Goal: Task Accomplishment & Management: Use online tool/utility

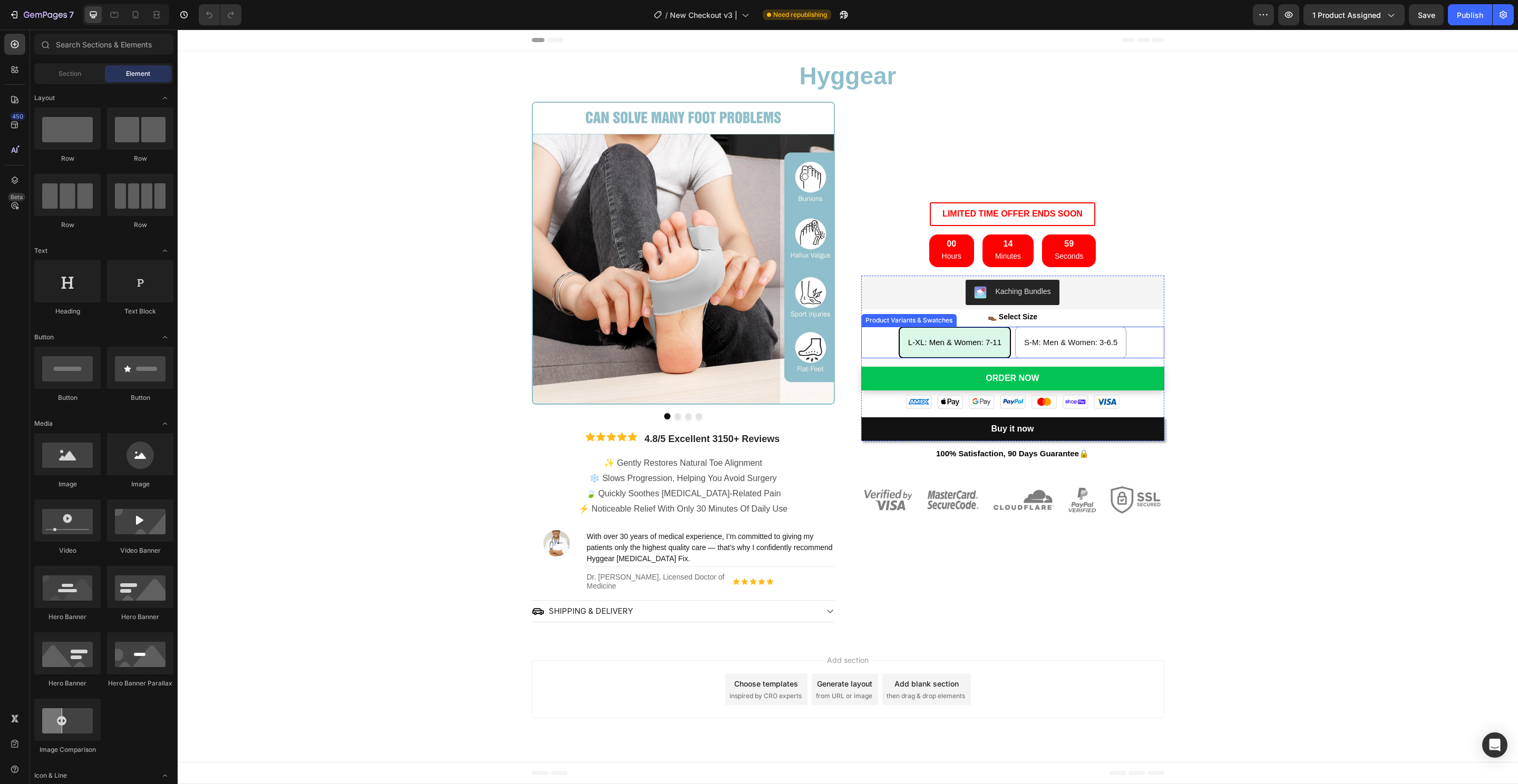
click at [1158, 344] on div "L-XL: Men & Women: 7-11 L-XL: Men & Women: 7-11 L-XL: Men & Women: 7-11 S-M: Me…" at bounding box center [1012, 342] width 303 height 31
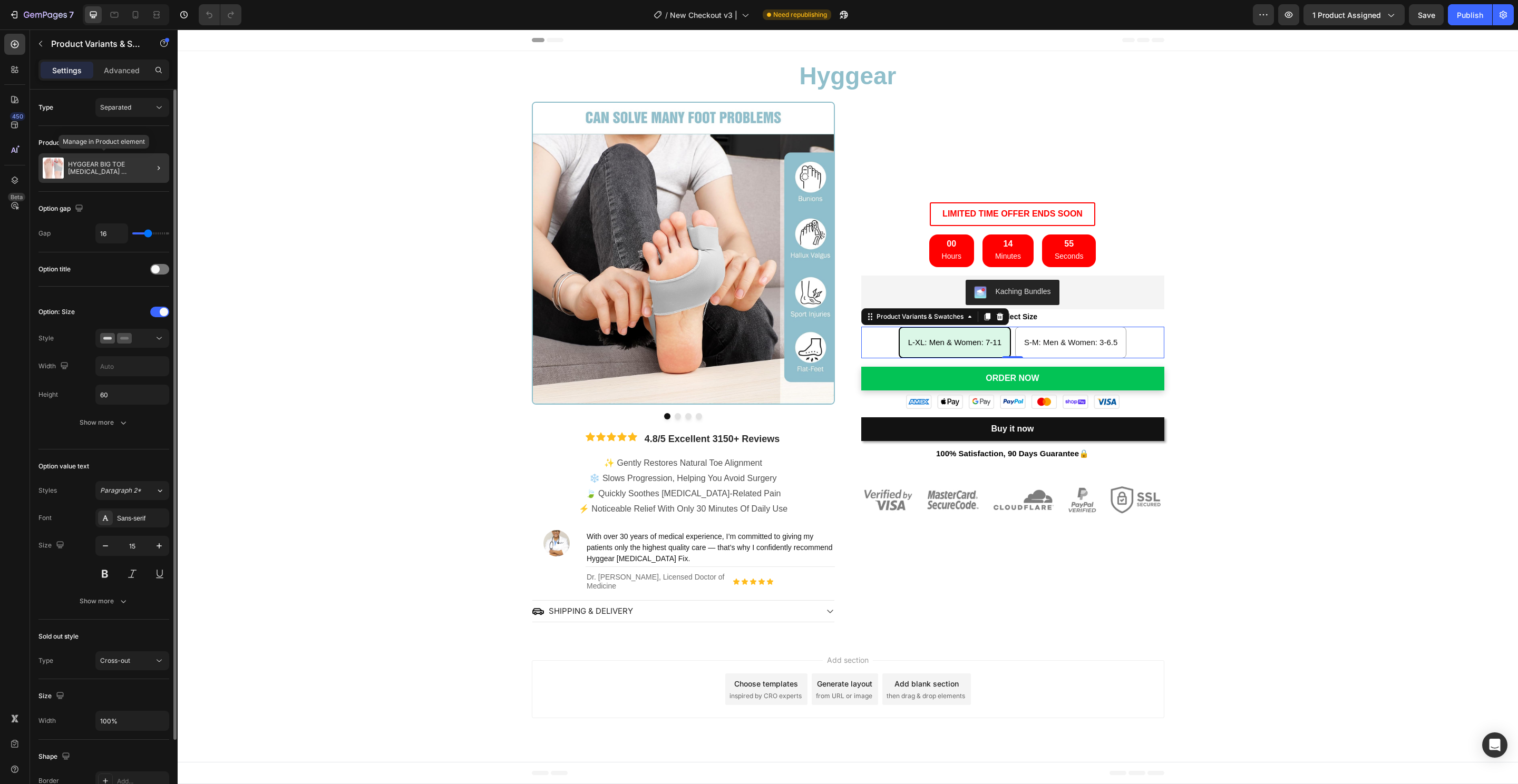
click at [117, 166] on p "HYGGEAR BIG TOE [MEDICAL_DATA] [[MEDICAL_DATA]] CORRECTOR: SPECIAL BUNDLE OFFER" at bounding box center [116, 168] width 97 height 14
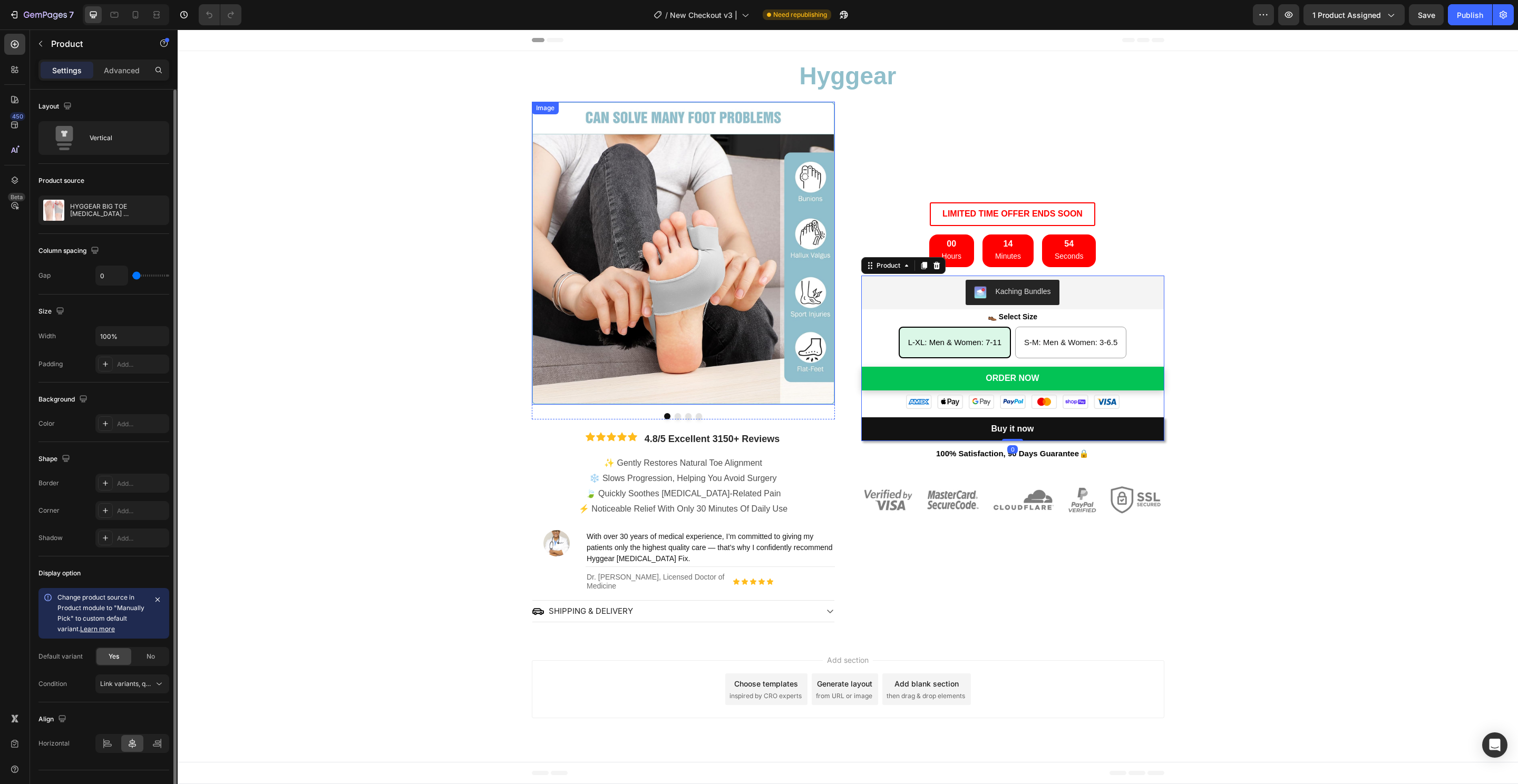
click at [1370, 324] on div "Image Image Image Image Carousel Icon Icon Icon Icon Icon Icon List 4.8/5 Excel…" at bounding box center [847, 362] width 1340 height 521
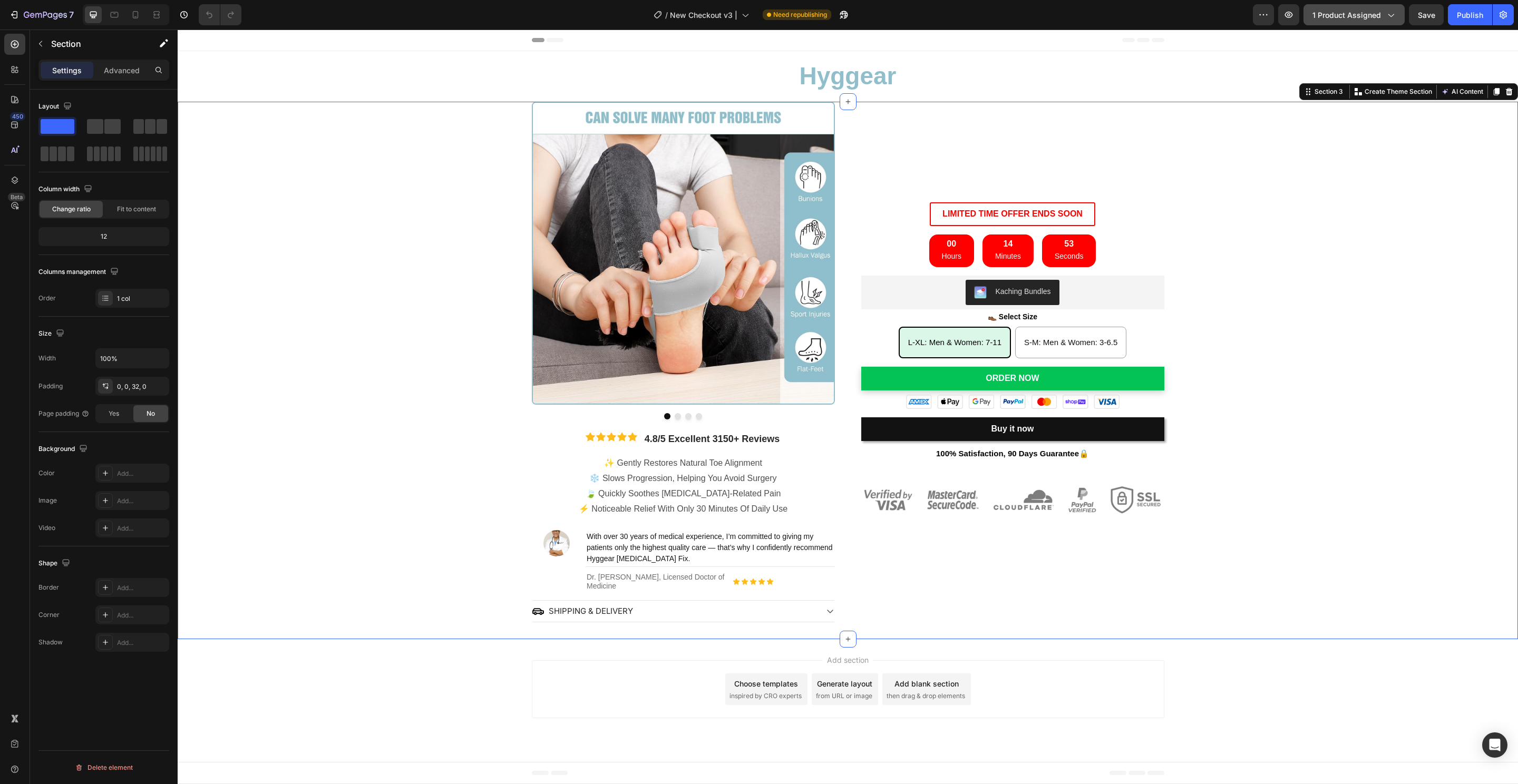
click at [1335, 13] on span "1 product assigned" at bounding box center [1346, 15] width 69 height 11
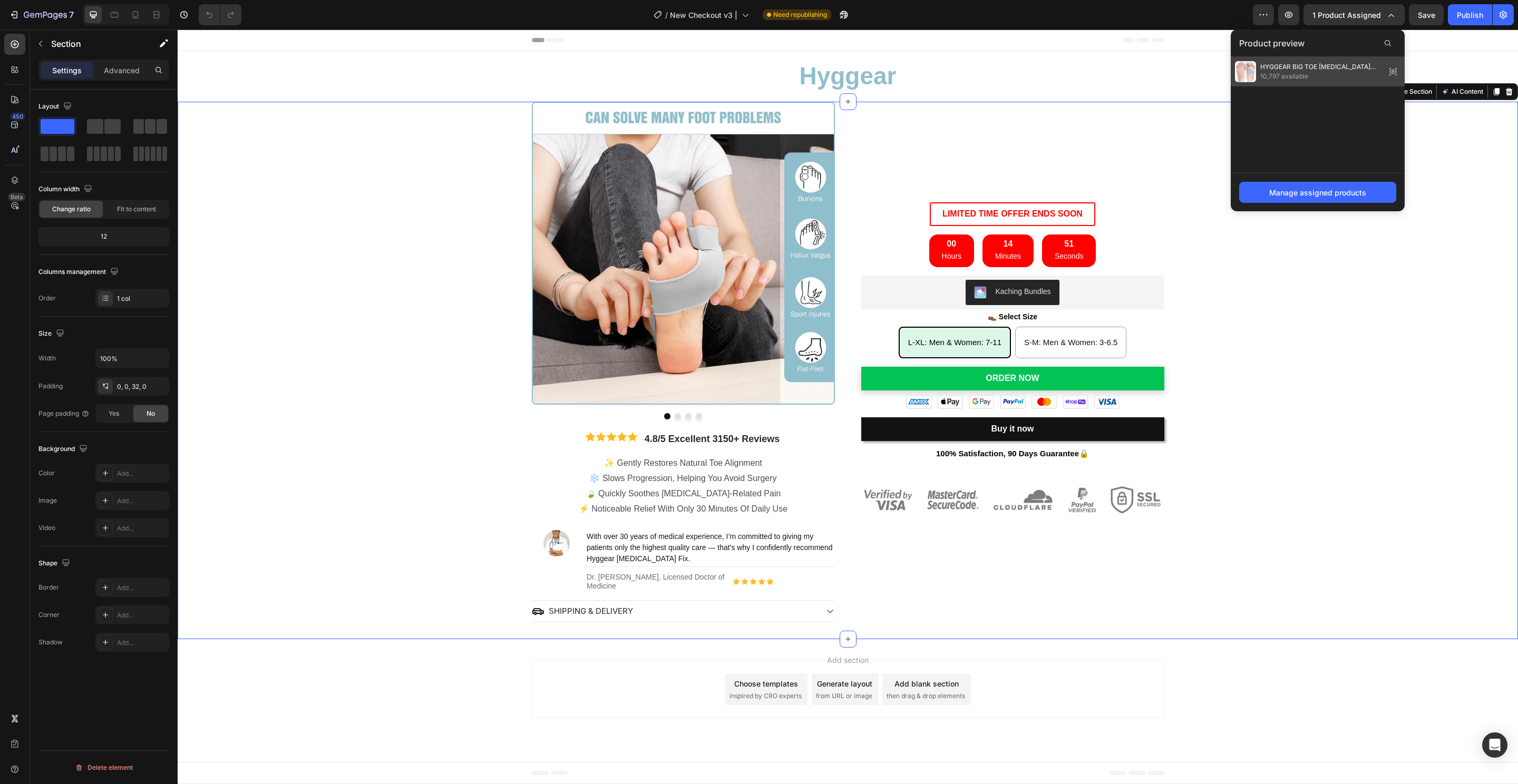
click at [1304, 75] on span "10,797 available" at bounding box center [1320, 76] width 121 height 10
radio input "true"
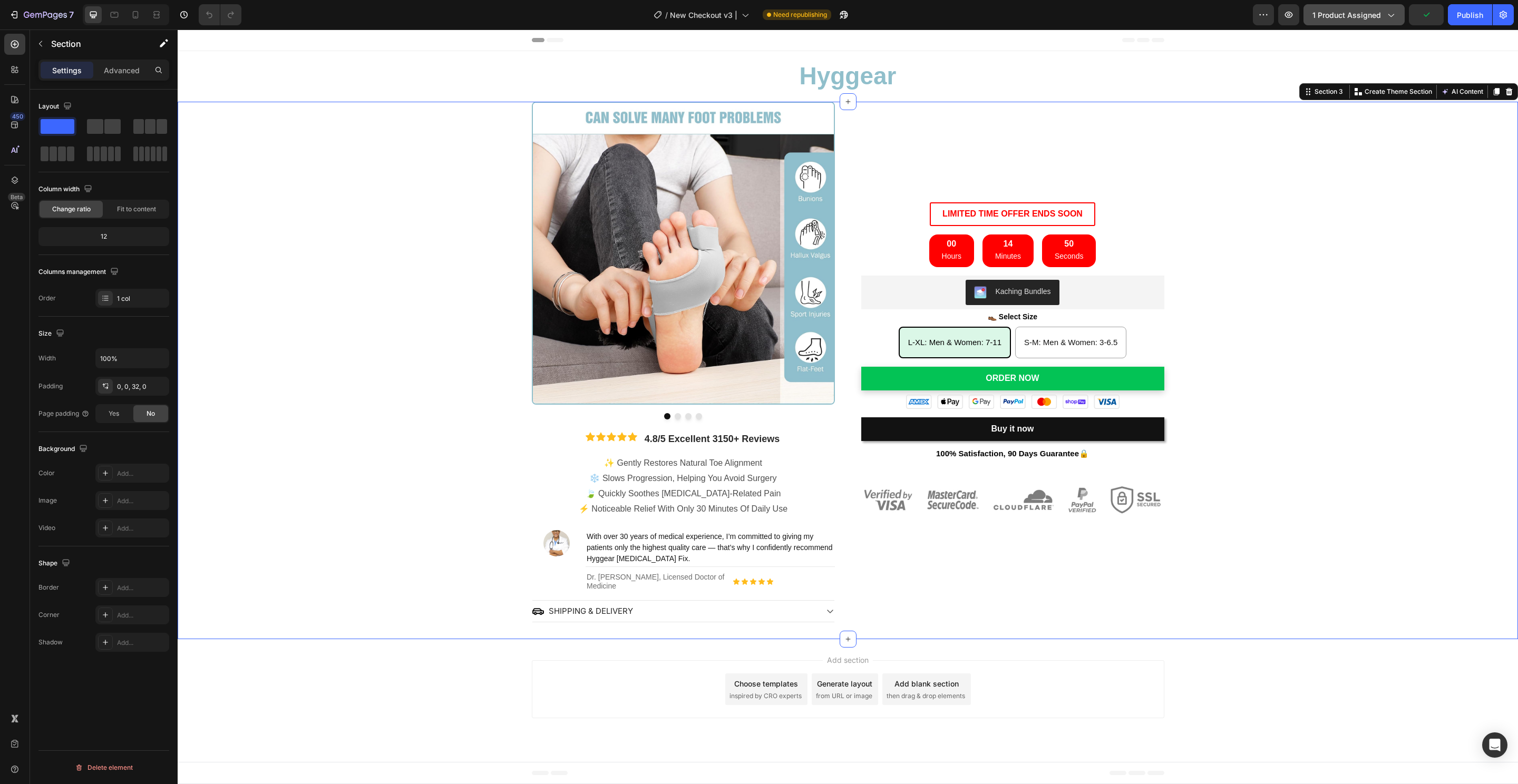
click at [1367, 25] on button "1 product assigned" at bounding box center [1353, 15] width 101 height 21
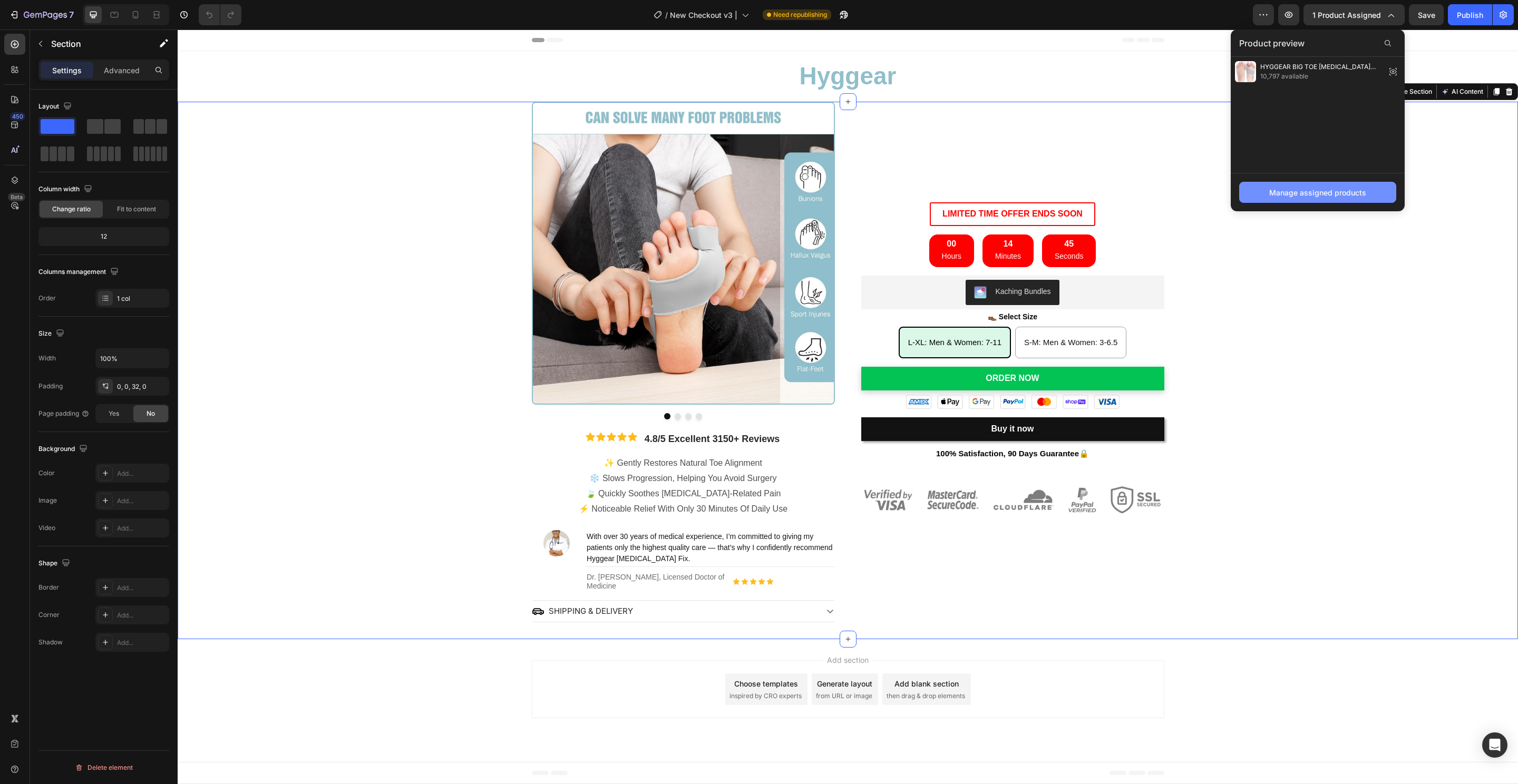
click at [1308, 200] on button "Manage assigned products" at bounding box center [1317, 192] width 157 height 21
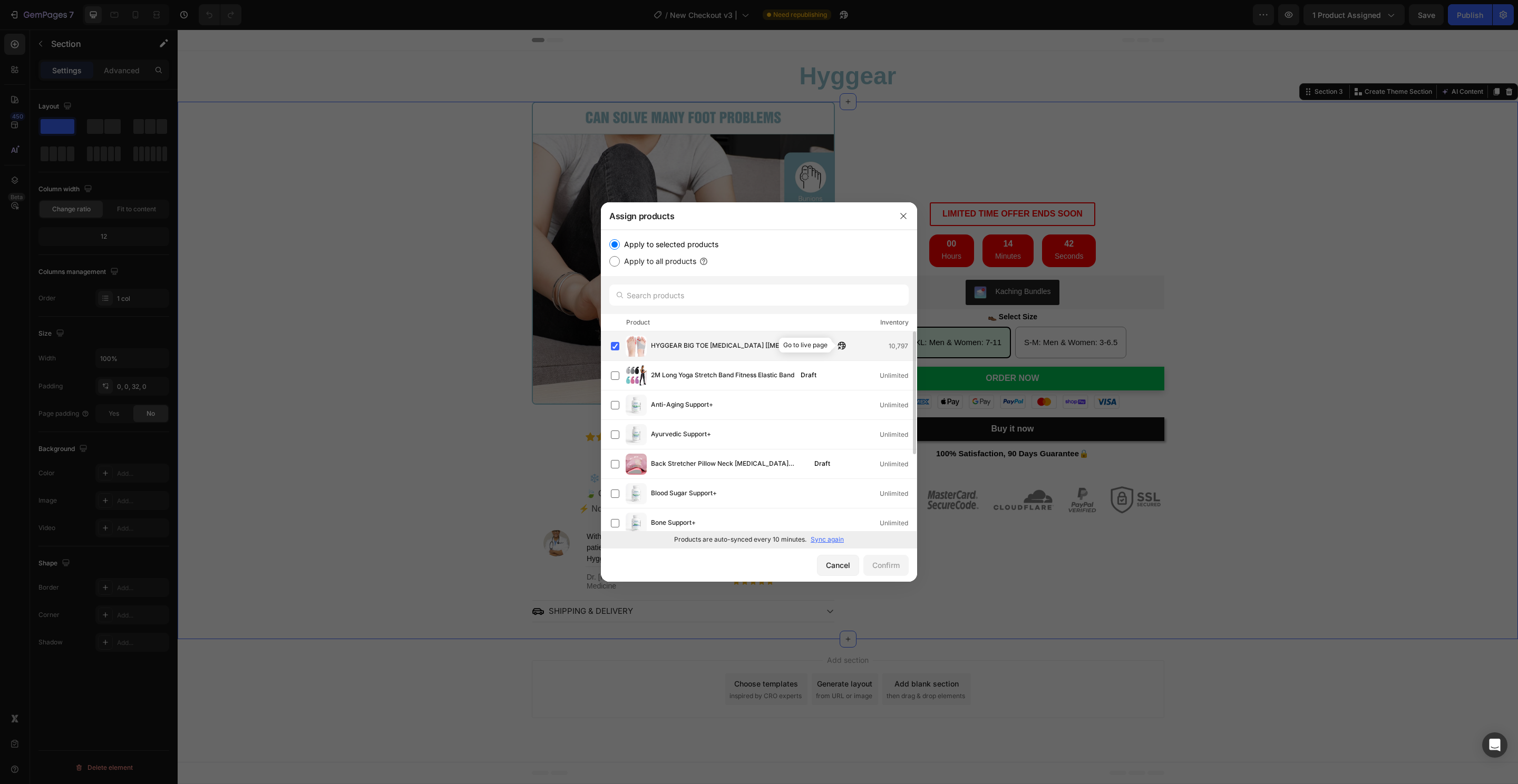
click at [843, 349] on button "button" at bounding box center [841, 345] width 11 height 11
click at [834, 560] on div "Cancel" at bounding box center [838, 565] width 24 height 11
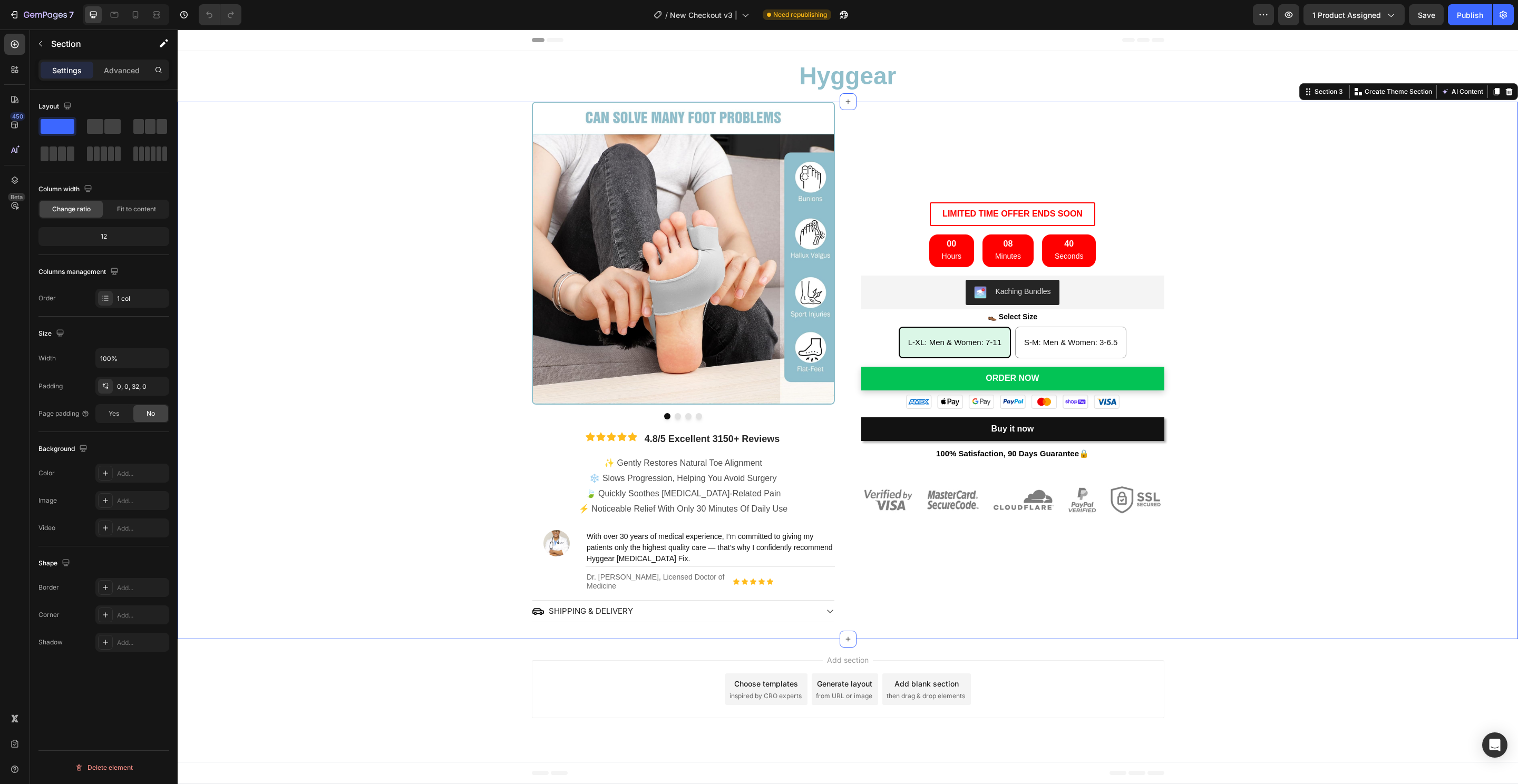
click at [696, 654] on div "Add section Choose templates inspired by CRO experts Generate layout from URL o…" at bounding box center [847, 691] width 1340 height 105
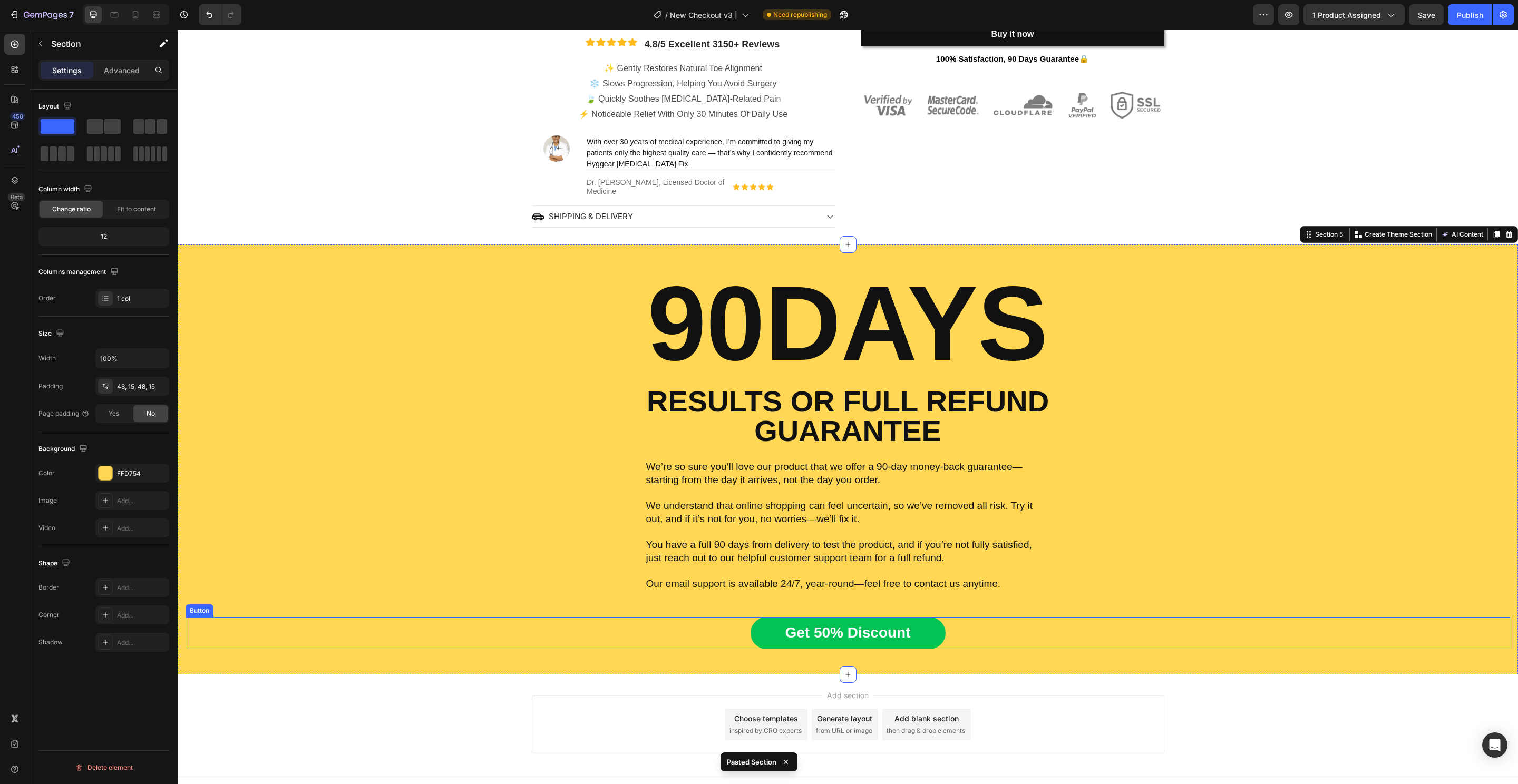
scroll to position [411, 0]
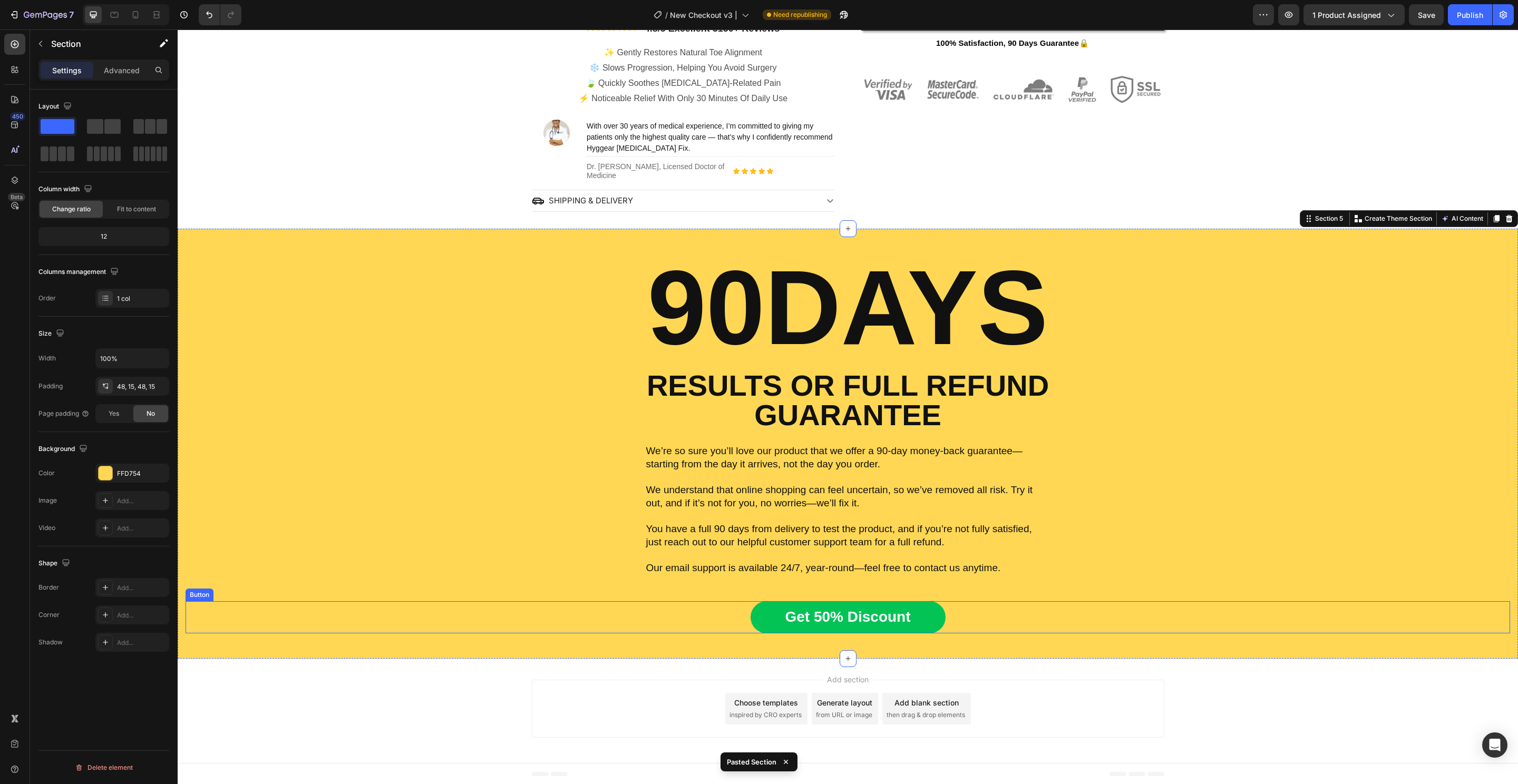
click at [972, 607] on div "Get 50% Discount Button" at bounding box center [848, 617] width 1325 height 31
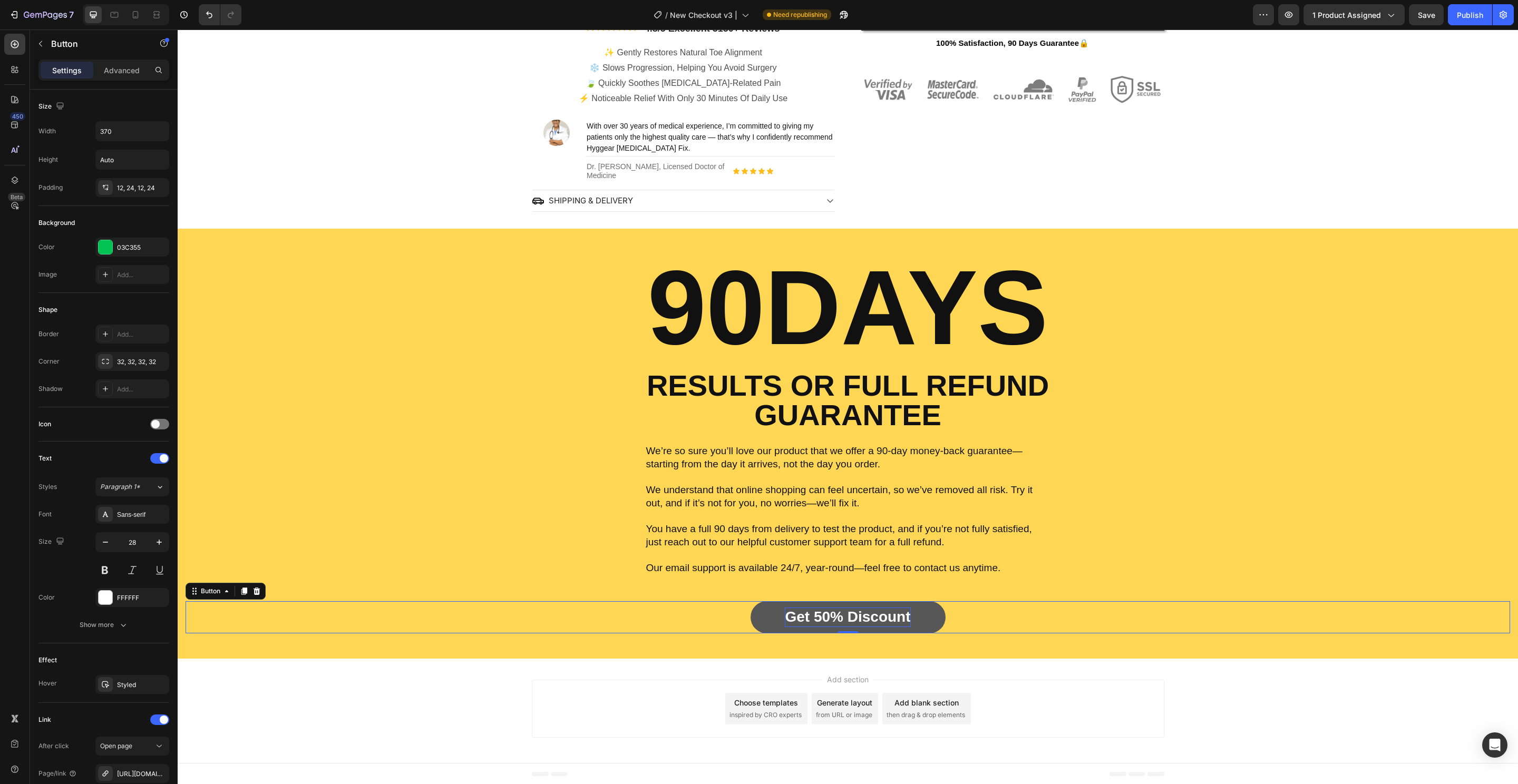
click at [860, 609] on span "Get 50% Discount" at bounding box center [848, 617] width 125 height 16
click at [585, 595] on div "Oder Now Button 0" at bounding box center [848, 605] width 1325 height 57
click at [786, 613] on link "Oder Now" at bounding box center [848, 617] width 195 height 31
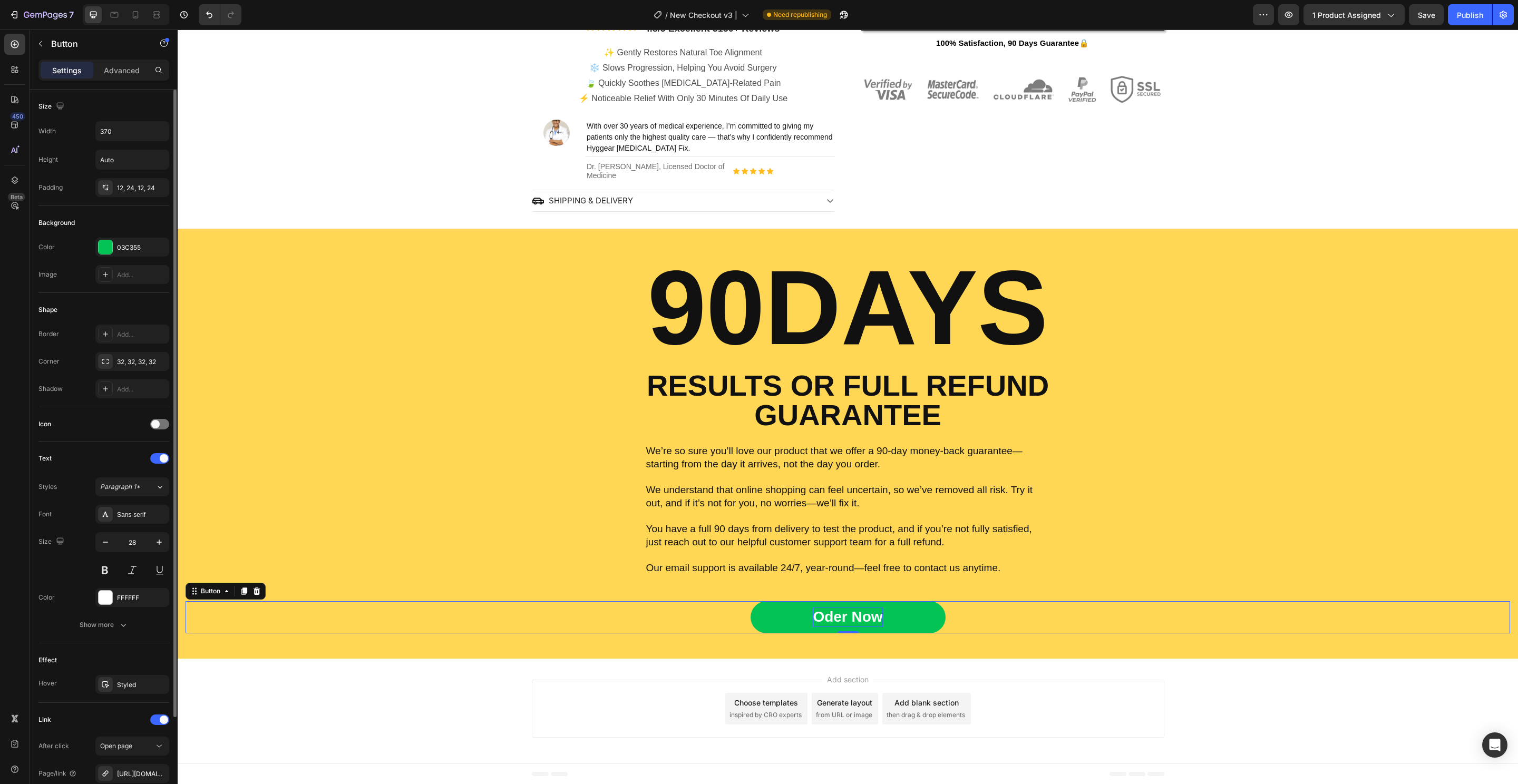
scroll to position [111, 0]
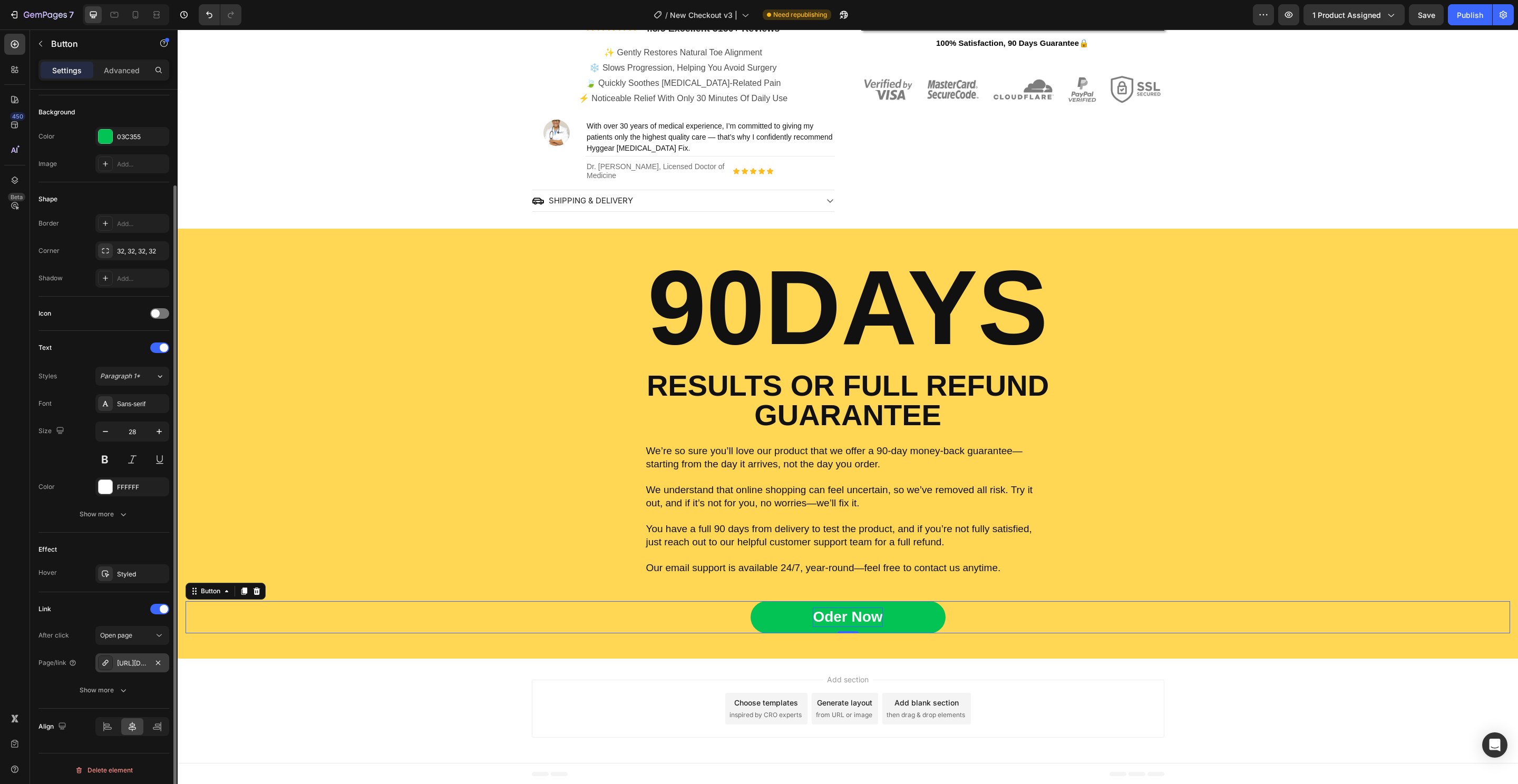
click at [135, 654] on div "https://hyggear.co.uk/hyggear-big-toe-bunion-hallux-valgus-corrector-3" at bounding box center [132, 662] width 73 height 19
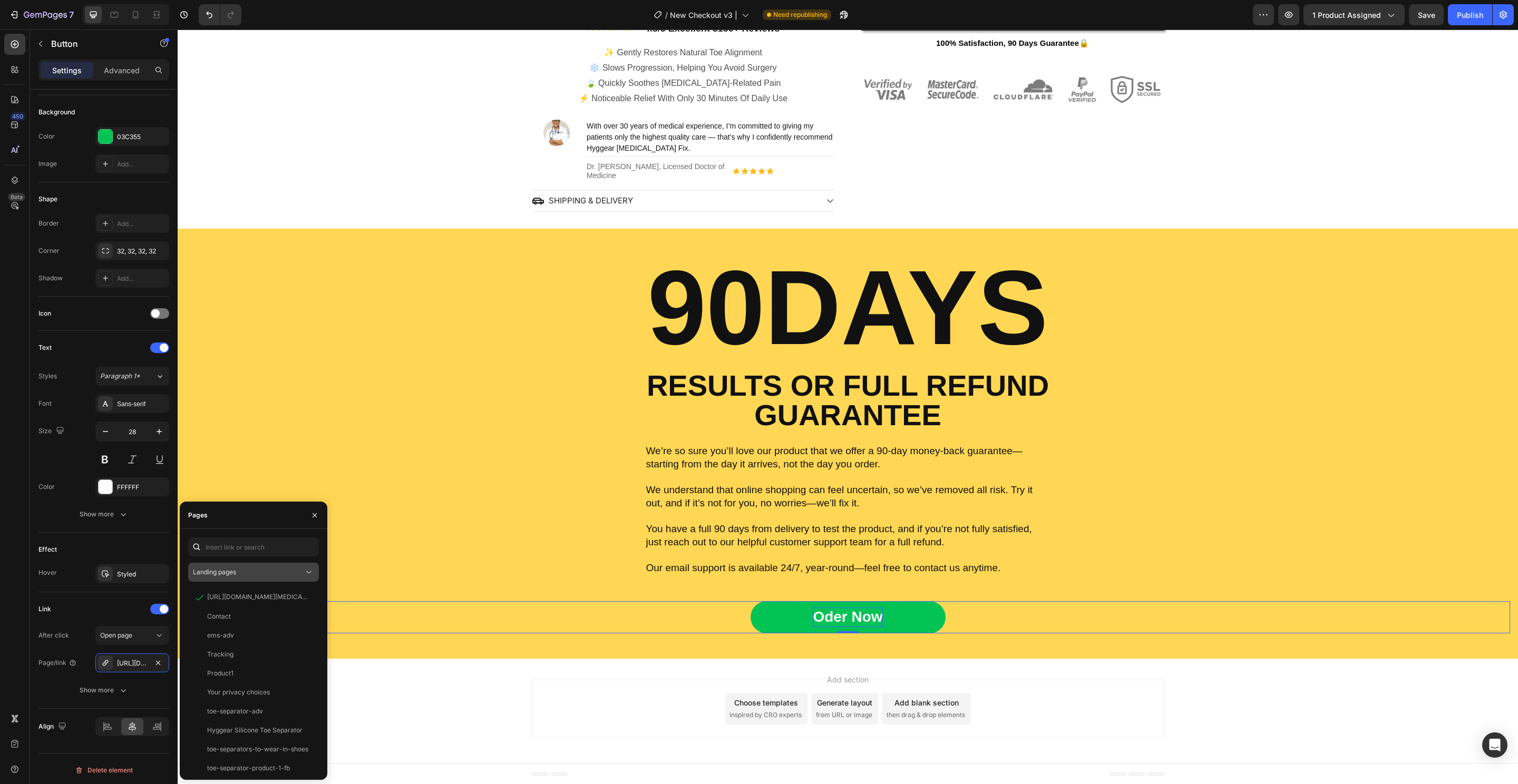
click at [268, 571] on div "Landing pages" at bounding box center [248, 572] width 111 height 10
click at [312, 519] on icon "button" at bounding box center [314, 515] width 8 height 8
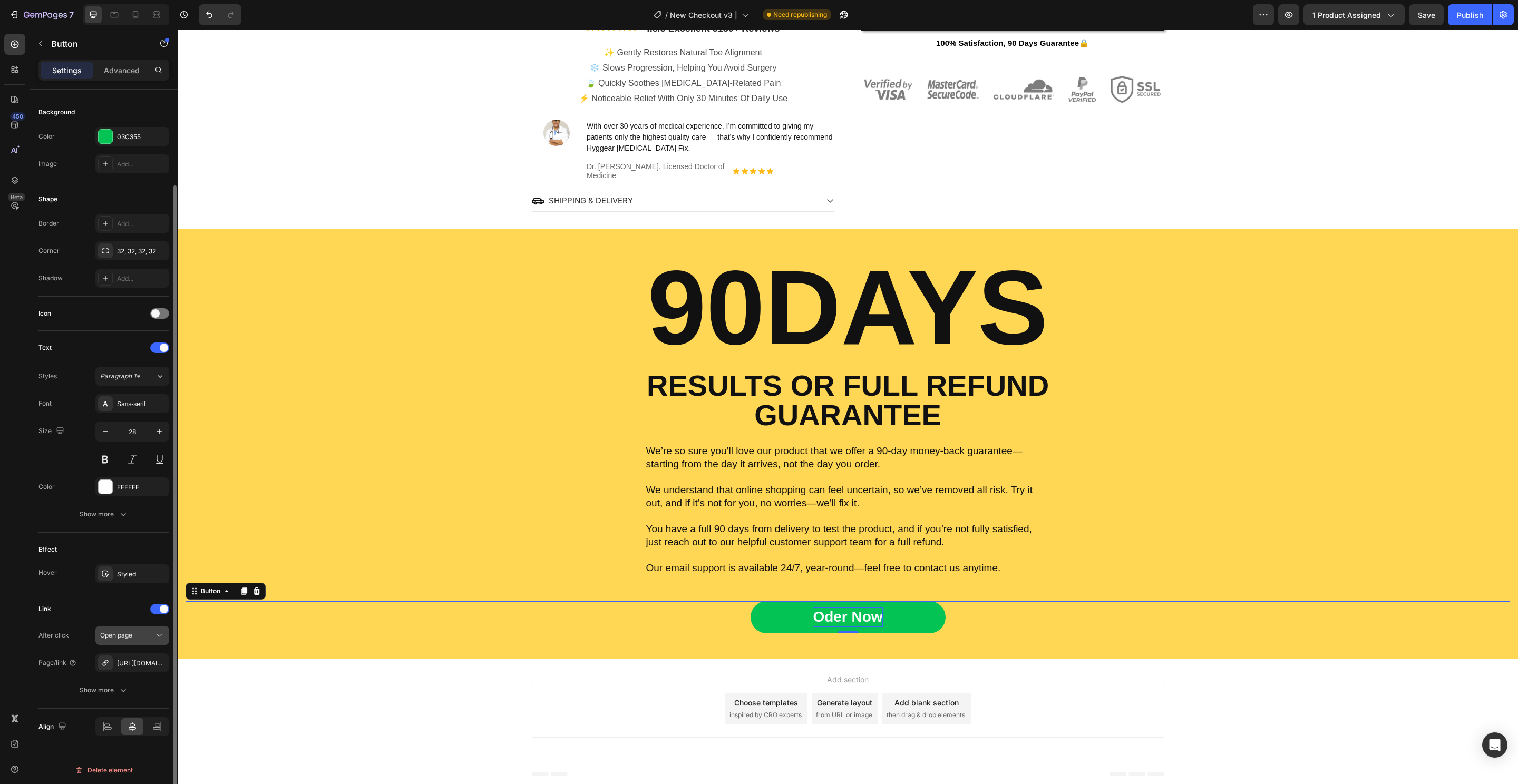
click at [143, 626] on button "Open page" at bounding box center [132, 635] width 73 height 19
click at [150, 689] on div "Scroll to" at bounding box center [122, 699] width 87 height 20
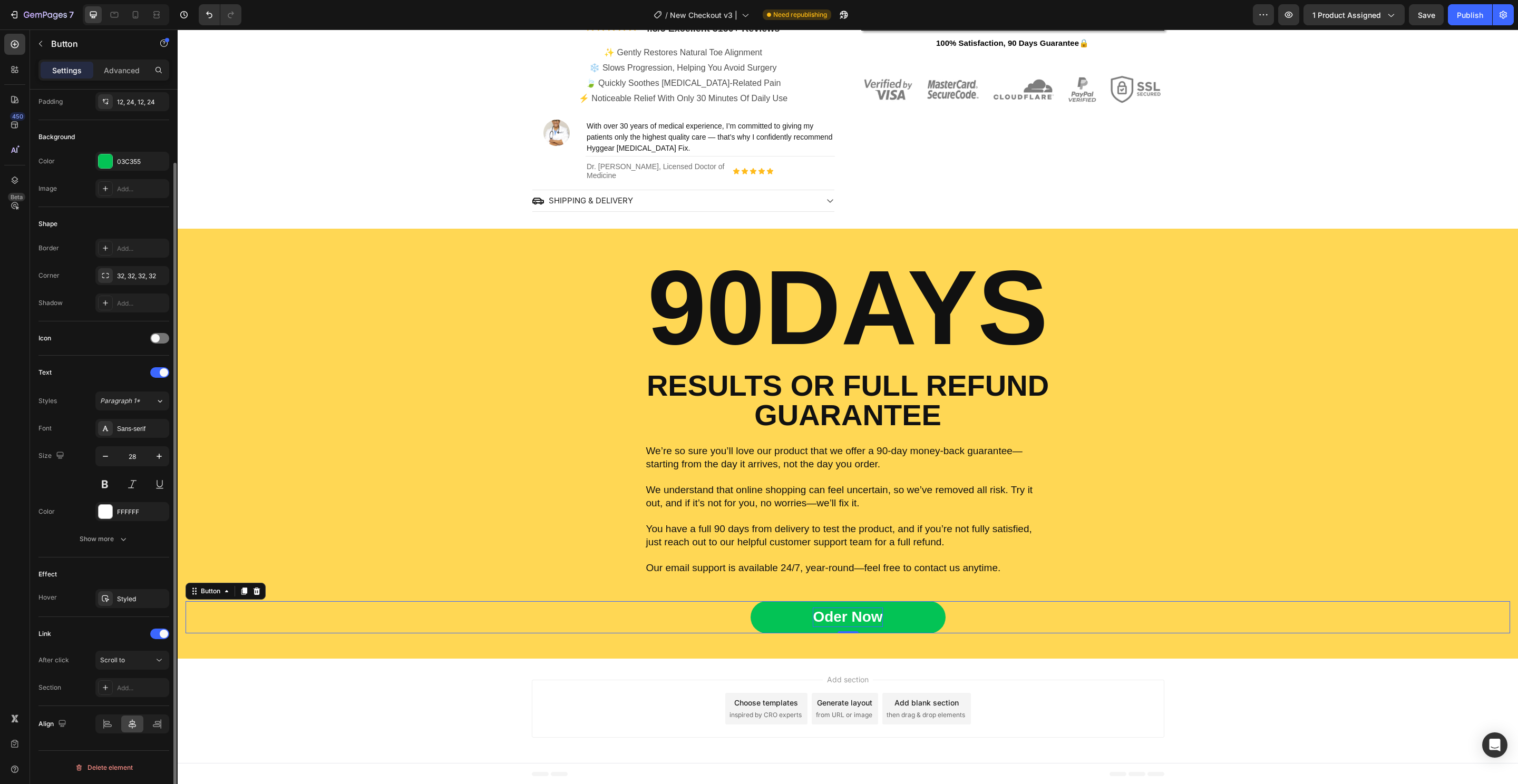
scroll to position [84, 0]
click at [140, 686] on div "Add..." at bounding box center [141, 690] width 49 height 10
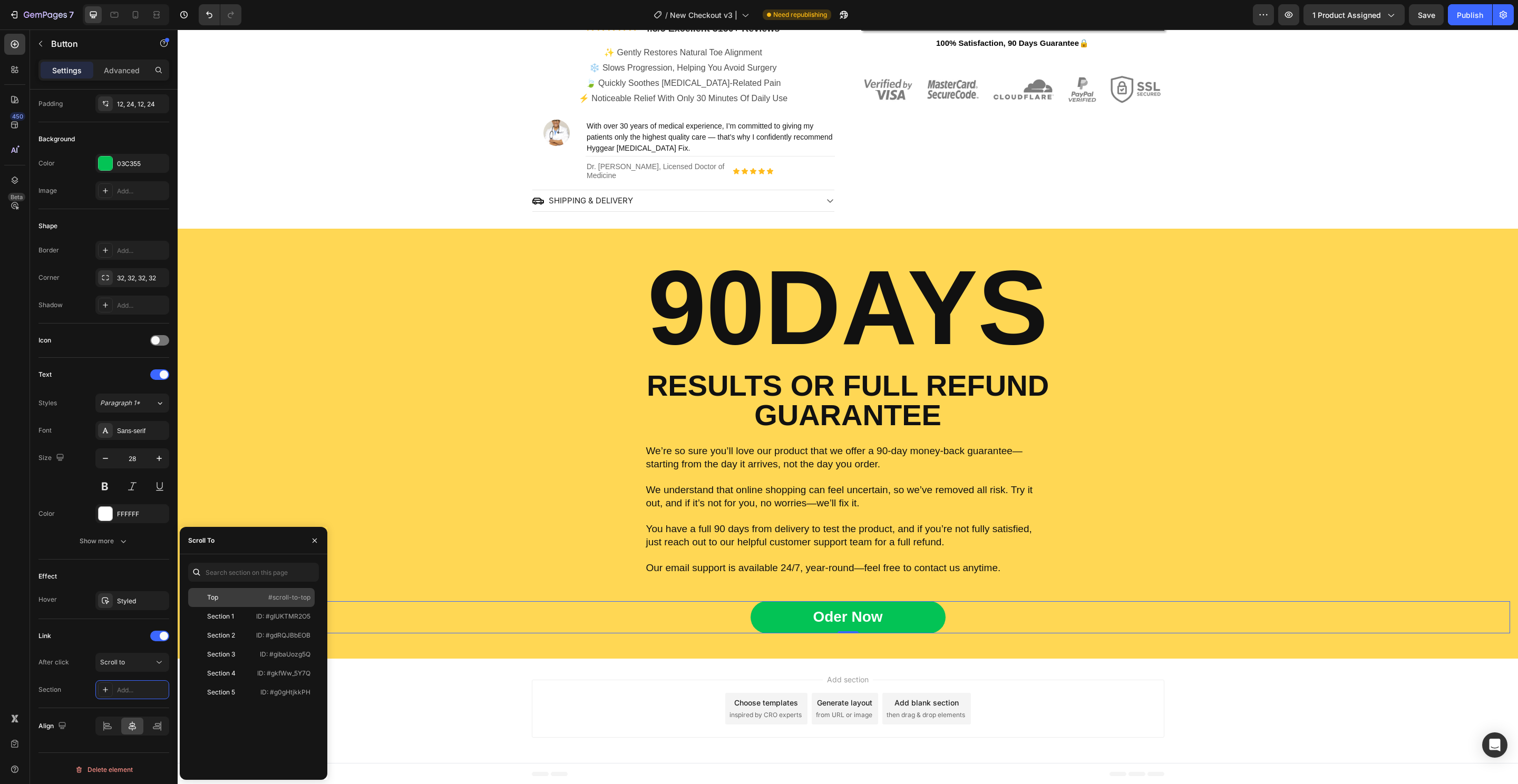
click at [254, 607] on div "Top #scroll-to-top" at bounding box center [251, 616] width 126 height 19
click at [439, 533] on div "90DAYS Heading RESULTS OR FULL REFUND GUARANTEE Text Block We’re so sure you’ll…" at bounding box center [848, 443] width 1325 height 379
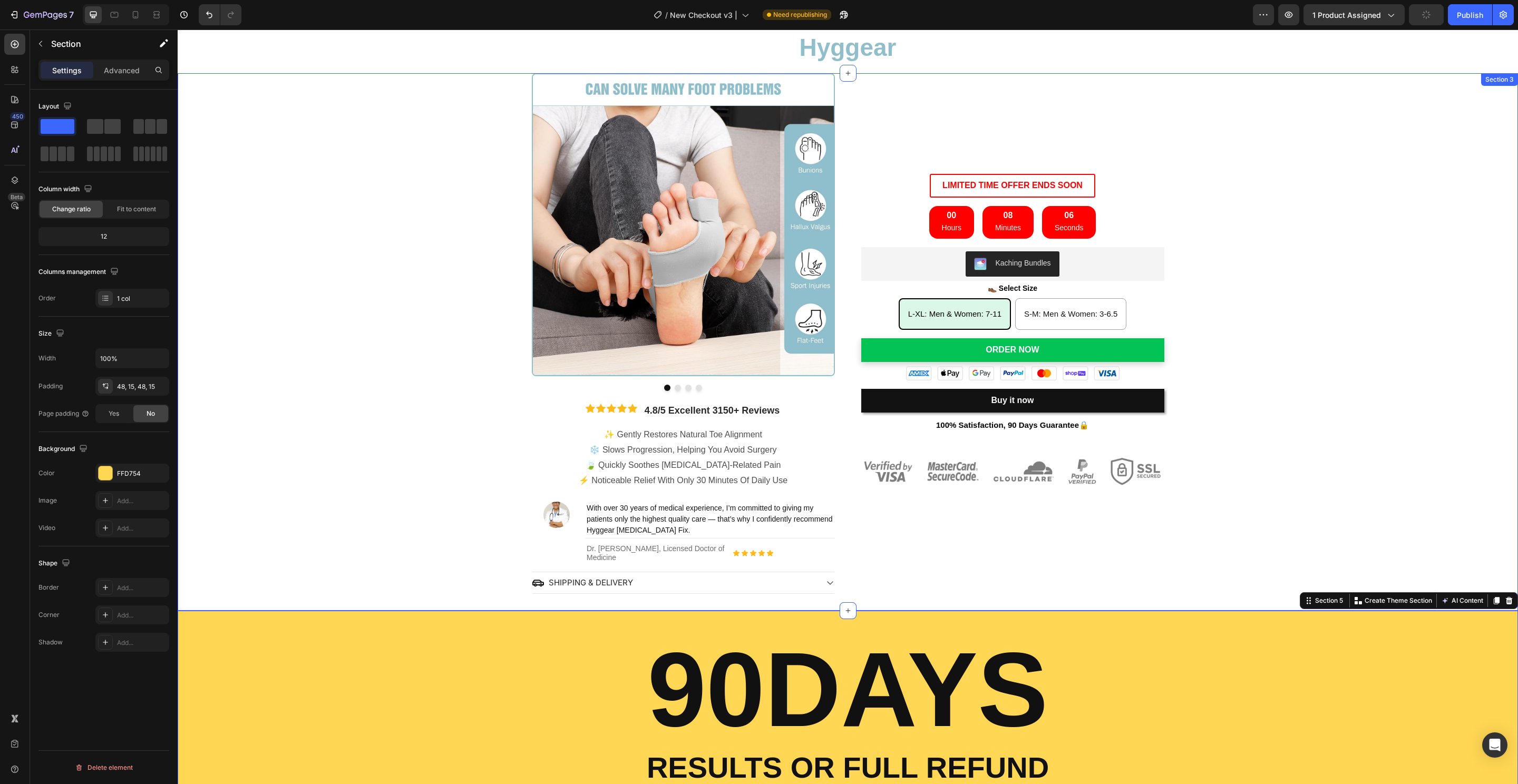
scroll to position [0, 0]
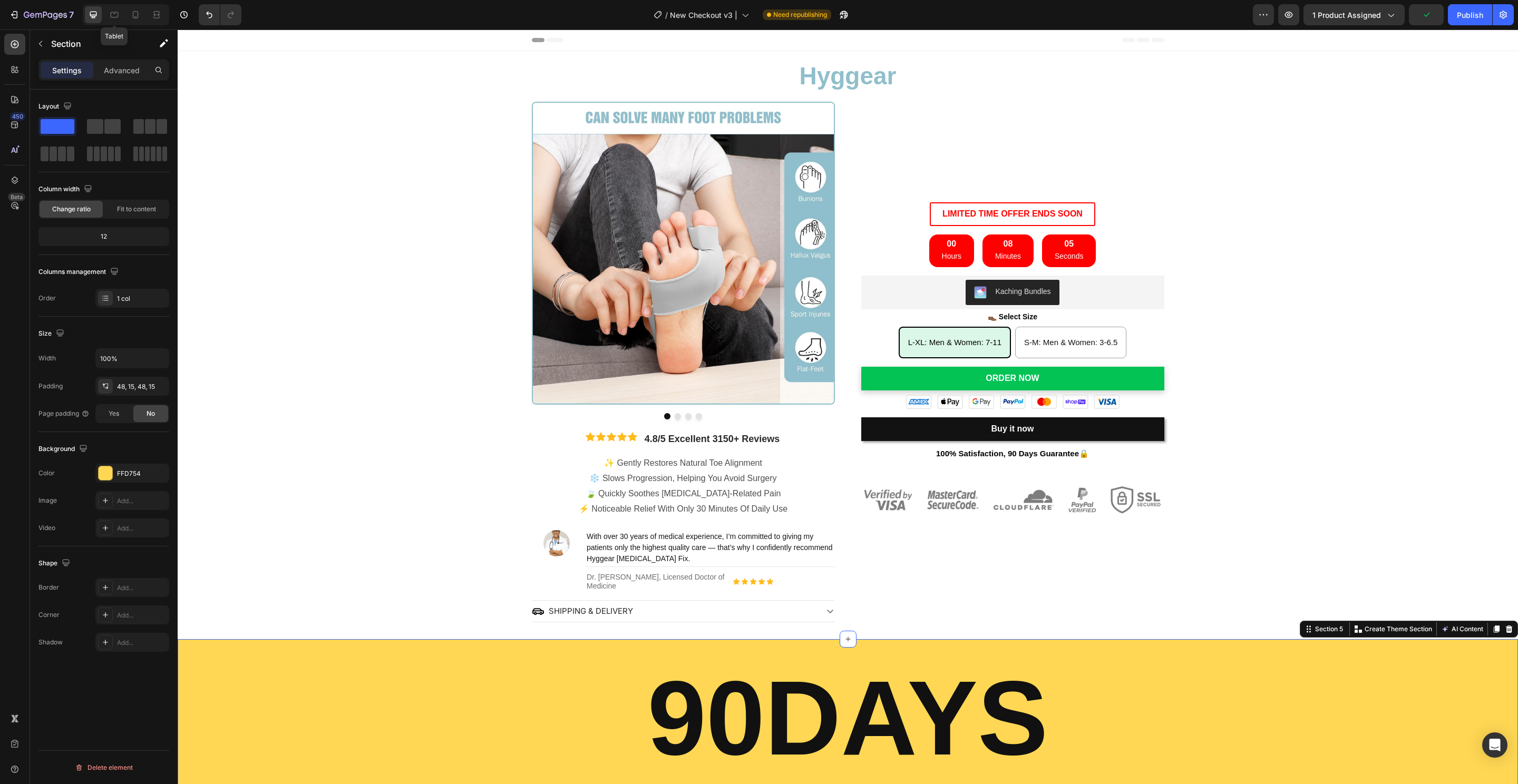
click at [93, 19] on icon at bounding box center [93, 15] width 11 height 11
click at [102, 19] on div at bounding box center [125, 15] width 87 height 21
click at [107, 18] on div at bounding box center [114, 14] width 17 height 17
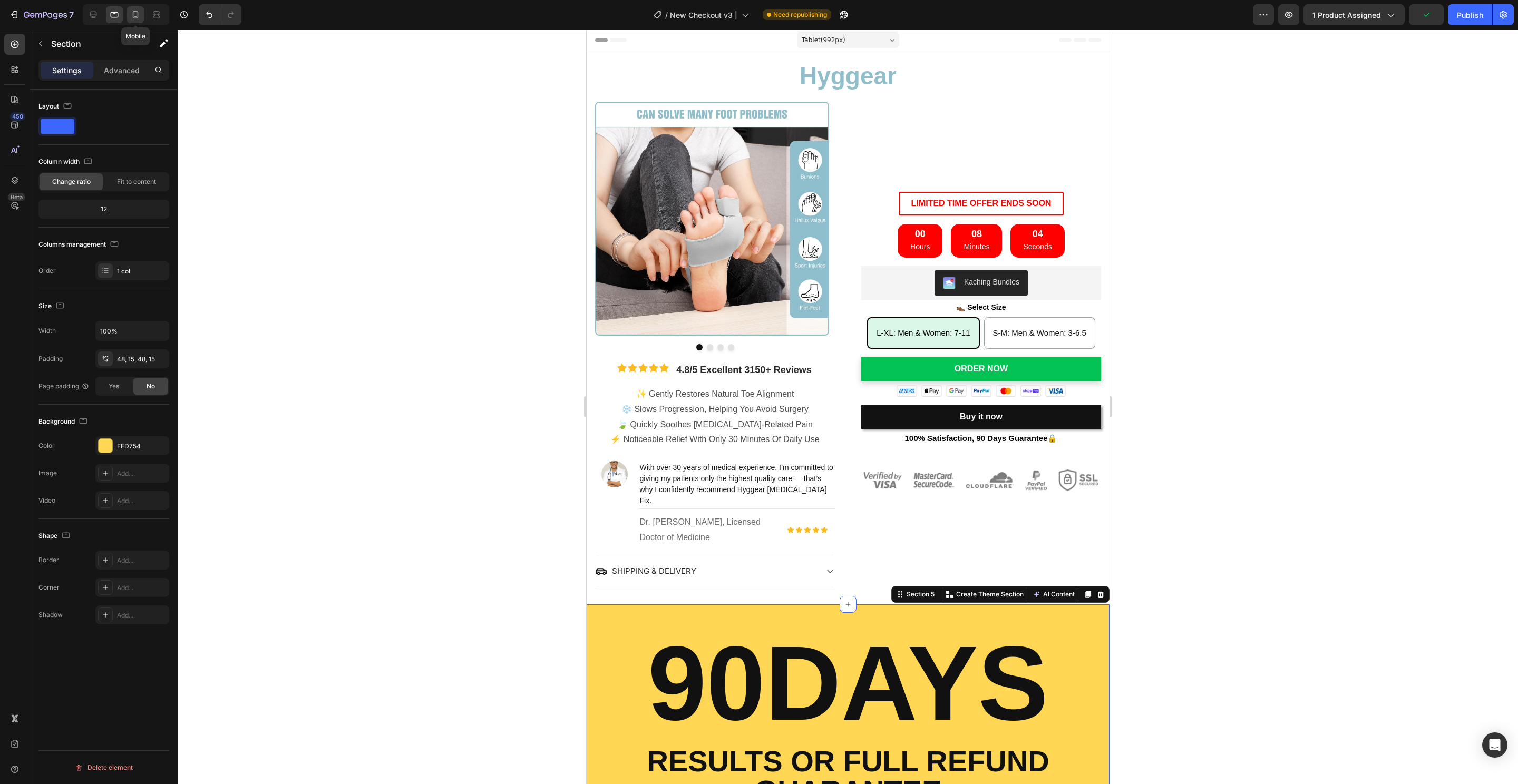
click at [134, 15] on icon at bounding box center [135, 15] width 11 height 11
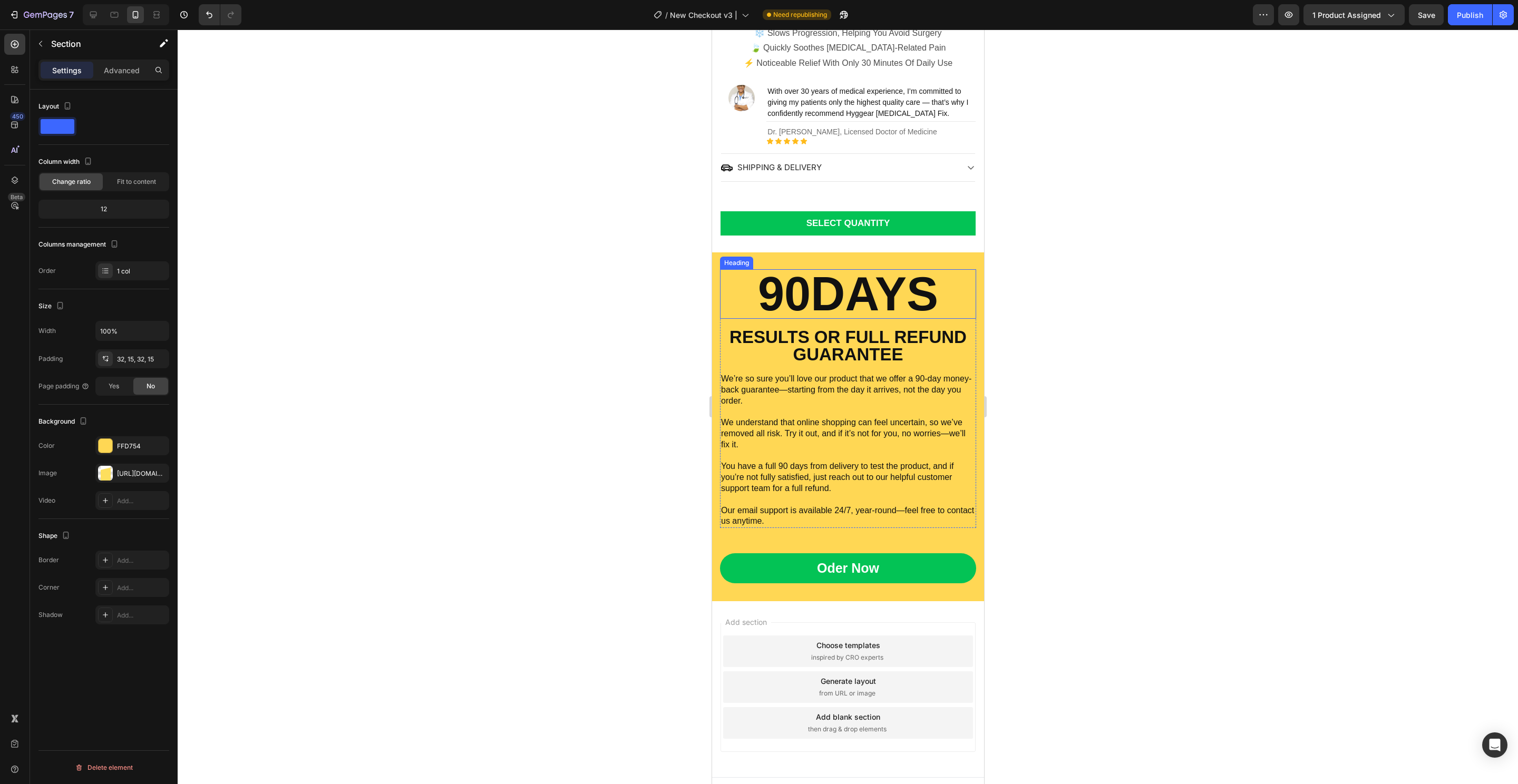
scroll to position [607, 0]
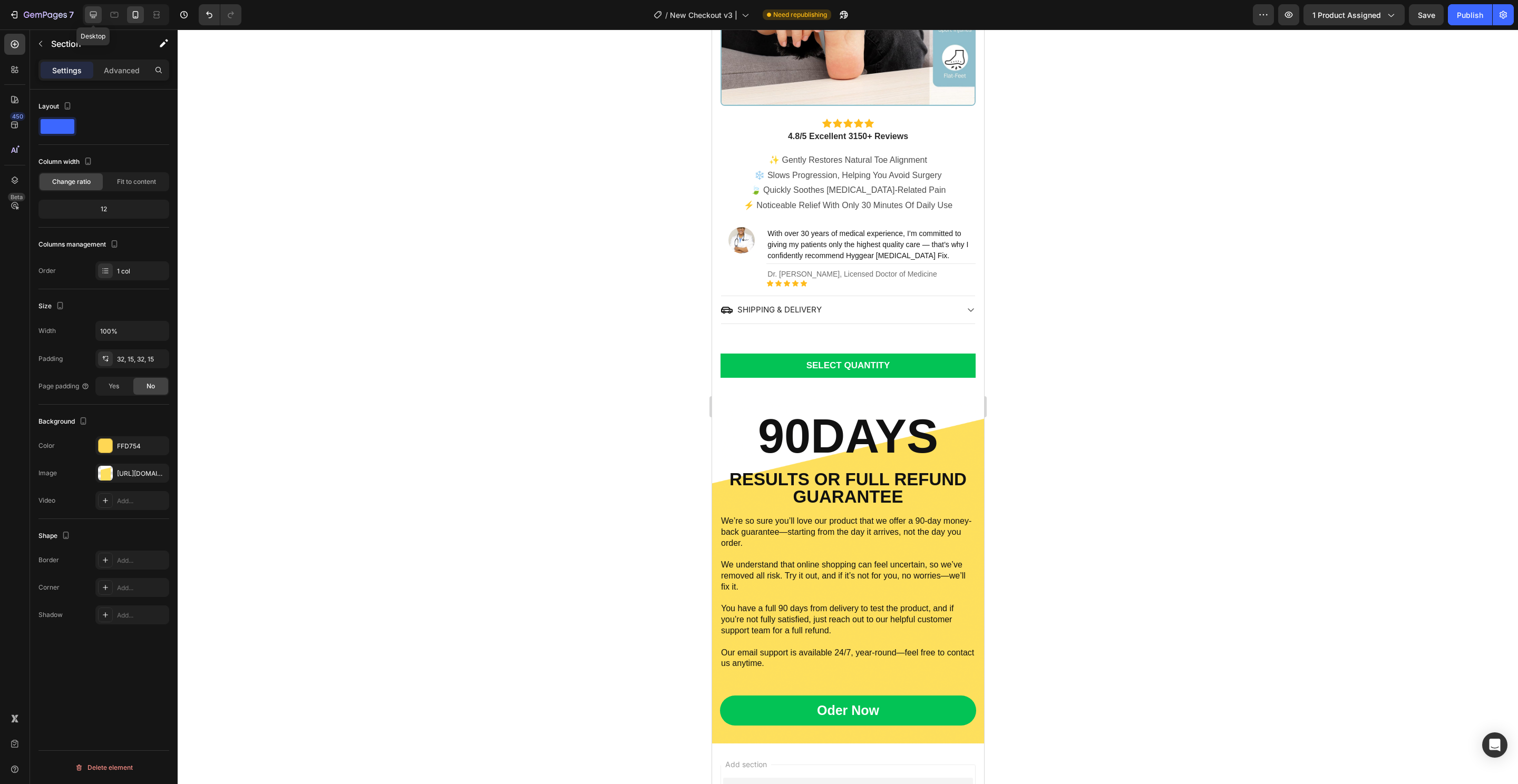
click at [86, 12] on div at bounding box center [93, 14] width 17 height 17
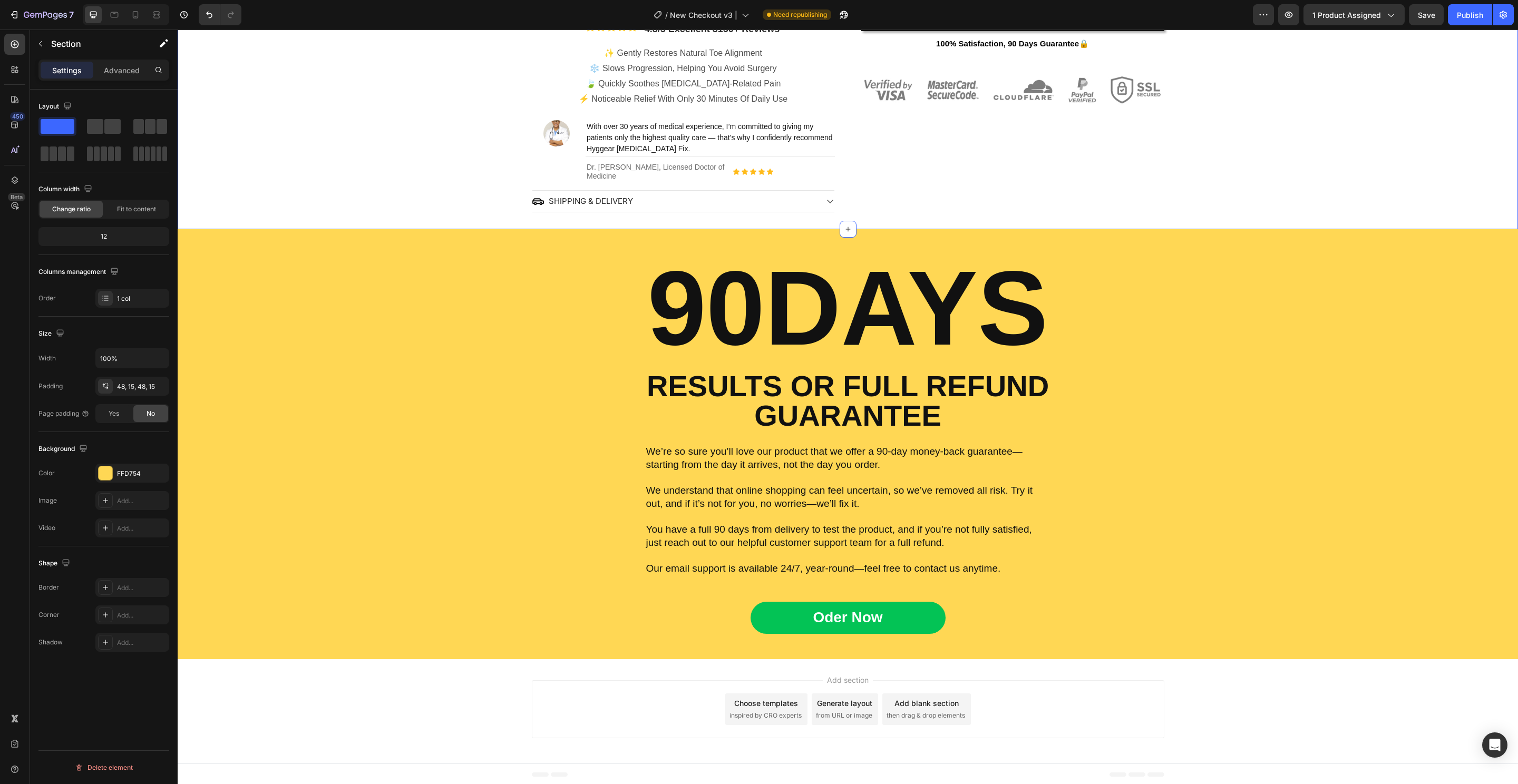
scroll to position [411, 0]
click at [394, 276] on div "90DAYS Heading RESULTS OR FULL REFUND GUARANTEE Text Block We’re so sure you’ll…" at bounding box center [848, 443] width 1325 height 379
click at [399, 231] on div "90DAYS Heading RESULTS OR FULL REFUND GUARANTEE Text Block We’re so sure you’ll…" at bounding box center [847, 444] width 1340 height 430
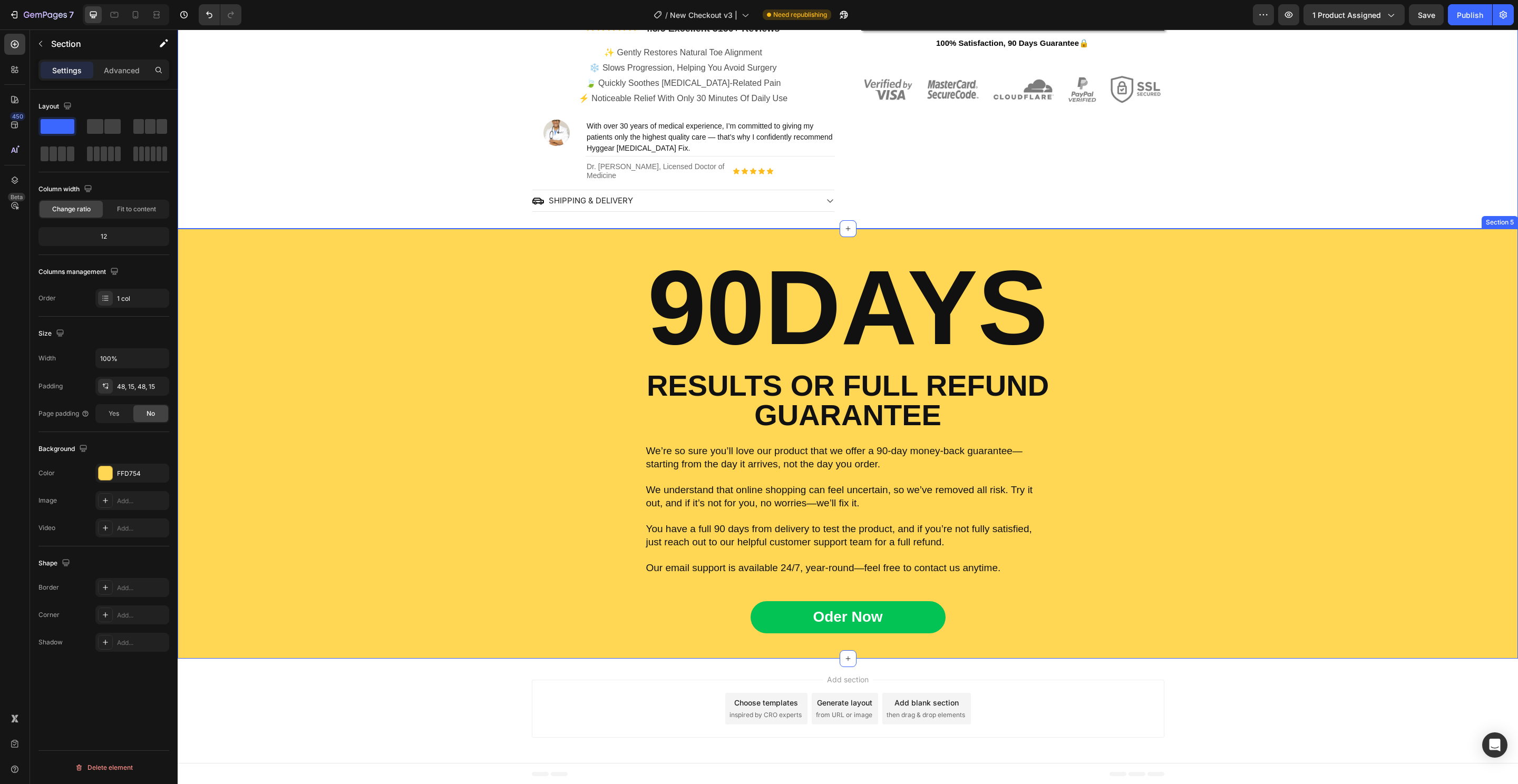
click at [496, 390] on div "90DAYS Heading RESULTS OR FULL REFUND GUARANTEE Text Block We’re so sure you’ll…" at bounding box center [848, 443] width 1325 height 379
click at [435, 307] on div "90DAYS Heading RESULTS OR FULL REFUND GUARANTEE Text Block We’re so sure you’ll…" at bounding box center [848, 443] width 1325 height 379
click at [115, 70] on p "Advanced" at bounding box center [122, 70] width 36 height 11
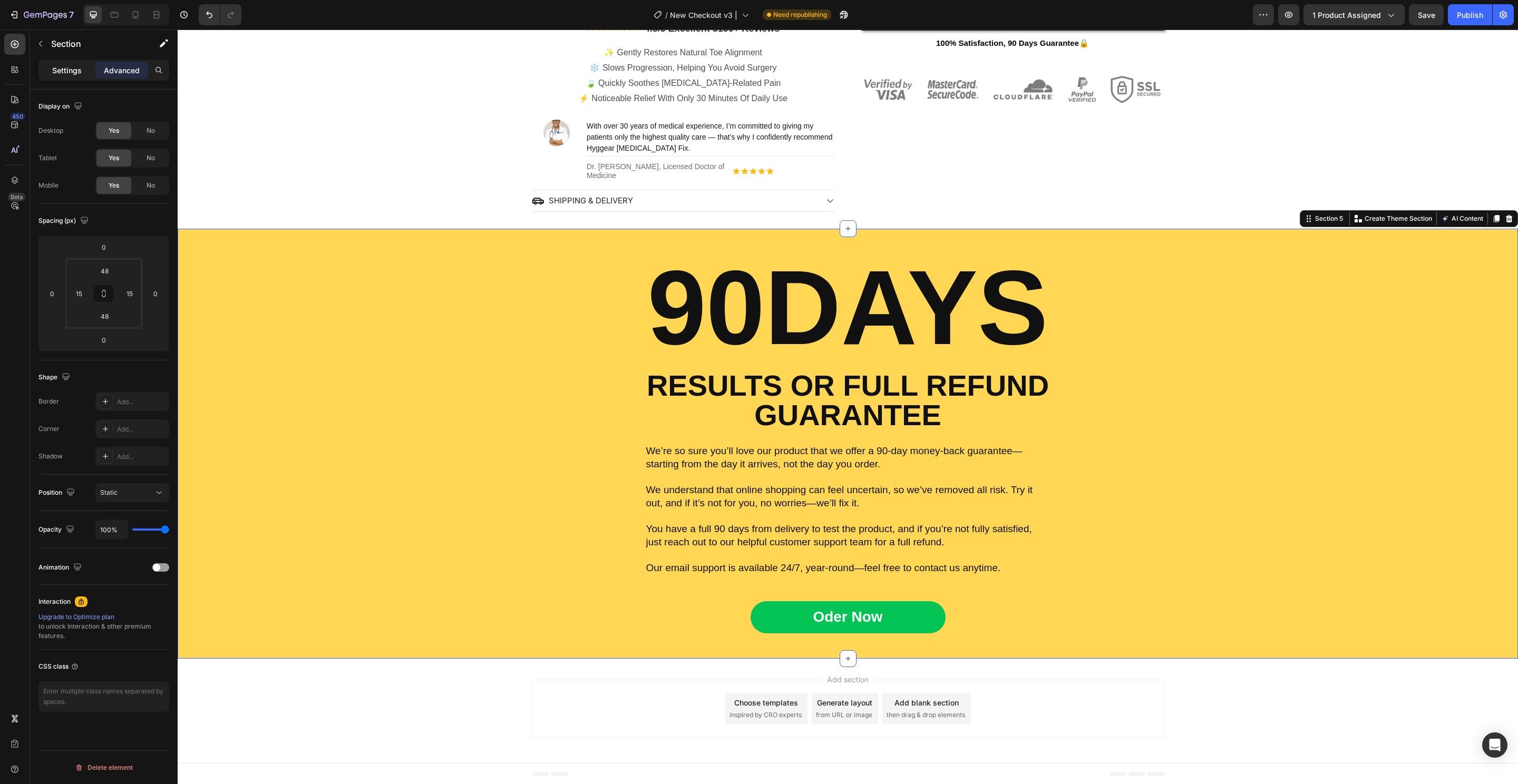
click at [60, 71] on p "Settings" at bounding box center [66, 70] width 30 height 11
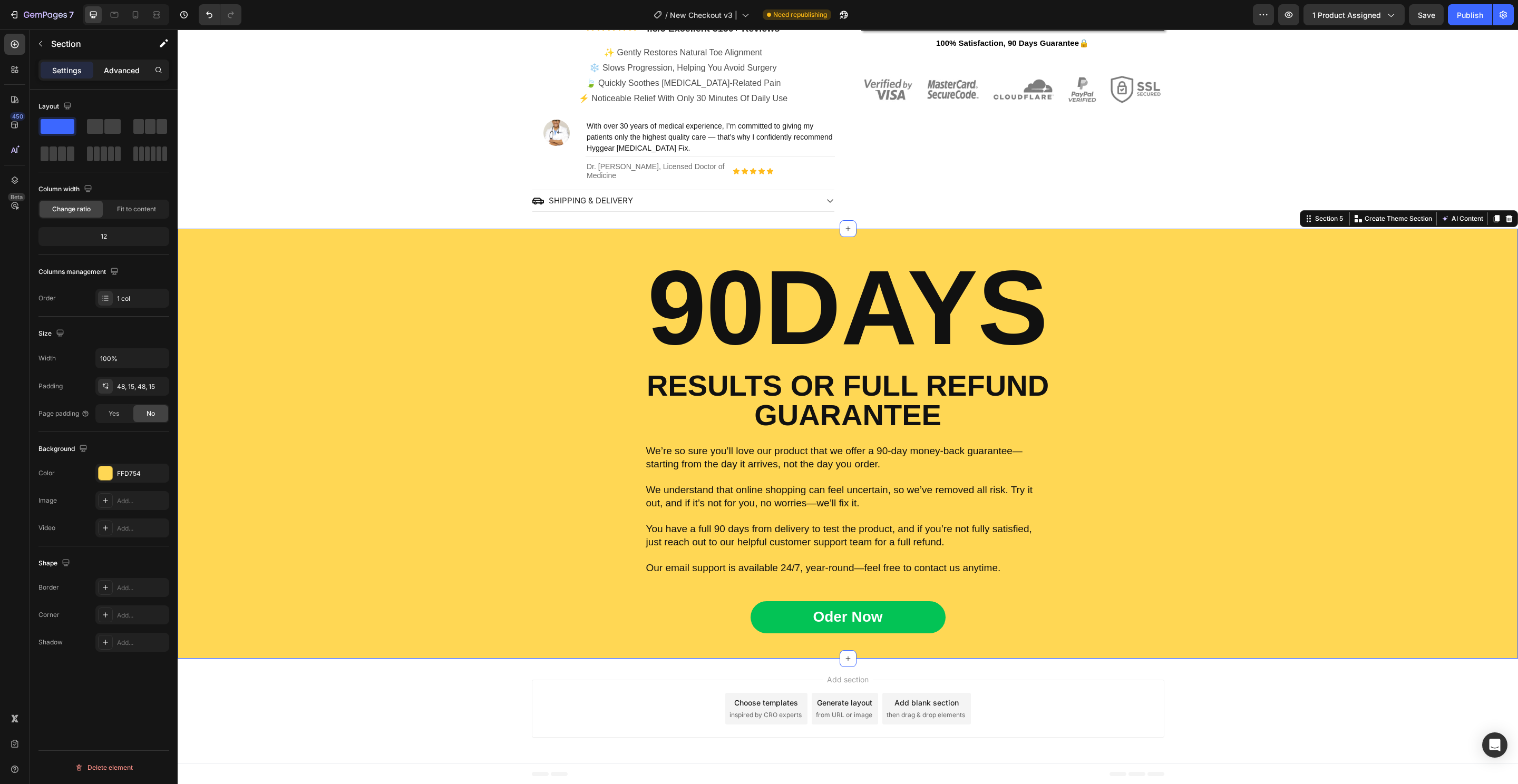
click at [110, 69] on p "Advanced" at bounding box center [122, 70] width 36 height 11
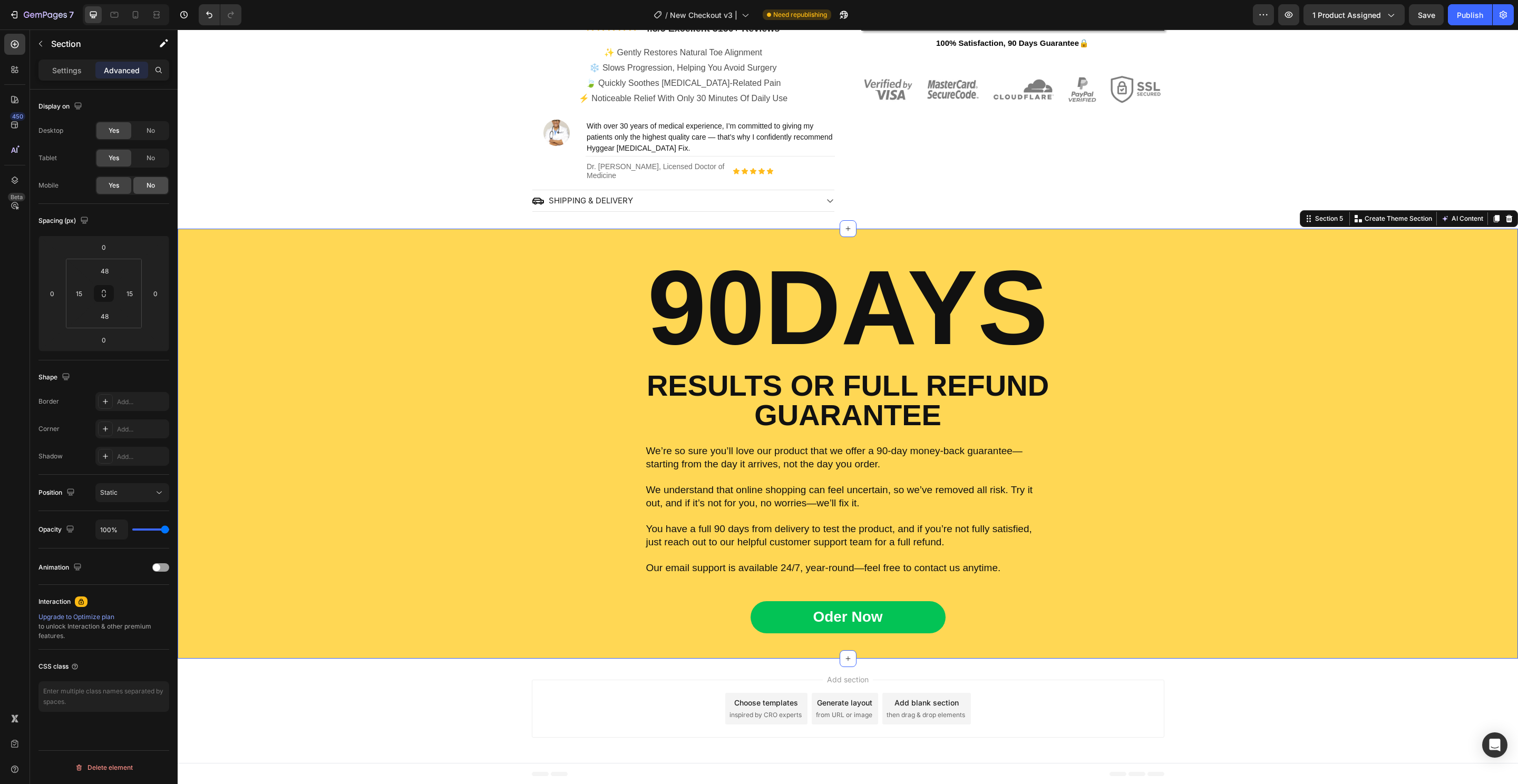
click at [157, 182] on div "No" at bounding box center [150, 185] width 35 height 17
click at [393, 301] on div "90DAYS Heading RESULTS OR FULL REFUND GUARANTEE Text Block We’re so sure you’ll…" at bounding box center [848, 443] width 1325 height 379
click at [141, 16] on div at bounding box center [135, 14] width 17 height 17
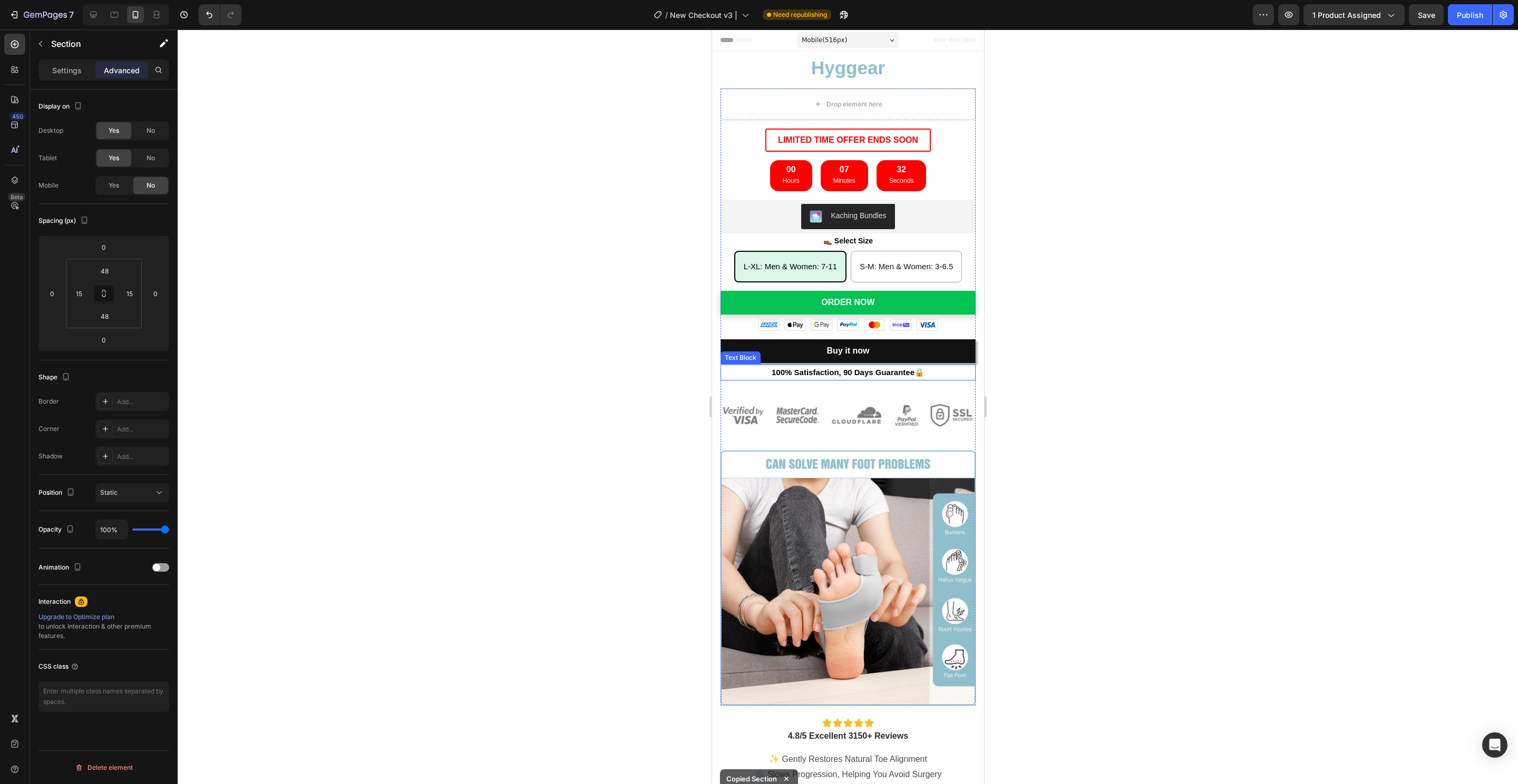
click at [949, 377] on p "100% Satisfaction, 90 Days Guarantee 🔒" at bounding box center [847, 372] width 253 height 14
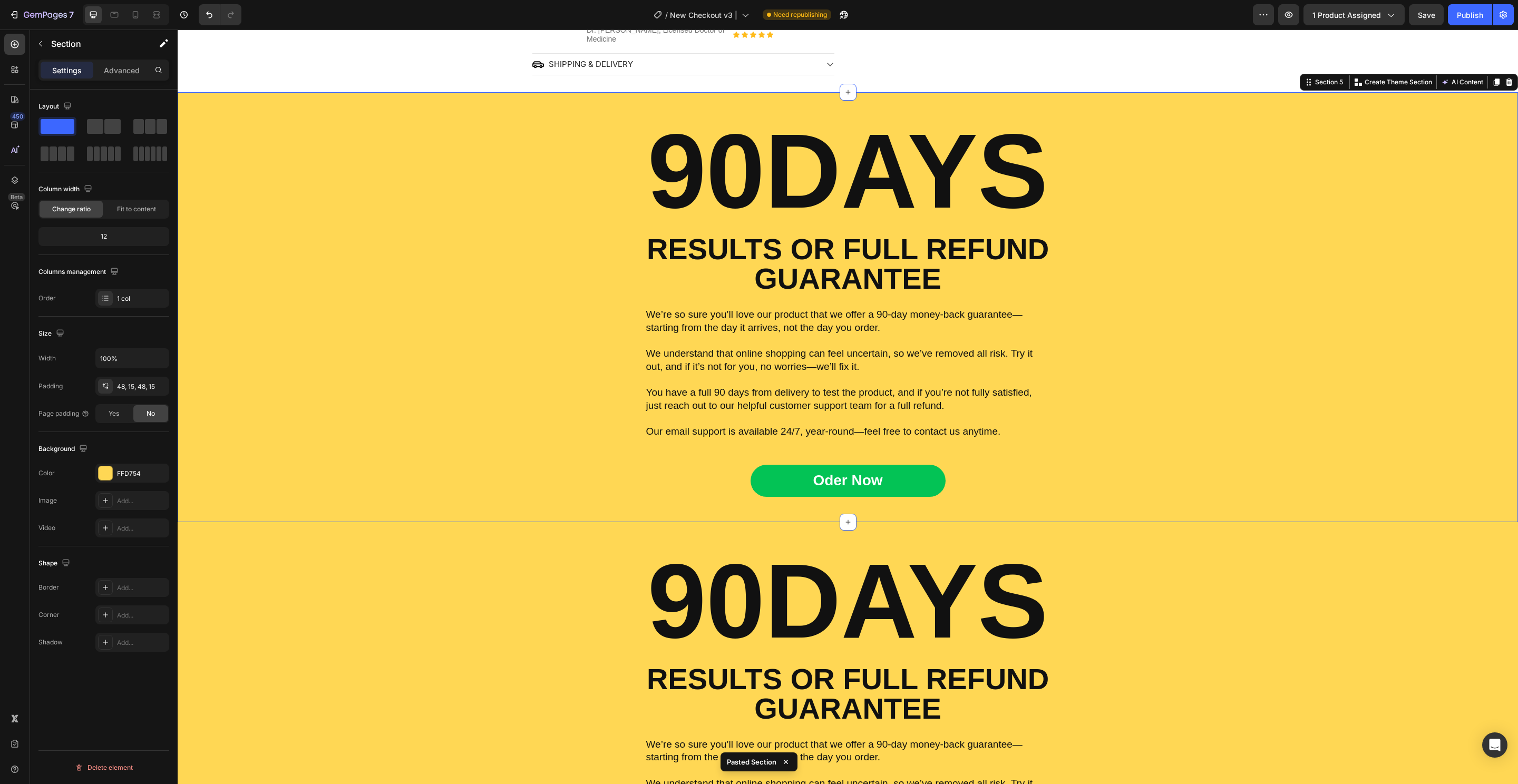
scroll to position [572, 0]
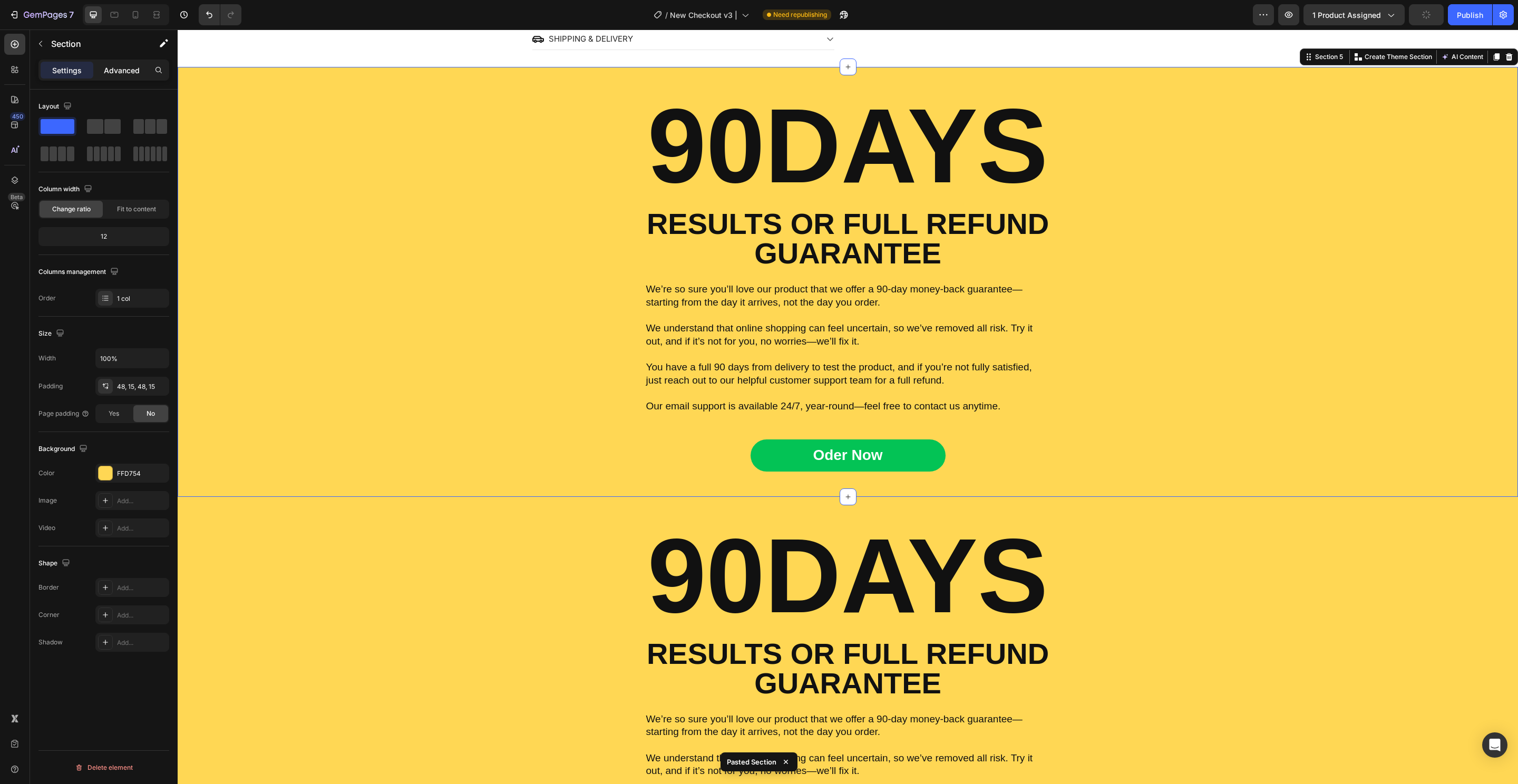
click at [123, 66] on p "Advanced" at bounding box center [122, 70] width 36 height 11
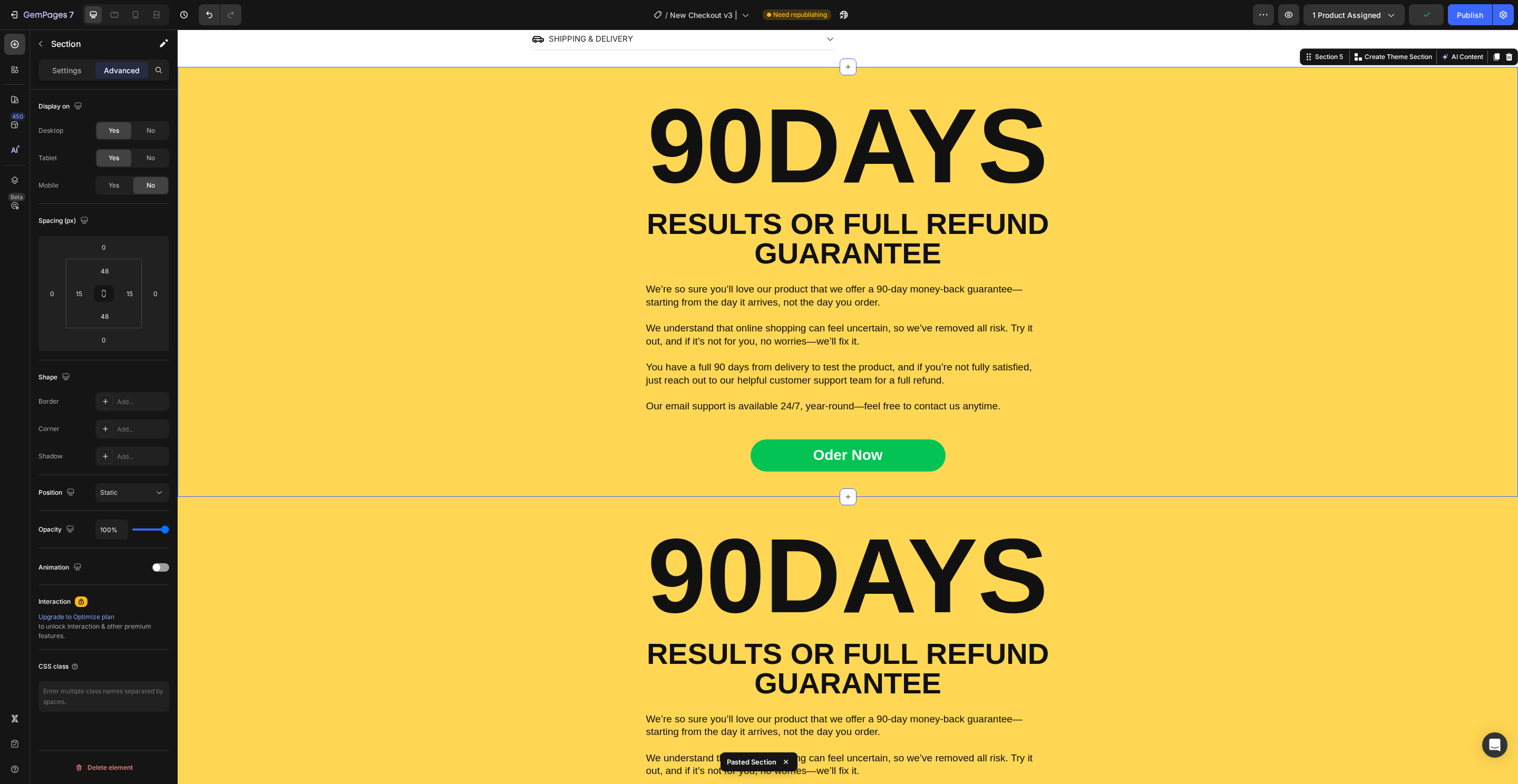
click at [459, 414] on div "Oder Now Button" at bounding box center [848, 443] width 1325 height 57
click at [494, 574] on div "90DAYS Heading RESULTS OR FULL REFUND GUARANTEE Text Block We’re so sure you’ll…" at bounding box center [848, 711] width 1325 height 379
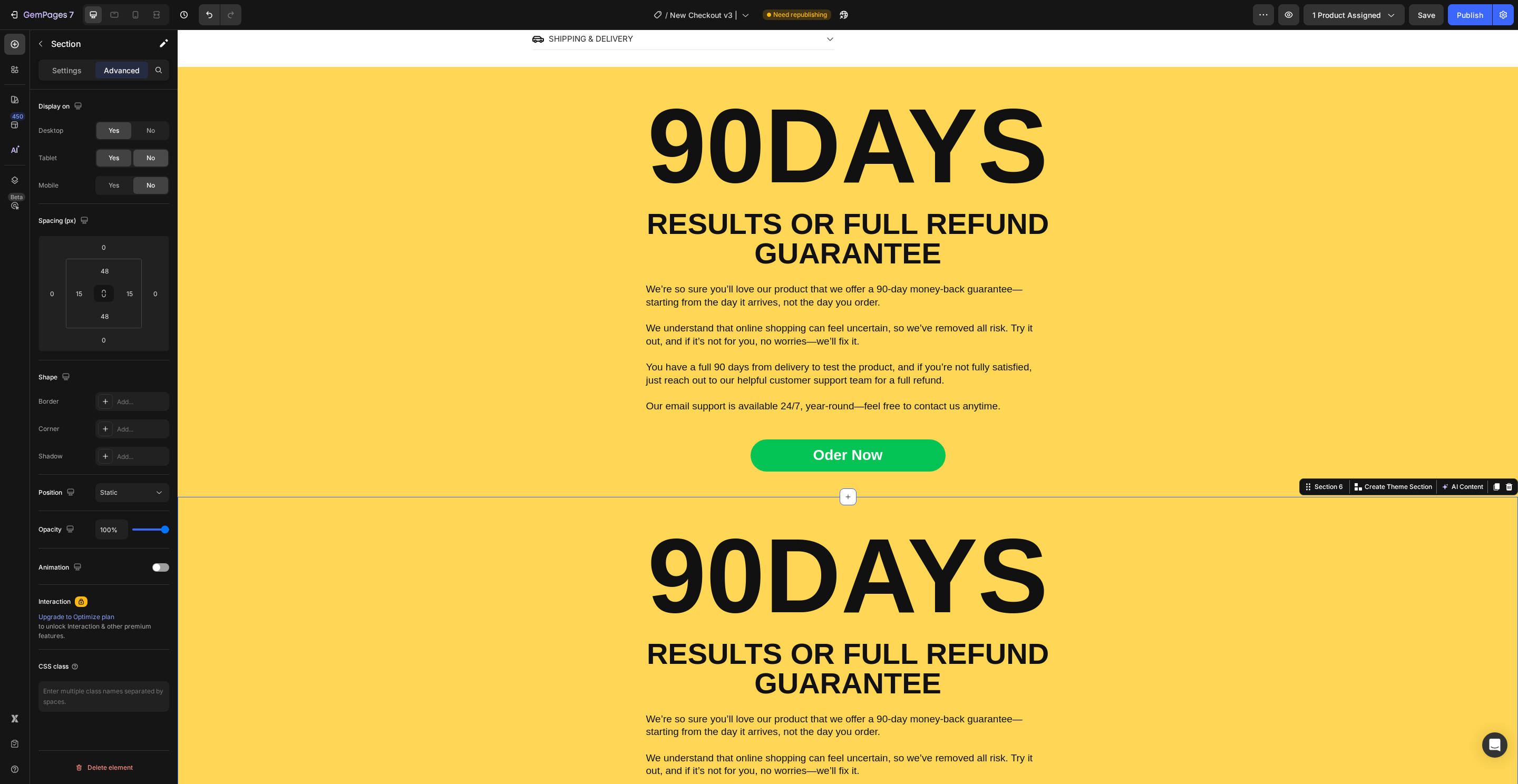
drag, startPoint x: 144, startPoint y: 136, endPoint x: 146, endPoint y: 156, distance: 20.1
click at [145, 136] on div "No" at bounding box center [150, 131] width 35 height 17
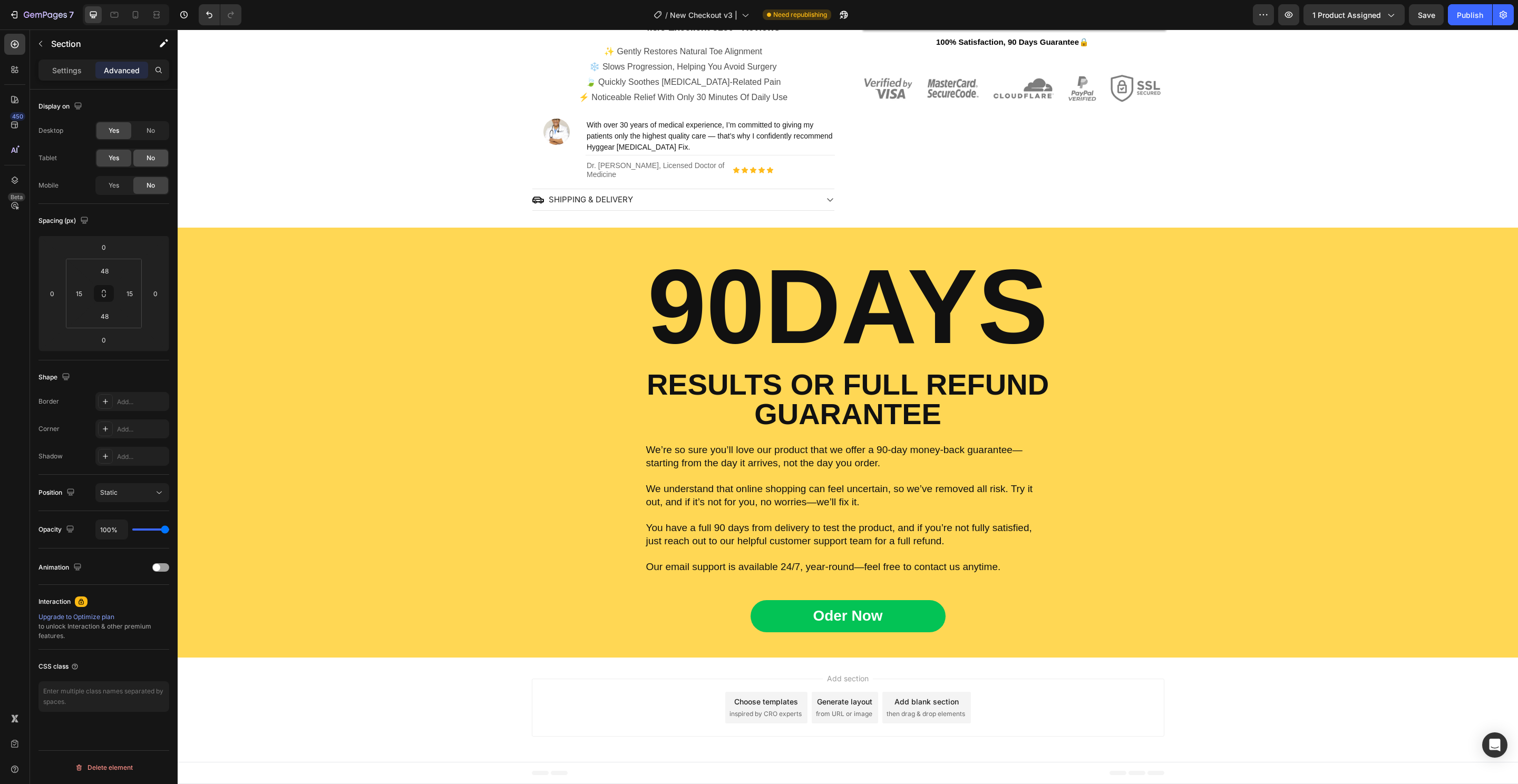
scroll to position [411, 0]
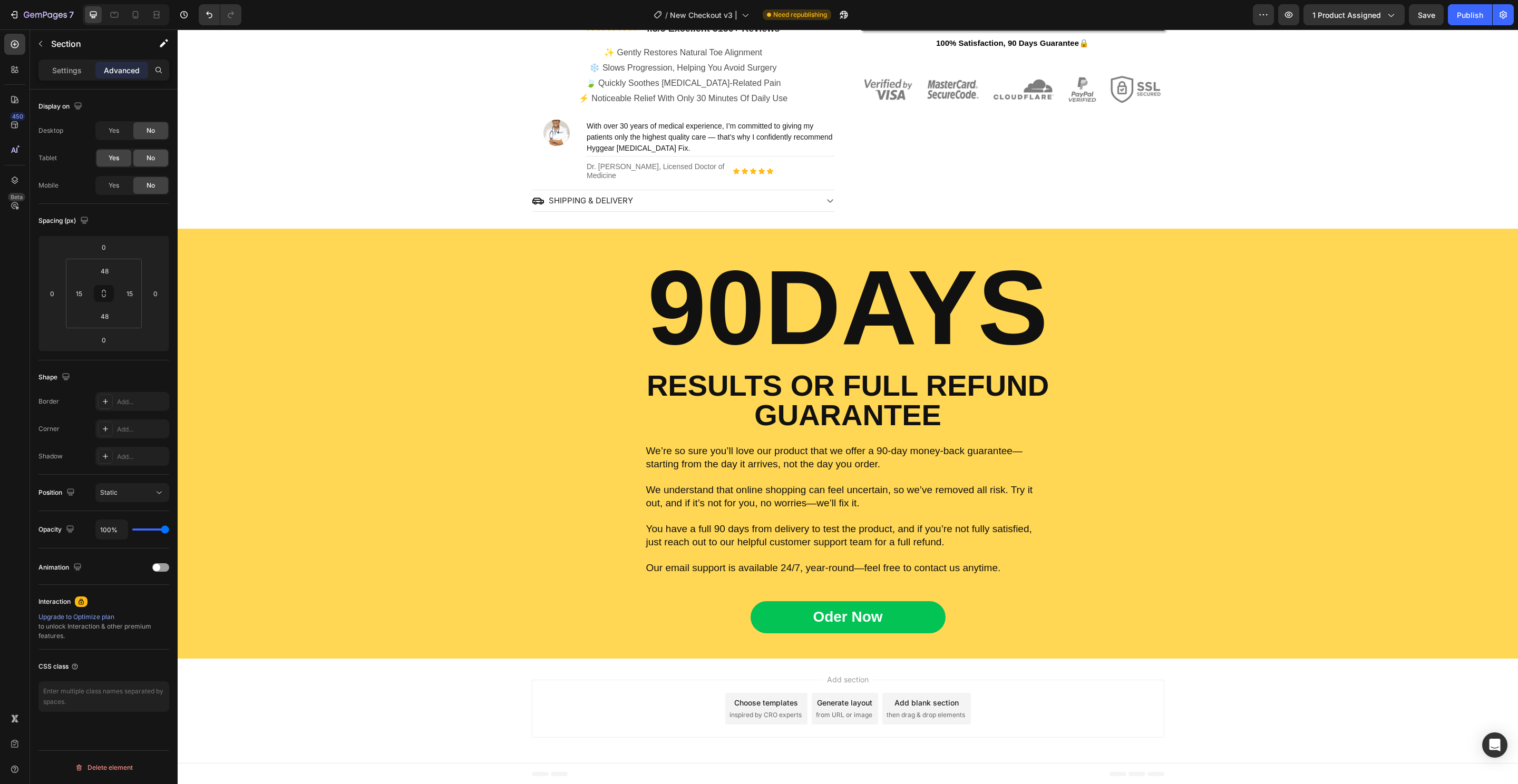
click at [147, 156] on span "No" at bounding box center [150, 158] width 8 height 10
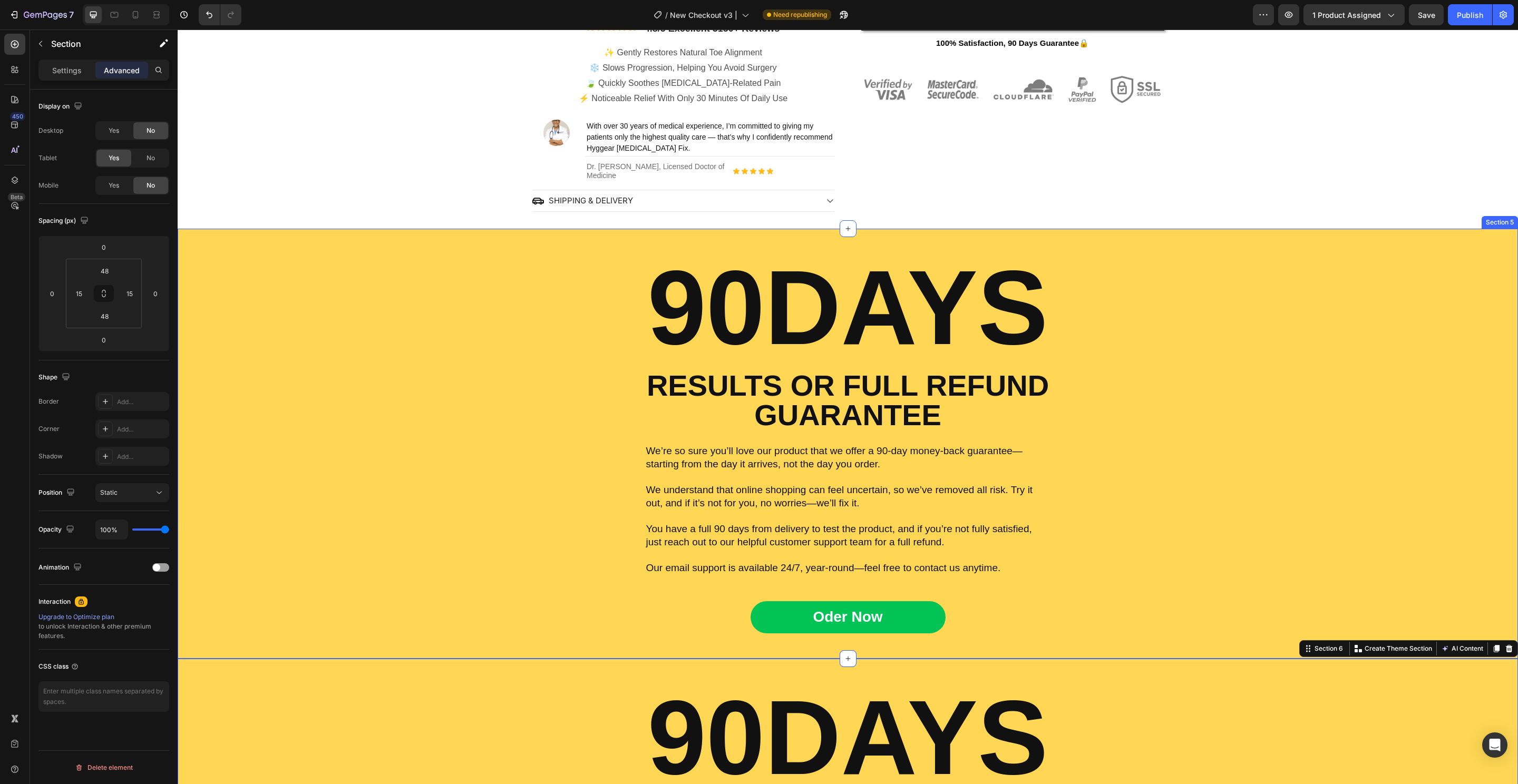
scroll to position [572, 0]
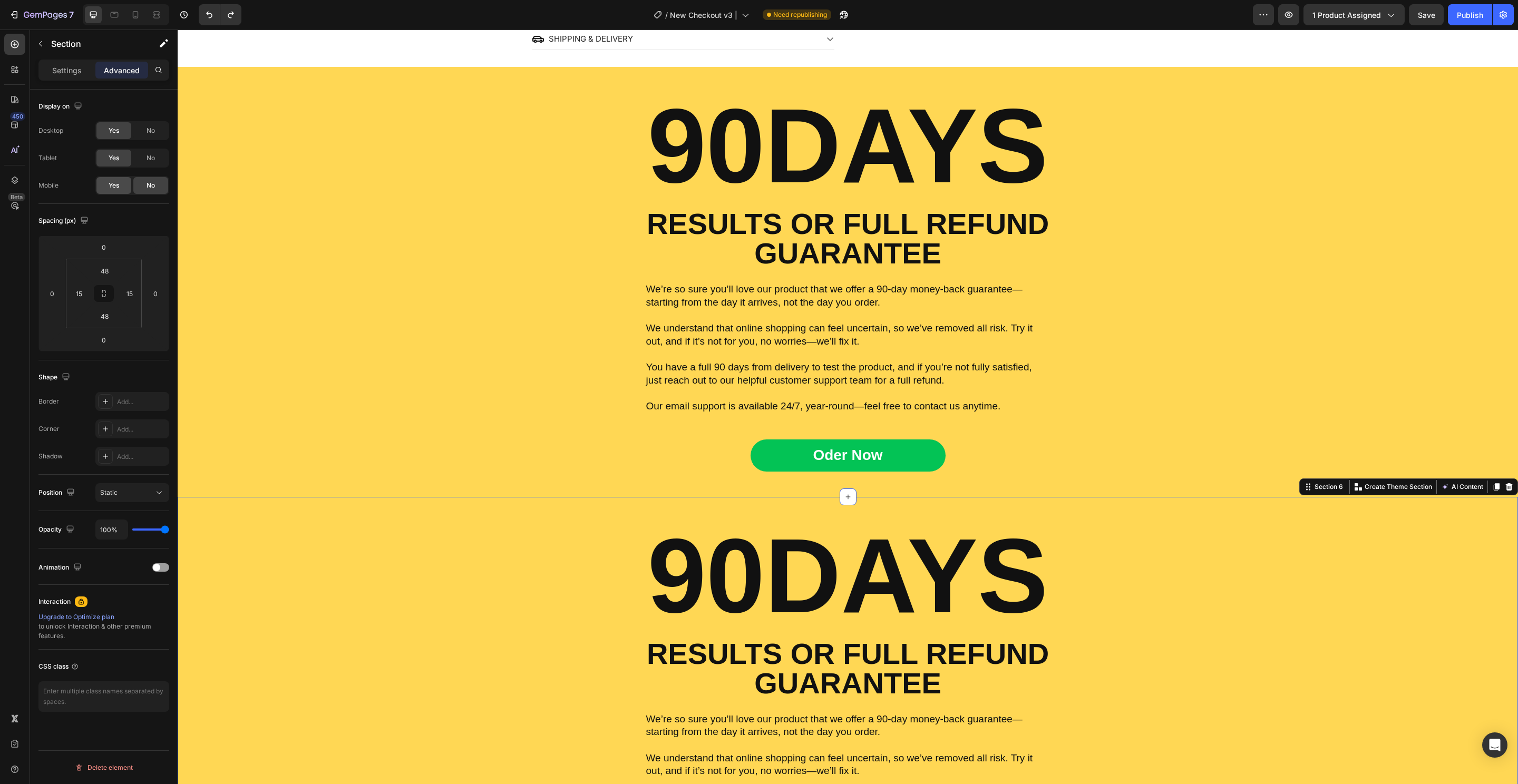
click at [112, 185] on span "Yes" at bounding box center [114, 185] width 11 height 10
drag, startPoint x: 152, startPoint y: 132, endPoint x: 151, endPoint y: 155, distance: 23.0
click at [152, 132] on span "No" at bounding box center [150, 131] width 8 height 10
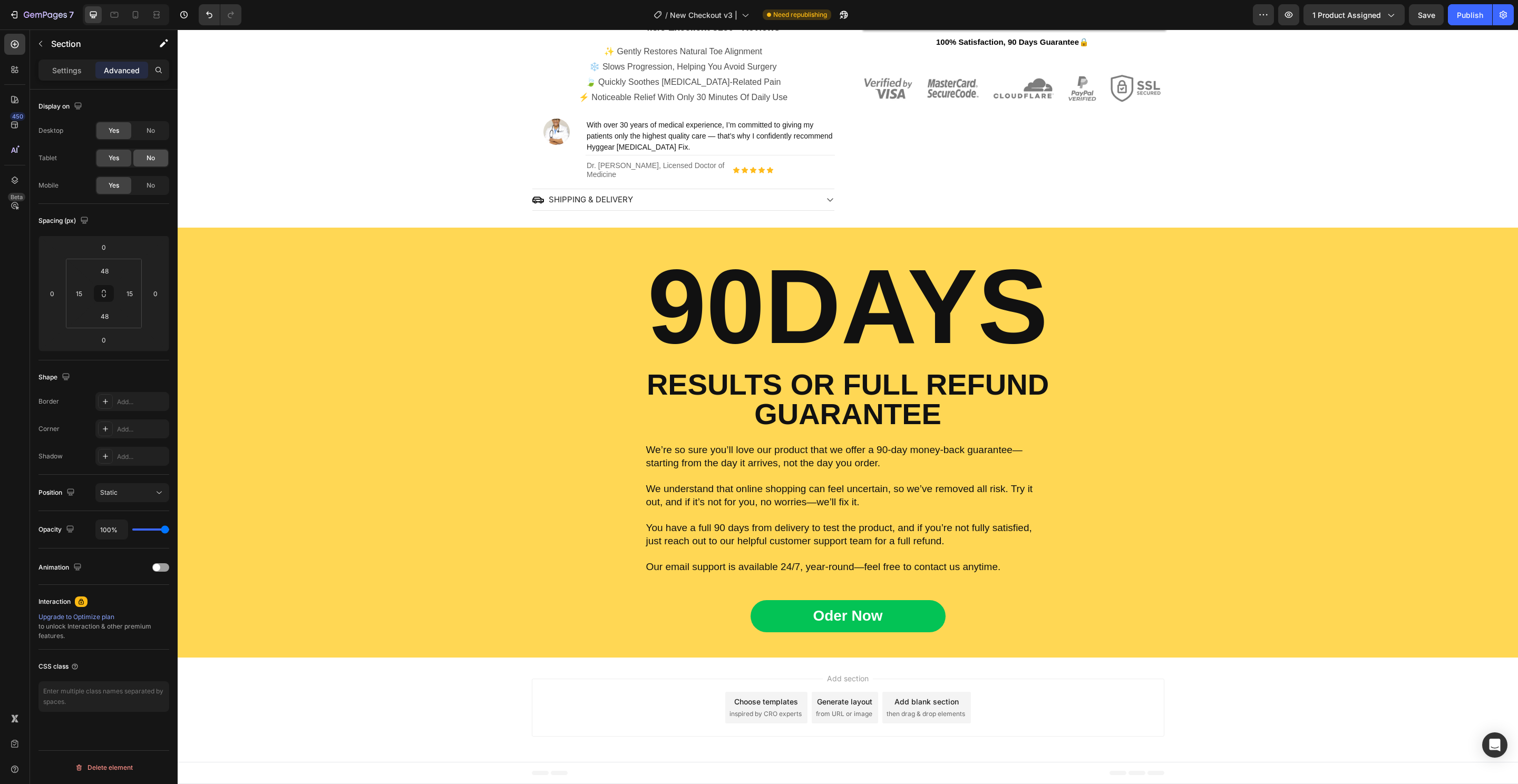
scroll to position [411, 0]
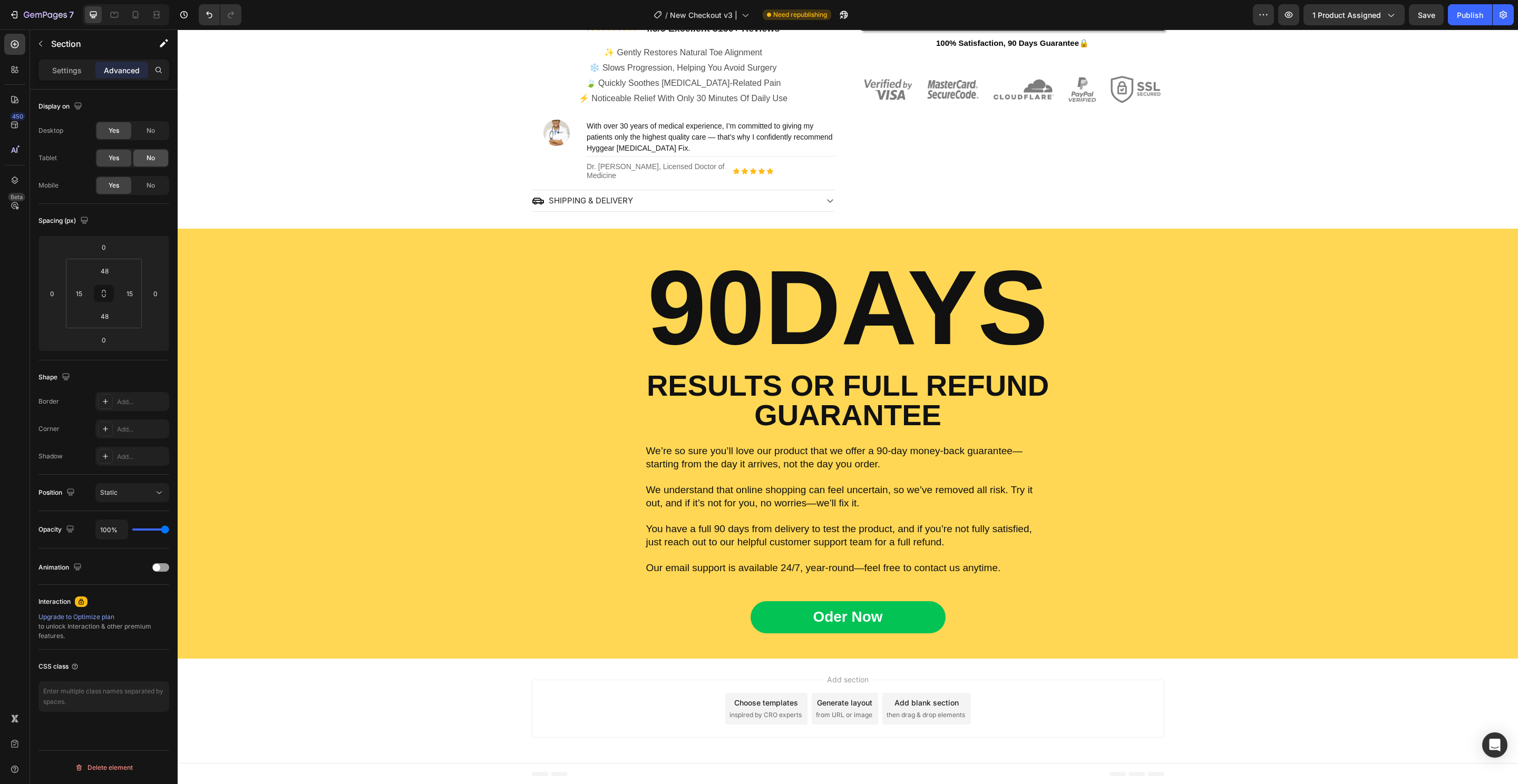
click at [151, 155] on span "No" at bounding box center [150, 158] width 8 height 10
click at [119, 19] on icon at bounding box center [115, 15] width 11 height 11
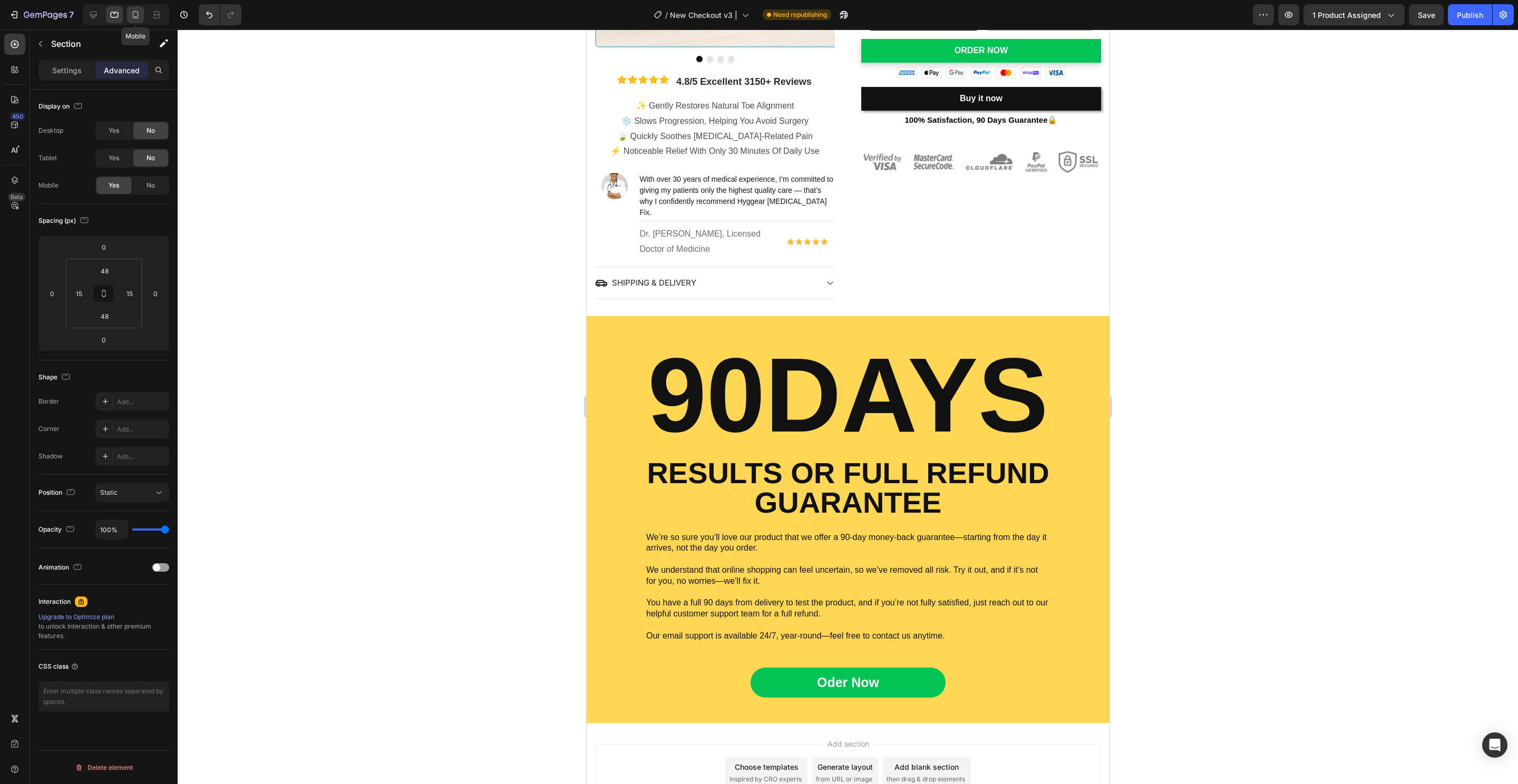
click at [137, 17] on icon at bounding box center [135, 14] width 5 height 7
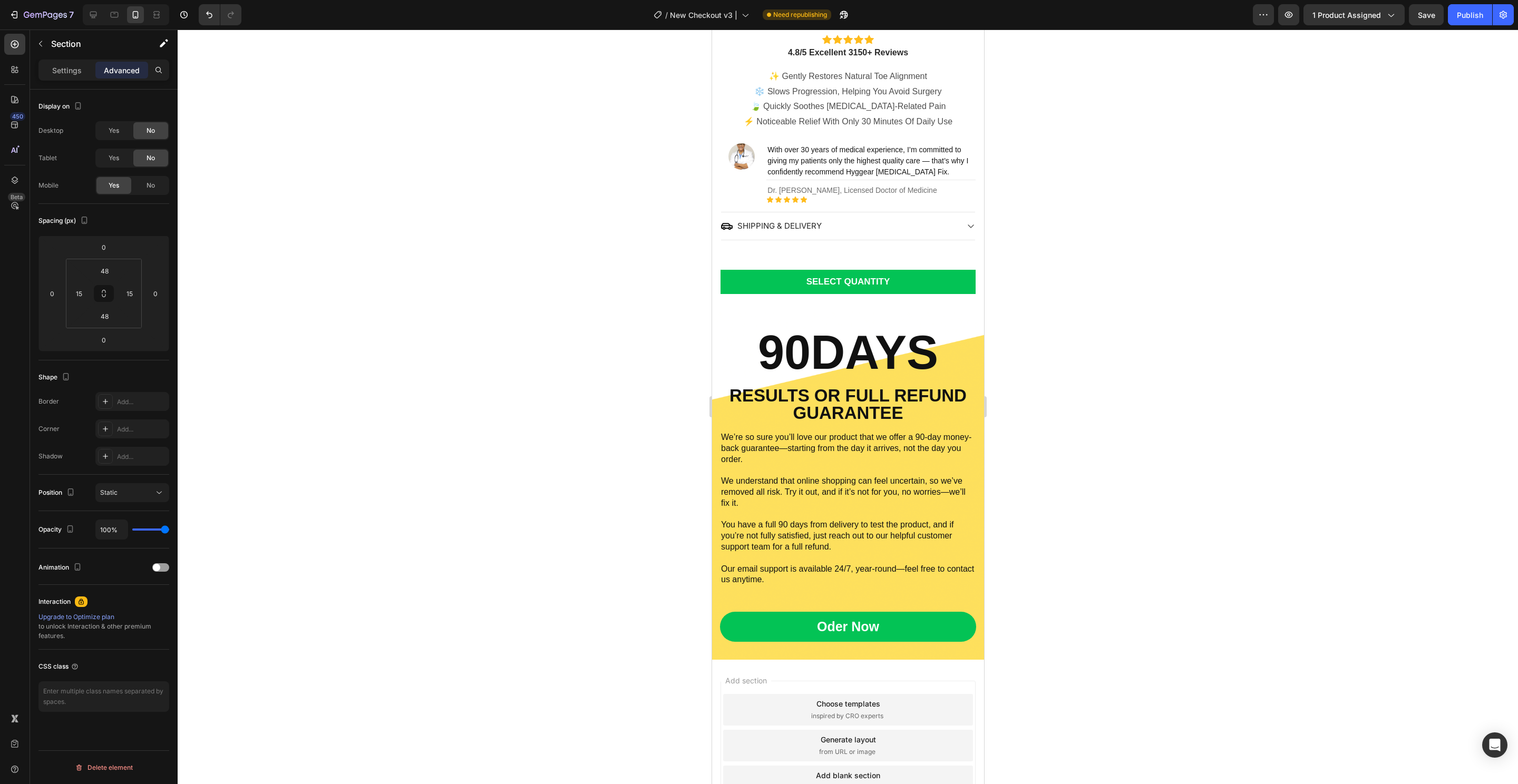
scroll to position [749, 0]
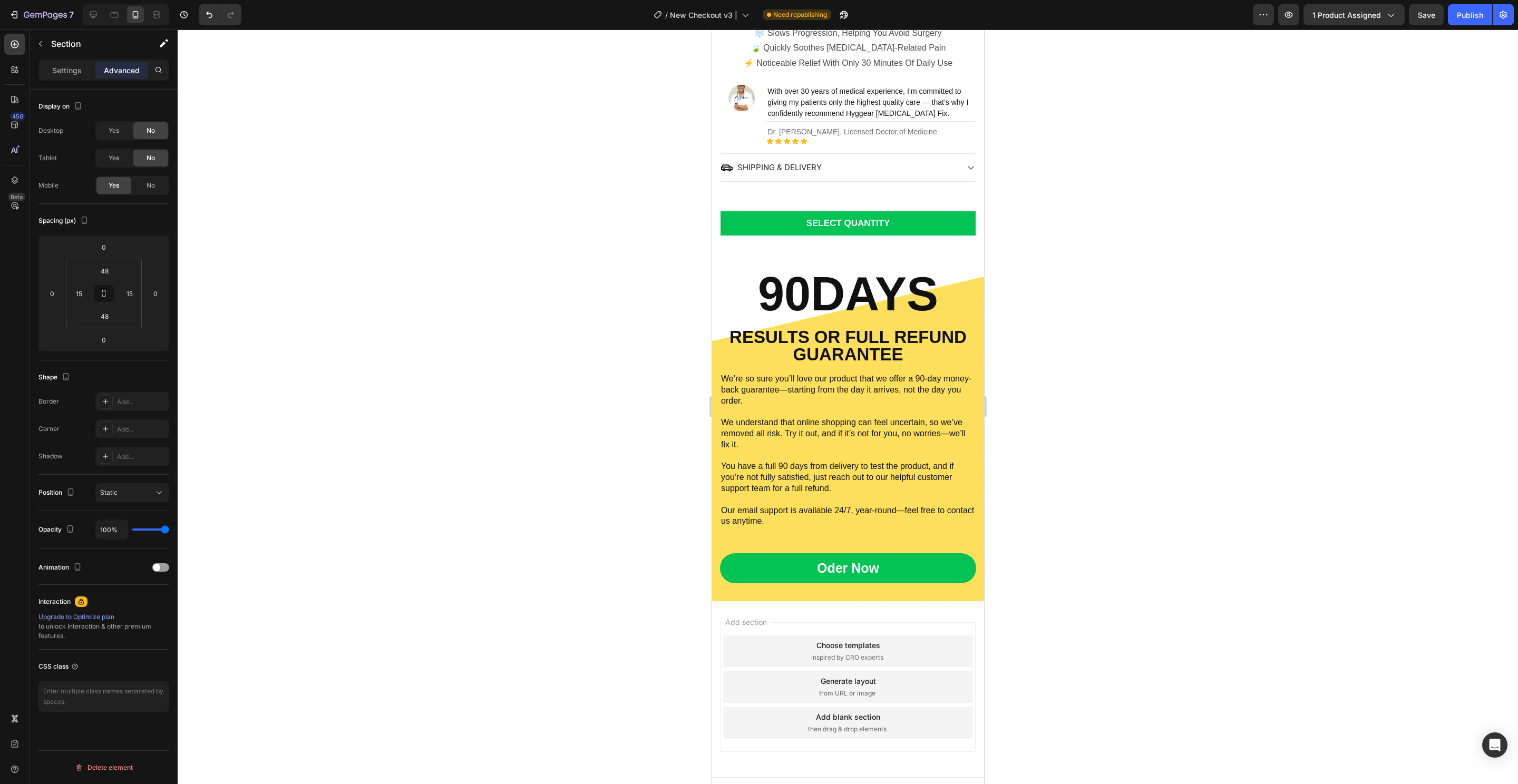
click at [882, 578] on div "90DAYS Heading RESULTS OR FULL REFUND GUARANTEE Text Block We’re so sure you’ll…" at bounding box center [848, 427] width 272 height 349
click at [745, 259] on div "Heading" at bounding box center [736, 263] width 29 height 10
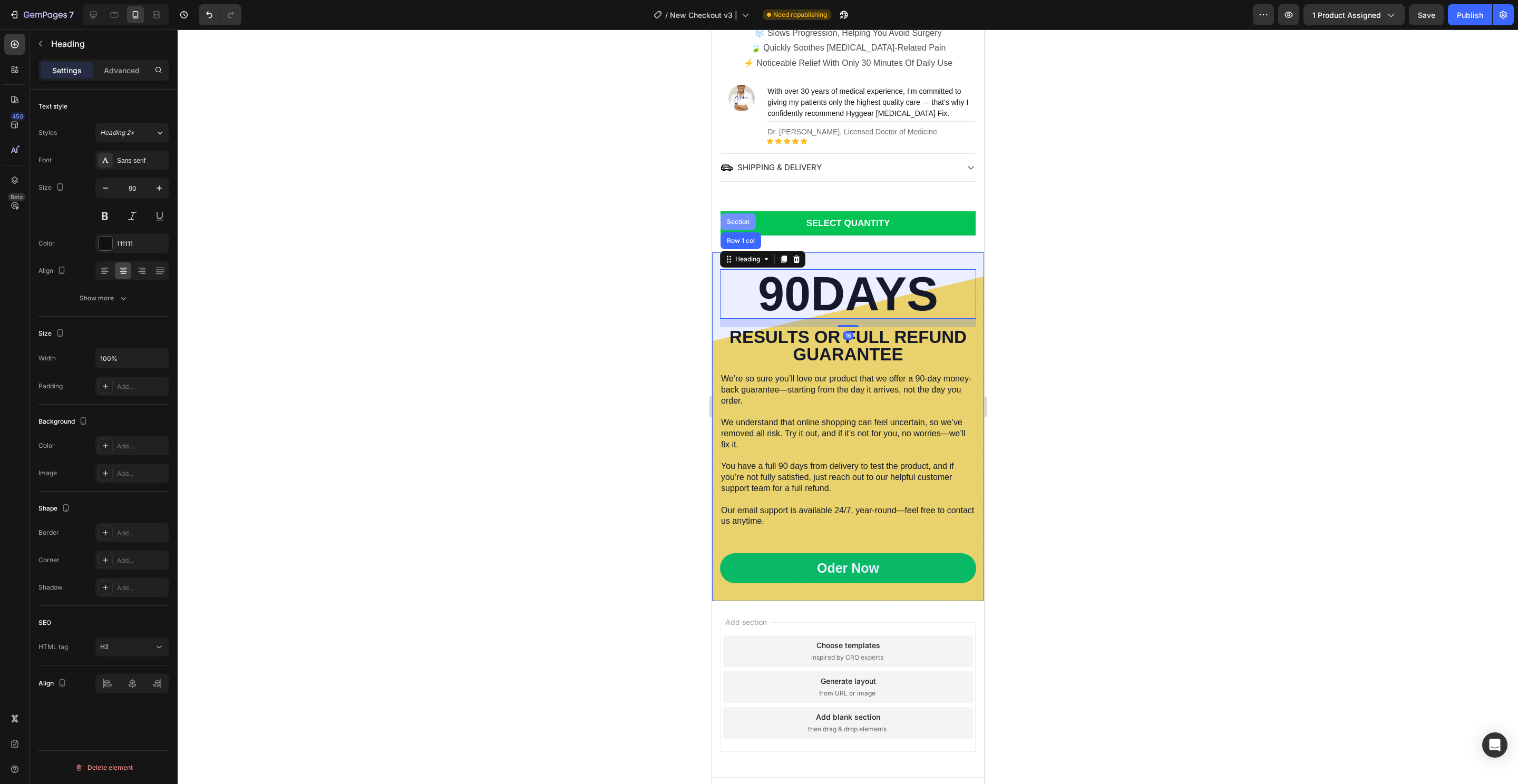
click at [732, 218] on div "Section" at bounding box center [738, 221] width 27 height 6
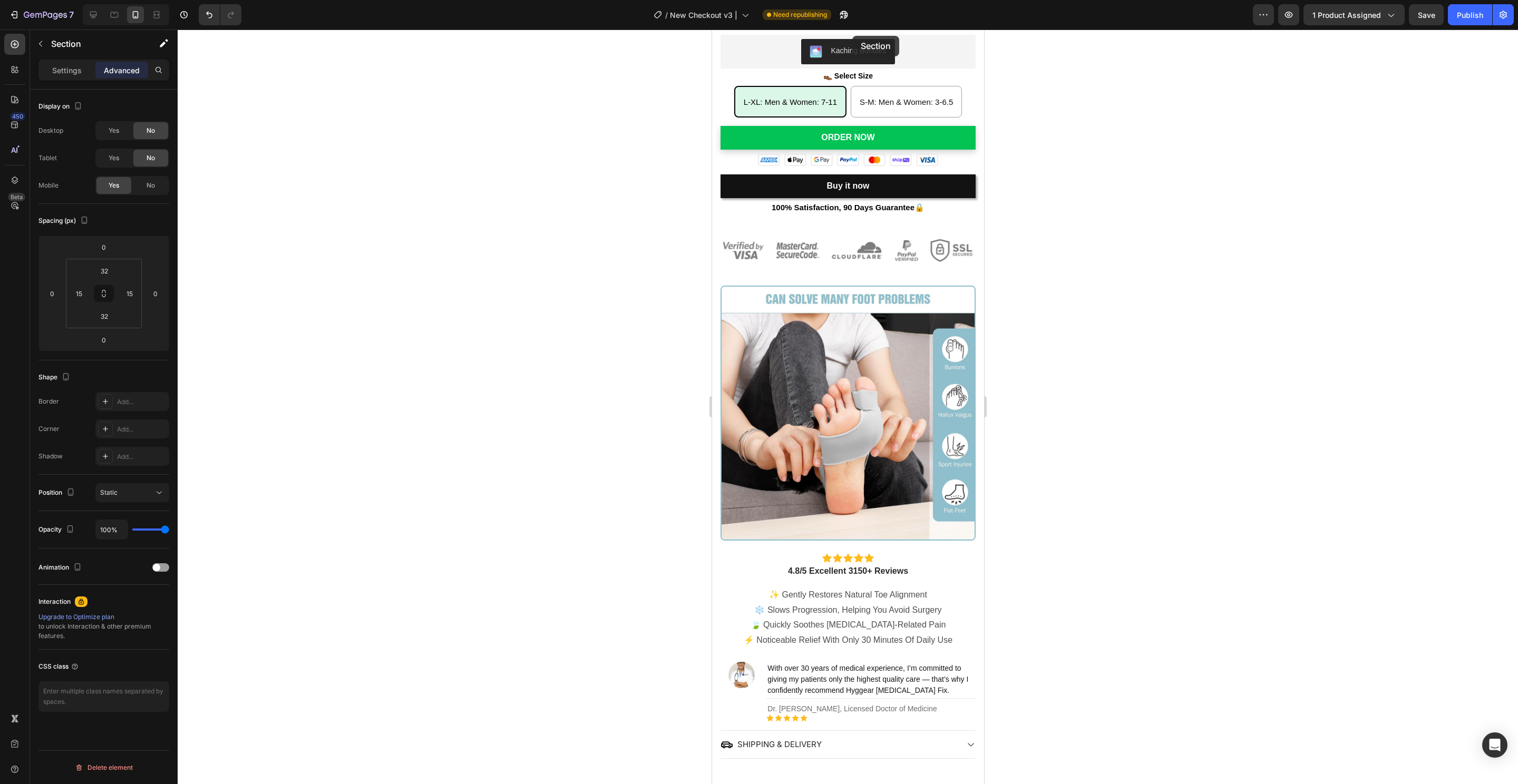
scroll to position [153, 0]
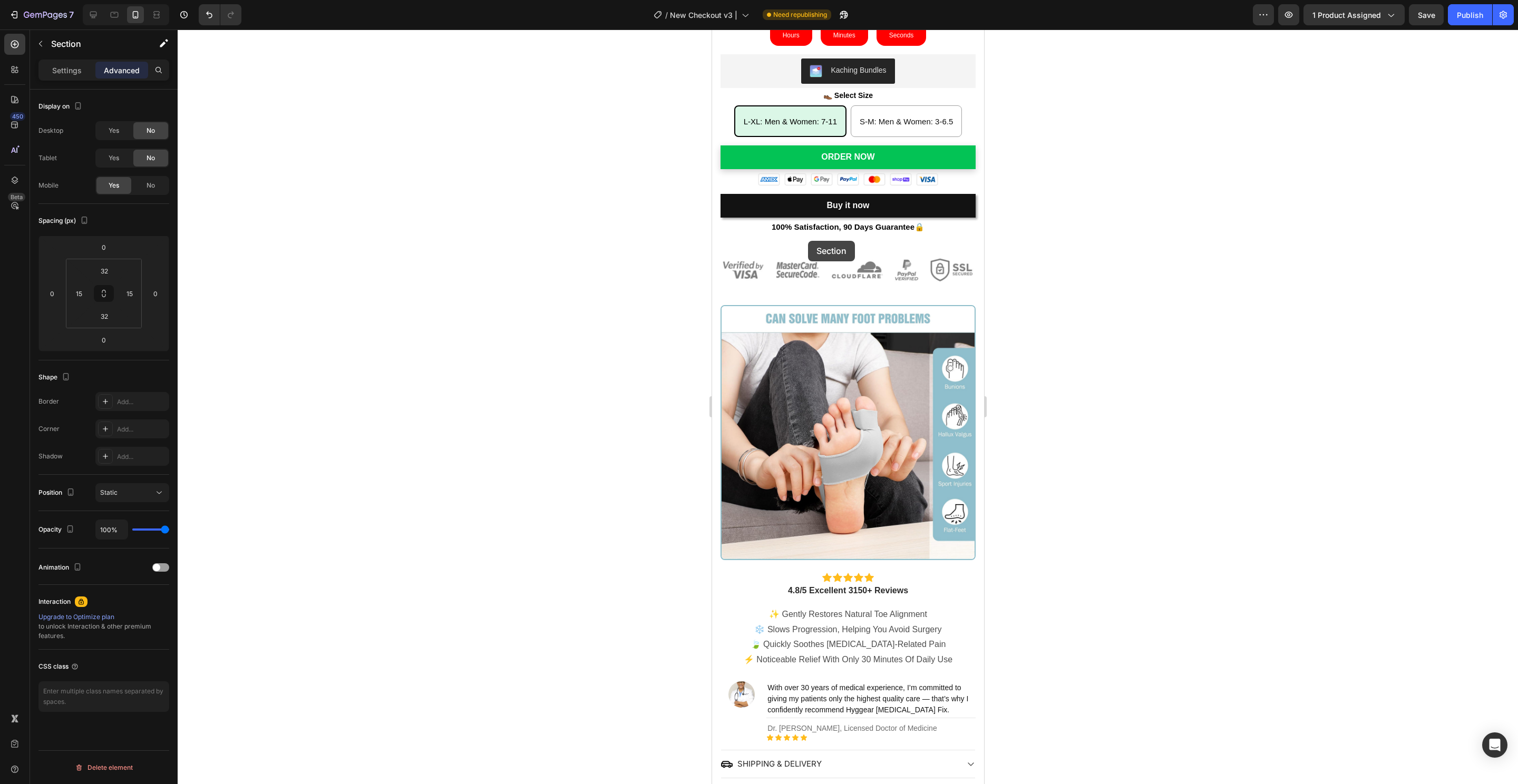
drag, startPoint x: 853, startPoint y: 244, endPoint x: 808, endPoint y: 241, distance: 45.1
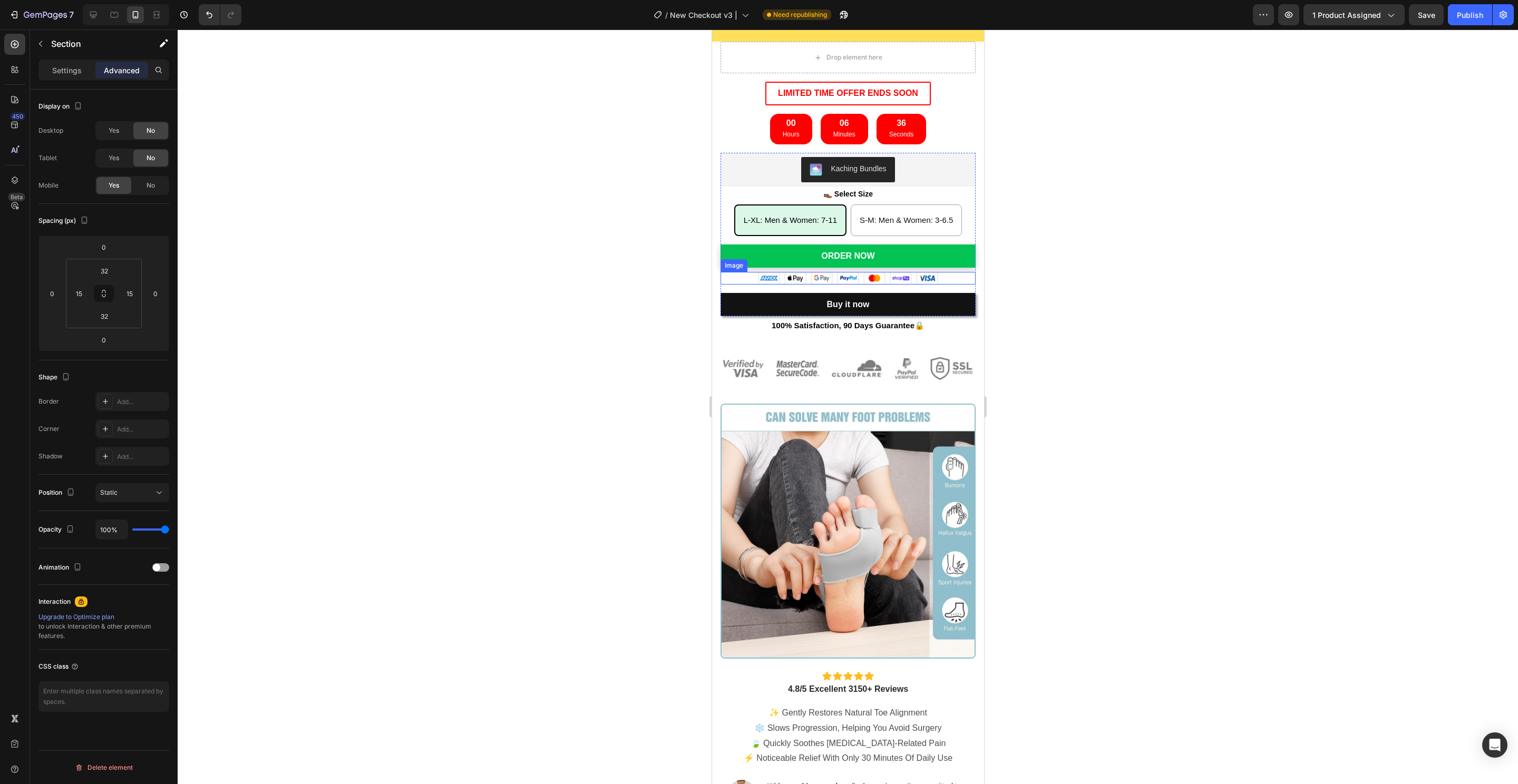
scroll to position [3, 0]
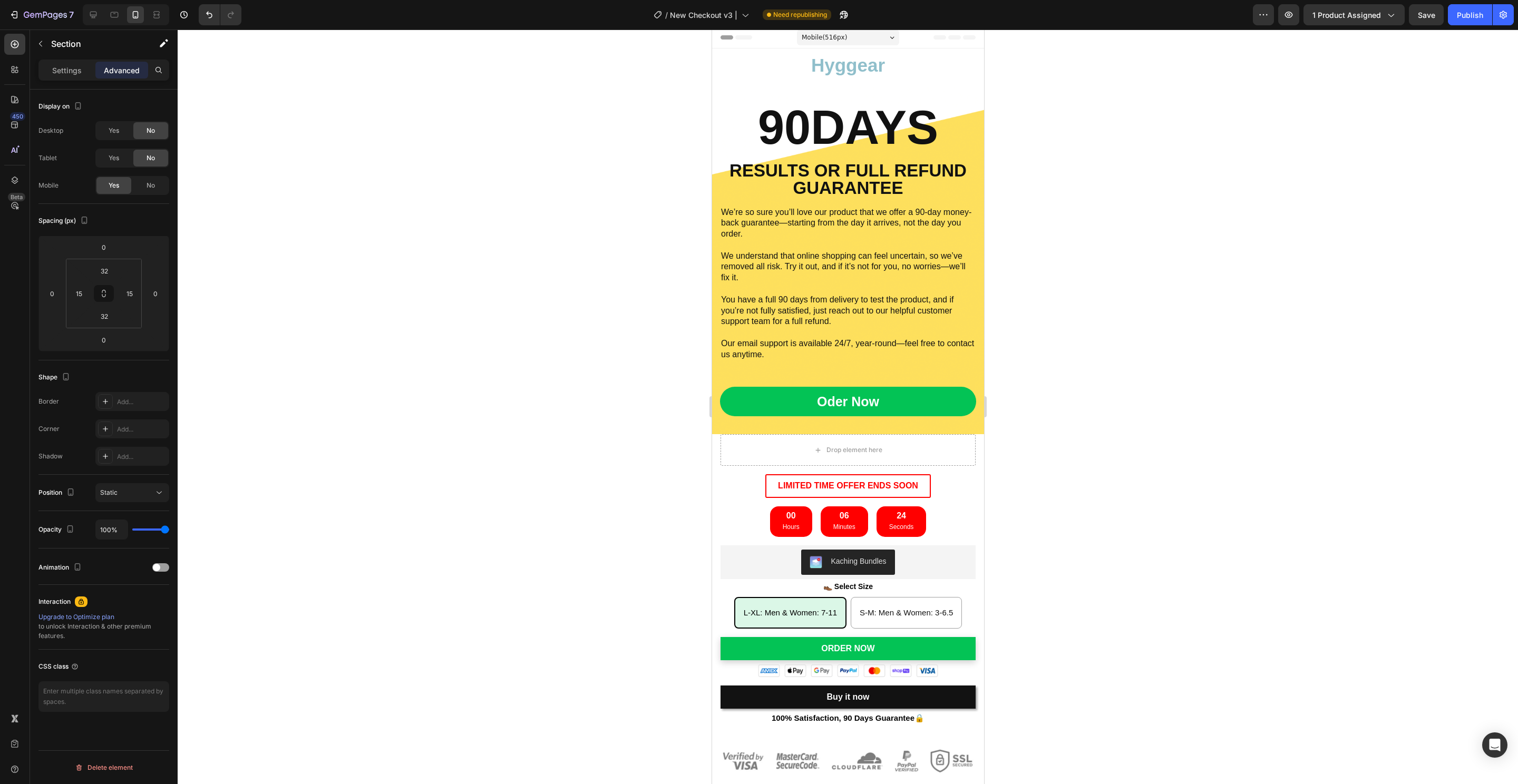
click at [736, 426] on div "90DAYS Heading RESULTS OR FULL REFUND GUARANTEE Text Block We’re so sure you’ll…" at bounding box center [848, 260] width 272 height 349
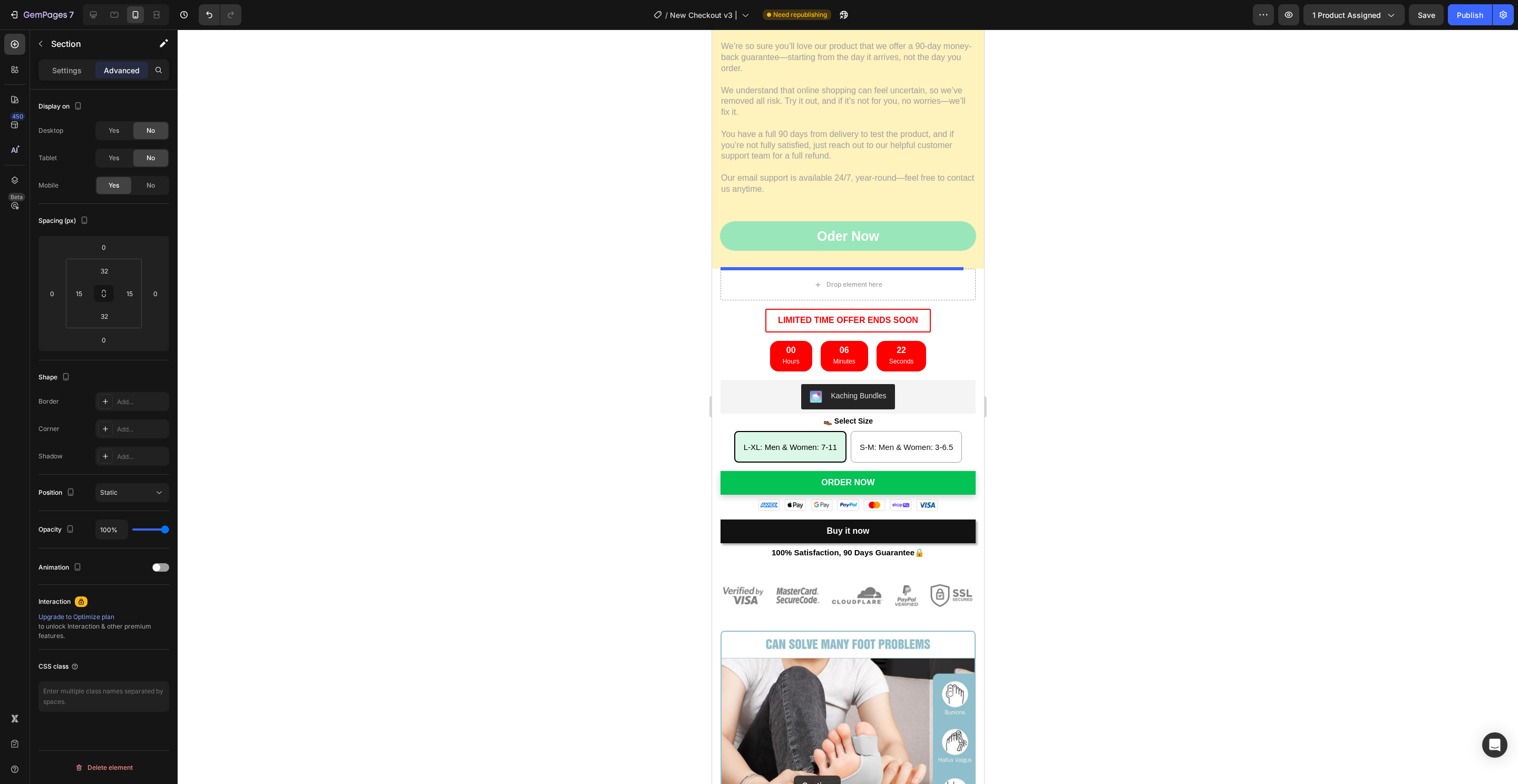
scroll to position [183, 0]
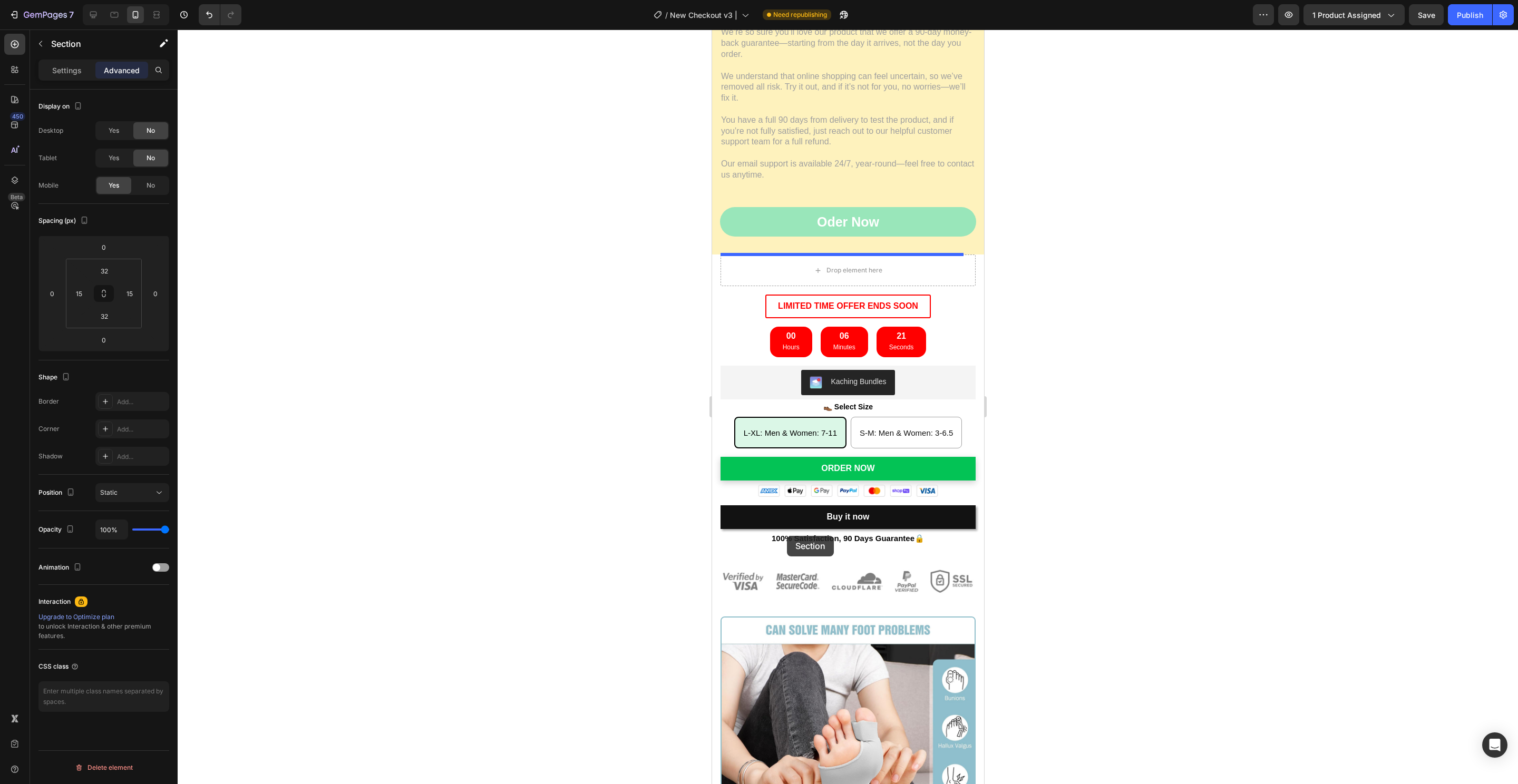
drag, startPoint x: 720, startPoint y: 426, endPoint x: 787, endPoint y: 536, distance: 128.8
click at [787, 536] on div "Mobile ( 516 px) iPhone 13 Mini iPhone 13 Pro iPhone 11 Pro Max iPhone 15 Pro M…" at bounding box center [848, 602] width 272 height 1512
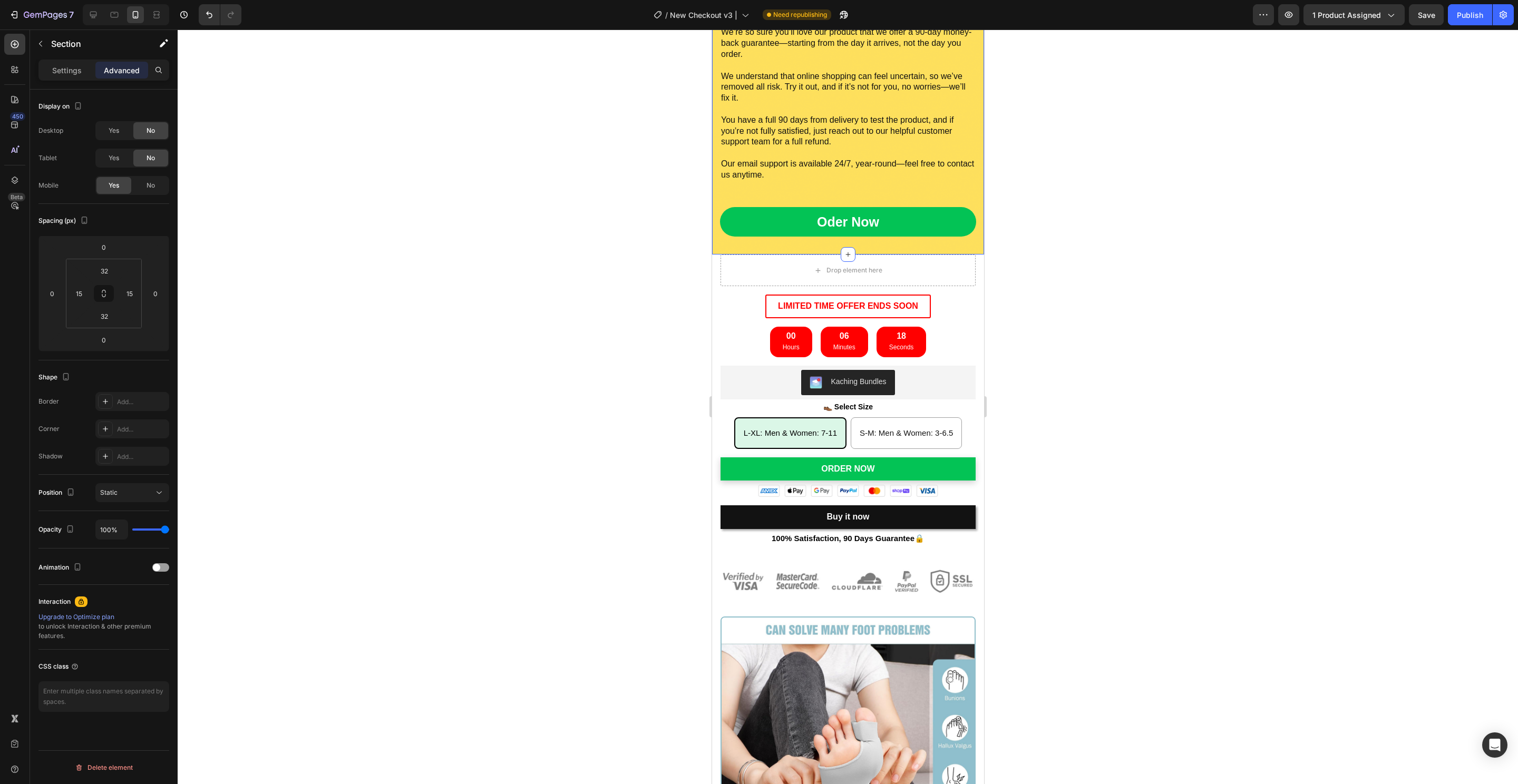
click at [589, 129] on div at bounding box center [847, 406] width 1340 height 754
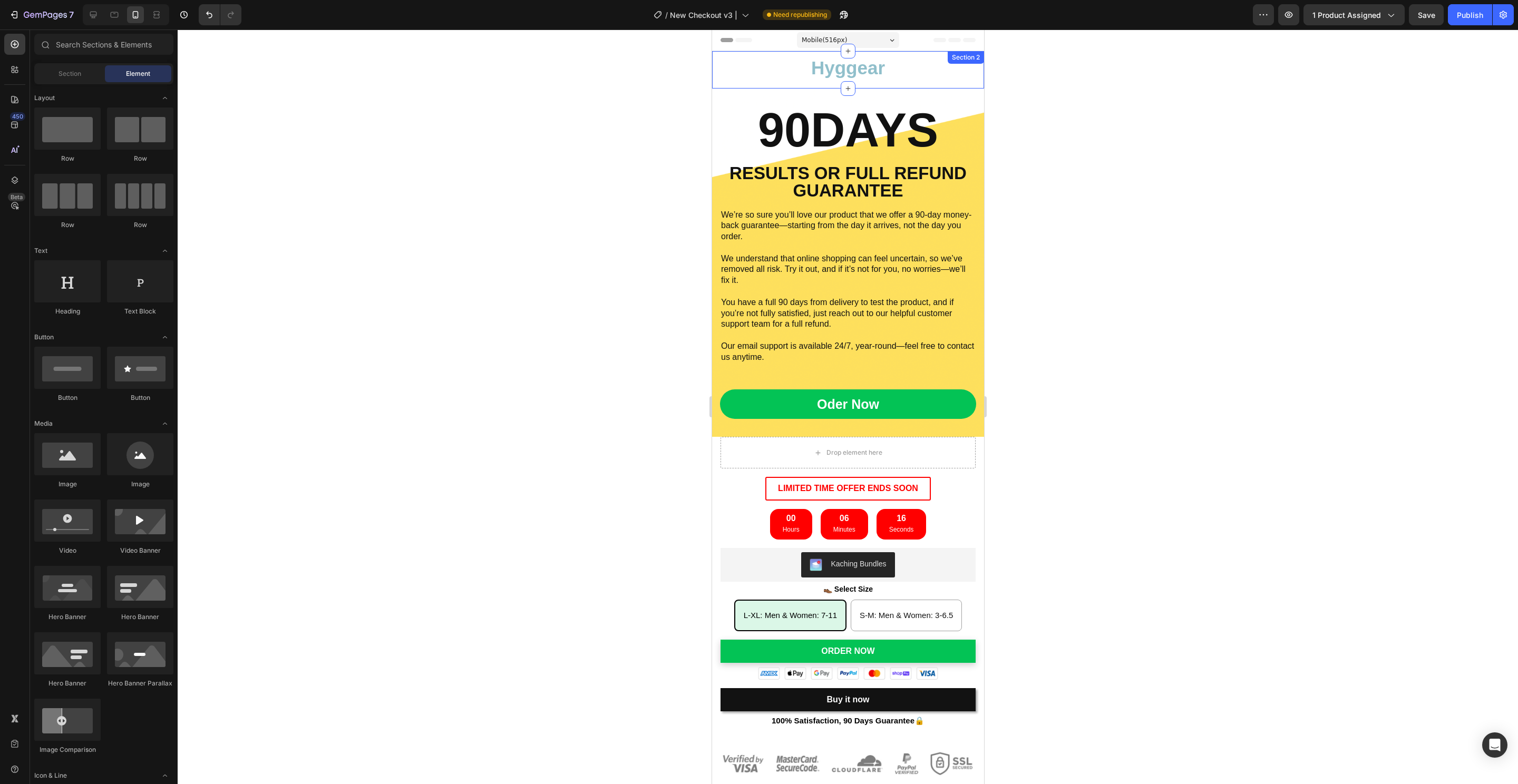
scroll to position [0, 0]
click at [939, 93] on div "90DAYS Heading RESULTS OR FULL REFUND GUARANTEE Text Block We’re so sure you’ll…" at bounding box center [848, 263] width 272 height 349
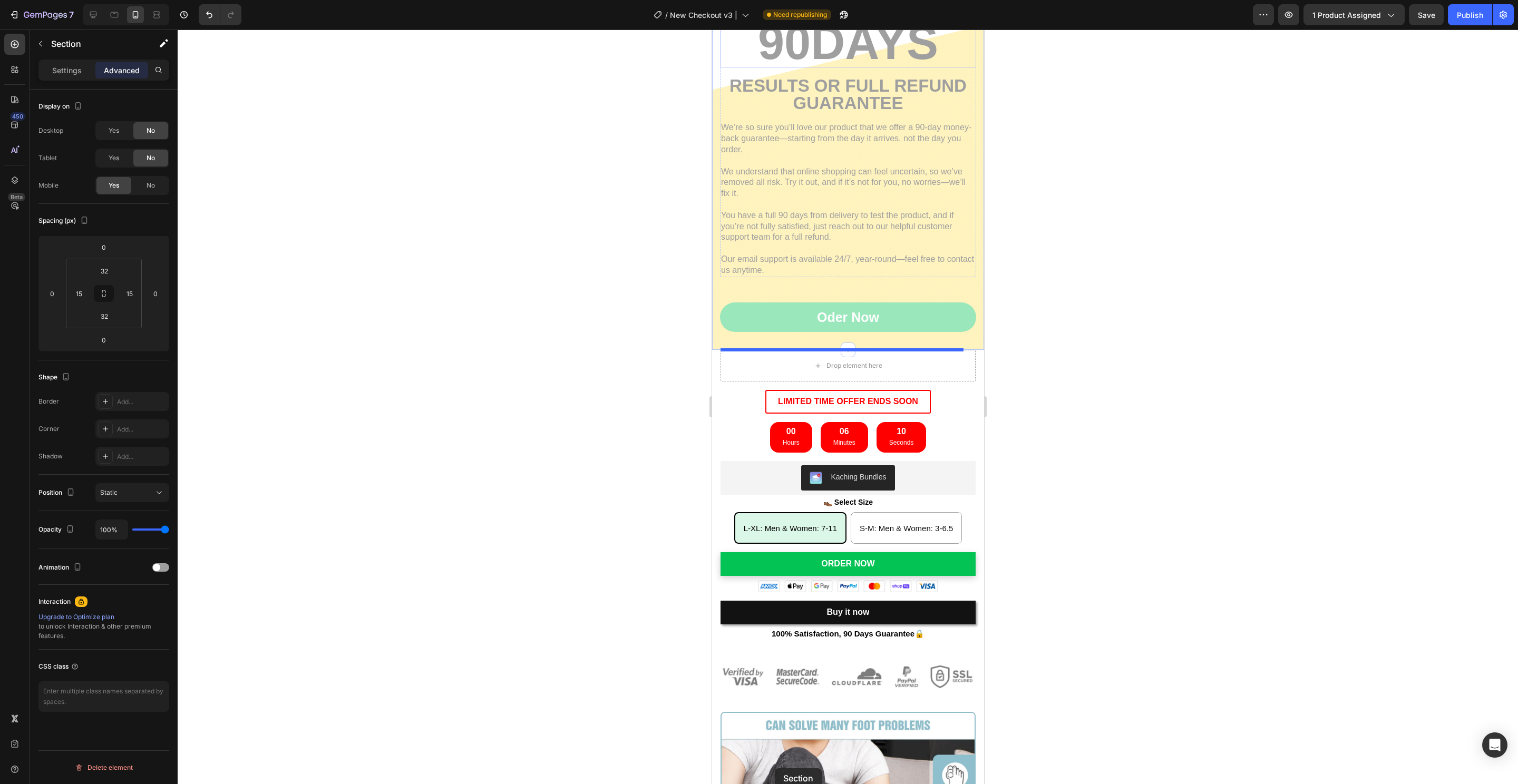
scroll to position [115, 0]
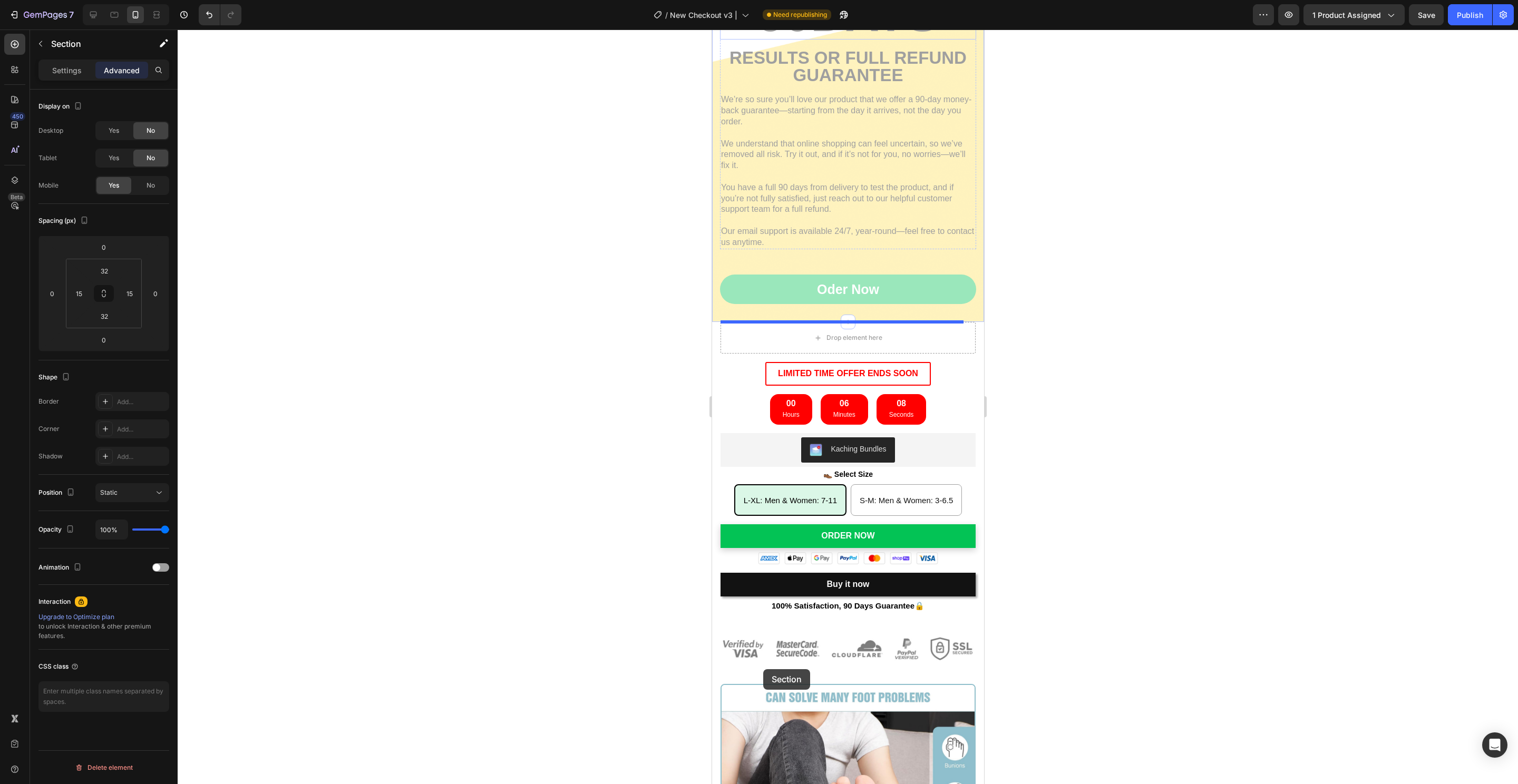
drag, startPoint x: 761, startPoint y: 76, endPoint x: 763, endPoint y: 668, distance: 592.0
click at [763, 669] on div "Mobile ( 516 px) iPhone 13 Mini iPhone 13 Pro iPhone 11 Pro Max iPhone 15 Pro M…" at bounding box center [848, 670] width 272 height 1512
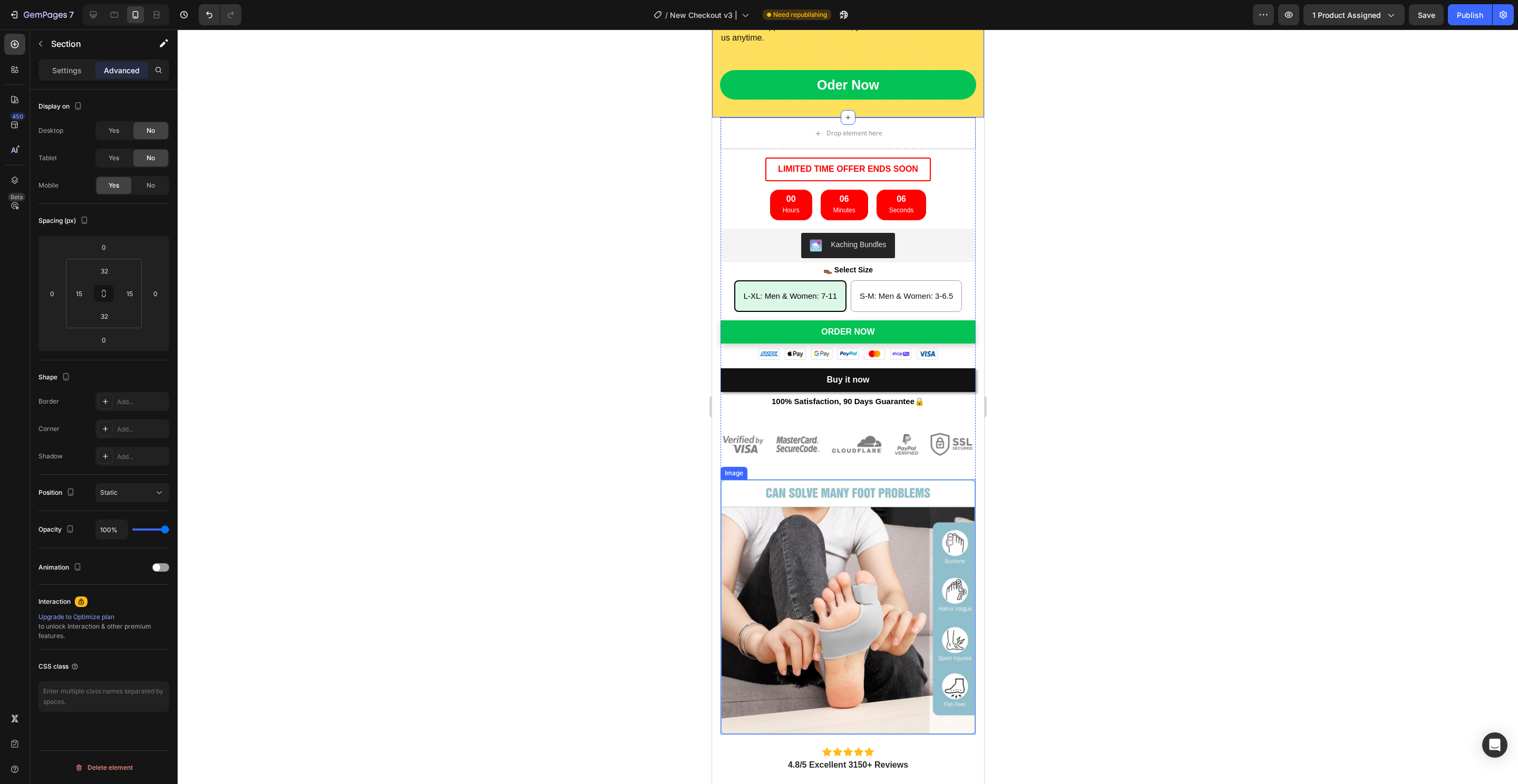
scroll to position [242, 0]
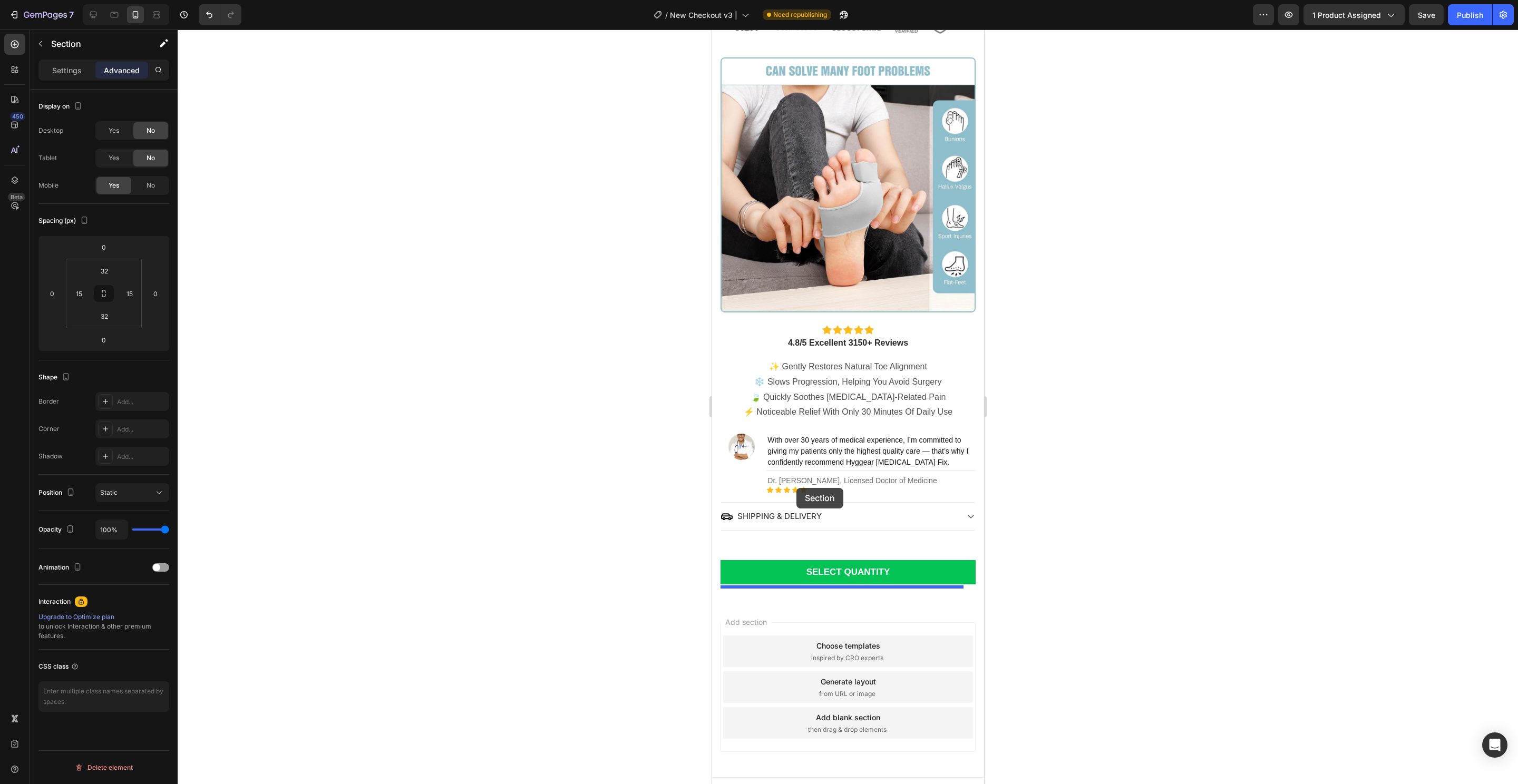
drag, startPoint x: 725, startPoint y: 184, endPoint x: 797, endPoint y: 488, distance: 312.4
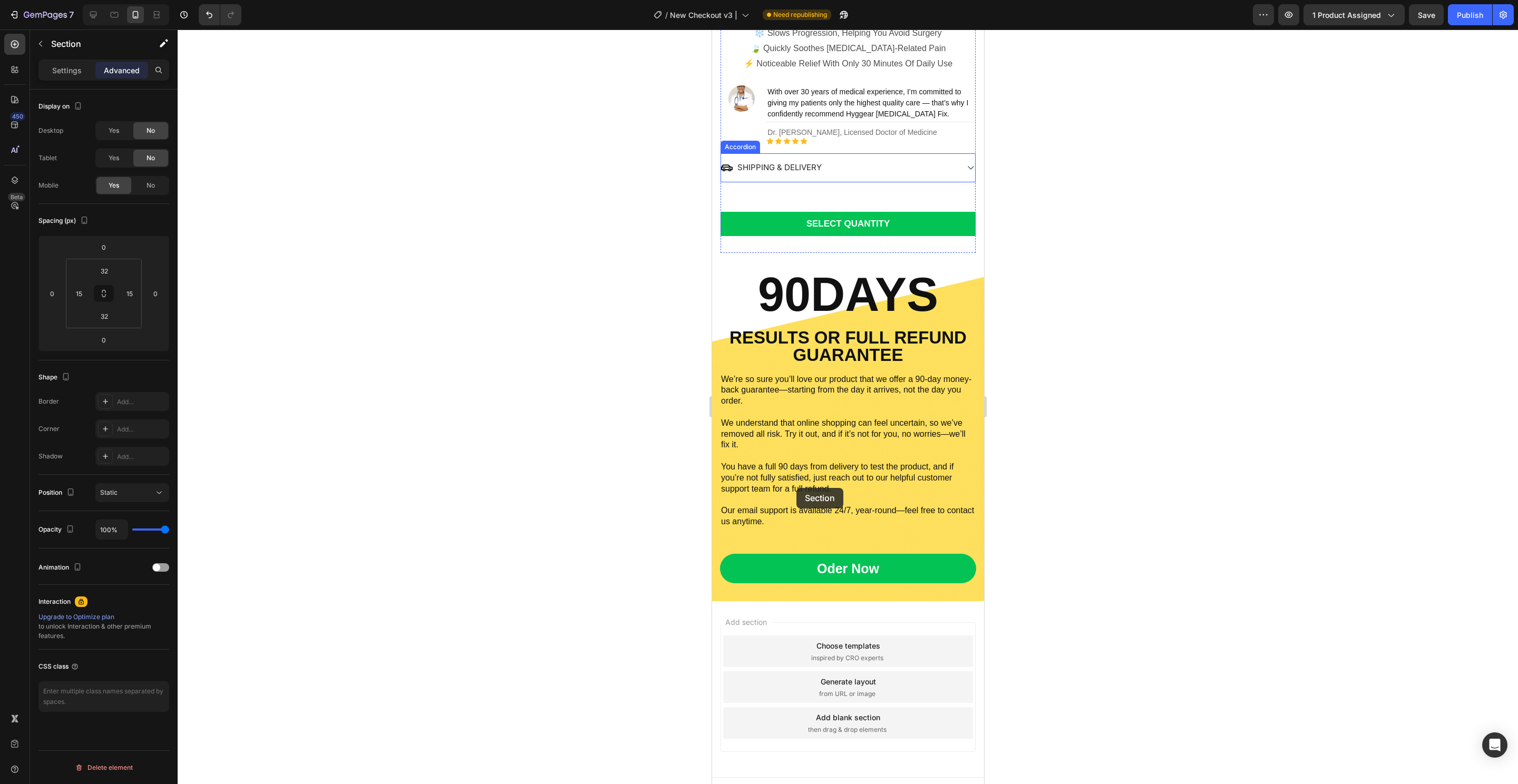
scroll to position [393, 0]
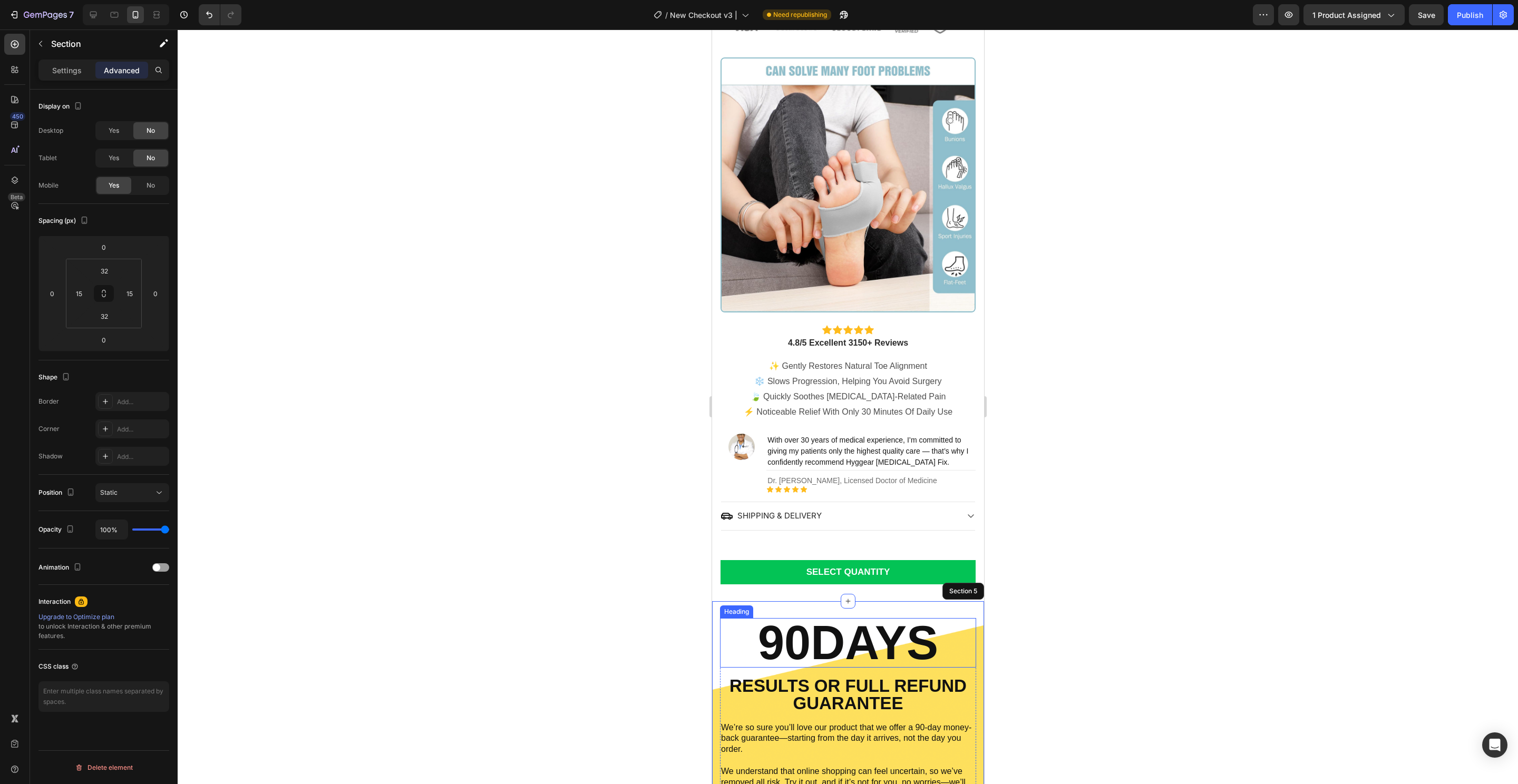
click at [890, 630] on h2 "90DAYS" at bounding box center [848, 643] width 256 height 49
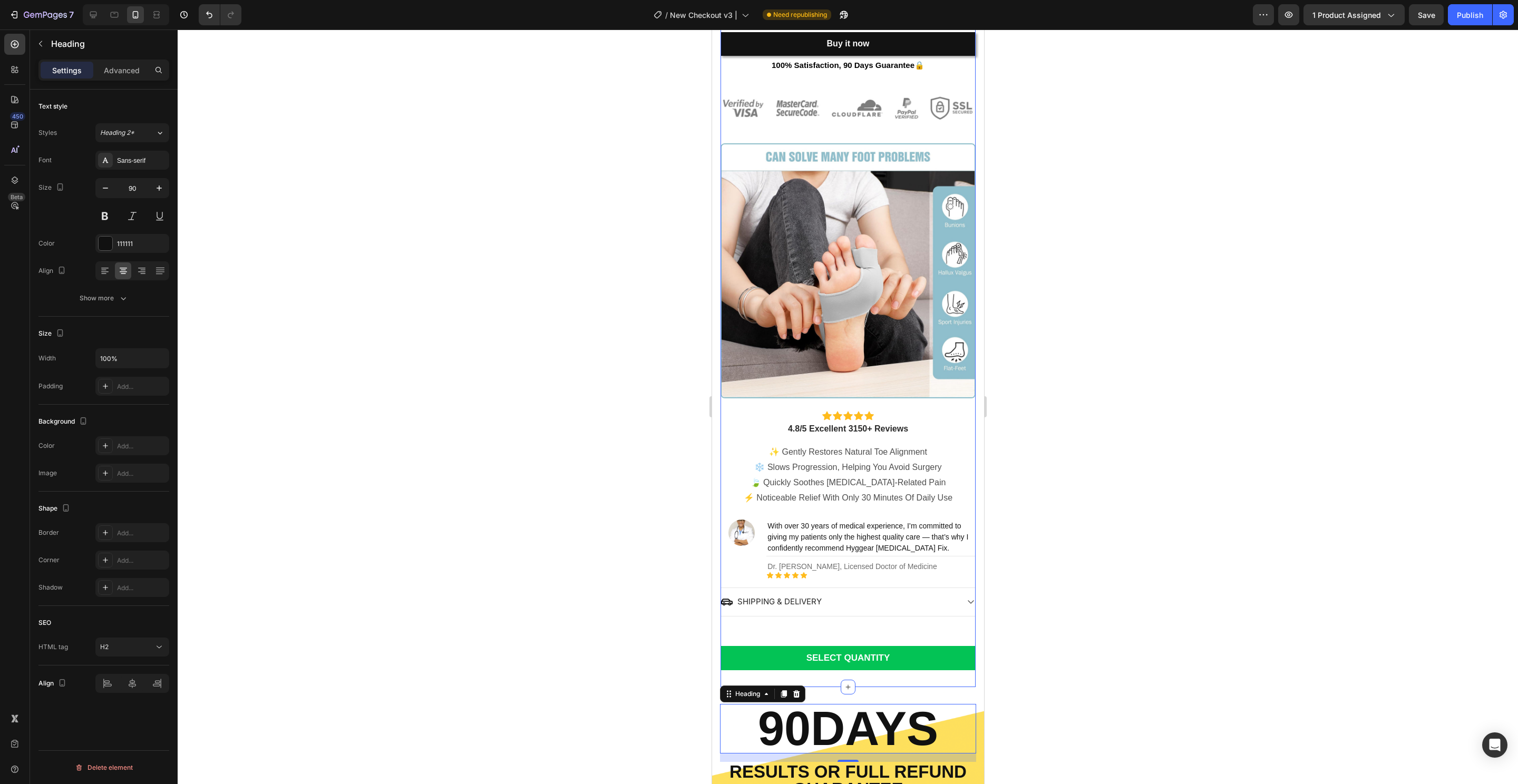
scroll to position [370, 0]
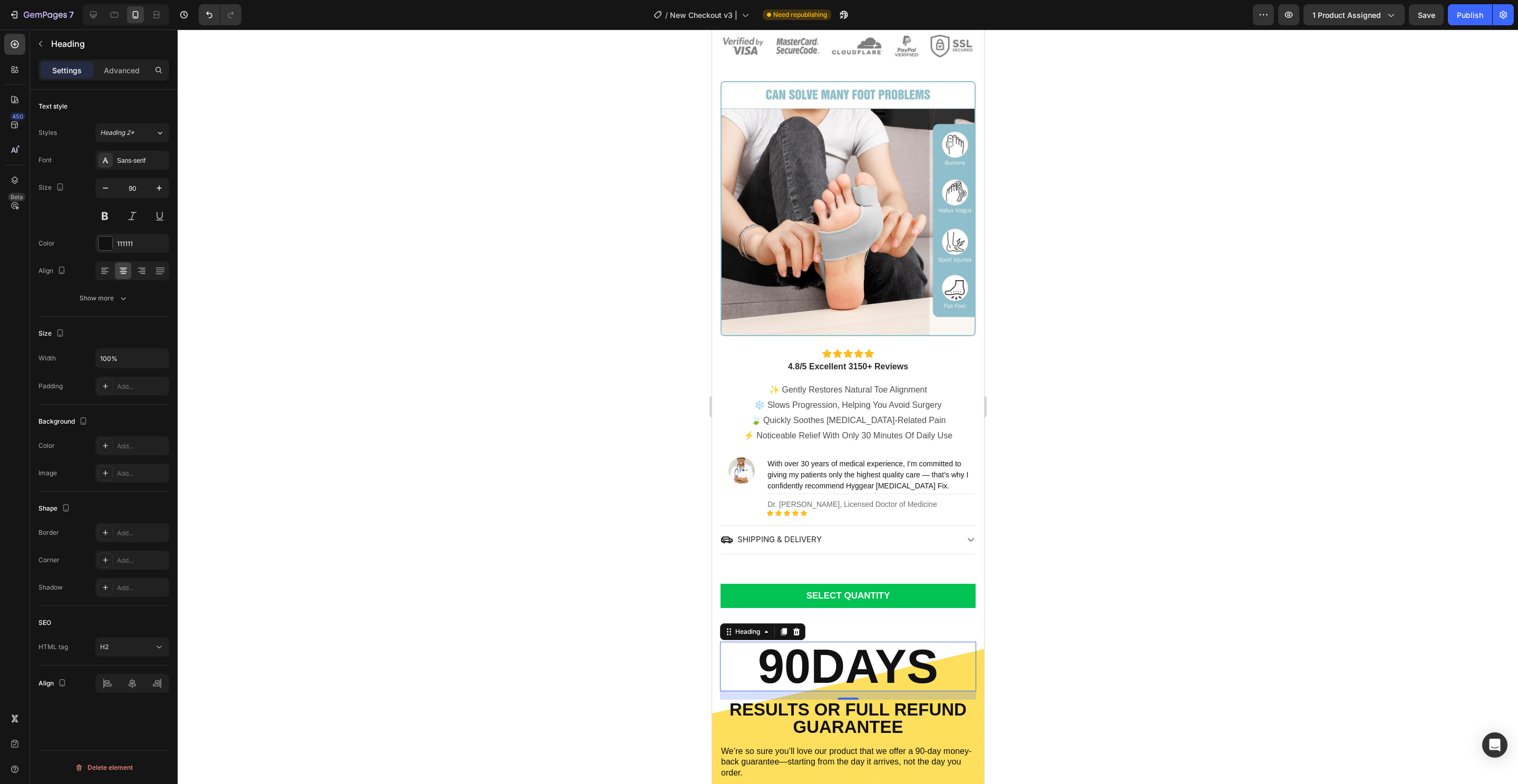
click at [874, 648] on h2 "90DAYS" at bounding box center [848, 666] width 256 height 49
click at [1038, 663] on div at bounding box center [847, 406] width 1340 height 754
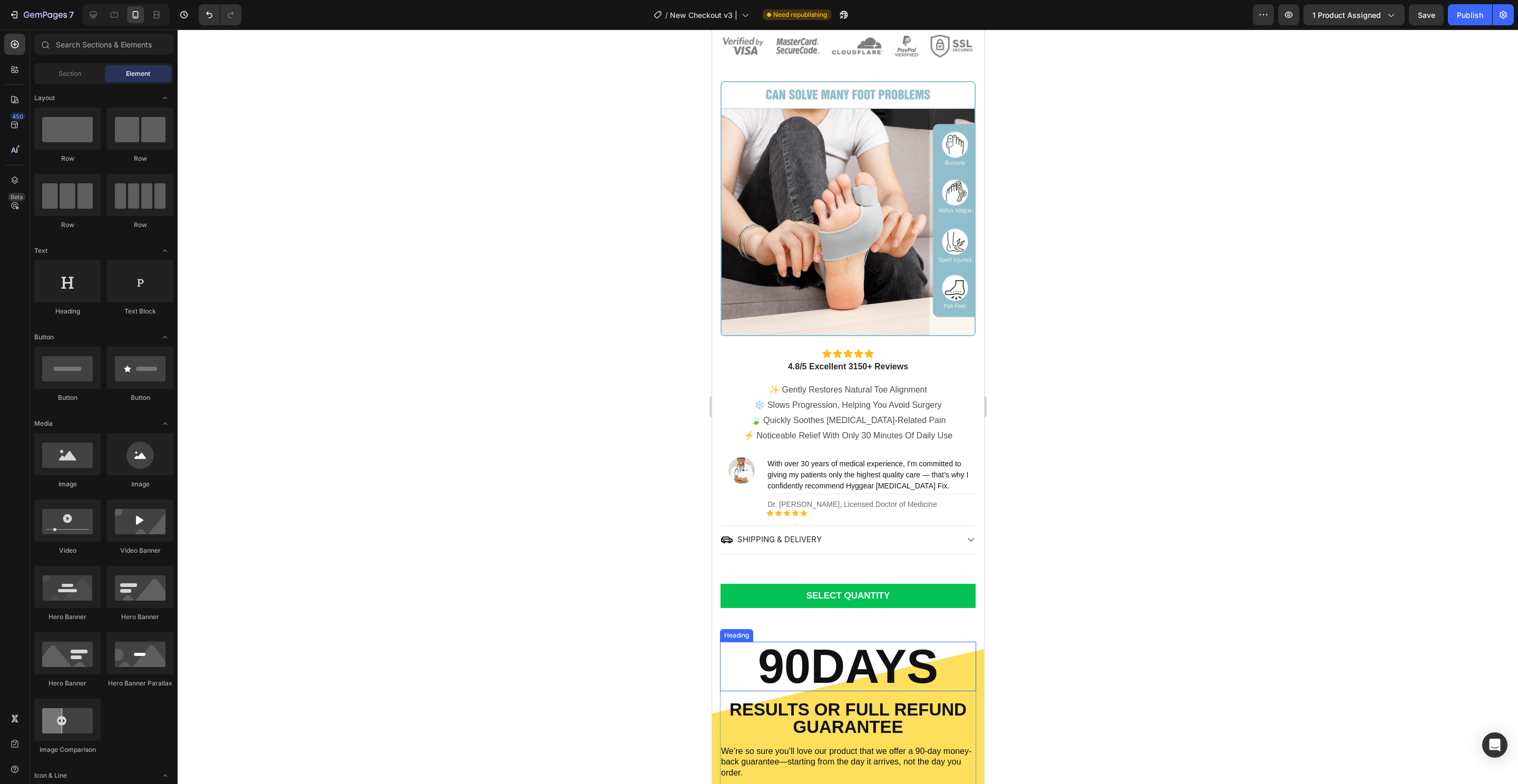
click at [918, 658] on p "90DAYS" at bounding box center [848, 666] width 254 height 47
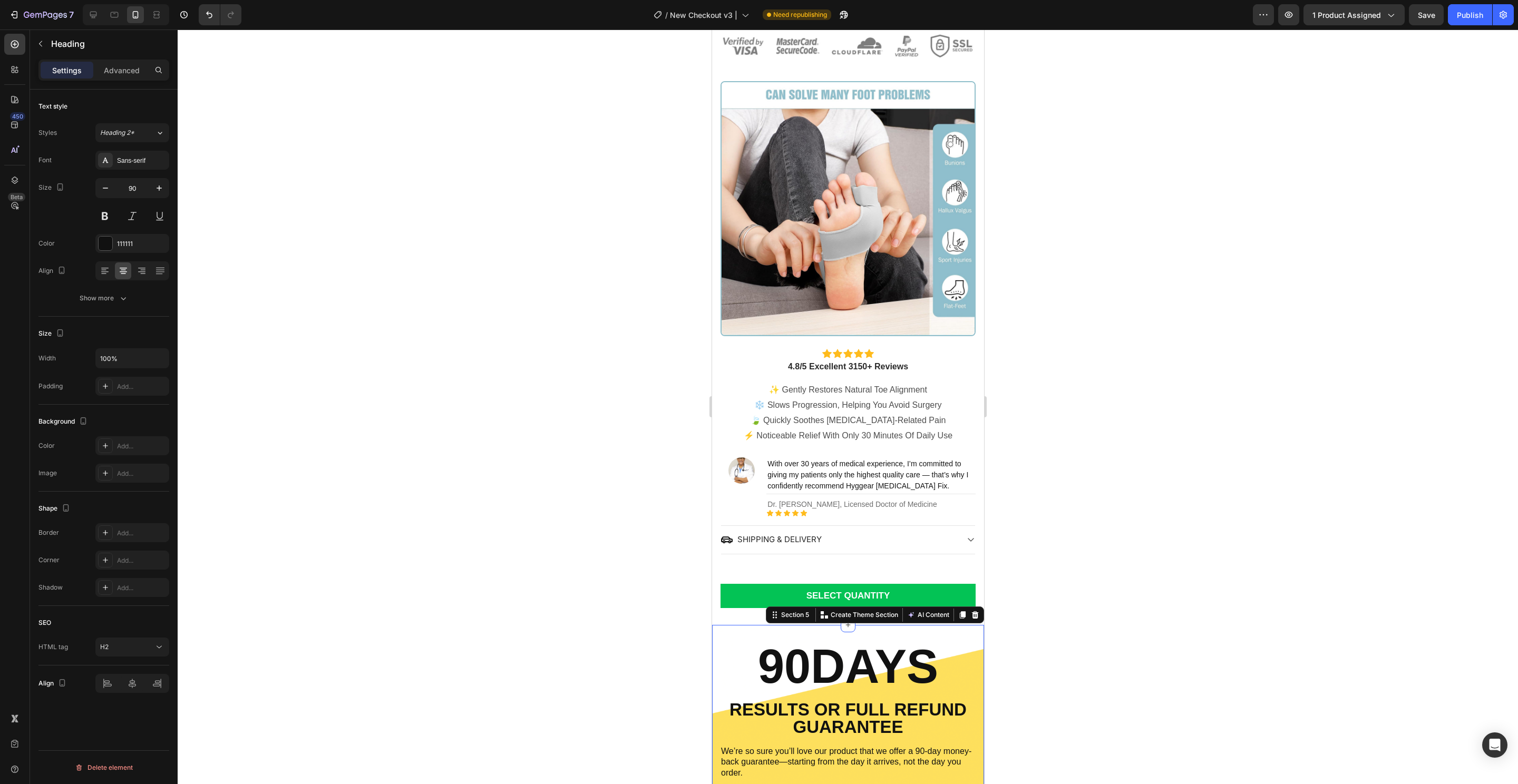
click at [968, 663] on div "90DAYS Heading RESULTS OR FULL REFUND GUARANTEE Text Block We’re so sure you’ll…" at bounding box center [848, 799] width 272 height 349
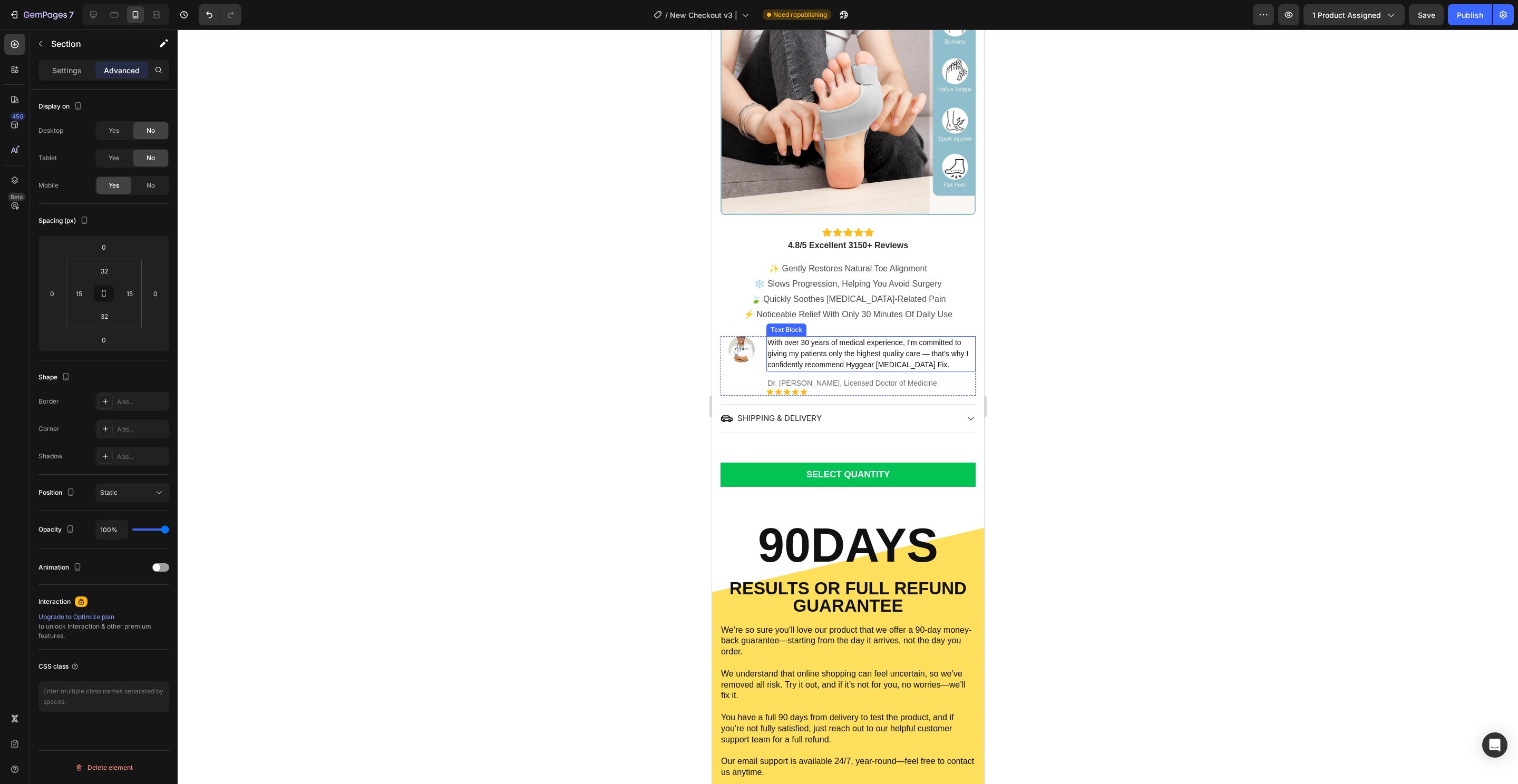
scroll to position [491, 0]
click at [857, 446] on div "SELECT QUANTITY Button" at bounding box center [847, 474] width 255 height 58
click at [843, 499] on icon at bounding box center [847, 503] width 8 height 8
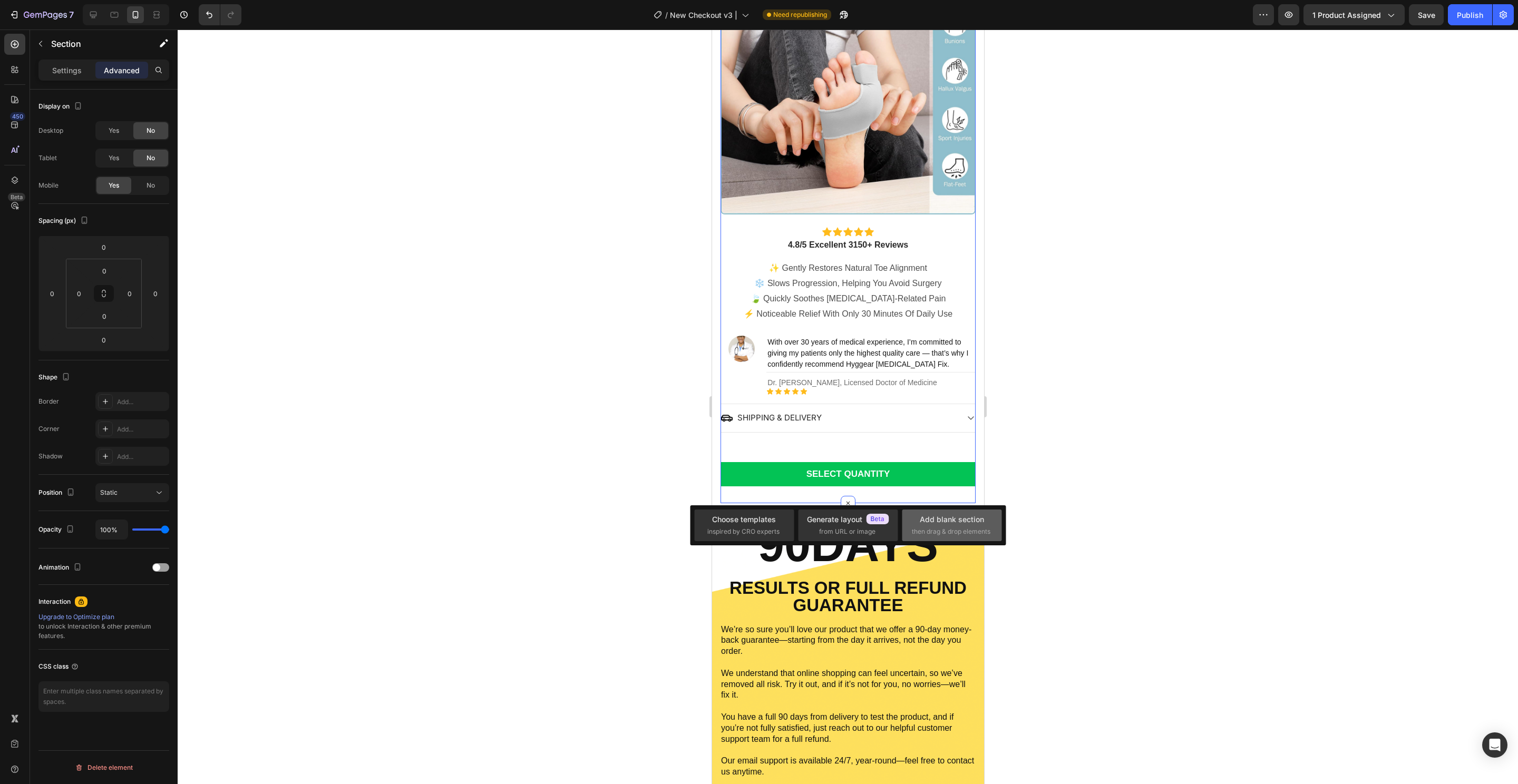
click at [950, 528] on span "then drag & drop elements" at bounding box center [951, 532] width 79 height 10
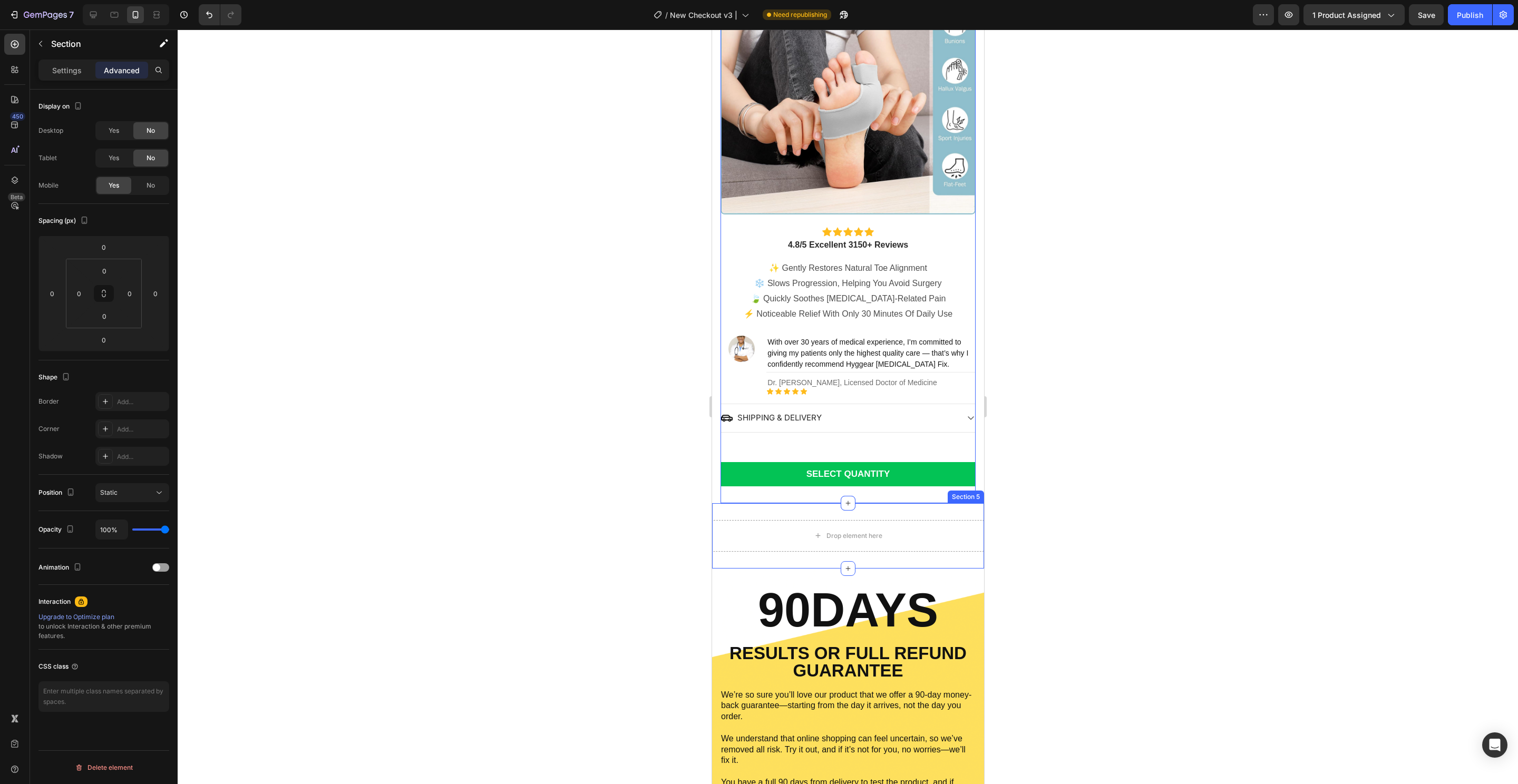
click at [924, 503] on div "Drop element here Section 5" at bounding box center [848, 535] width 272 height 65
drag, startPoint x: 148, startPoint y: 130, endPoint x: 147, endPoint y: 151, distance: 21.0
click at [148, 129] on span "No" at bounding box center [150, 131] width 8 height 10
click at [148, 160] on span "No" at bounding box center [150, 158] width 8 height 10
click at [734, 423] on div "Drop element here LIMITED TIME OFFER ENDS SOON Button 00 Hours 05 Minutes 24 Se…" at bounding box center [847, 50] width 255 height 906
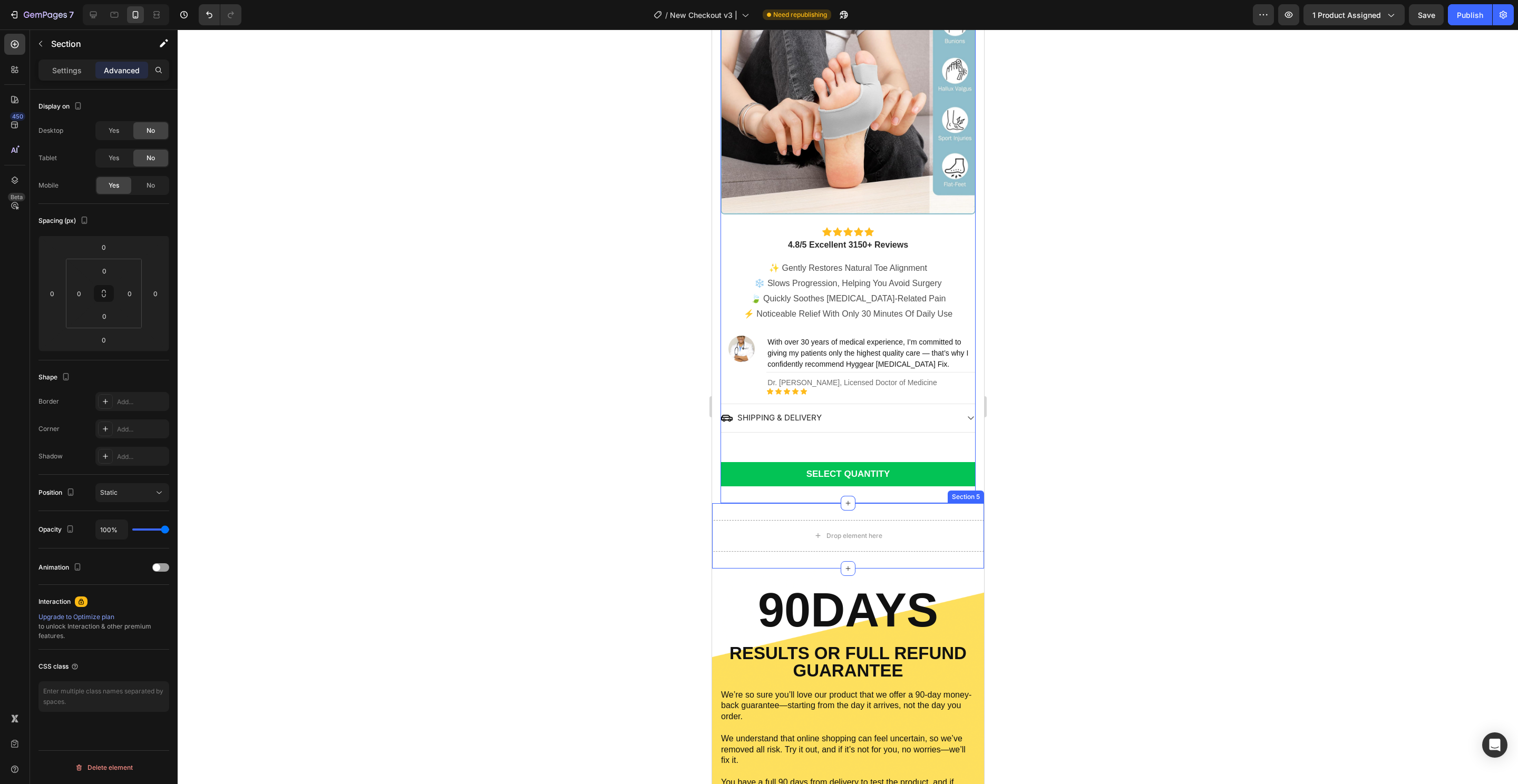
click at [747, 503] on div "Drop element here Section 5" at bounding box center [848, 535] width 272 height 65
click at [67, 71] on p "Settings" at bounding box center [66, 70] width 30 height 11
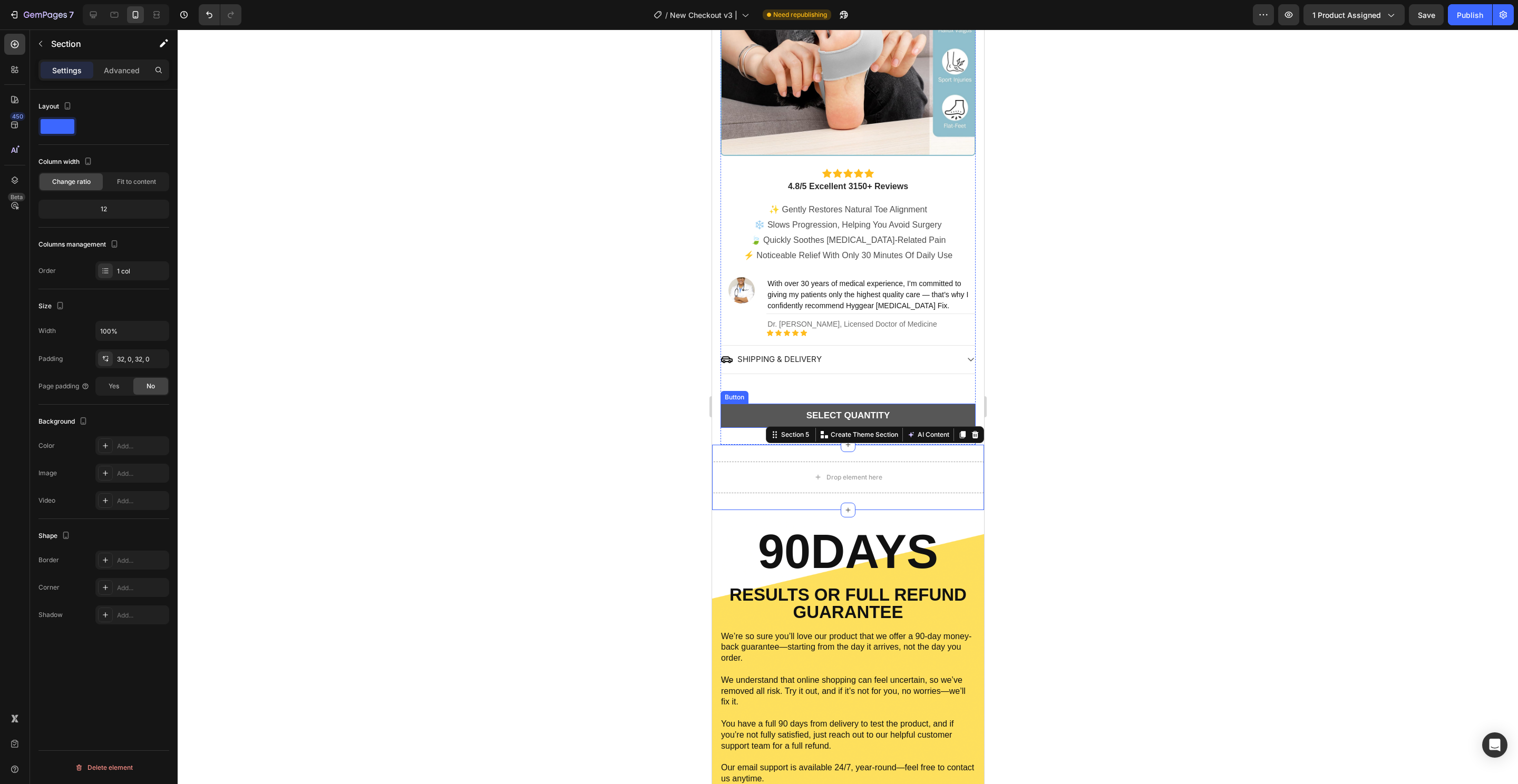
scroll to position [621, 0]
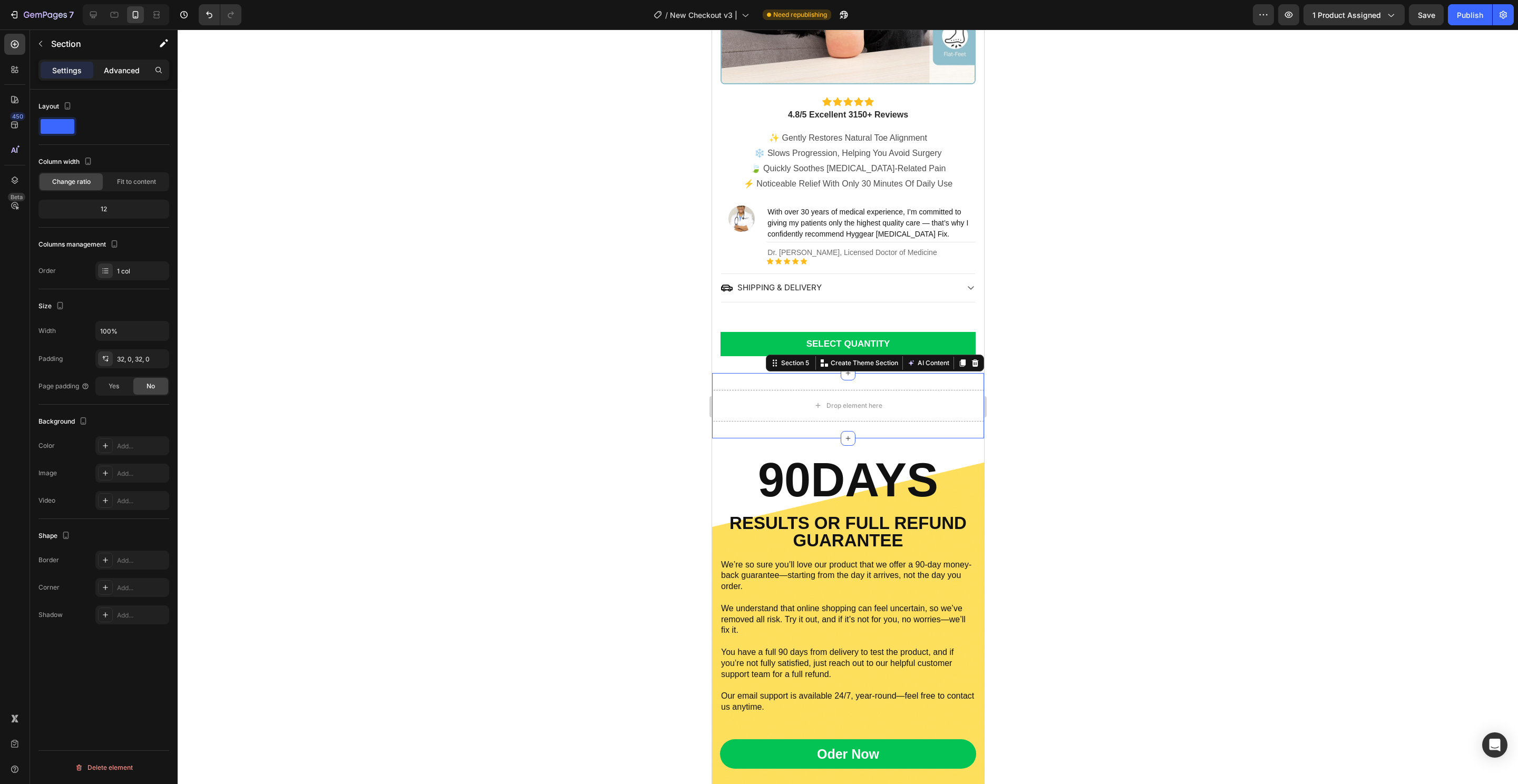
click at [121, 71] on p "Advanced" at bounding box center [122, 70] width 36 height 11
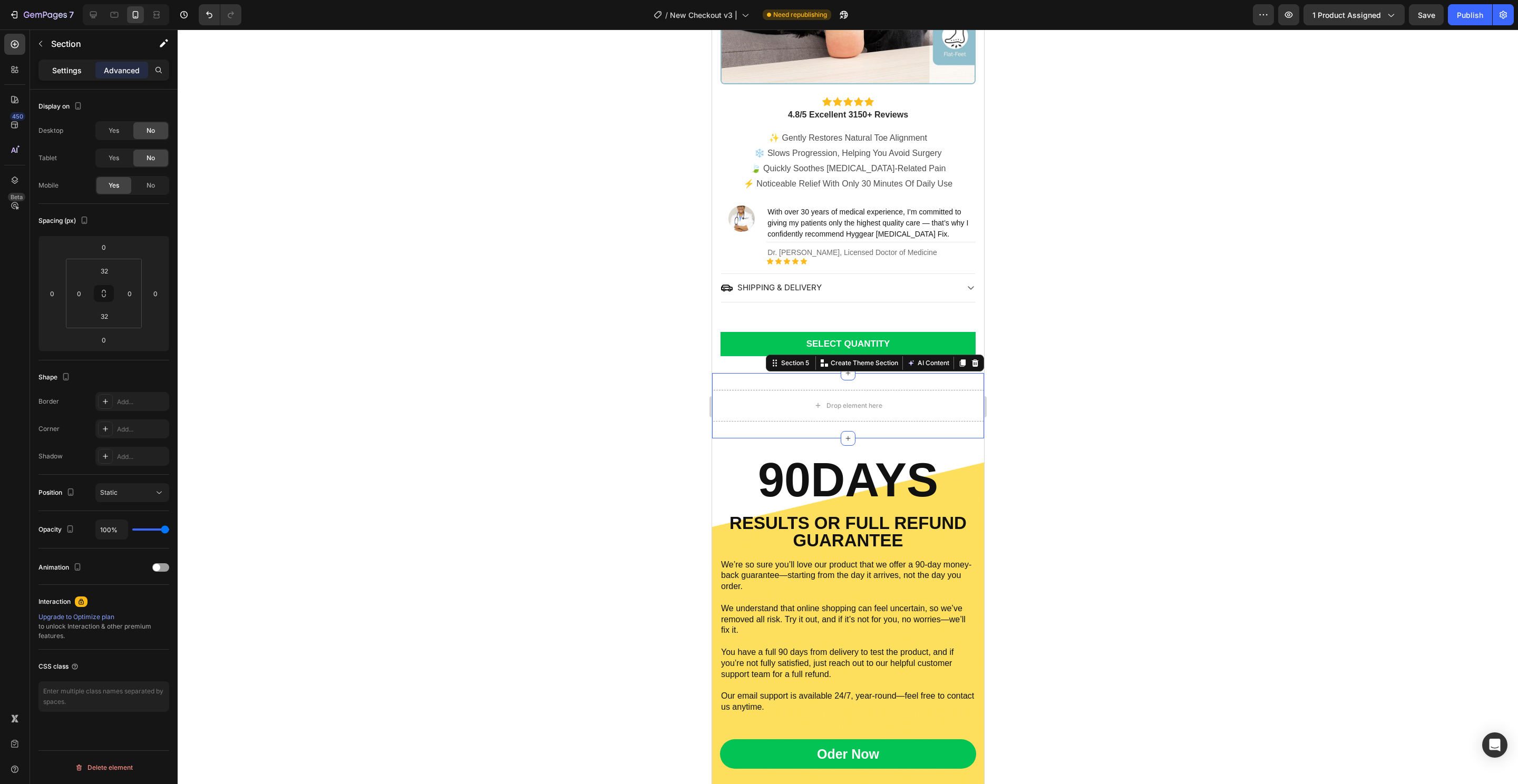
click at [52, 72] on div "Settings" at bounding box center [66, 70] width 53 height 17
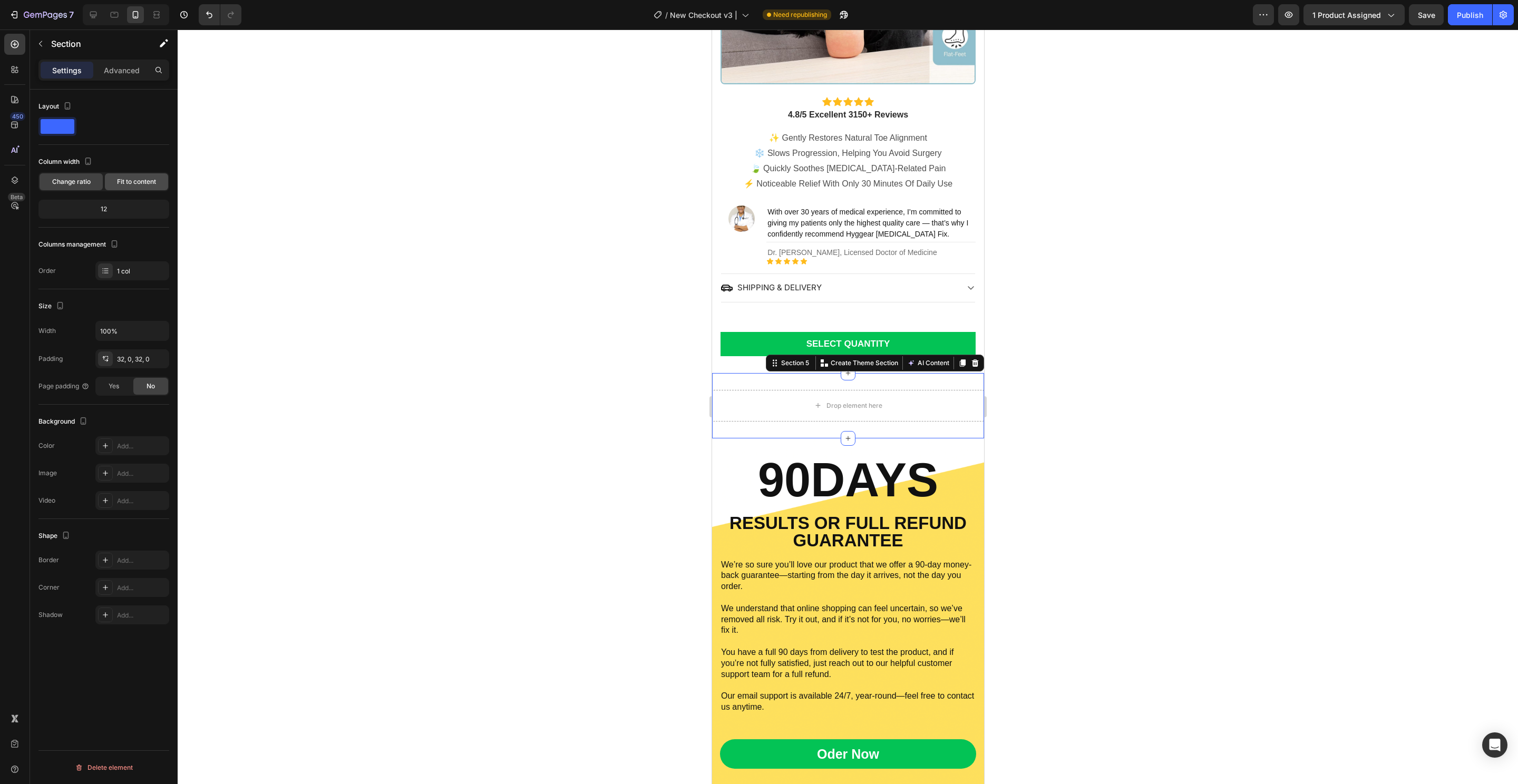
click at [141, 186] on div "Fit to content" at bounding box center [136, 182] width 64 height 17
click at [58, 183] on span "Change ratio" at bounding box center [71, 182] width 38 height 10
click at [126, 388] on div "Yes" at bounding box center [114, 386] width 35 height 17
click at [437, 406] on div at bounding box center [847, 406] width 1340 height 754
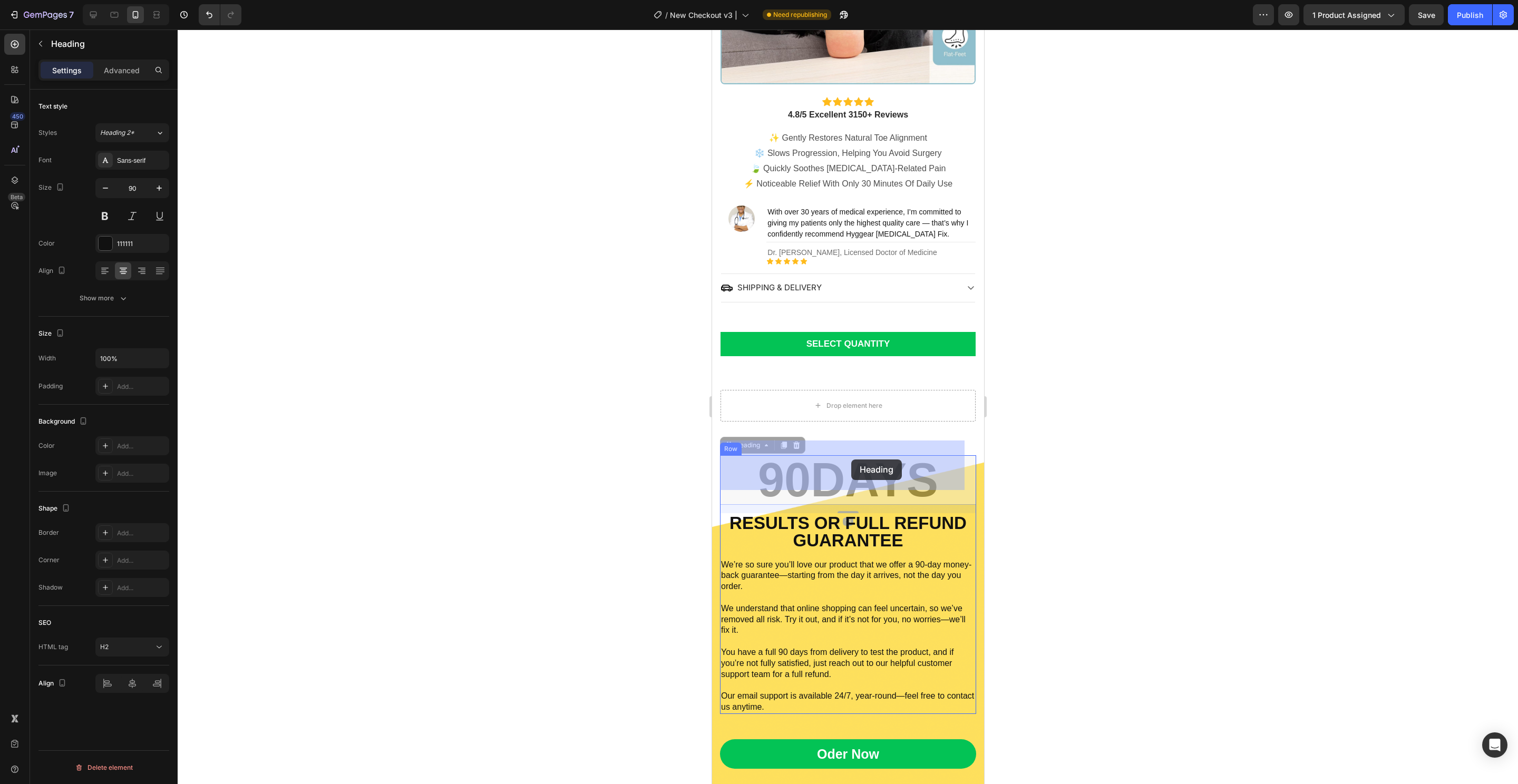
drag, startPoint x: 827, startPoint y: 474, endPoint x: 851, endPoint y: 459, distance: 28.3
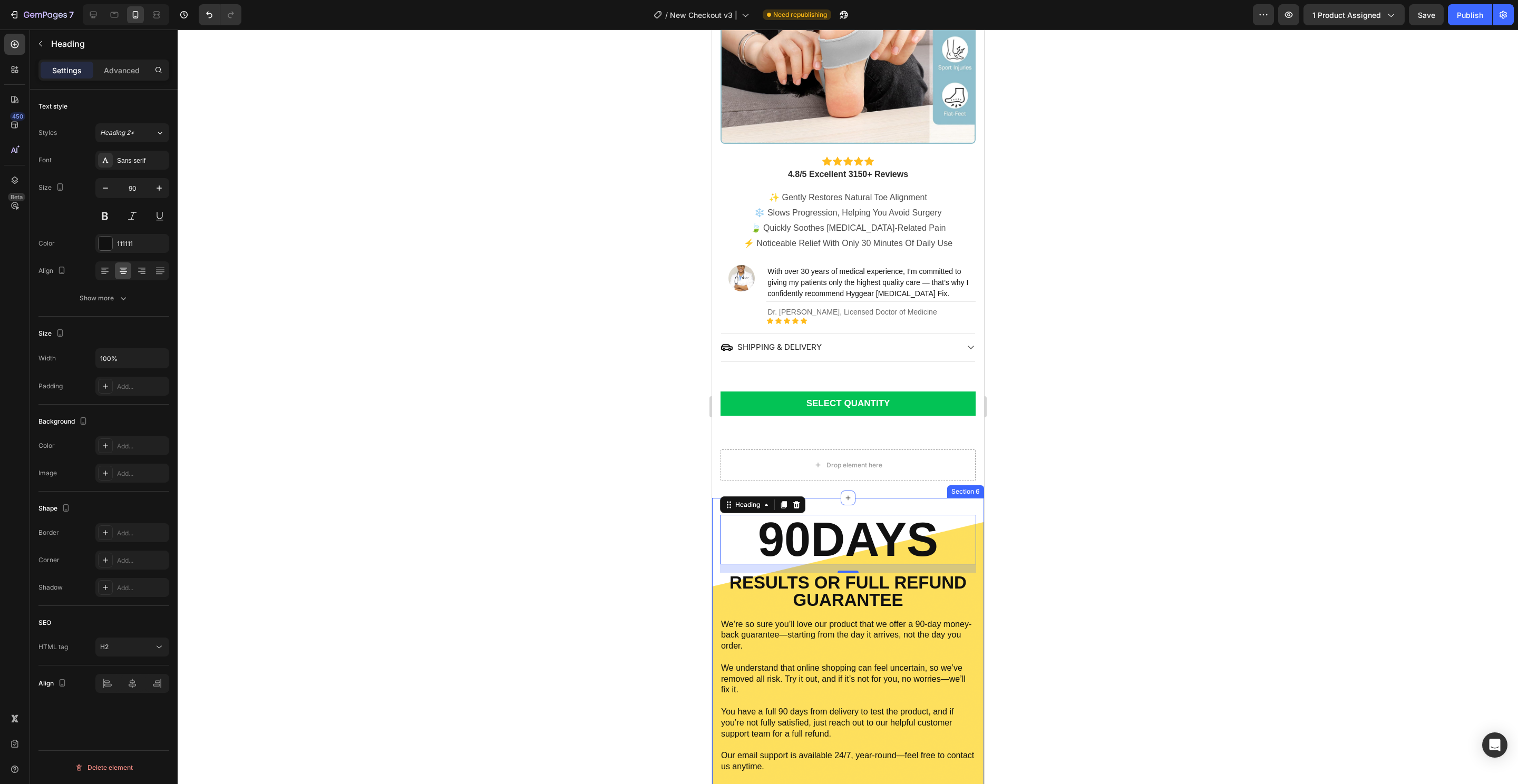
scroll to position [481, 0]
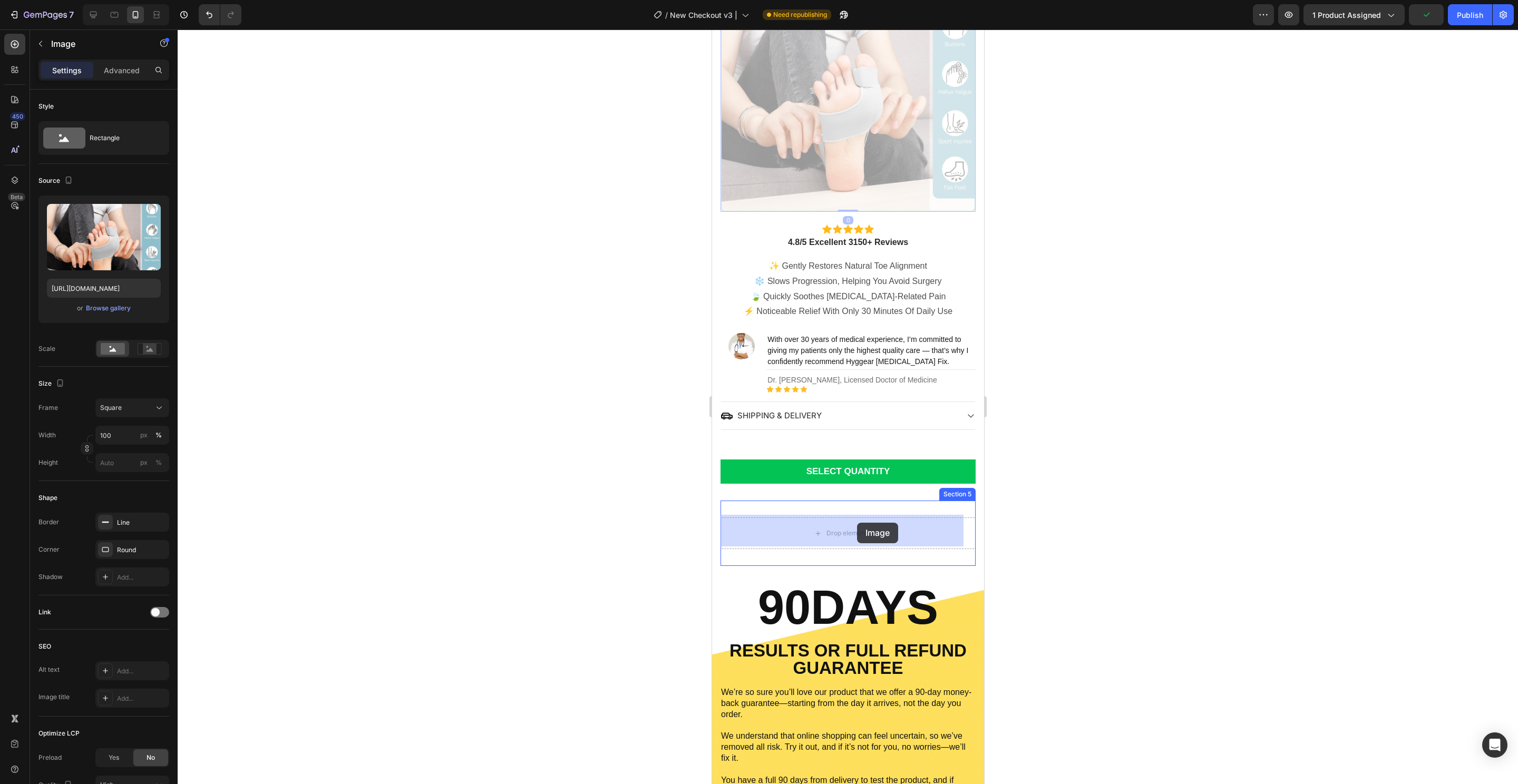
drag, startPoint x: 826, startPoint y: 132, endPoint x: 857, endPoint y: 523, distance: 392.2
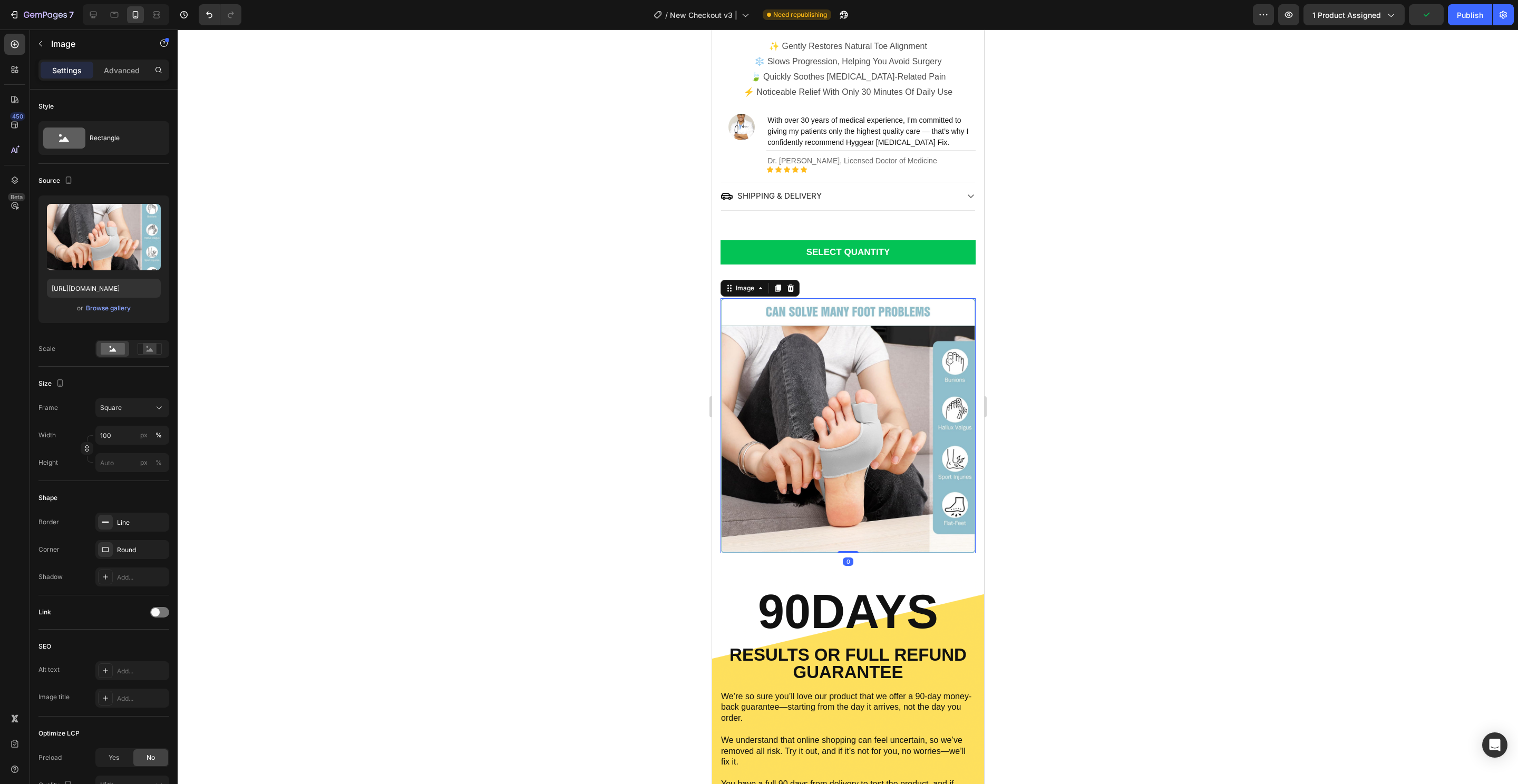
scroll to position [333, 0]
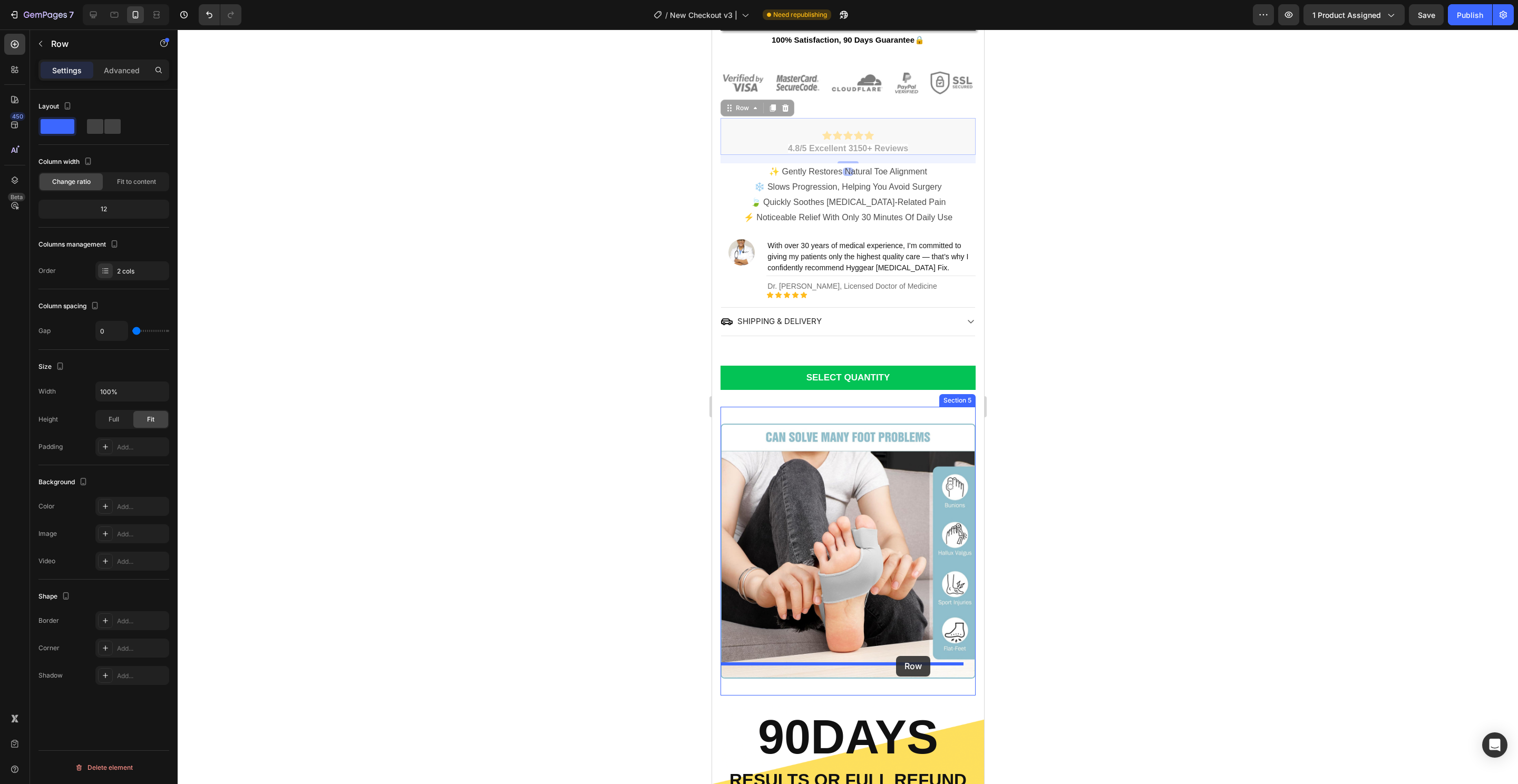
drag, startPoint x: 913, startPoint y: 120, endPoint x: 896, endPoint y: 656, distance: 536.3
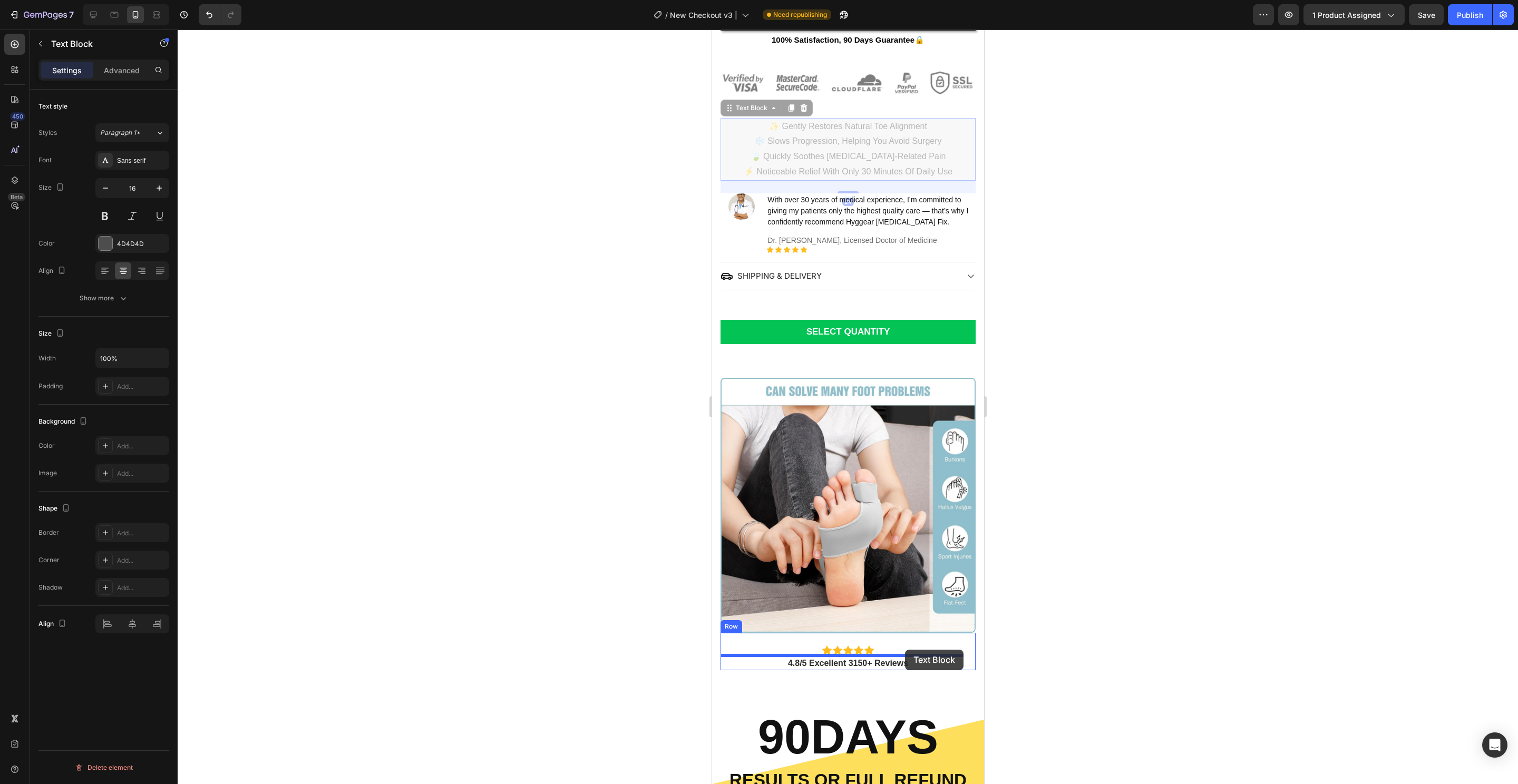
drag, startPoint x: 924, startPoint y: 128, endPoint x: 905, endPoint y: 650, distance: 522.3
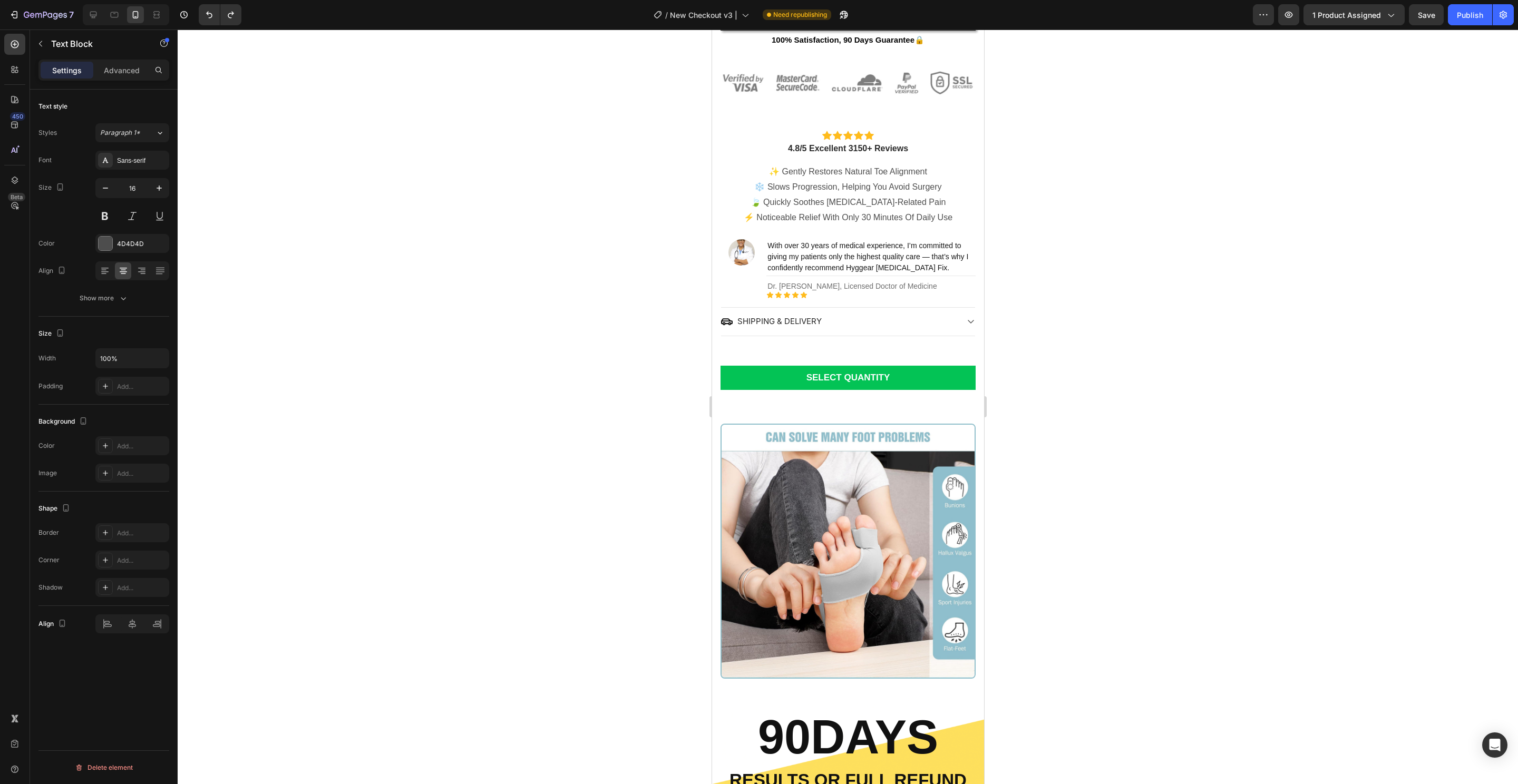
click at [897, 180] on p "❄️ Slows Progression, Helping You Avoid Surgery" at bounding box center [847, 187] width 253 height 15
click at [849, 213] on span "⚡ Noticeable Relief With Only 30 Minutes Of Daily Use" at bounding box center [847, 217] width 209 height 9
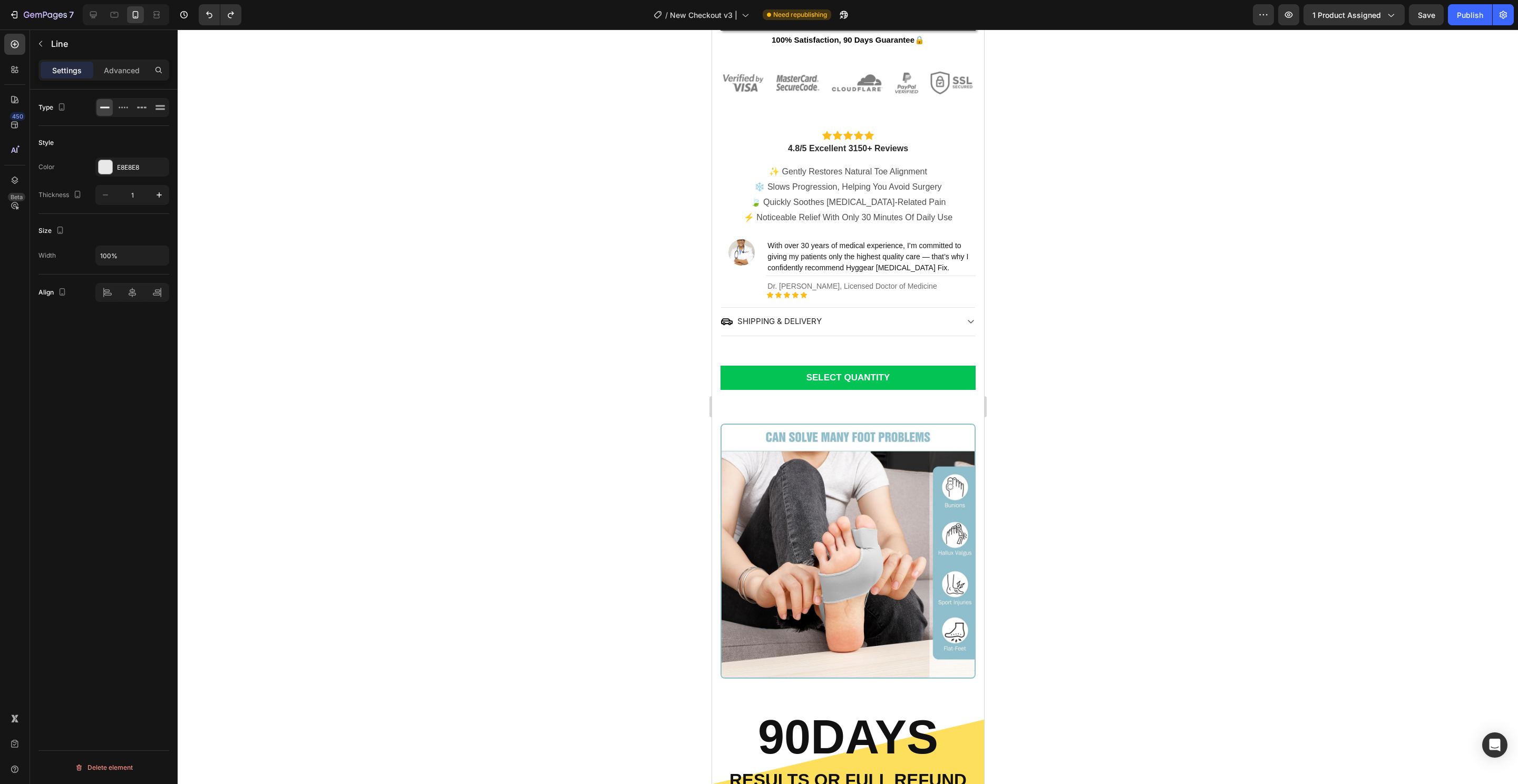
click at [857, 274] on div "With over 30 years of medical experience, I’m committed to giving my patients o…" at bounding box center [871, 268] width 209 height 60
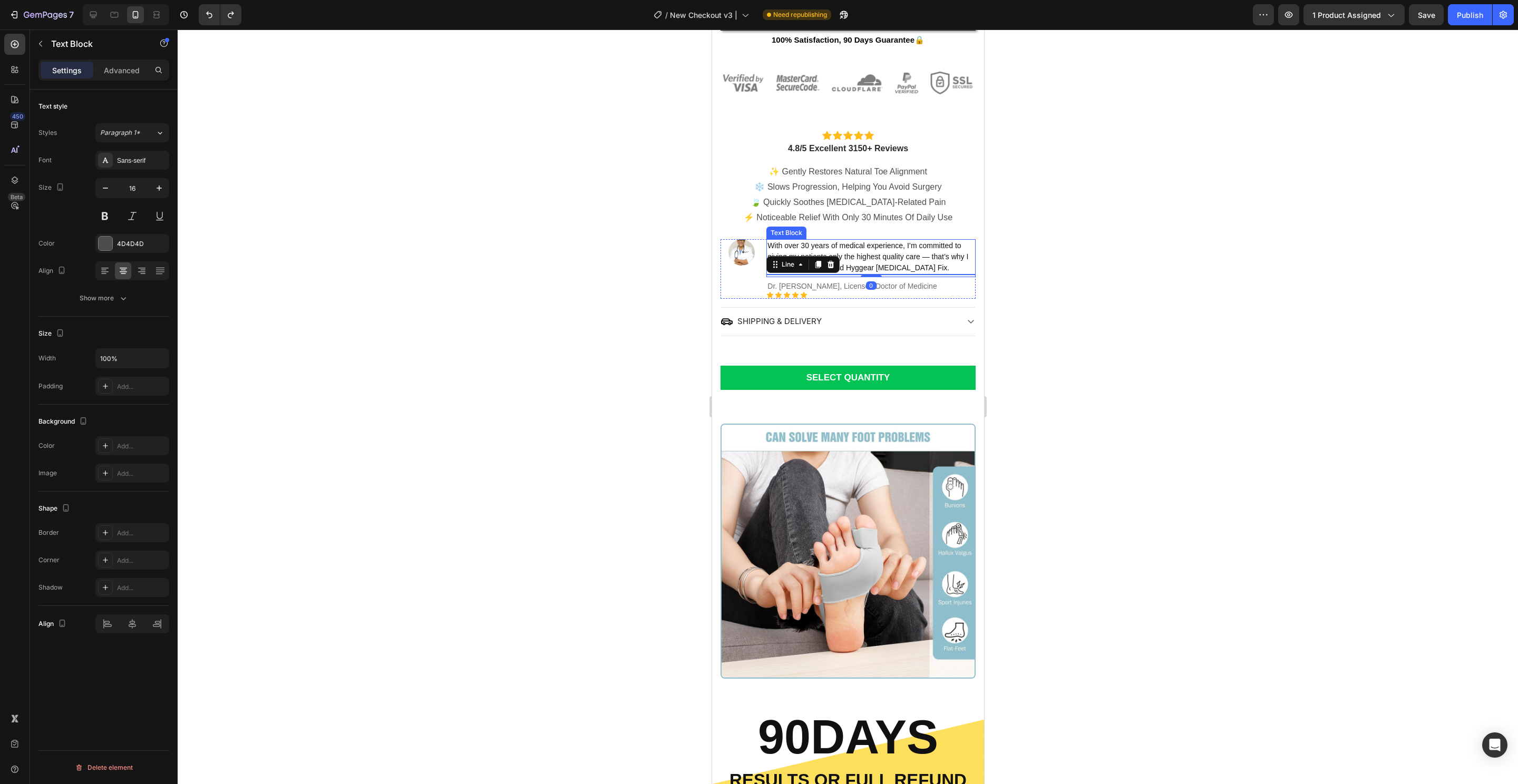
click at [886, 188] on span "❄️ Slows Progression, Helping You Avoid Surgery" at bounding box center [847, 187] width 187 height 9
click at [127, 64] on p "Advanced" at bounding box center [122, 70] width 36 height 11
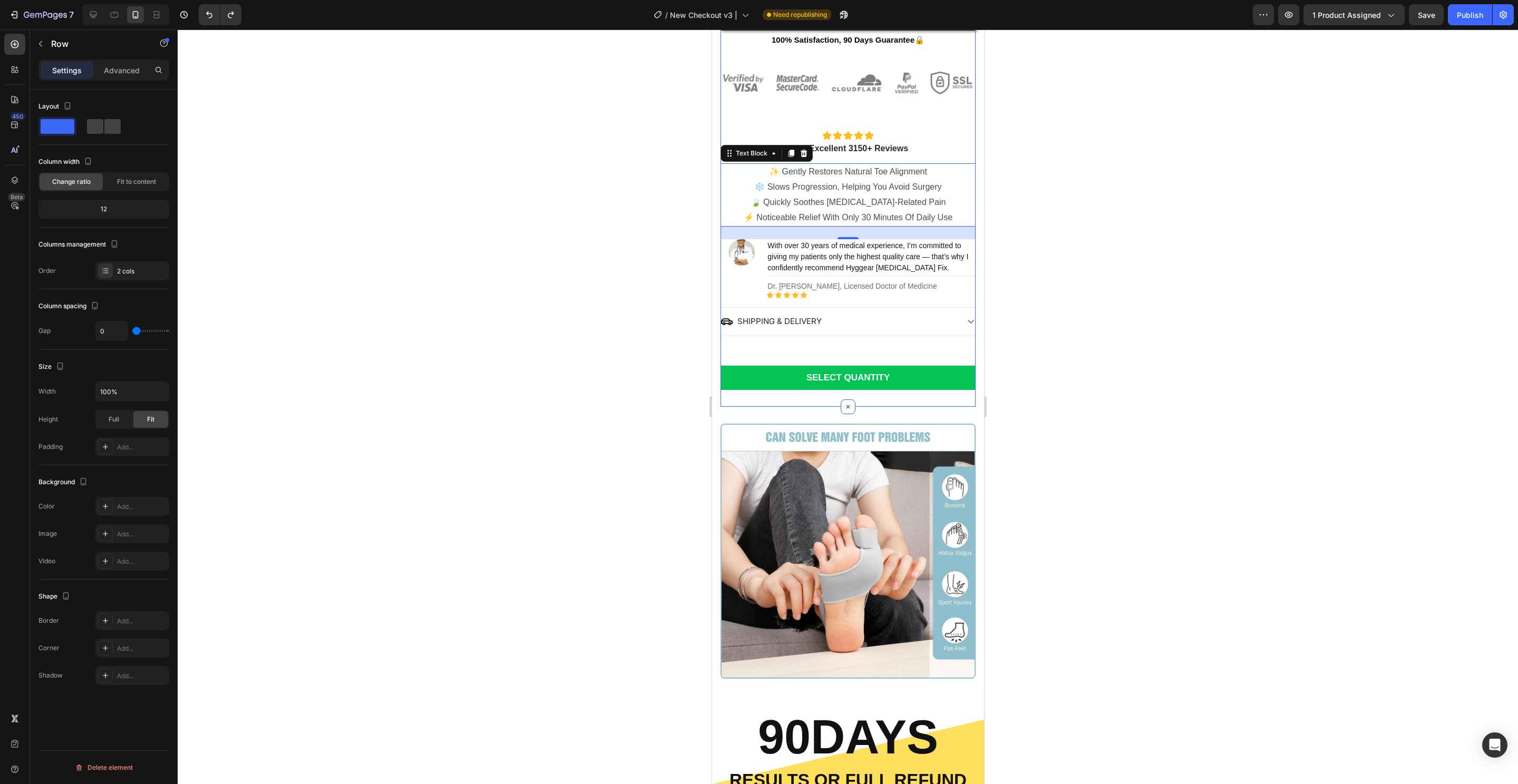
click at [928, 139] on div "Icon Icon Icon Icon Icon Icon List" at bounding box center [847, 130] width 255 height 24
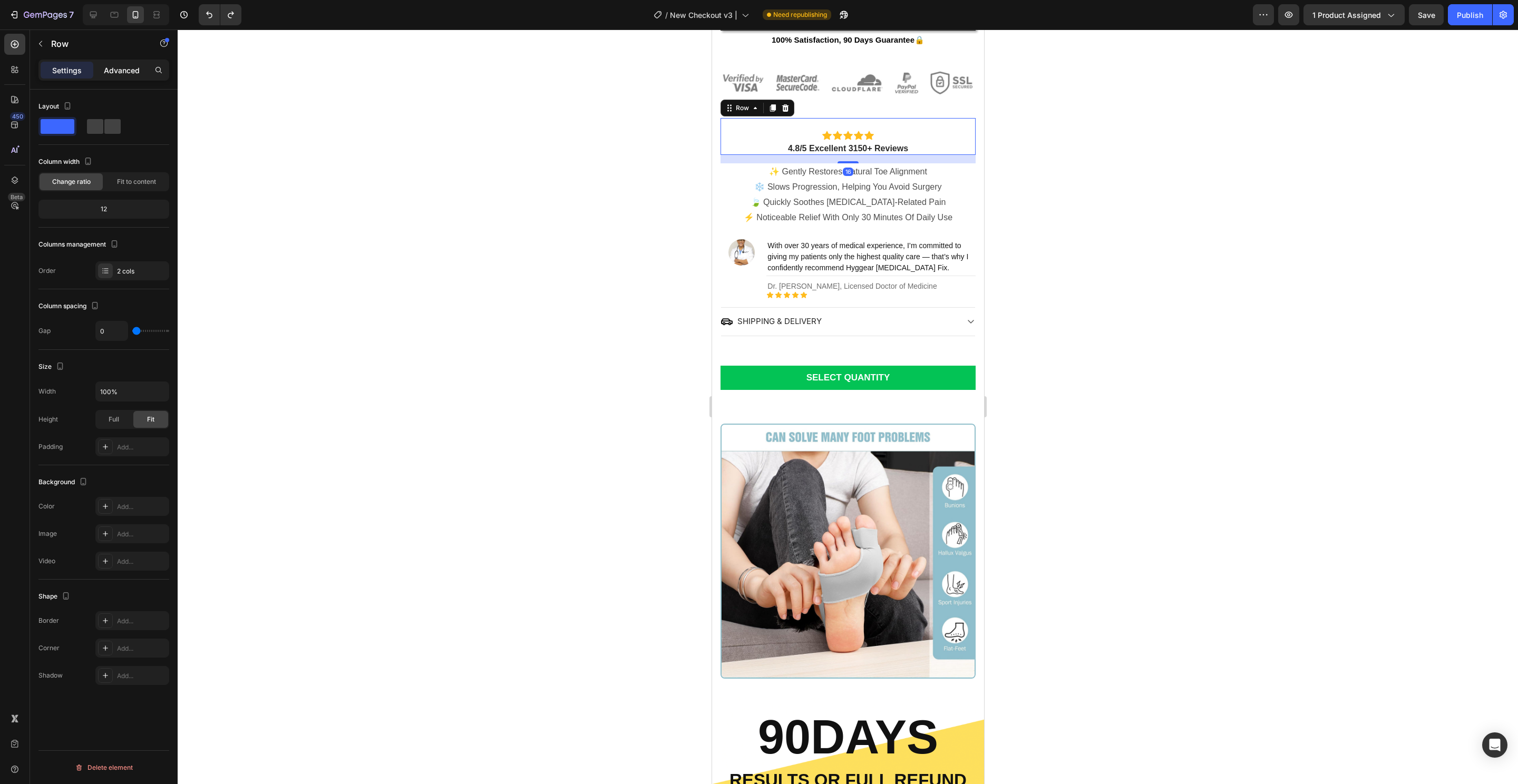
click at [126, 67] on p "Advanced" at bounding box center [122, 70] width 36 height 11
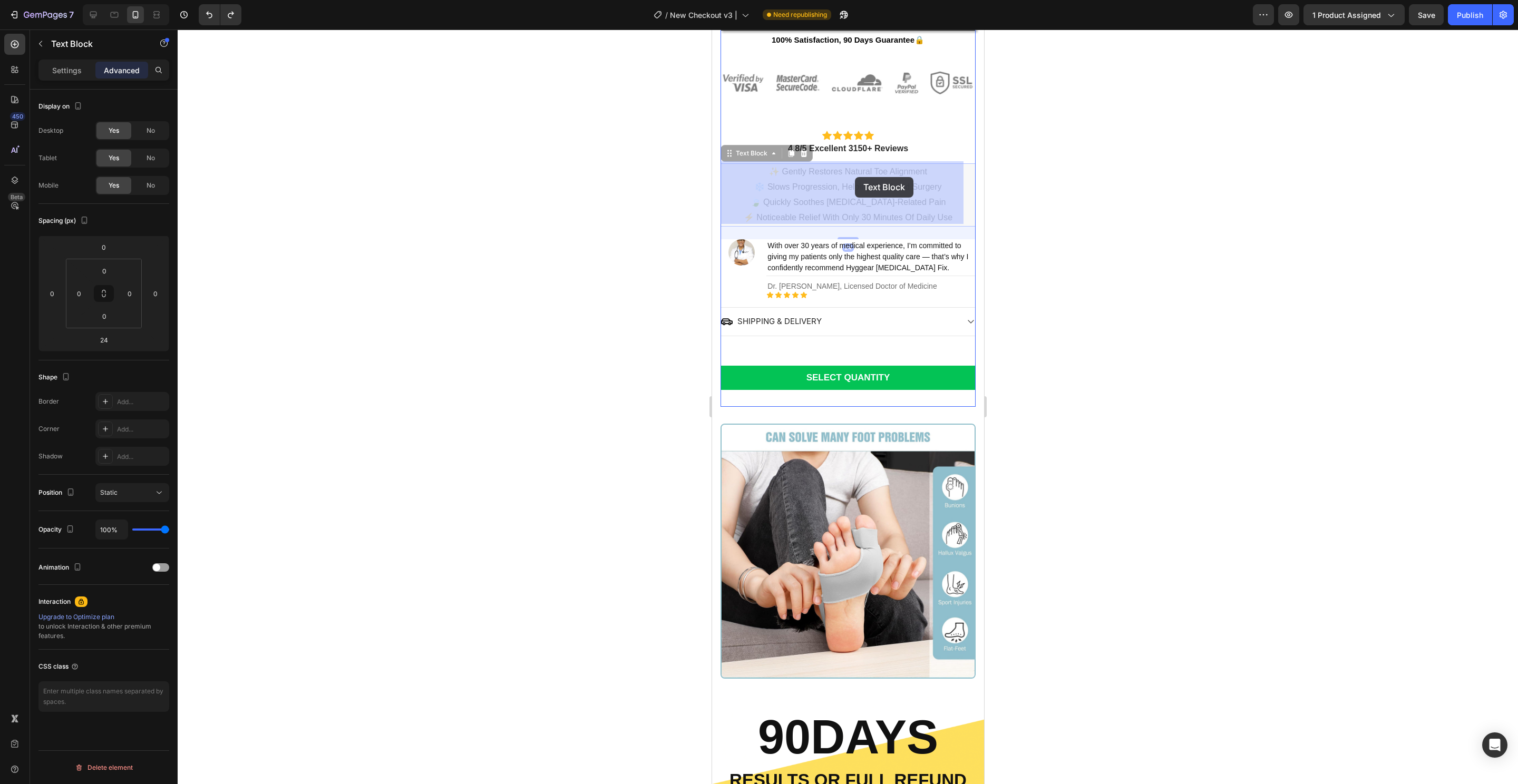
drag, startPoint x: 861, startPoint y: 183, endPoint x: 855, endPoint y: 177, distance: 8.5
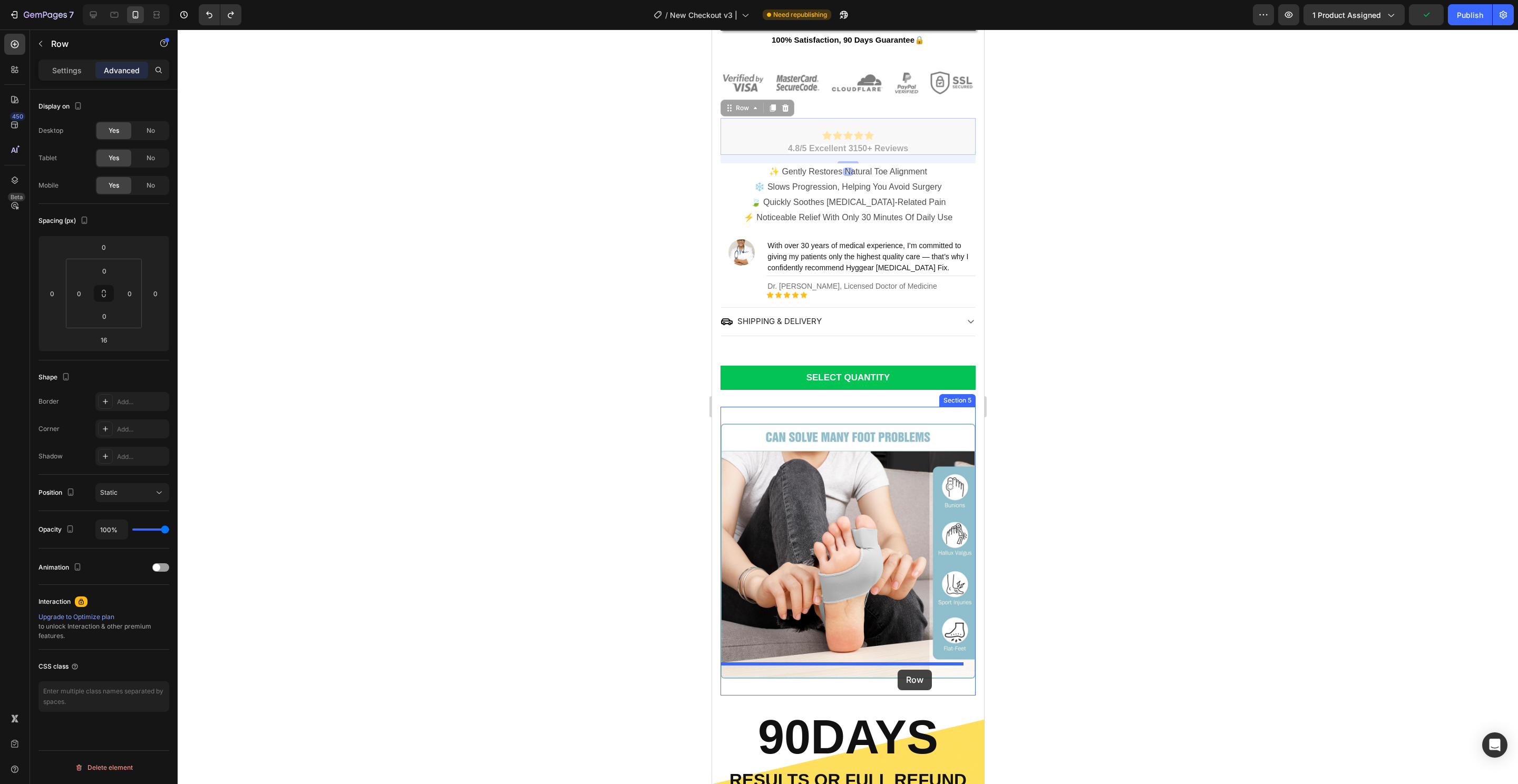
drag, startPoint x: 922, startPoint y: 126, endPoint x: 898, endPoint y: 669, distance: 543.5
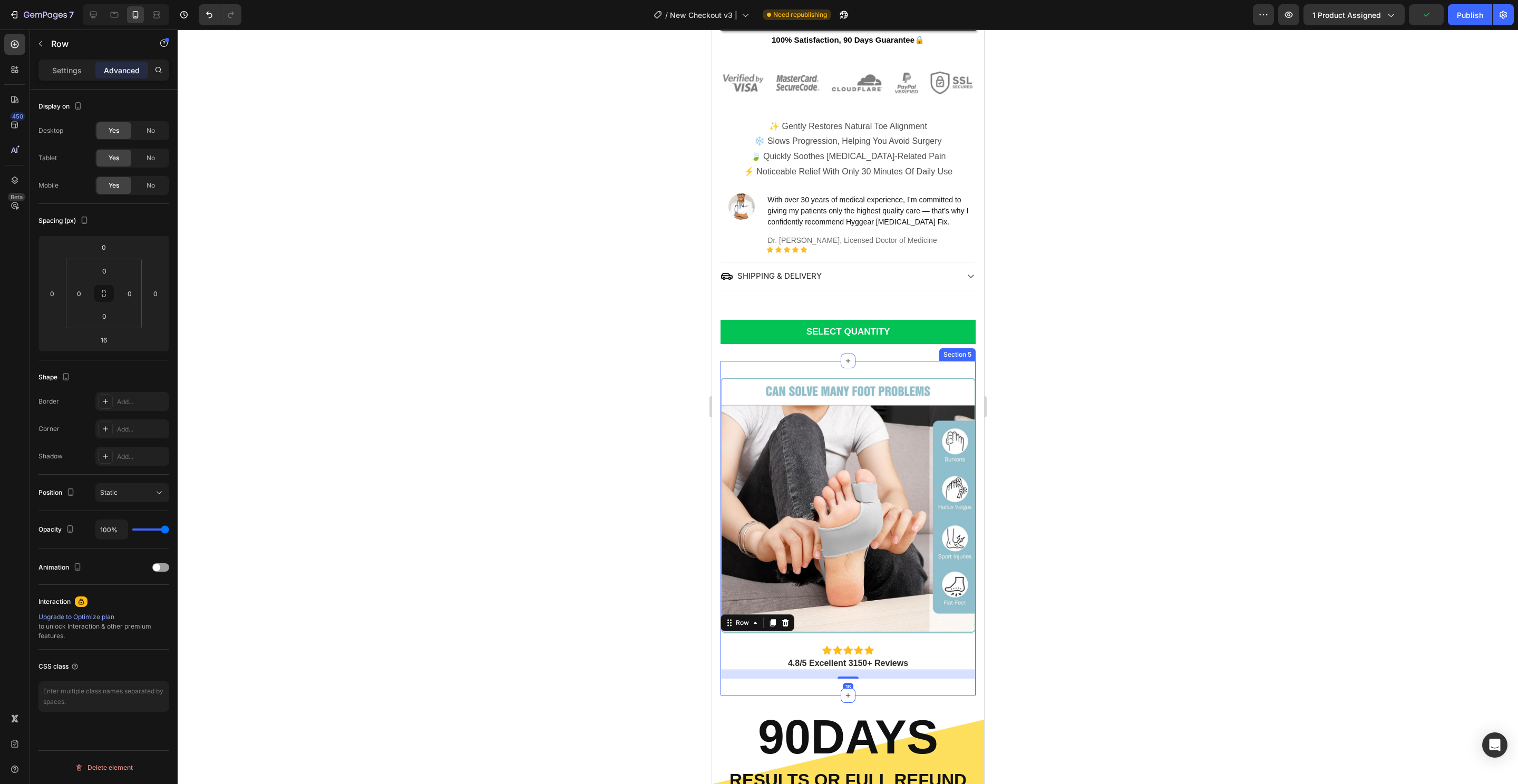
click at [918, 645] on div "Icon Icon Icon Icon Icon" at bounding box center [847, 650] width 255 height 10
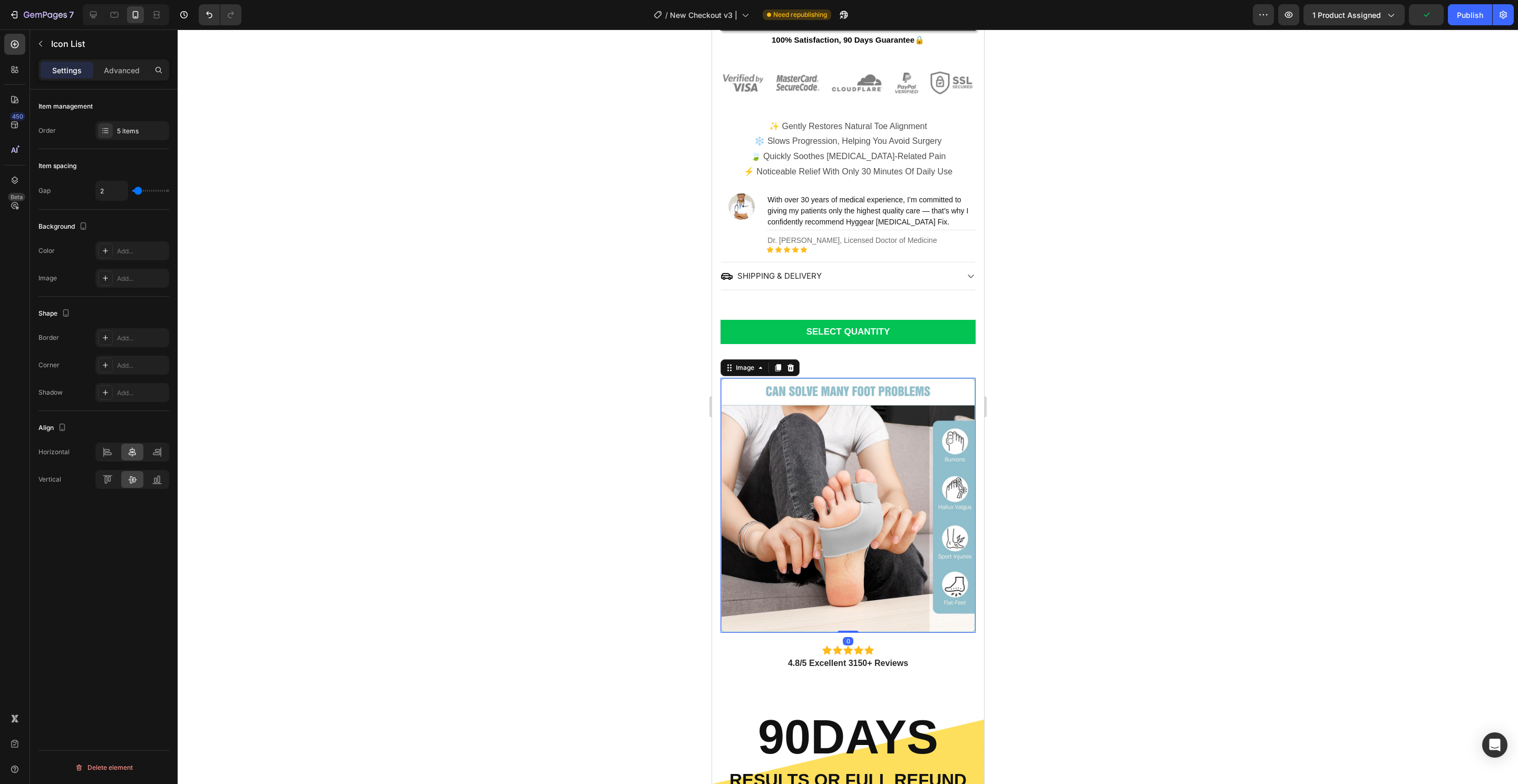
click at [897, 617] on img at bounding box center [847, 505] width 255 height 255
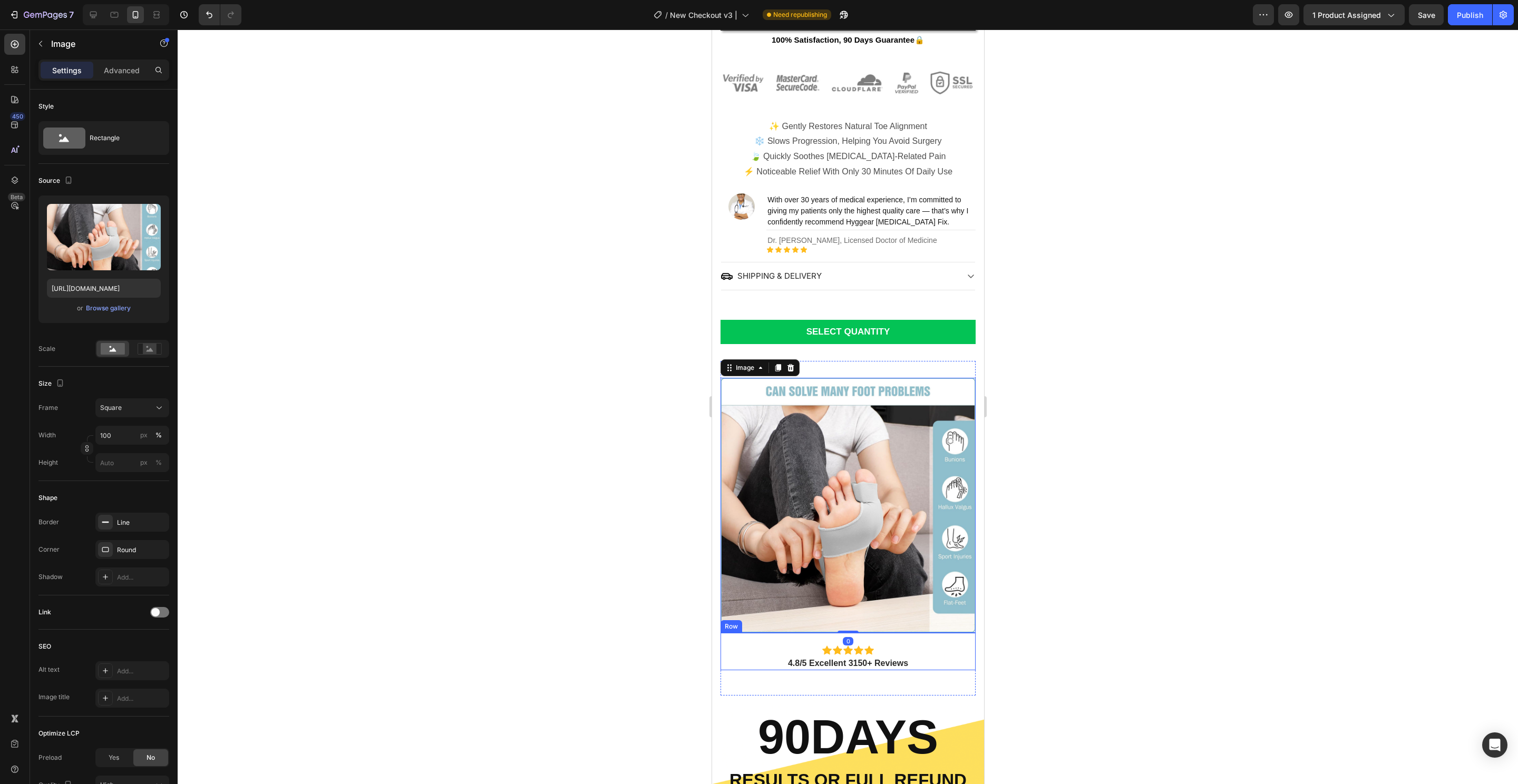
click at [894, 633] on div "Icon Icon Icon Icon Icon Icon List" at bounding box center [847, 644] width 255 height 24
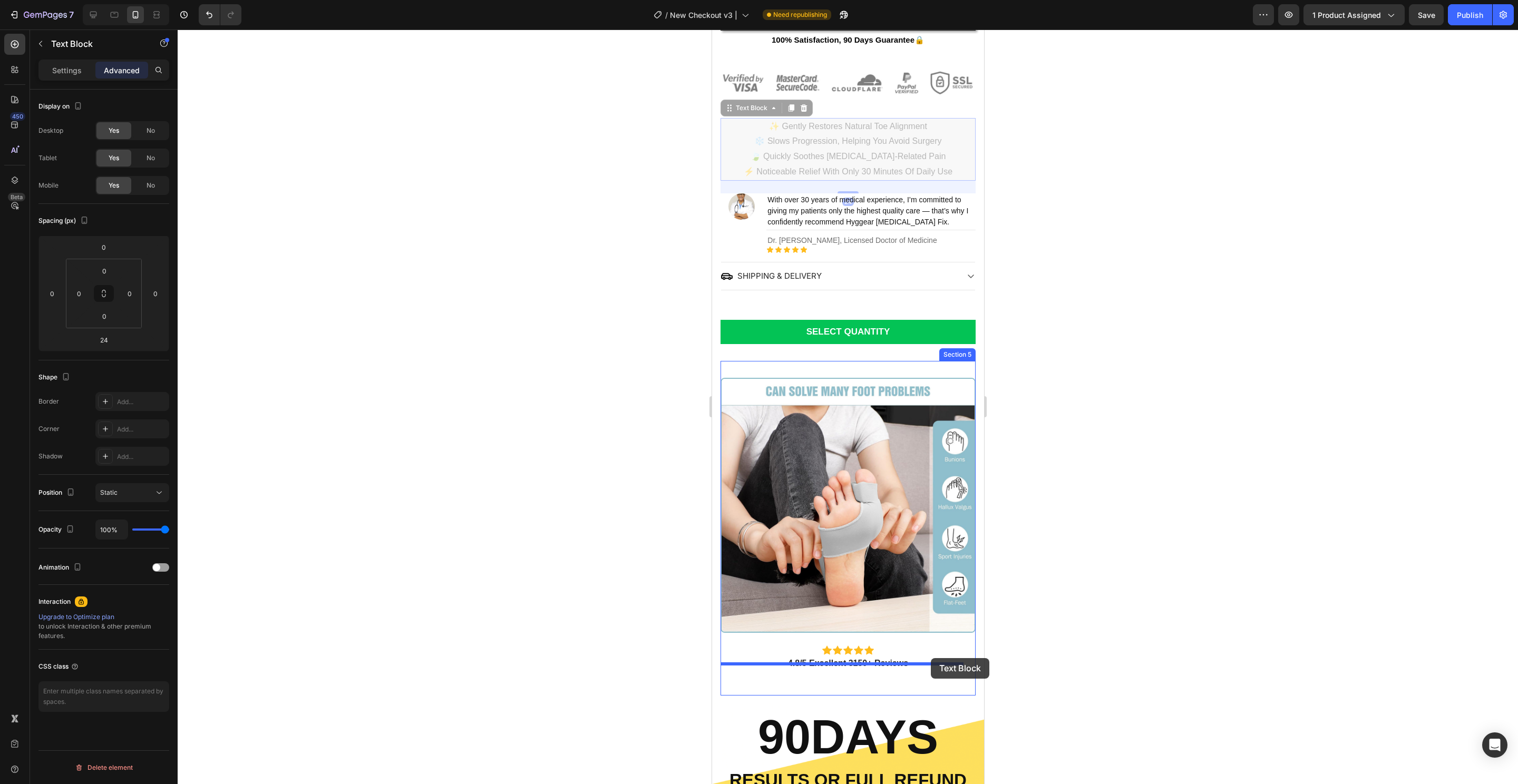
drag, startPoint x: 942, startPoint y: 122, endPoint x: 931, endPoint y: 658, distance: 536.1
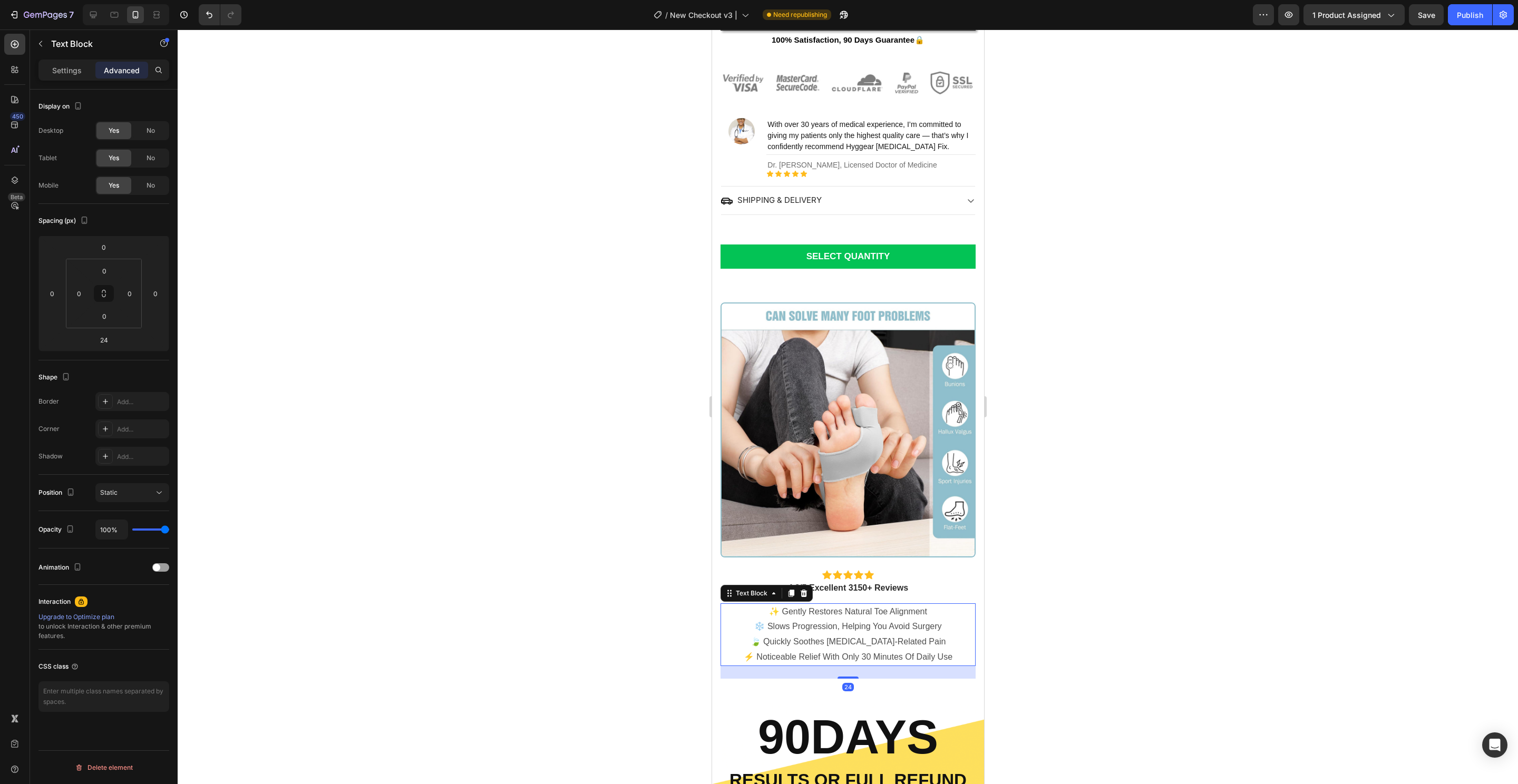
drag, startPoint x: 1072, startPoint y: 584, endPoint x: 1070, endPoint y: 534, distance: 50.0
click at [1072, 583] on div at bounding box center [847, 406] width 1340 height 754
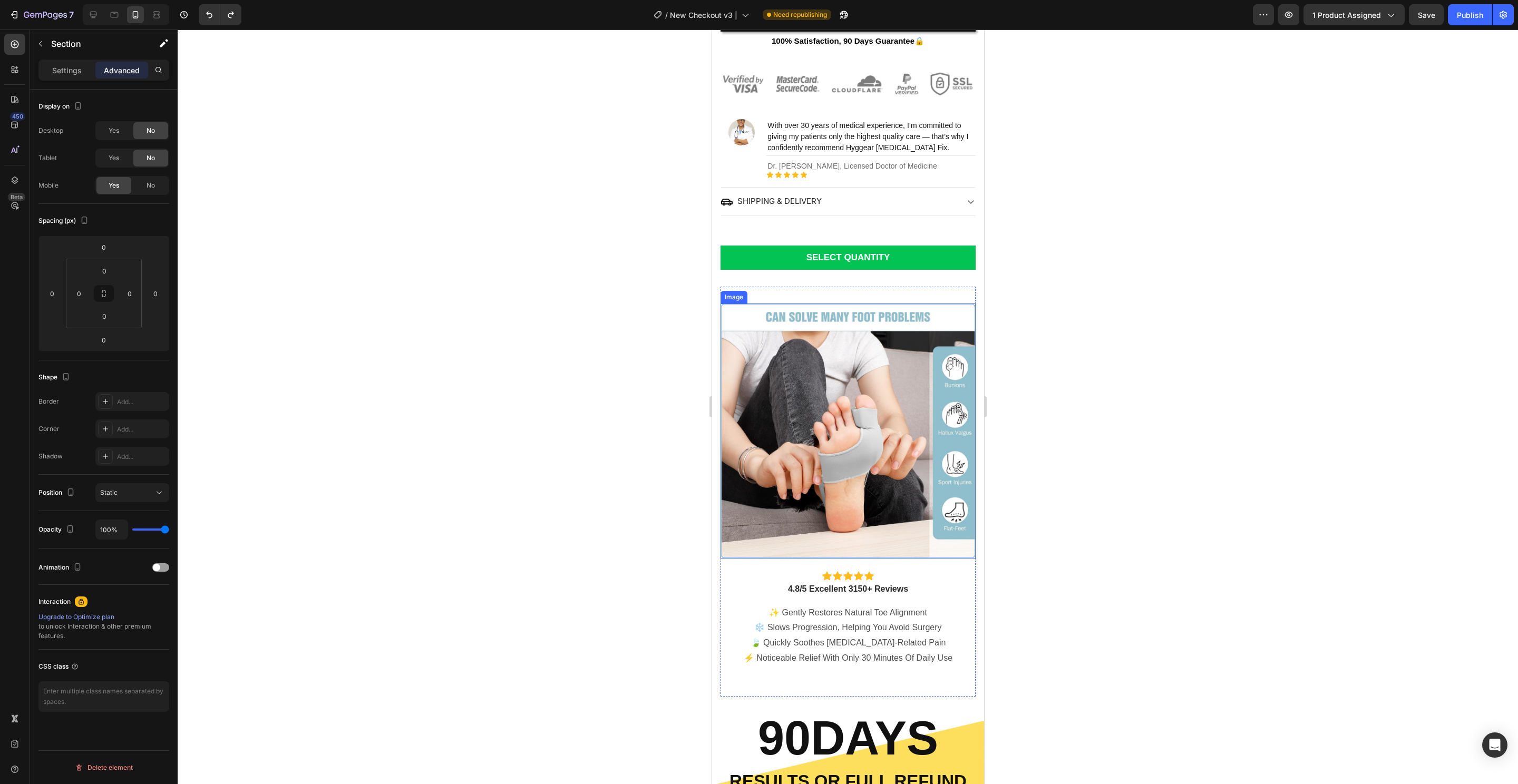
scroll to position [330, 0]
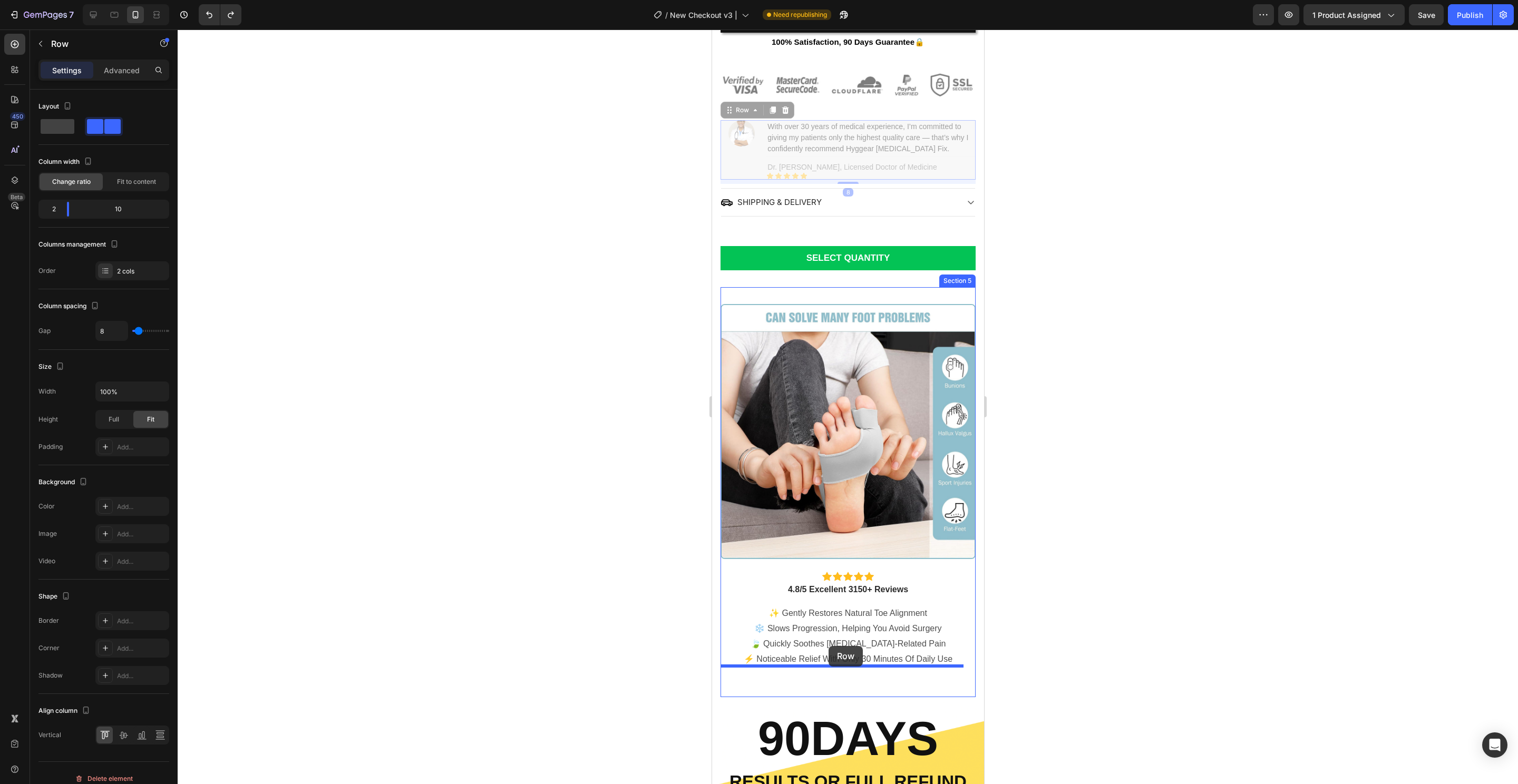
drag, startPoint x: 745, startPoint y: 158, endPoint x: 829, endPoint y: 646, distance: 495.2
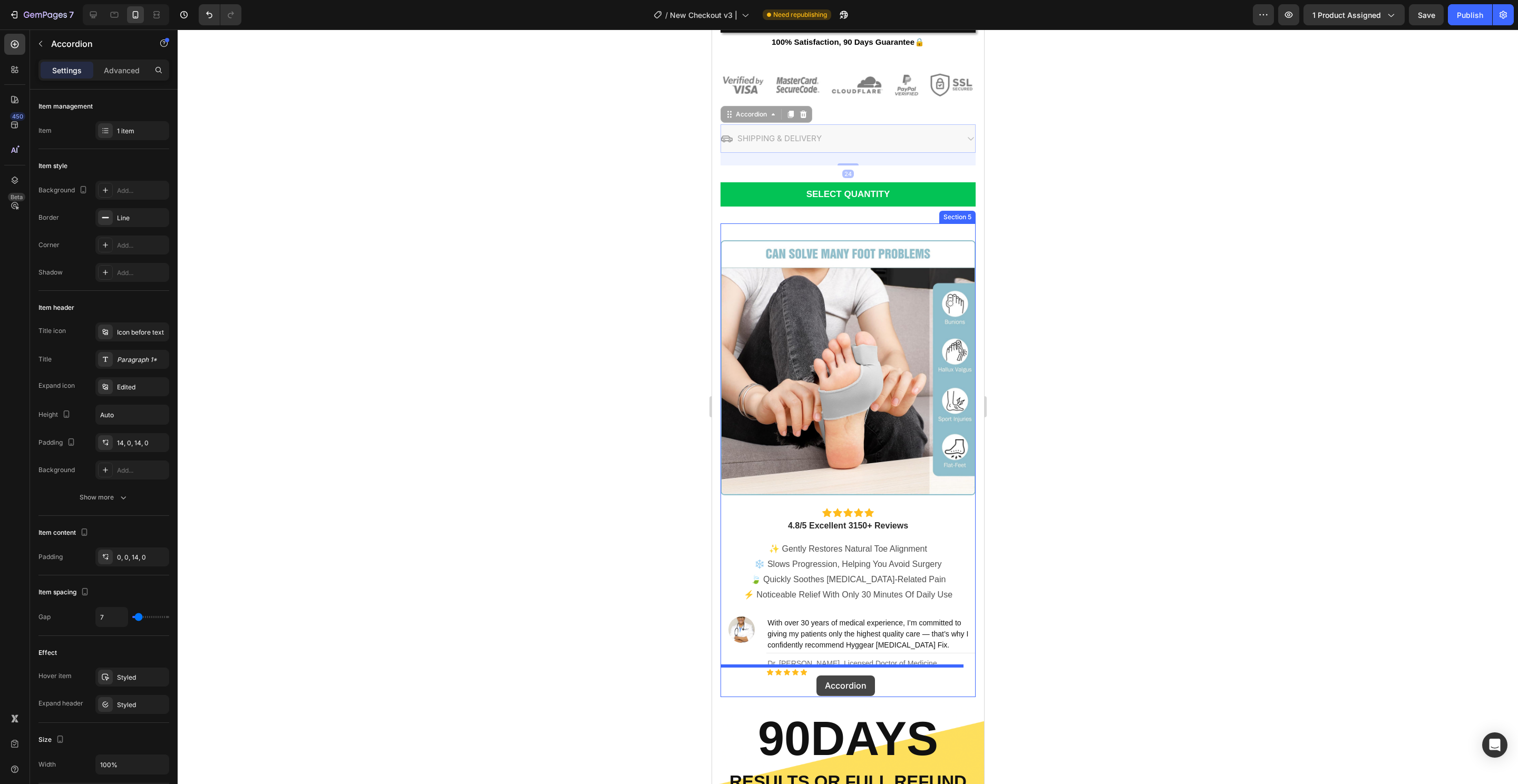
drag, startPoint x: 768, startPoint y: 146, endPoint x: 816, endPoint y: 676, distance: 532.2
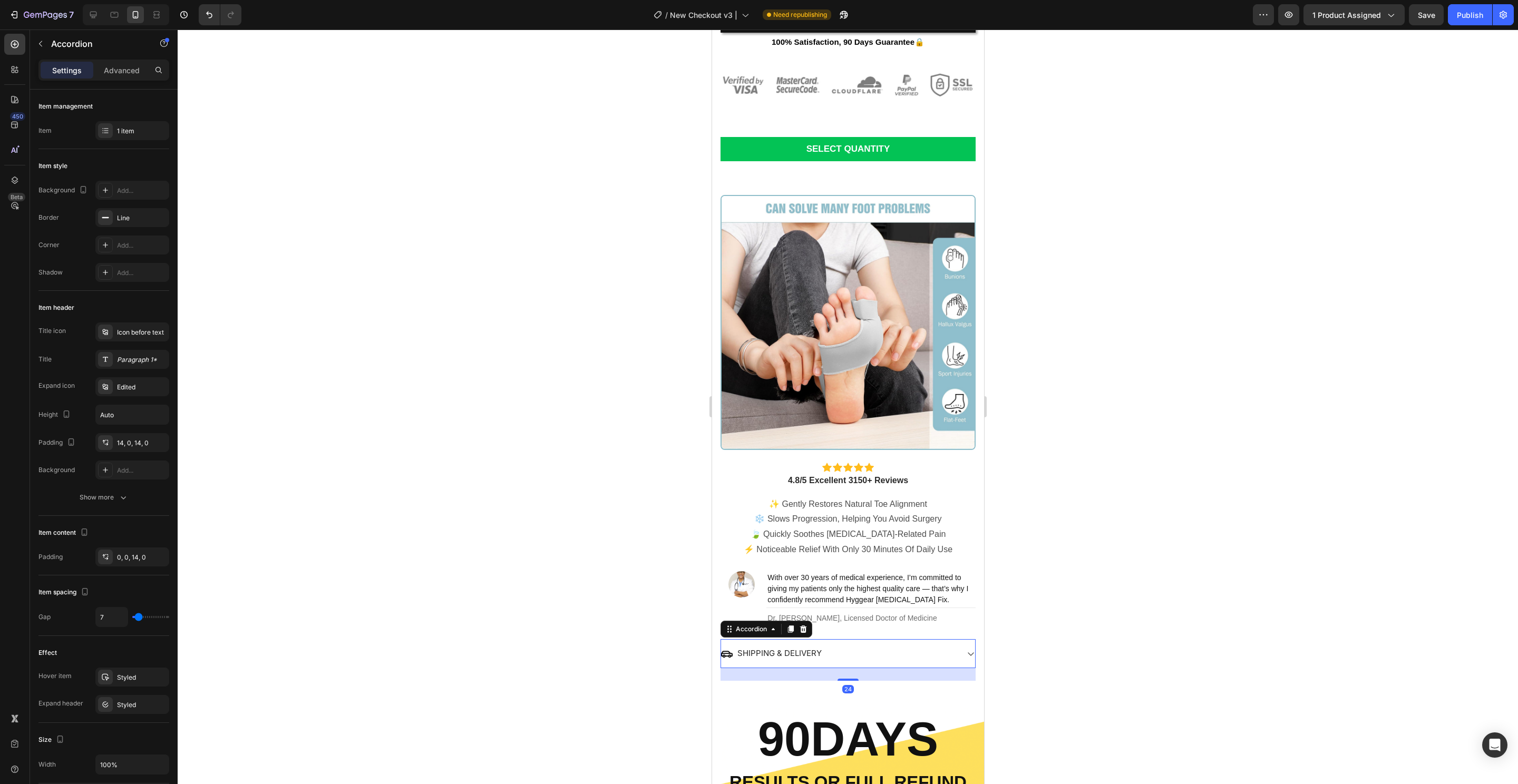
click at [1090, 566] on div at bounding box center [847, 406] width 1340 height 754
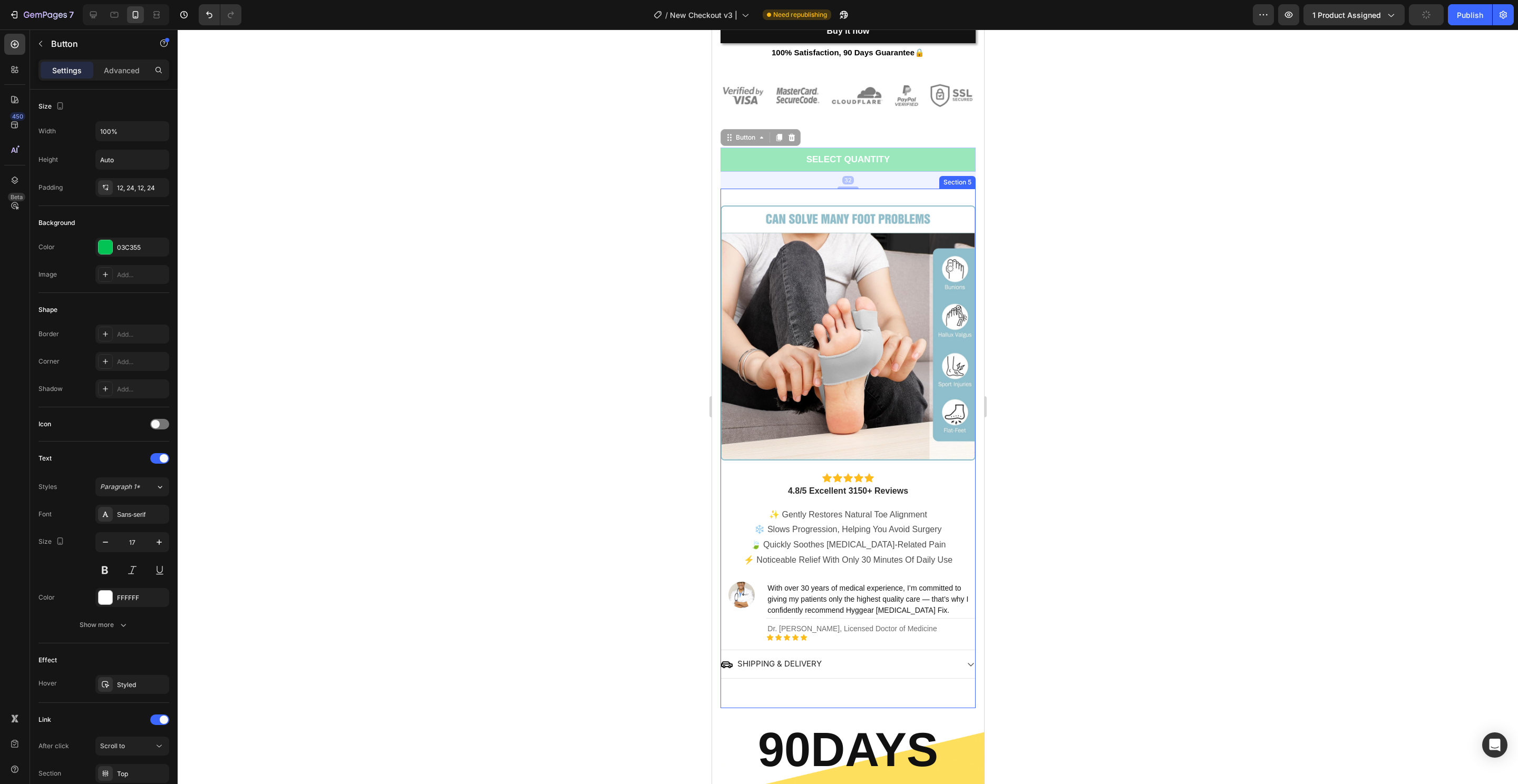
scroll to position [609, 0]
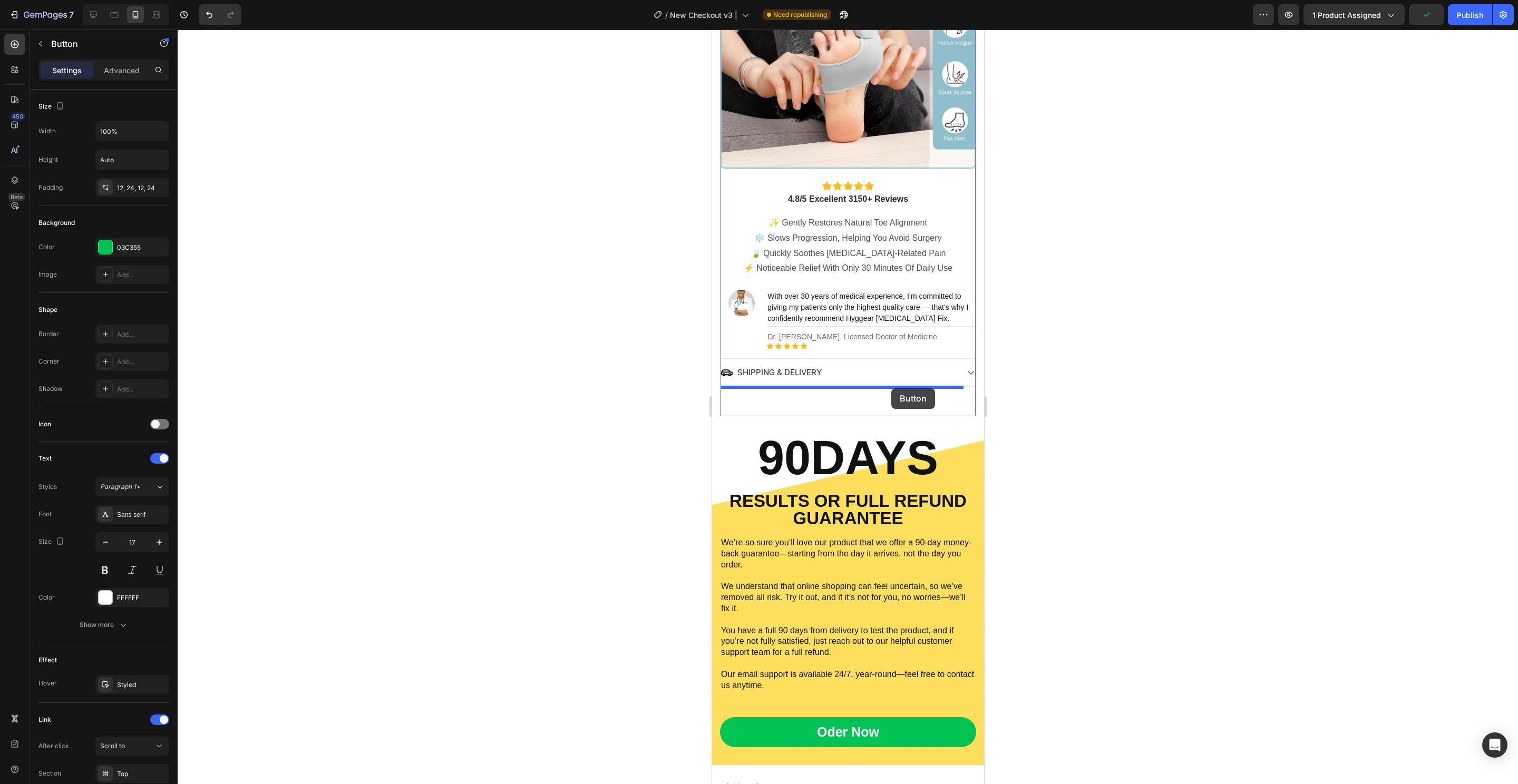
drag, startPoint x: 937, startPoint y: 325, endPoint x: 891, endPoint y: 388, distance: 78.0
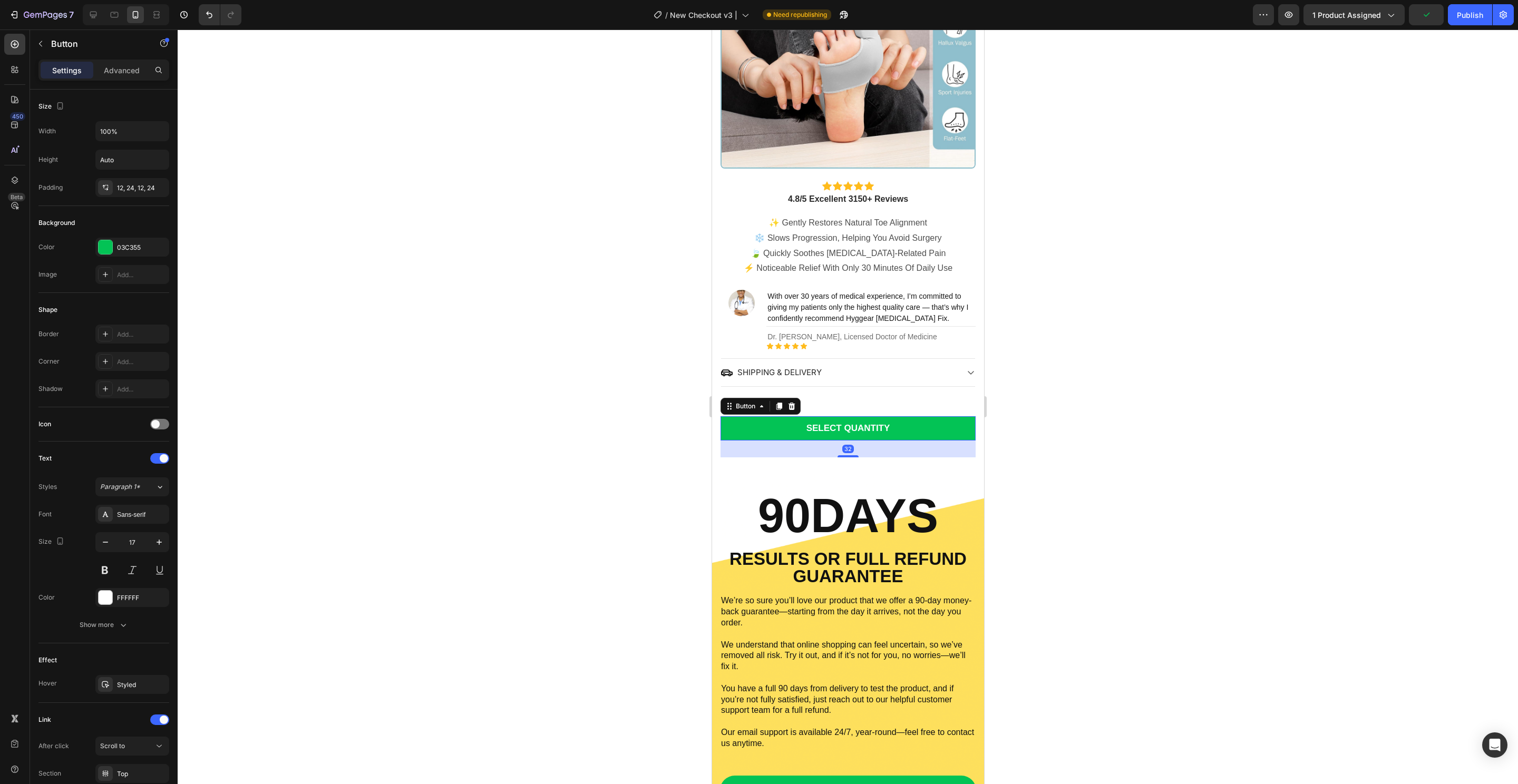
click at [1053, 478] on div at bounding box center [847, 406] width 1340 height 754
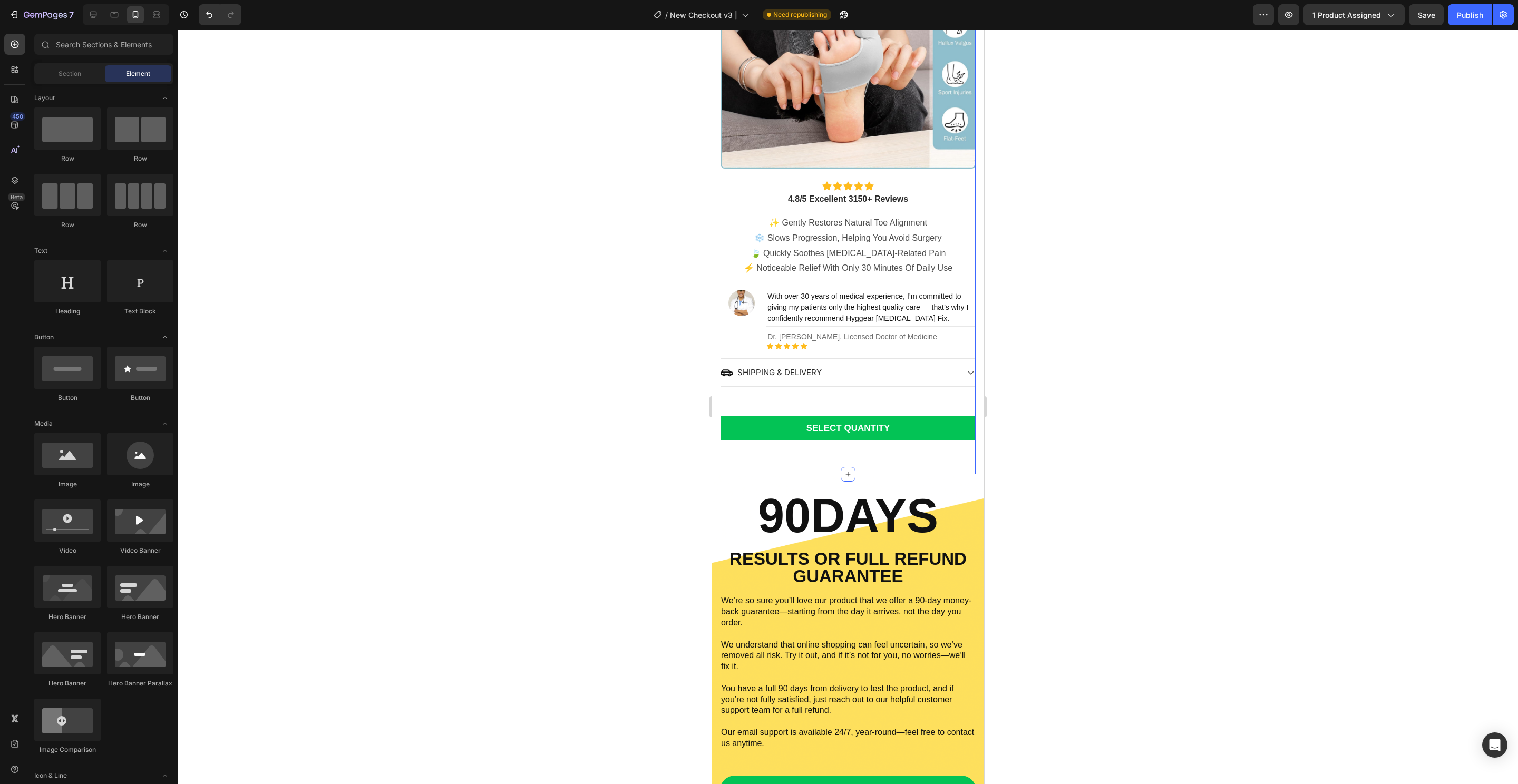
click at [863, 442] on div "SELECT QUANTITY Button" at bounding box center [847, 428] width 255 height 58
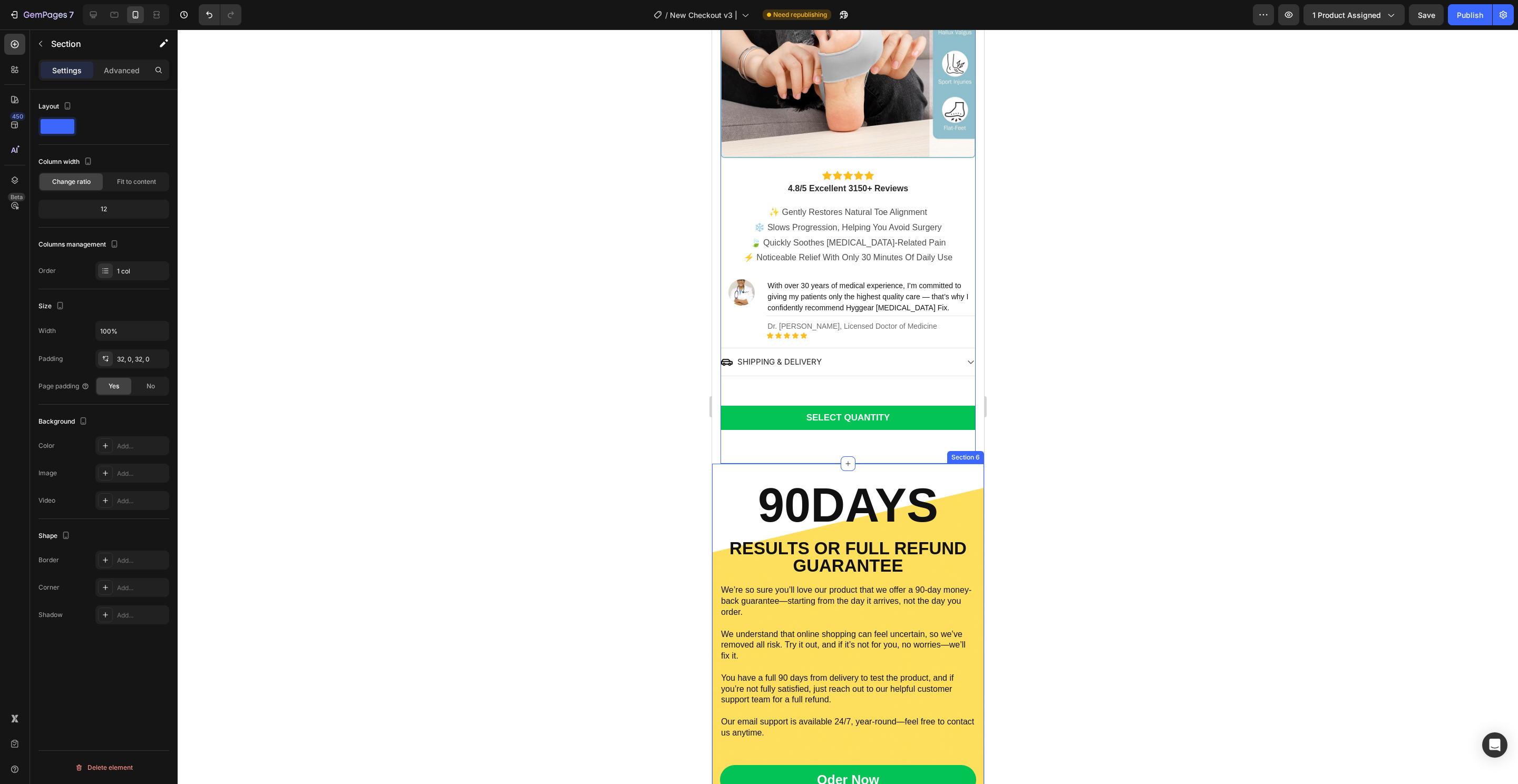
scroll to position [635, 0]
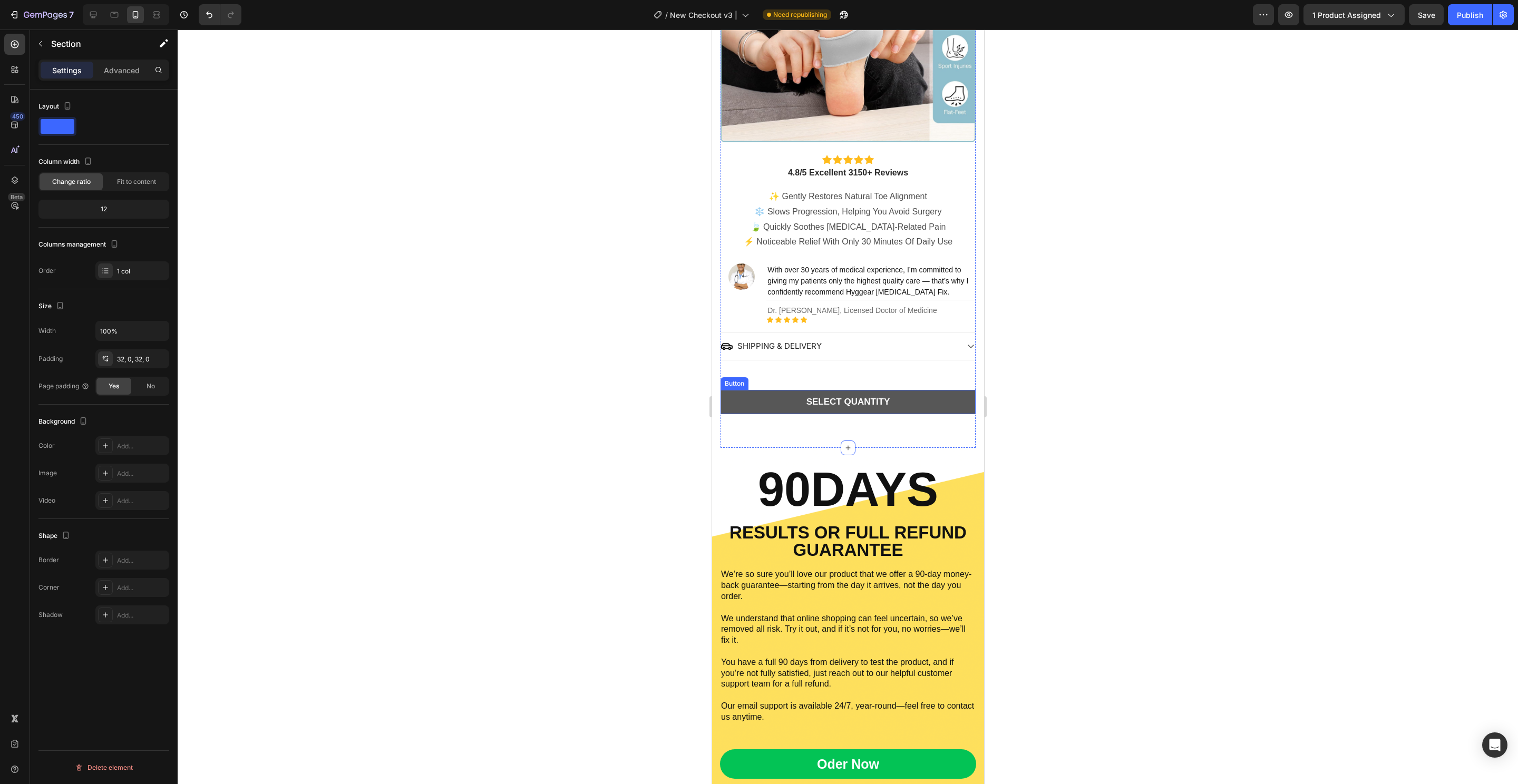
click at [927, 394] on button "SELECT QUANTITY" at bounding box center [847, 402] width 255 height 24
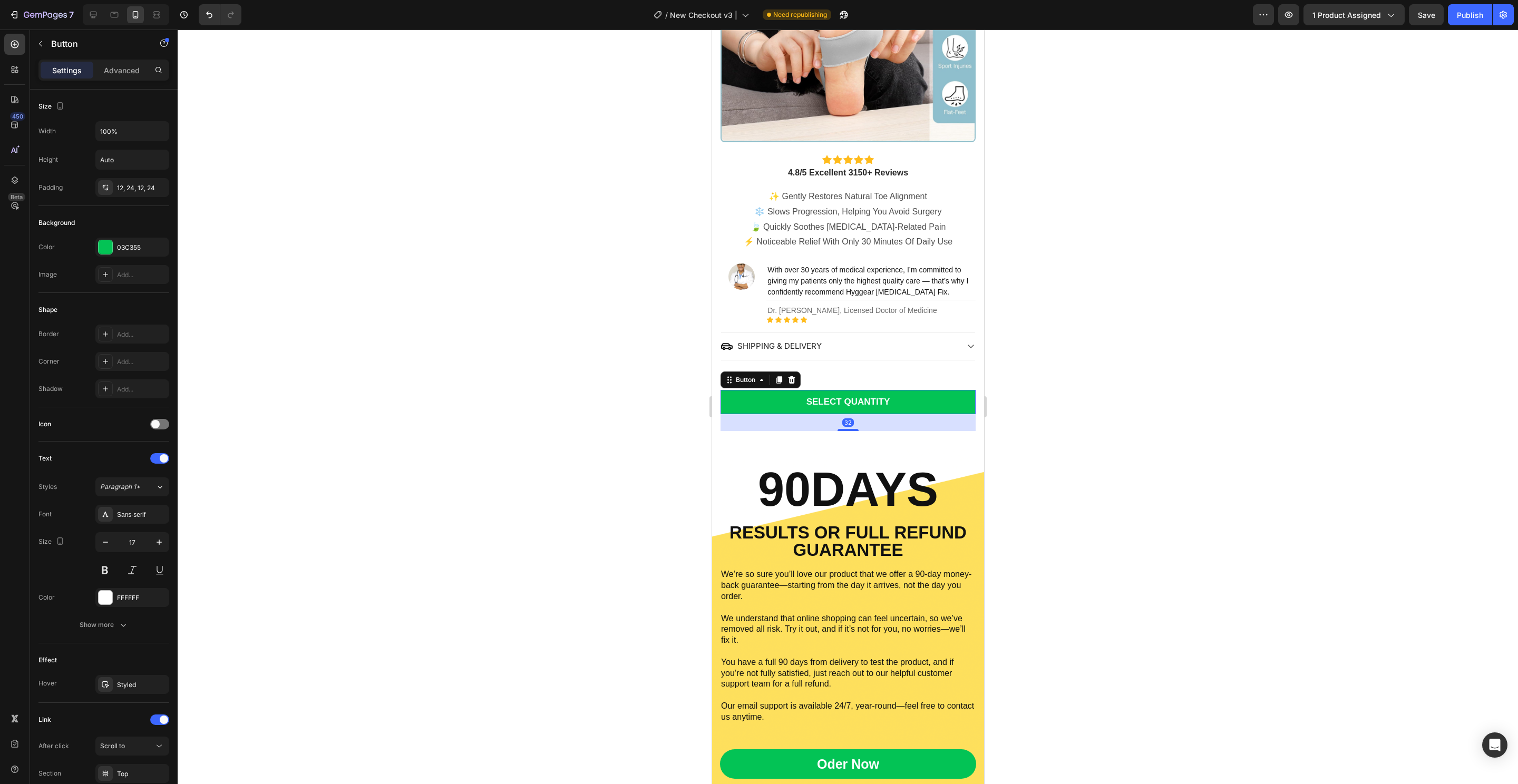
click at [942, 435] on div "Image Icon Icon Icon Icon Icon Icon List 4.8/5 Excellent 3150+ Reviews Text Blo…" at bounding box center [847, 158] width 255 height 577
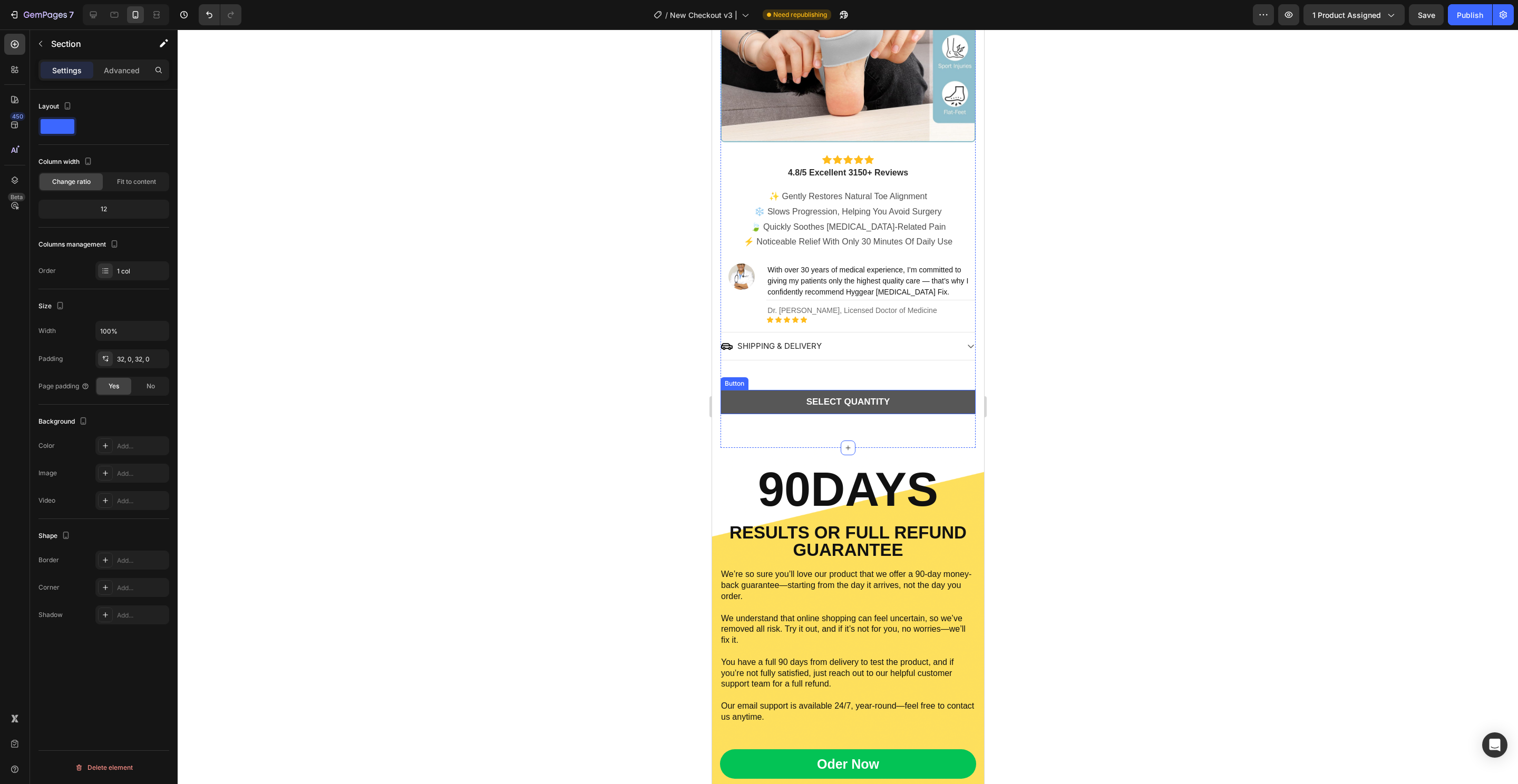
click at [951, 394] on button "SELECT QUANTITY" at bounding box center [847, 402] width 255 height 24
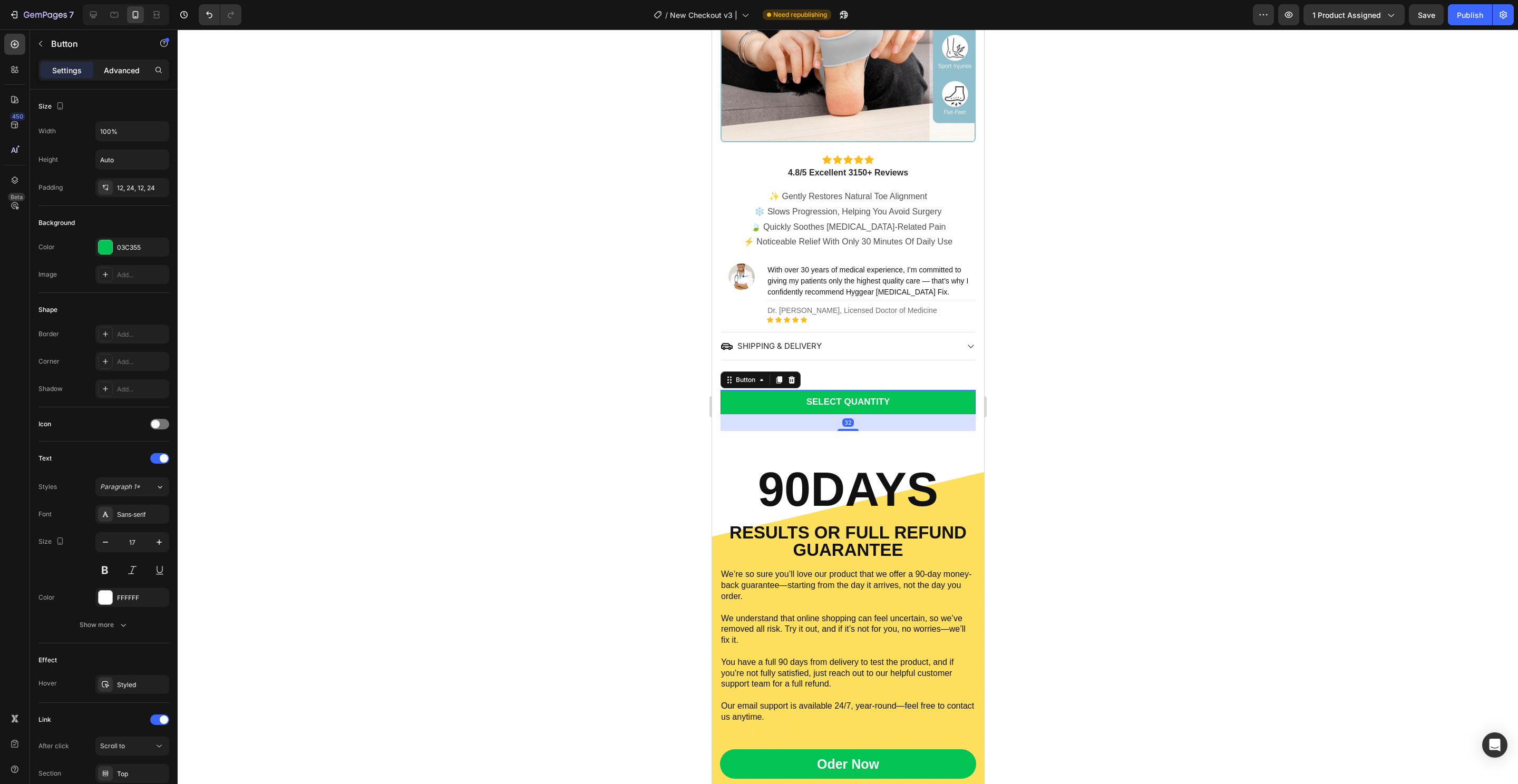
click at [123, 75] on div "Advanced" at bounding box center [122, 70] width 53 height 17
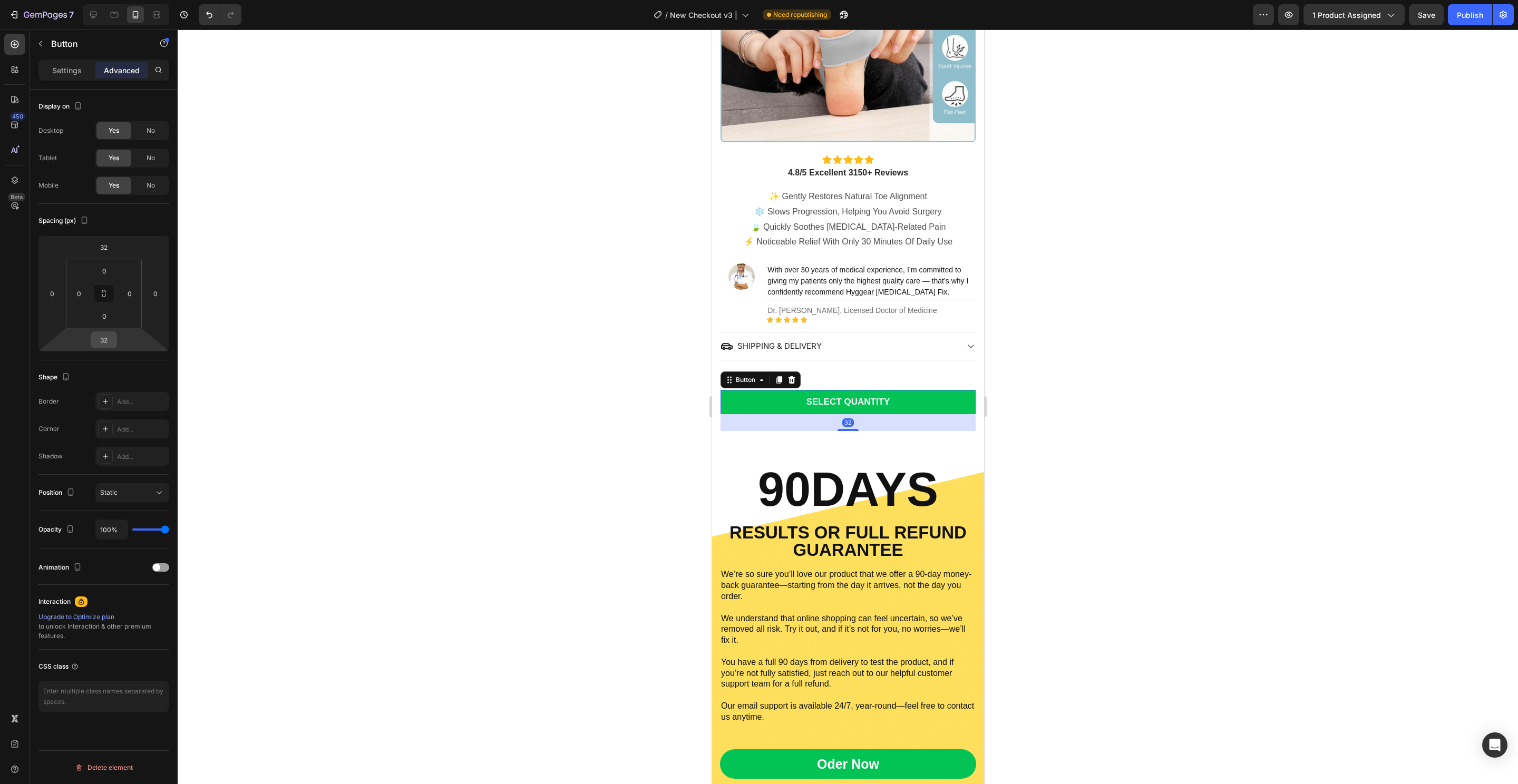
click at [100, 340] on input "32" at bounding box center [104, 340] width 21 height 16
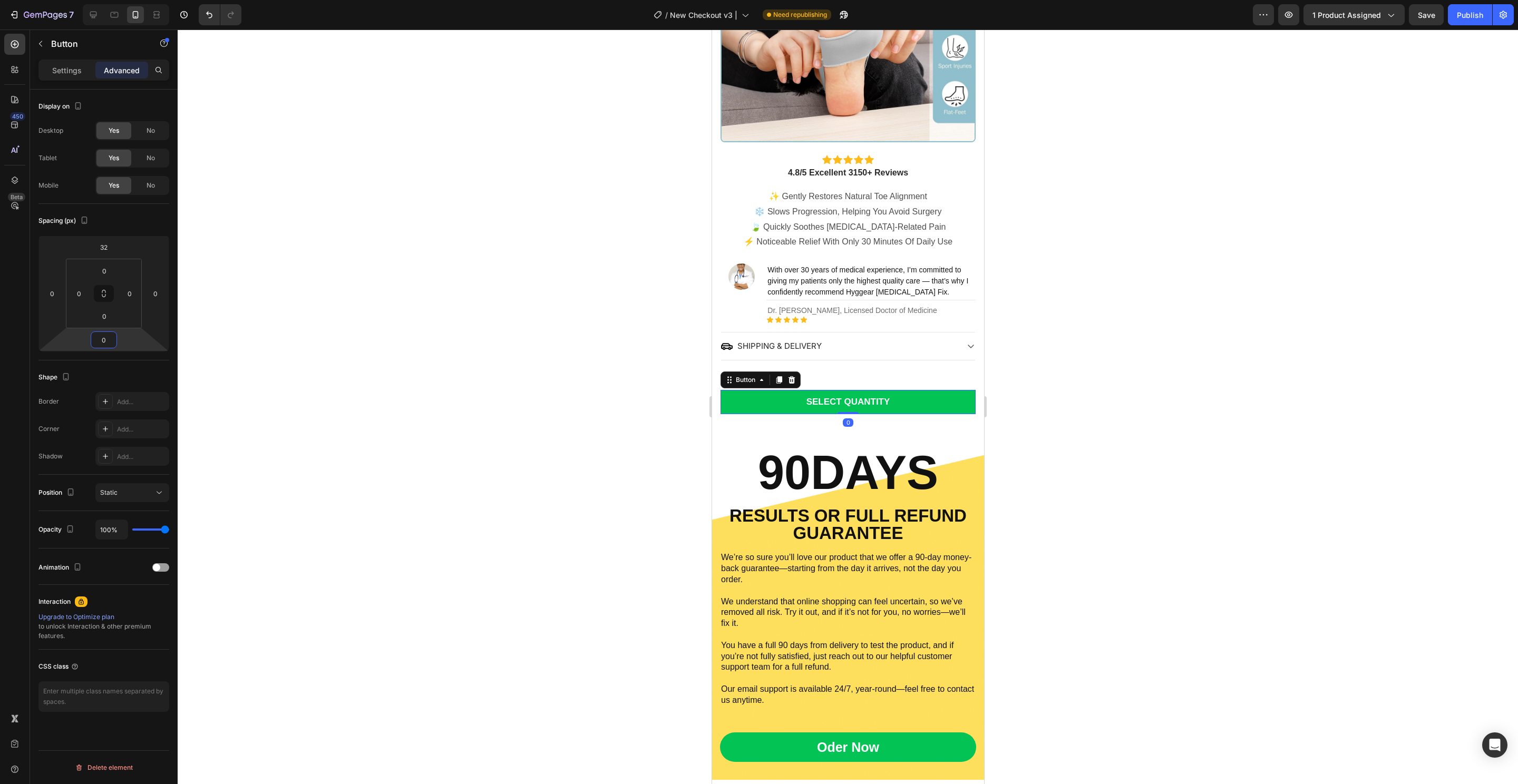
click at [480, 405] on div at bounding box center [847, 406] width 1340 height 754
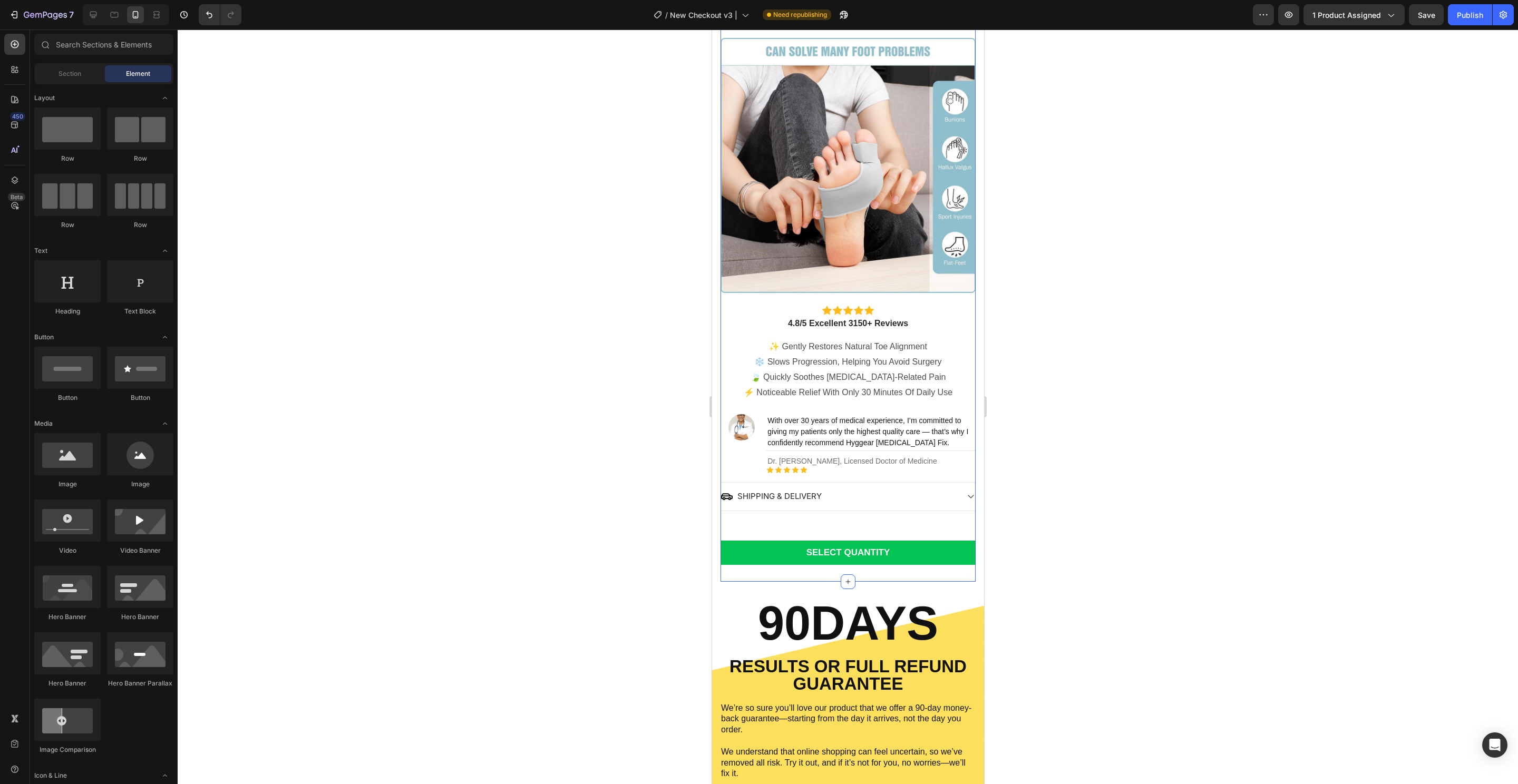
scroll to position [309, 0]
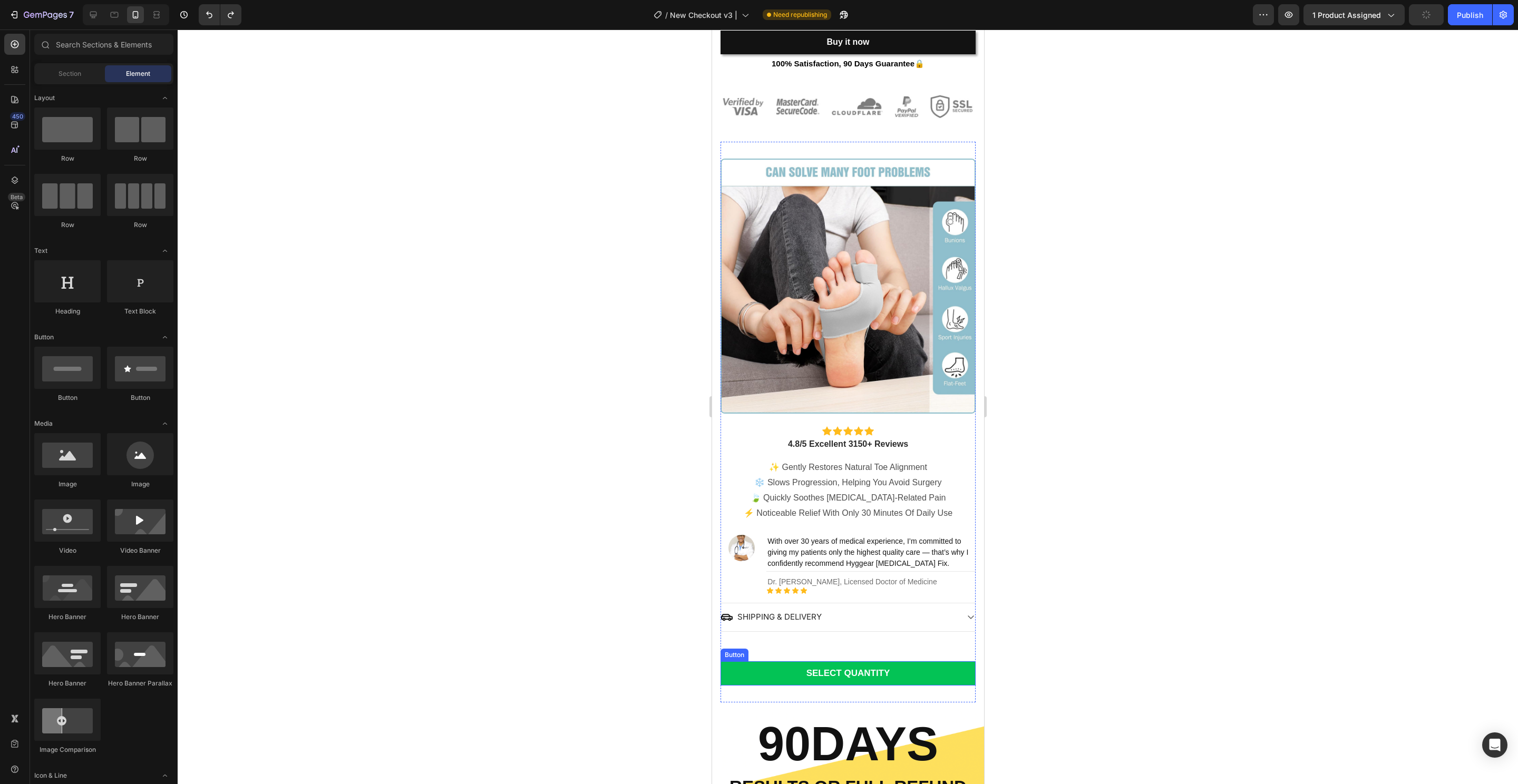
click at [1009, 583] on div at bounding box center [847, 406] width 1340 height 754
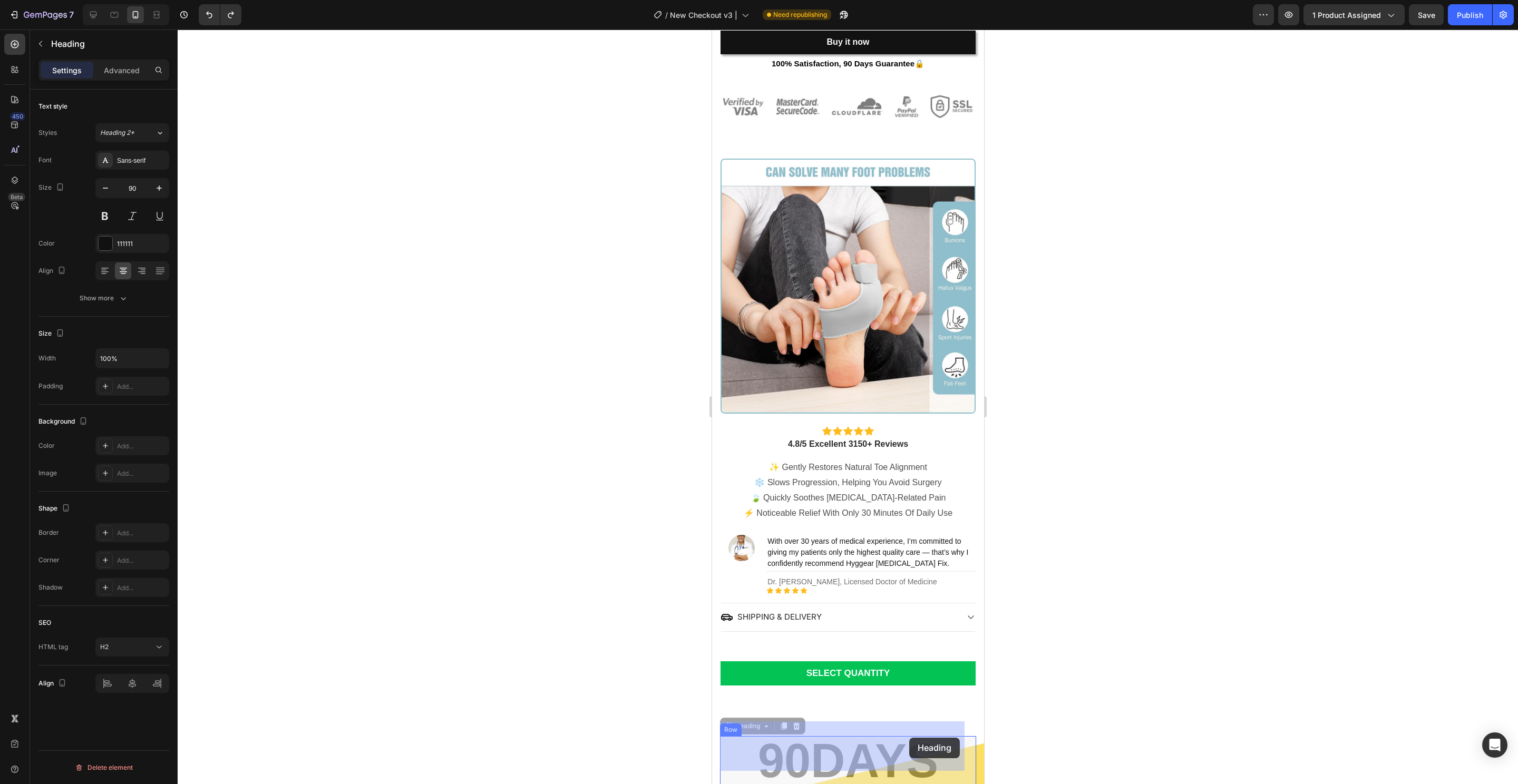
drag, startPoint x: 872, startPoint y: 754, endPoint x: 909, endPoint y: 738, distance: 40.3
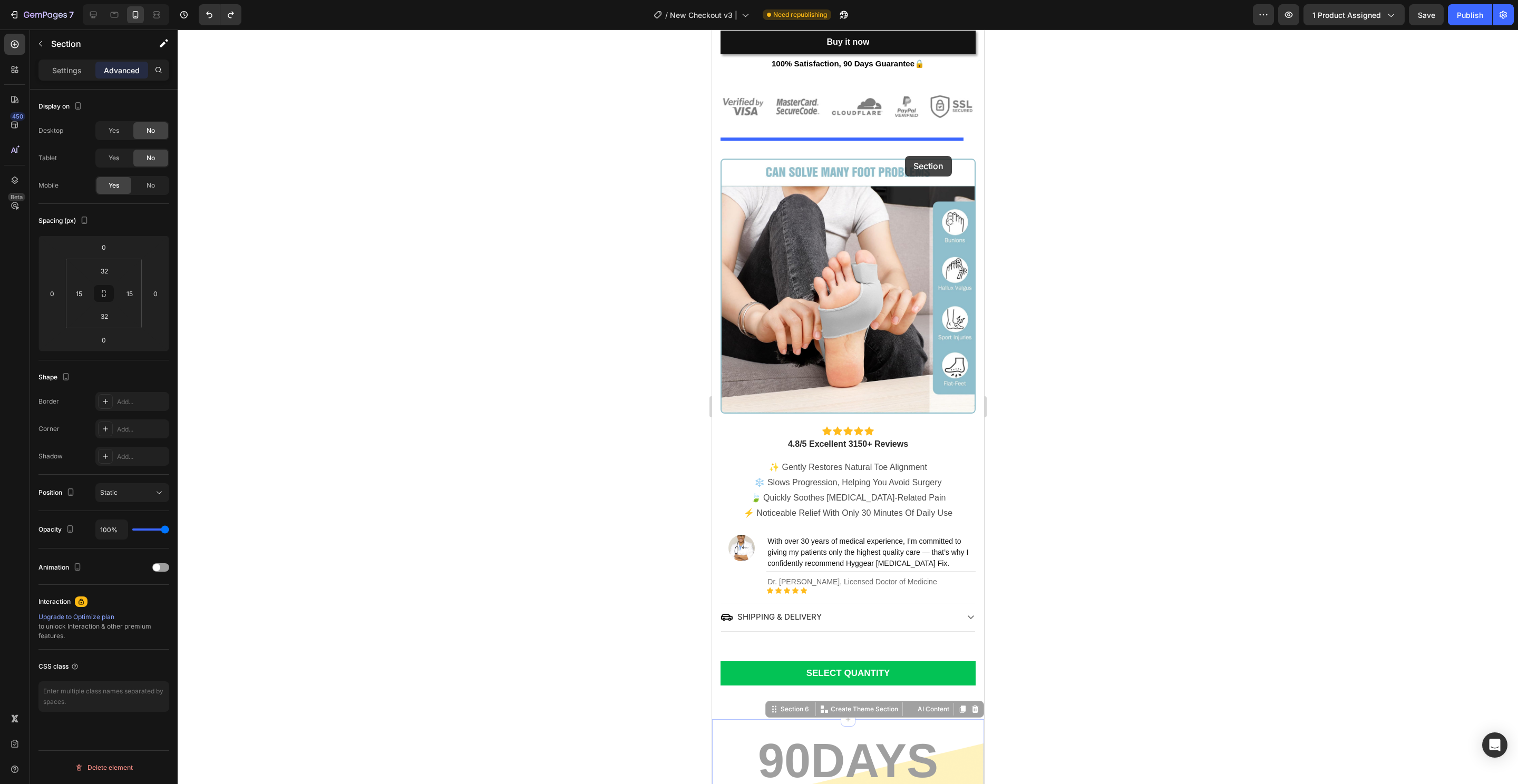
drag, startPoint x: 968, startPoint y: 726, endPoint x: 905, endPoint y: 156, distance: 573.5
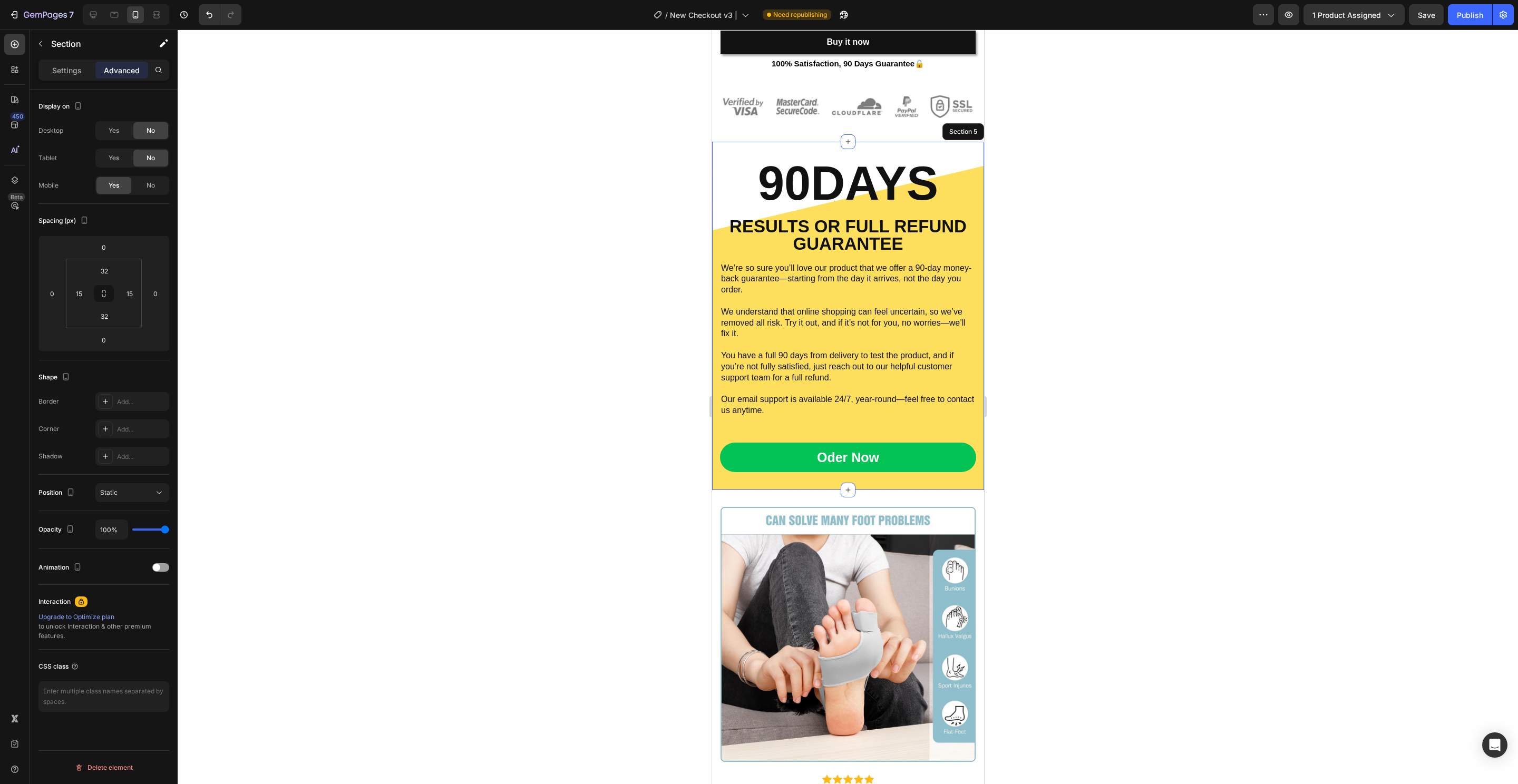
click at [1032, 198] on div at bounding box center [847, 406] width 1340 height 754
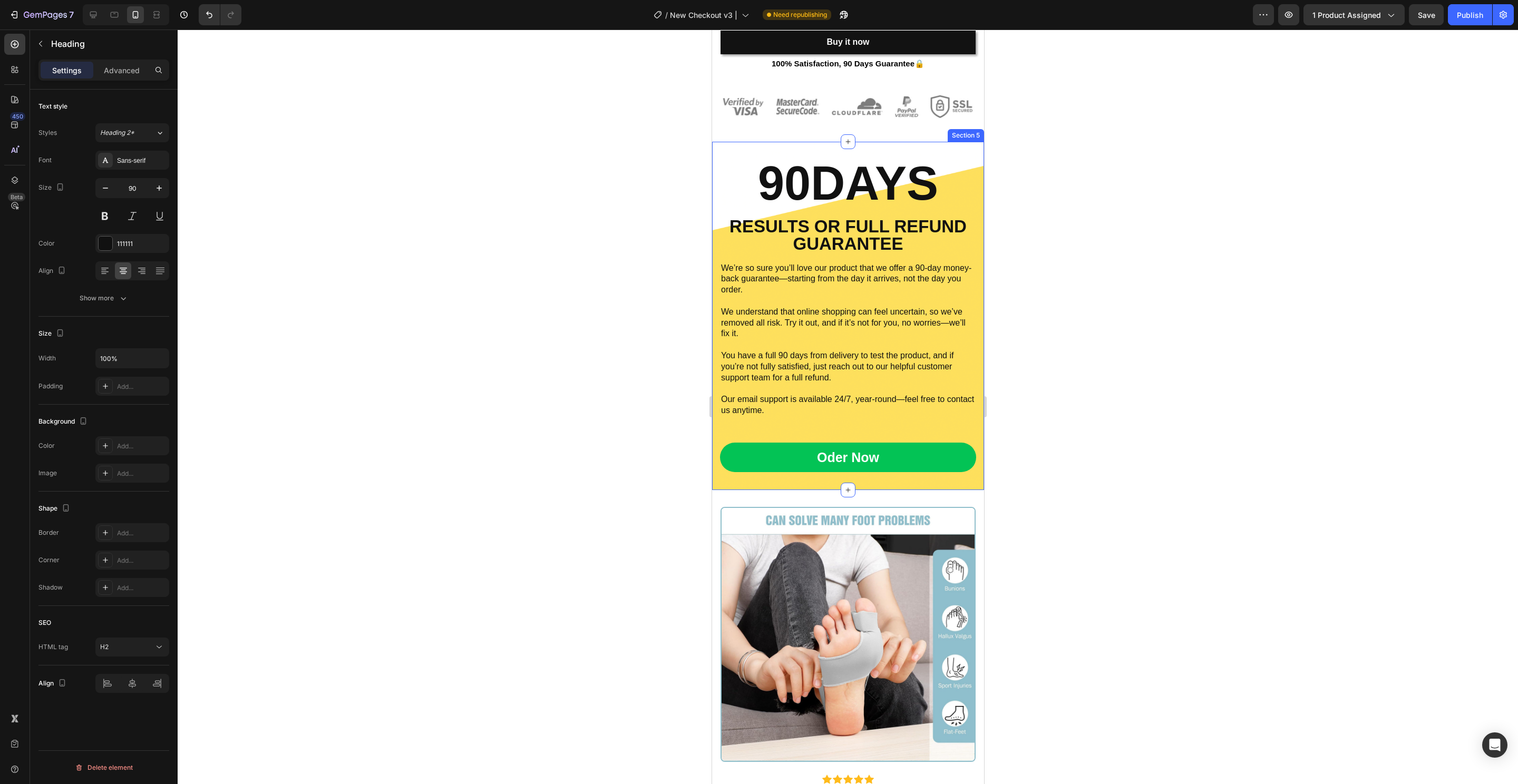
click at [890, 181] on h2 "90DAYS" at bounding box center [848, 183] width 256 height 49
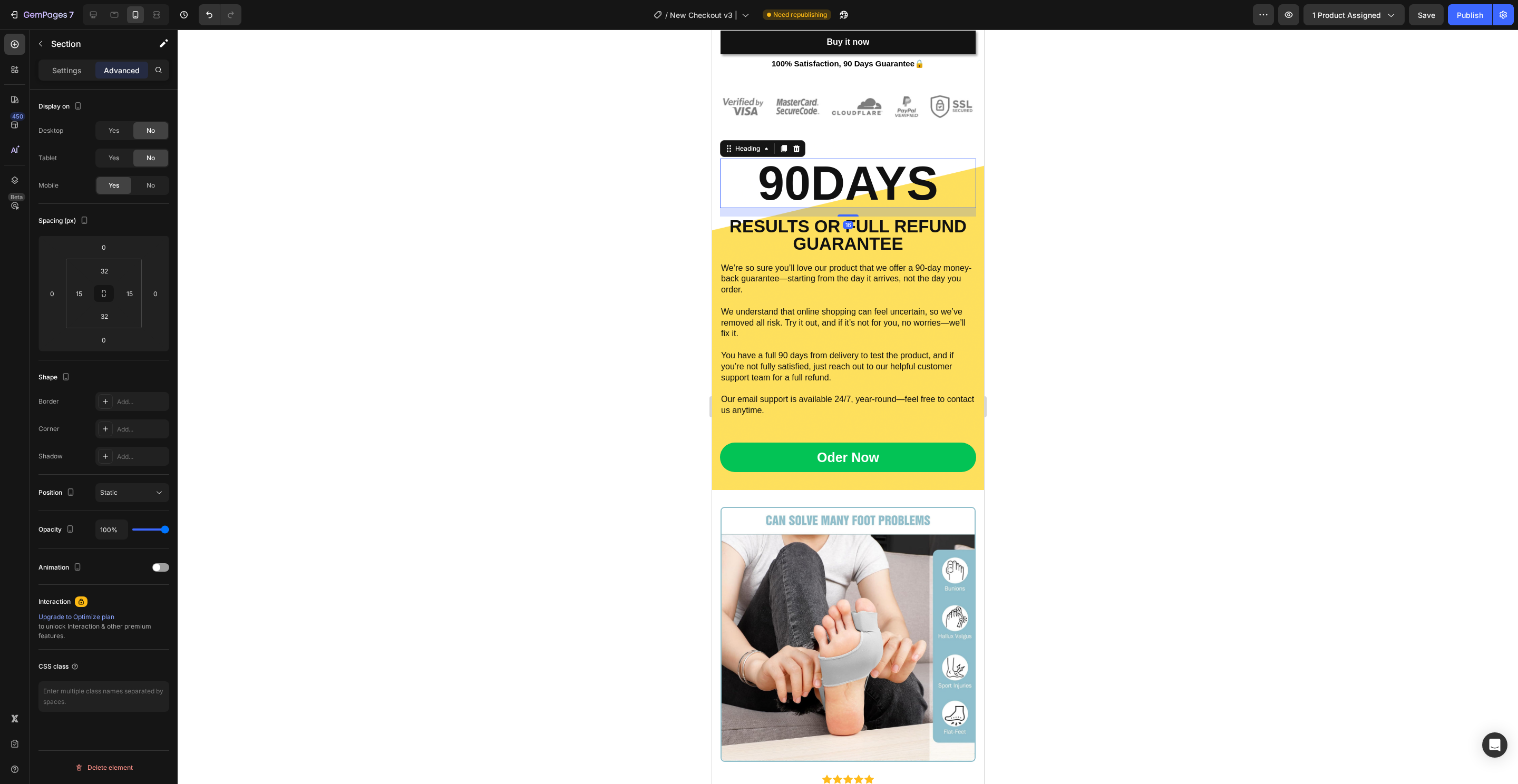
click at [937, 149] on div "90DAYS Heading 16 RESULTS OR FULL REFUND GUARANTEE Text Block We’re so sure you…" at bounding box center [848, 316] width 272 height 349
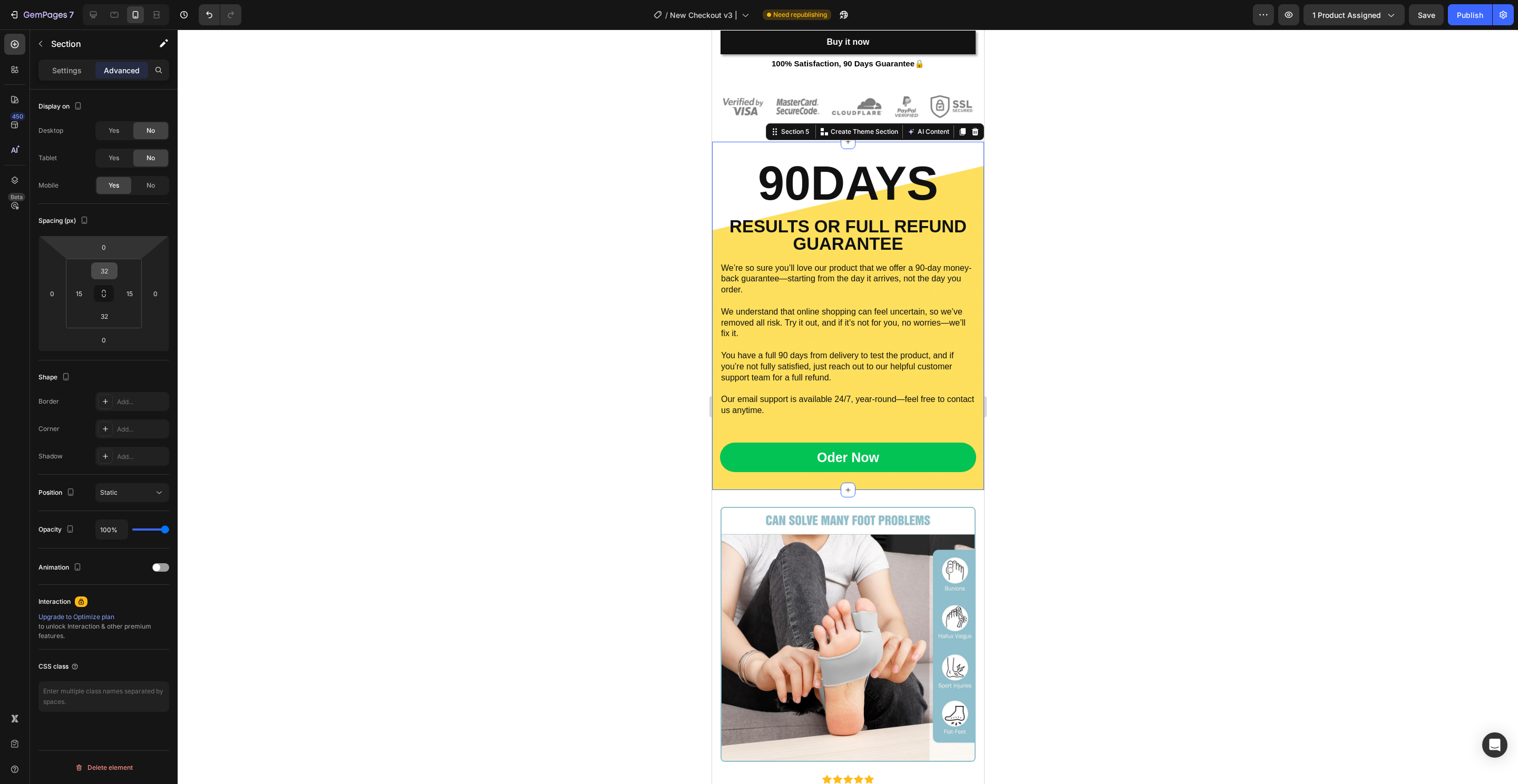
click at [112, 270] on input "32" at bounding box center [105, 271] width 21 height 16
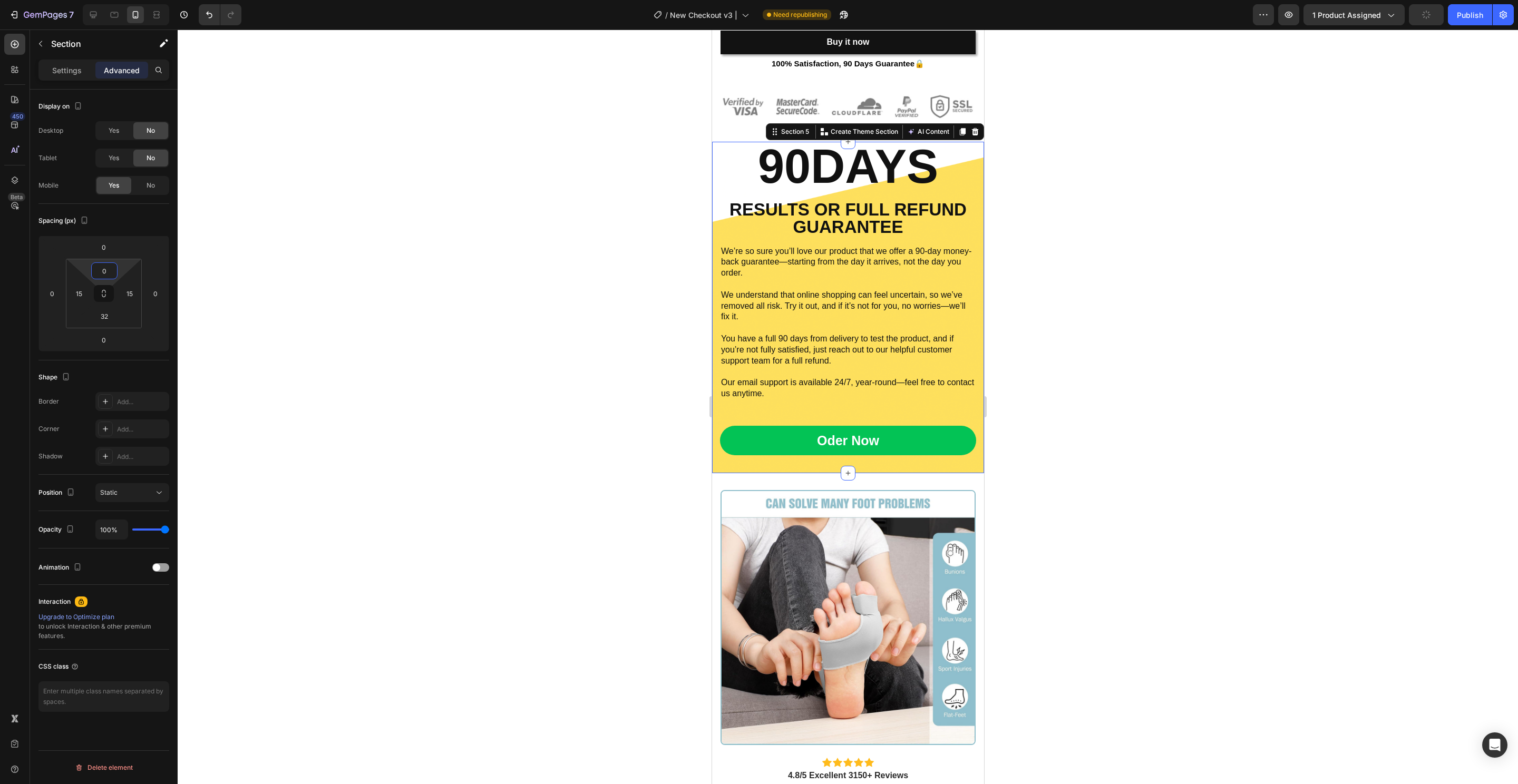
click at [490, 289] on div at bounding box center [847, 406] width 1340 height 754
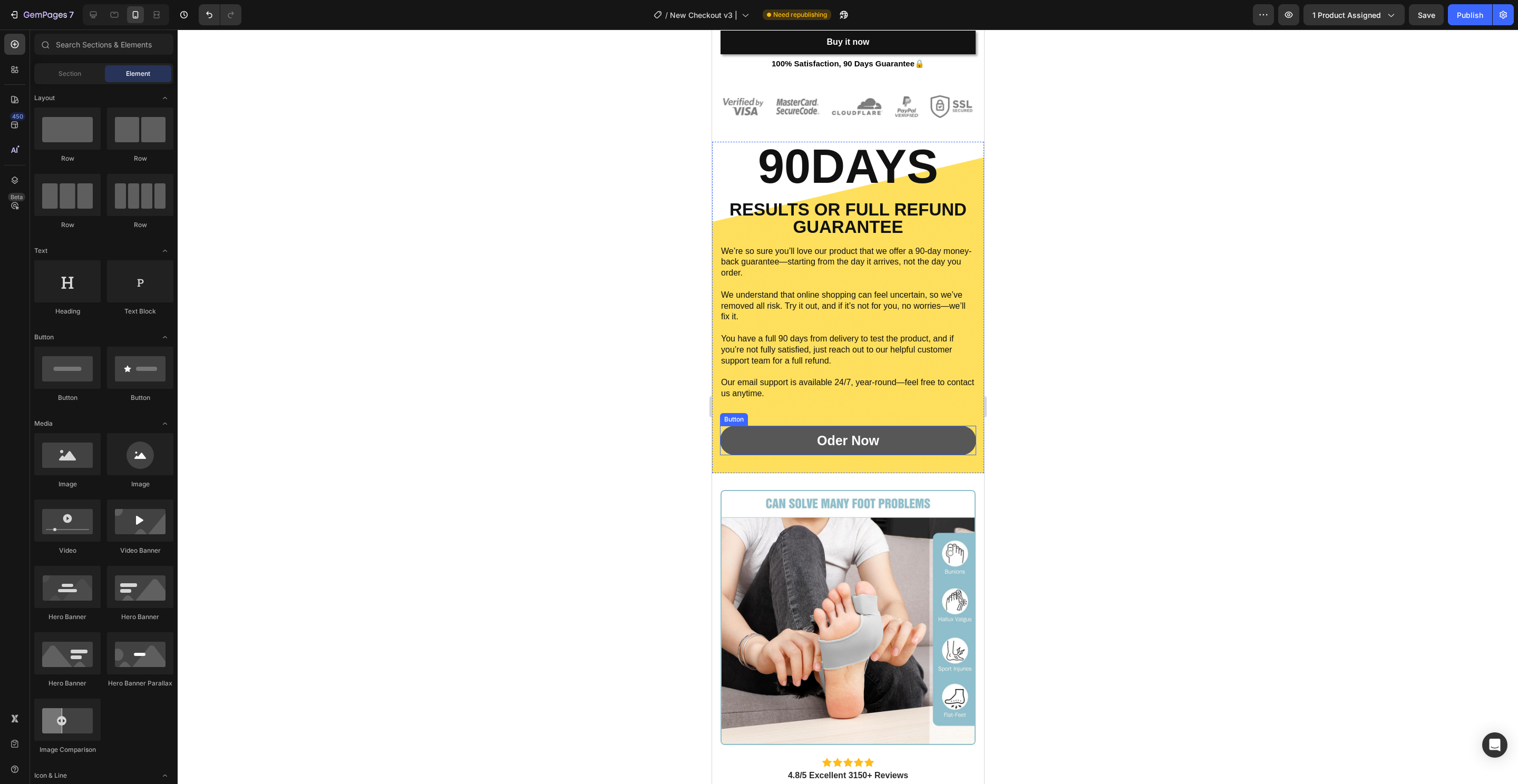
click at [933, 441] on button "Oder Now" at bounding box center [848, 441] width 256 height 30
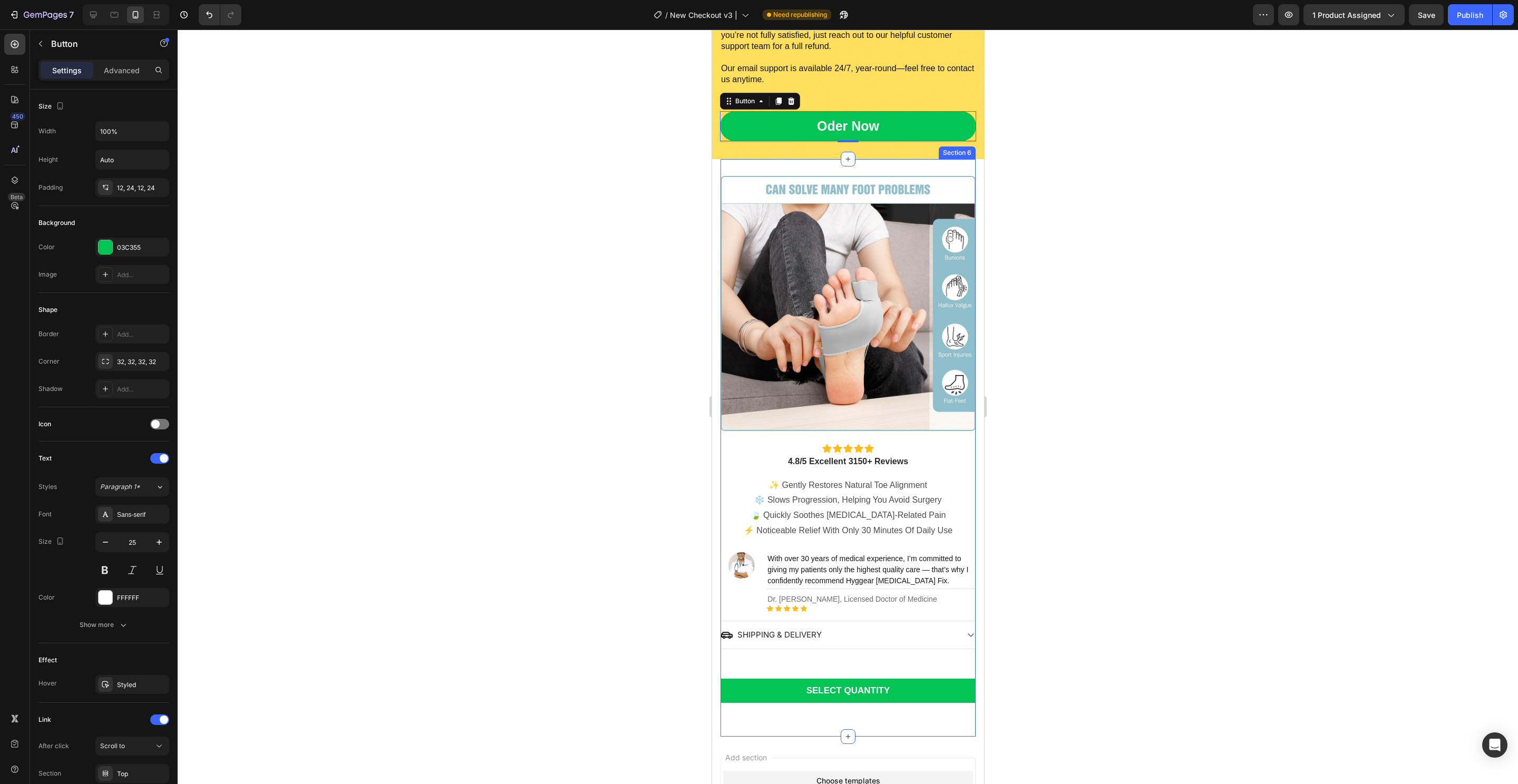
scroll to position [626, 0]
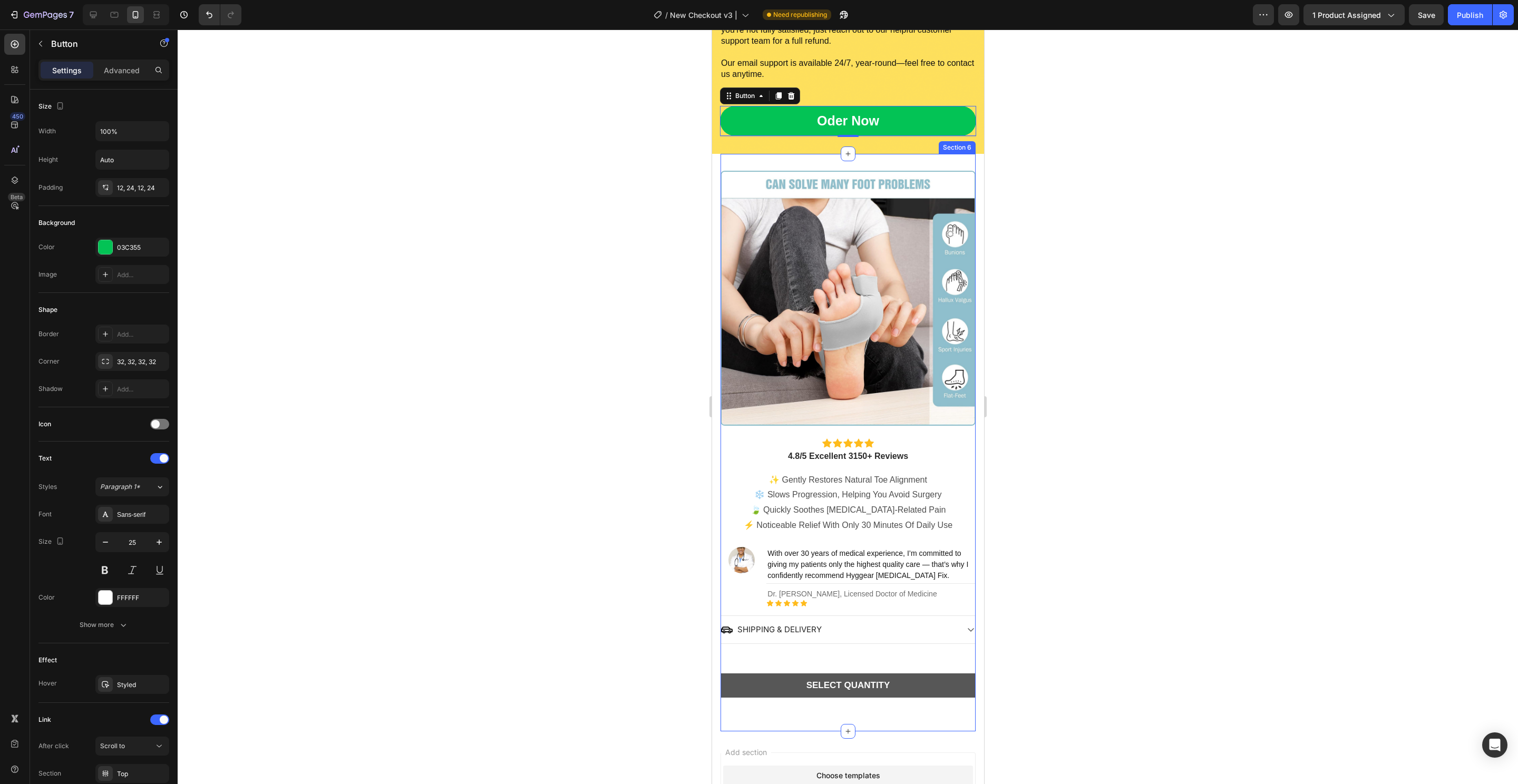
click at [935, 681] on button "SELECT QUANTITY" at bounding box center [847, 685] width 255 height 24
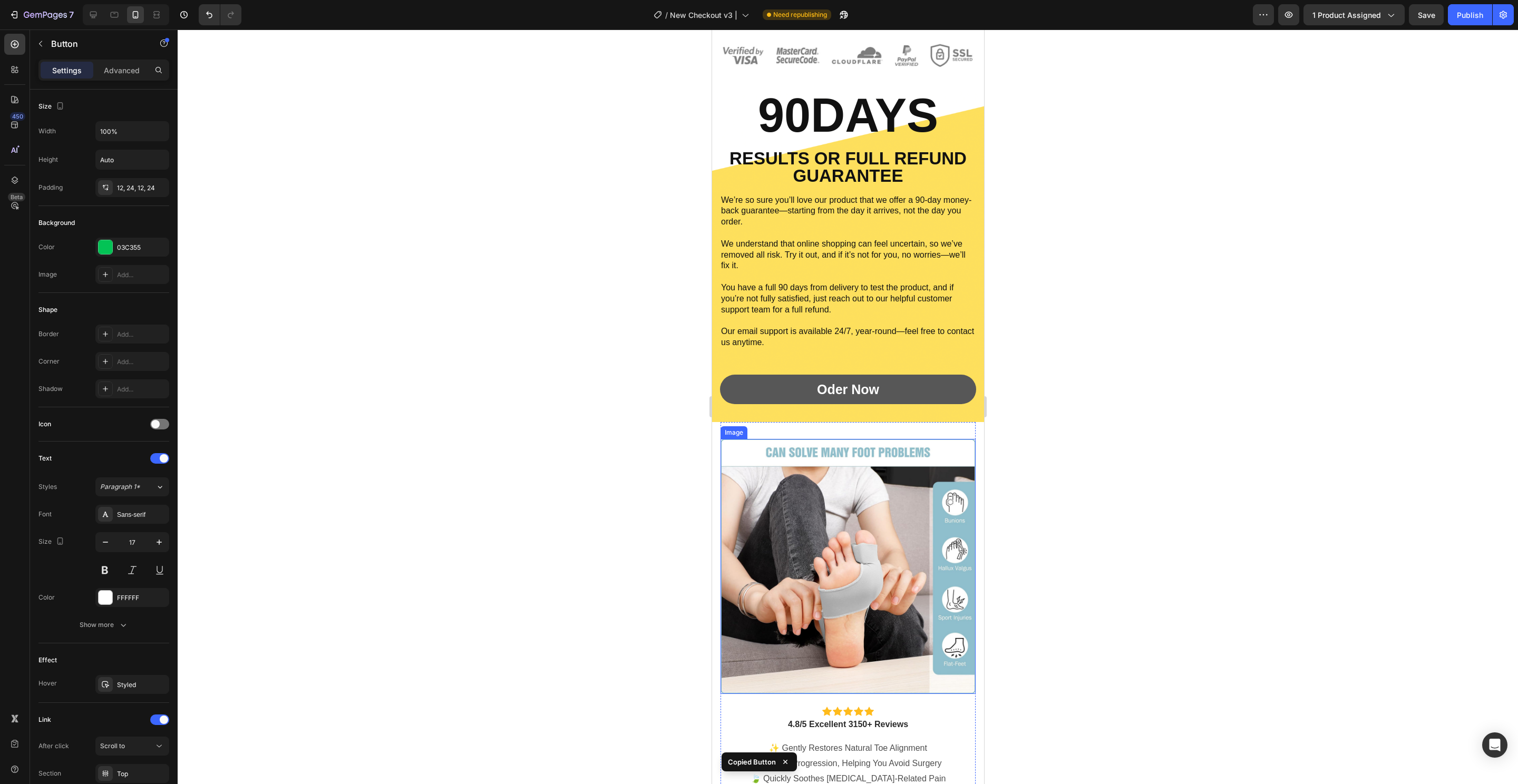
scroll to position [307, 0]
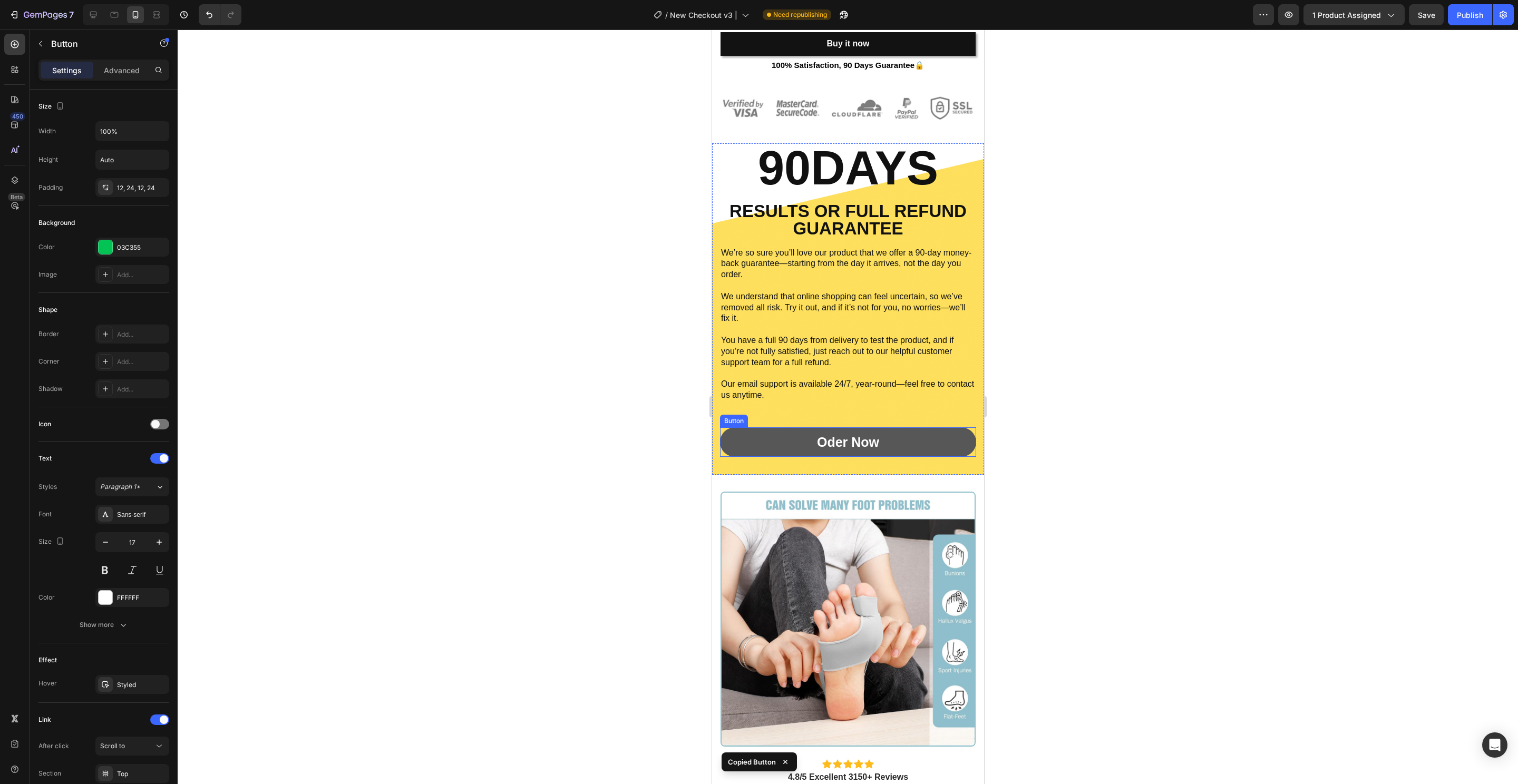
click at [947, 434] on button "Oder Now" at bounding box center [848, 443] width 256 height 30
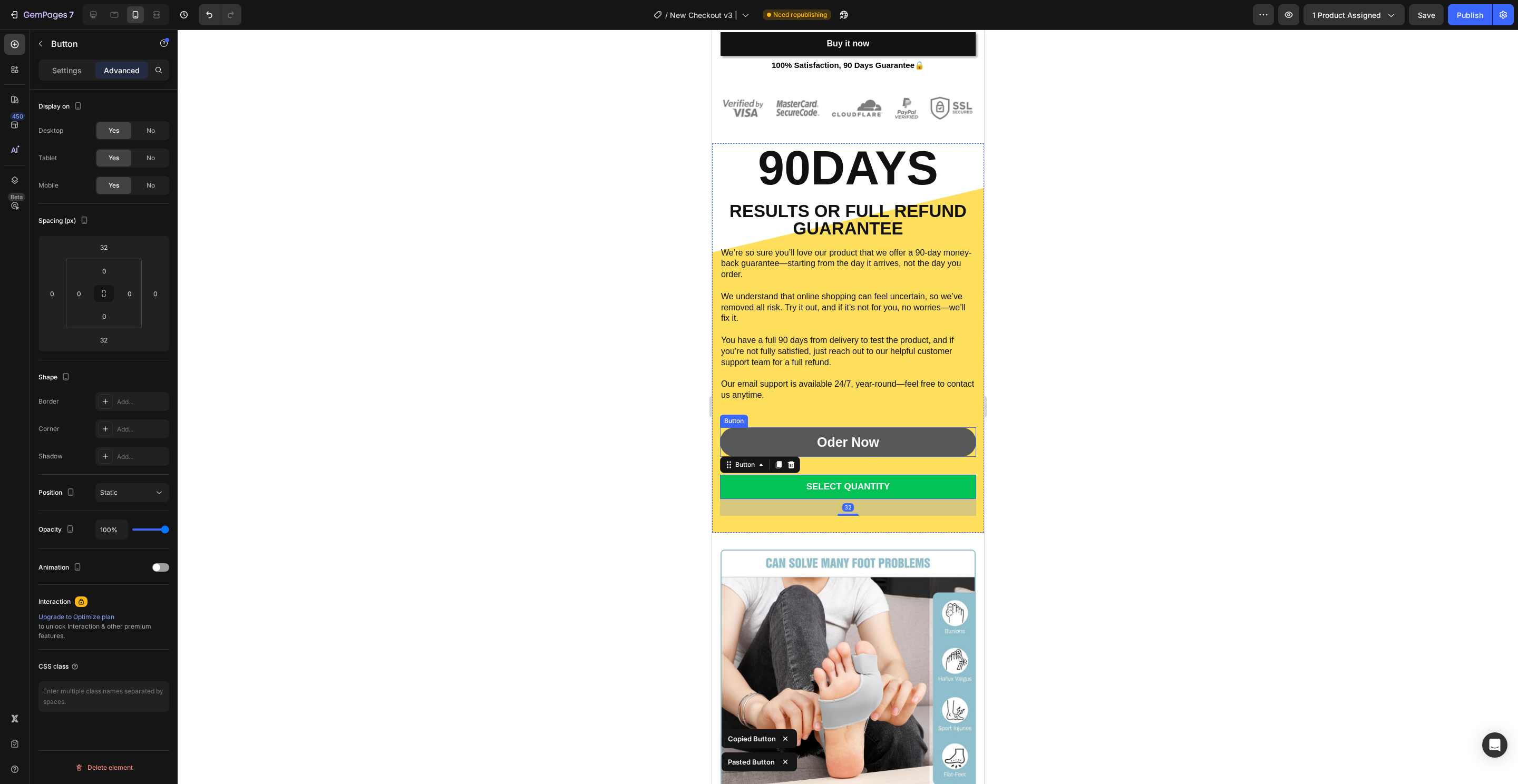
click at [925, 439] on button "Oder Now" at bounding box center [848, 443] width 256 height 30
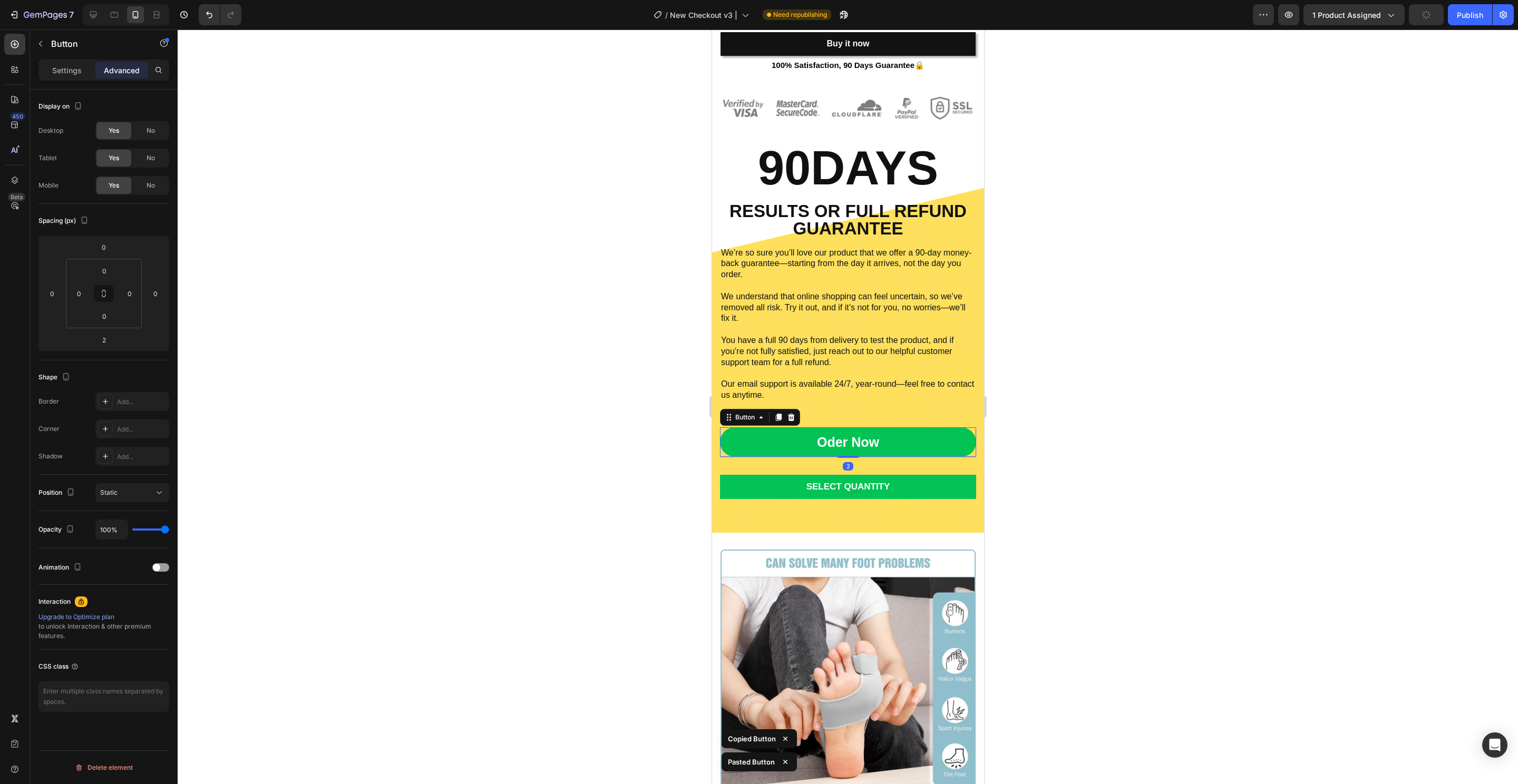
click at [797, 415] on div "Button" at bounding box center [759, 417] width 80 height 17
click at [794, 414] on icon at bounding box center [789, 417] width 8 height 8
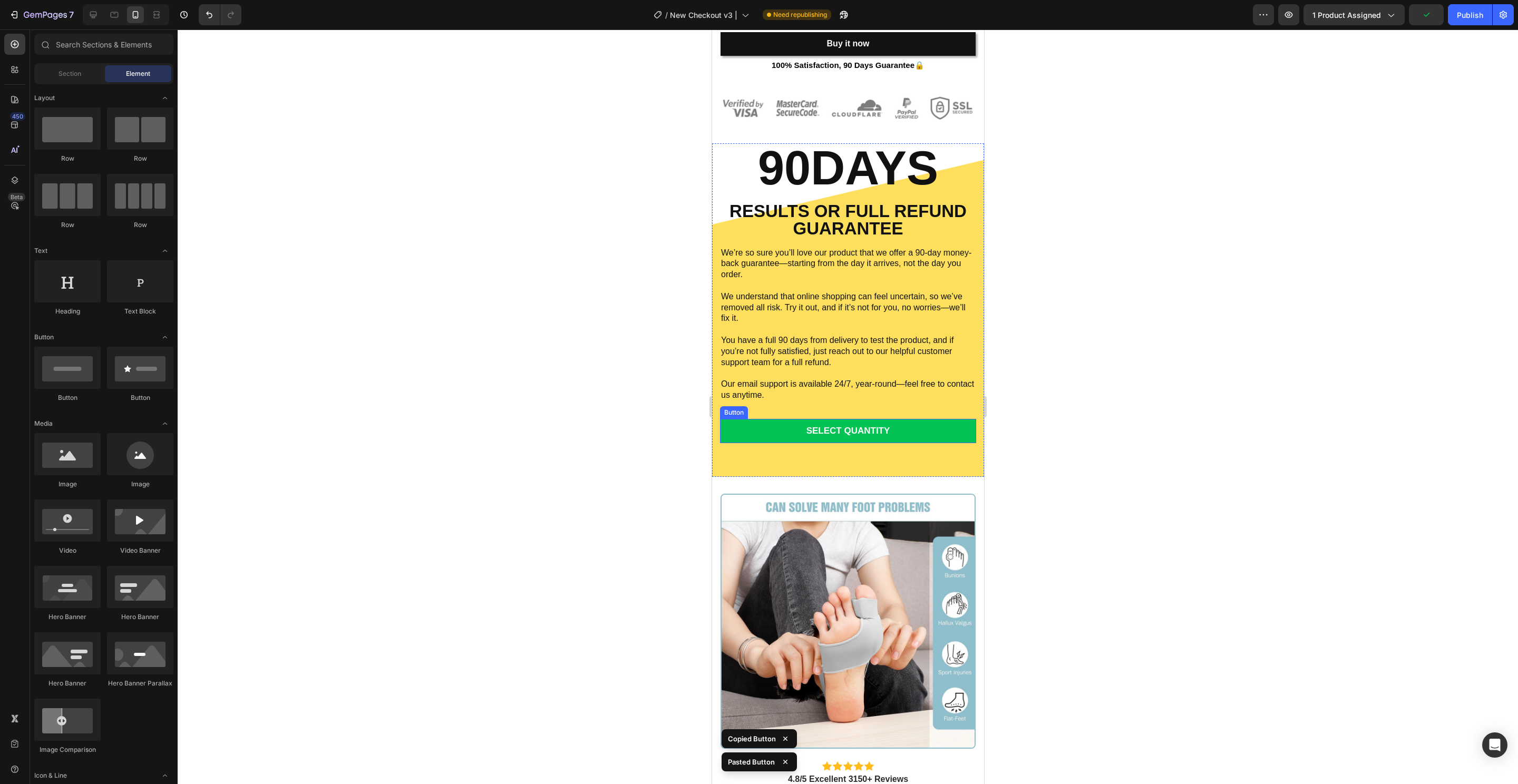
click at [554, 424] on div at bounding box center [847, 406] width 1340 height 754
click at [859, 464] on div "90DAYS Heading RESULTS OR FULL REFUND GUARANTEE Text Block We’re so sure you’ll…" at bounding box center [848, 310] width 272 height 334
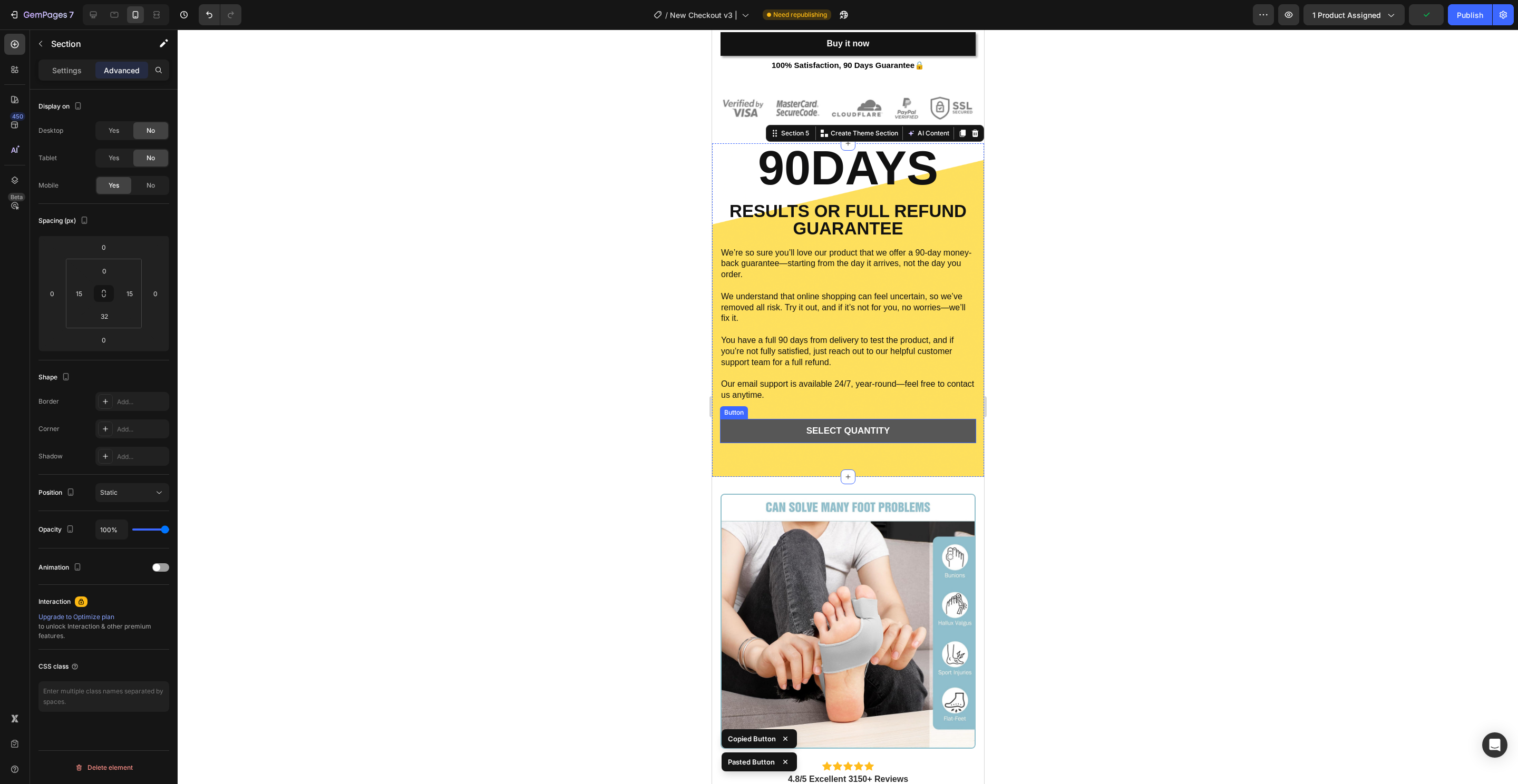
click at [952, 428] on button "SELECT QUANTITY" at bounding box center [848, 430] width 256 height 24
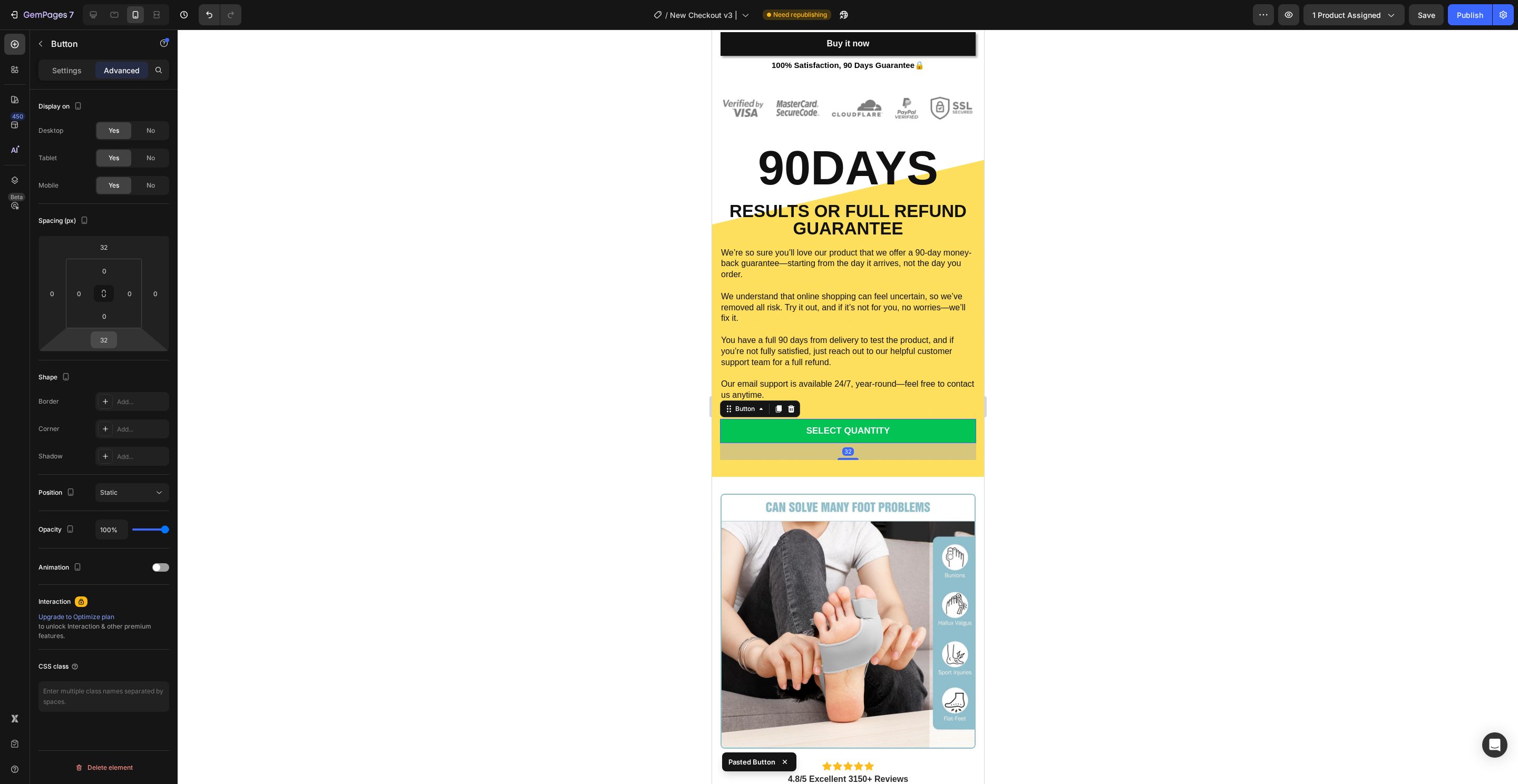
click at [115, 340] on div "32" at bounding box center [103, 339] width 26 height 17
click at [98, 337] on input "32" at bounding box center [104, 340] width 21 height 16
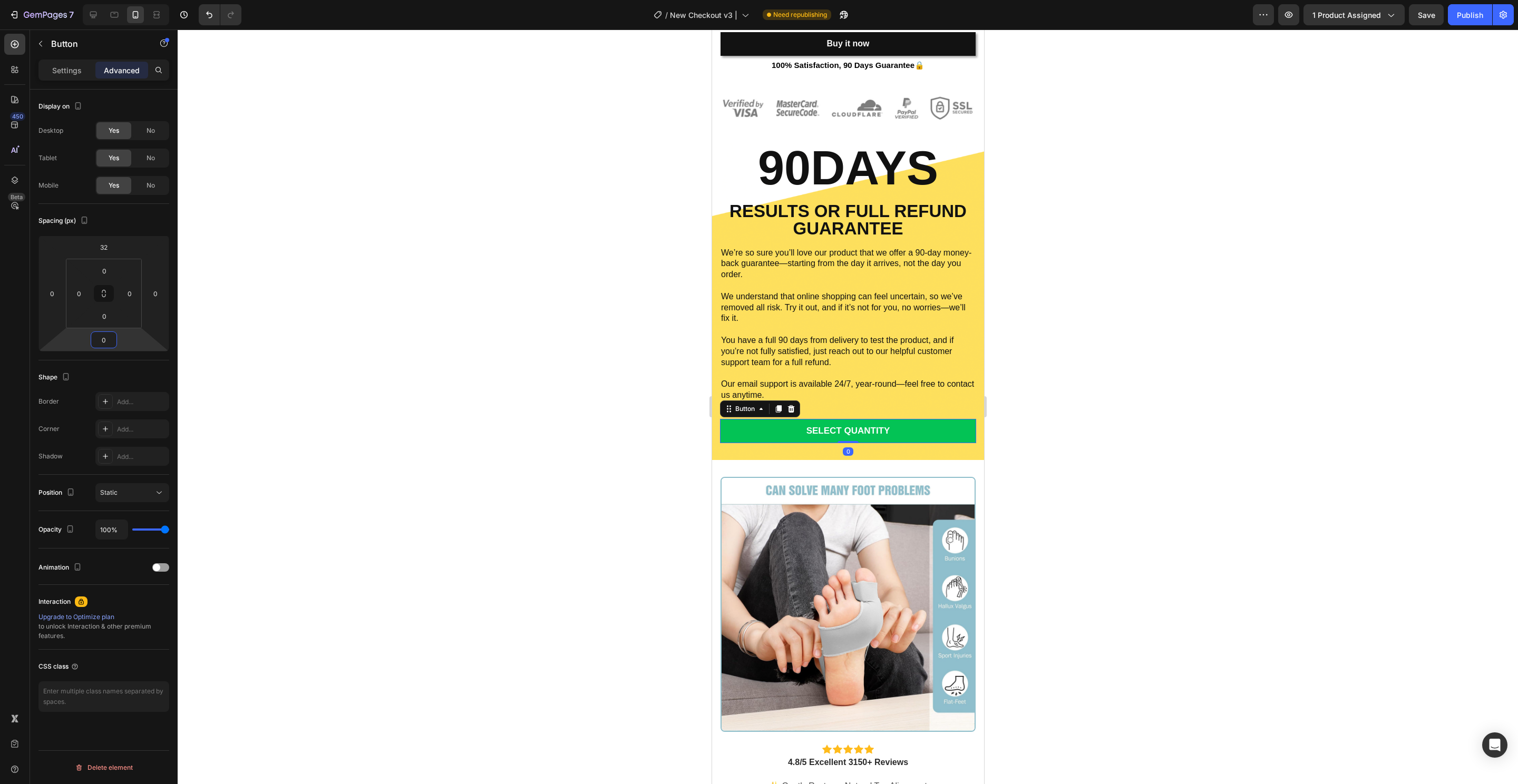
click at [422, 371] on div at bounding box center [847, 406] width 1340 height 754
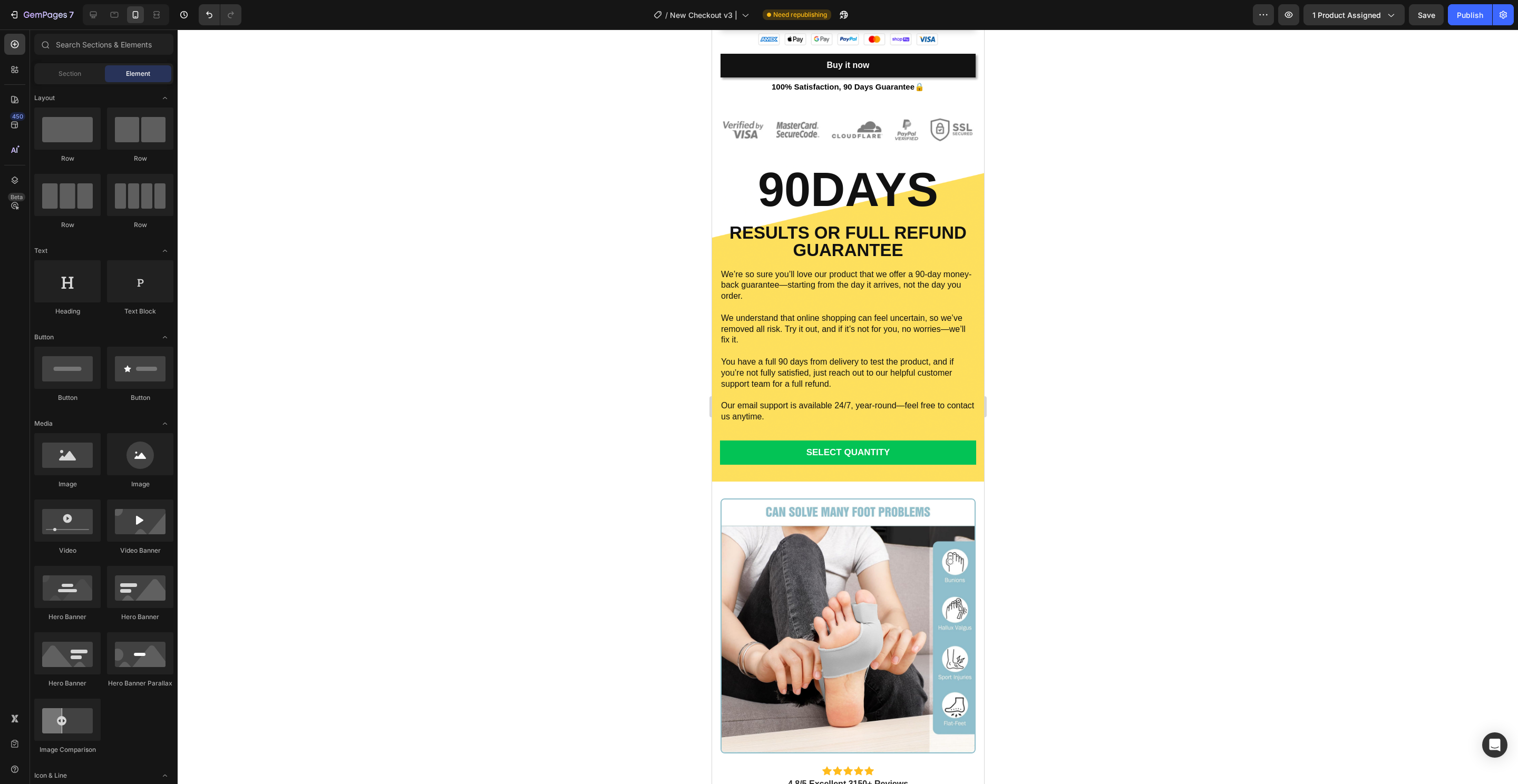
drag, startPoint x: 550, startPoint y: 412, endPoint x: 625, endPoint y: 420, distance: 75.4
click at [550, 412] on div at bounding box center [847, 406] width 1340 height 754
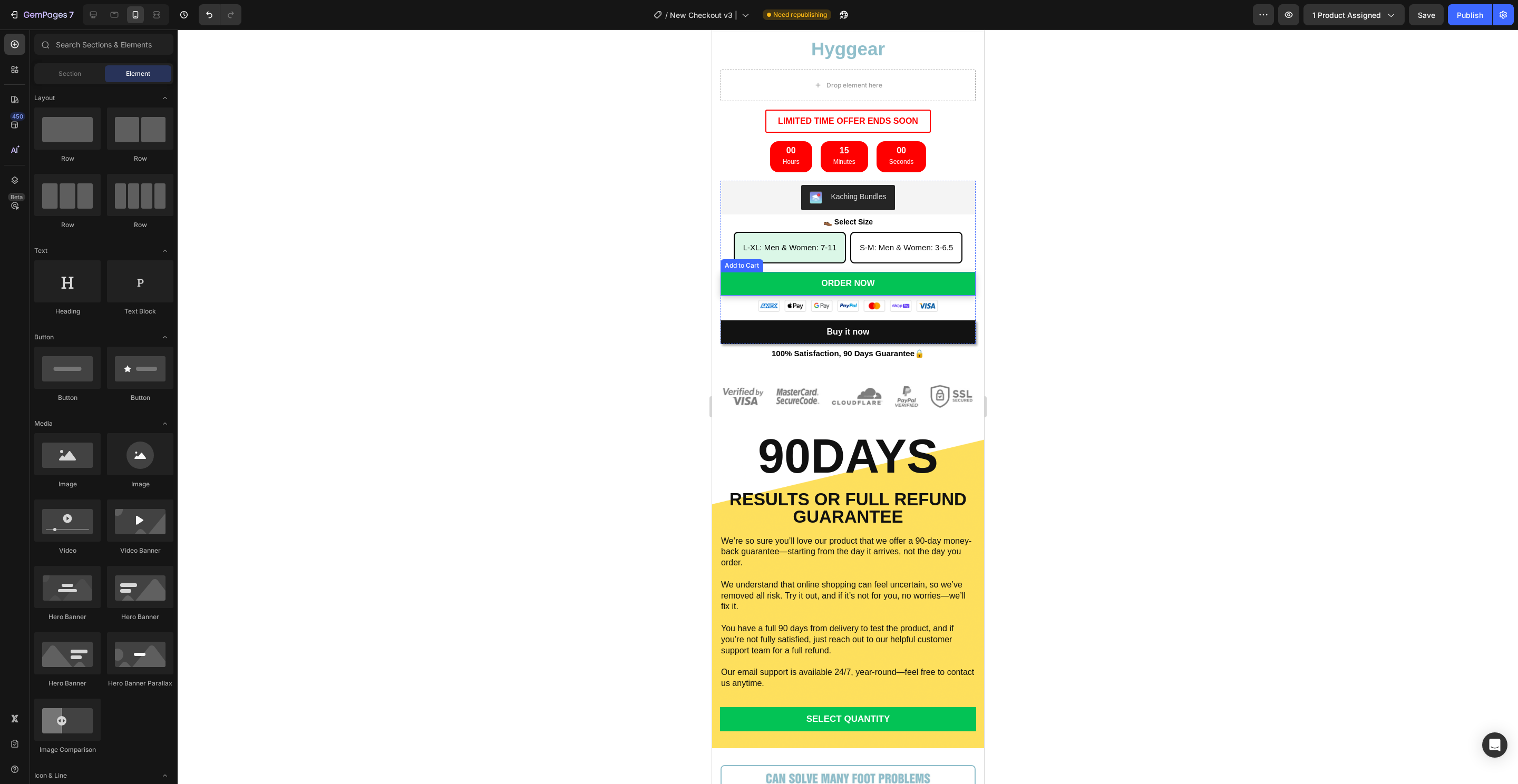
scroll to position [0, 0]
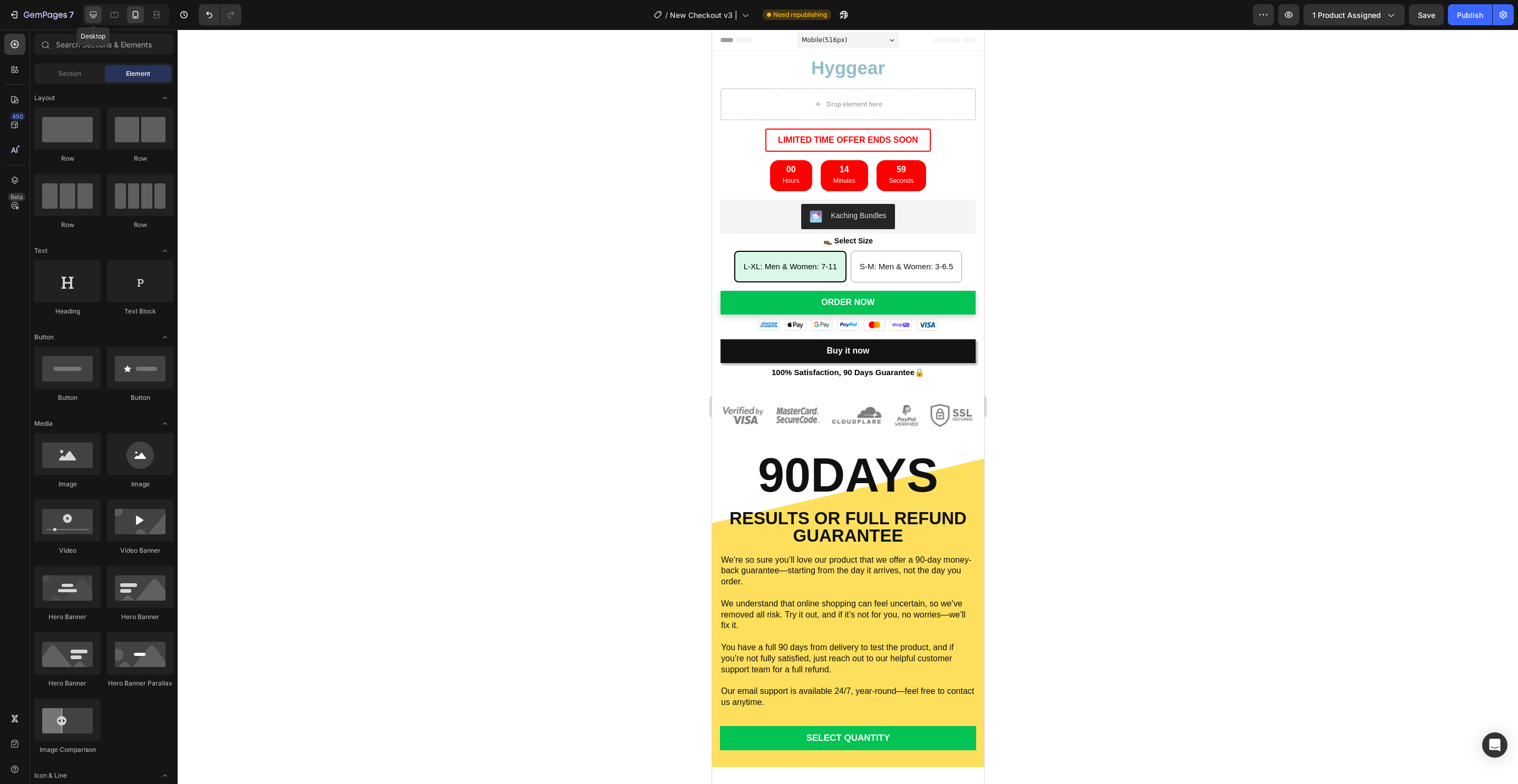
click at [96, 14] on icon at bounding box center [93, 15] width 11 height 11
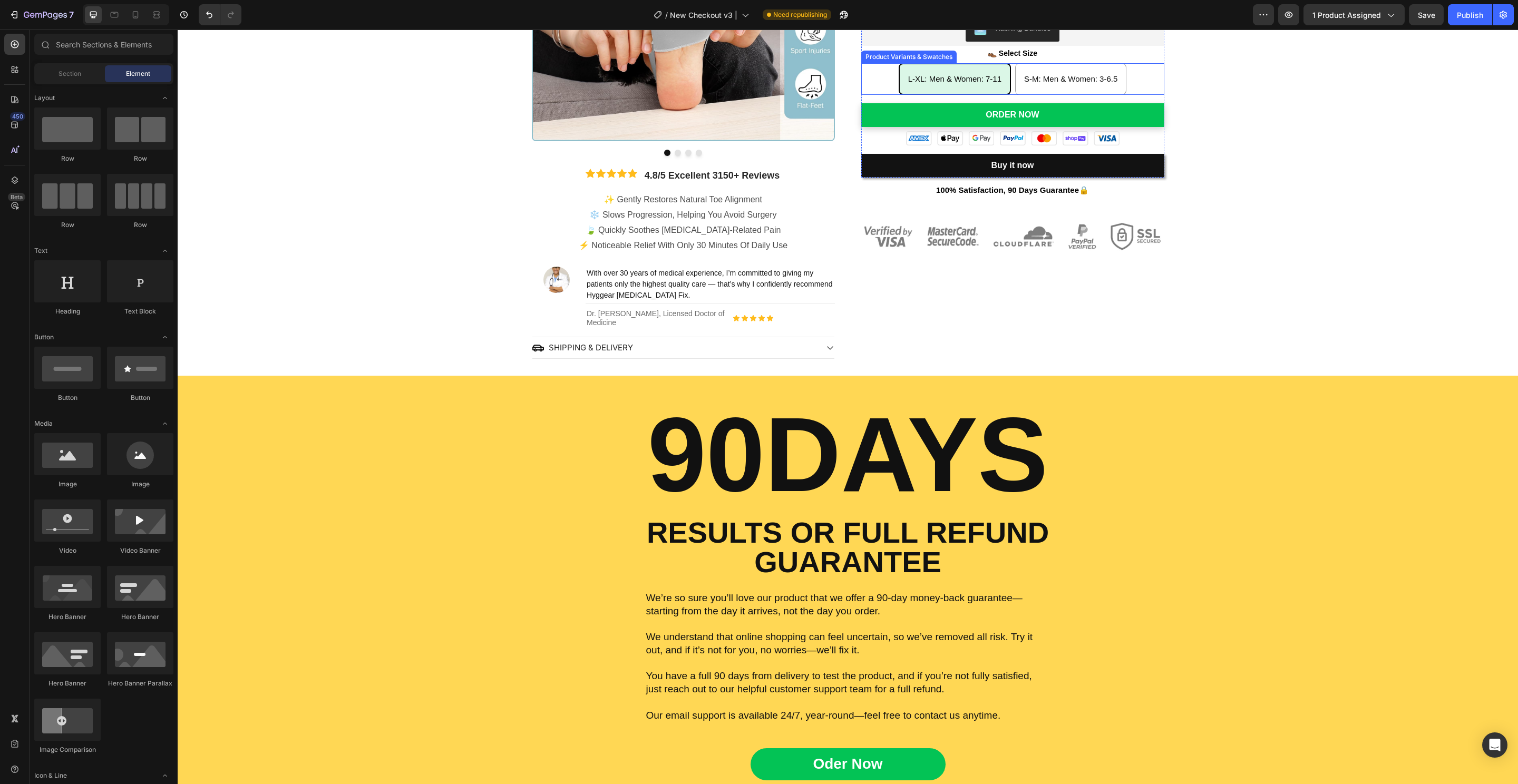
scroll to position [411, 0]
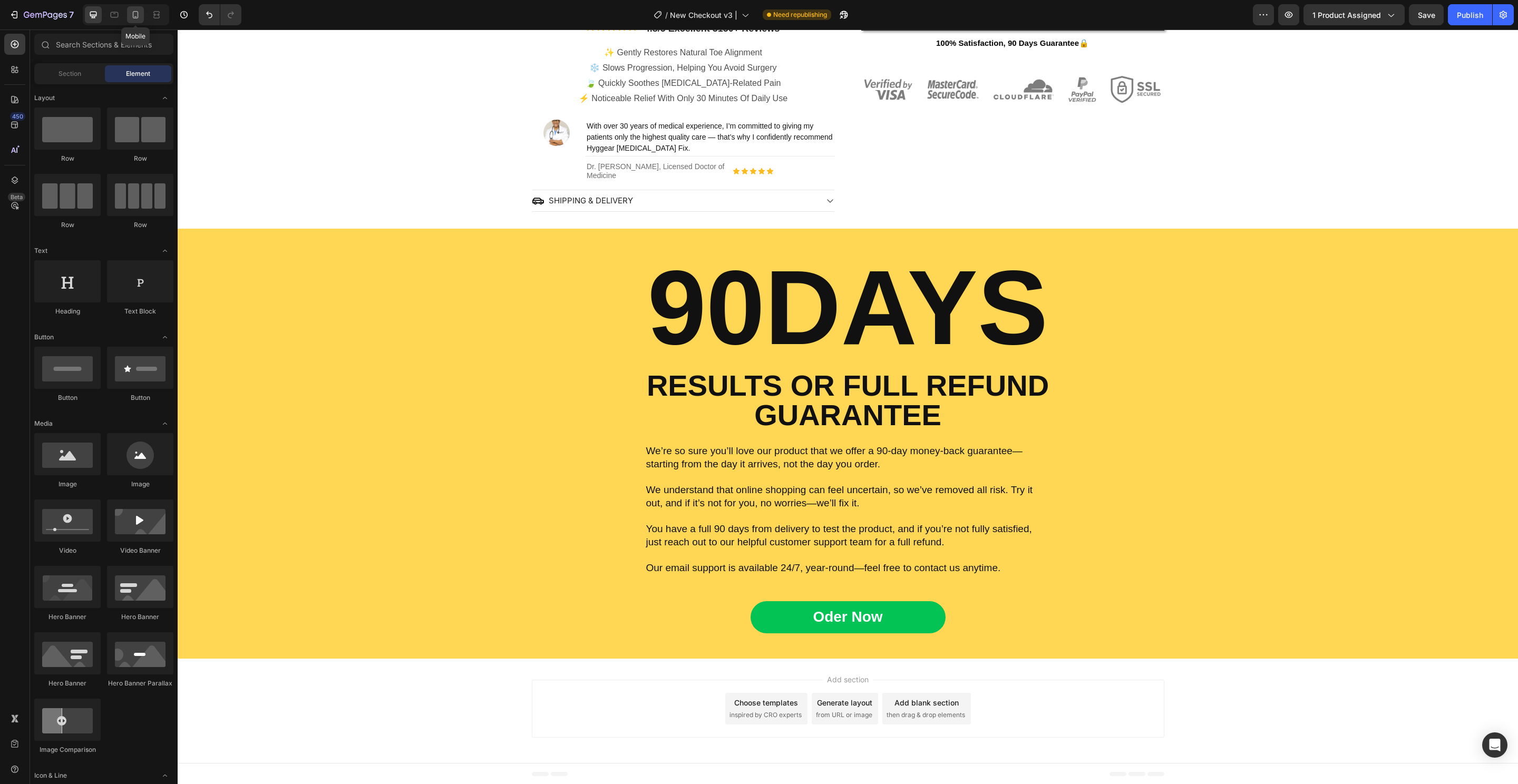
click at [134, 14] on icon at bounding box center [135, 15] width 11 height 11
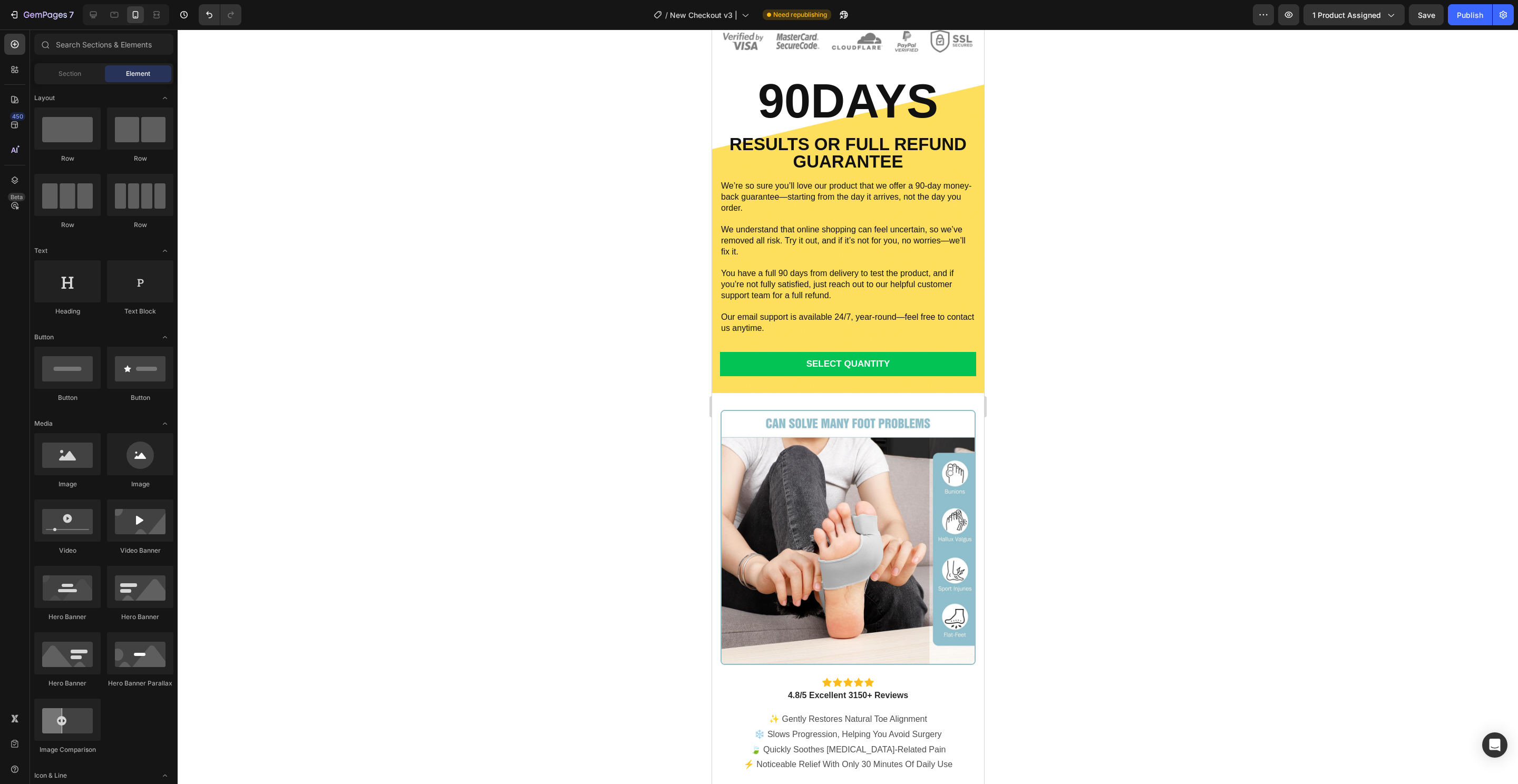
scroll to position [316, 0]
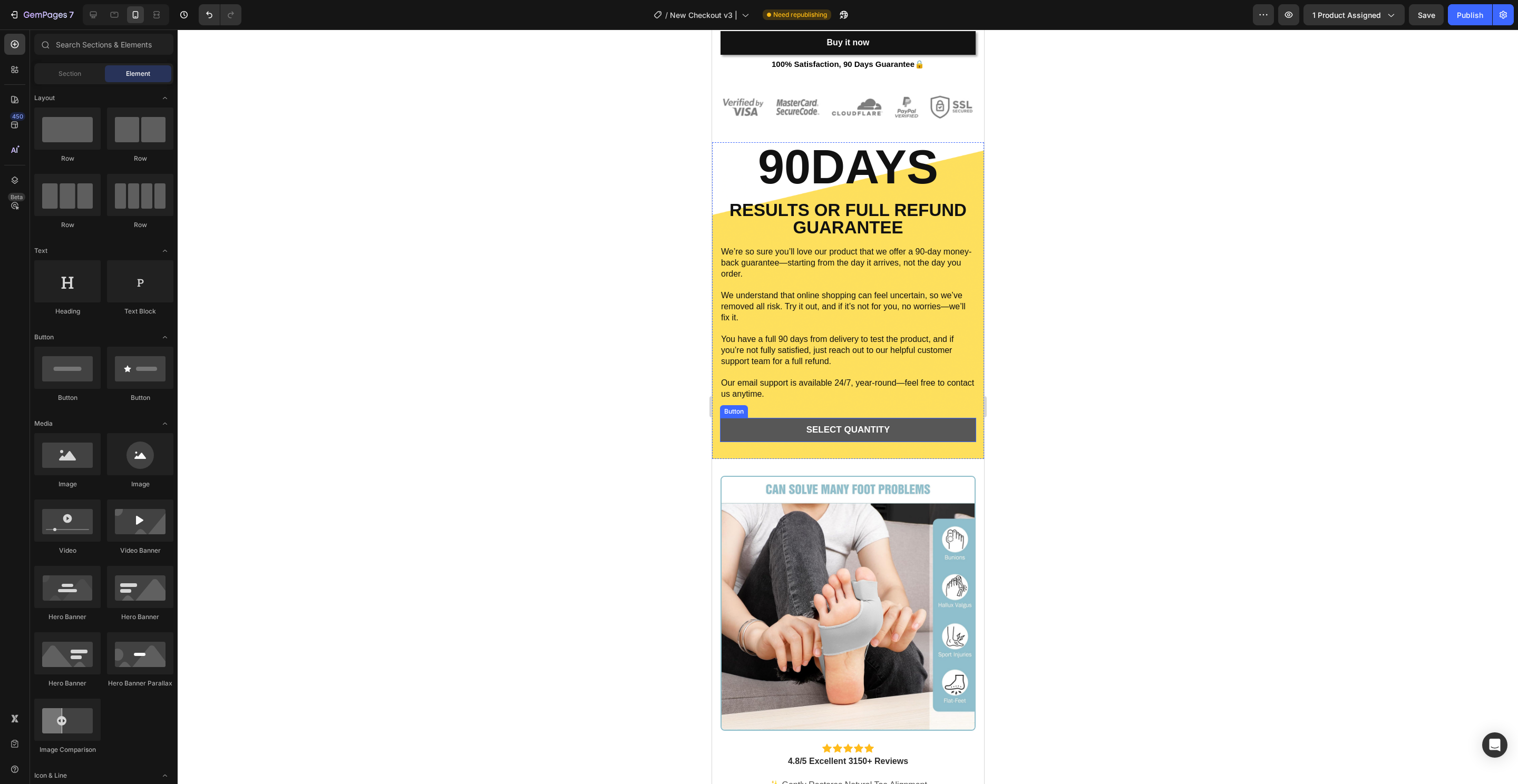
click at [934, 424] on button "SELECT QUANTITY" at bounding box center [848, 430] width 256 height 24
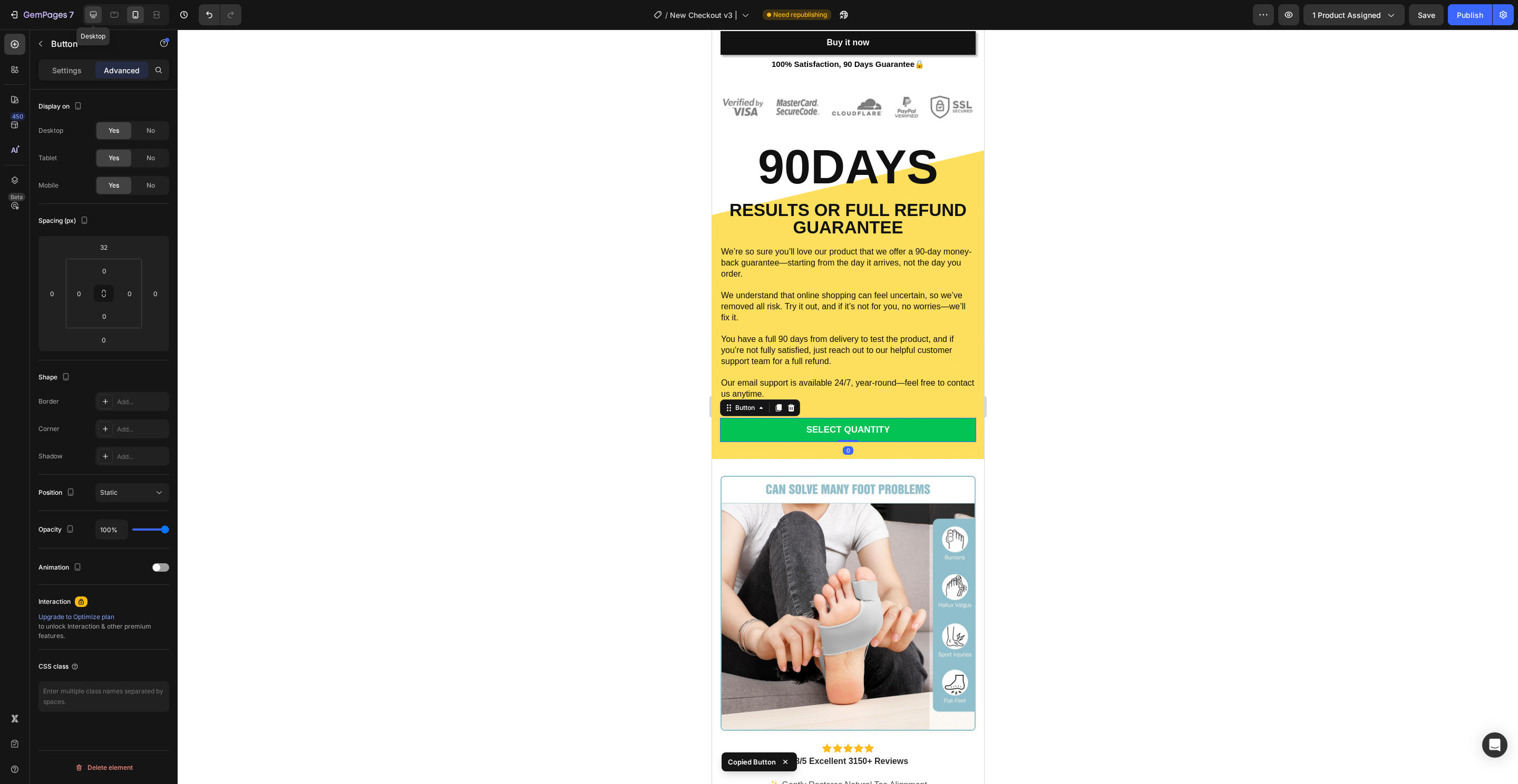
click at [85, 15] on div at bounding box center [93, 14] width 17 height 17
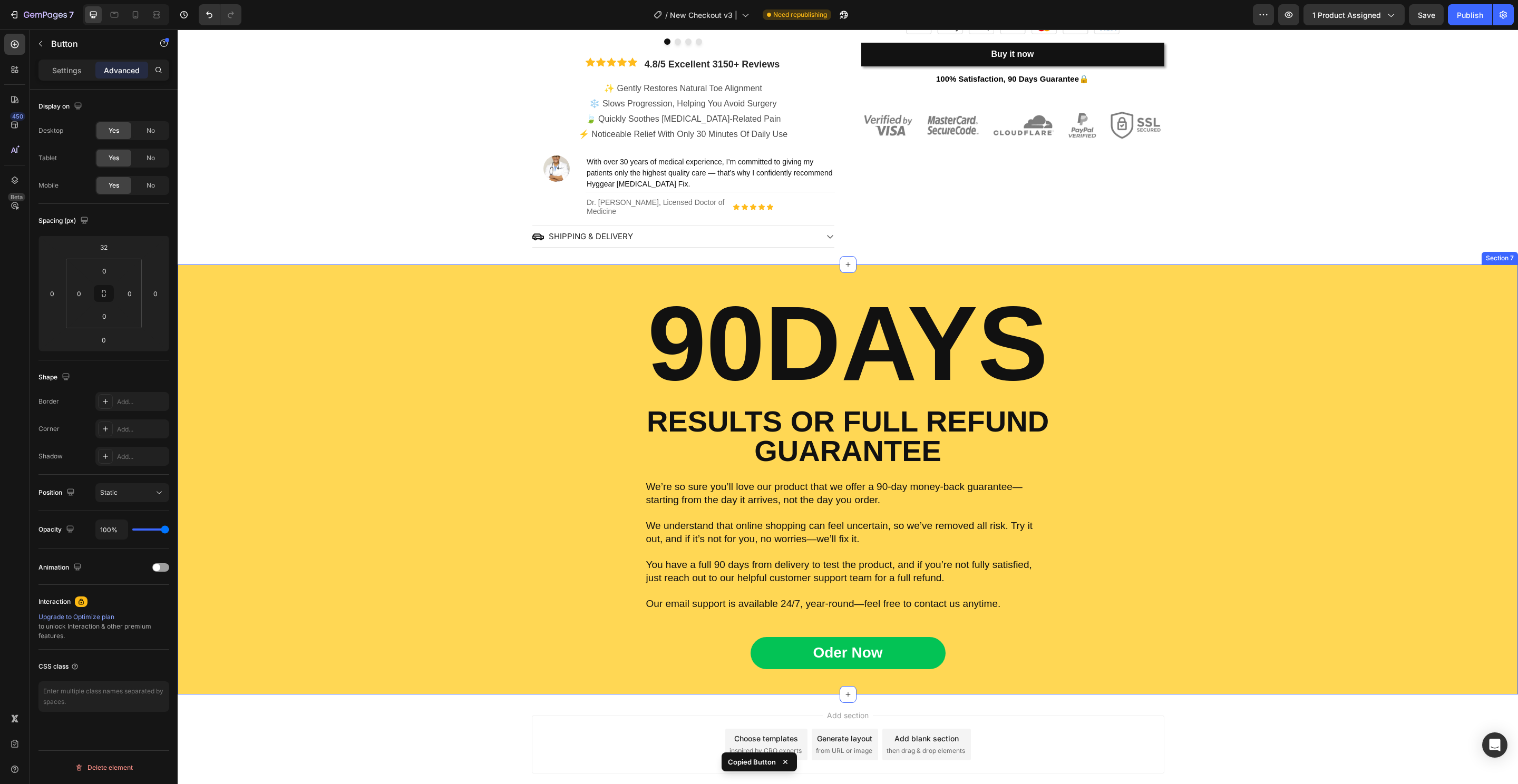
scroll to position [373, 0]
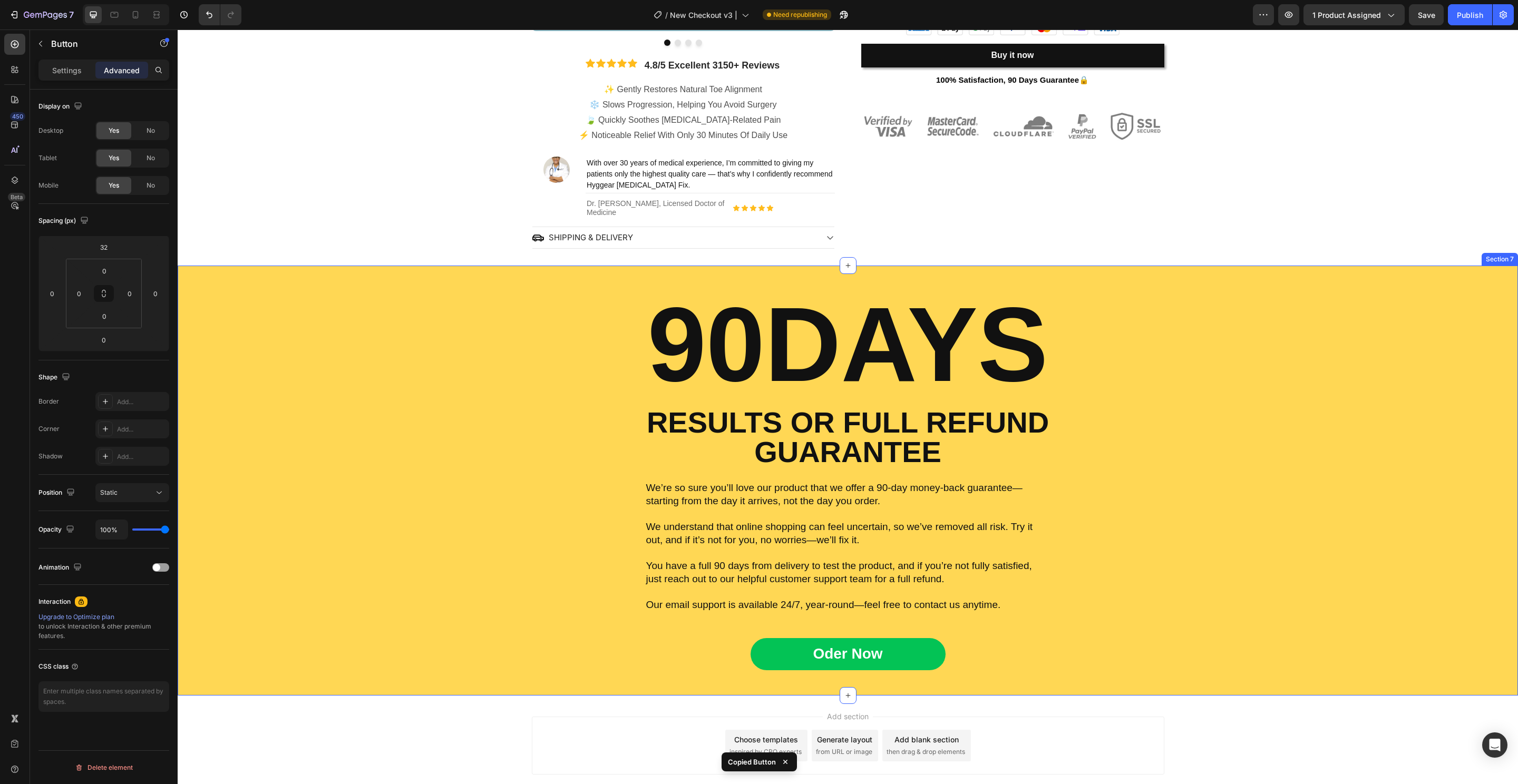
click at [952, 671] on div "90DAYS Heading RESULTS OR FULL REFUND GUARANTEE Text Block We’re so sure you’ll…" at bounding box center [847, 481] width 1340 height 430
click at [942, 654] on div "Oder Now Button 0" at bounding box center [848, 653] width 1325 height 31
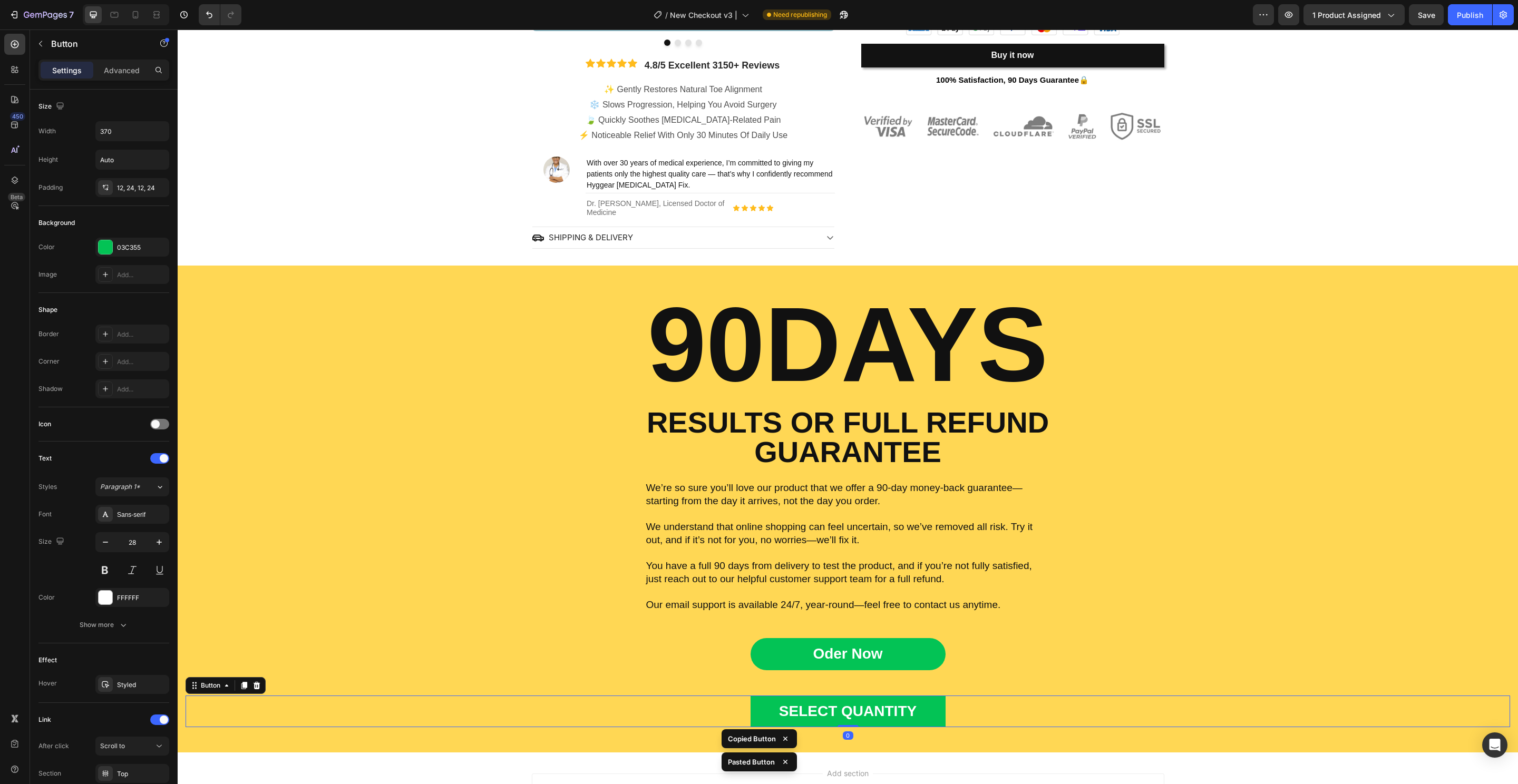
click at [956, 653] on div "Oder Now Button" at bounding box center [848, 653] width 1325 height 31
click at [253, 625] on icon at bounding box center [256, 627] width 8 height 8
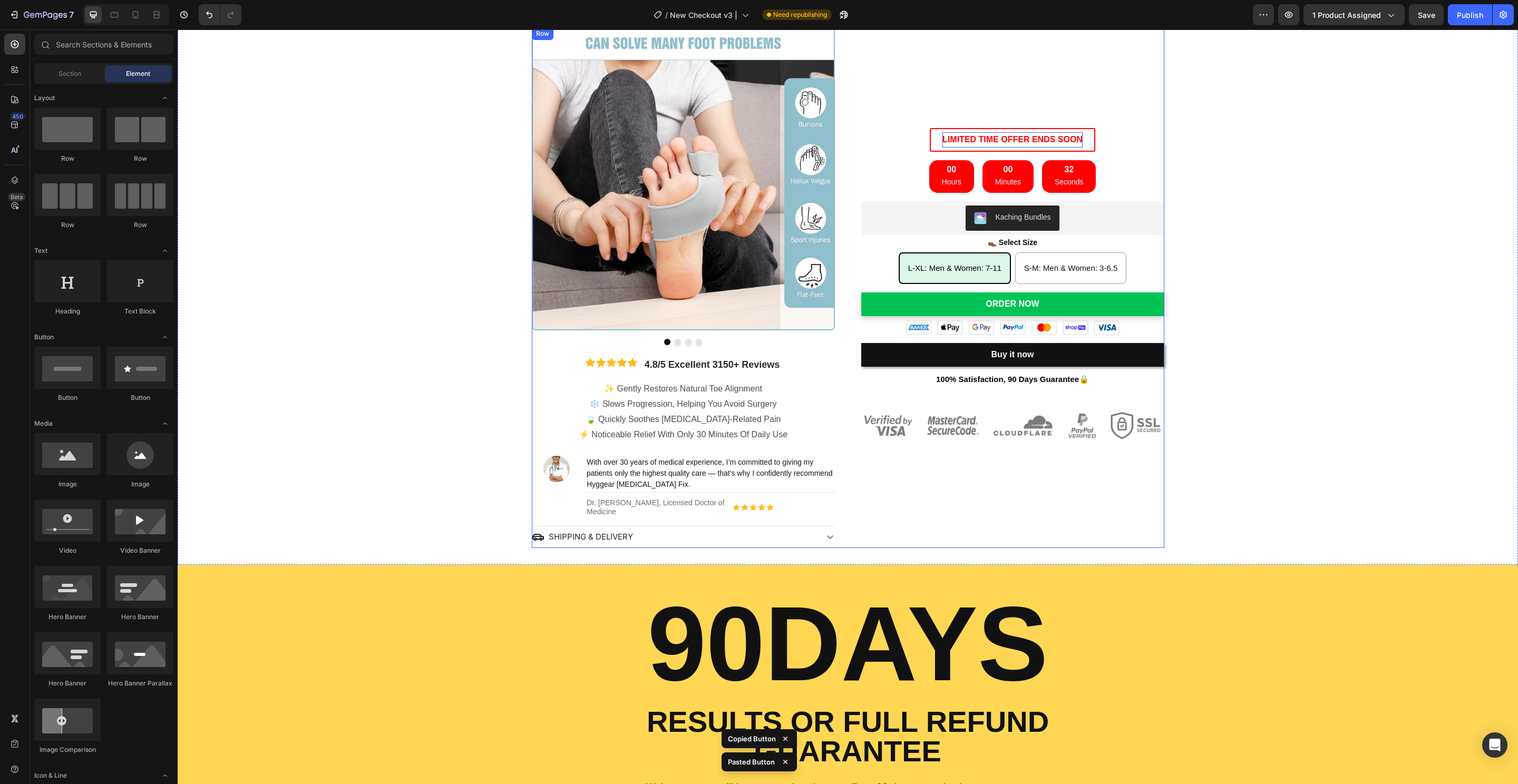
scroll to position [0, 0]
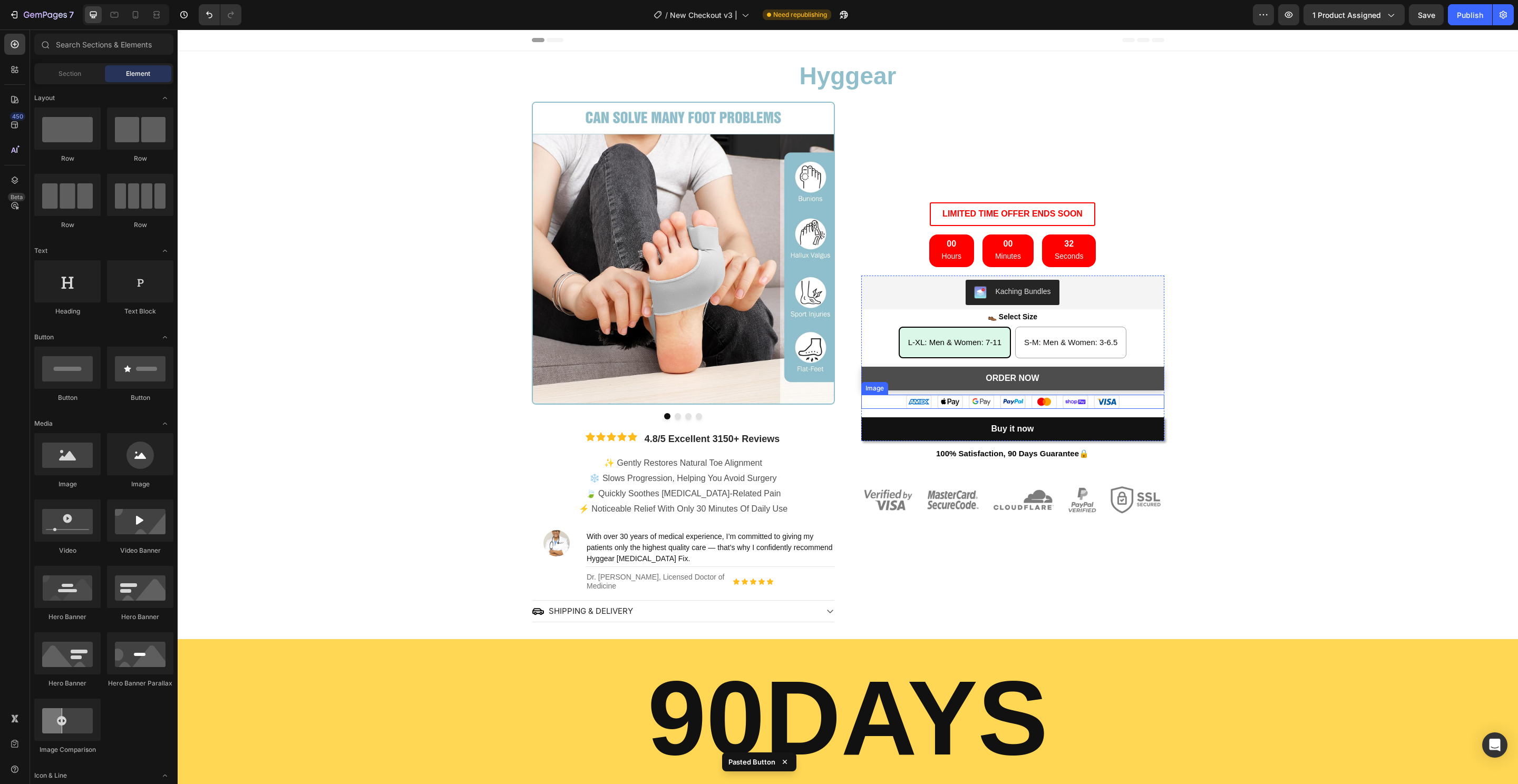
click at [1123, 380] on button "Order Now" at bounding box center [1012, 379] width 303 height 23
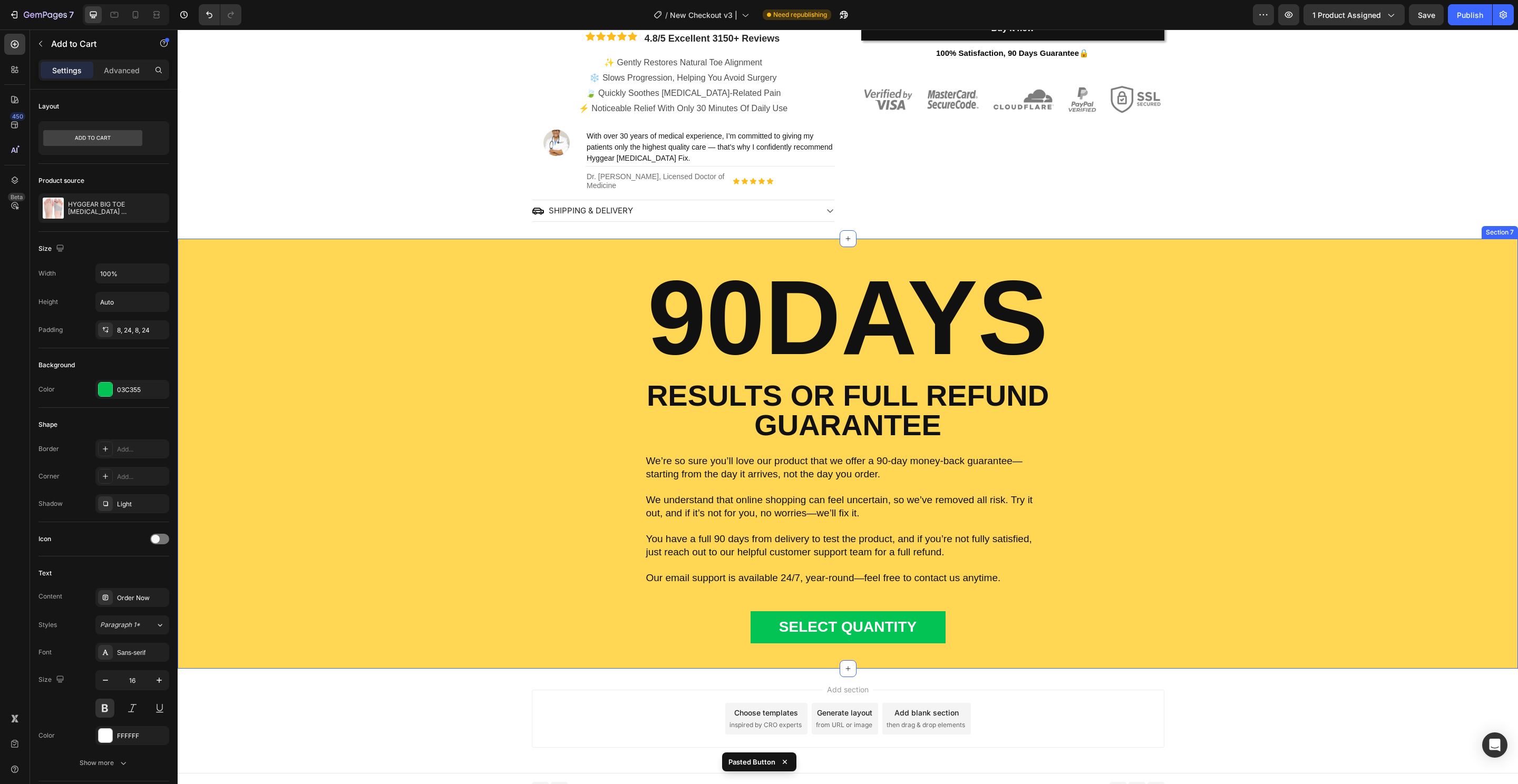
scroll to position [411, 0]
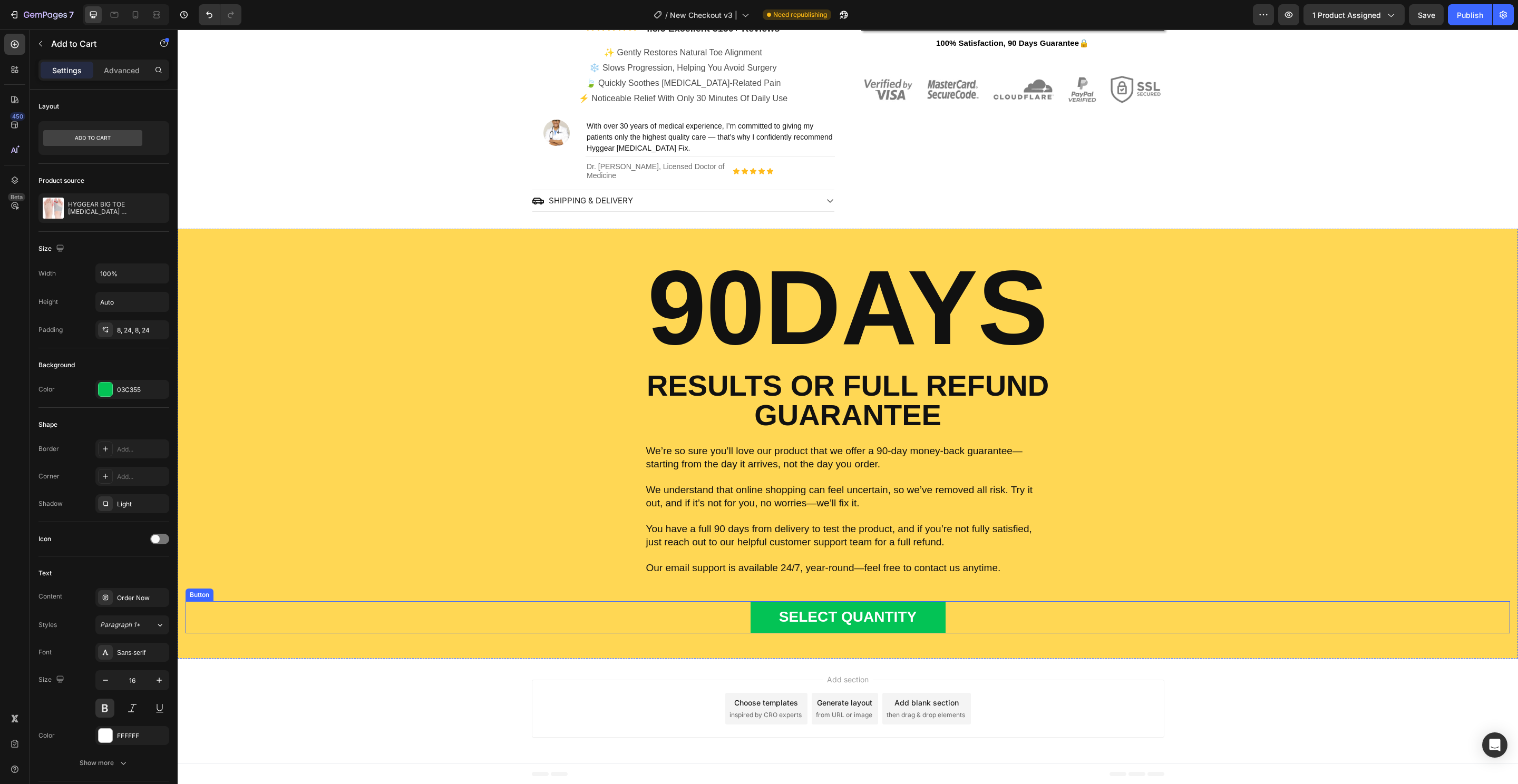
click at [965, 608] on div "SELECT QUANTITY Button" at bounding box center [848, 617] width 1325 height 31
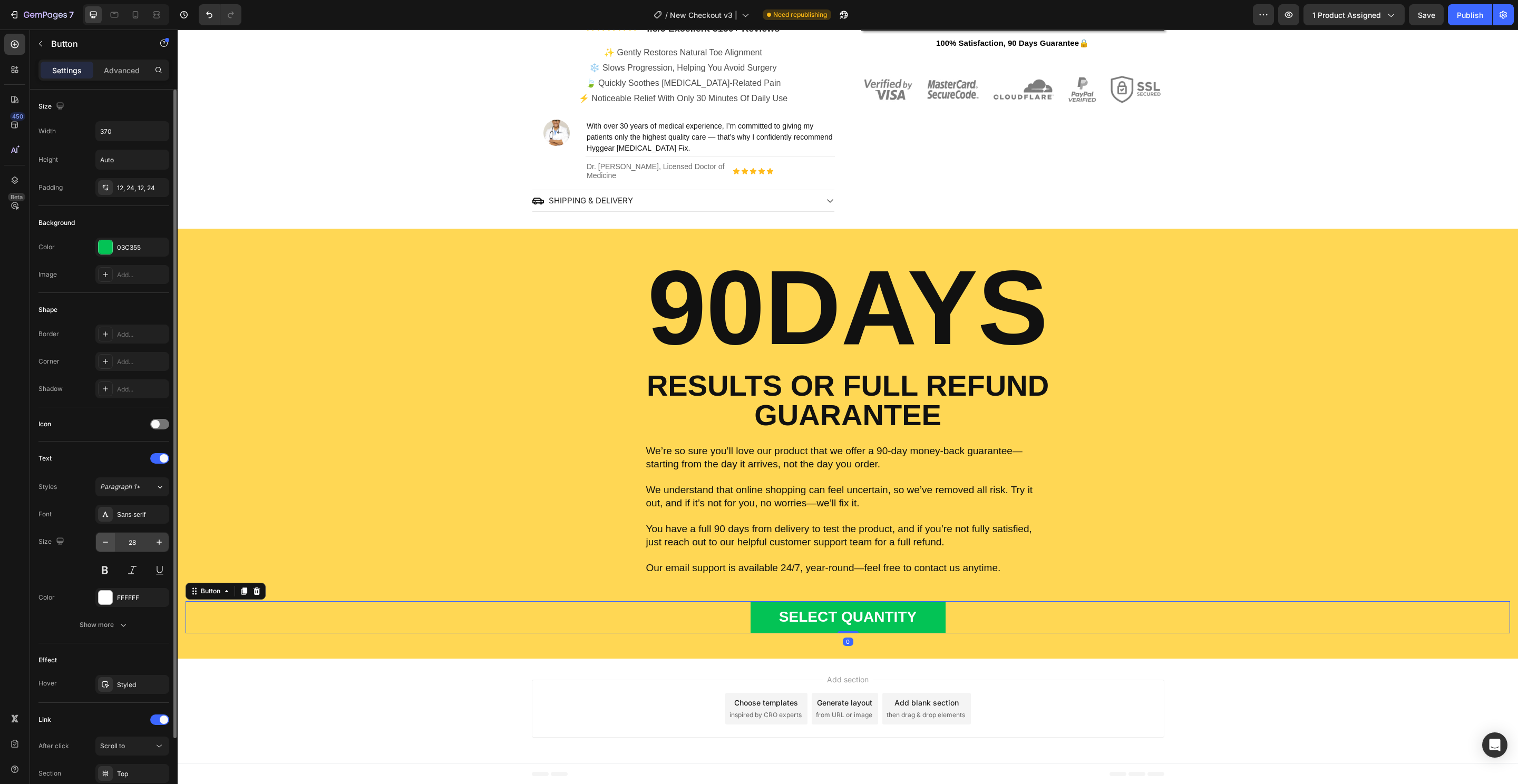
click at [98, 537] on button "button" at bounding box center [105, 541] width 19 height 19
click at [103, 541] on icon "button" at bounding box center [106, 542] width 11 height 11
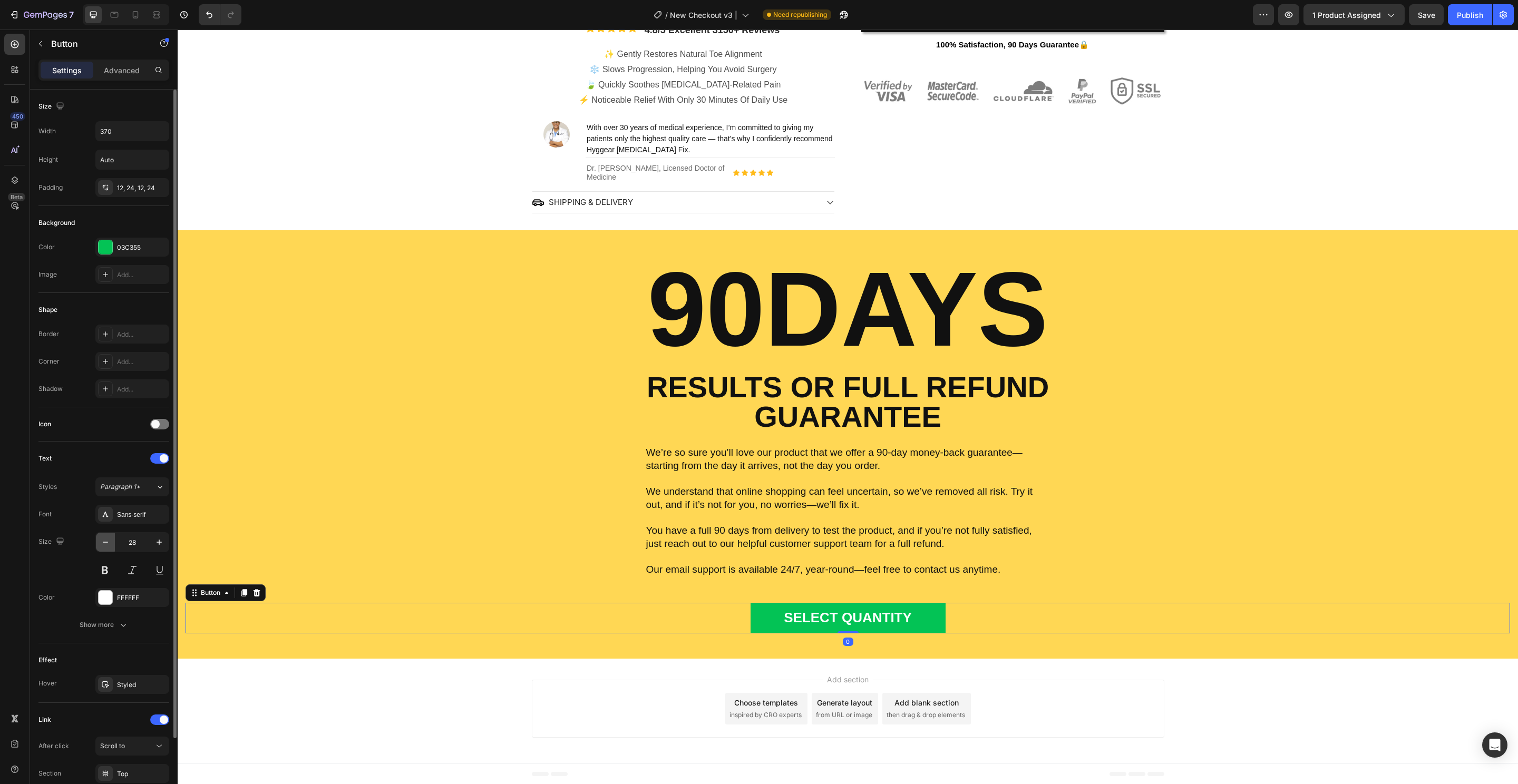
click at [103, 541] on icon "button" at bounding box center [106, 542] width 11 height 11
click at [103, 541] on icon "button" at bounding box center [106, 541] width 5 height 1
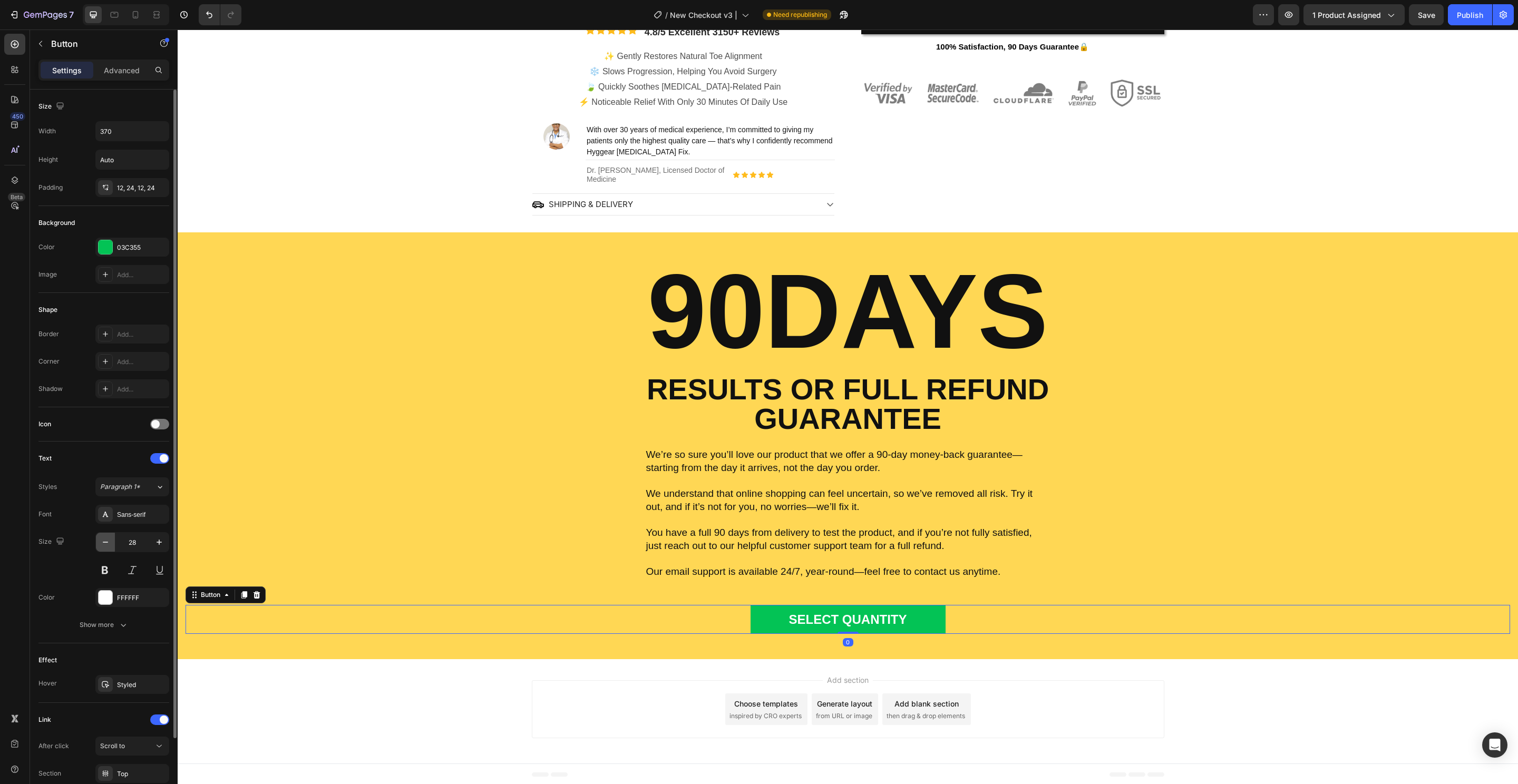
click at [103, 541] on icon "button" at bounding box center [106, 541] width 5 height 1
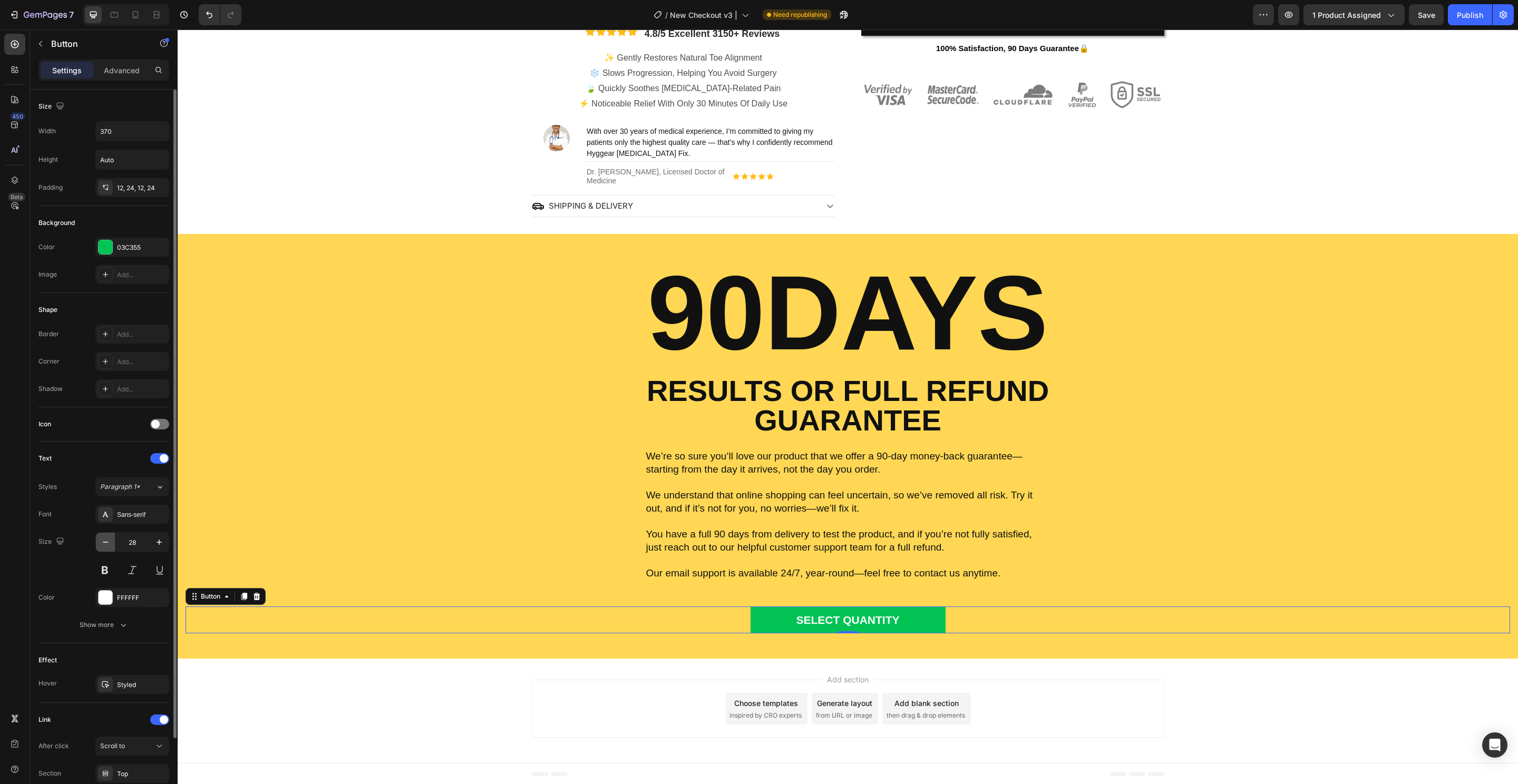
click at [103, 541] on icon "button" at bounding box center [106, 541] width 5 height 1
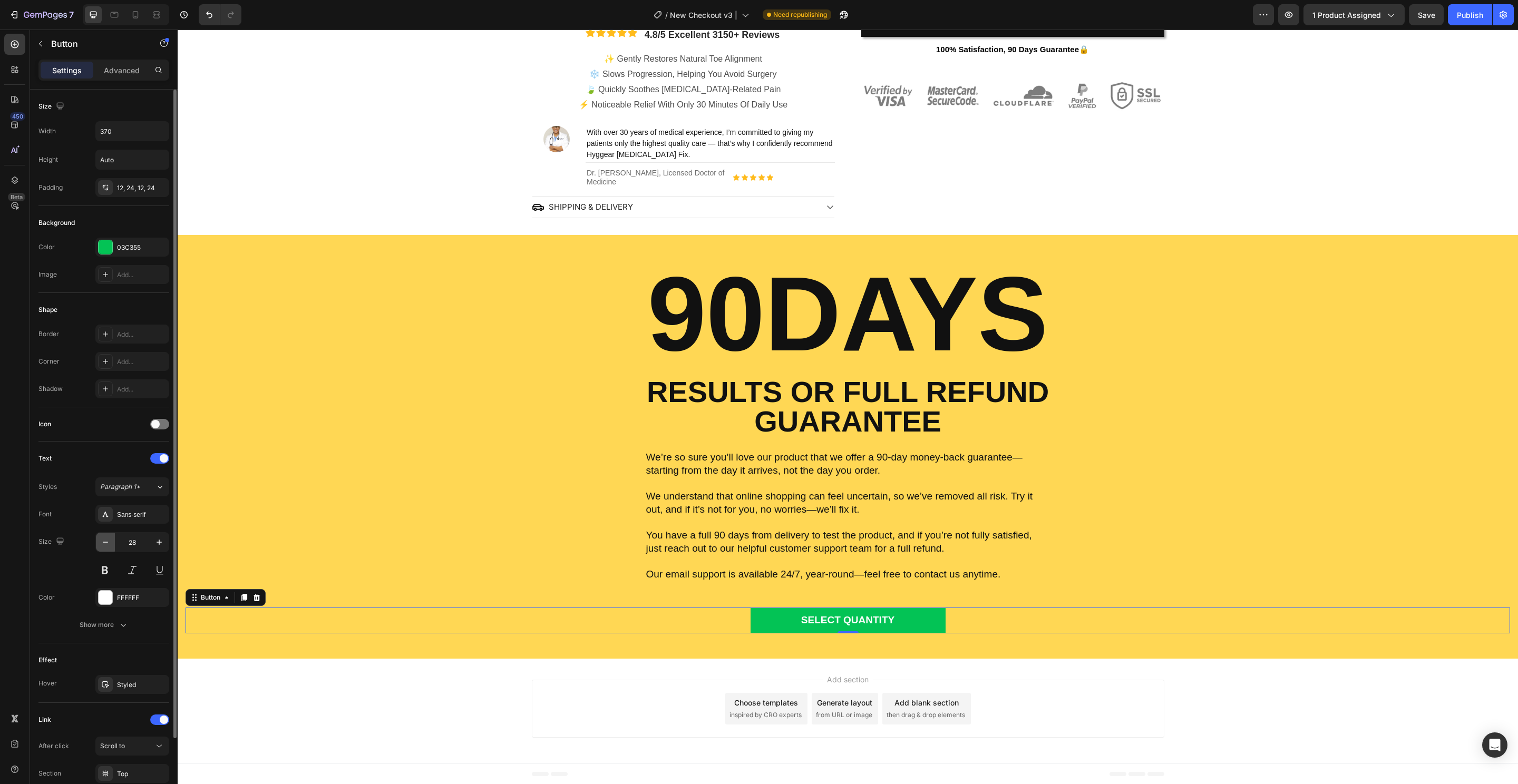
click at [103, 541] on icon "button" at bounding box center [106, 541] width 5 height 1
click at [104, 541] on icon "button" at bounding box center [106, 541] width 5 height 1
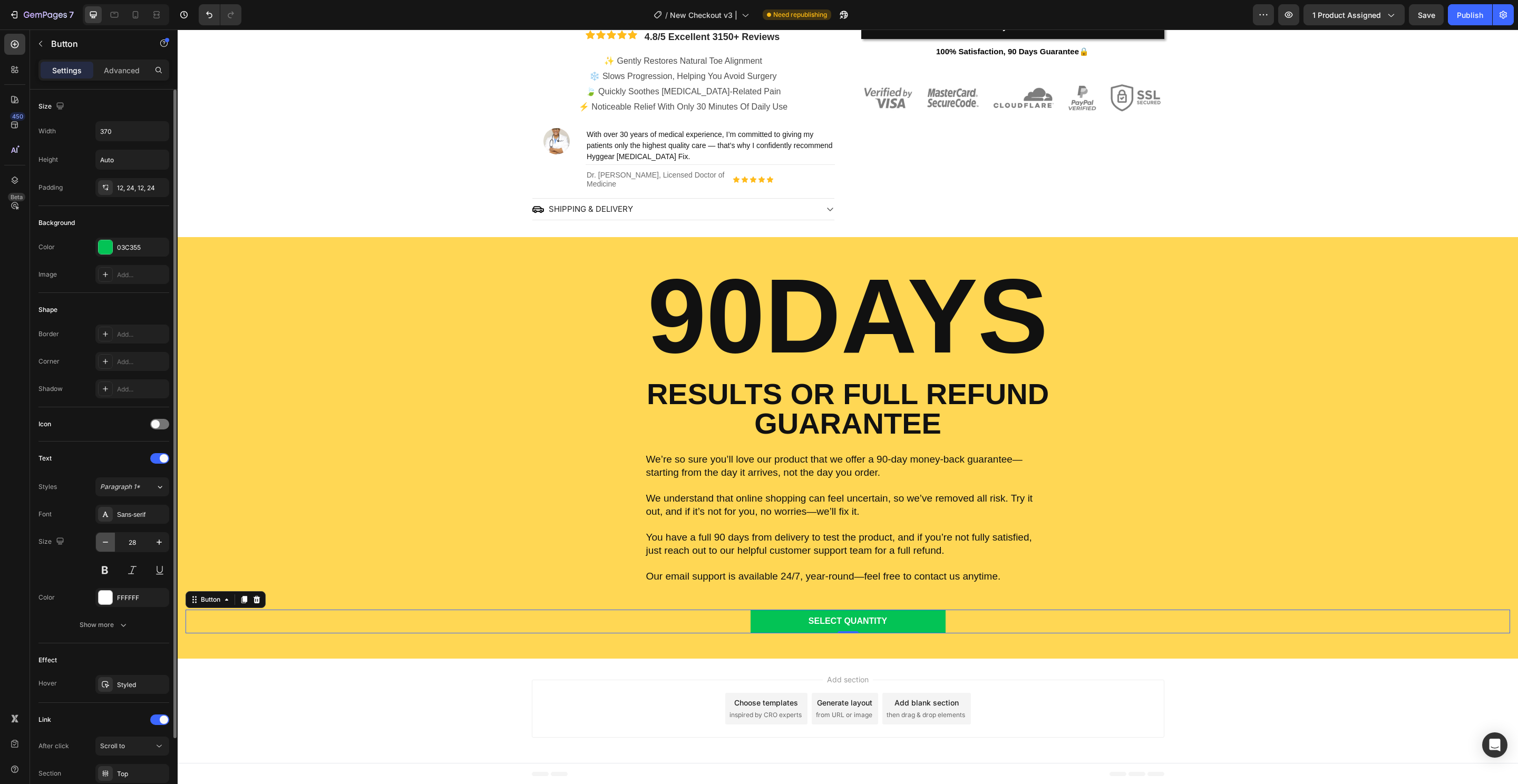
scroll to position [402, 0]
click at [159, 542] on icon "button" at bounding box center [159, 542] width 5 height 5
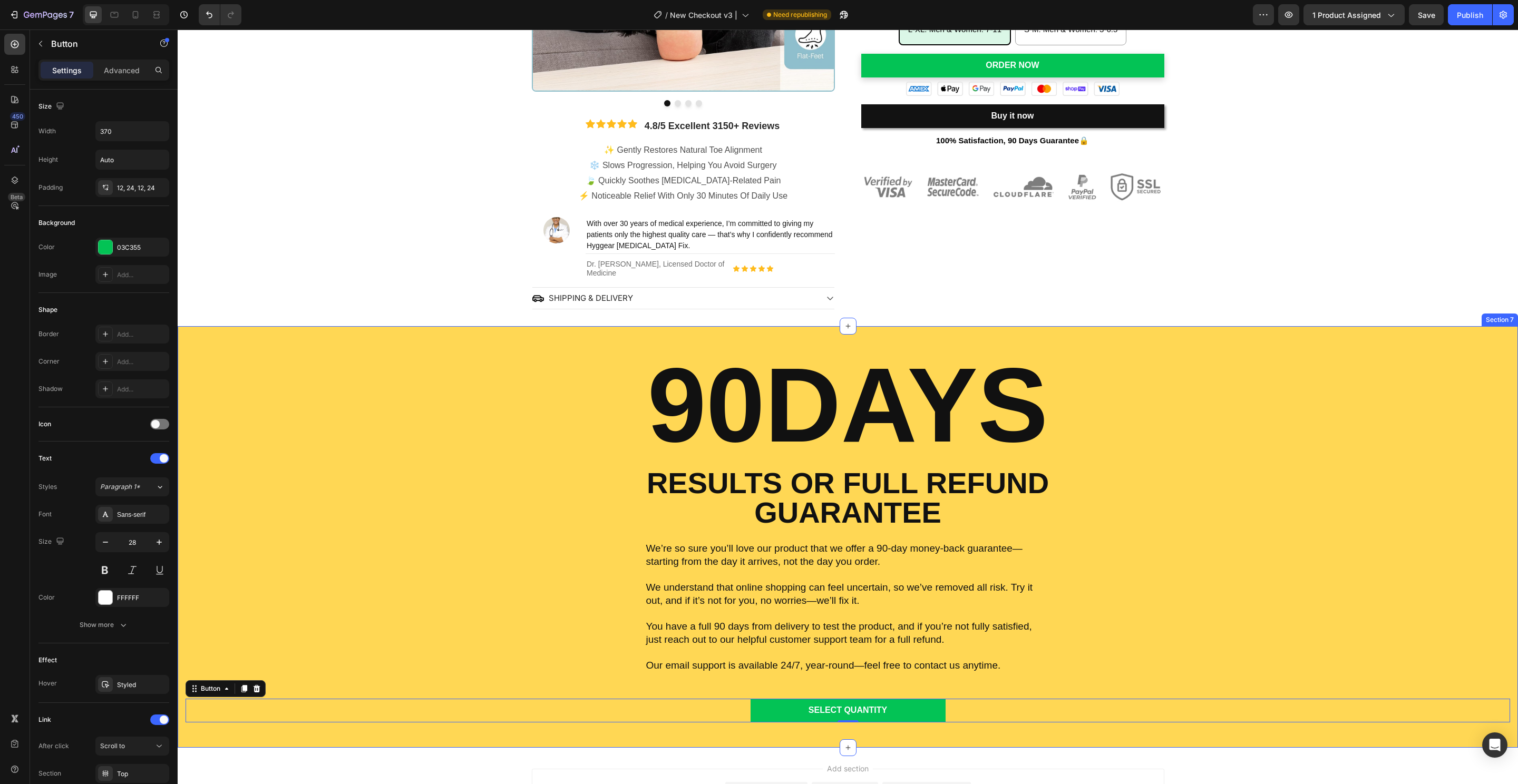
scroll to position [399, 0]
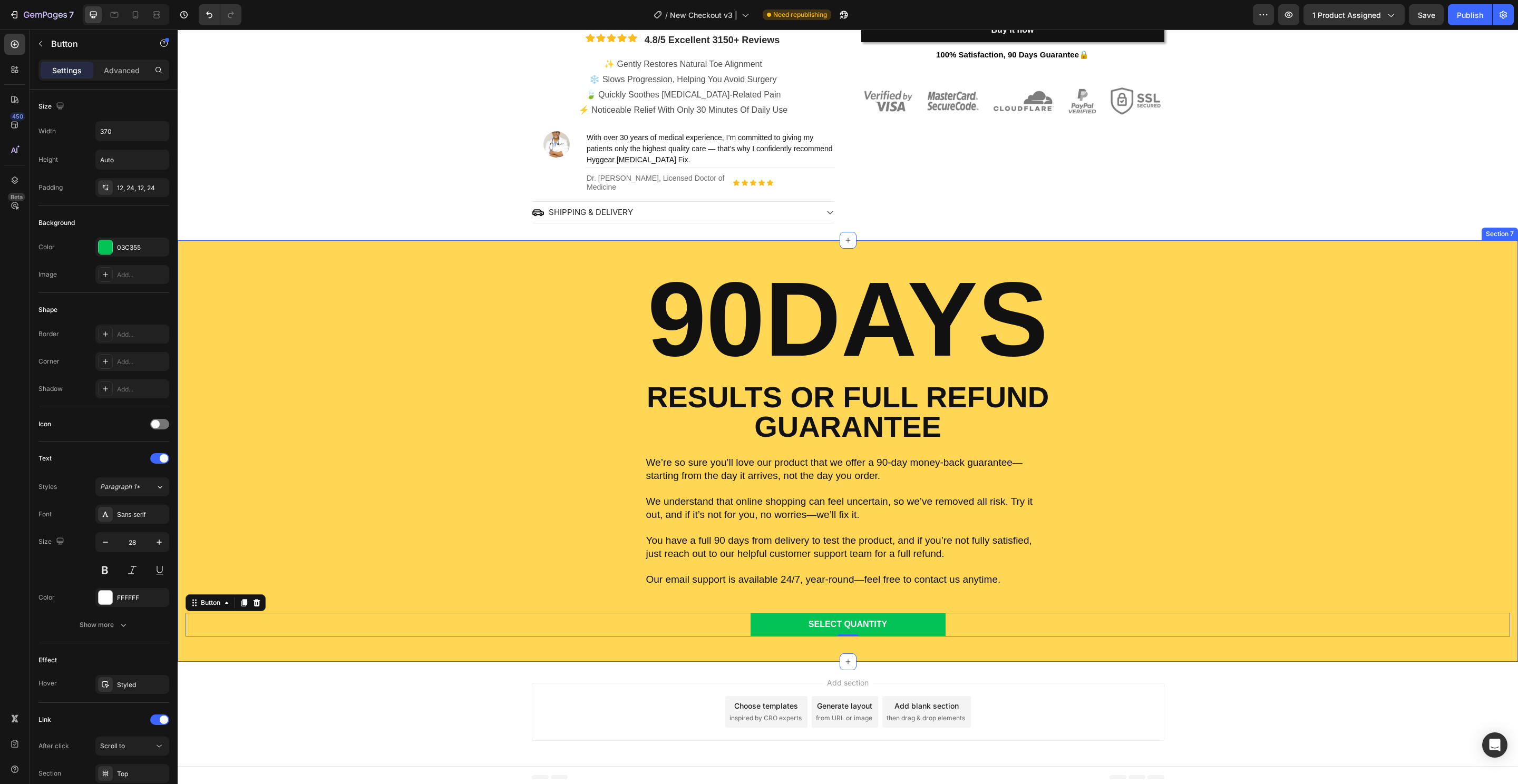
click at [492, 499] on div "90DAYS Heading RESULTS OR FULL REFUND GUARANTEE Text Block We’re so sure you’ll…" at bounding box center [848, 451] width 1325 height 371
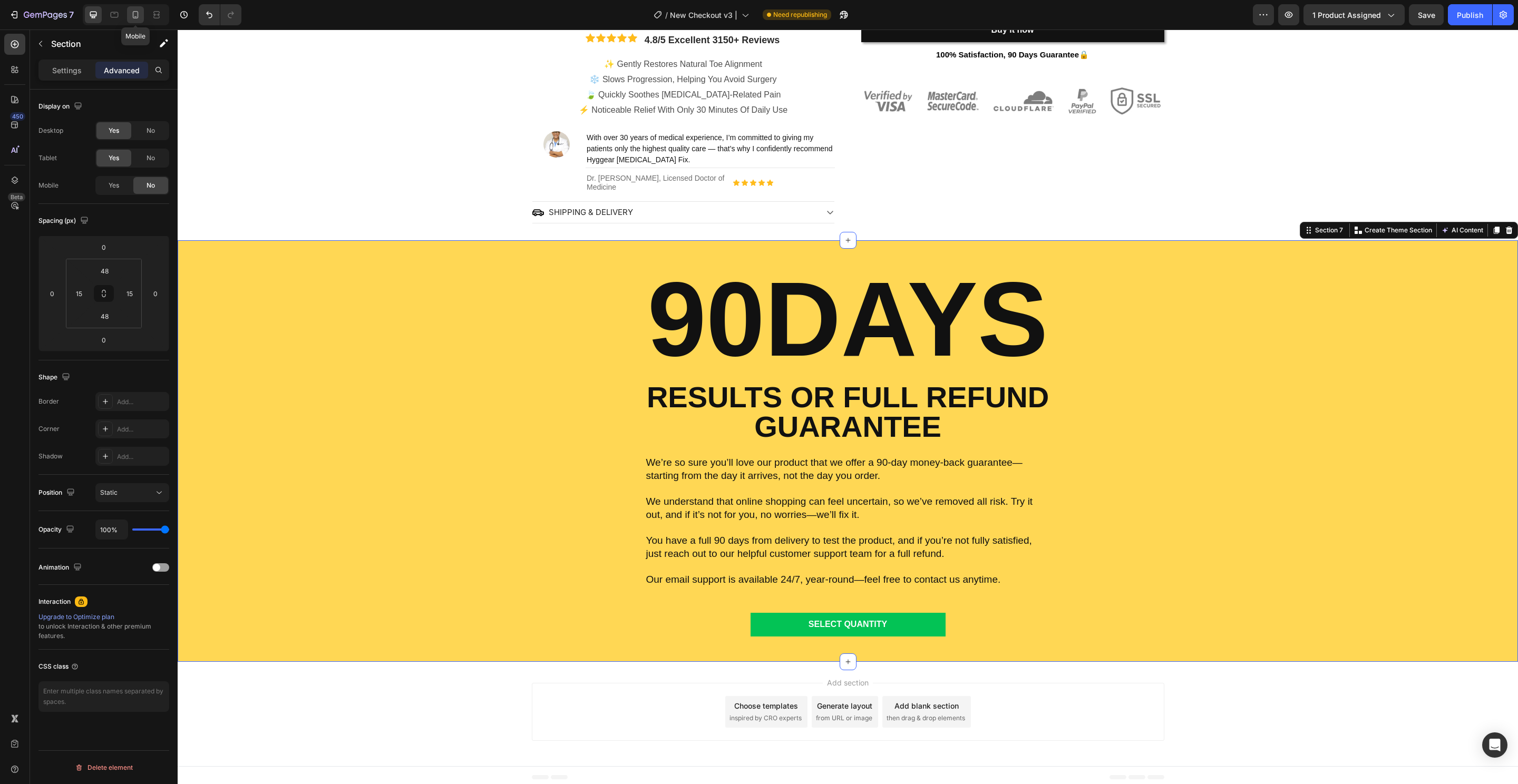
click at [132, 21] on div at bounding box center [135, 14] width 17 height 17
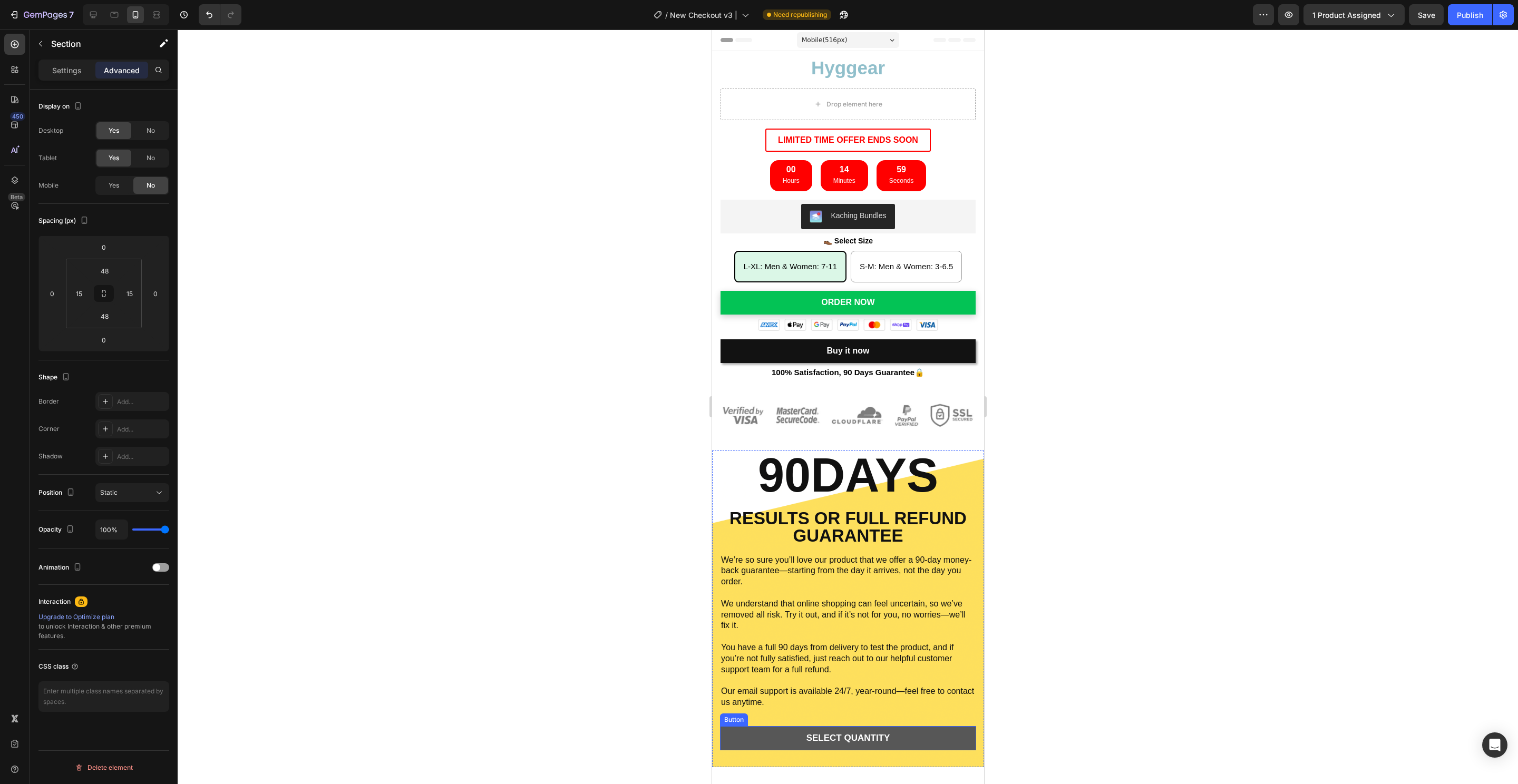
click at [927, 729] on button "SELECT QUANTITY" at bounding box center [848, 737] width 256 height 24
click at [62, 73] on p "Settings" at bounding box center [66, 70] width 30 height 11
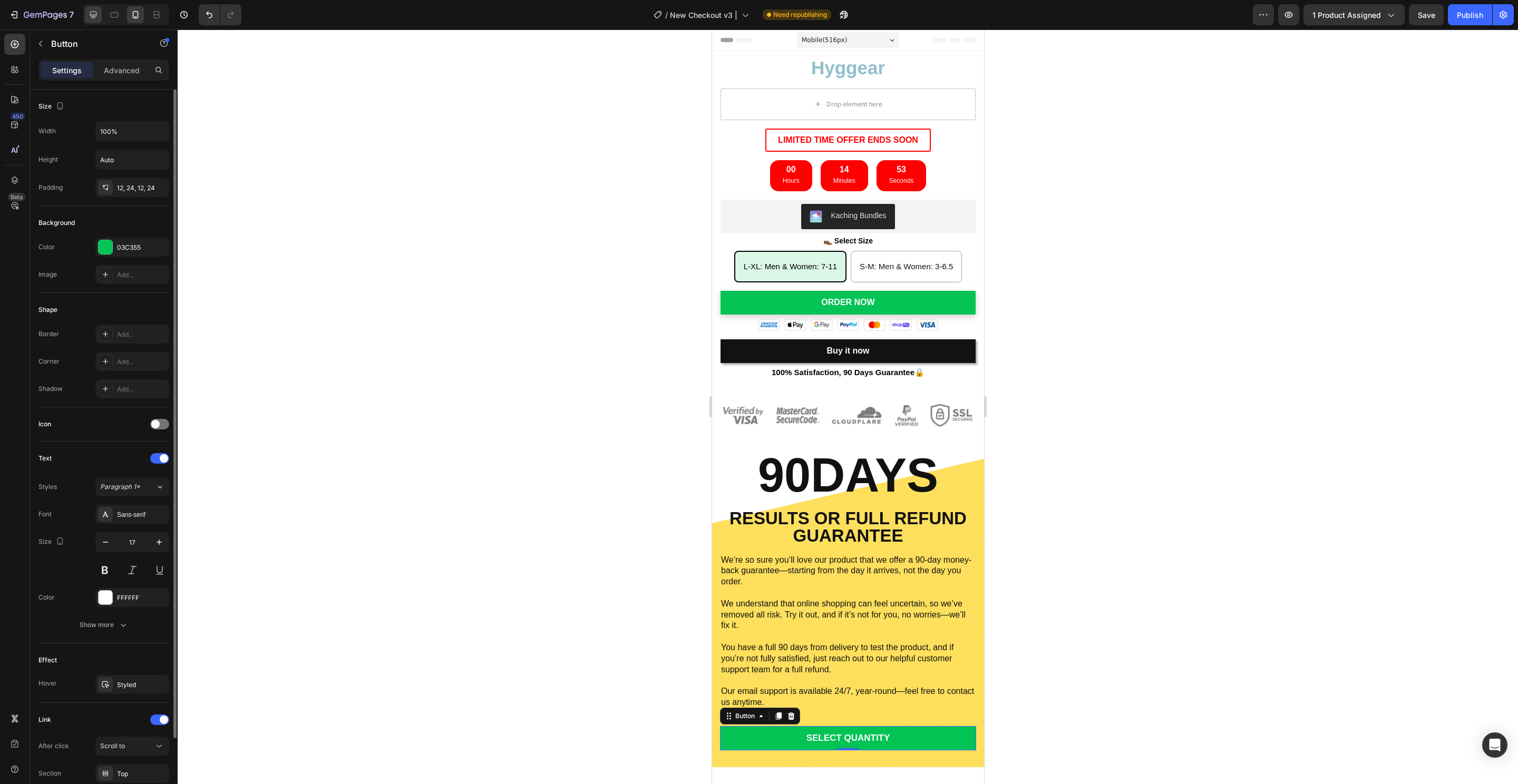
click at [87, 15] on div at bounding box center [93, 14] width 17 height 17
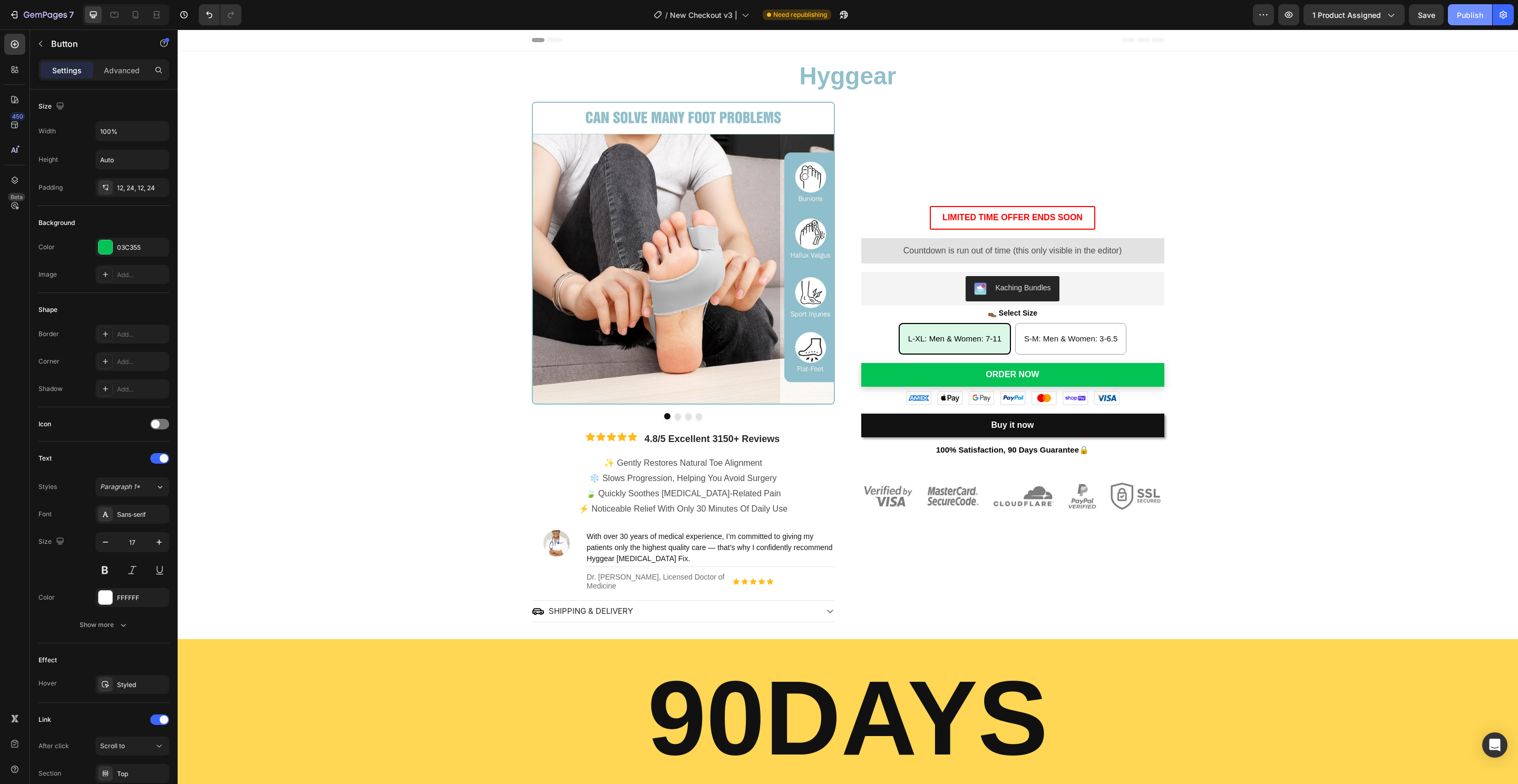
click at [1477, 14] on div "Publish" at bounding box center [1469, 15] width 26 height 11
click at [831, 15] on icon "button" at bounding box center [831, 15] width 11 height 11
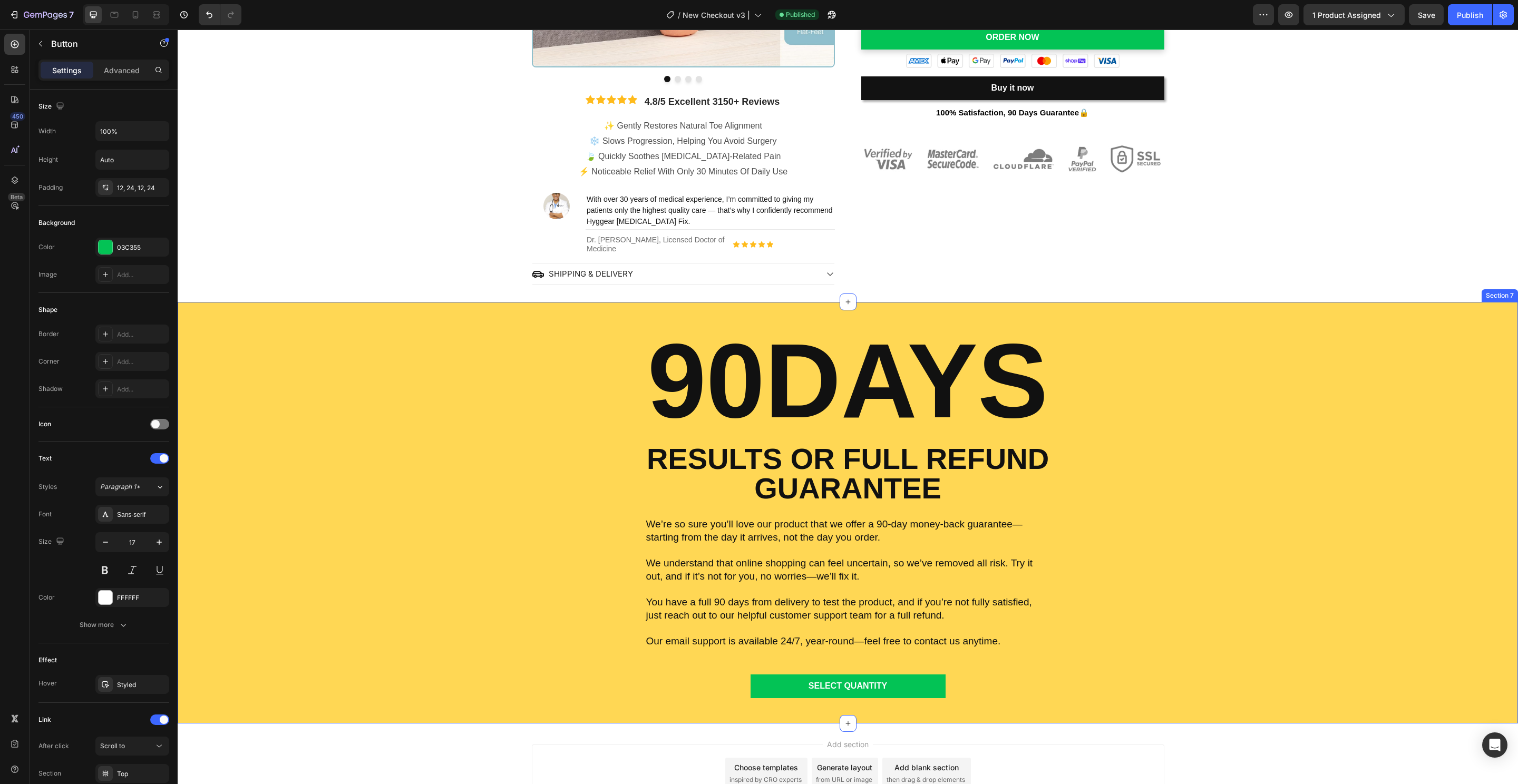
scroll to position [402, 0]
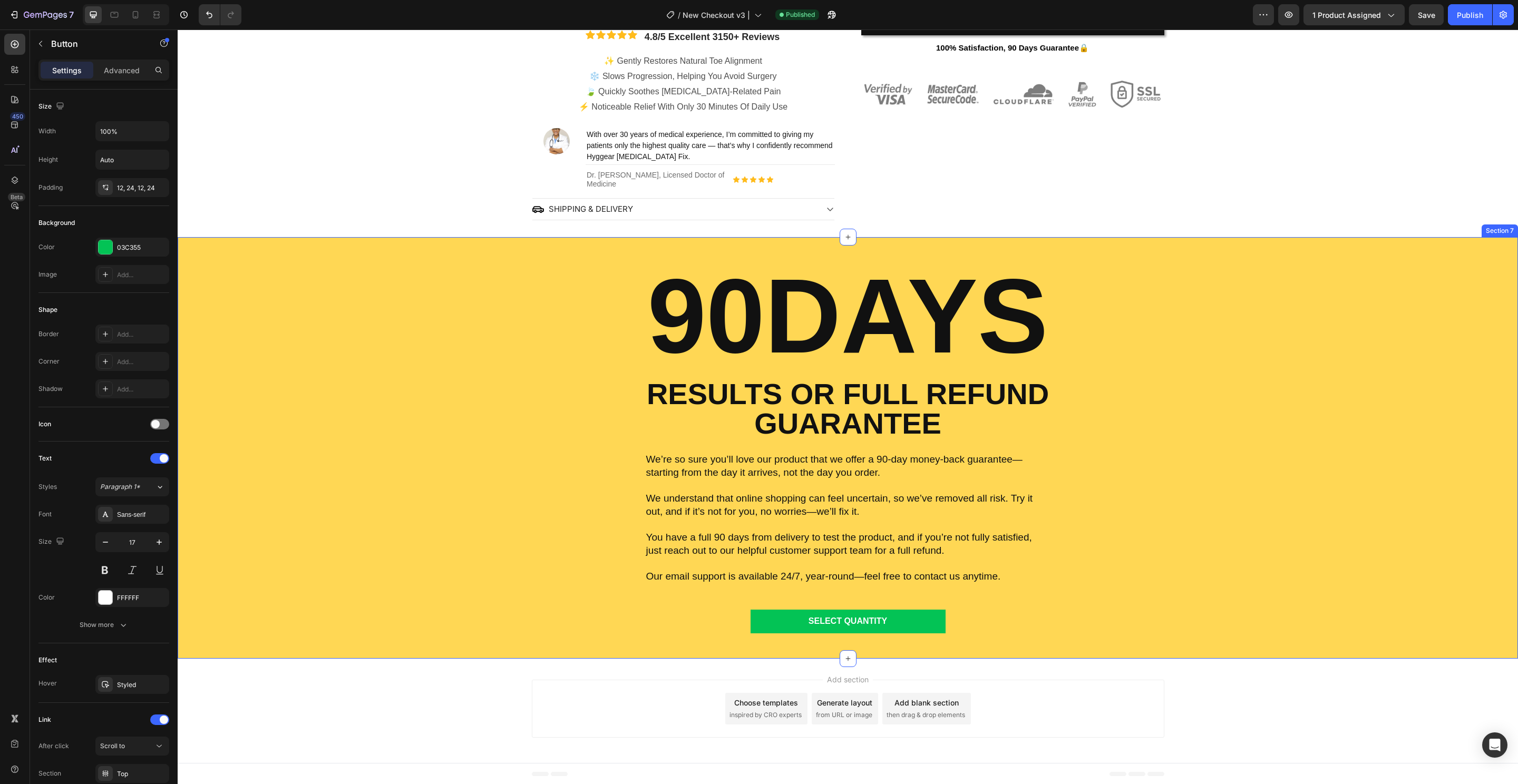
click at [429, 530] on div "90DAYS Heading RESULTS OR FULL REFUND GUARANTEE Text Block We’re so sure you’ll…" at bounding box center [848, 447] width 1325 height 371
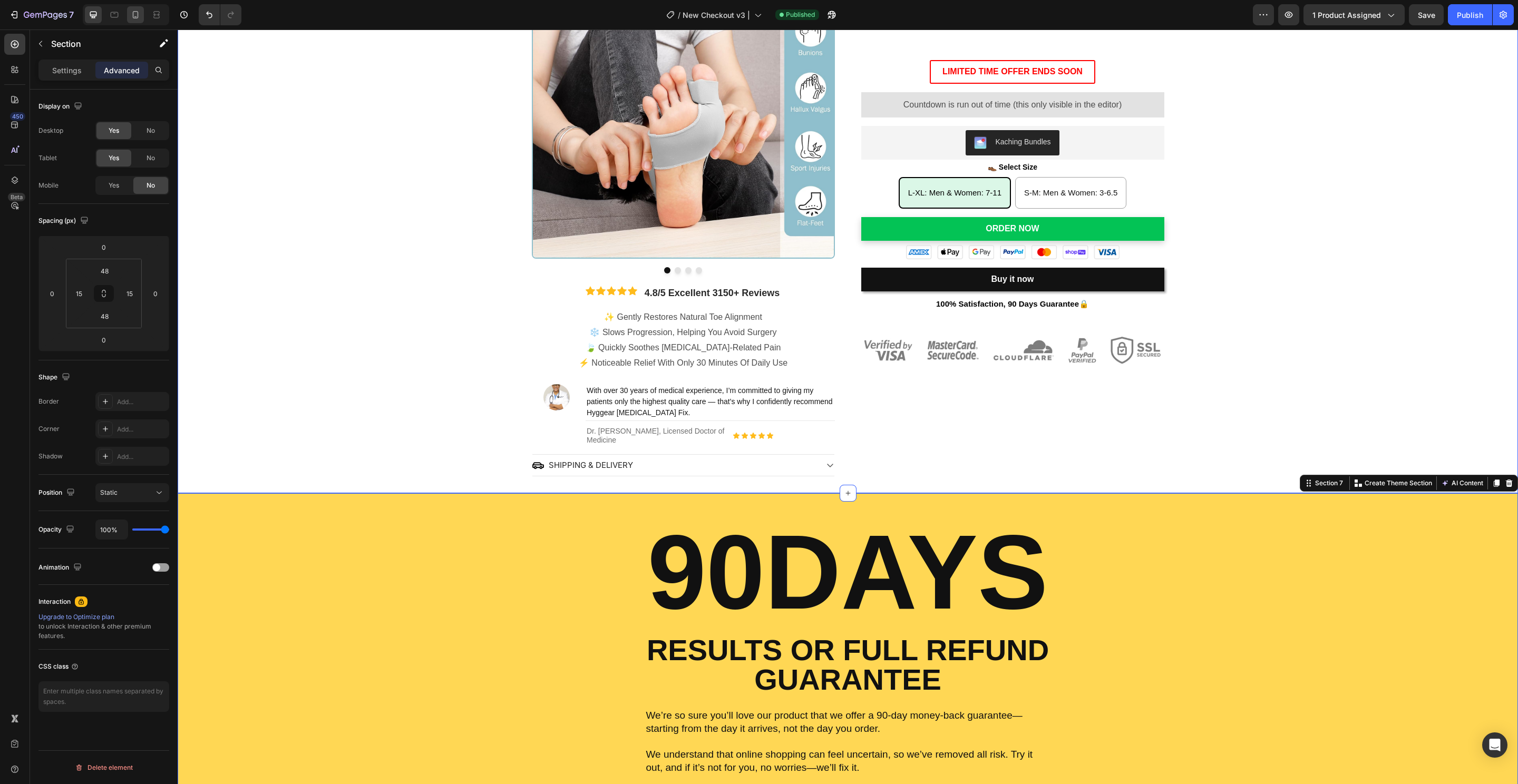
scroll to position [0, 0]
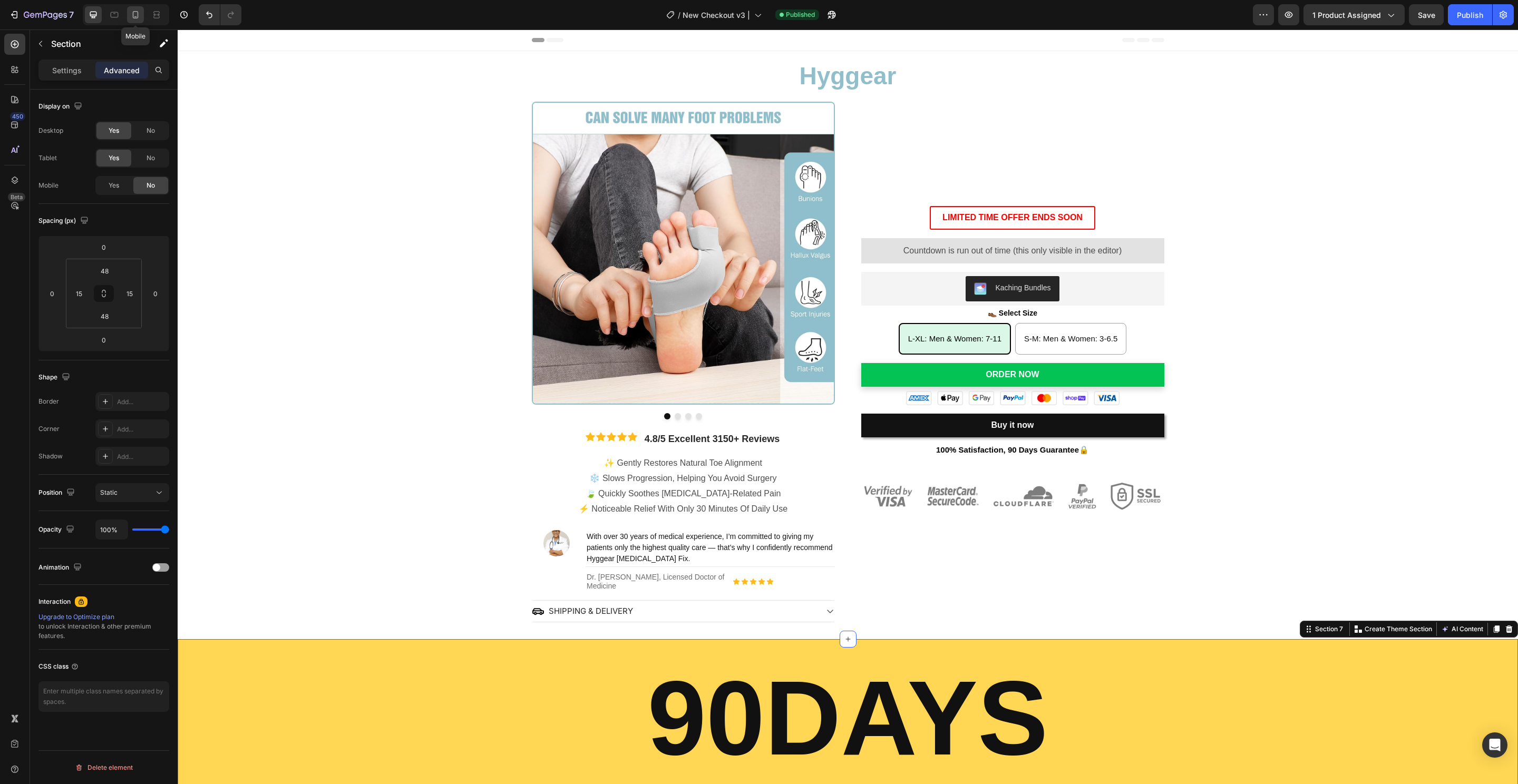
click at [130, 15] on icon at bounding box center [135, 15] width 11 height 11
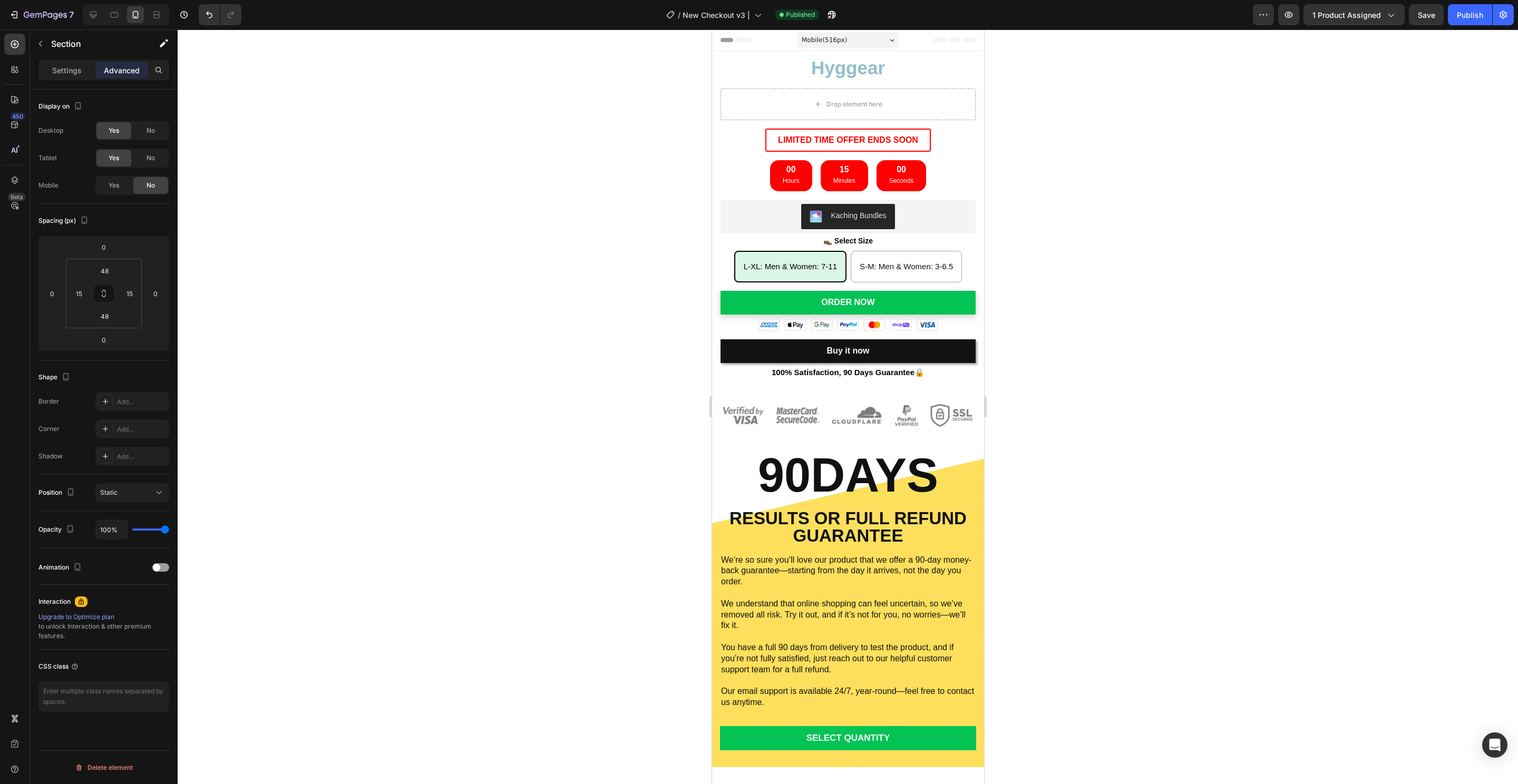
click at [1092, 199] on div at bounding box center [847, 406] width 1340 height 754
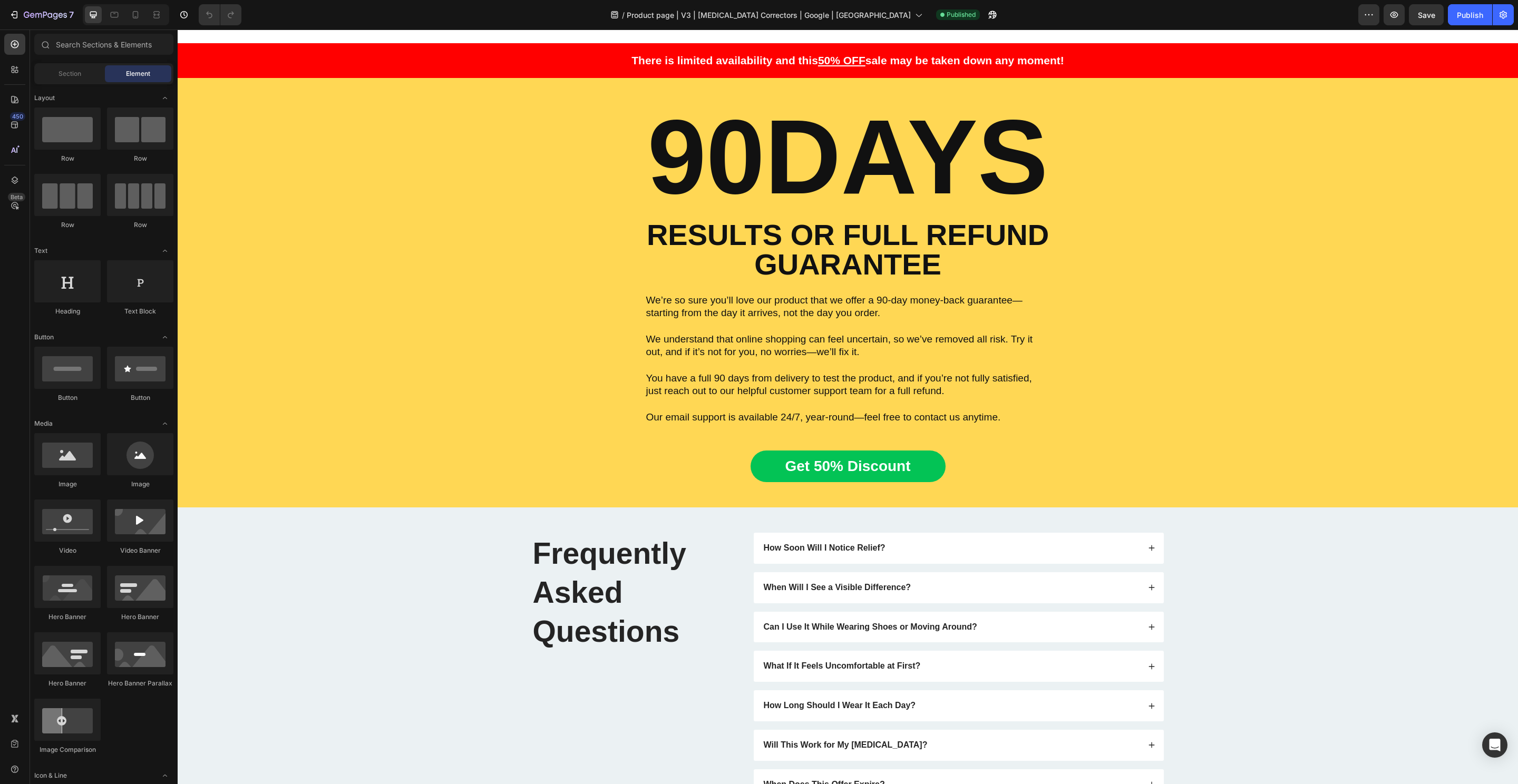
scroll to position [5851, 0]
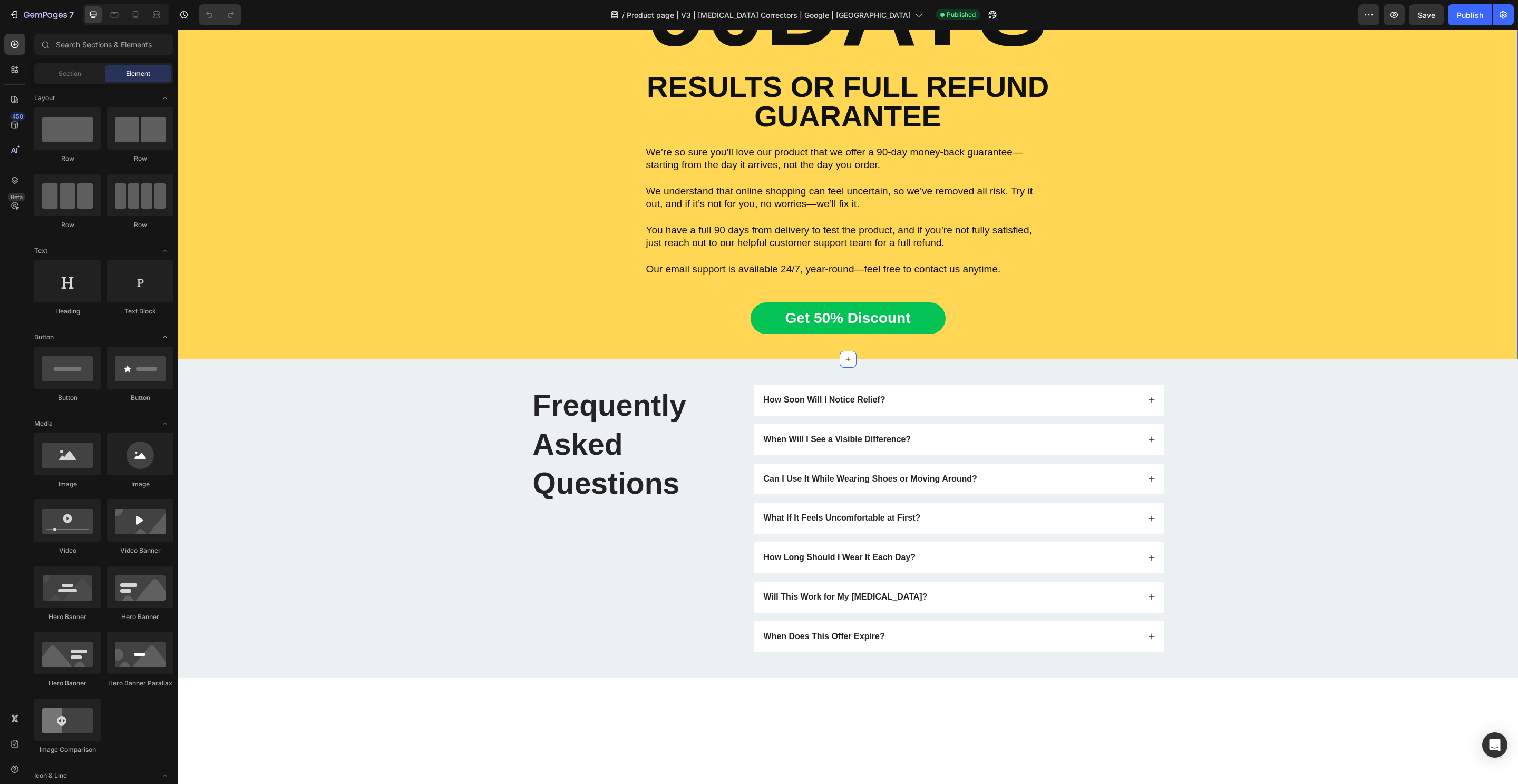
click at [538, 233] on div "90DAYS Heading RESULTS OR FULL REFUND GUARANTEE Text Block We’re so sure you’ll…" at bounding box center [848, 144] width 1325 height 379
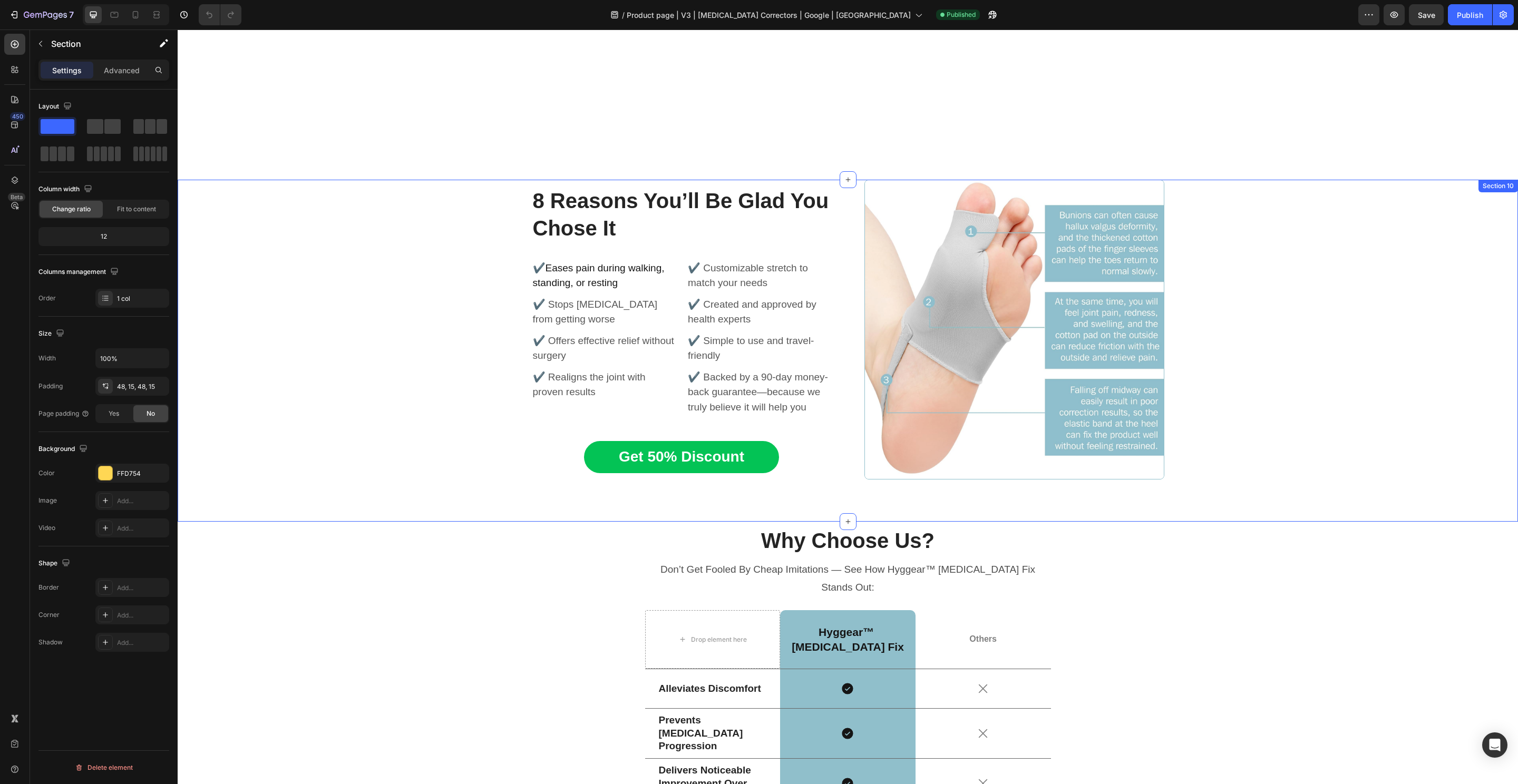
scroll to position [3709, 0]
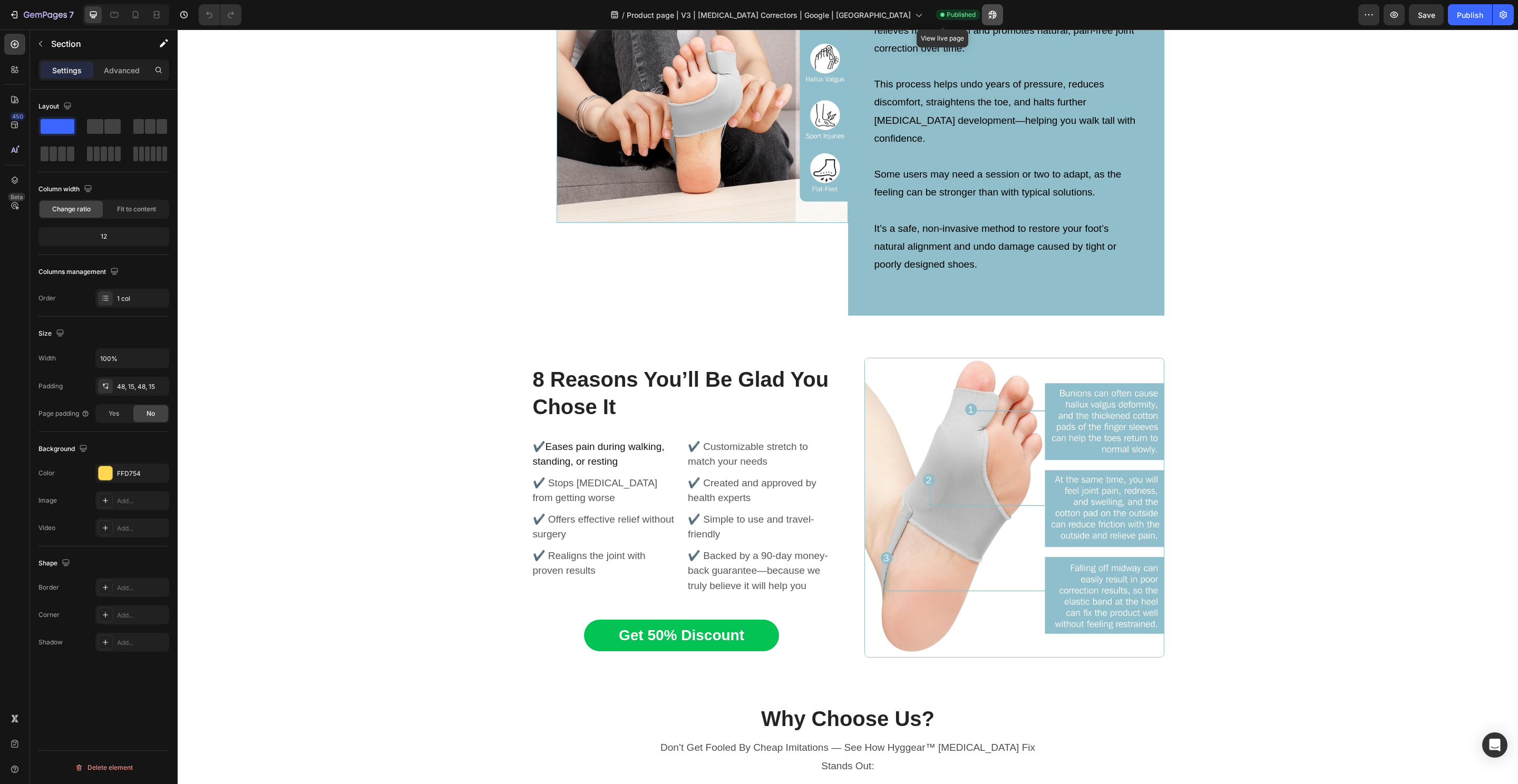
click at [982, 23] on button "button" at bounding box center [993, 15] width 21 height 21
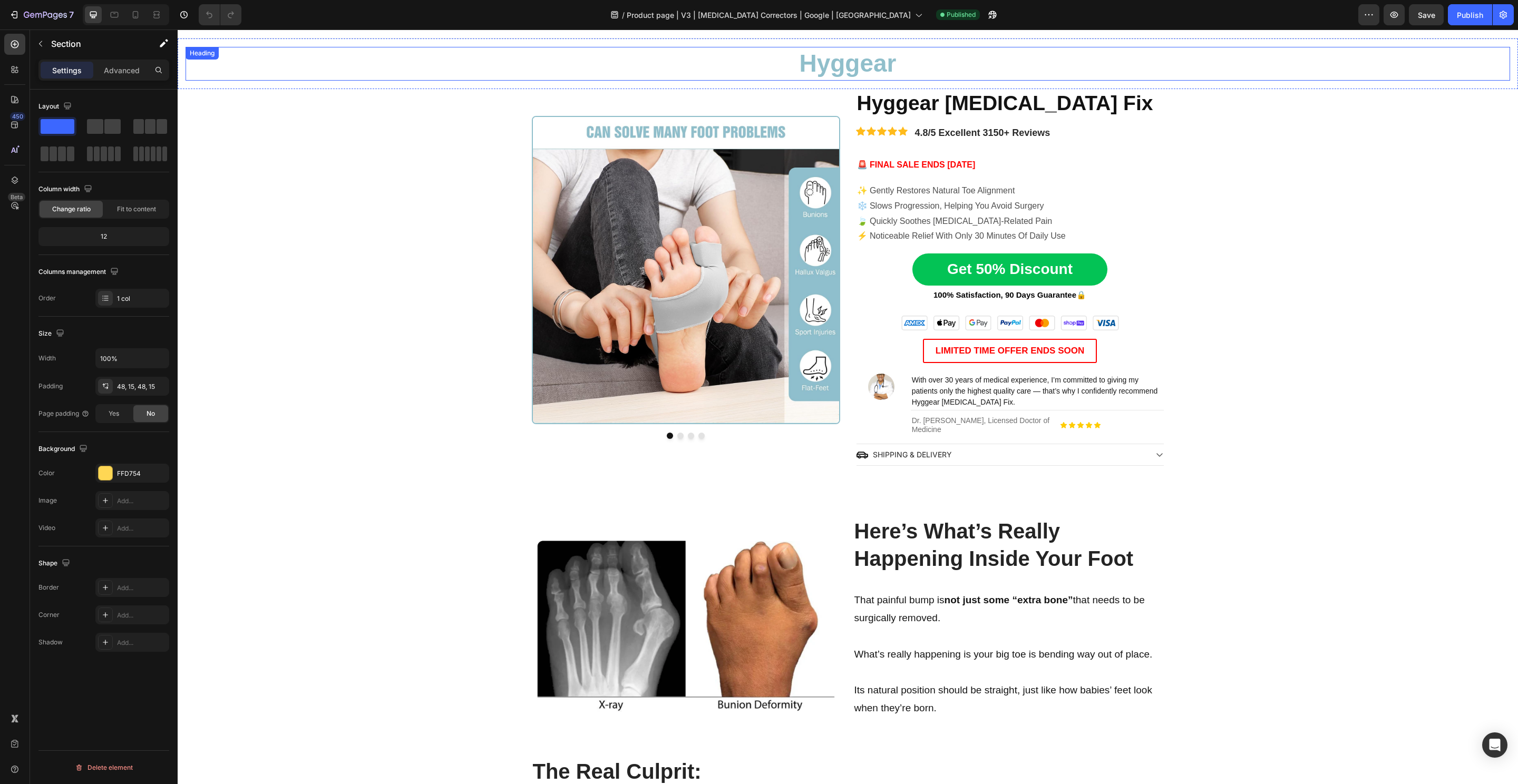
scroll to position [0, 0]
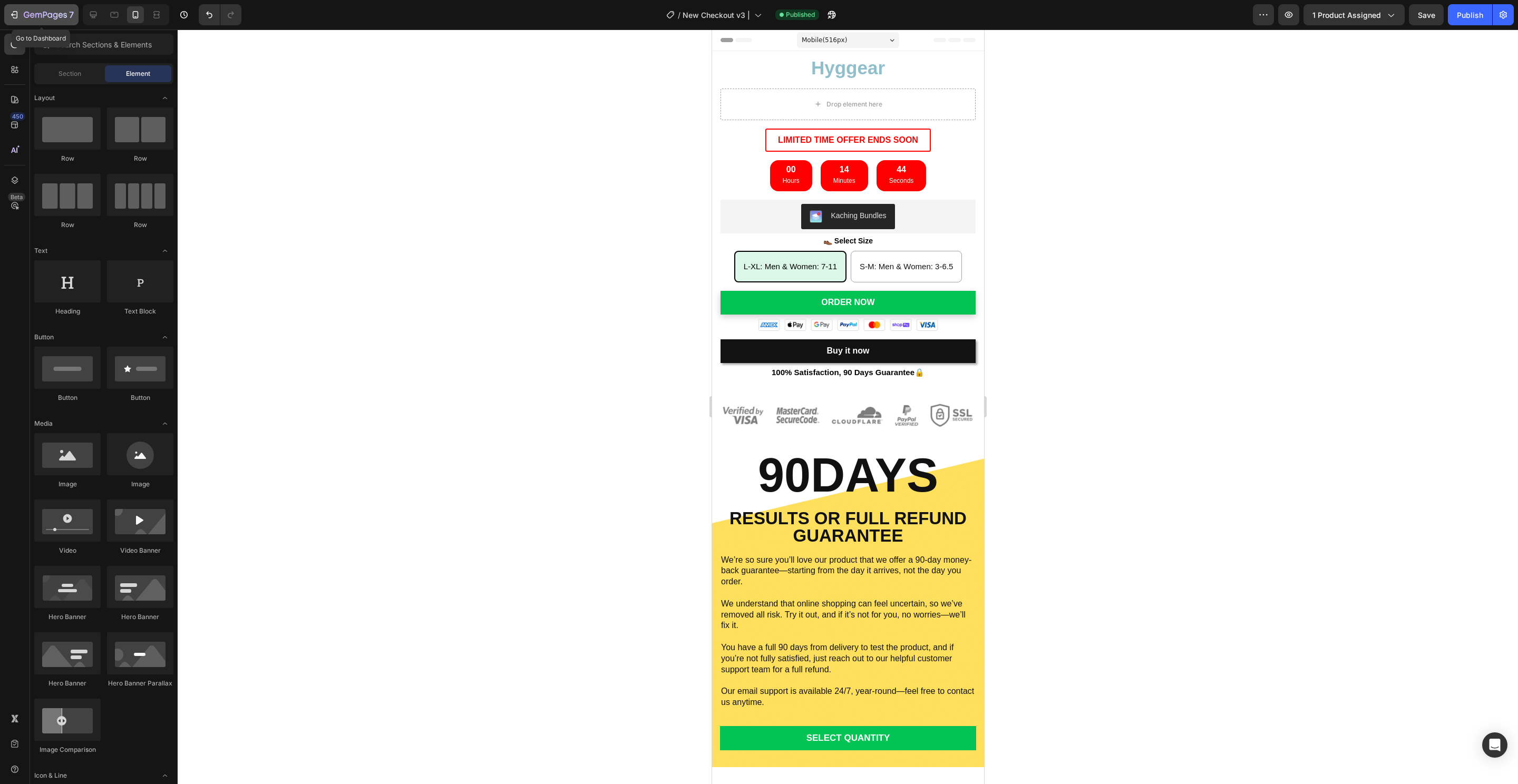
drag, startPoint x: 47, startPoint y: 13, endPoint x: 73, endPoint y: 21, distance: 27.2
click at [47, 13] on icon "button" at bounding box center [45, 14] width 4 height 6
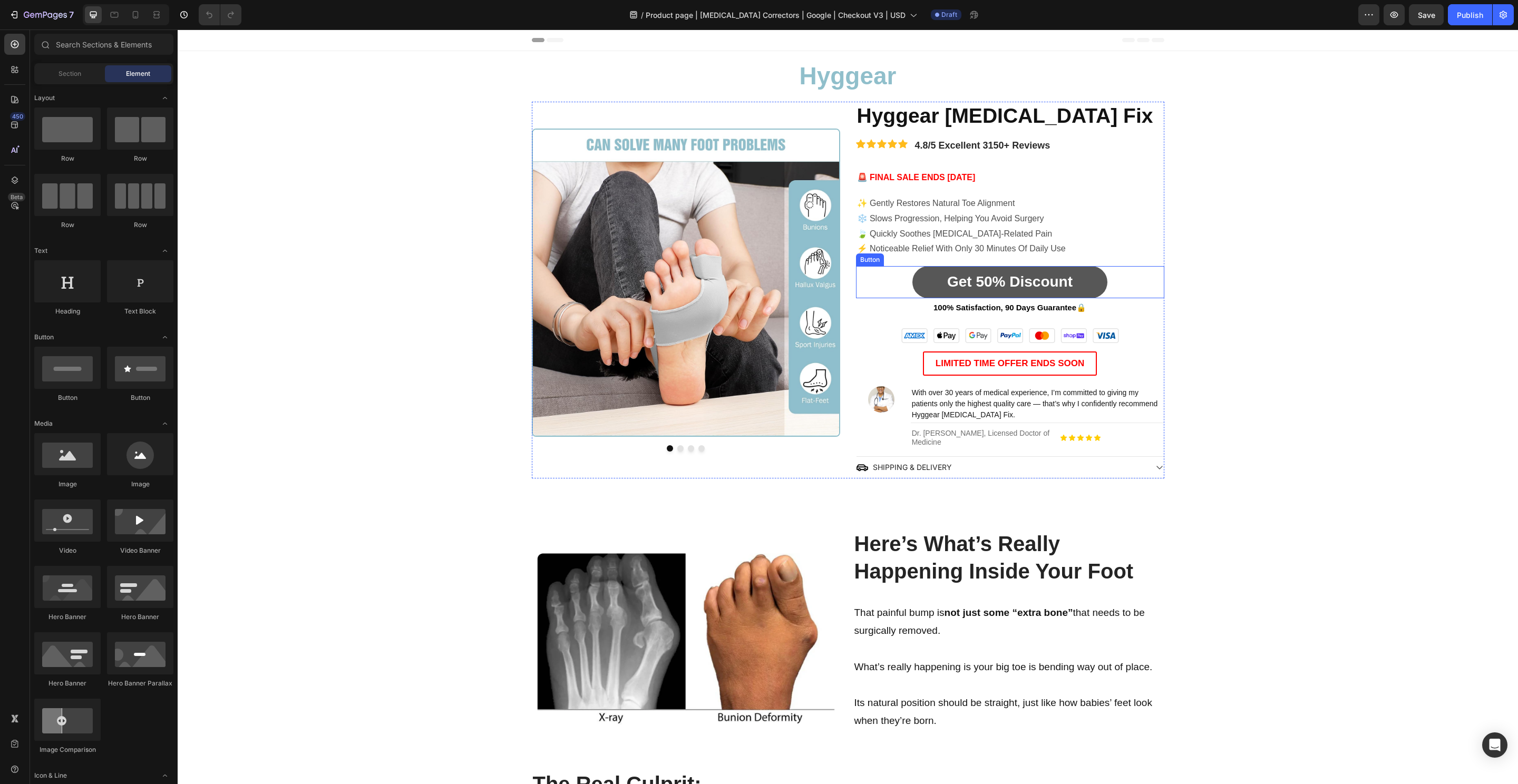
click at [912, 286] on link "Get 50% Discount" at bounding box center [1010, 281] width 195 height 31
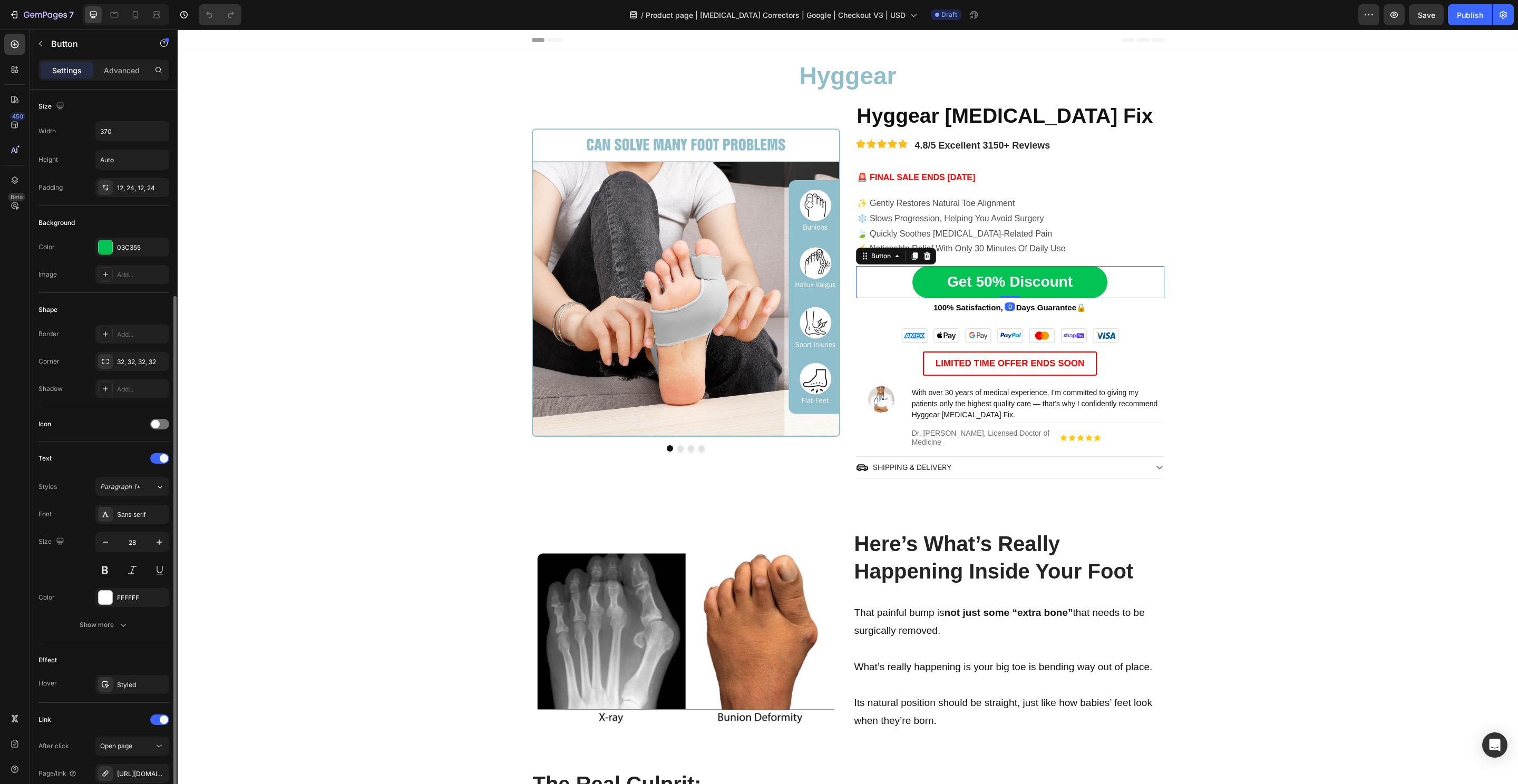
scroll to position [111, 0]
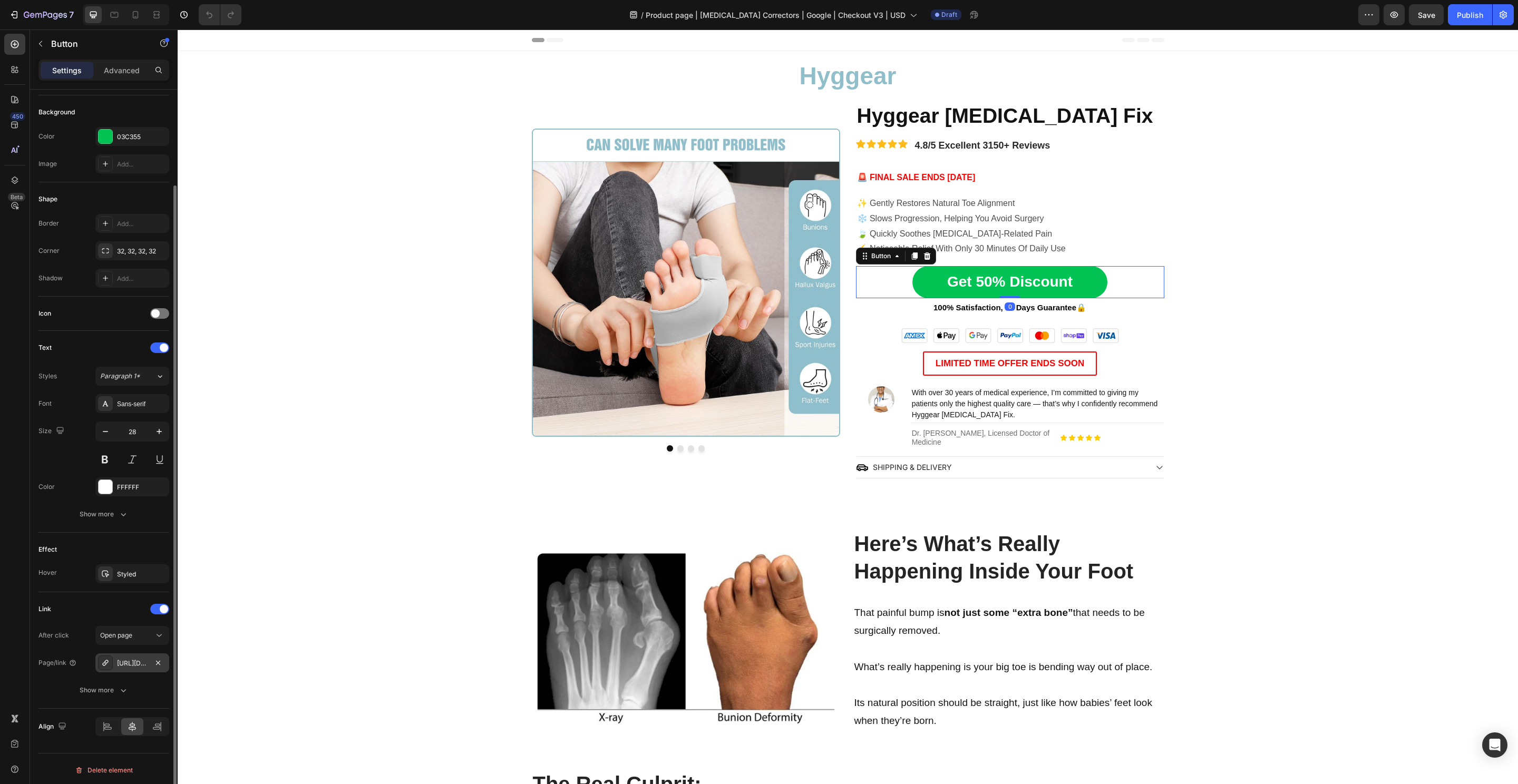
click at [133, 667] on div "https://hyggear.com/hyggear-big-toe-bunion-hallux-valgus-corrector-copy" at bounding box center [132, 662] width 73 height 19
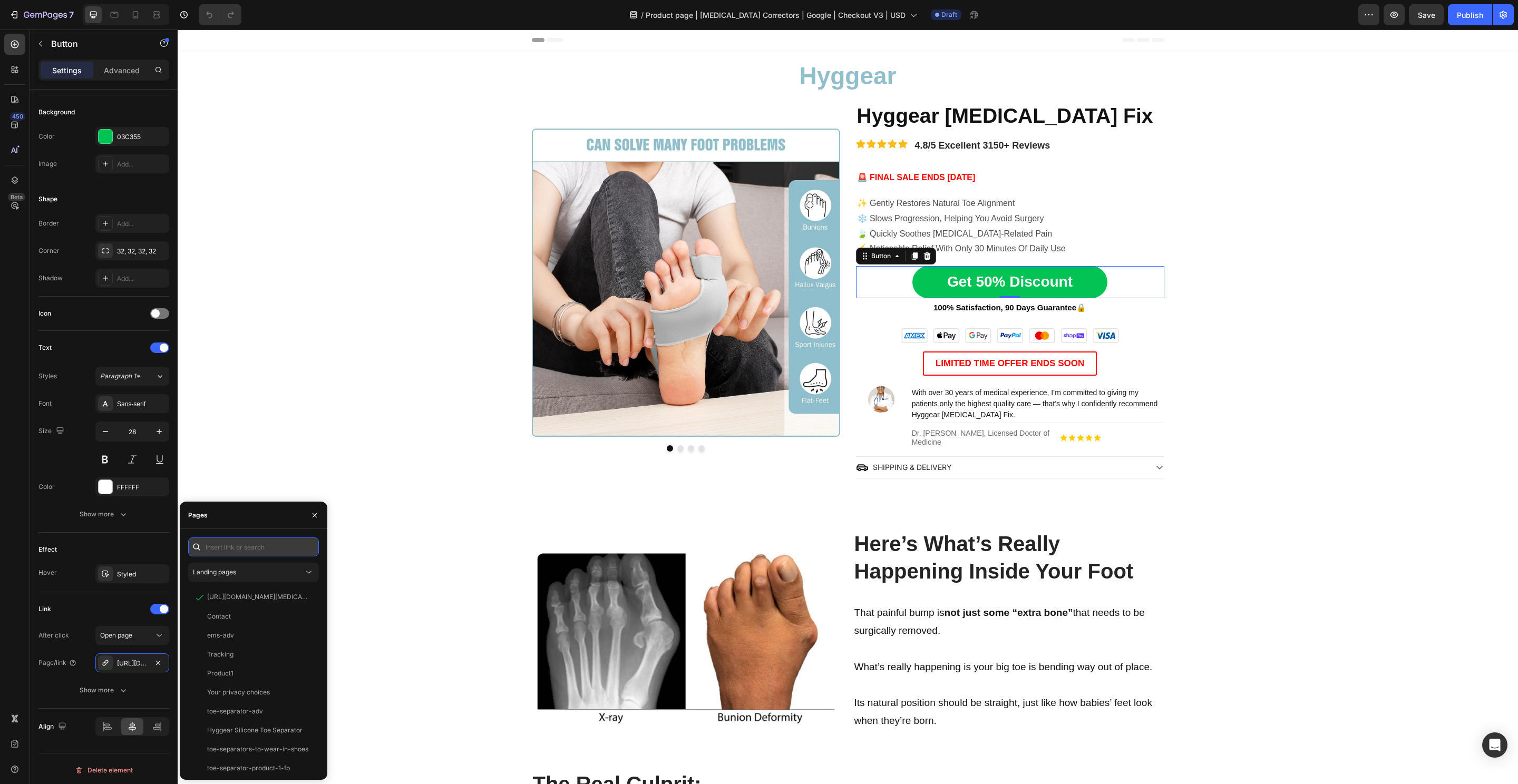
click at [251, 555] on input "text" at bounding box center [253, 547] width 131 height 19
paste input "https://hyggear.com/products/hyggear-big-toe-bunion-hallux-valgus-corrector-spe…"
type input "https://hyggear.com/products/hyggear-big-toe-bunion-hallux-valgus-corrector-spe…"
click at [241, 575] on div at bounding box center [251, 576] width 126 height 28
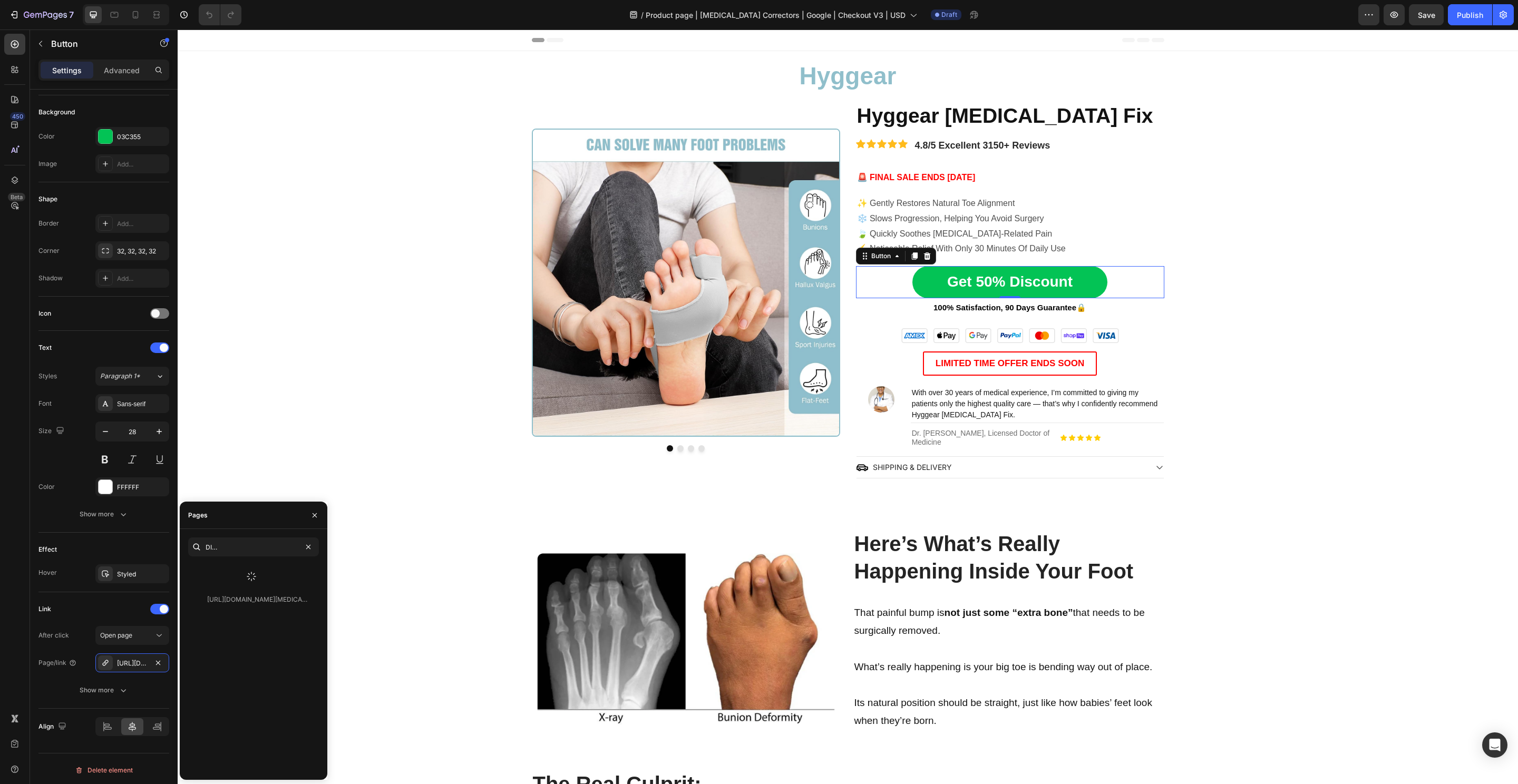
scroll to position [0, 0]
click at [242, 575] on div "https://hyggear.com/products/hyggear-big-toe-bunion-hallux-valgus-corrector-spe…" at bounding box center [257, 572] width 101 height 10
click at [296, 575] on div "View" at bounding box center [302, 572] width 15 height 10
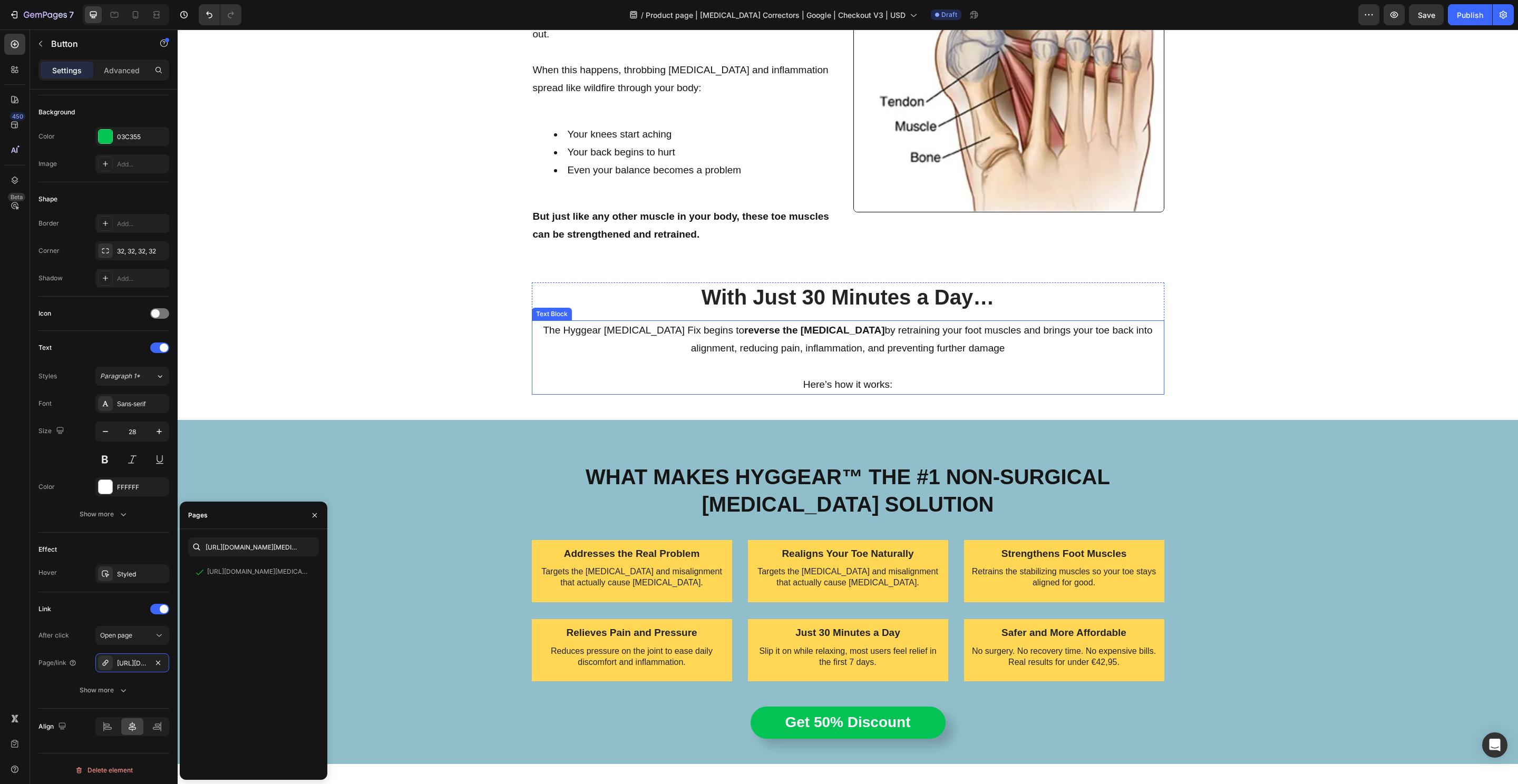
scroll to position [1001, 0]
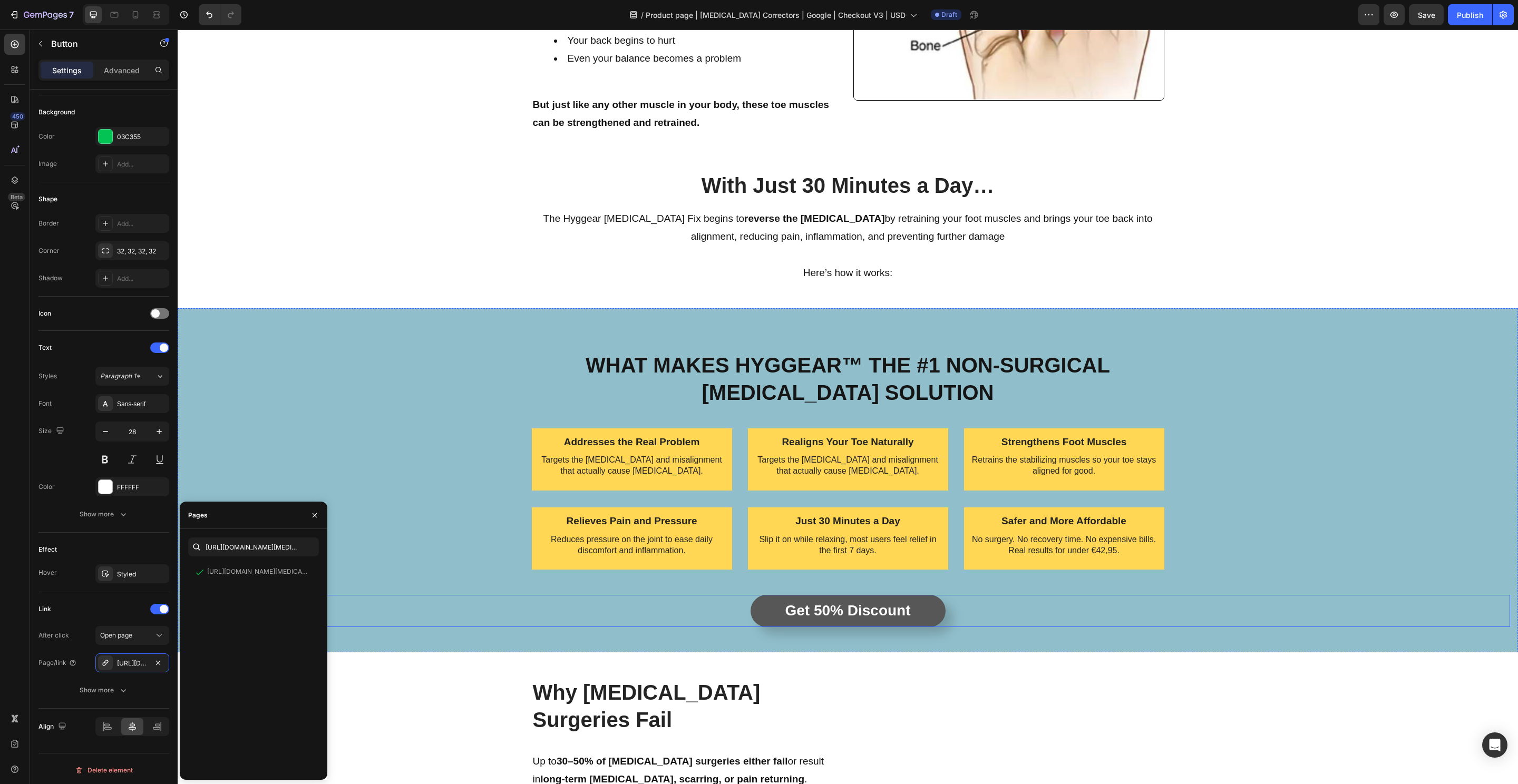
click at [755, 621] on link "Get 50% Discount" at bounding box center [848, 610] width 195 height 31
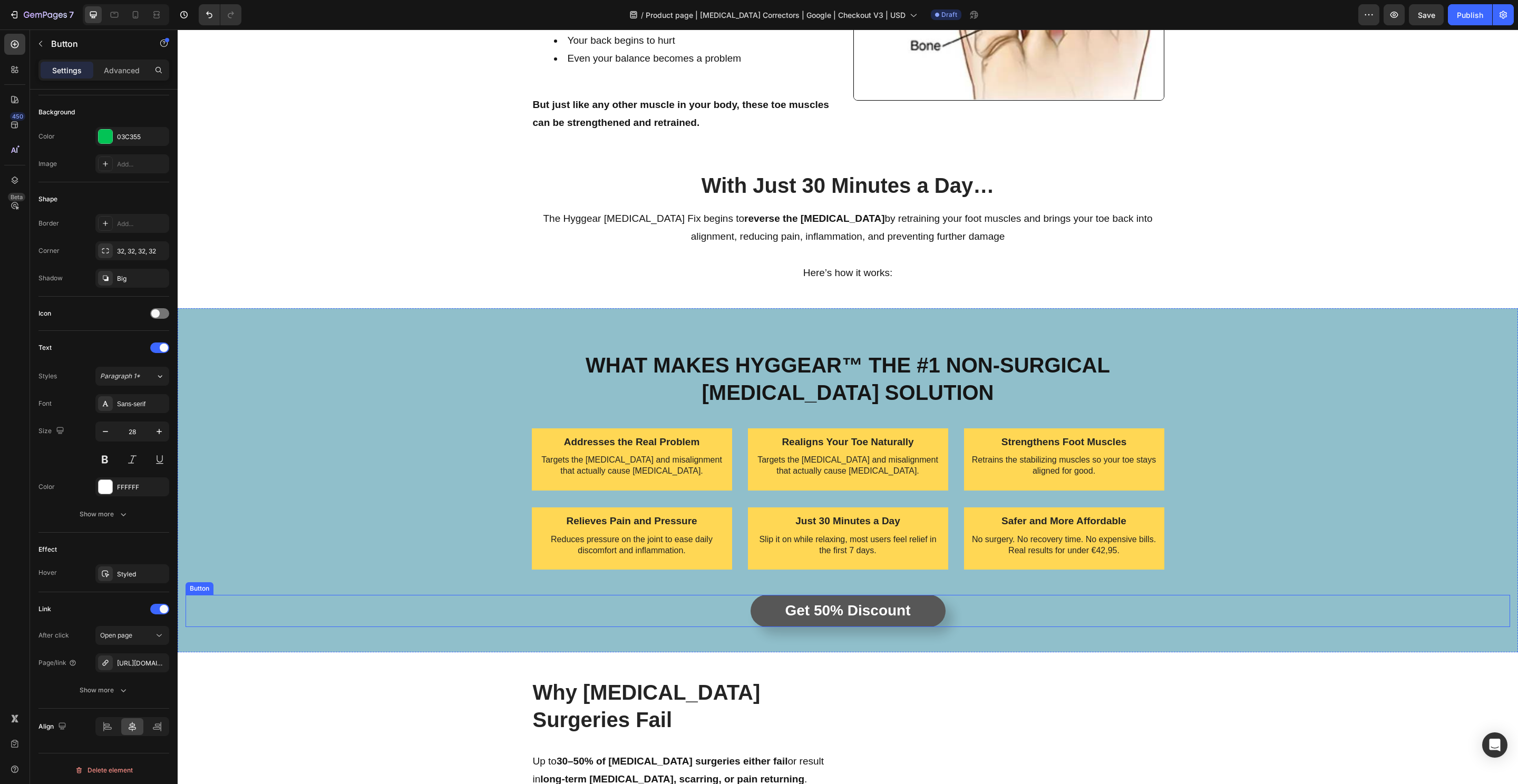
scroll to position [111, 0]
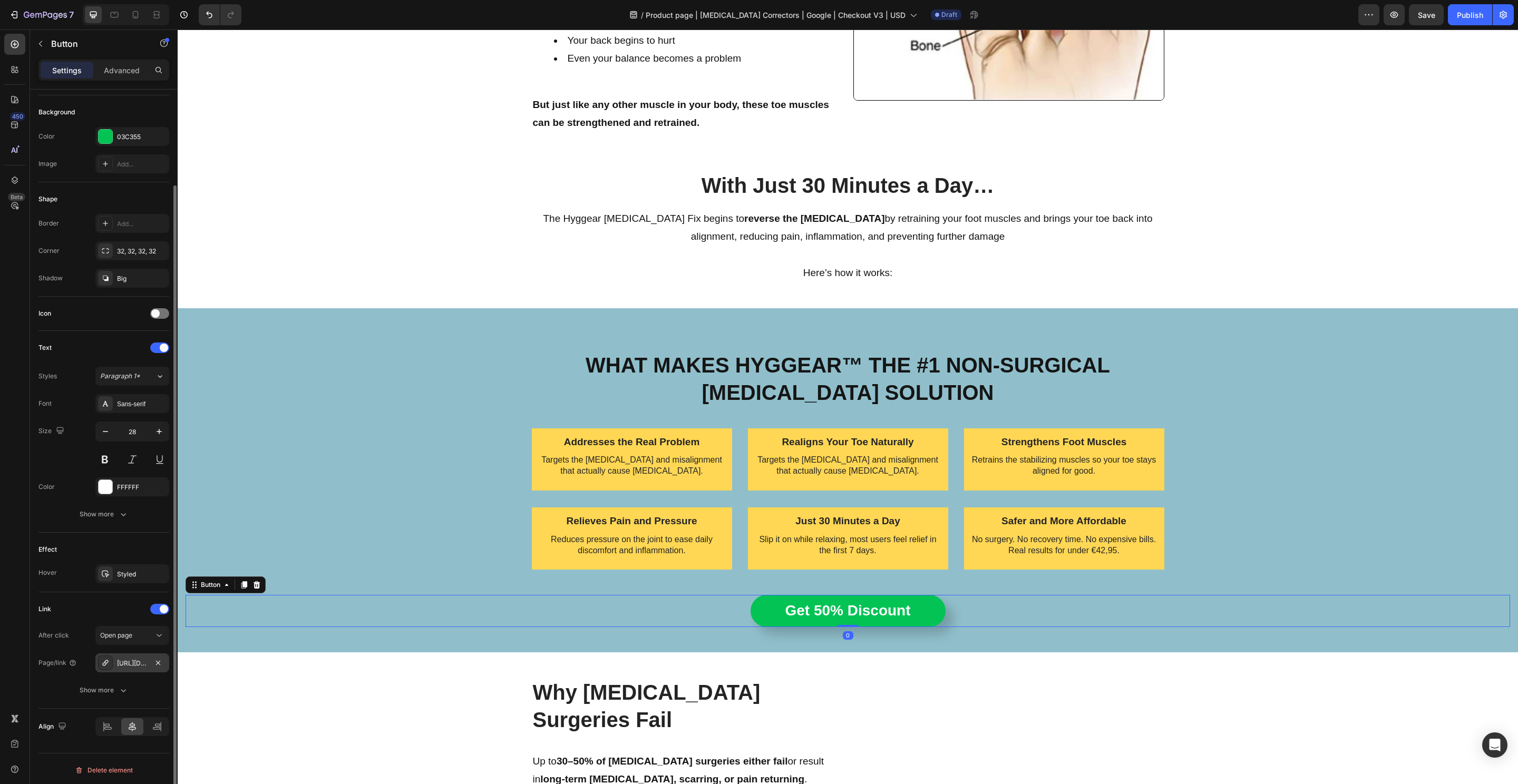
click at [122, 662] on div "https://hyggear.com/hyggear-big-toe-bunion-hallux-valgus-corrector-copy" at bounding box center [132, 663] width 30 height 10
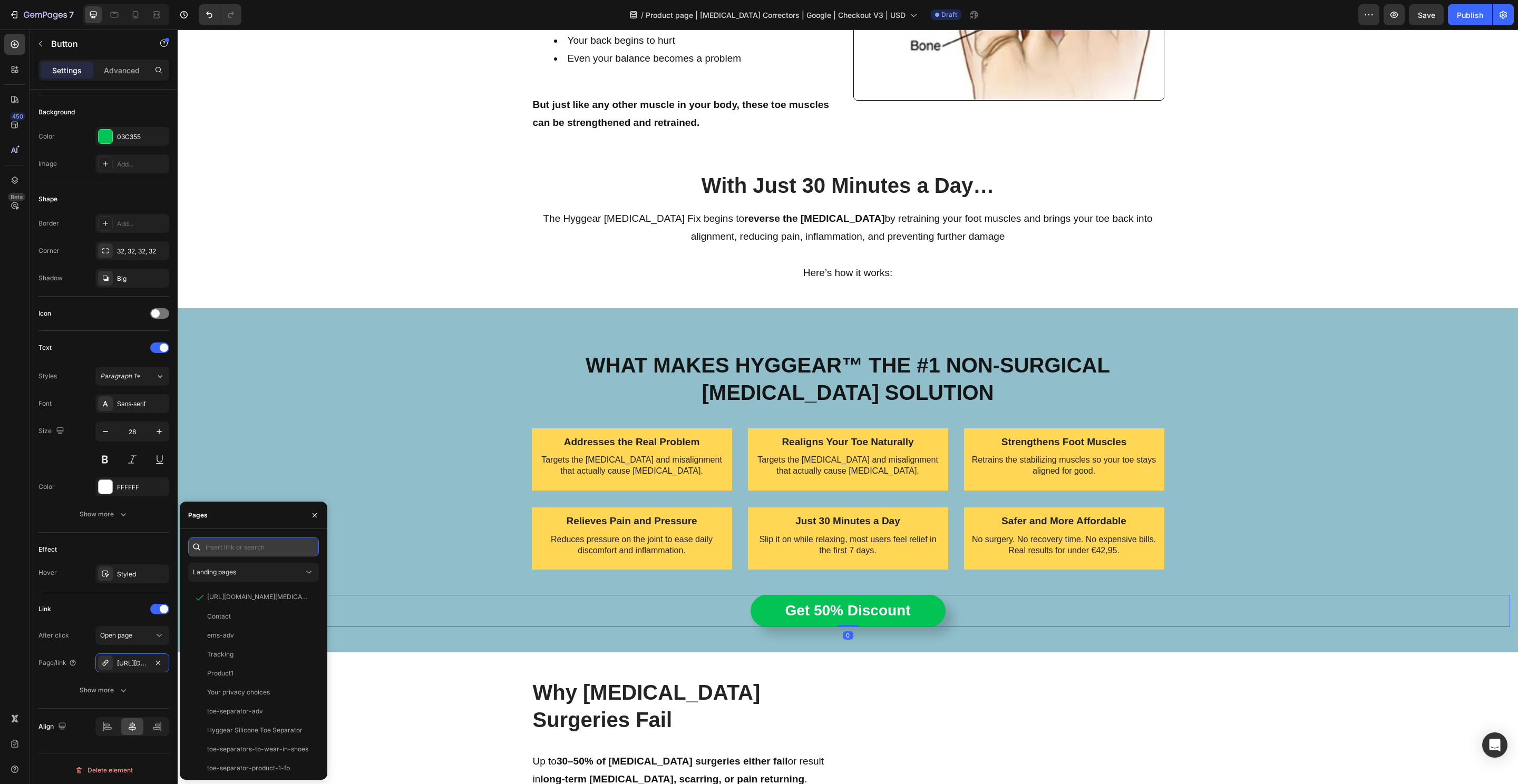
click at [236, 547] on input "text" at bounding box center [253, 547] width 131 height 19
paste input "https://hyggear.com/products/hyggear-big-toe-bunion-hallux-valgus-corrector-spe…"
type input "https://hyggear.com/products/hyggear-big-toe-bunion-hallux-valgus-corrector-spe…"
click at [249, 576] on div "https://hyggear.com/products/hyggear-big-toe-bunion-hallux-valgus-corrector-spe…" at bounding box center [257, 572] width 101 height 10
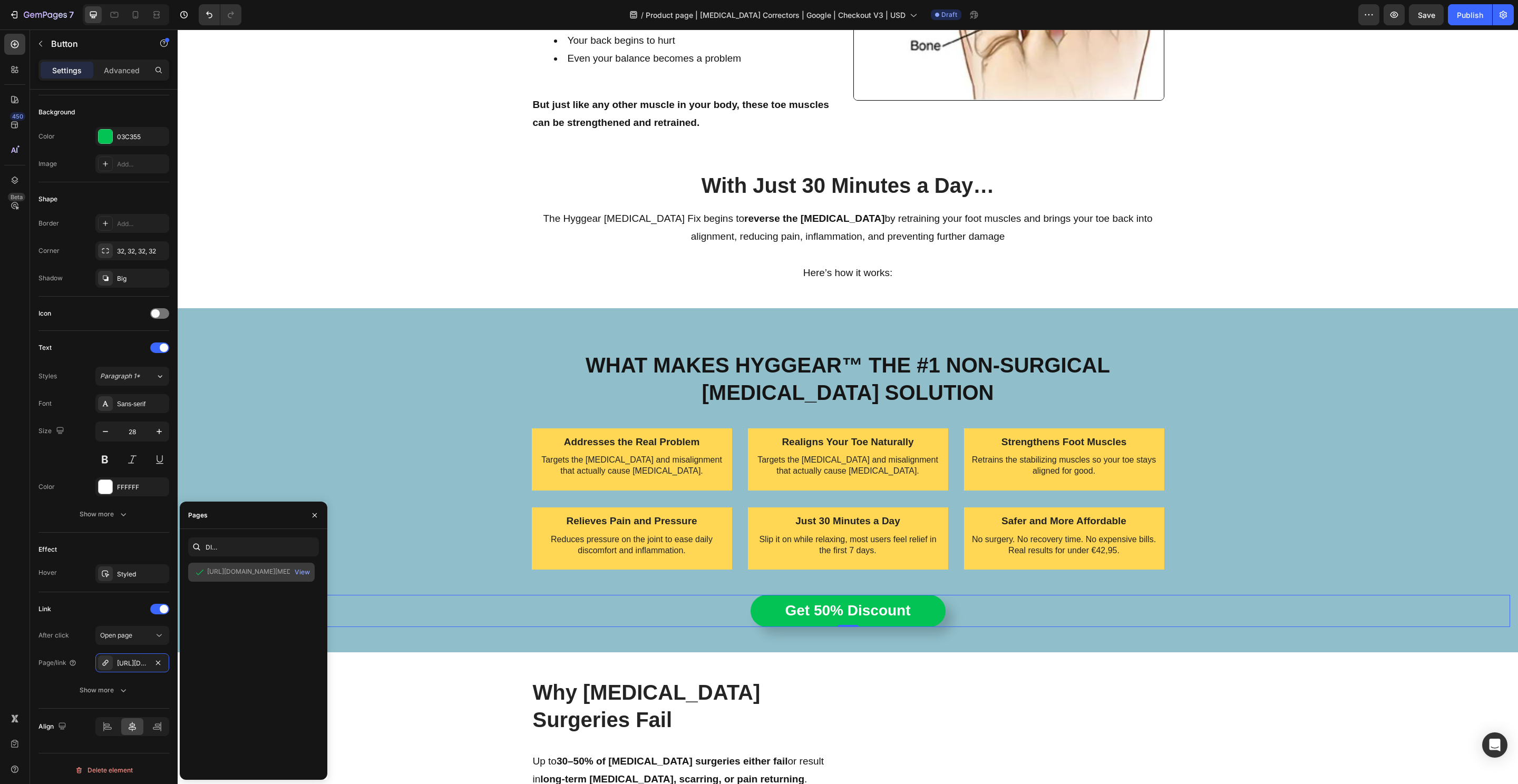
scroll to position [0, 0]
click at [301, 571] on div "View" at bounding box center [302, 572] width 15 height 10
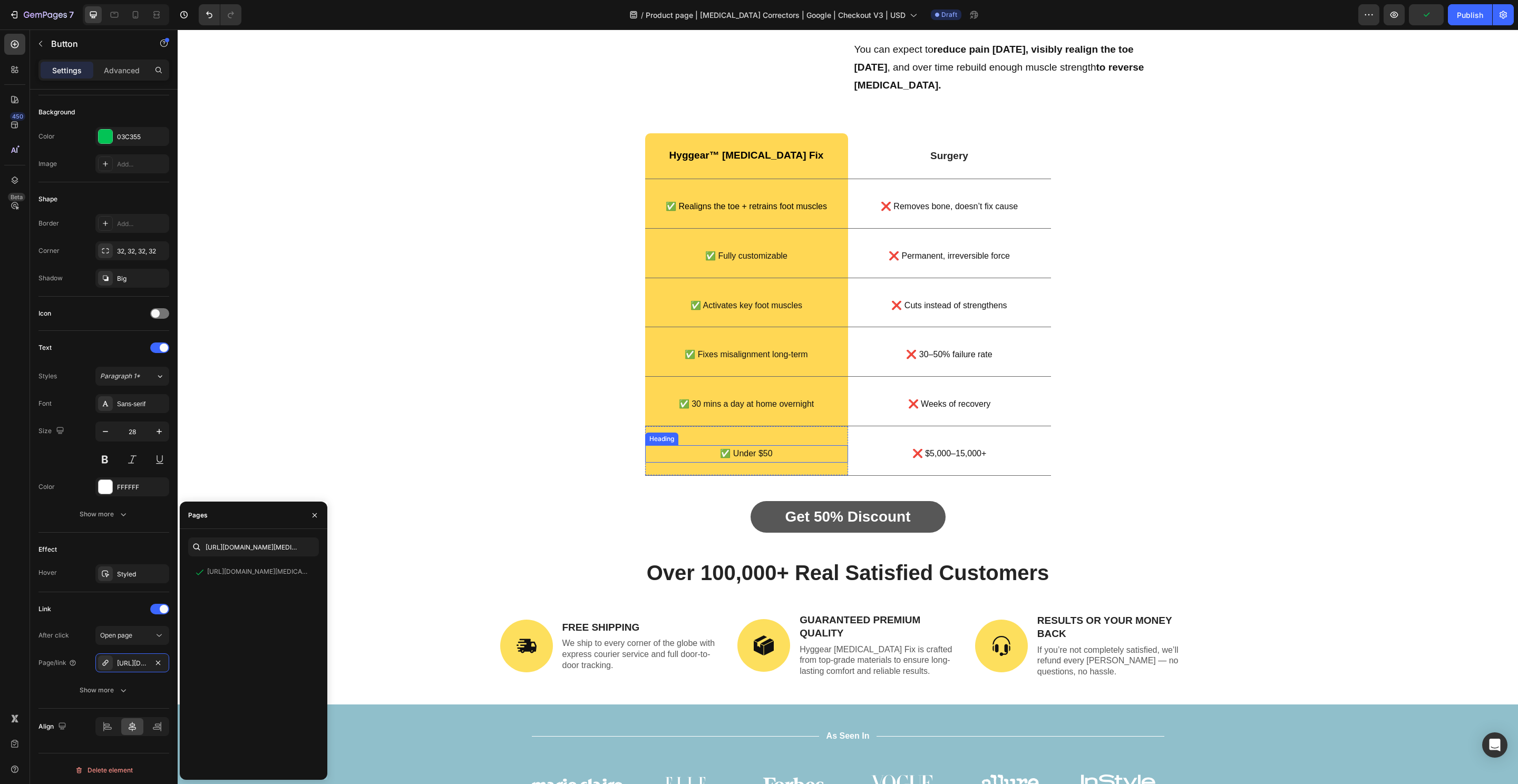
scroll to position [2330, 0]
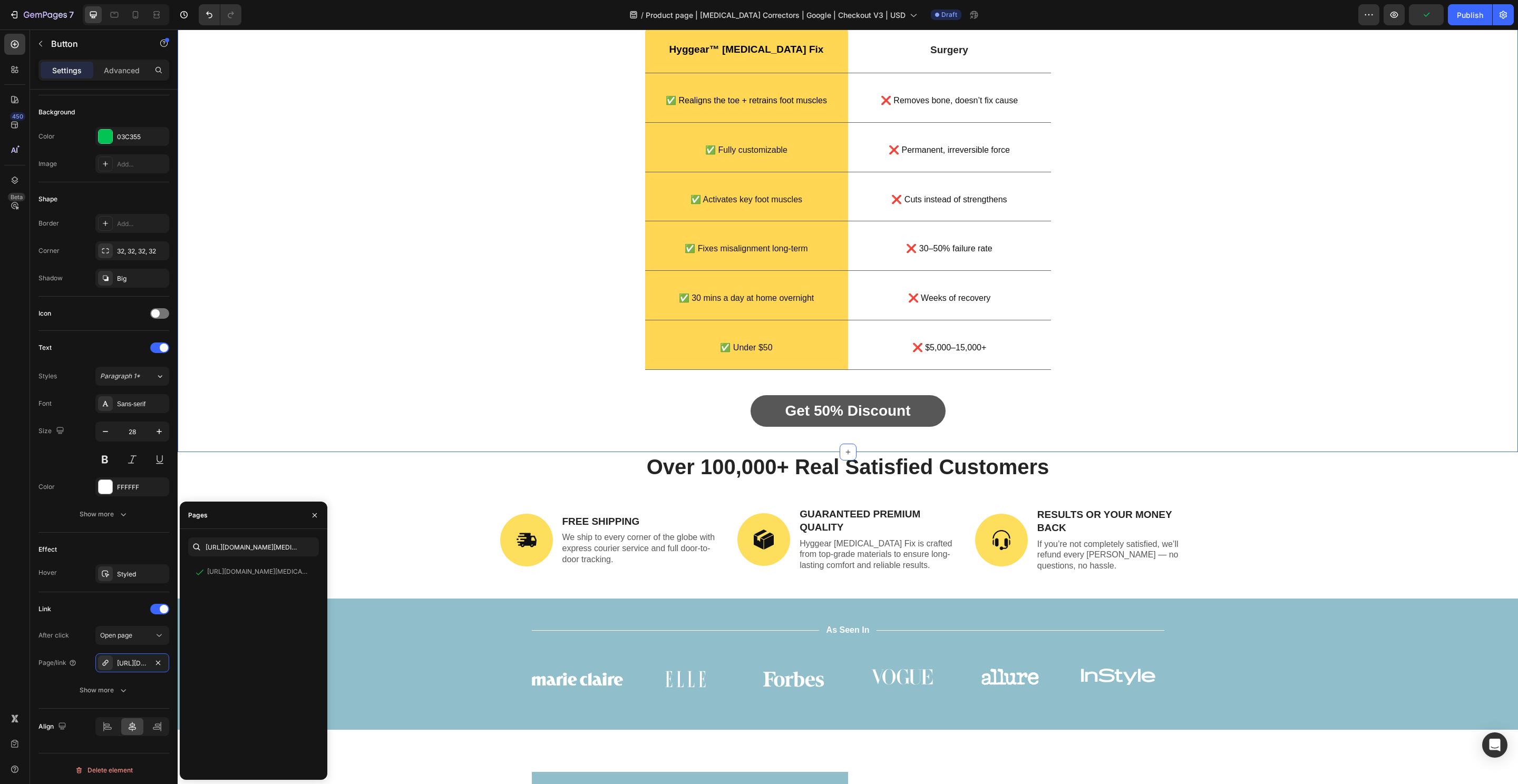
click at [755, 418] on link "Get 50% Discount" at bounding box center [848, 411] width 195 height 31
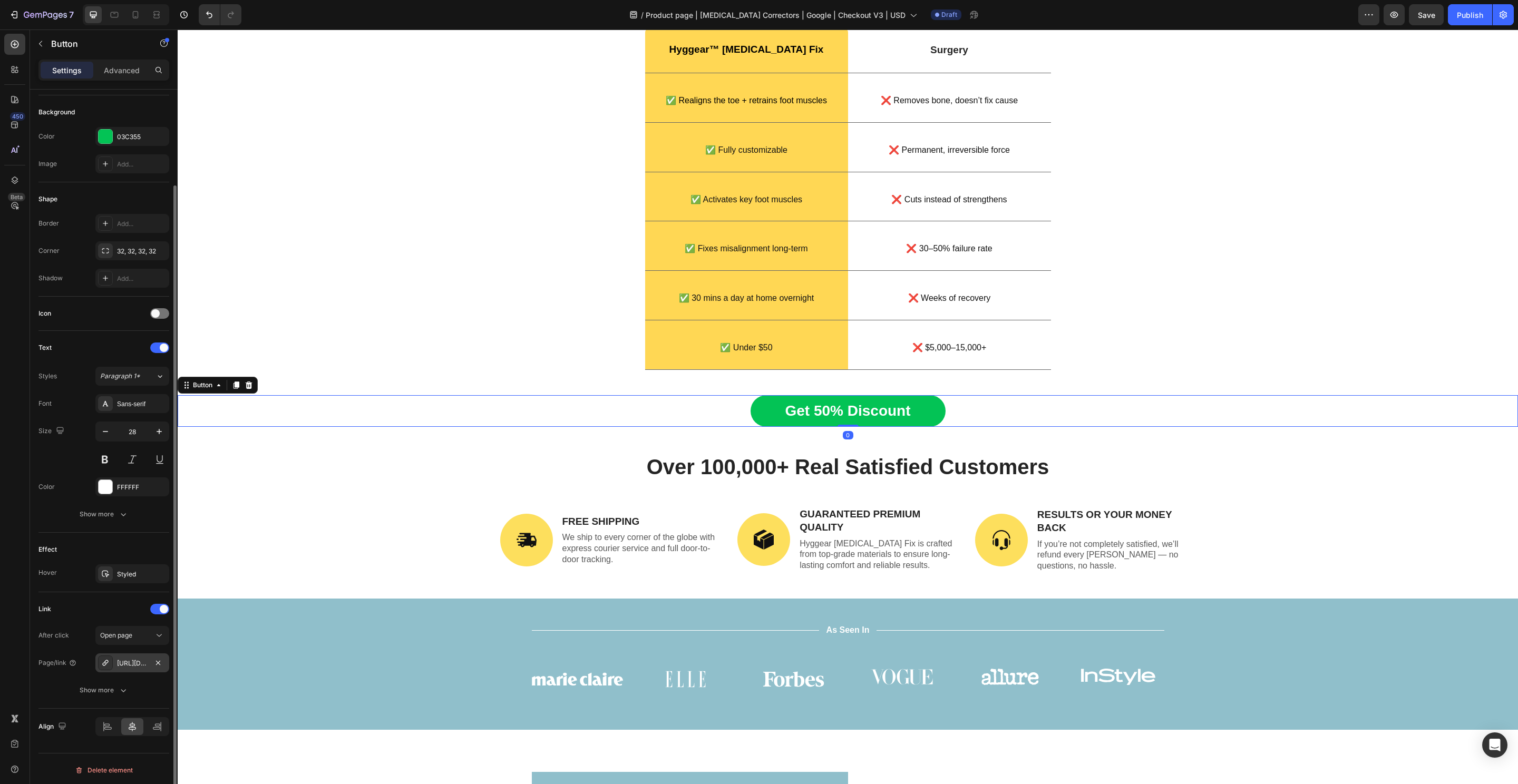
click at [120, 663] on div "https://hyggear.com/hyggear-big-toe-bunion-hallux-valgus-corrector-copy" at bounding box center [132, 663] width 30 height 10
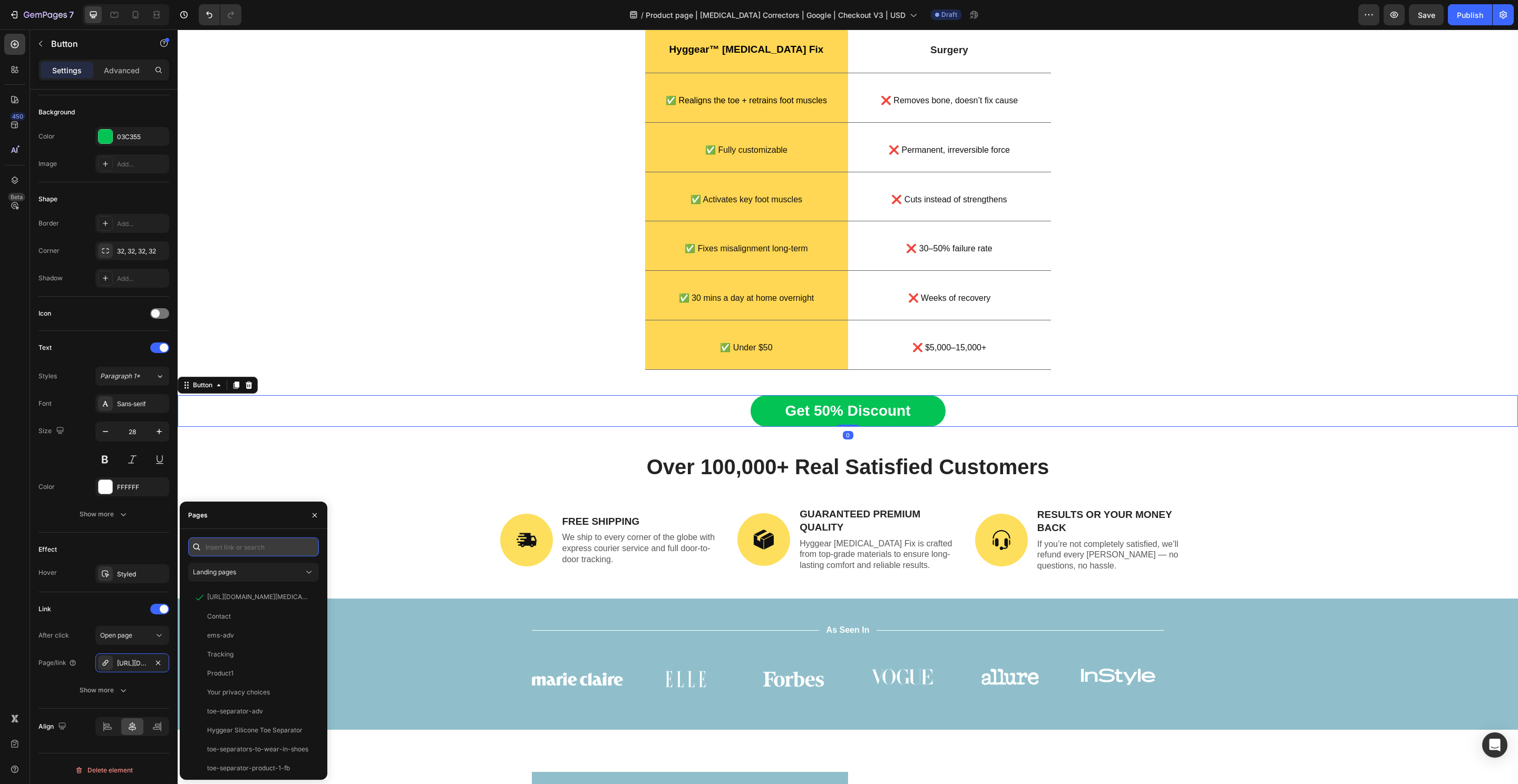
click at [261, 538] on input "text" at bounding box center [253, 547] width 131 height 19
paste input "https://hyggear.com/products/hyggear-big-toe-bunion-hallux-valgus-corrector-spe…"
type input "https://hyggear.com/products/hyggear-big-toe-bunion-hallux-valgus-corrector-spe…"
drag, startPoint x: 246, startPoint y: 572, endPoint x: 263, endPoint y: 574, distance: 17.1
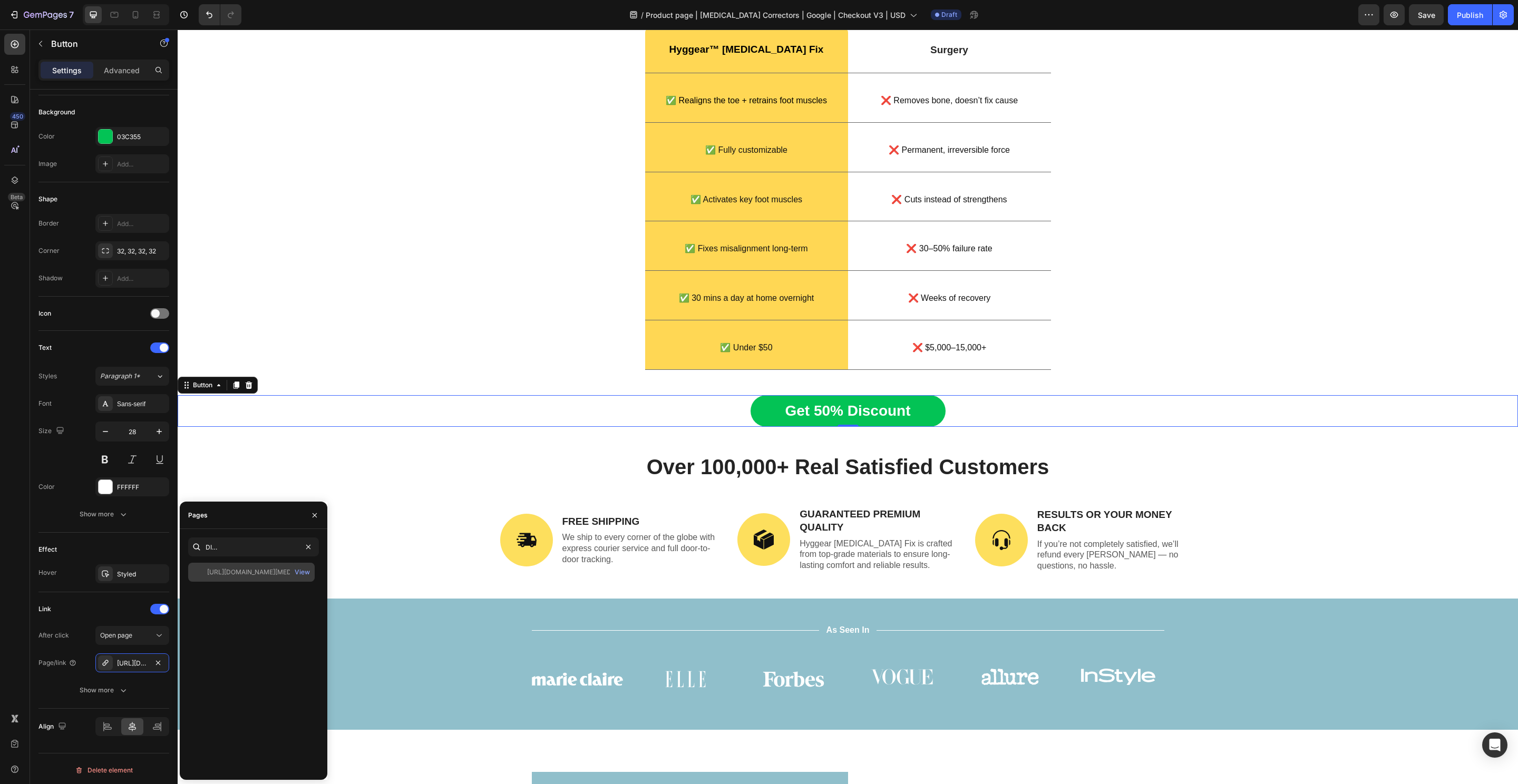
click at [246, 572] on div "https://hyggear.com/products/hyggear-big-toe-bunion-hallux-valgus-corrector-spe…" at bounding box center [257, 572] width 101 height 10
click at [303, 571] on div "View" at bounding box center [302, 572] width 15 height 10
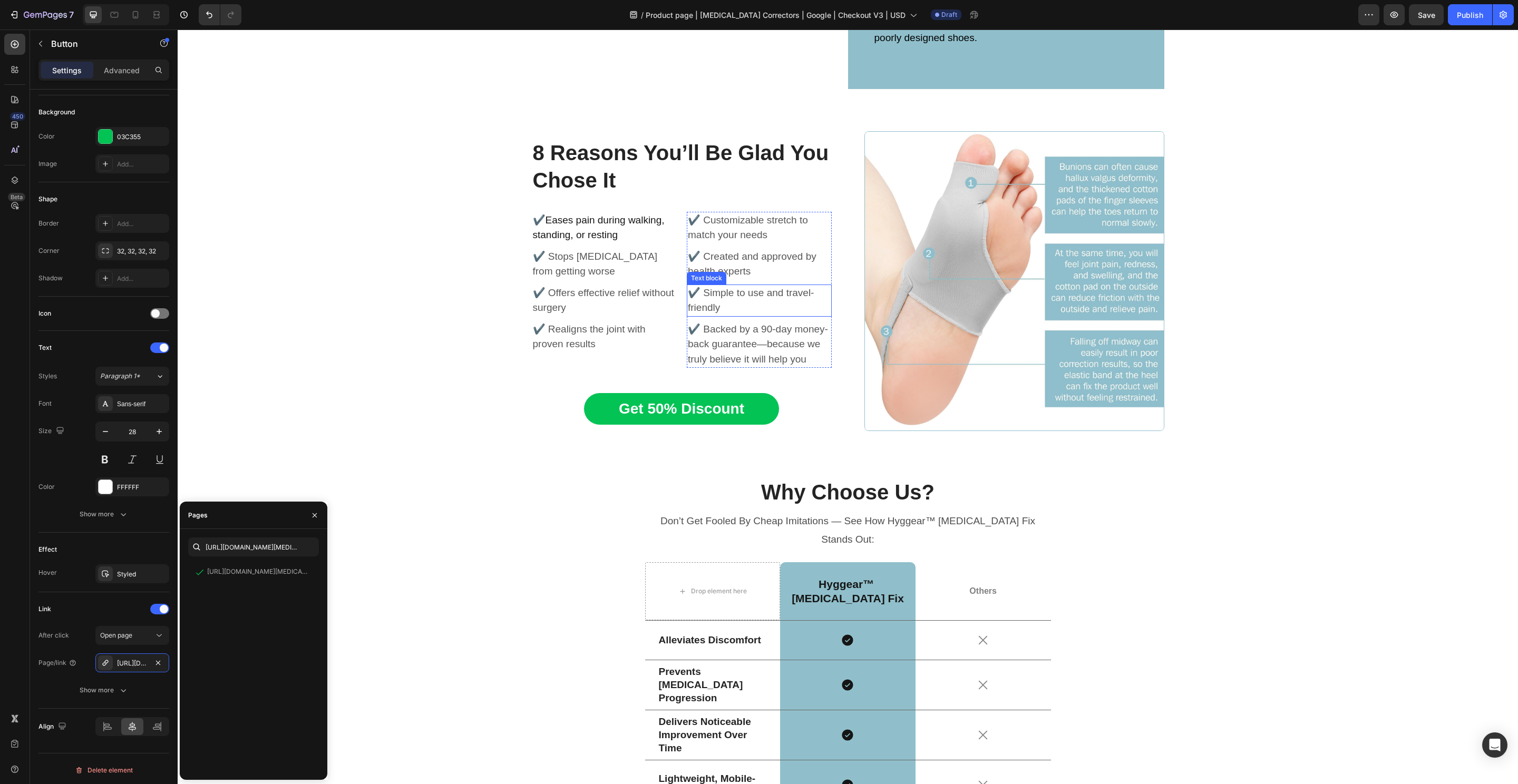
scroll to position [3951, 0]
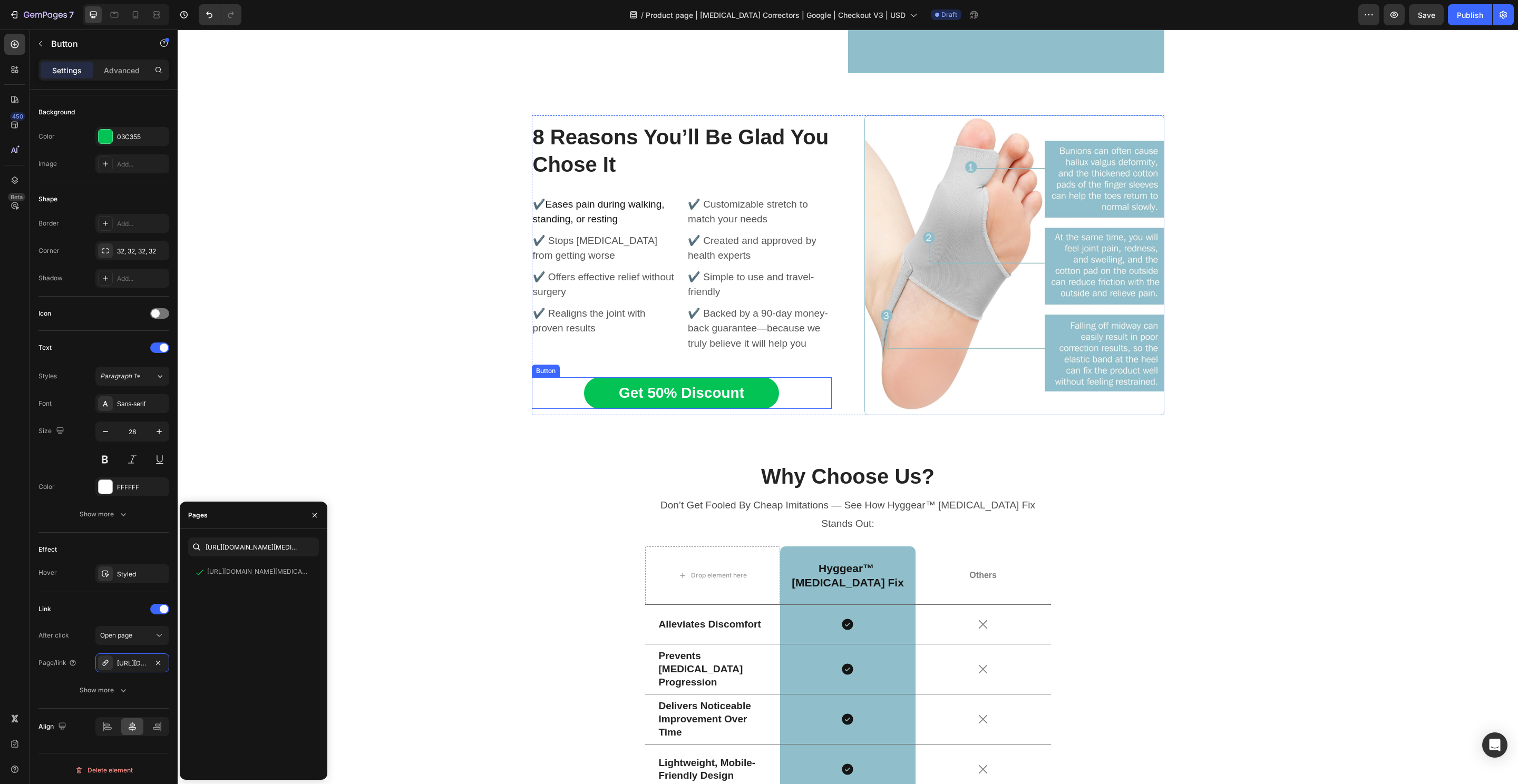
click at [774, 378] on div "Get 50% Discount Button" at bounding box center [681, 393] width 300 height 31
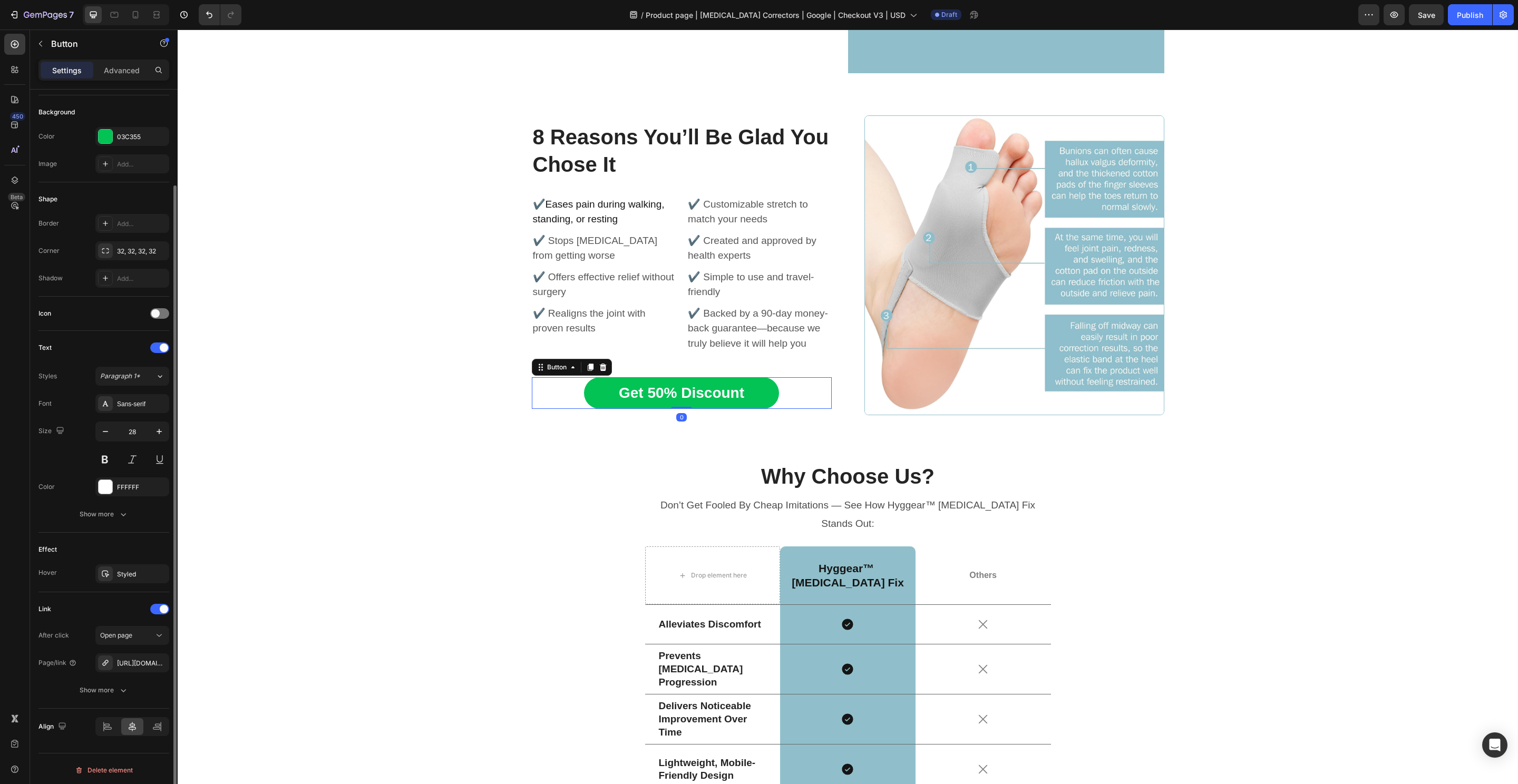
scroll to position [111, 0]
click at [120, 665] on div "https://hyggear.com/hyggear-big-toe-bunion-hallux-valgus-corrector-copy" at bounding box center [132, 663] width 30 height 10
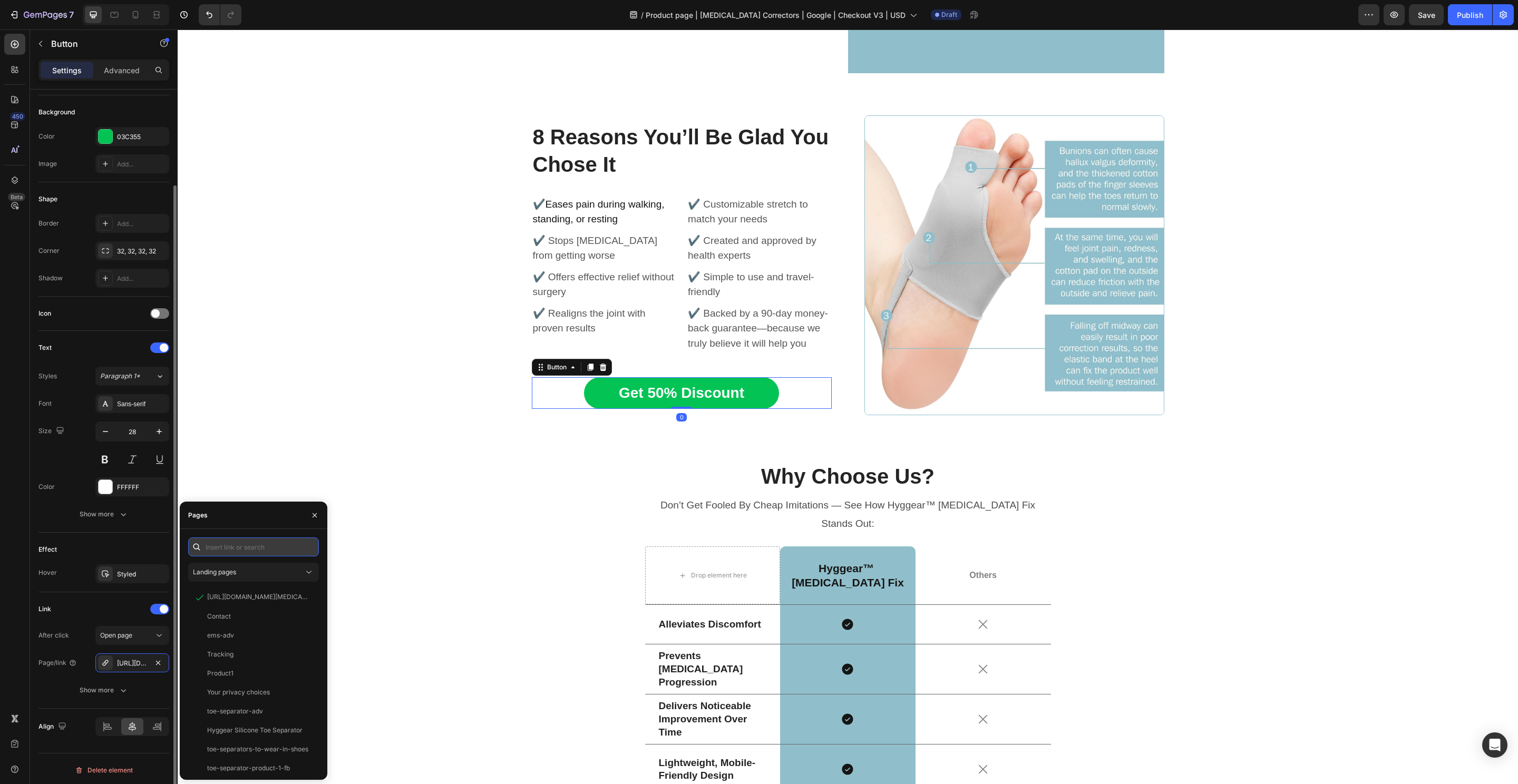
click at [247, 553] on input "text" at bounding box center [253, 547] width 131 height 19
paste input "https://hyggear.com/products/hyggear-big-toe-bunion-hallux-valgus-corrector-spe…"
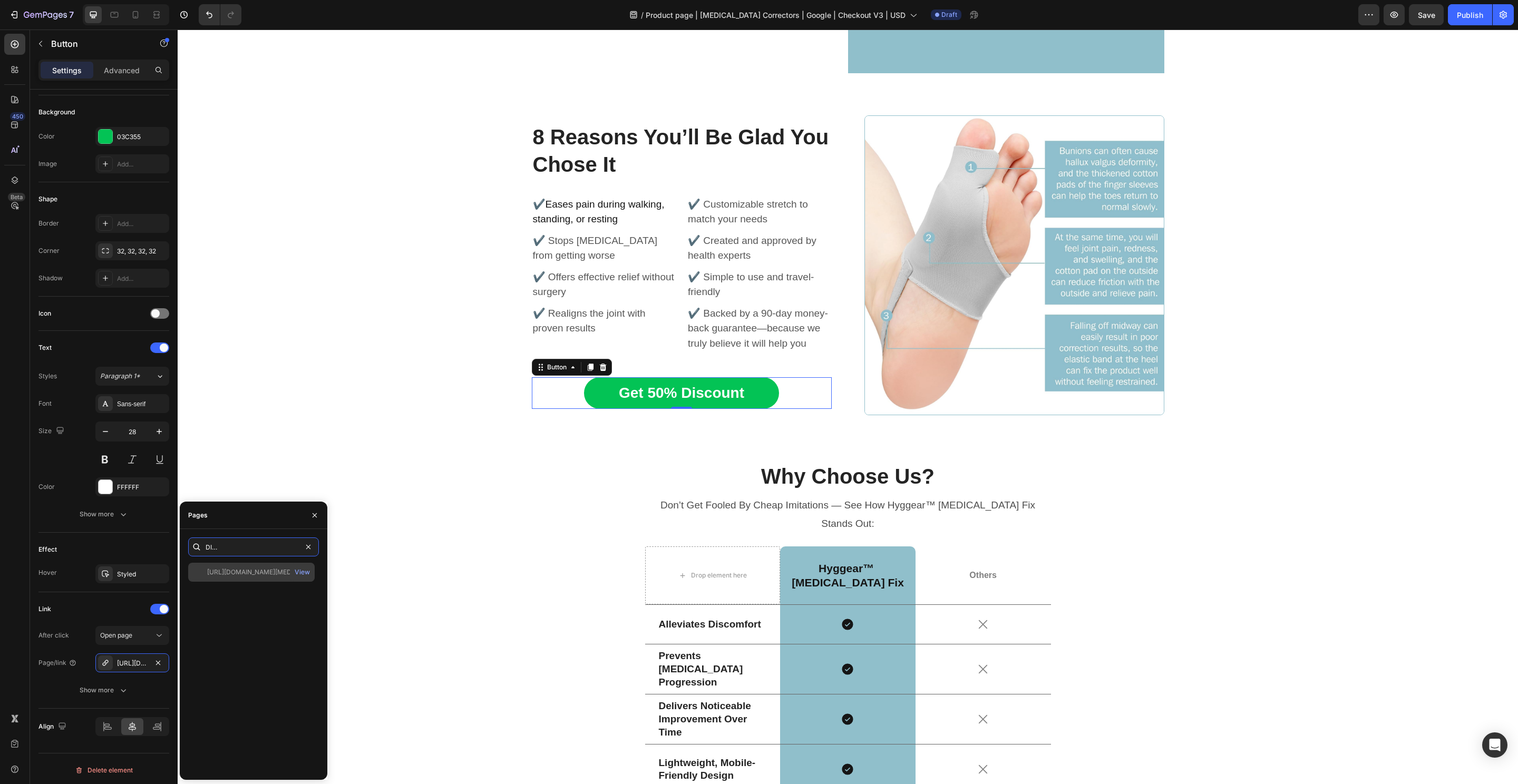
type input "https://hyggear.com/products/hyggear-big-toe-bunion-hallux-valgus-corrector-spe…"
drag, startPoint x: 239, startPoint y: 568, endPoint x: 292, endPoint y: 572, distance: 53.2
click at [239, 568] on div "https://hyggear.com/products/hyggear-big-toe-bunion-hallux-valgus-corrector-spe…" at bounding box center [257, 572] width 101 height 10
click at [298, 572] on div "View" at bounding box center [302, 572] width 15 height 10
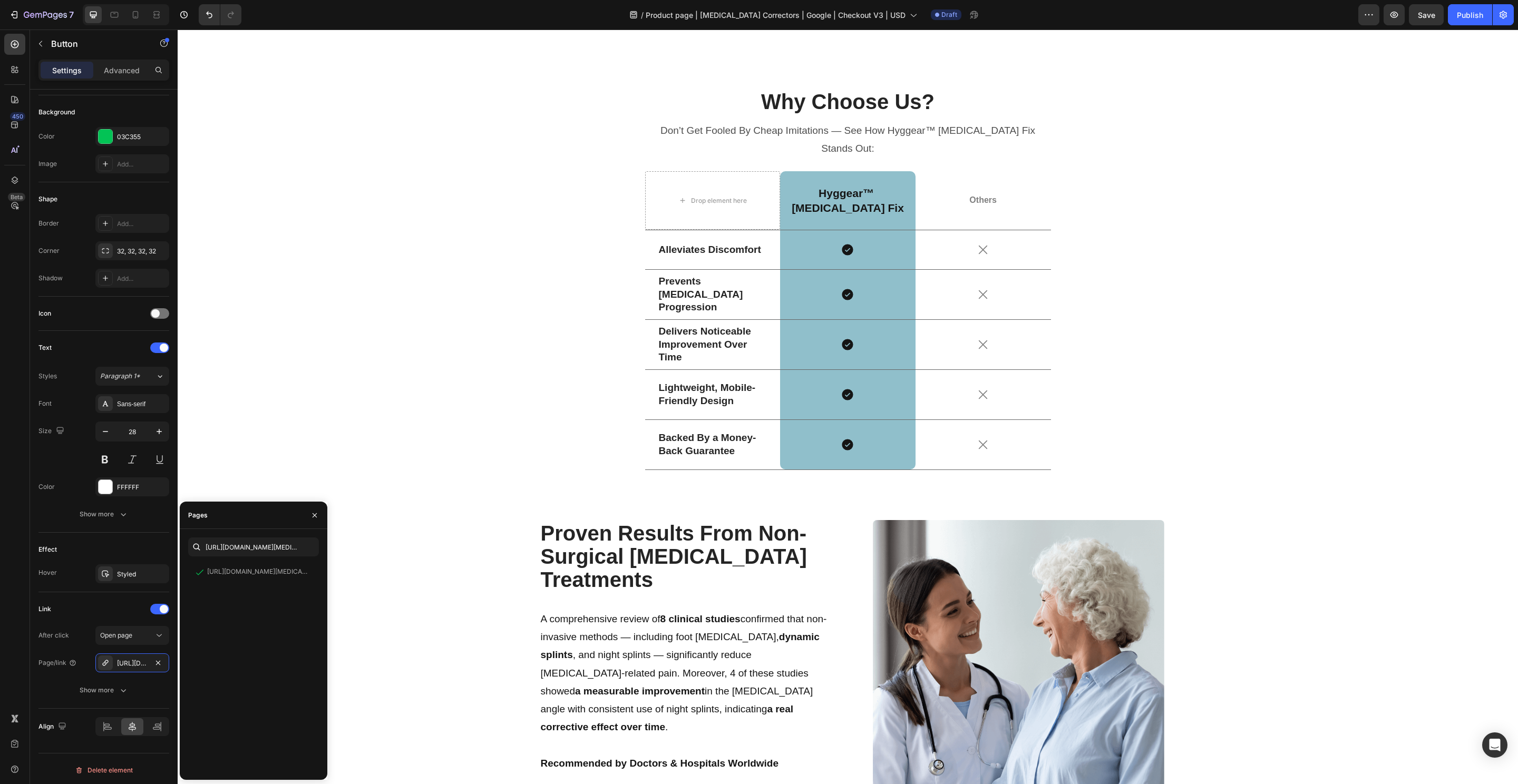
scroll to position [4714, 0]
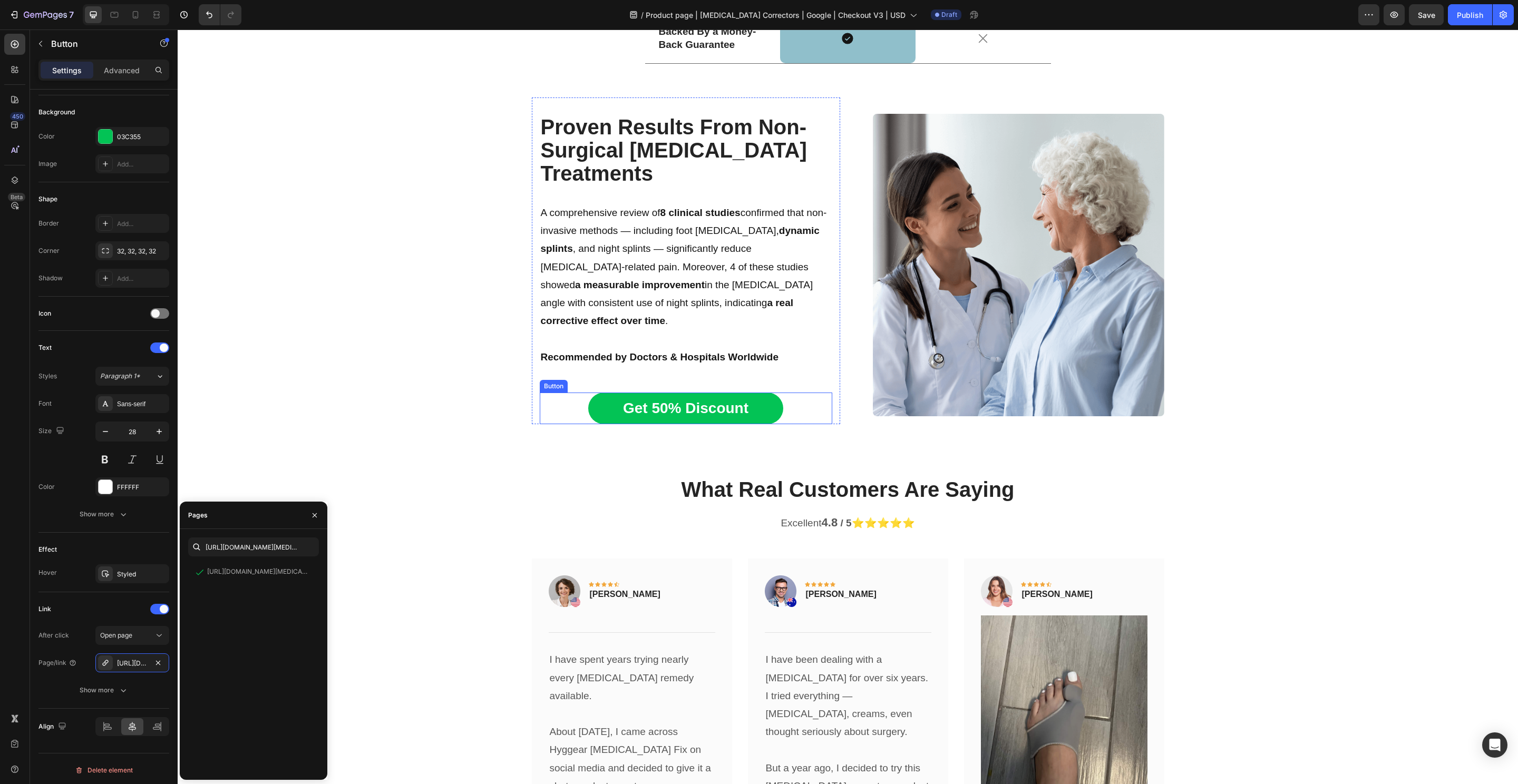
click at [789, 393] on div "Get 50% Discount Button" at bounding box center [686, 408] width 293 height 31
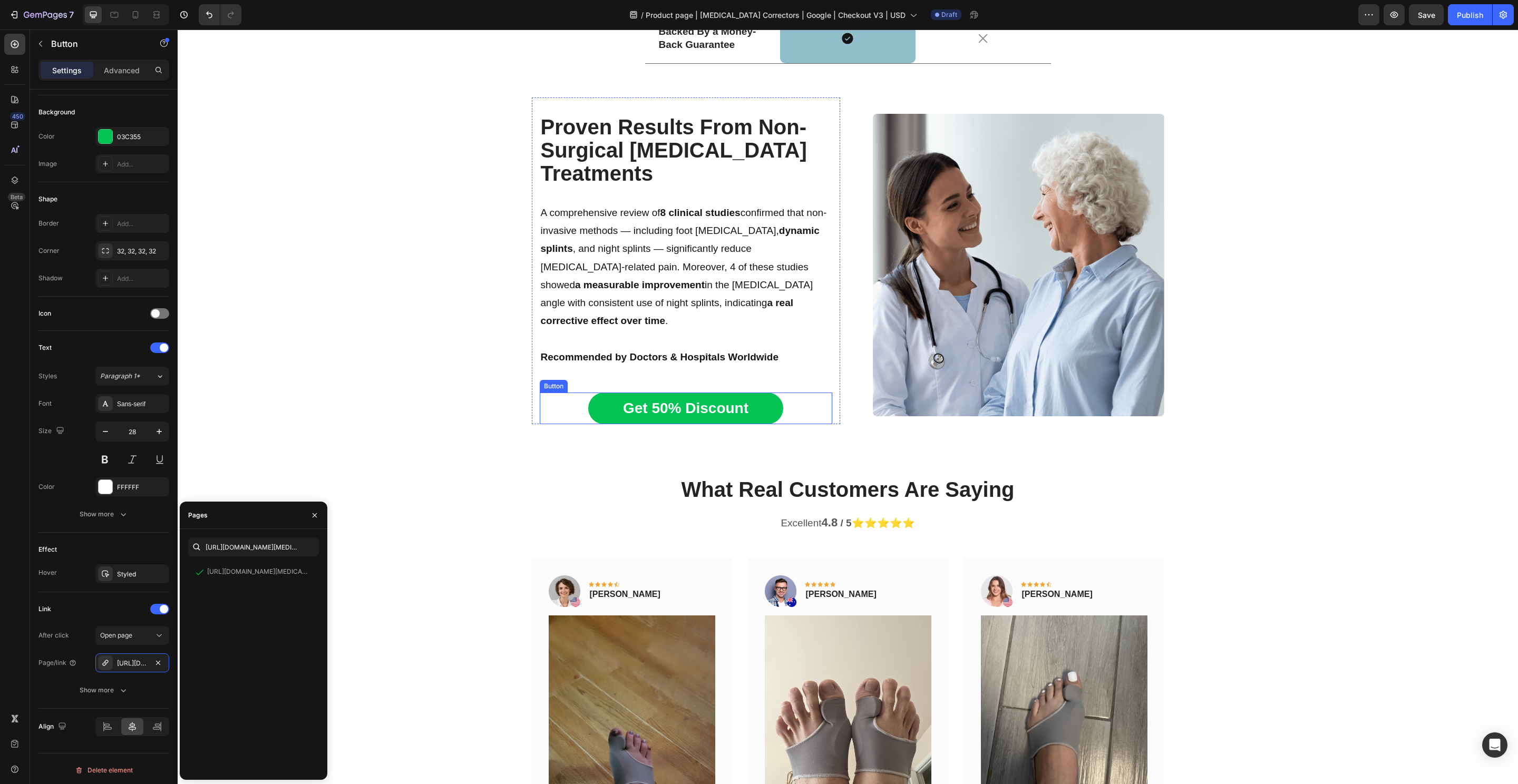
scroll to position [111, 0]
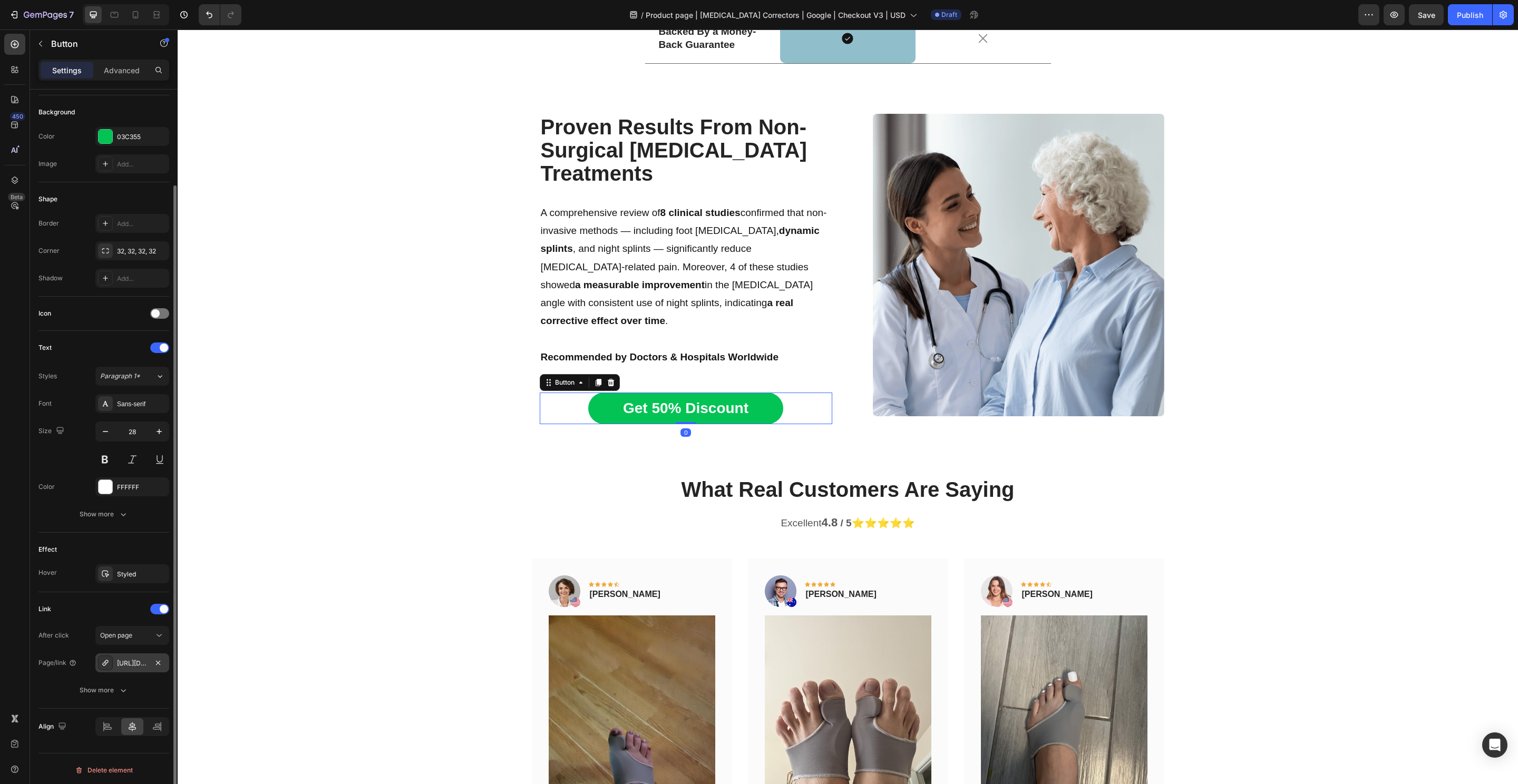
click at [136, 665] on div "https://hyggear.com/hyggear-big-toe-bunion-hallux-valgus-corrector-copy" at bounding box center [132, 663] width 30 height 10
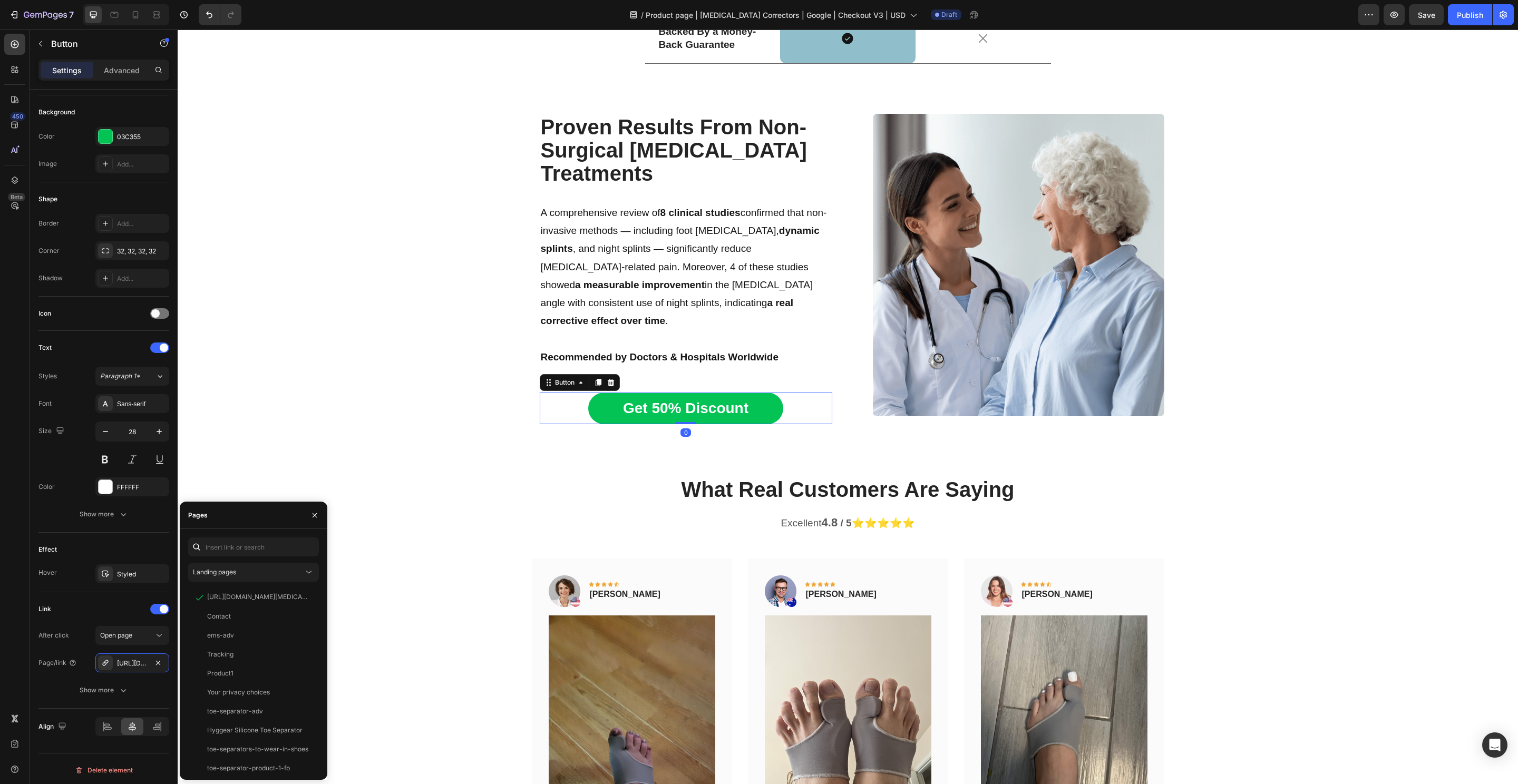
click at [255, 528] on div "Pages" at bounding box center [253, 516] width 148 height 28
click at [250, 538] on input "text" at bounding box center [253, 547] width 131 height 19
paste input "https://hyggear.com/products/hyggear-big-toe-bunion-hallux-valgus-corrector-spe…"
type input "https://hyggear.com/products/hyggear-big-toe-bunion-hallux-valgus-corrector-spe…"
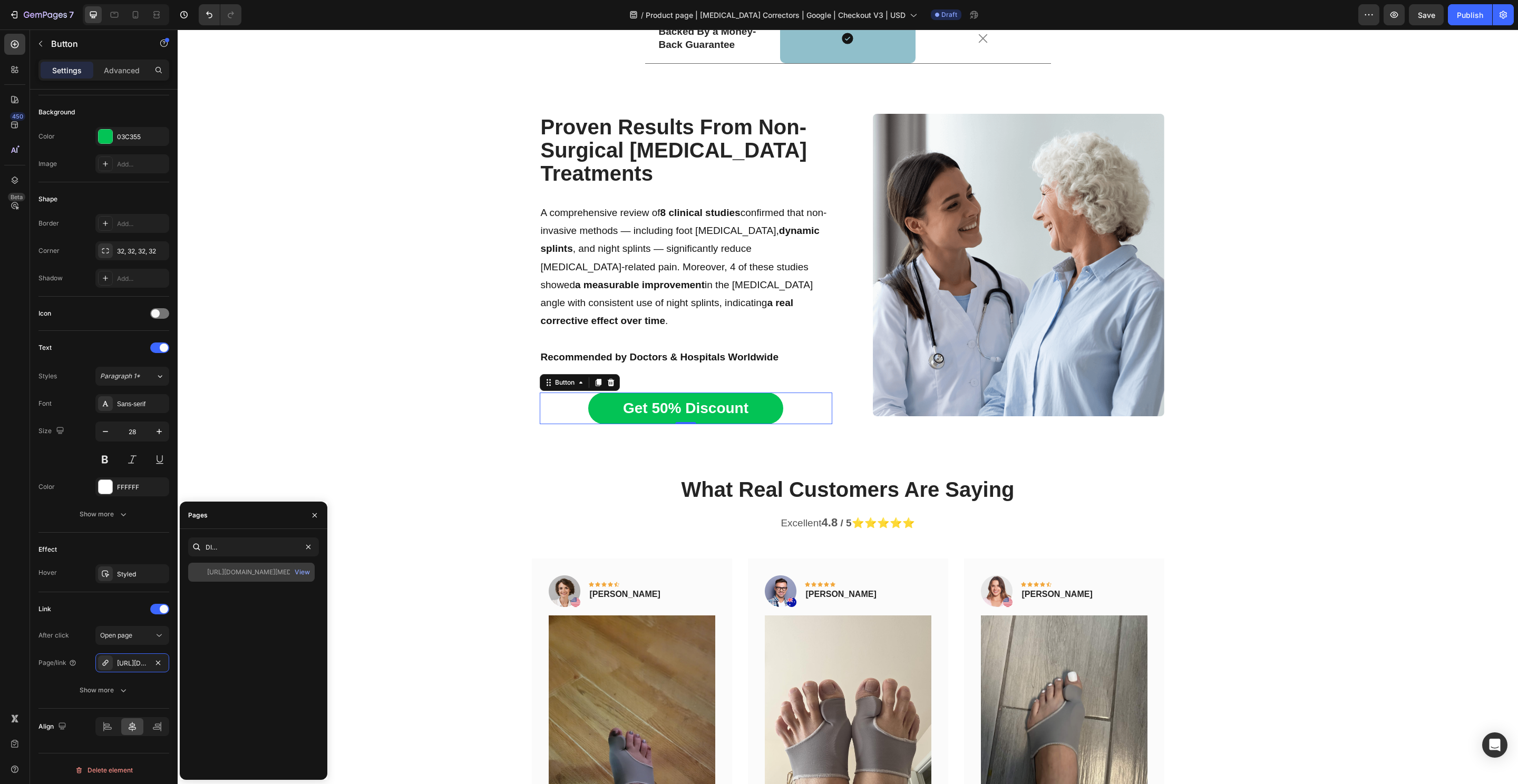
click at [243, 564] on div "https://hyggear.com/products/hyggear-big-toe-bunion-hallux-valgus-corrector-spe…" at bounding box center [251, 572] width 126 height 19
click at [304, 575] on div "View" at bounding box center [302, 572] width 15 height 10
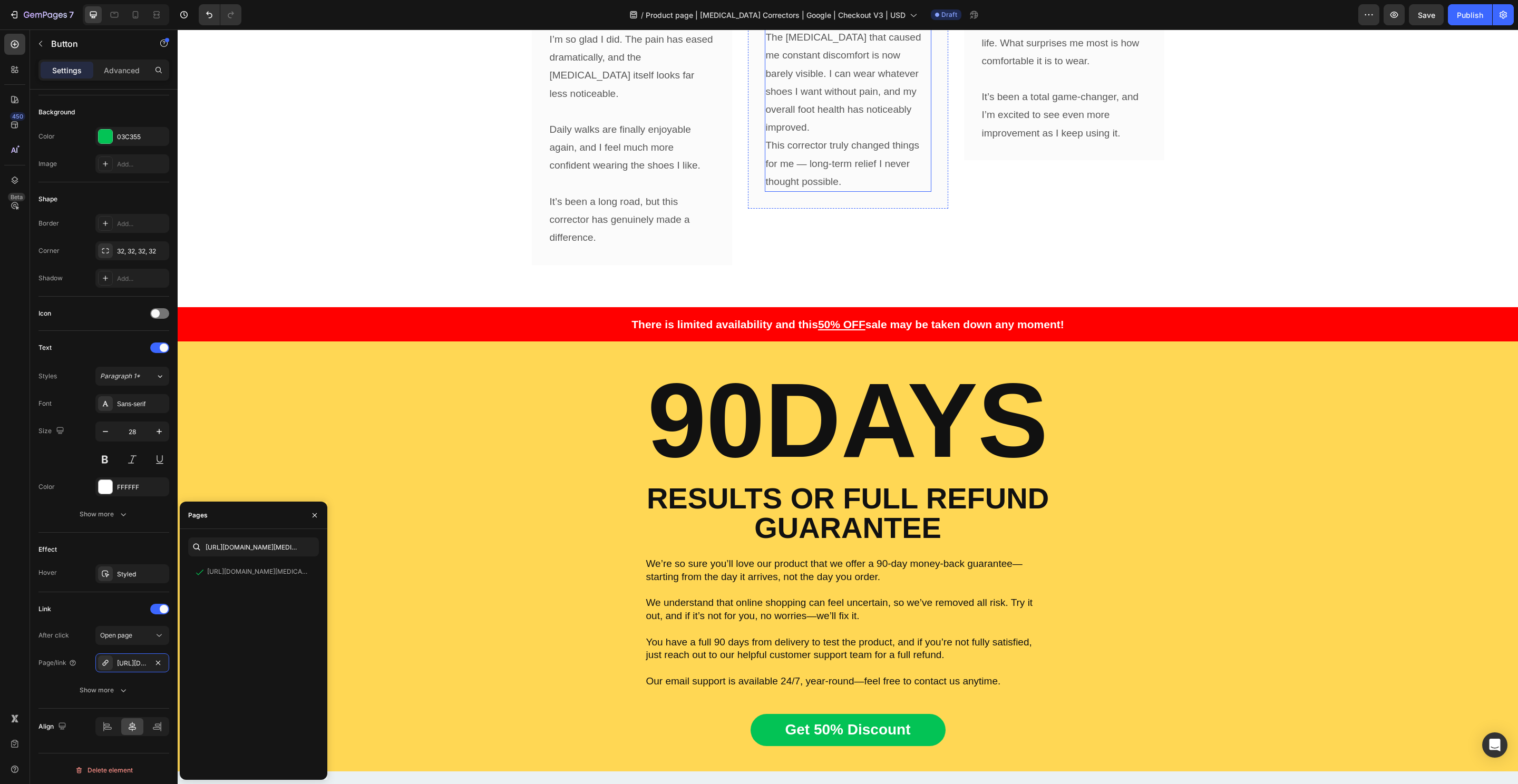
scroll to position [5999, 0]
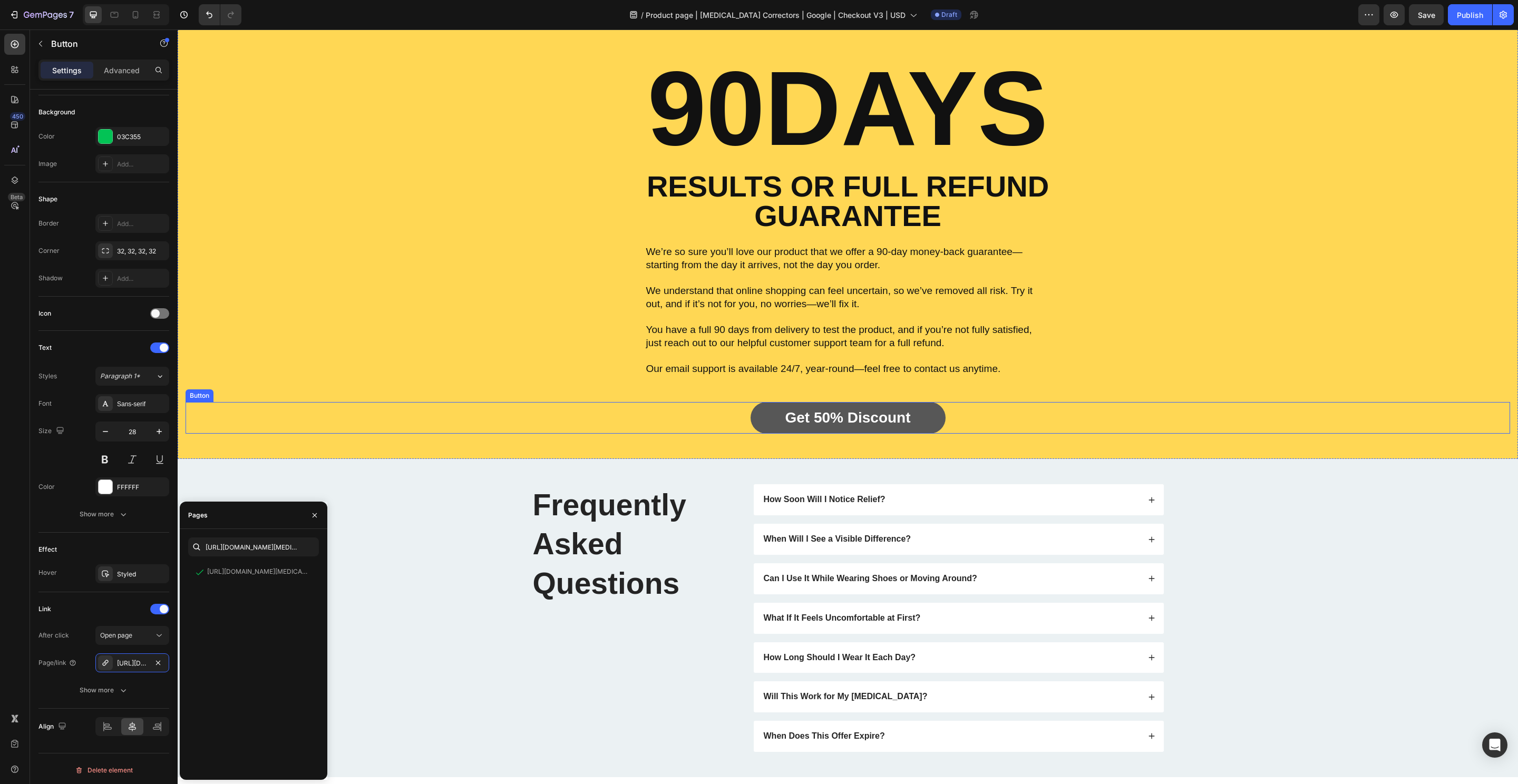
click at [757, 425] on link "Get 50% Discount" at bounding box center [848, 417] width 195 height 31
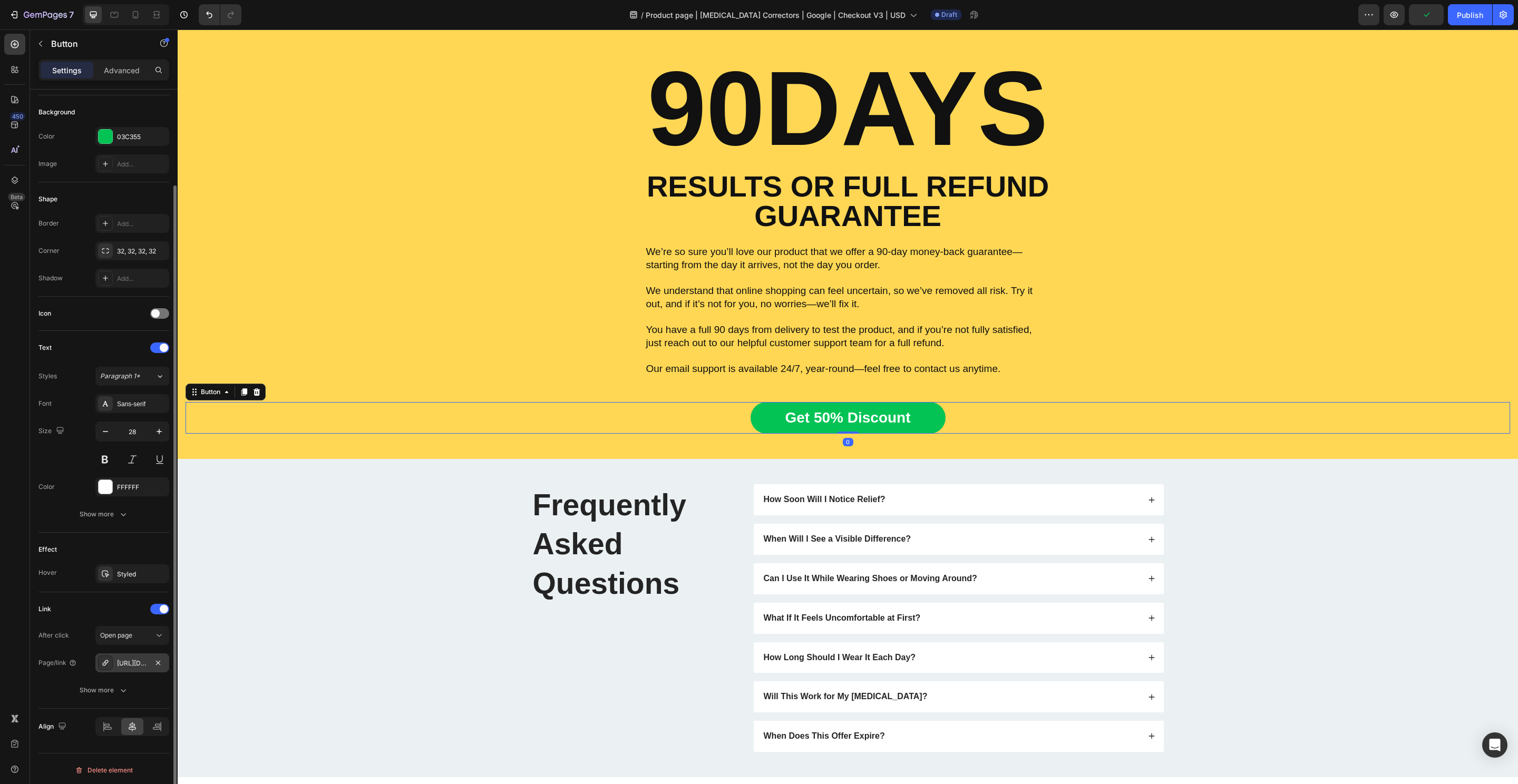
click at [140, 662] on div "https://hyggear.com/hyggear-big-toe-bunion-hallux-valgus-corrector-copy" at bounding box center [132, 663] width 30 height 10
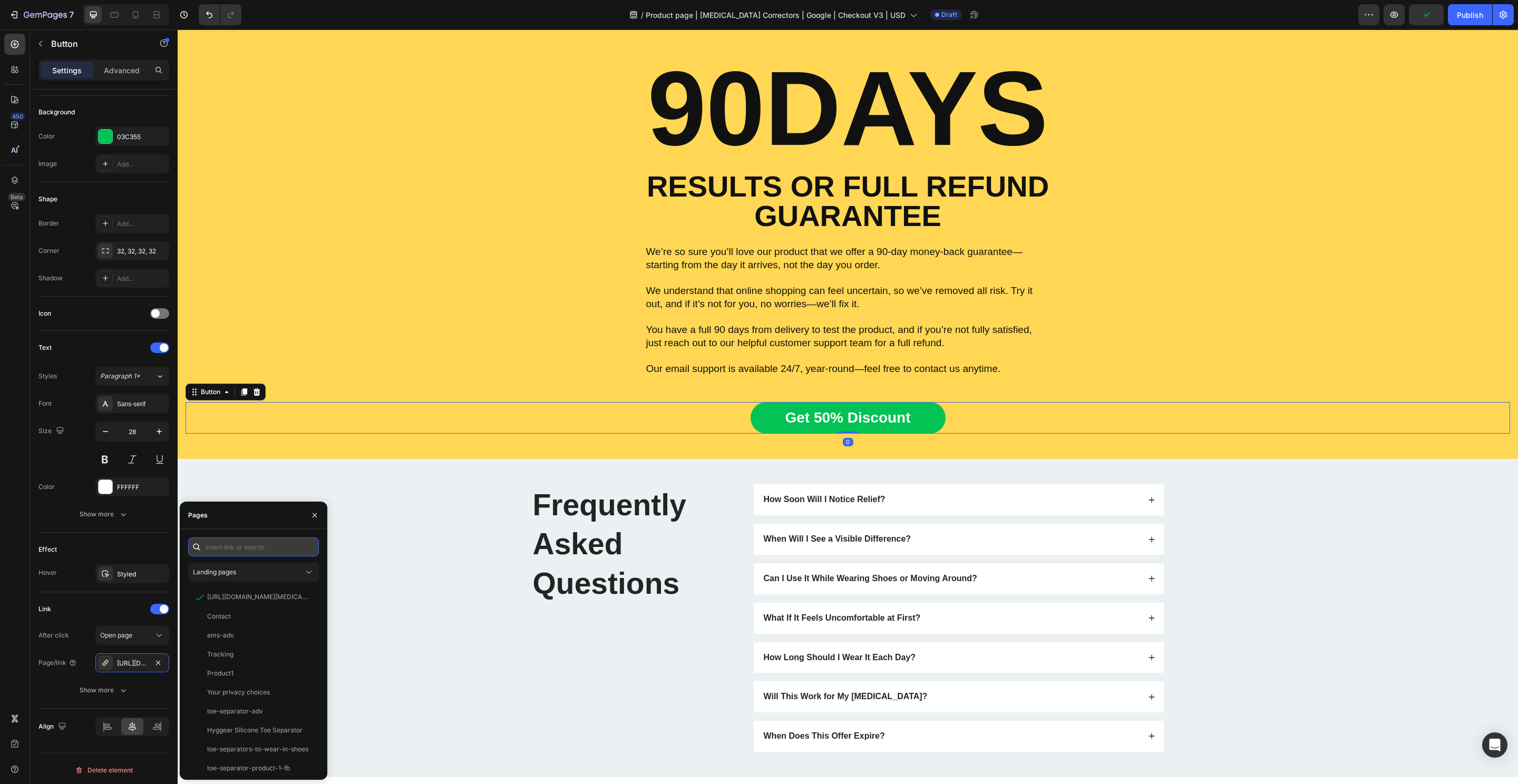
click at [250, 550] on input "text" at bounding box center [253, 547] width 131 height 19
paste input "https://hyggear.com/products/hyggear-big-toe-bunion-hallux-valgus-corrector-spe…"
type input "https://hyggear.com/products/hyggear-big-toe-bunion-hallux-valgus-corrector-spe…"
drag, startPoint x: 246, startPoint y: 563, endPoint x: 255, endPoint y: 567, distance: 9.8
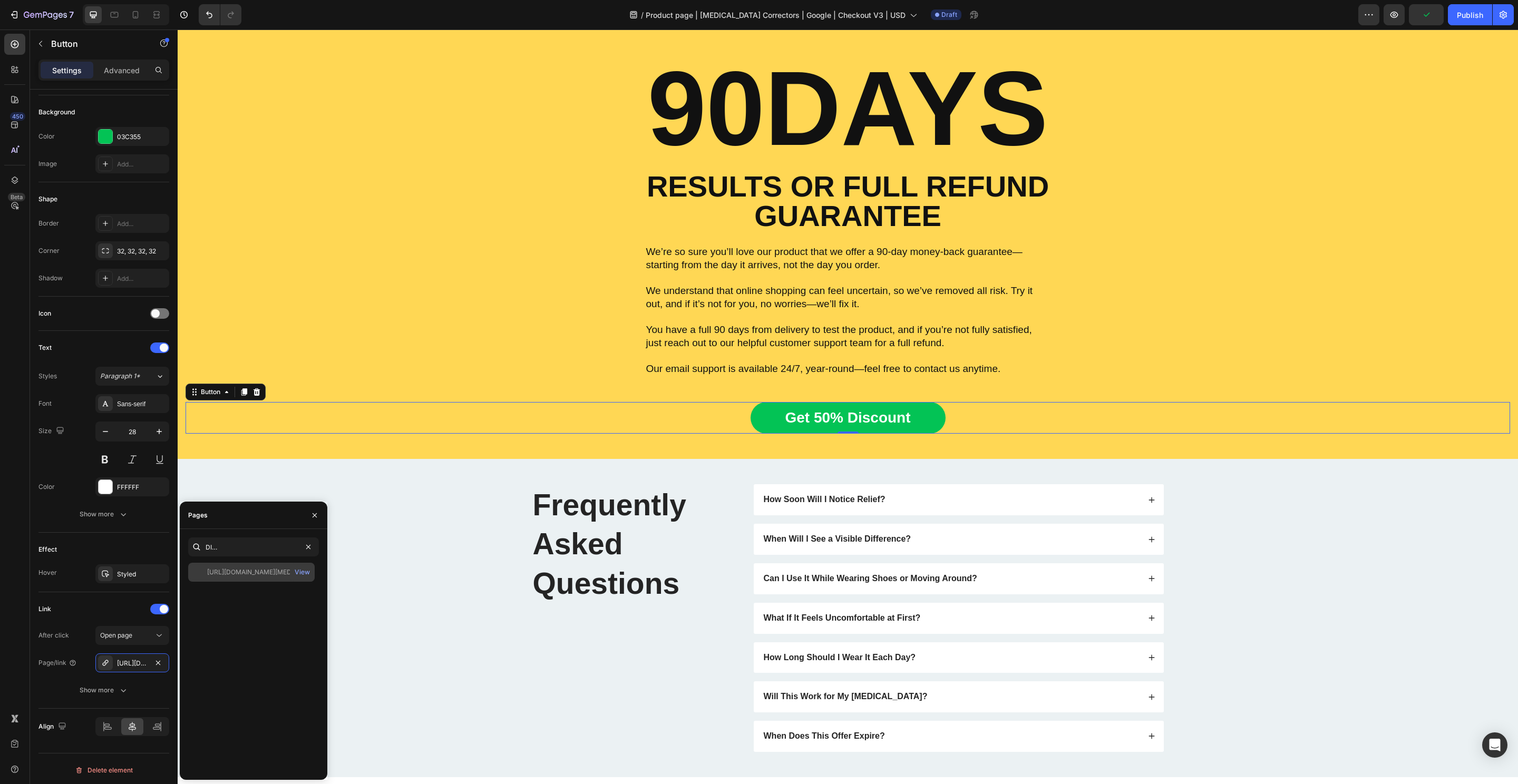
click at [246, 563] on div "https://hyggear.com/products/hyggear-big-toe-bunion-hallux-valgus-corrector-spe…" at bounding box center [251, 572] width 126 height 19
click at [309, 571] on div "View" at bounding box center [302, 572] width 15 height 10
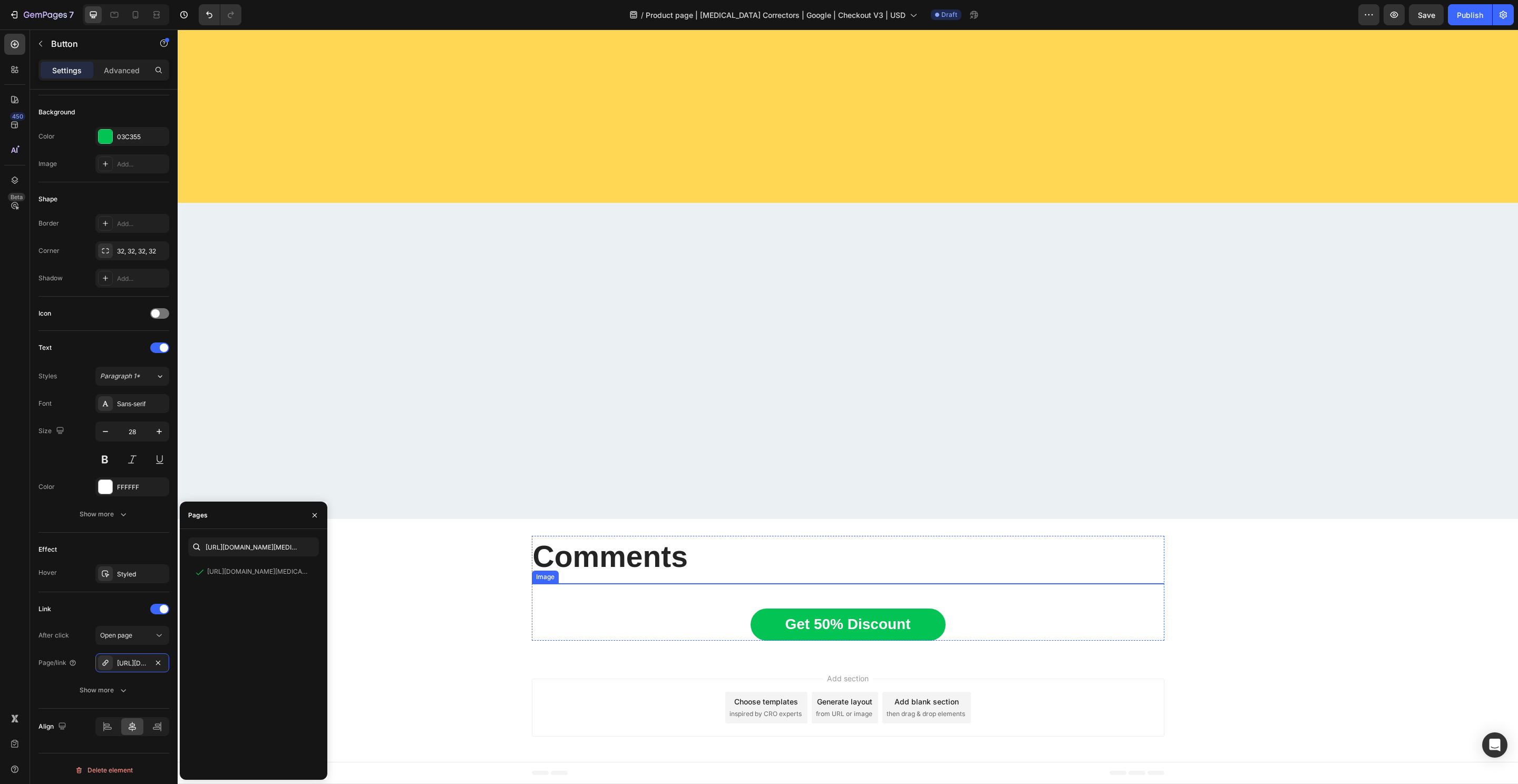
scroll to position [7632, 0]
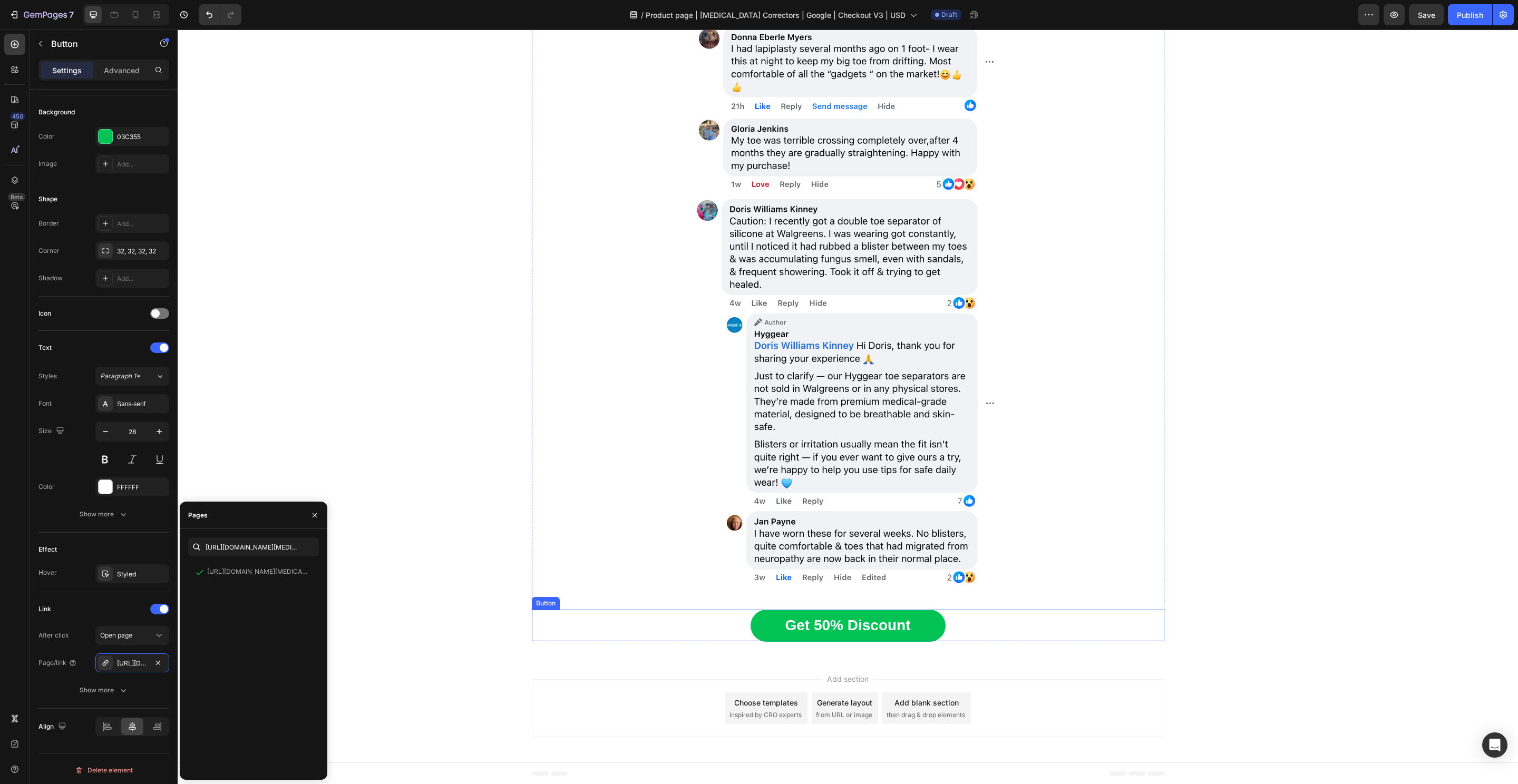
click at [982, 628] on div "Get 50% Discount Button" at bounding box center [848, 625] width 633 height 31
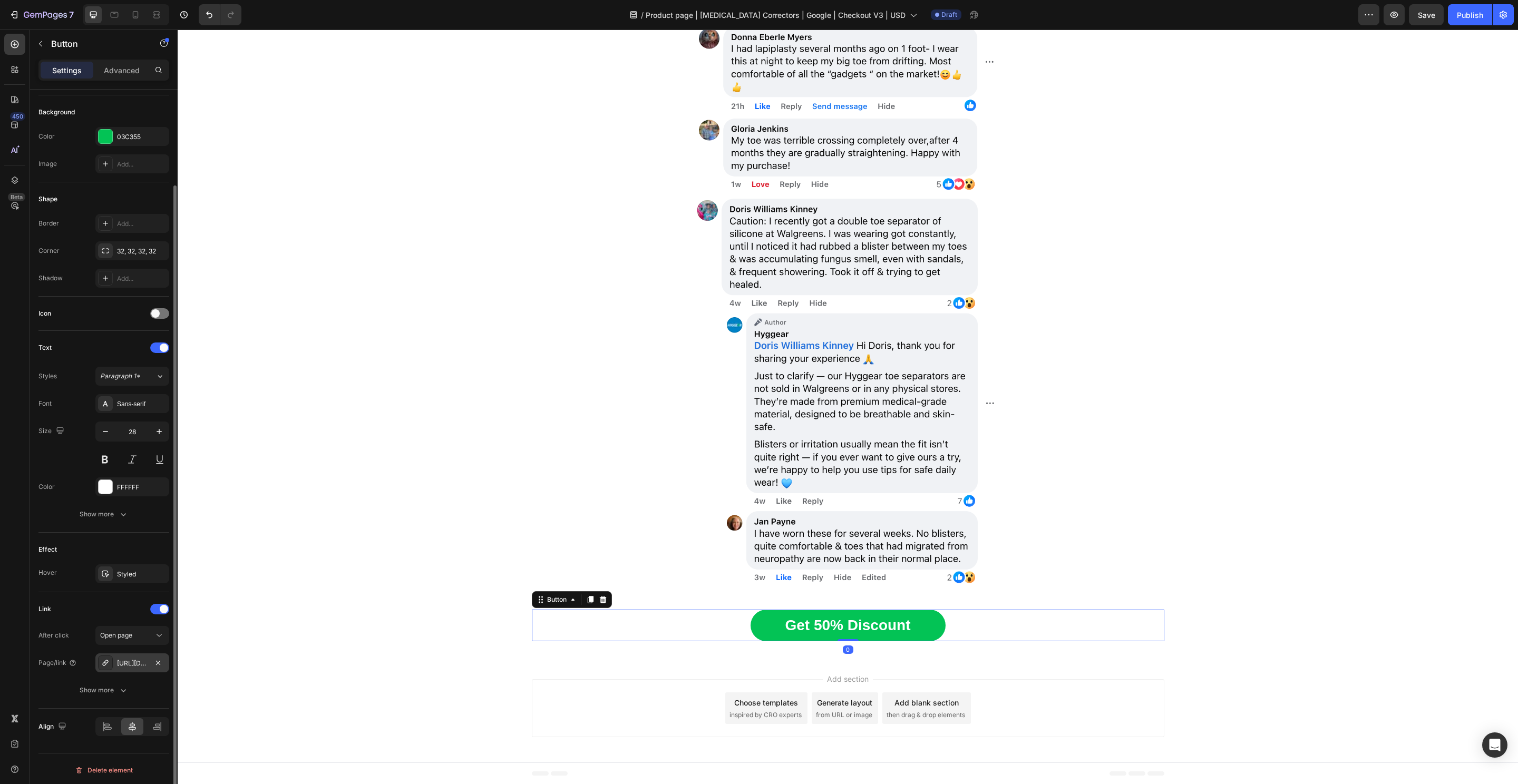
click at [141, 666] on div "https://hyggear.com/hyggear-big-toe-bunion-hallux-valgus-corrector-copy" at bounding box center [132, 662] width 73 height 19
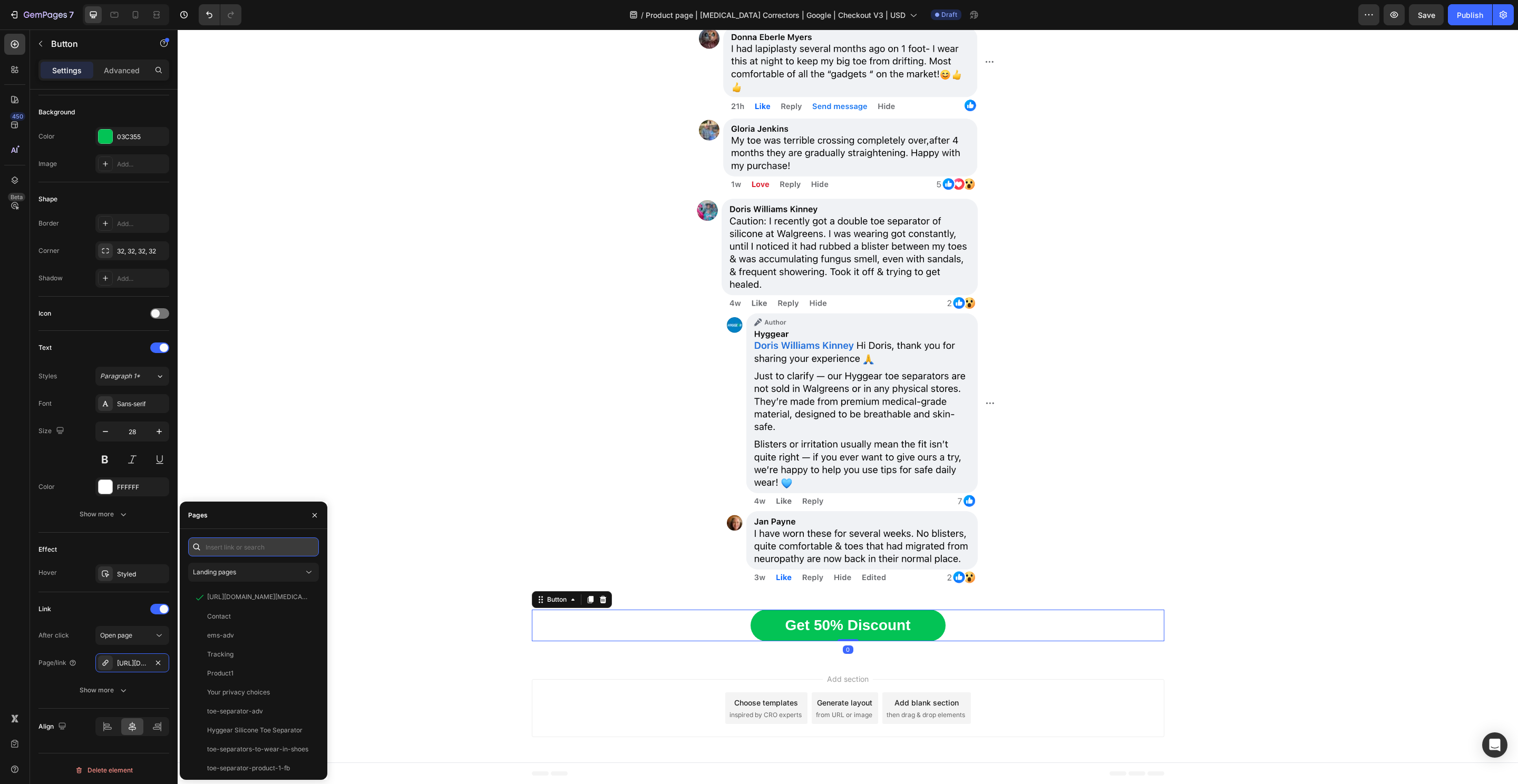
click at [242, 543] on input "text" at bounding box center [253, 547] width 131 height 19
paste input "https://hyggear.com/products/hyggear-big-toe-bunion-hallux-valgus-corrector-spe…"
type input "https://hyggear.com/products/hyggear-big-toe-bunion-hallux-valgus-corrector-spe…"
click at [234, 575] on div "https://hyggear.com/products/hyggear-big-toe-bunion-hallux-valgus-corrector-spe…" at bounding box center [257, 572] width 101 height 10
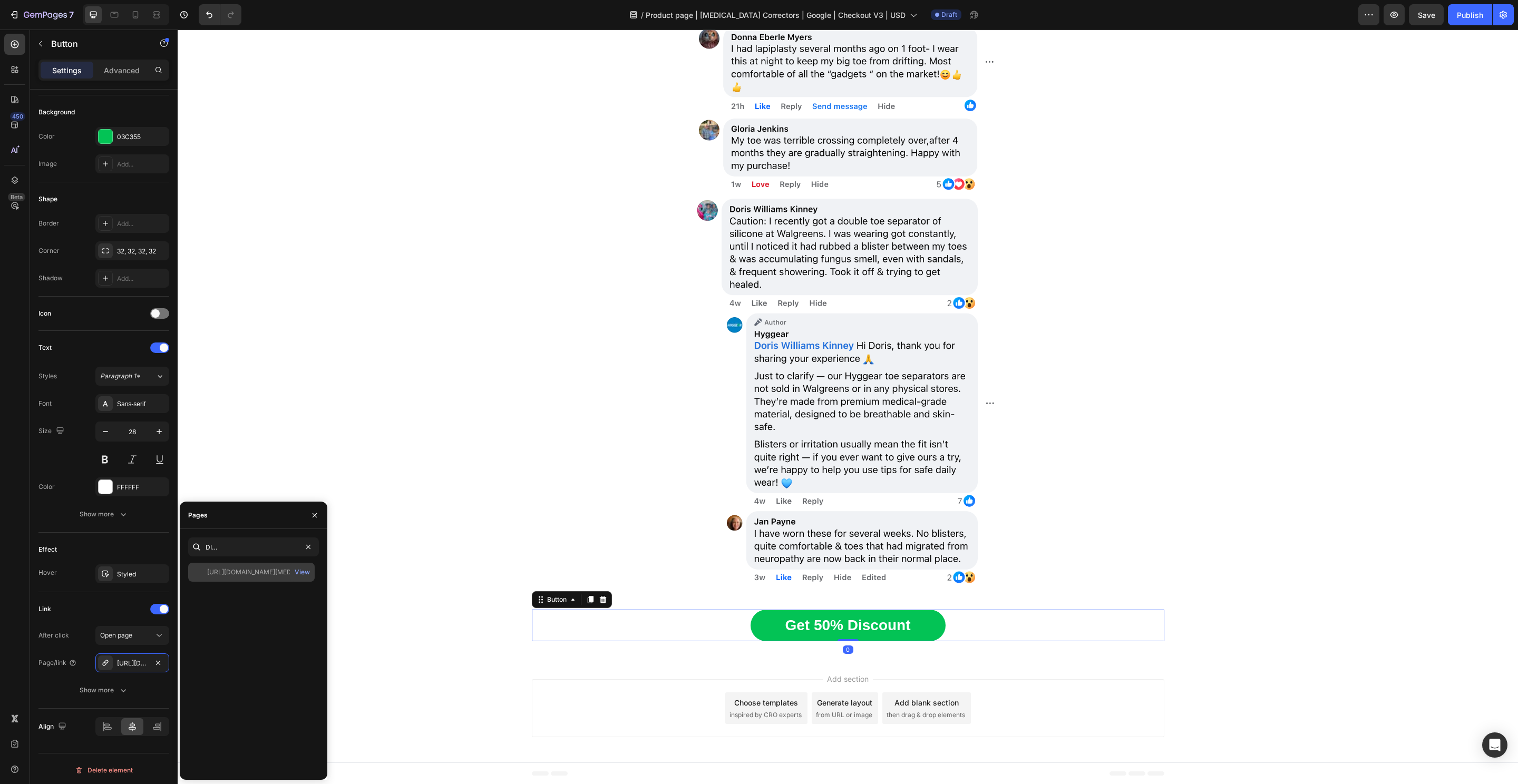
scroll to position [0, 0]
click at [304, 574] on div "View" at bounding box center [302, 572] width 15 height 10
click at [107, 16] on div at bounding box center [114, 14] width 17 height 17
type input "25"
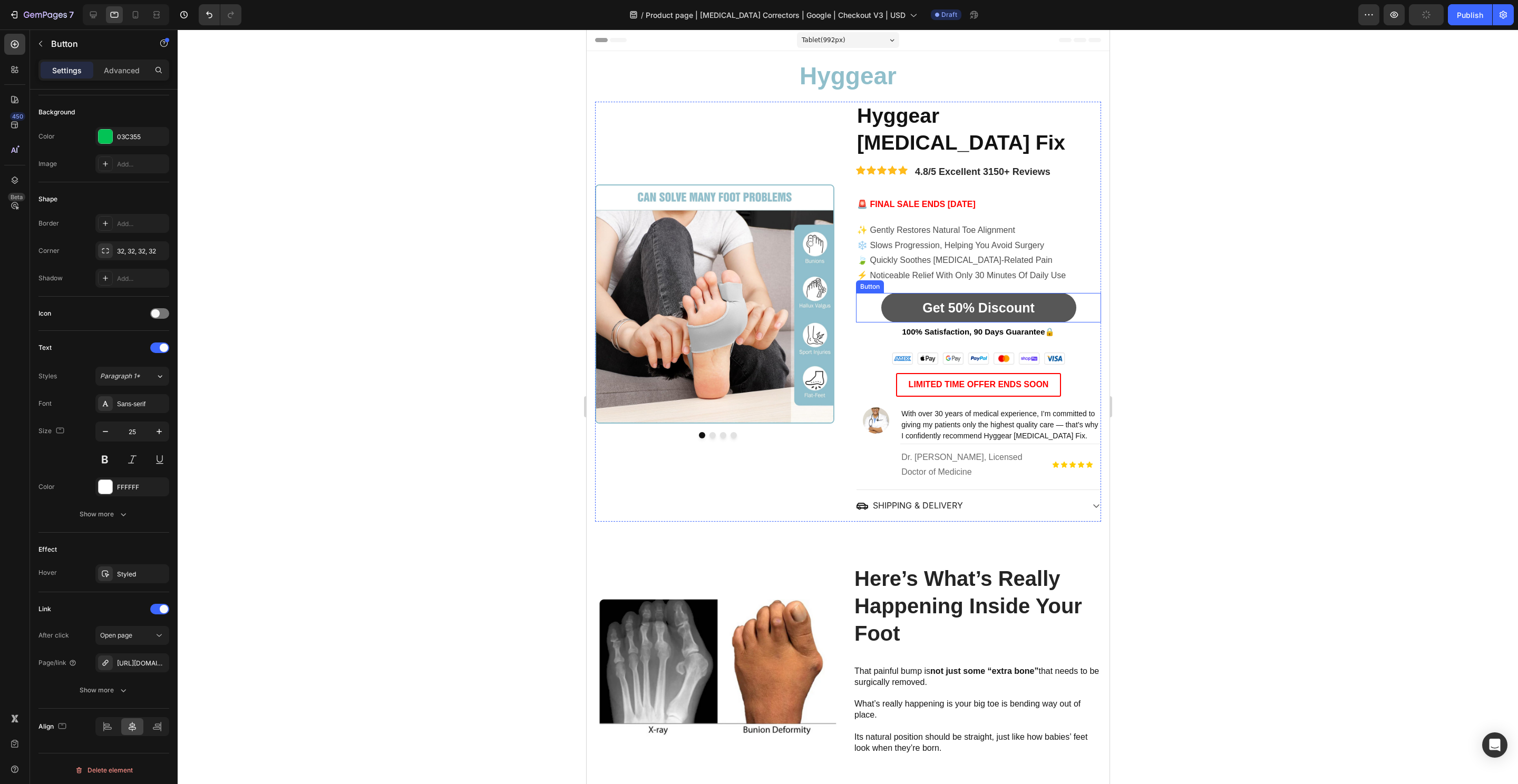
click at [1052, 293] on link "Get 50% Discount" at bounding box center [978, 308] width 195 height 30
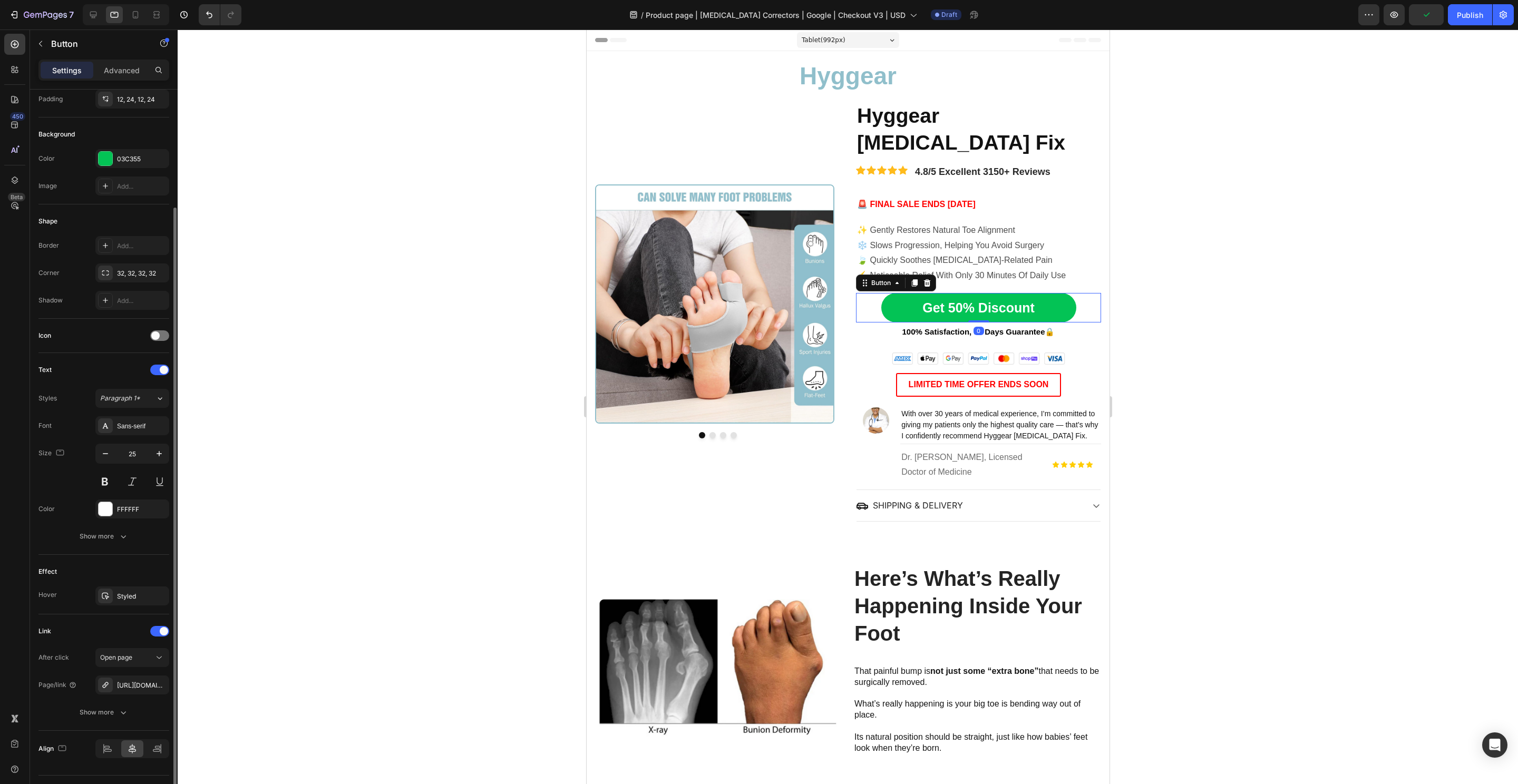
scroll to position [111, 0]
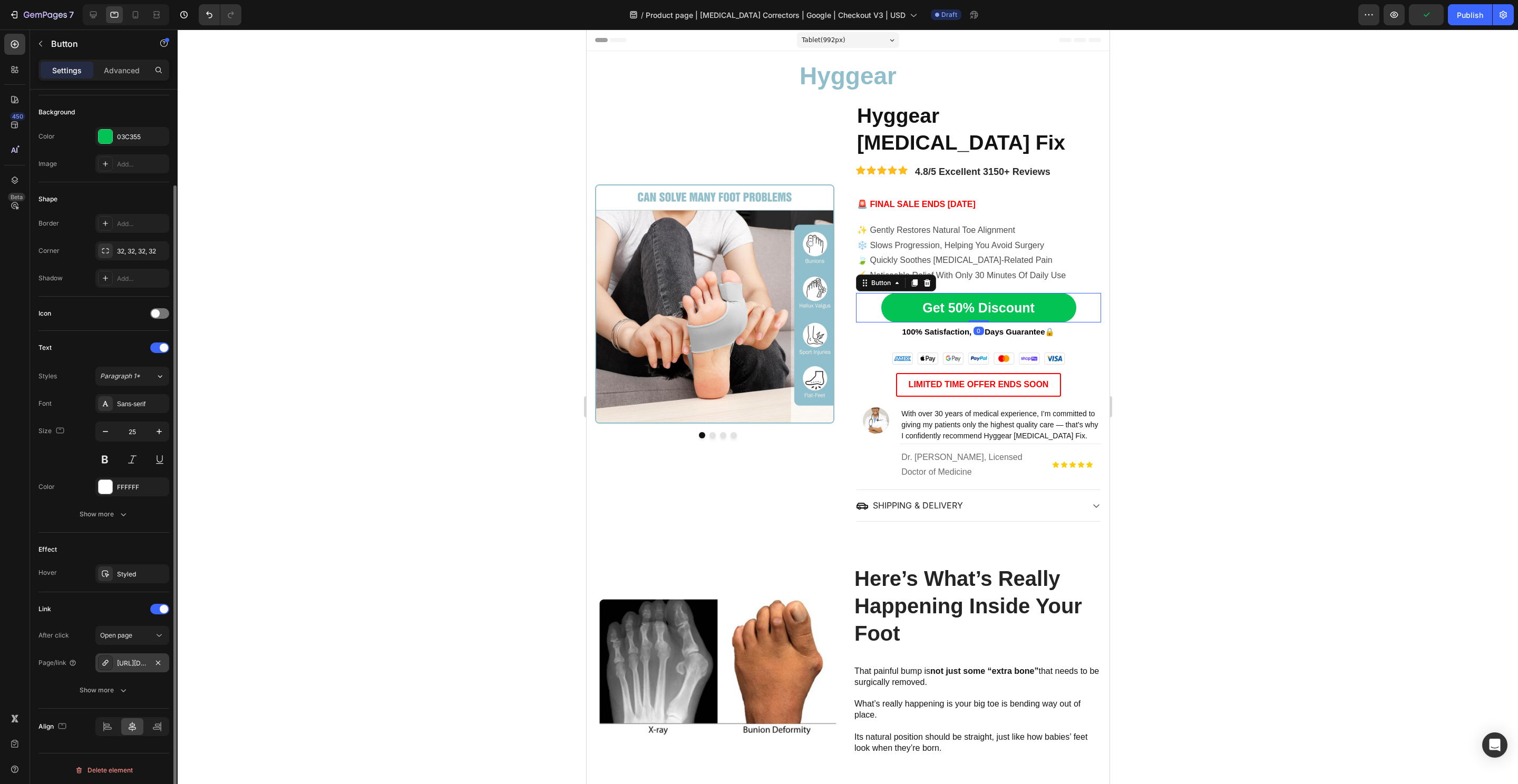
click at [126, 662] on div "https://hyggear.com/hyggear-big-toe-bunion-hallux-valgus-corrector-special-bund…" at bounding box center [132, 663] width 30 height 10
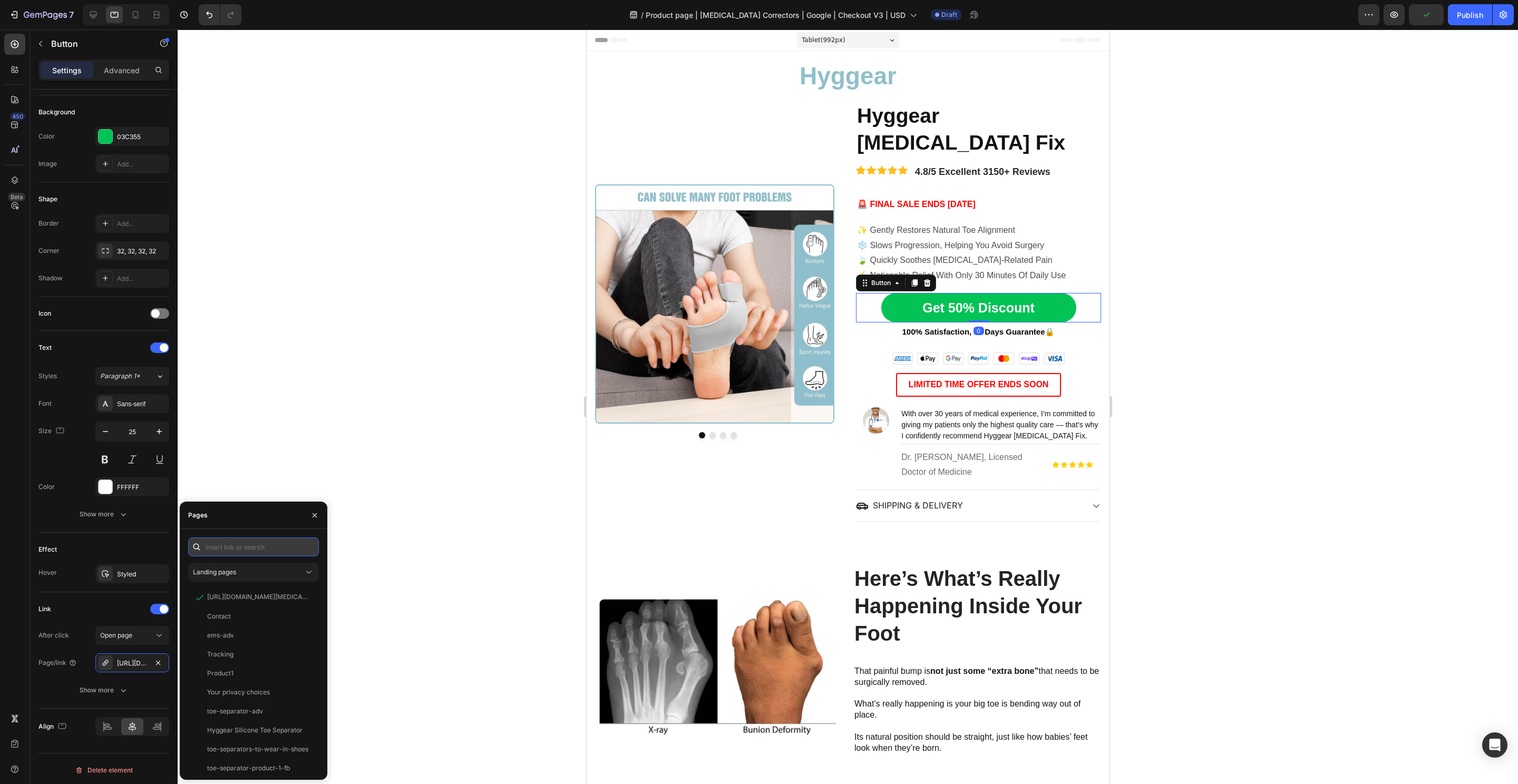
click at [228, 542] on input "text" at bounding box center [253, 547] width 131 height 19
paste input "https://hyggear.com/products/hyggear-big-toe-bunion-hallux-valgus-corrector-spe…"
type input "https://hyggear.com/products/hyggear-big-toe-bunion-hallux-valgus-corrector-spe…"
click at [233, 576] on div "https://hyggear.com/products/hyggear-big-toe-bunion-hallux-valgus-corrector-spe…" at bounding box center [257, 573] width 101 height 11
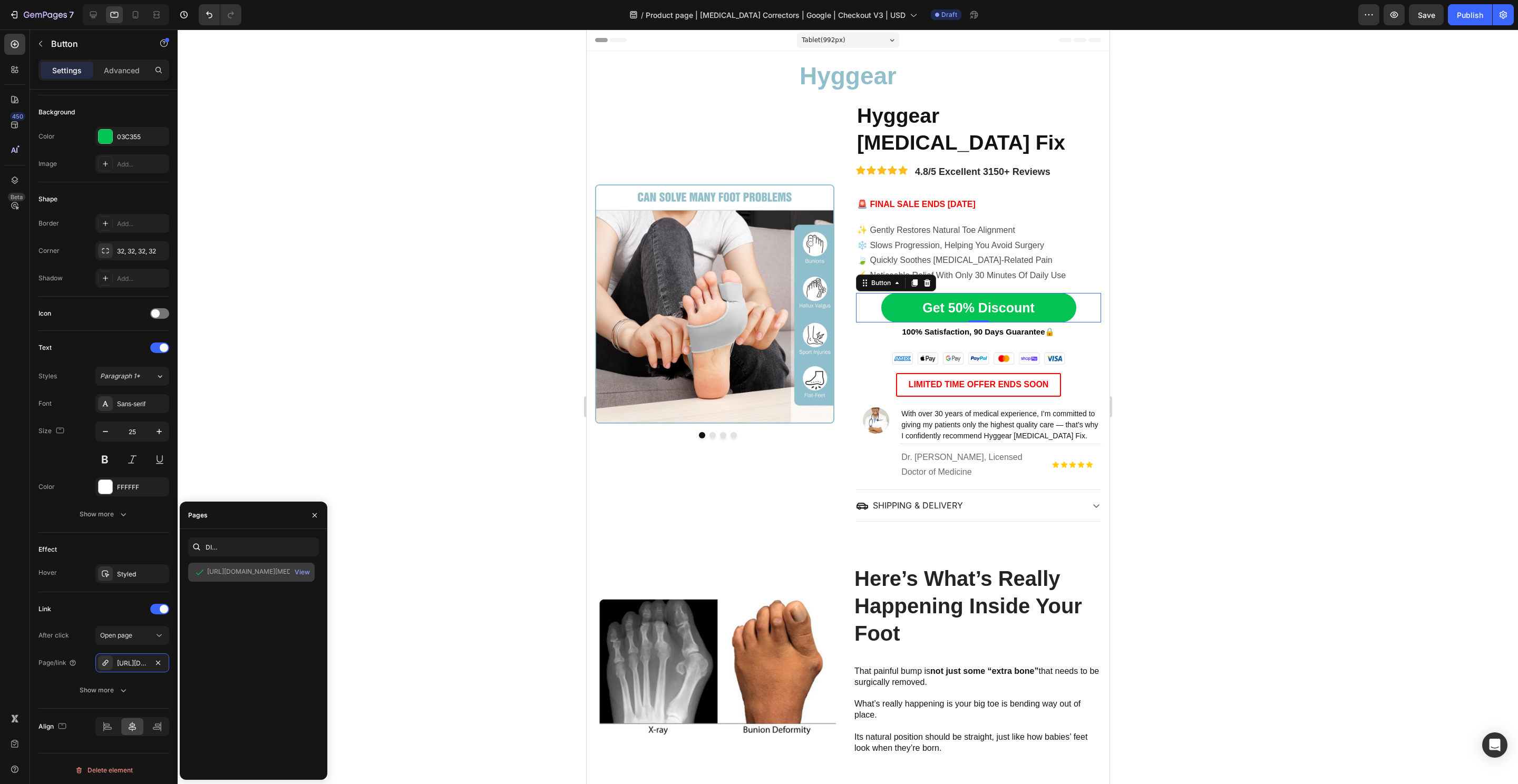
scroll to position [0, 0]
click at [301, 576] on div "View" at bounding box center [302, 572] width 15 height 10
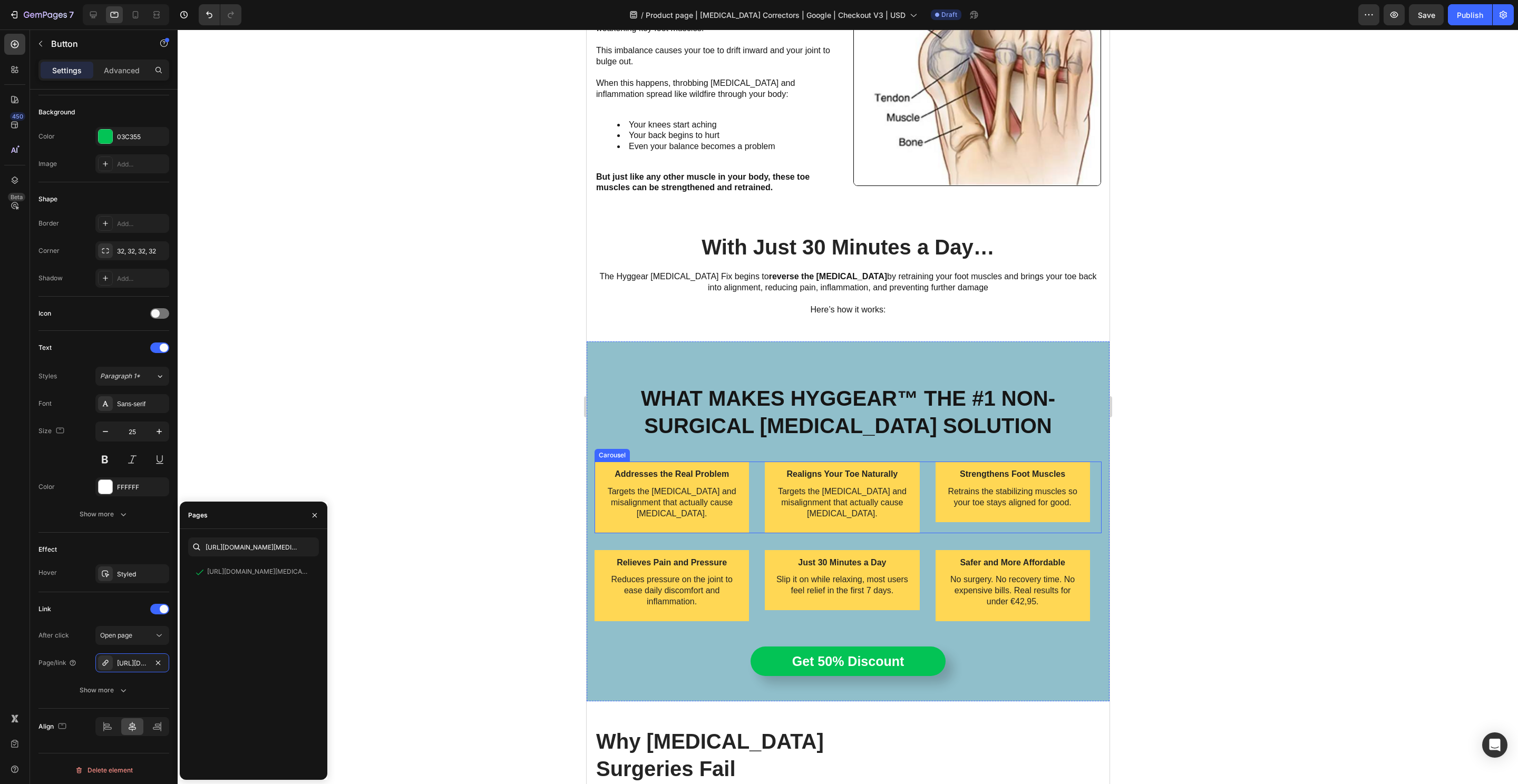
scroll to position [1064, 0]
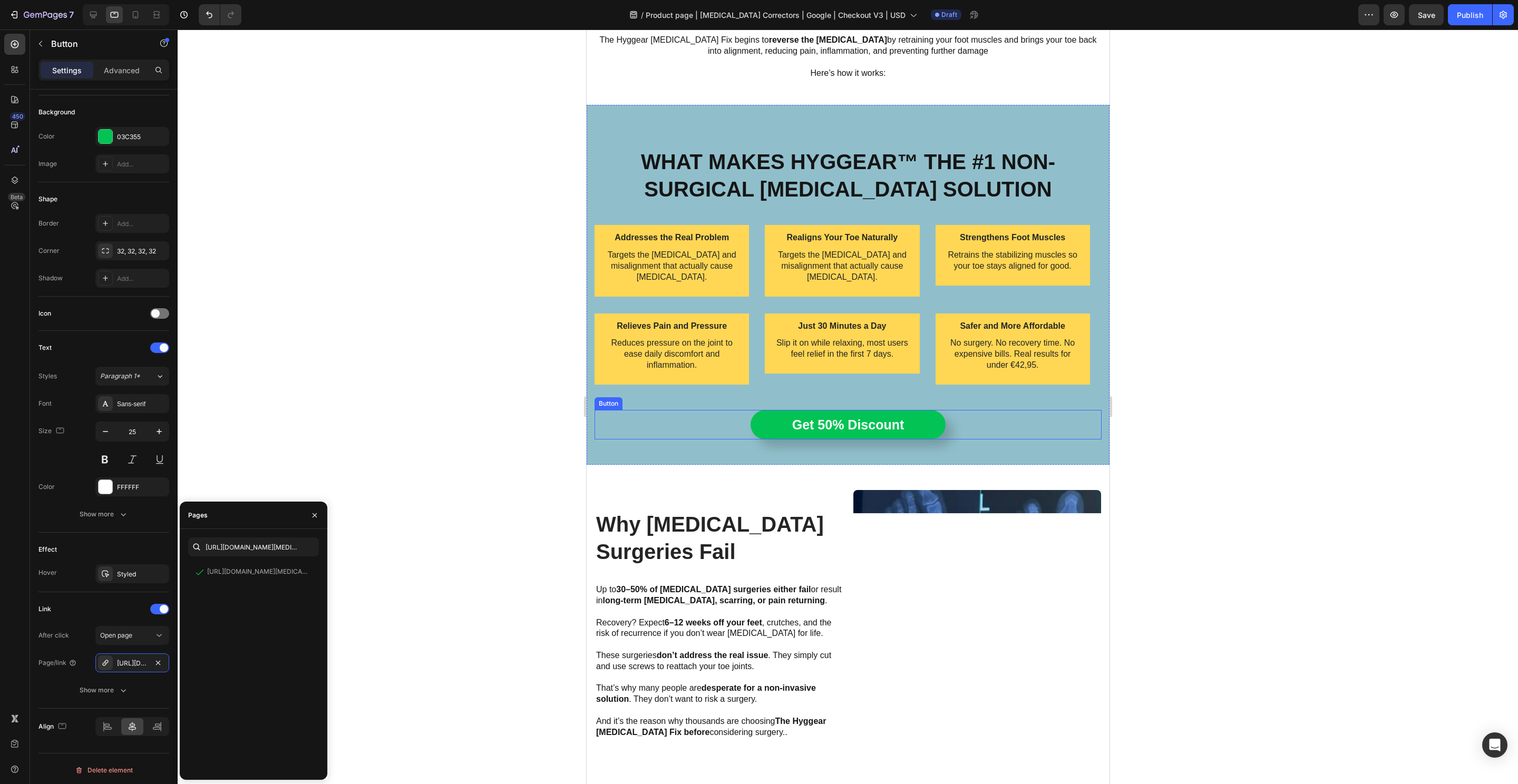
click at [949, 428] on div "Get 50% Discount Button" at bounding box center [848, 425] width 507 height 30
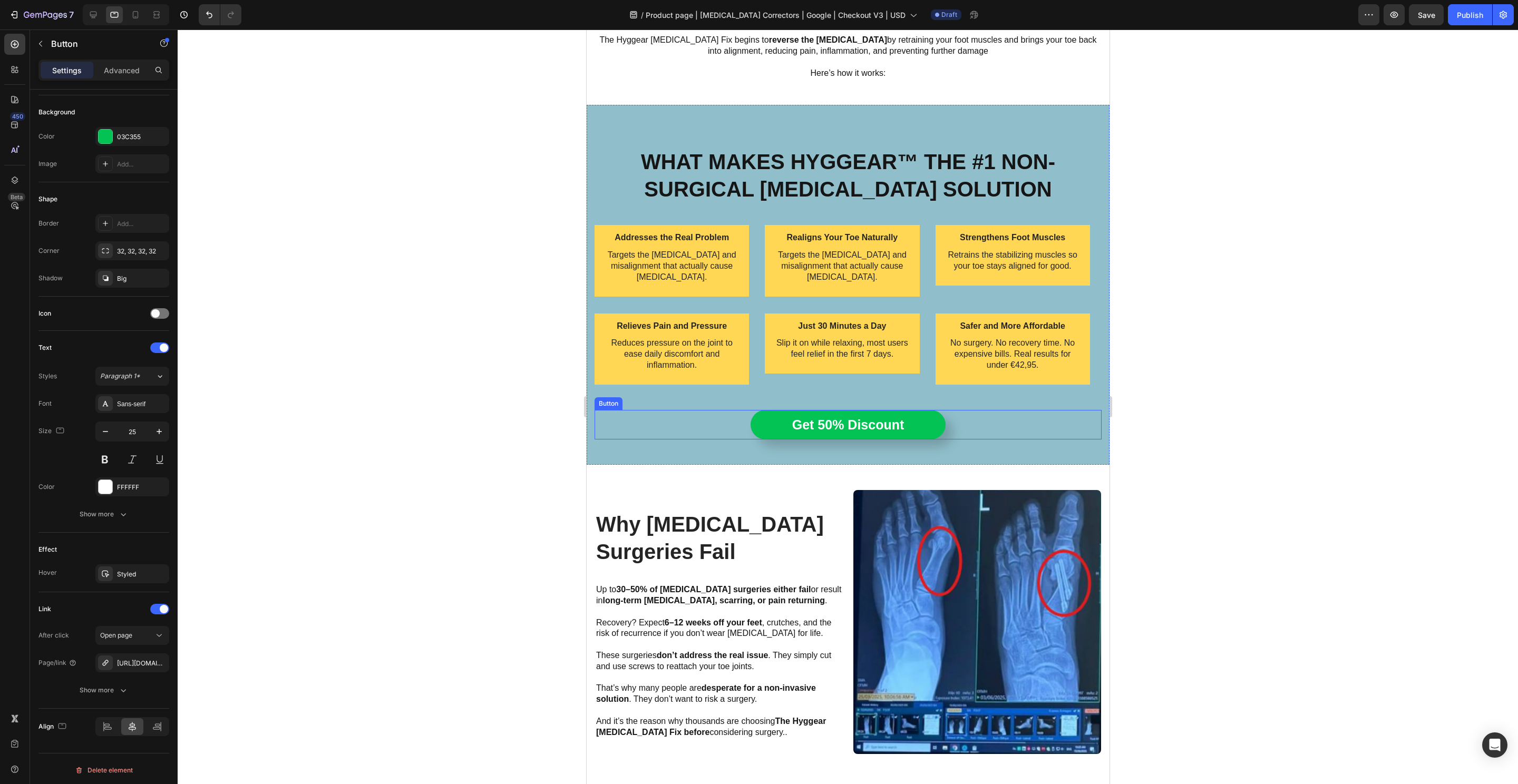
scroll to position [111, 0]
click at [132, 672] on div "After click Open page Page/link https://hyggear.com/hyggear-big-toe-bunion-hall…" at bounding box center [104, 662] width 131 height 73
click at [141, 663] on div "https://hyggear.com/hyggear-big-toe-bunion-hallux-valgus-corrector-special-bund…" at bounding box center [132, 663] width 30 height 10
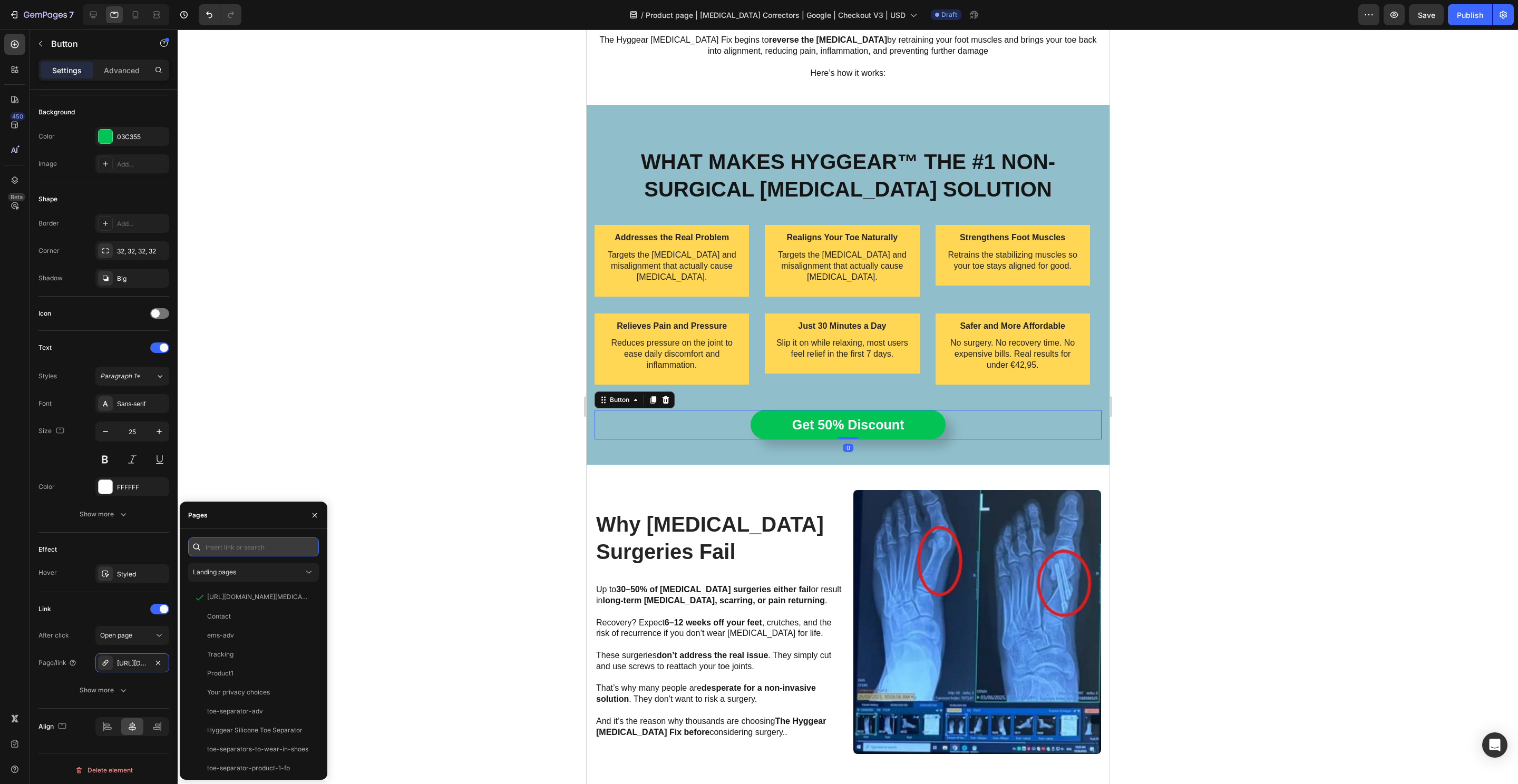
click at [223, 550] on input "text" at bounding box center [253, 547] width 131 height 19
paste input "https://hyggear.com/products/hyggear-big-toe-bunion-hallux-valgus-corrector-spe…"
type input "https://hyggear.com/products/hyggear-big-toe-bunion-hallux-valgus-corrector-spe…"
click at [229, 570] on div "https://hyggear.com/products/hyggear-big-toe-bunion-hallux-valgus-corrector-spe…" at bounding box center [257, 572] width 101 height 10
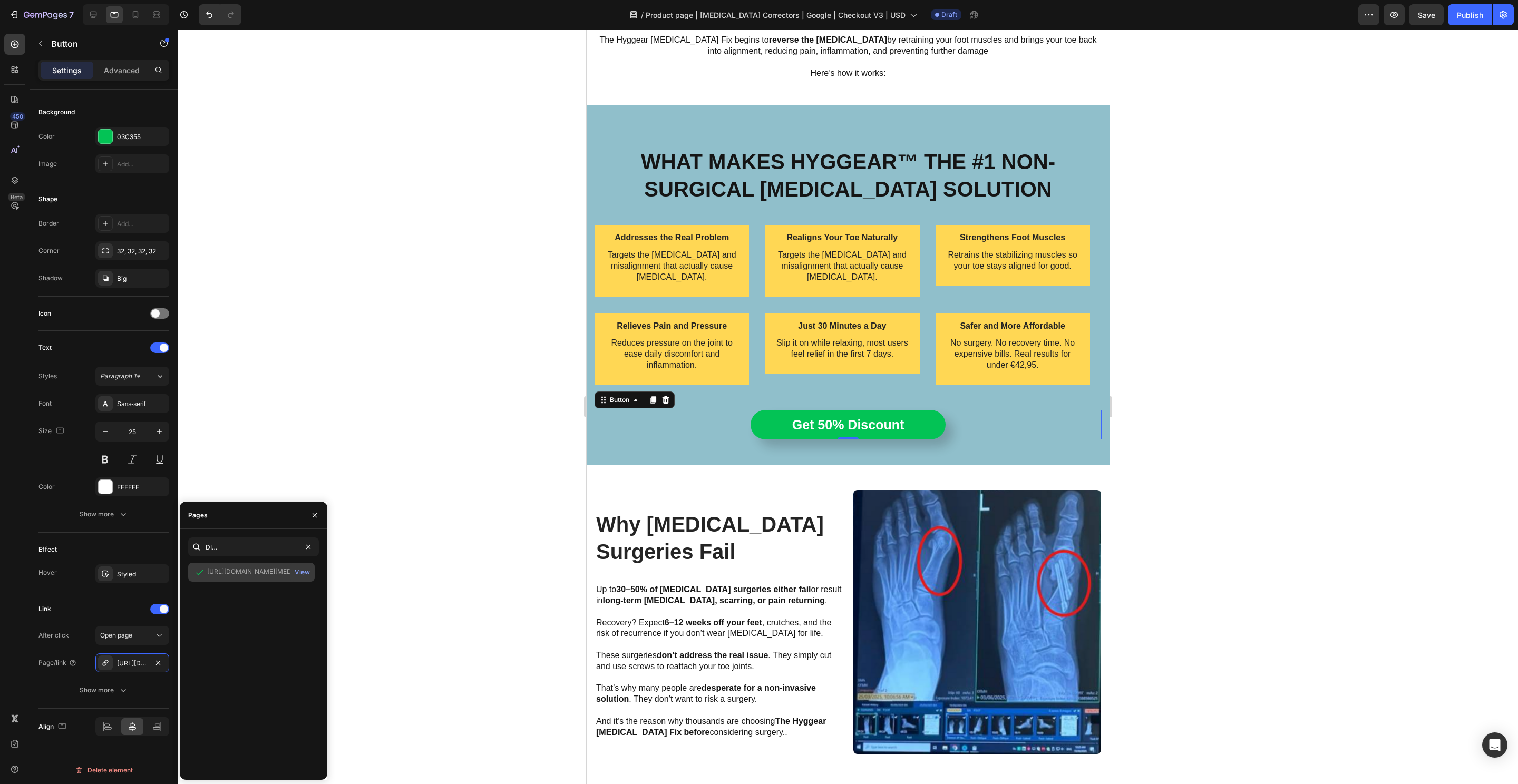
scroll to position [0, 0]
click at [297, 573] on div "View" at bounding box center [302, 572] width 15 height 10
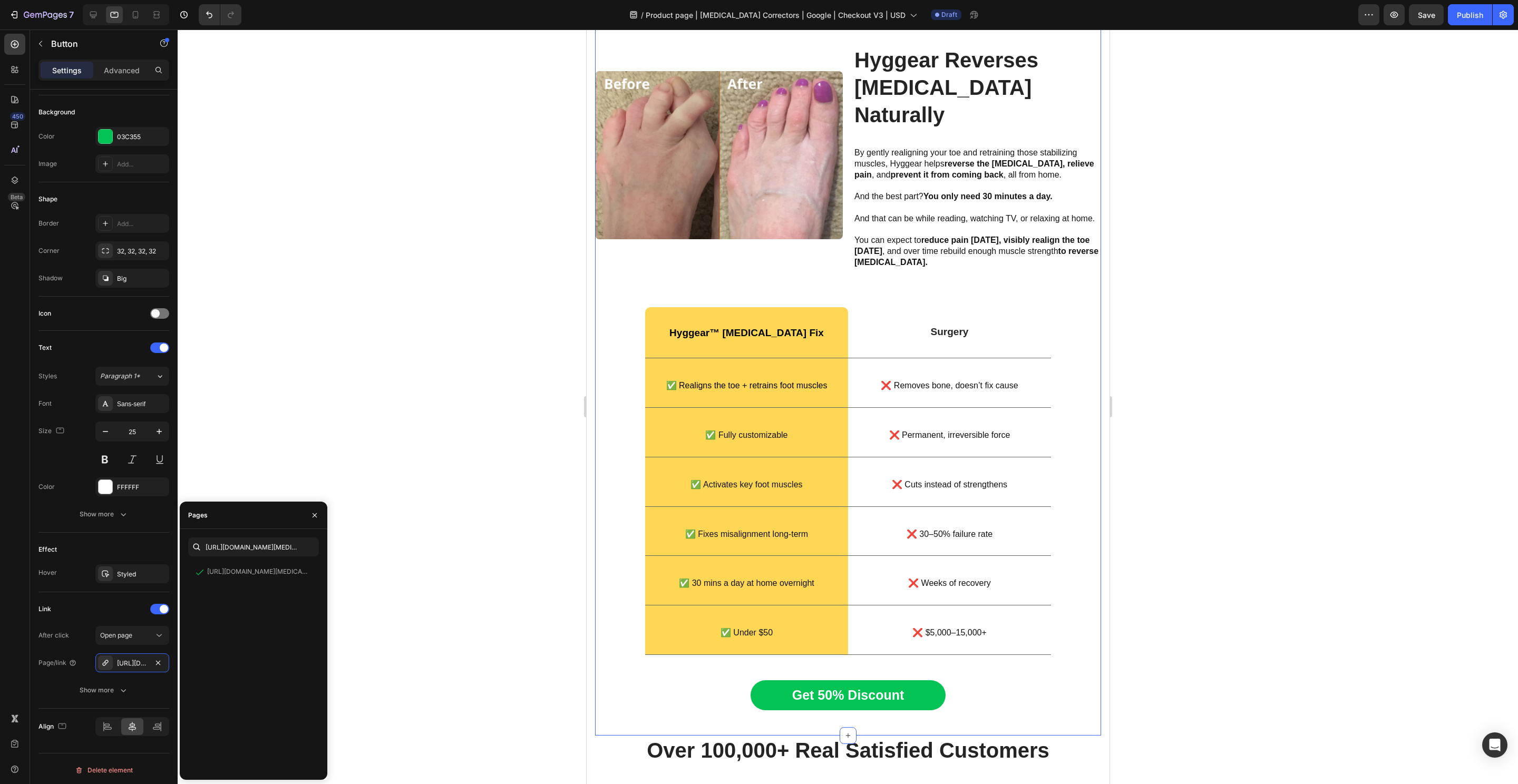
scroll to position [2085, 0]
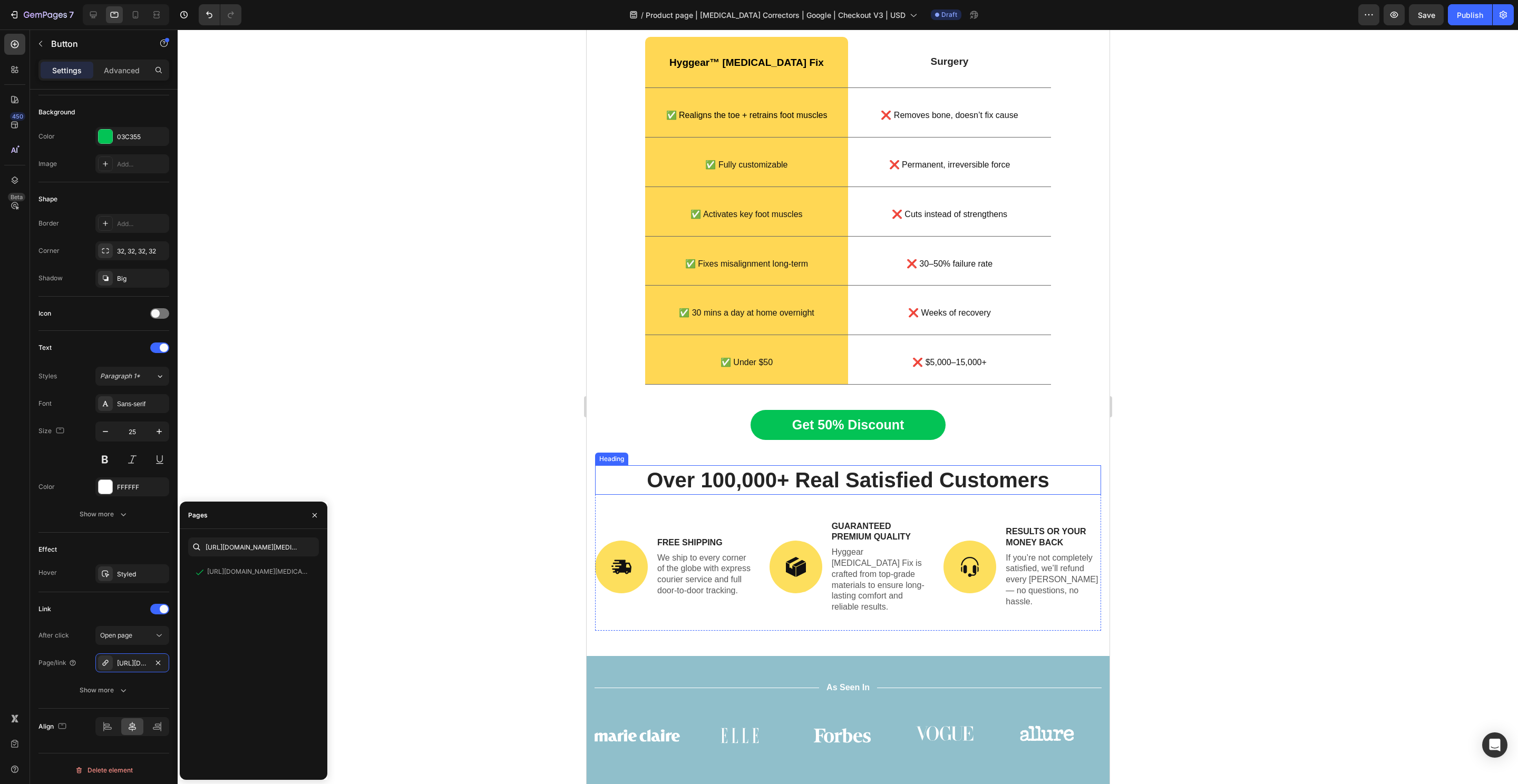
click at [968, 410] on div "Get 50% Discount Button" at bounding box center [847, 425] width 506 height 30
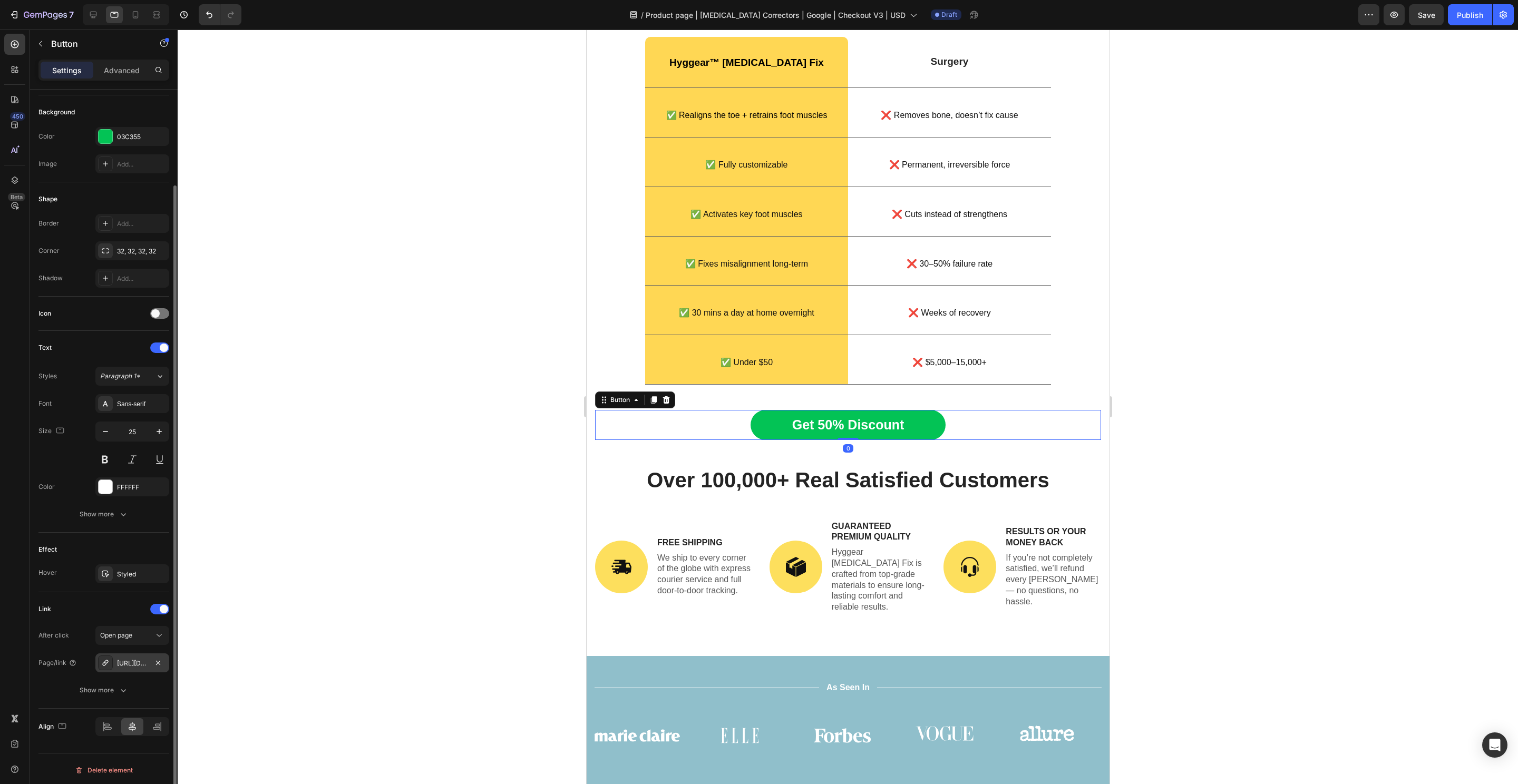
click at [133, 664] on div "https://hyggear.com/hyggear-big-toe-bunion-hallux-valgus-corrector-special-bund…" at bounding box center [132, 663] width 30 height 10
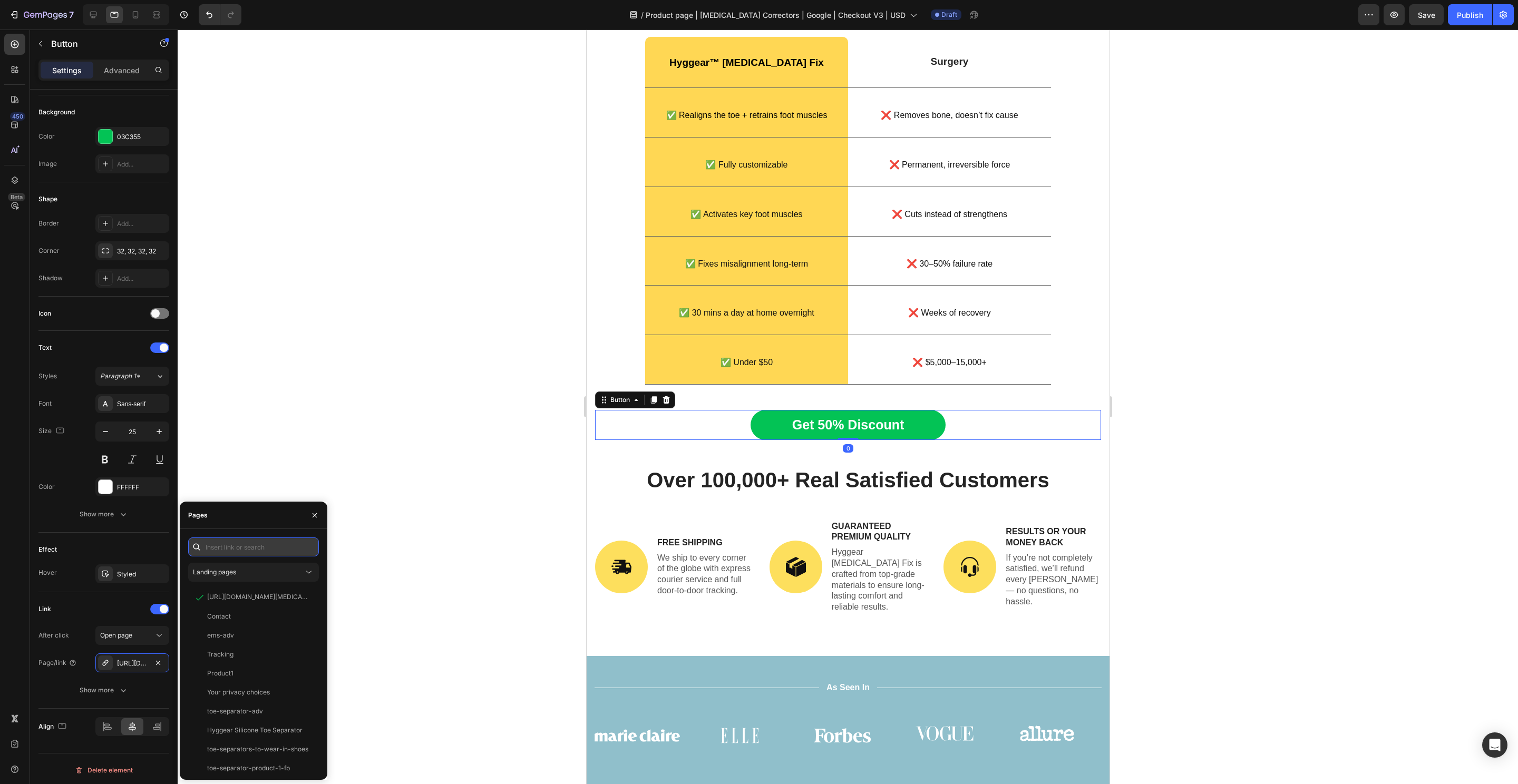
click at [241, 544] on input "text" at bounding box center [253, 547] width 131 height 19
paste input "https://hyggear.com/products/hyggear-big-toe-bunion-hallux-valgus-corrector-spe…"
type input "https://hyggear.com/products/hyggear-big-toe-bunion-hallux-valgus-corrector-spe…"
click at [238, 569] on div "https://hyggear.com/products/hyggear-big-toe-bunion-hallux-valgus-corrector-spe…" at bounding box center [257, 572] width 101 height 10
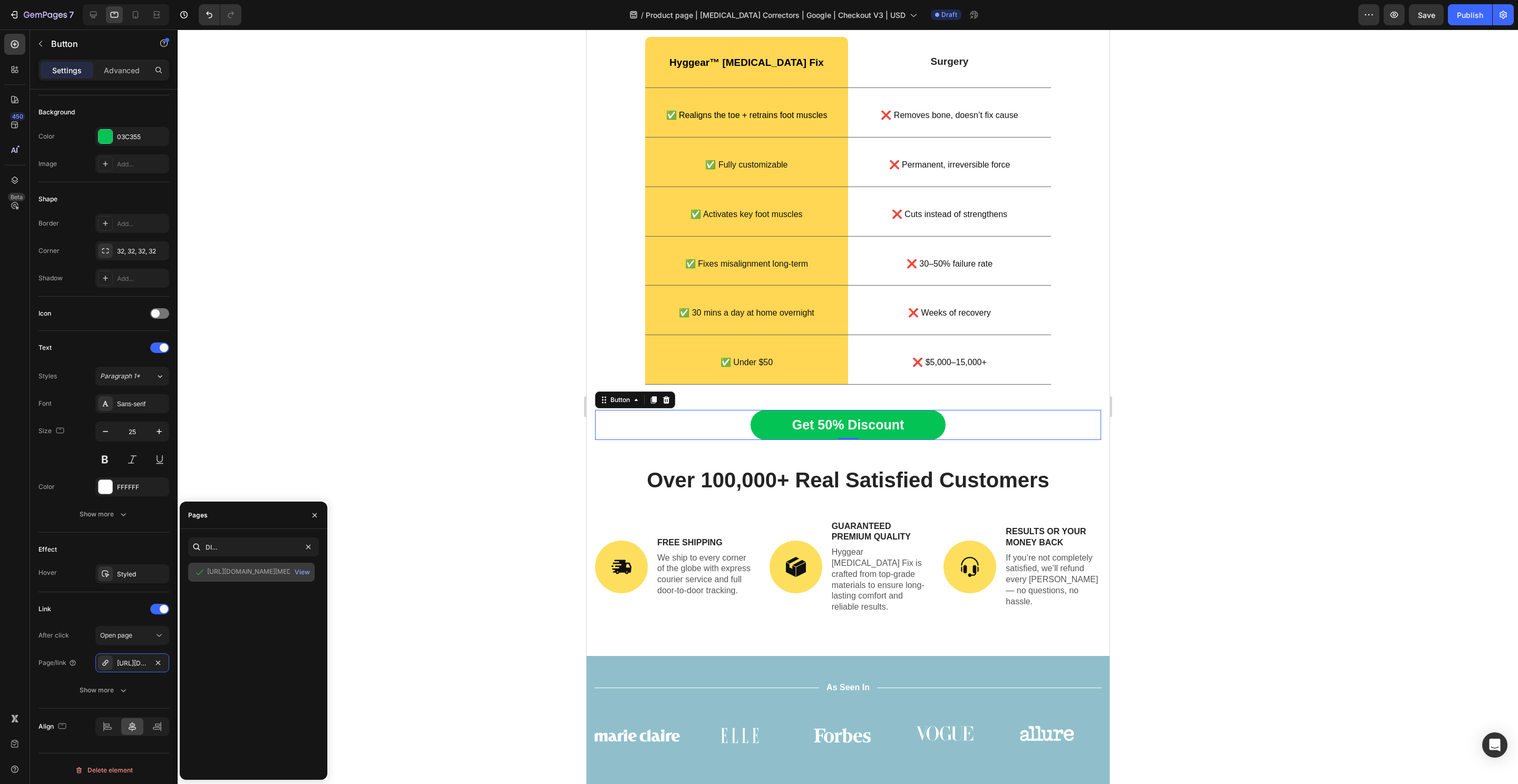
scroll to position [0, 0]
click at [306, 573] on div "View" at bounding box center [302, 572] width 15 height 10
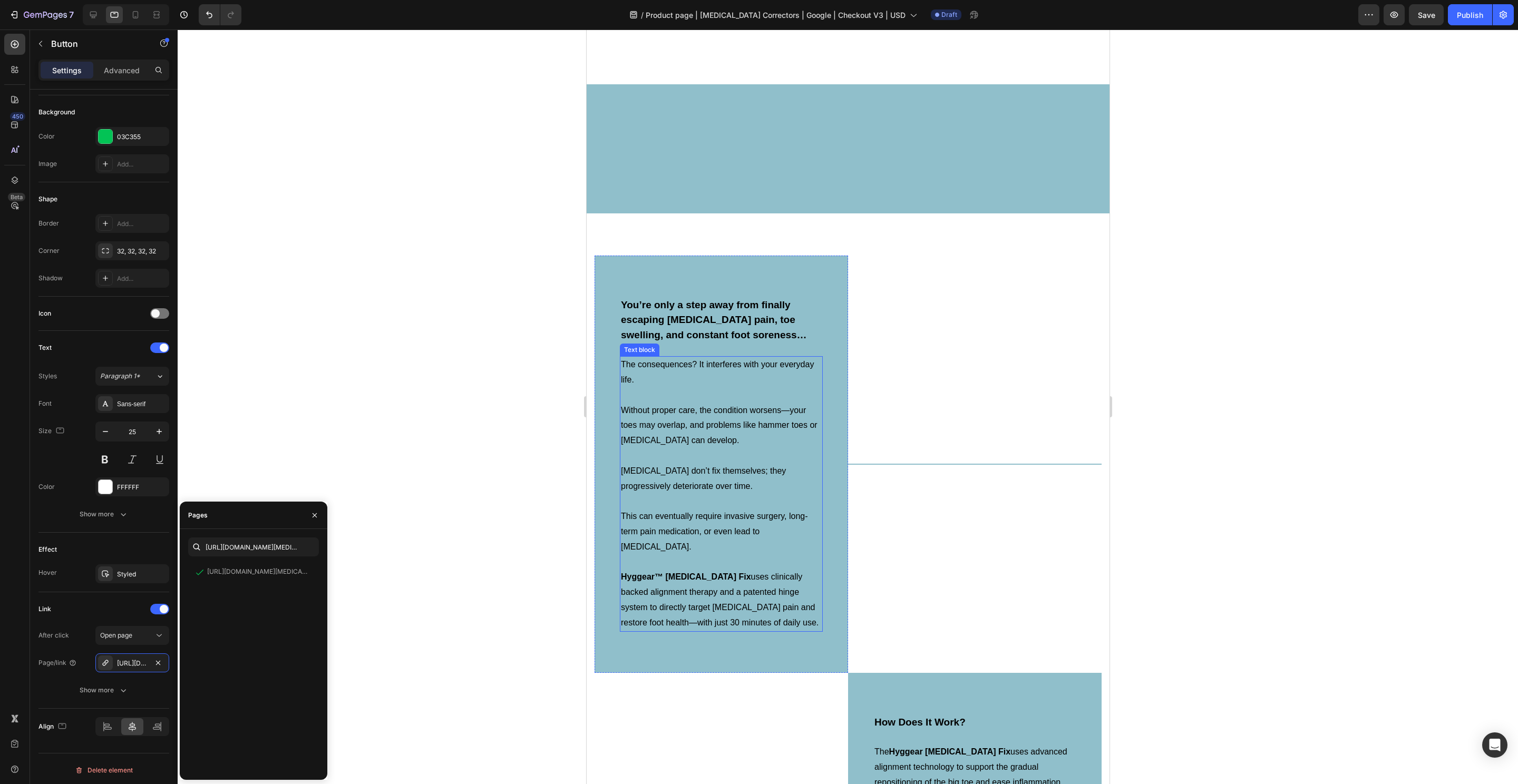
scroll to position [3640, 0]
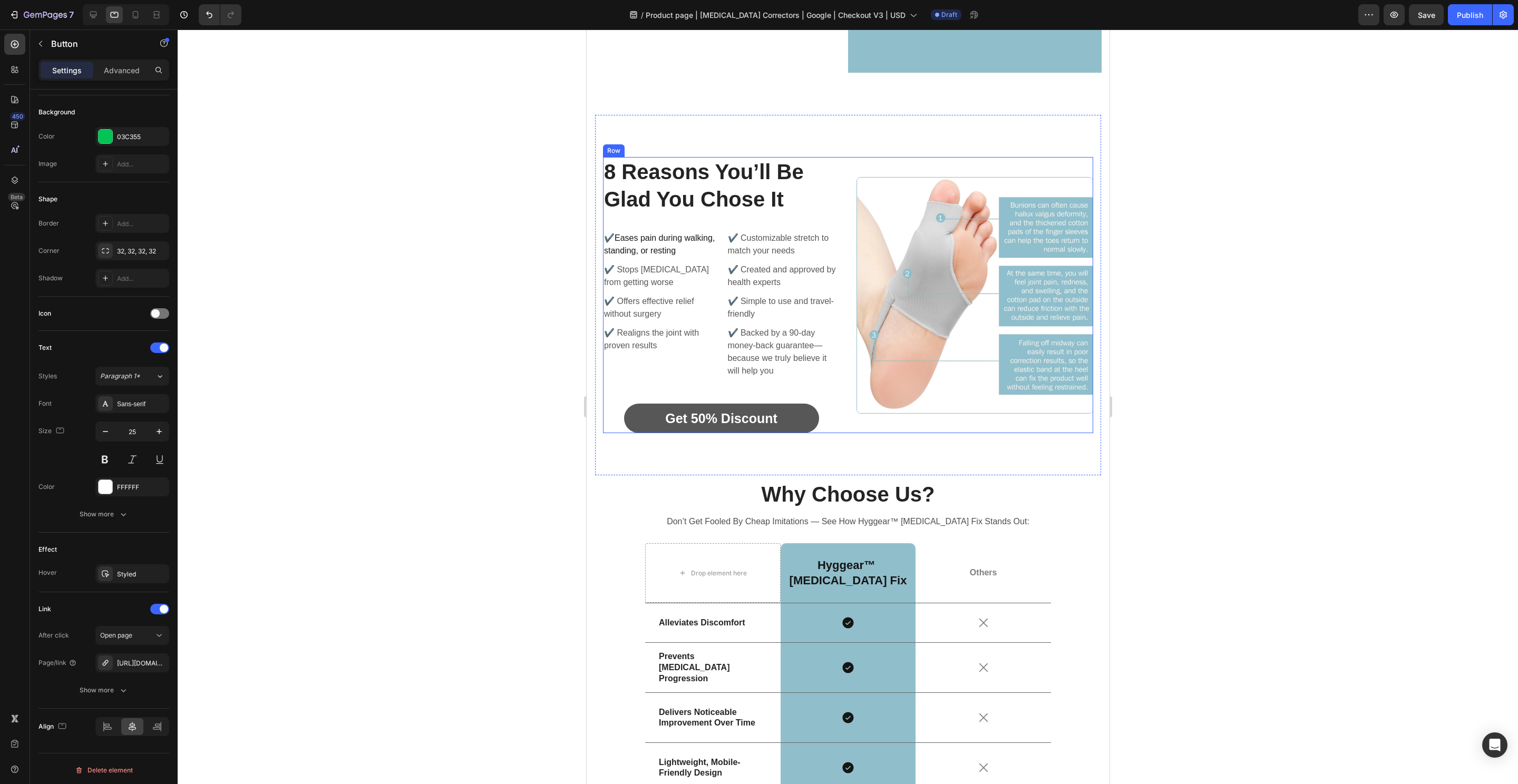
click at [799, 434] on link "Get 50% Discount" at bounding box center [721, 419] width 195 height 30
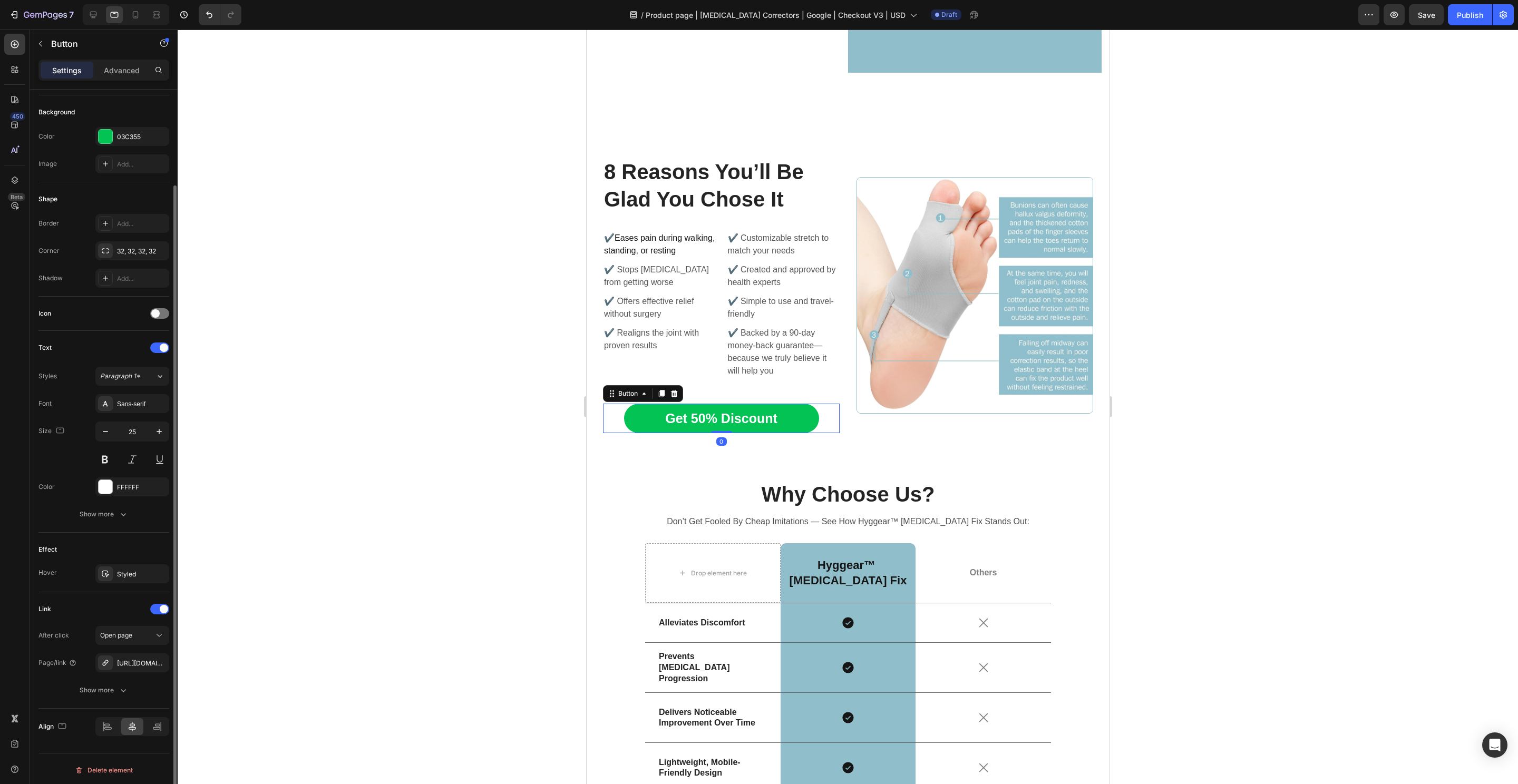
scroll to position [111, 0]
click at [121, 666] on div "https://hyggear.com/hyggear-big-toe-bunion-hallux-valgus-corrector-special-bund…" at bounding box center [132, 662] width 73 height 19
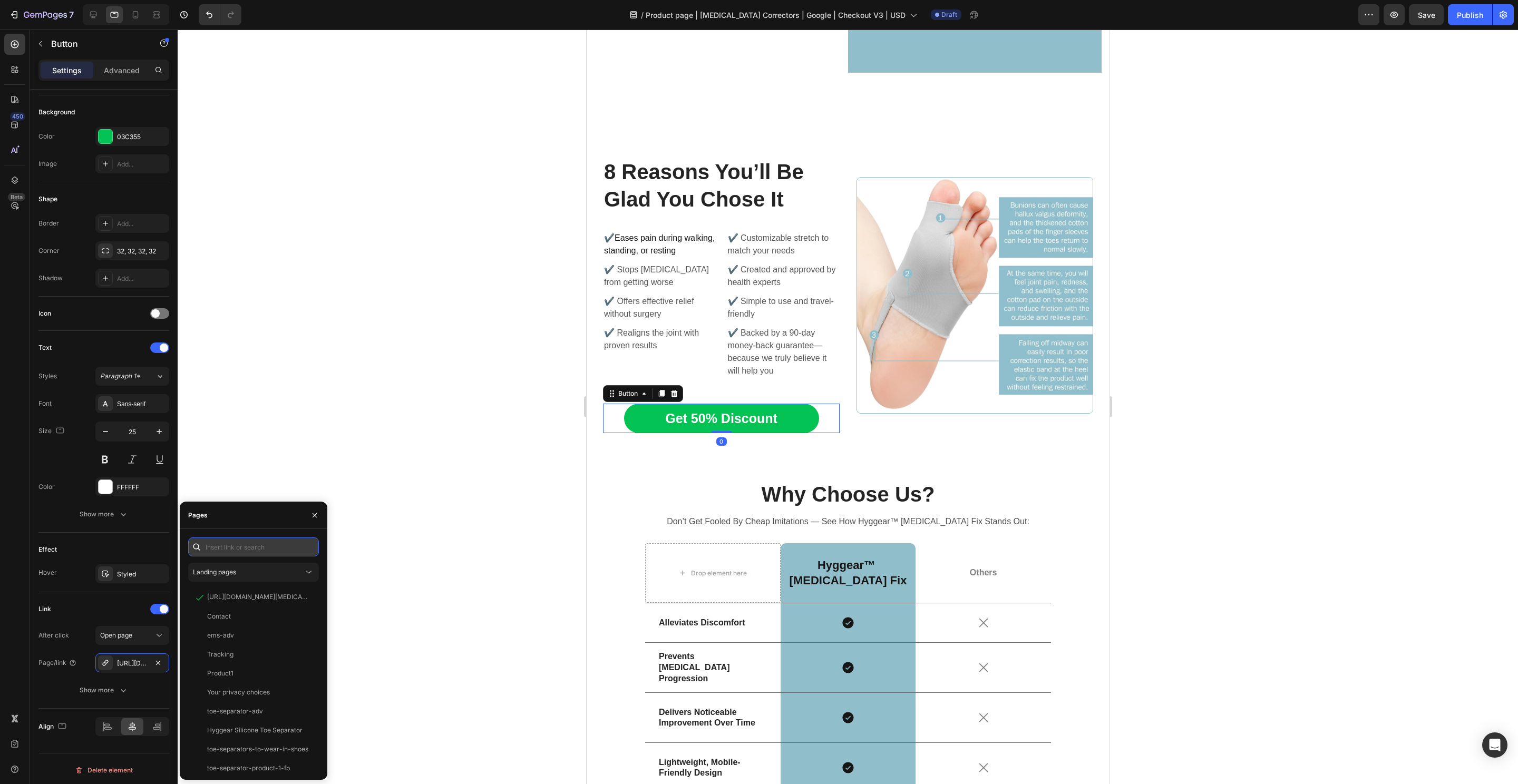
click at [223, 550] on input "text" at bounding box center [253, 547] width 131 height 19
paste input "https://hyggear.com/products/hyggear-big-toe-bunion-hallux-valgus-corrector-spe…"
type input "https://hyggear.com/products/hyggear-big-toe-bunion-hallux-valgus-corrector-spe…"
click at [234, 572] on div "https://hyggear.com/products/hyggear-big-toe-bunion-hallux-valgus-corrector-spe…" at bounding box center [257, 572] width 101 height 10
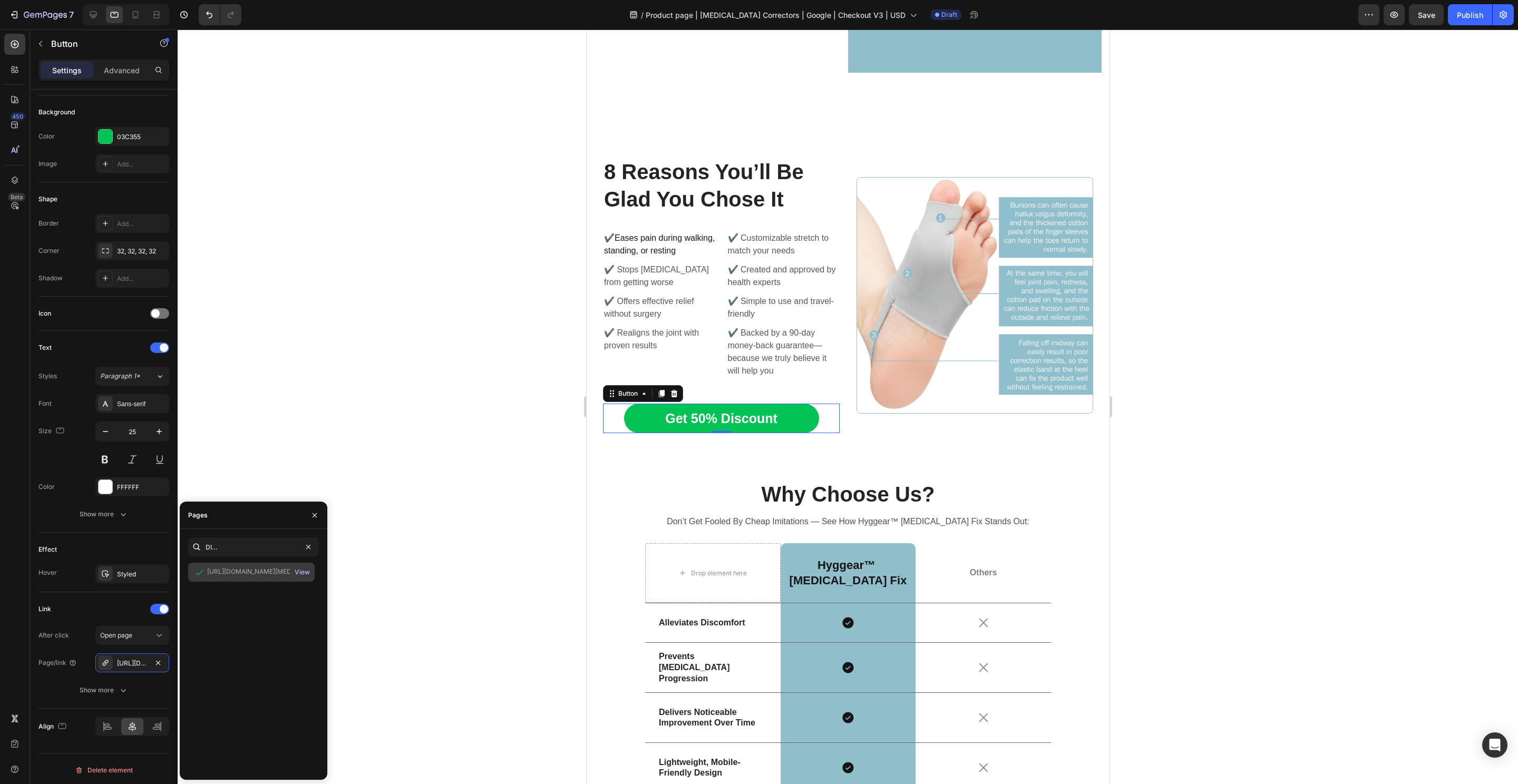
scroll to position [0, 0]
click at [307, 569] on div "View" at bounding box center [302, 572] width 15 height 10
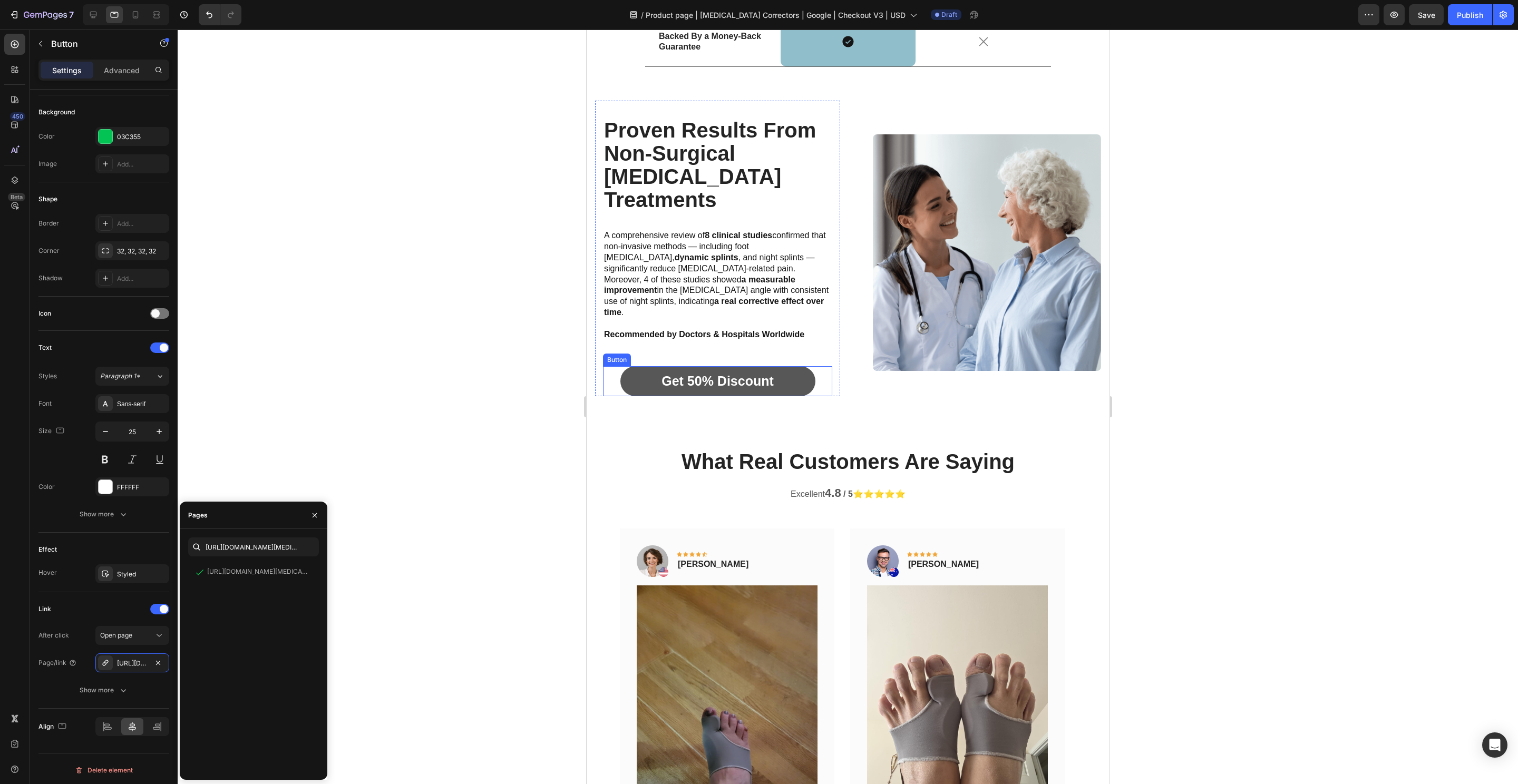
click at [806, 366] on link "Get 50% Discount" at bounding box center [717, 381] width 195 height 30
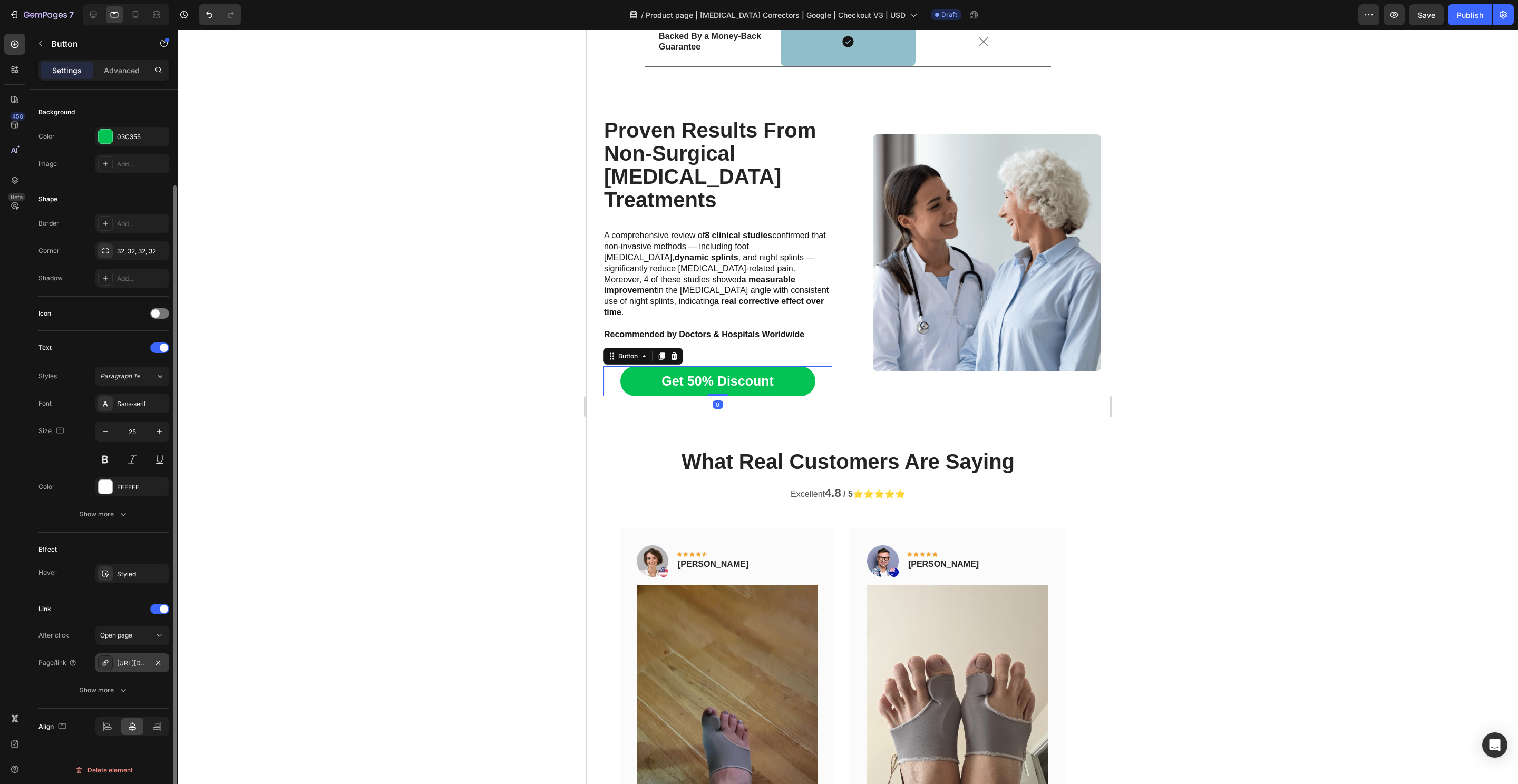
click at [134, 662] on div "https://hyggear.com/hyggear-big-toe-bunion-hallux-valgus-corrector-special-bund…" at bounding box center [132, 663] width 30 height 10
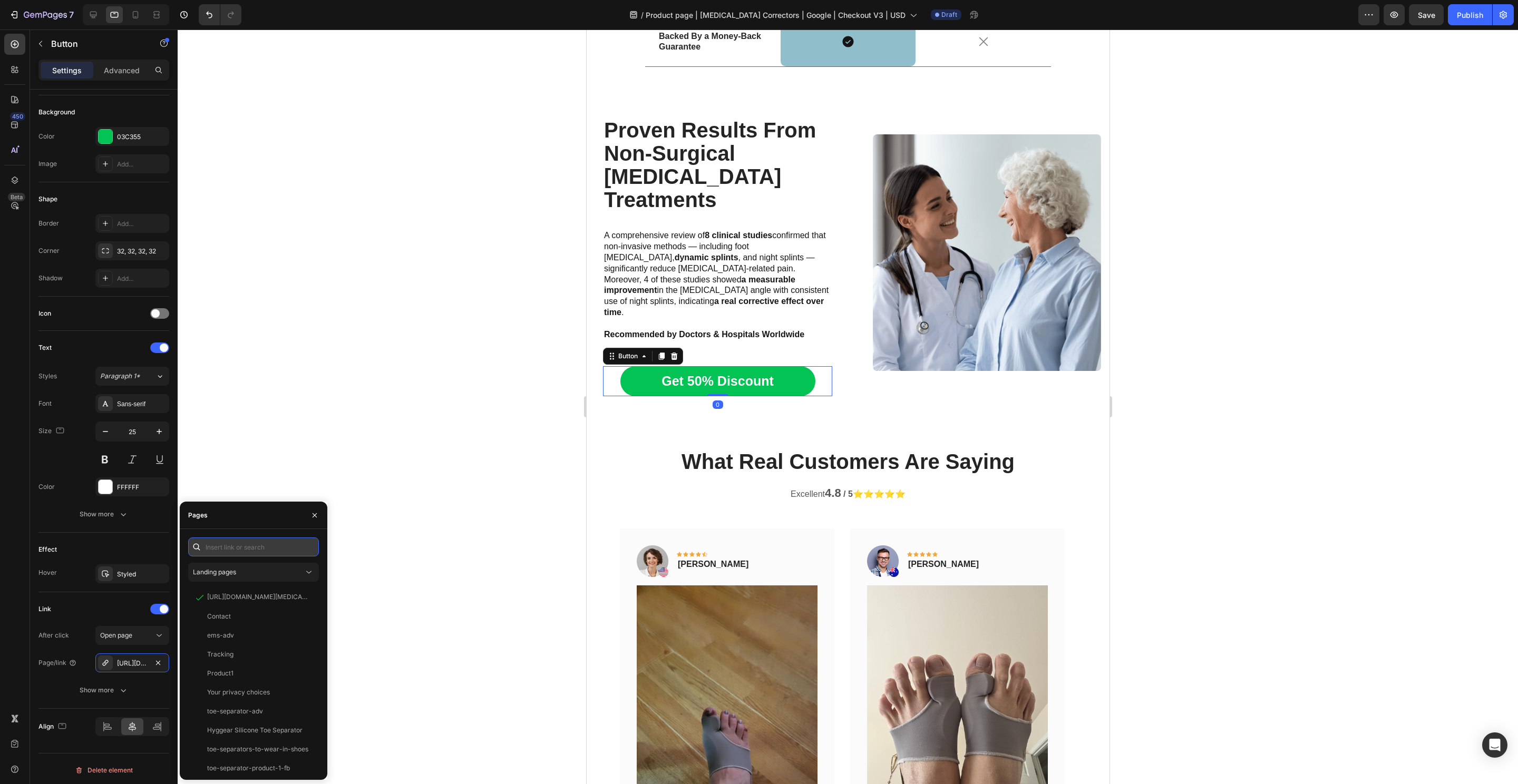
click at [248, 540] on input "text" at bounding box center [253, 547] width 131 height 19
paste input "https://hyggear.com/products/hyggear-big-toe-bunion-hallux-valgus-corrector-spe…"
type input "https://hyggear.com/products/hyggear-big-toe-bunion-hallux-valgus-corrector-spe…"
click at [248, 577] on div "https://hyggear.com/products/hyggear-big-toe-bunion-hallux-valgus-corrector-spe…" at bounding box center [257, 573] width 101 height 11
click at [307, 575] on div "View" at bounding box center [302, 572] width 15 height 10
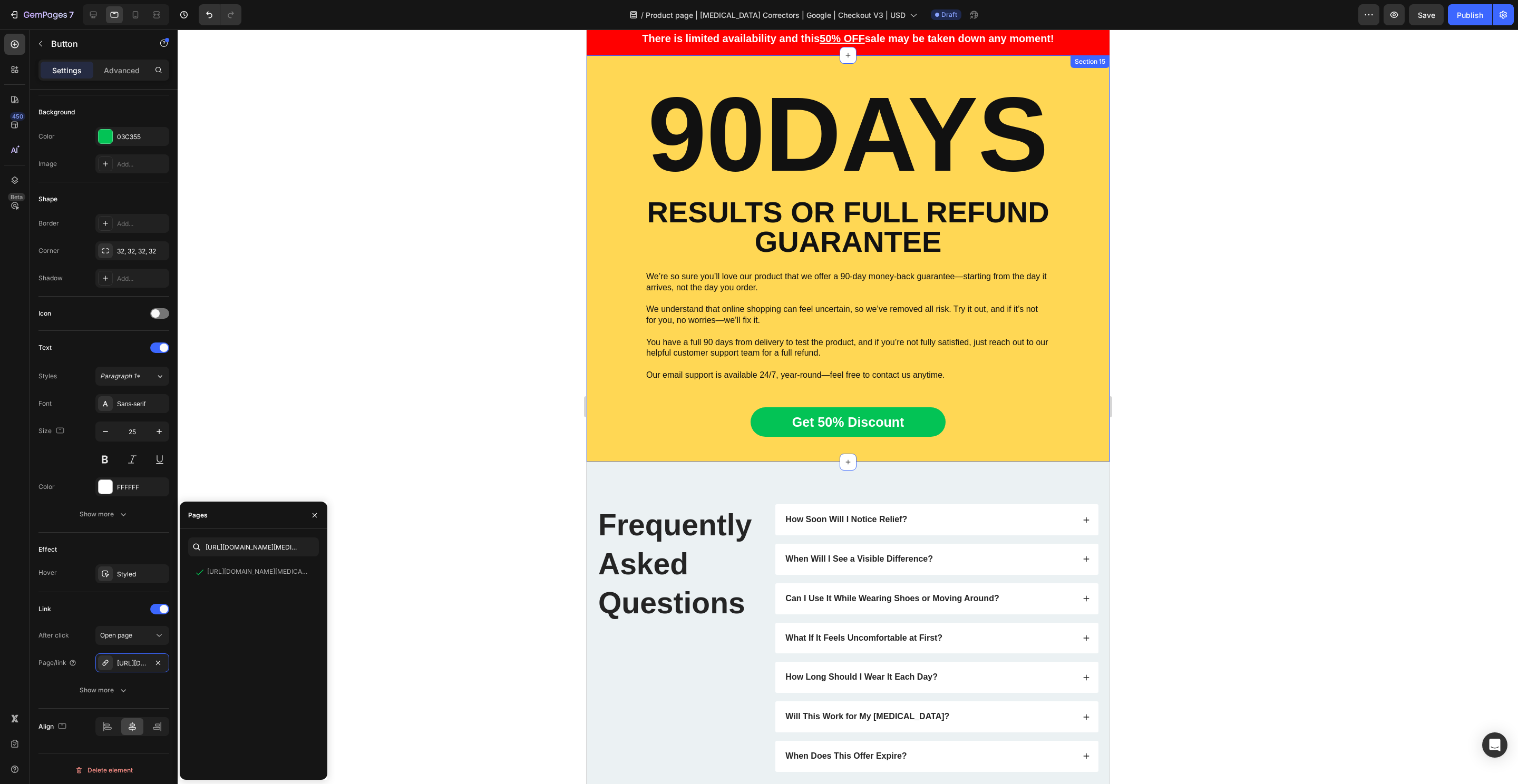
click at [968, 407] on div "Get 50% Discount Button" at bounding box center [848, 422] width 507 height 30
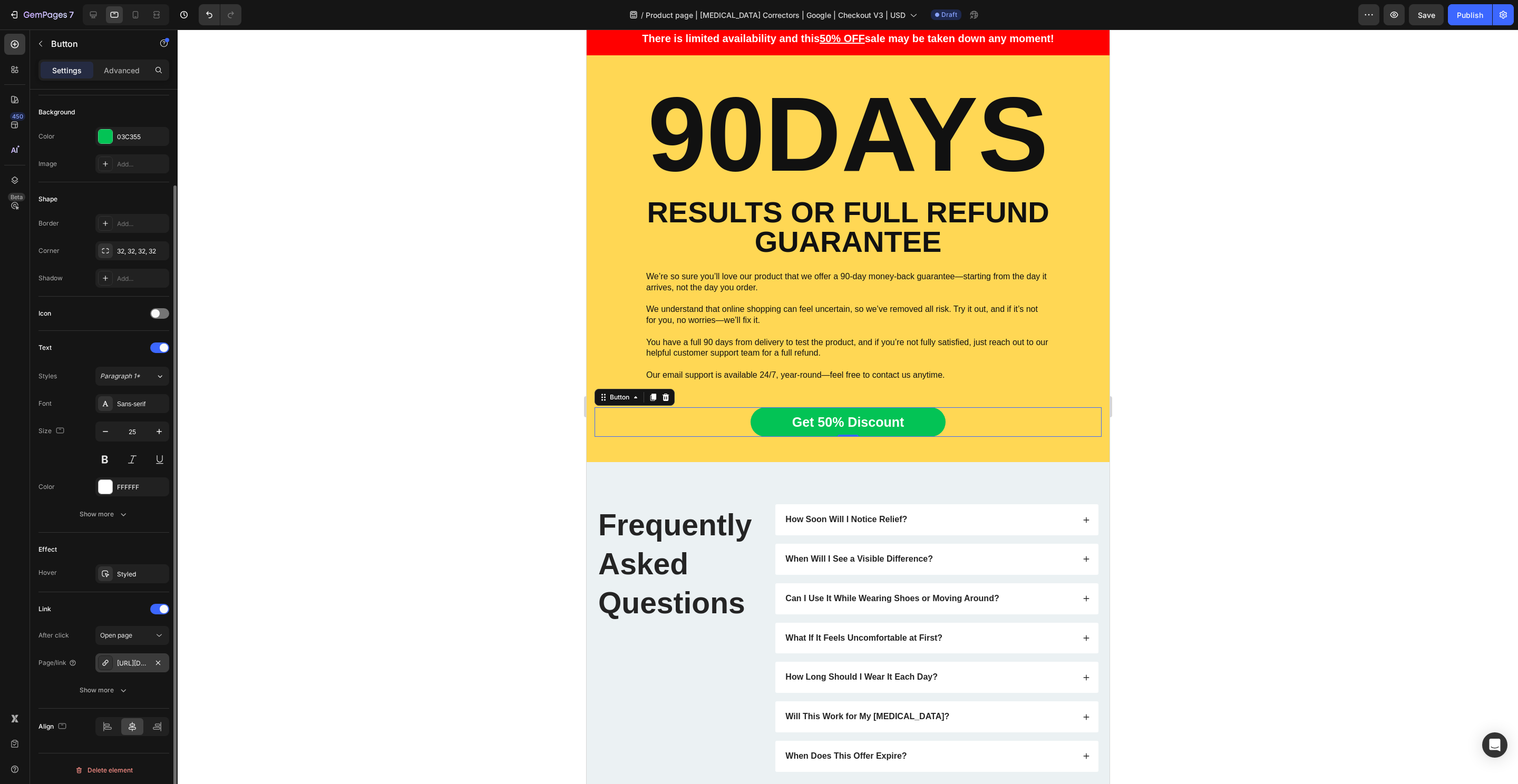
click at [128, 662] on div "https://hyggear.com/hyggear-big-toe-bunion-hallux-valgus-corrector-special-bund…" at bounding box center [132, 663] width 30 height 10
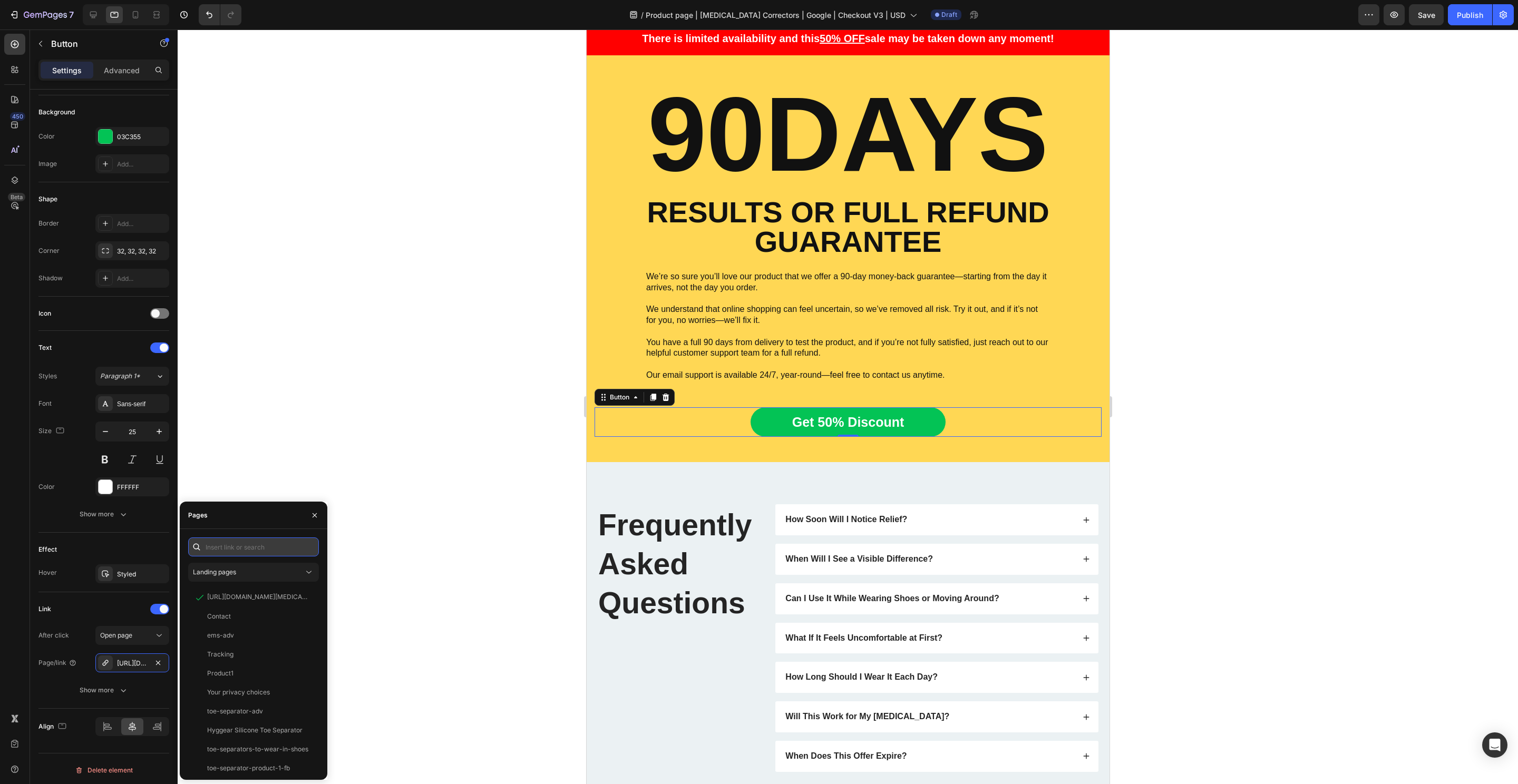
click at [235, 550] on input "text" at bounding box center [253, 547] width 131 height 19
paste input "https://hyggear.com/products/hyggear-big-toe-bunion-hallux-valgus-corrector-spe…"
type input "https://hyggear.com/products/hyggear-big-toe-bunion-hallux-valgus-corrector-spe…"
click at [233, 571] on div "https://hyggear.com/products/hyggear-big-toe-bunion-hallux-valgus-corrector-spe…" at bounding box center [257, 572] width 101 height 10
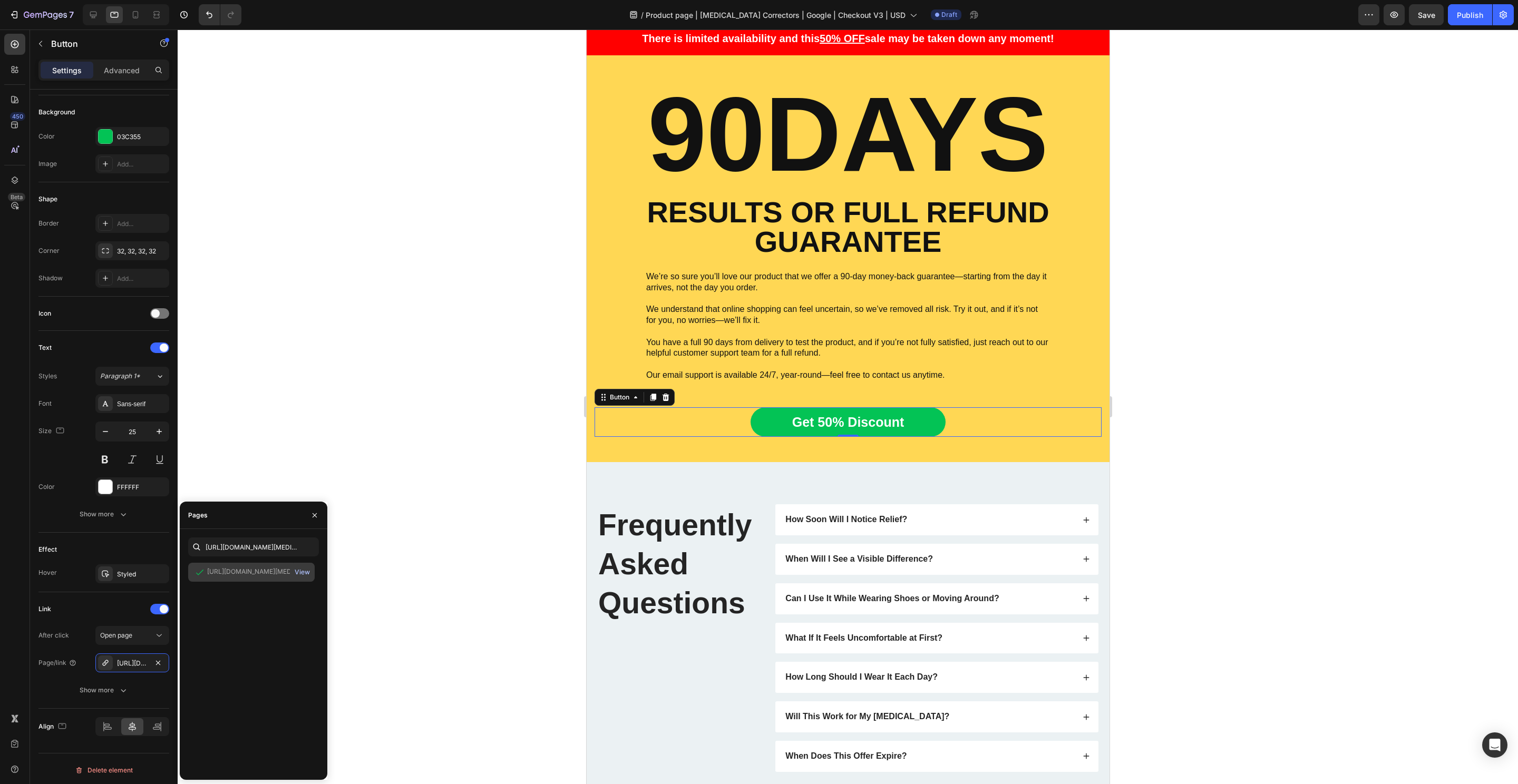
click at [307, 577] on button "View" at bounding box center [303, 572] width 16 height 14
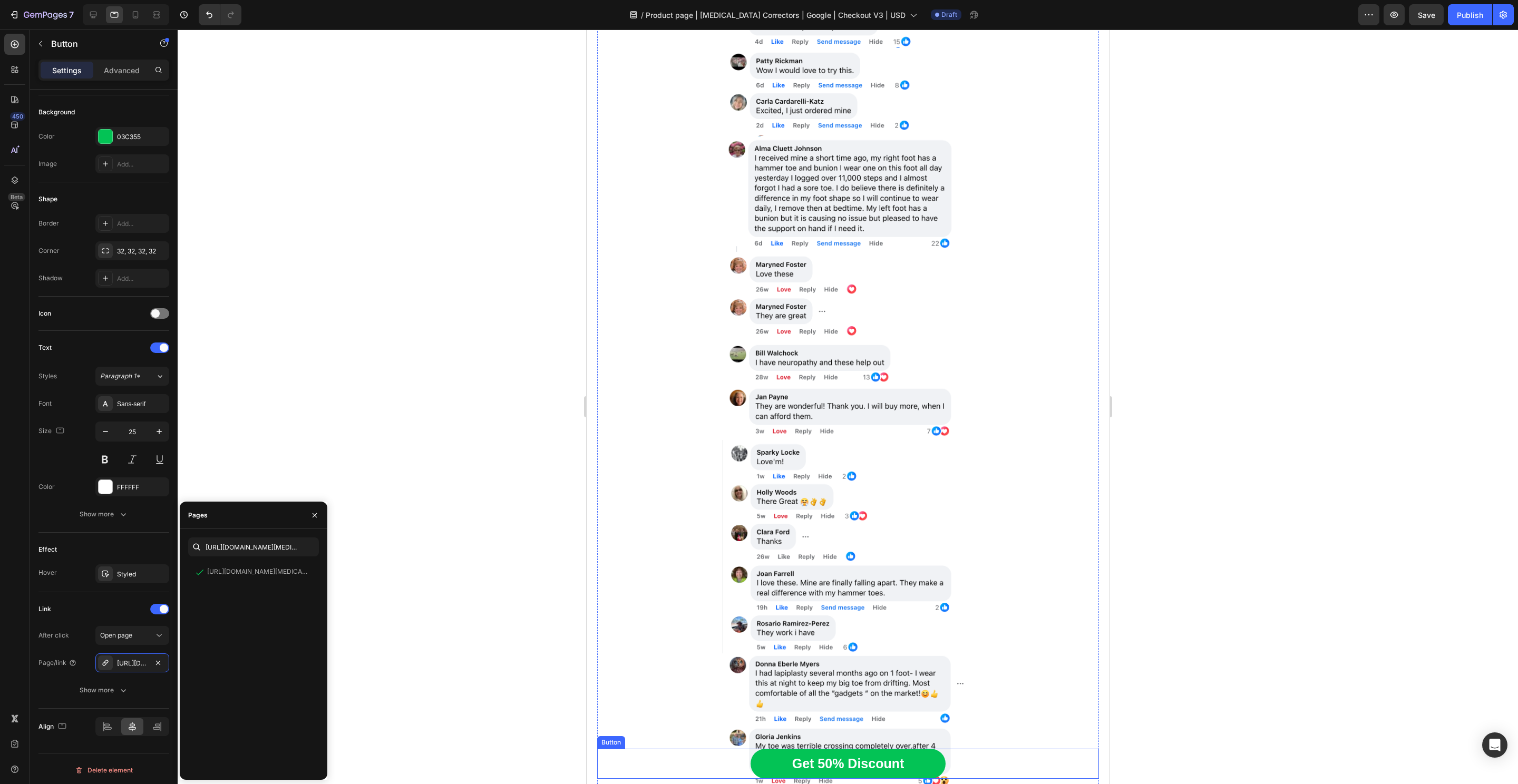
click at [983, 753] on div "Get 50% Discount Button" at bounding box center [848, 764] width 502 height 30
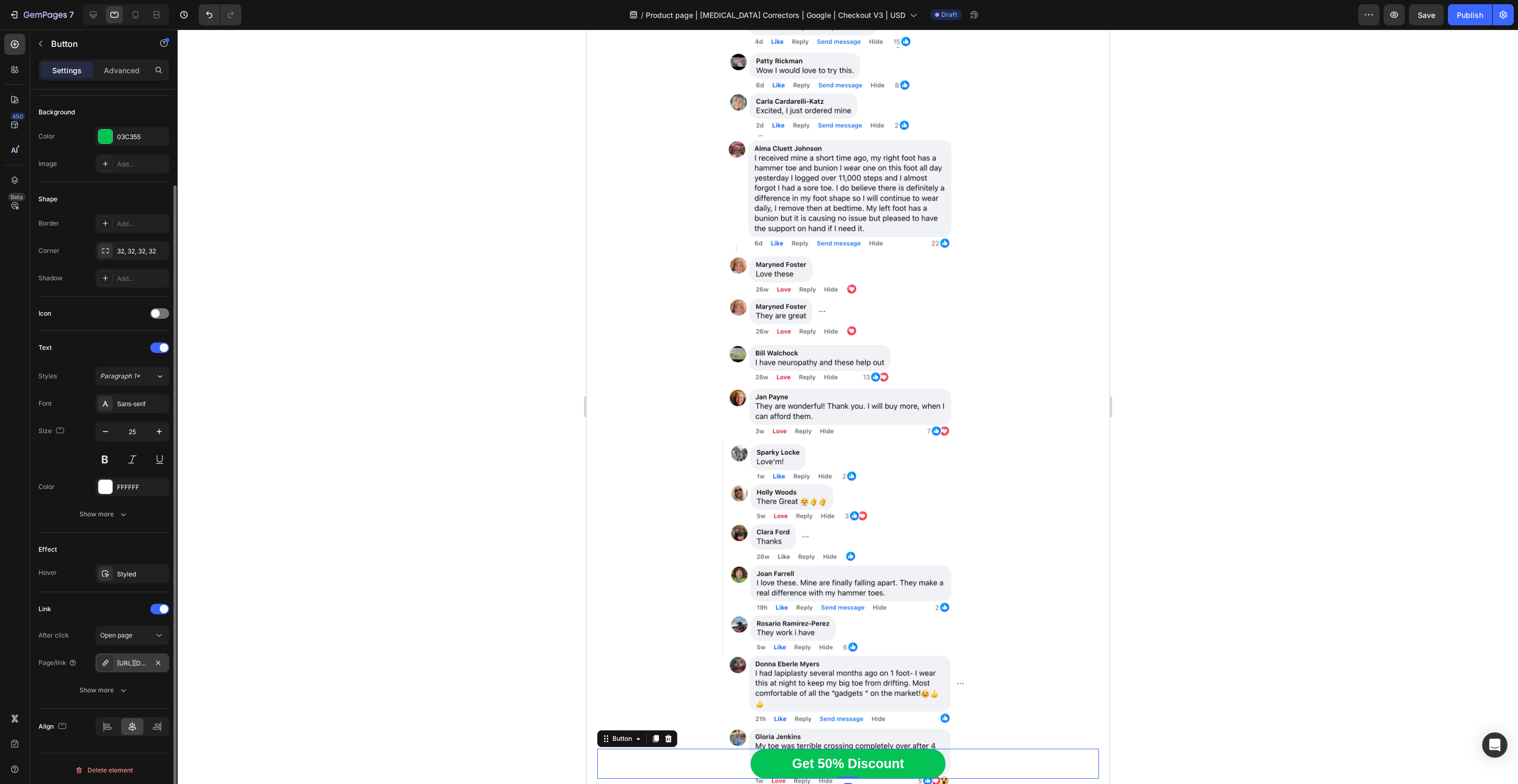
click at [124, 659] on div "https://hyggear.com/hyggear-big-toe-bunion-hallux-valgus-corrector-special-bund…" at bounding box center [132, 663] width 30 height 10
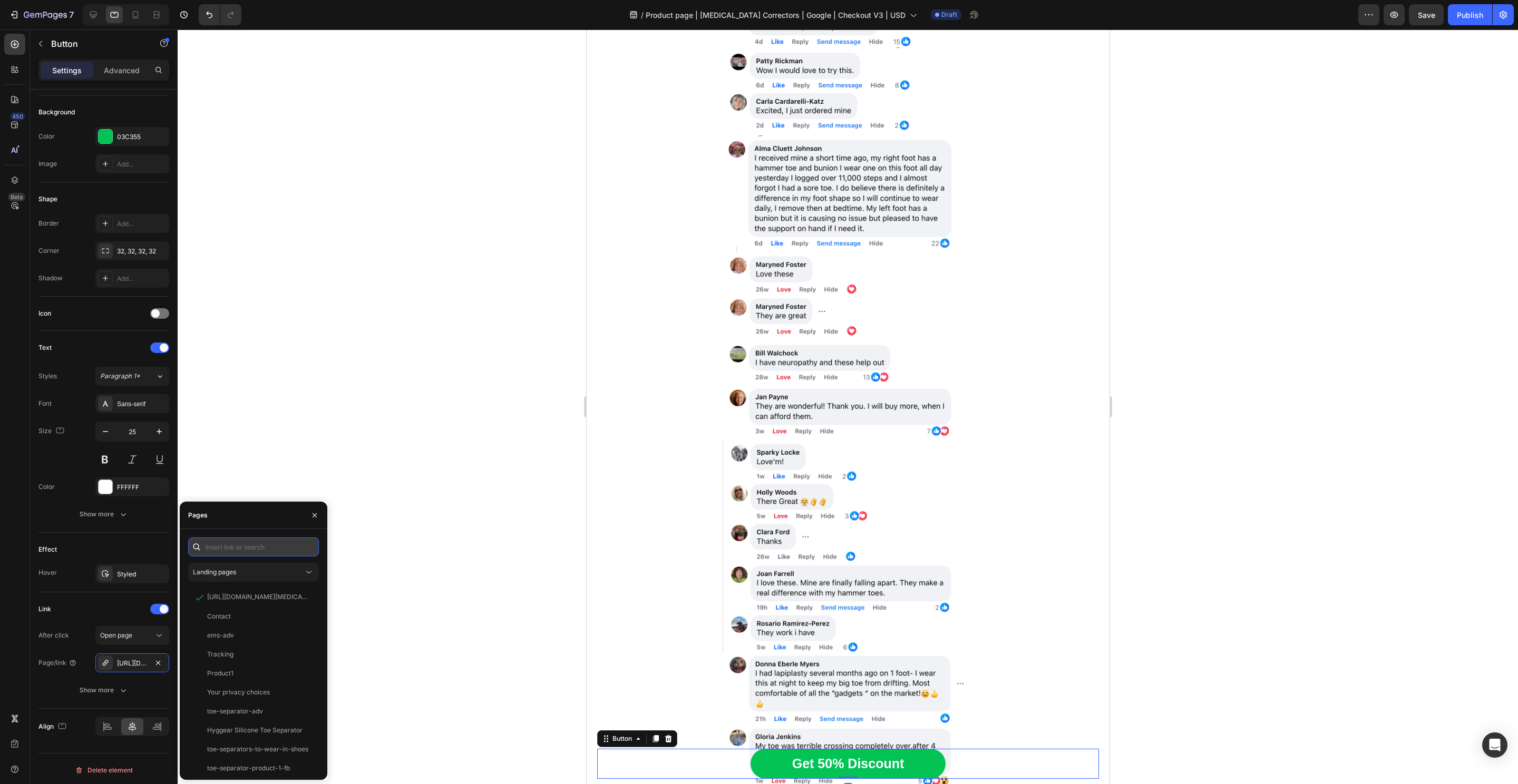
click at [230, 540] on input "text" at bounding box center [253, 547] width 131 height 19
paste input "https://hyggear.com/products/hyggear-big-toe-bunion-hallux-valgus-corrector-spe…"
type input "https://hyggear.com/products/hyggear-big-toe-bunion-hallux-valgus-corrector-spe…"
click at [240, 577] on div "https://hyggear.com/products/hyggear-big-toe-bunion-hallux-valgus-corrector-spe…" at bounding box center [251, 572] width 126 height 19
click at [295, 569] on div "View" at bounding box center [302, 572] width 15 height 10
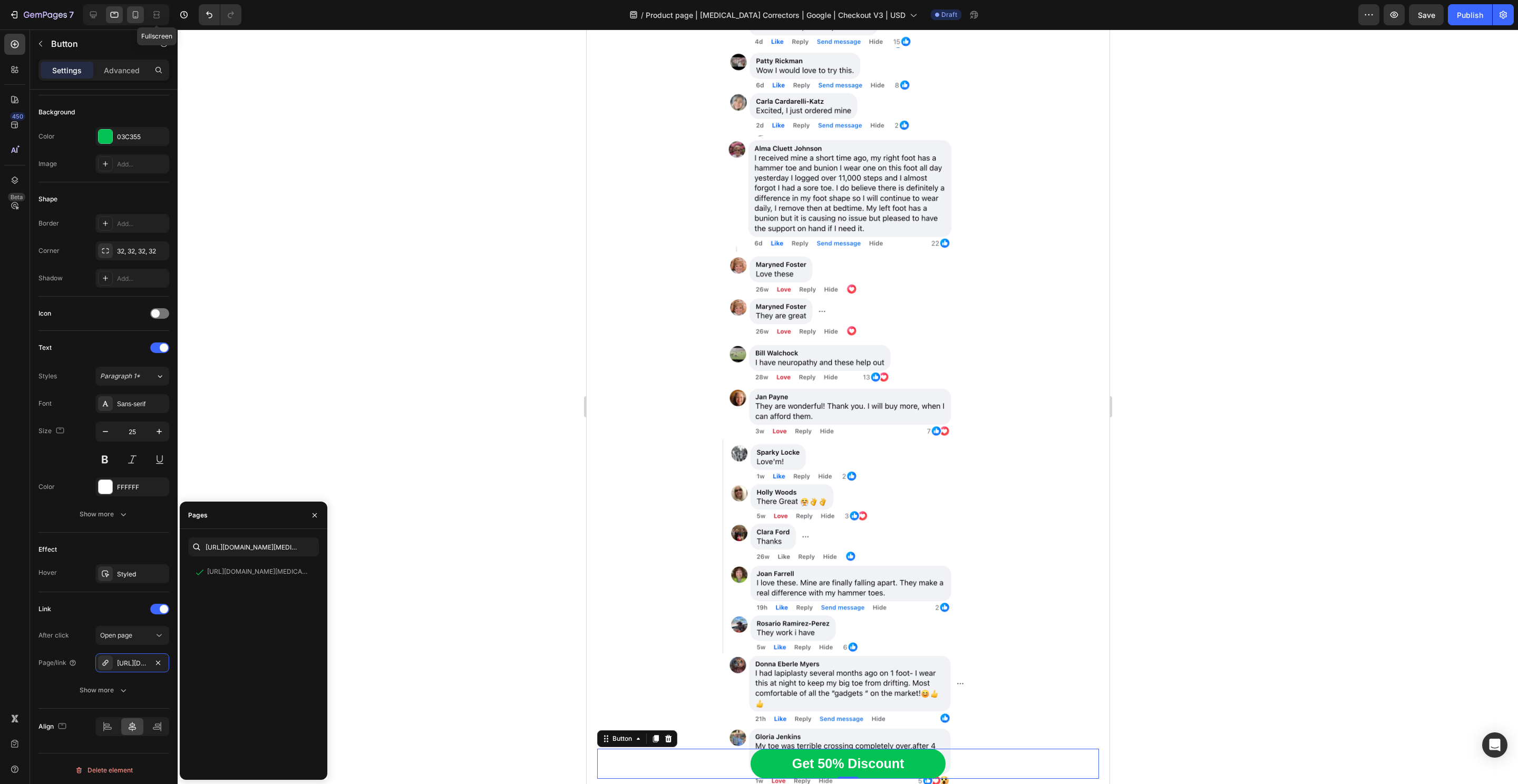
click at [143, 15] on div "Fullscreen" at bounding box center [125, 15] width 87 height 21
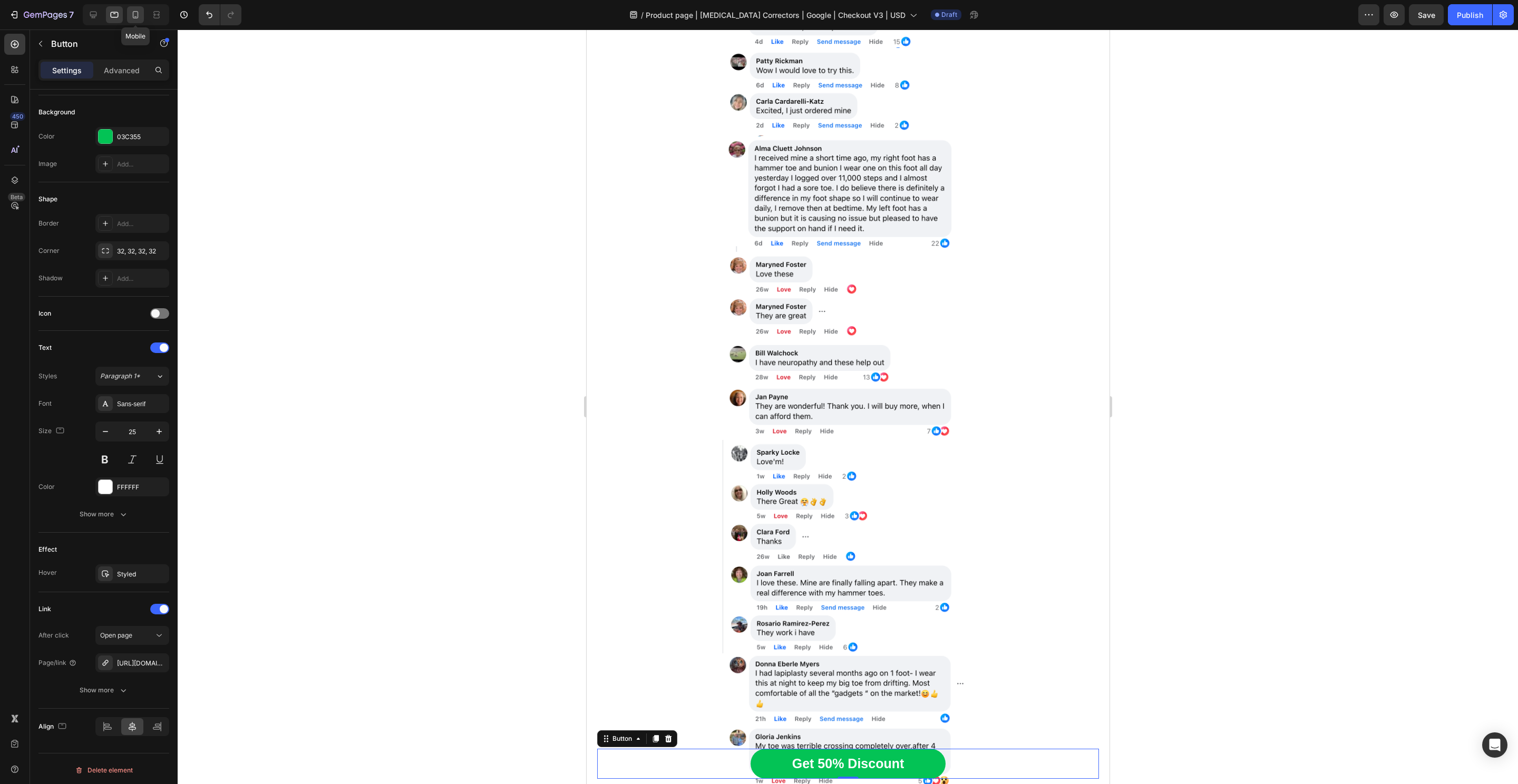
click at [141, 15] on div at bounding box center [135, 14] width 17 height 17
type input "100%"
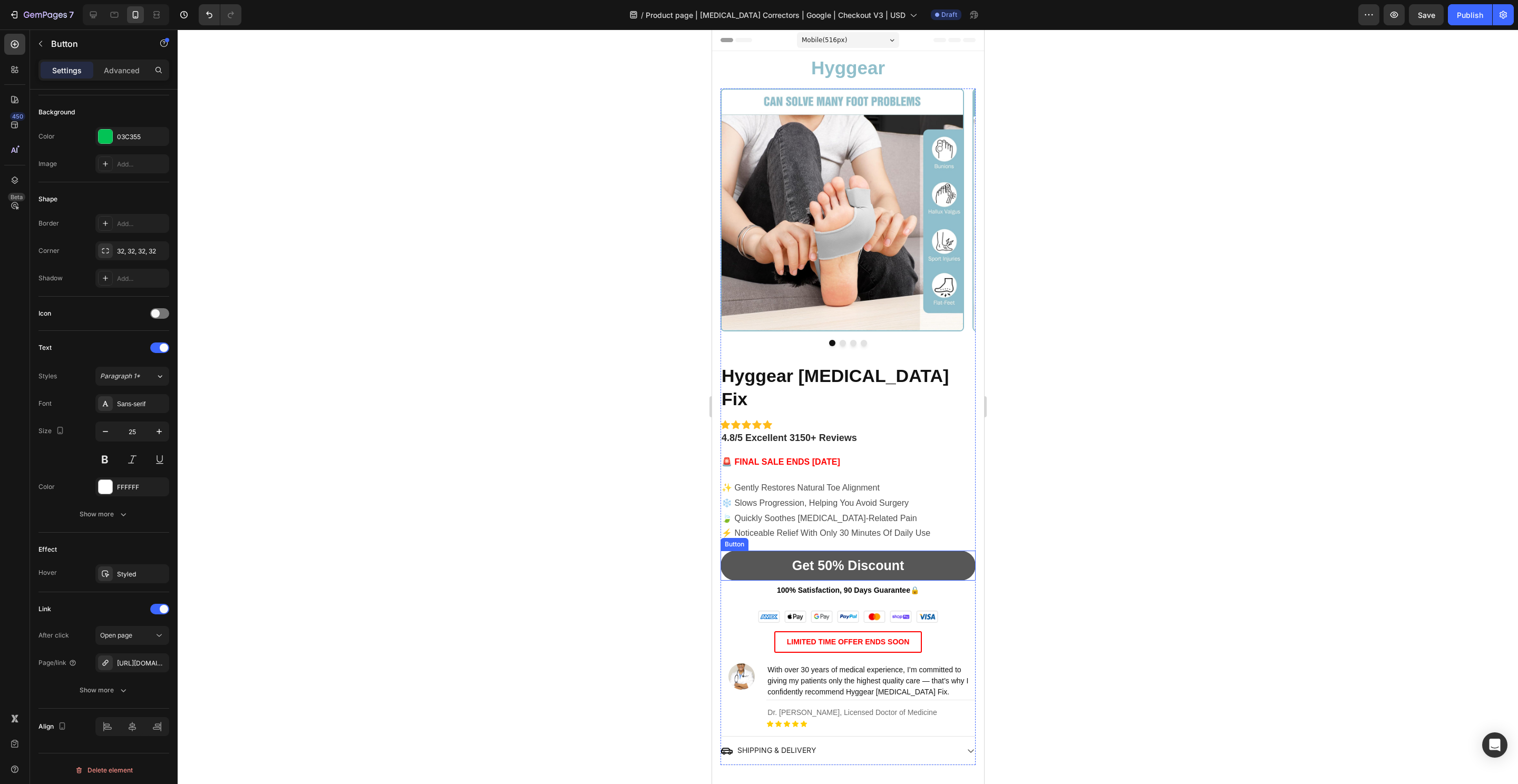
click at [943, 550] on link "Get 50% Discount" at bounding box center [847, 566] width 255 height 30
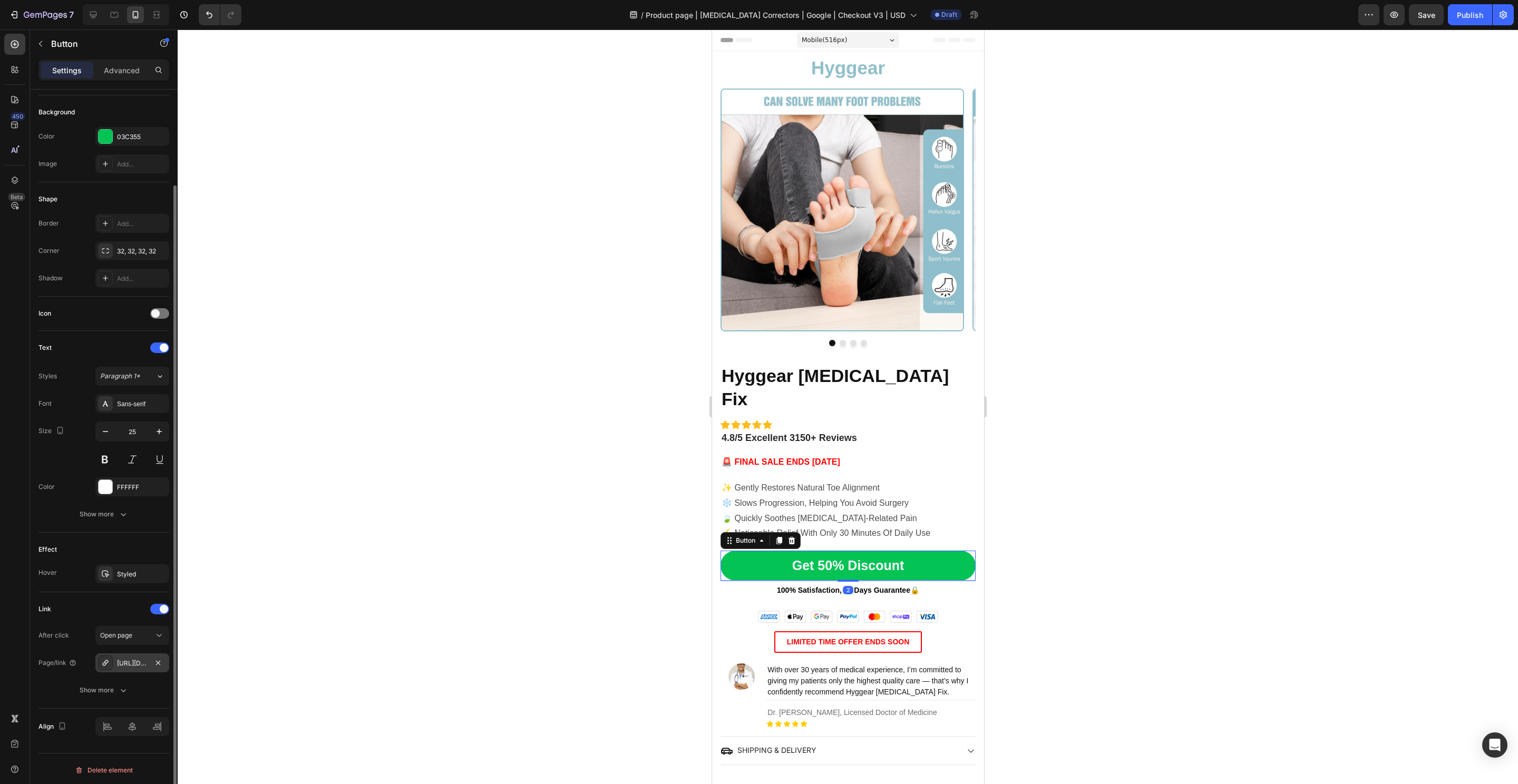
click at [140, 654] on div "https://hyggear.com/hyggear-big-toe-bunion-hallux-valgus-corrector-special-bund…" at bounding box center [132, 662] width 73 height 19
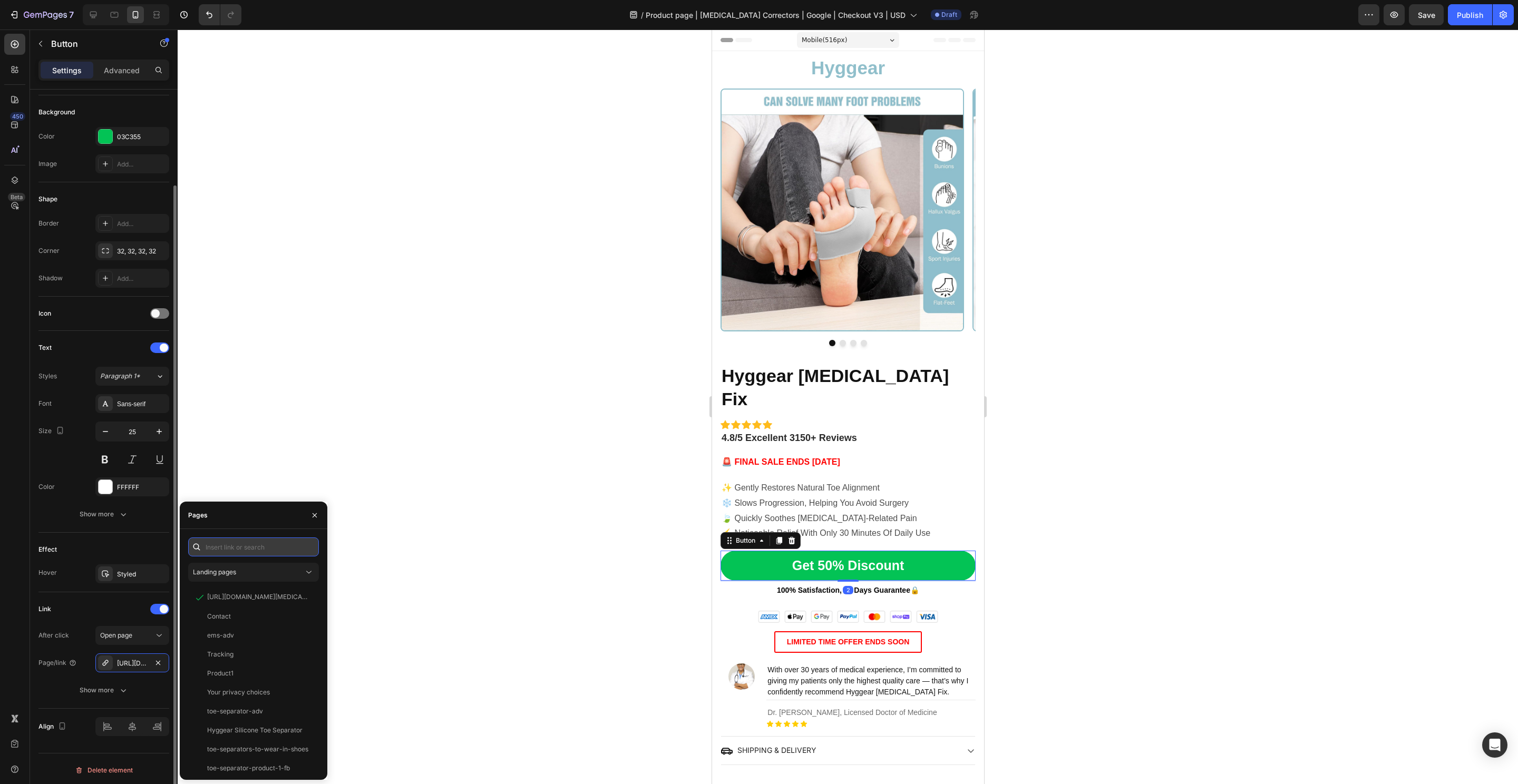
click at [251, 544] on input "text" at bounding box center [253, 547] width 131 height 19
paste input "https://hyggear.com/products/hyggear-big-toe-bunion-hallux-valgus-corrector-spe…"
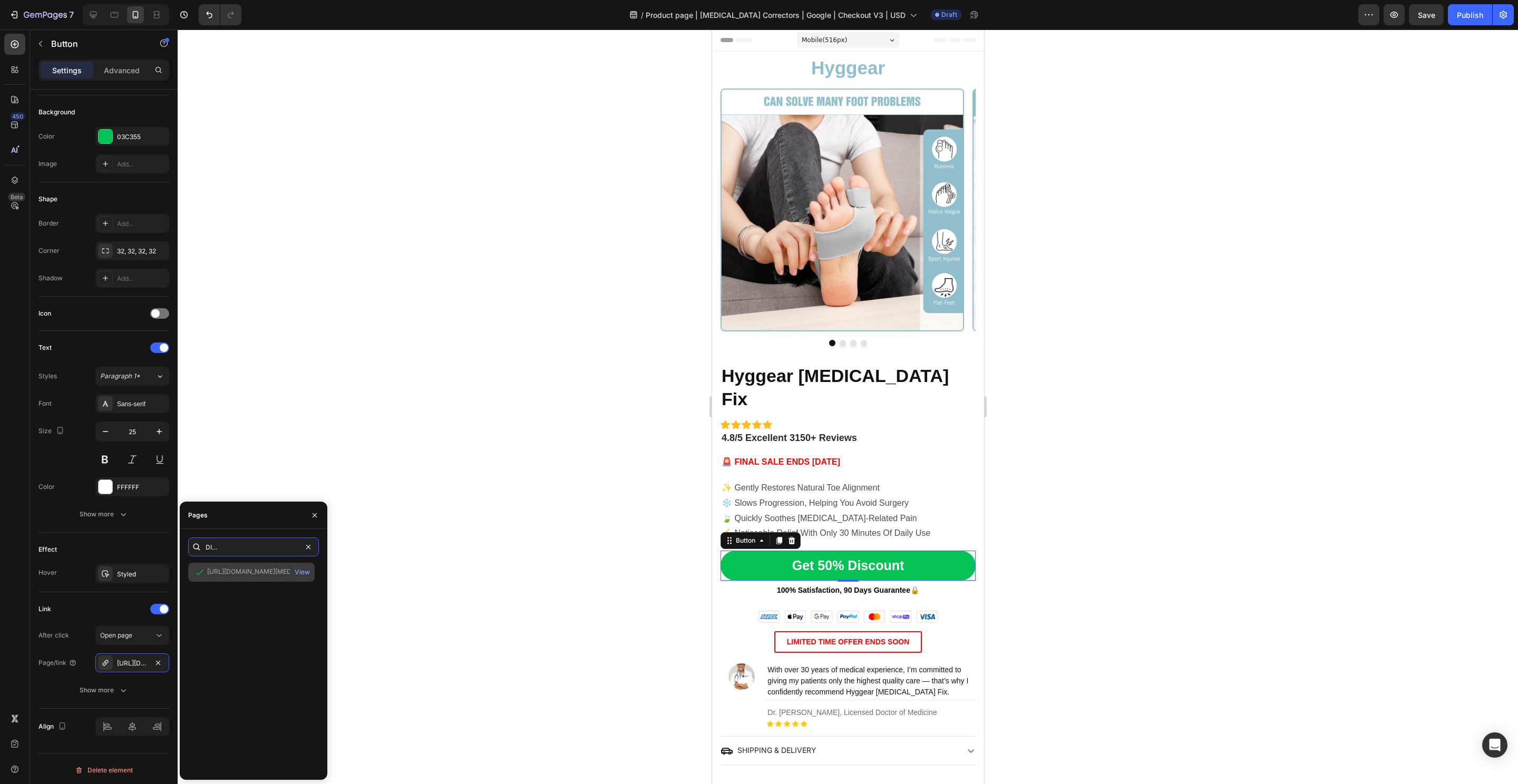
type input "https://hyggear.com/products/hyggear-big-toe-bunion-hallux-valgus-corrector-spe…"
click at [238, 575] on div "https://hyggear.com/products/hyggear-big-toe-bunion-hallux-valgus-corrector-spe…" at bounding box center [257, 572] width 101 height 10
click at [302, 574] on div "View" at bounding box center [302, 572] width 15 height 10
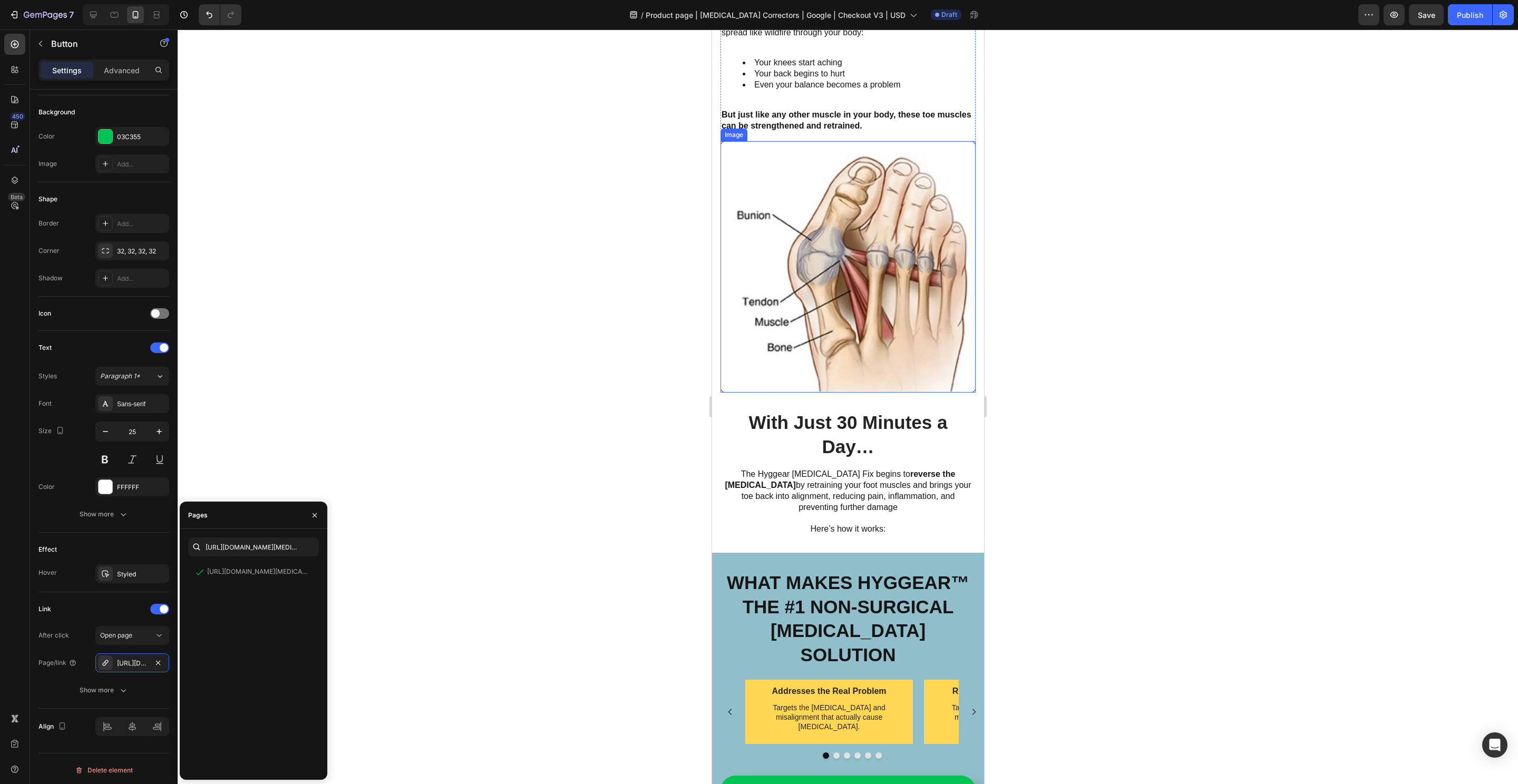
scroll to position [1739, 0]
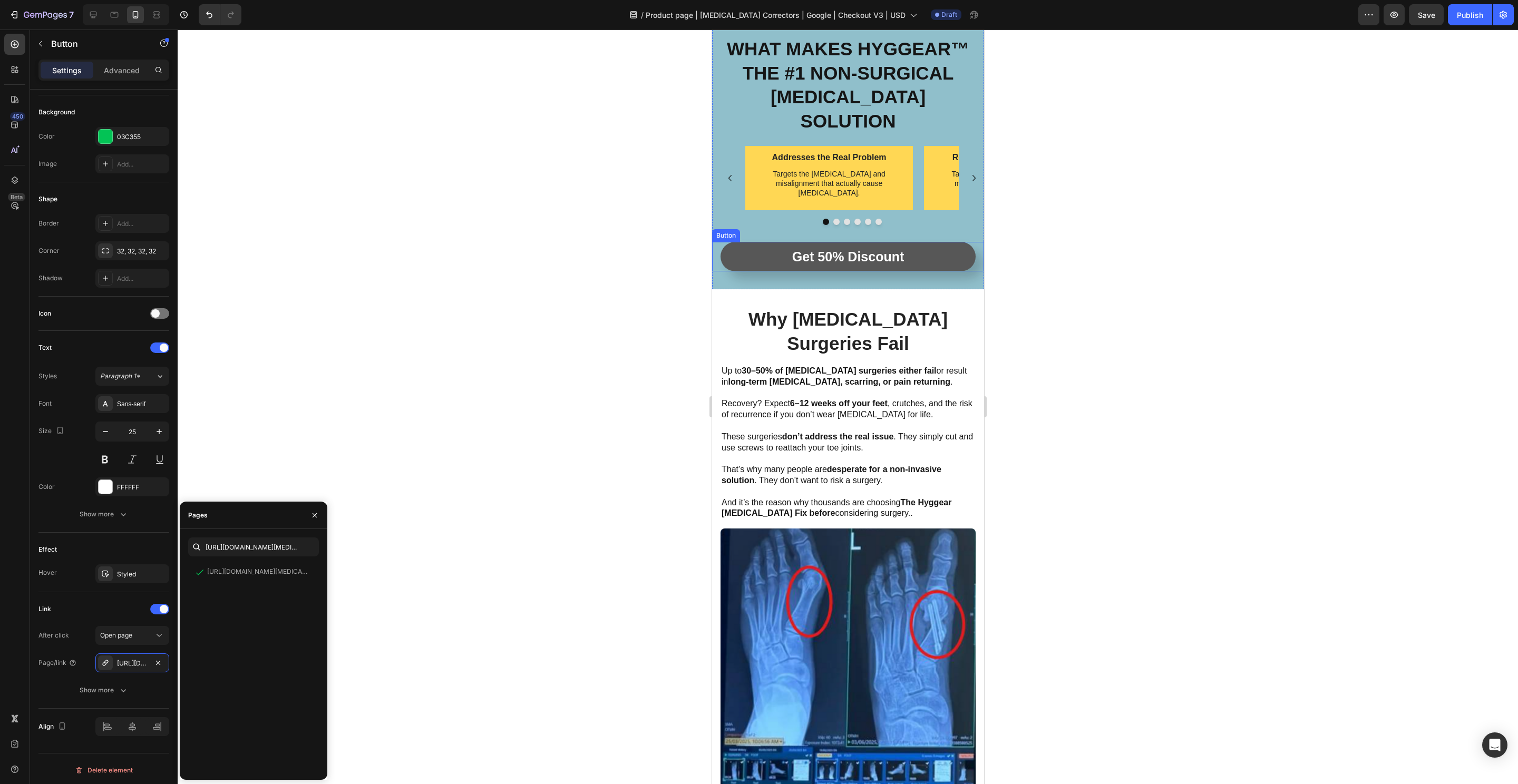
click at [955, 251] on link "Get 50% Discount" at bounding box center [847, 257] width 255 height 30
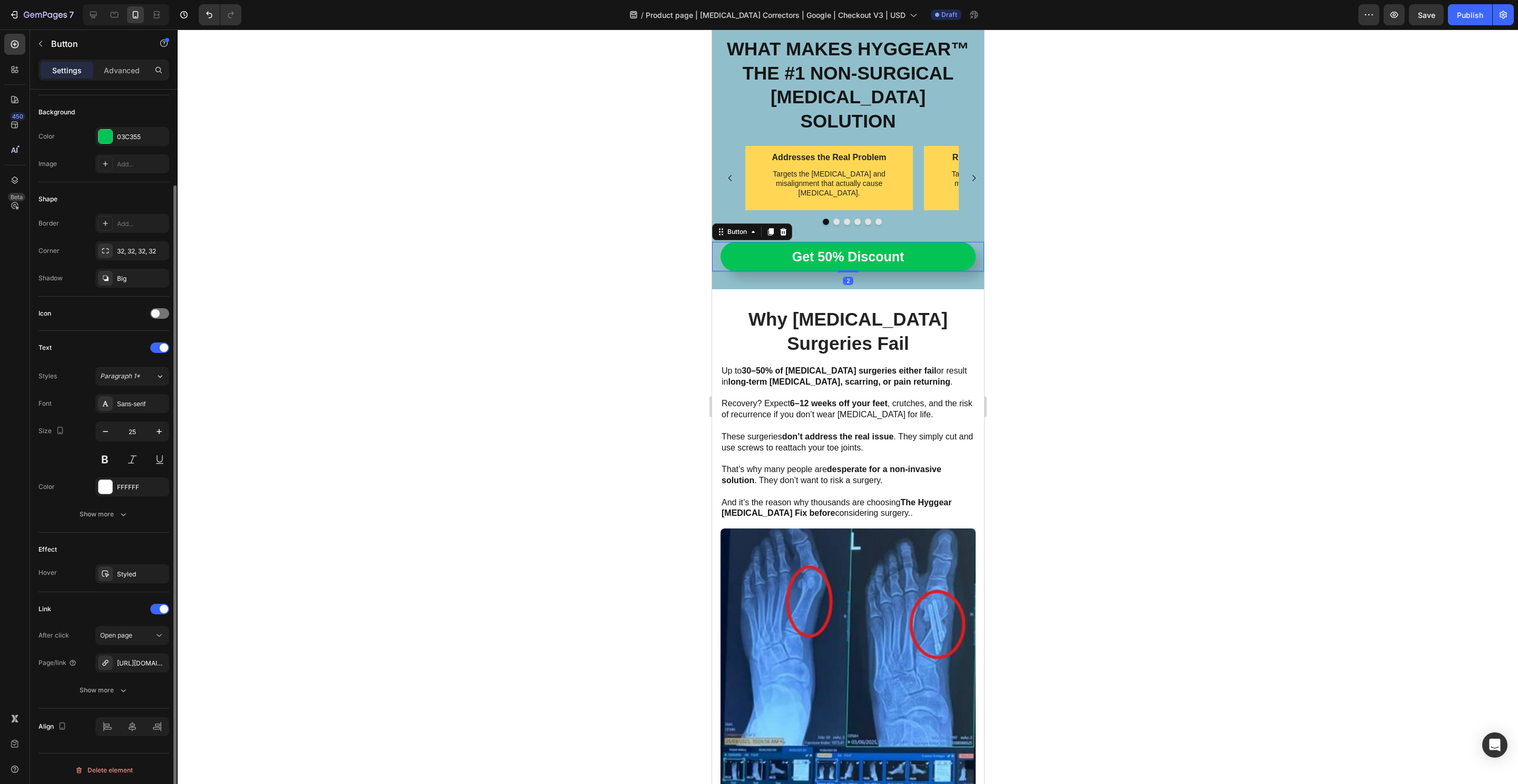
scroll to position [111, 0]
click at [123, 659] on div "https://hyggear.com/hyggear-big-toe-bunion-hallux-valgus-corrector-copy" at bounding box center [132, 663] width 30 height 10
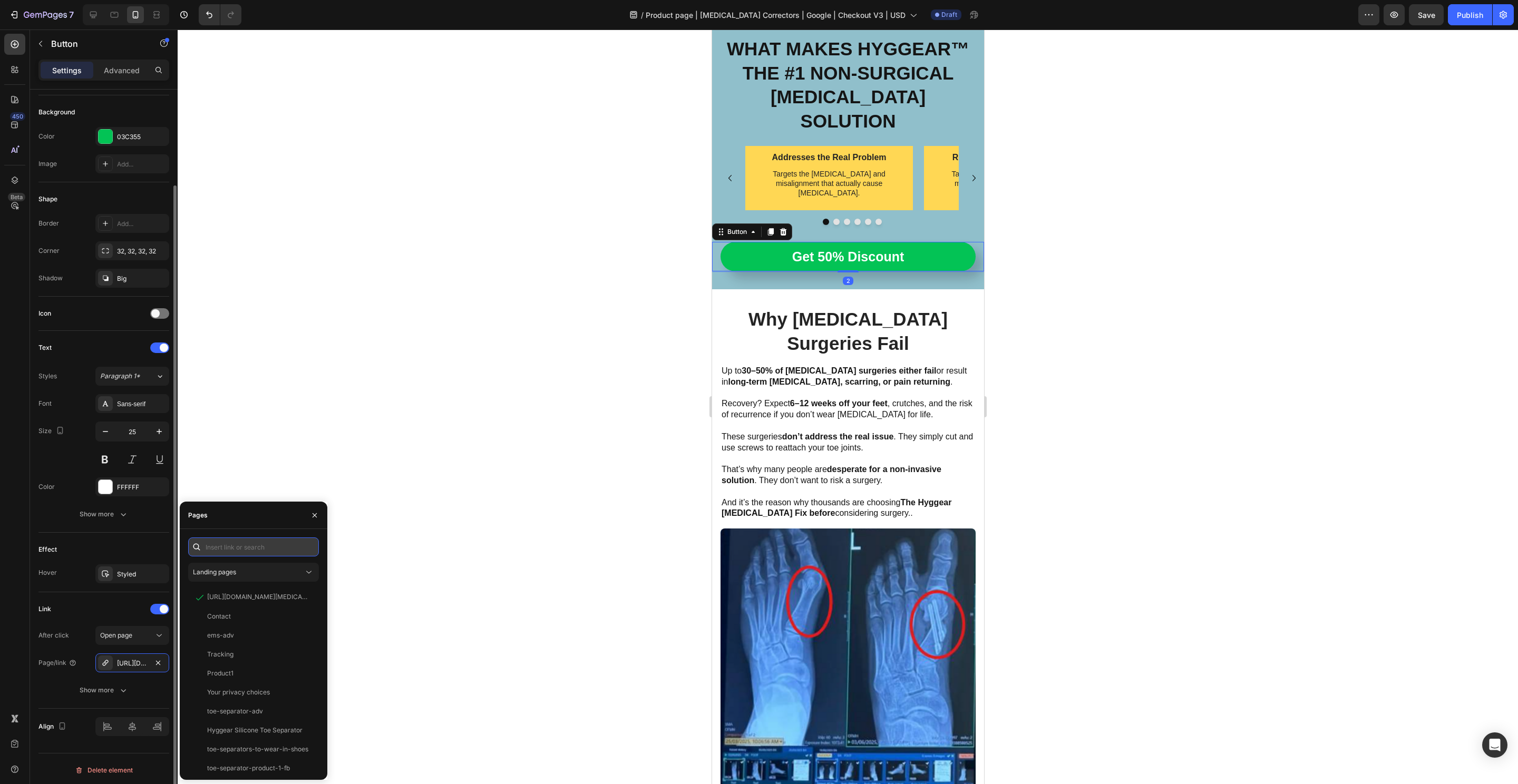
click at [243, 547] on input "text" at bounding box center [253, 547] width 131 height 19
paste input "https://hyggear.com/products/hyggear-big-toe-bunion-hallux-valgus-corrector-spe…"
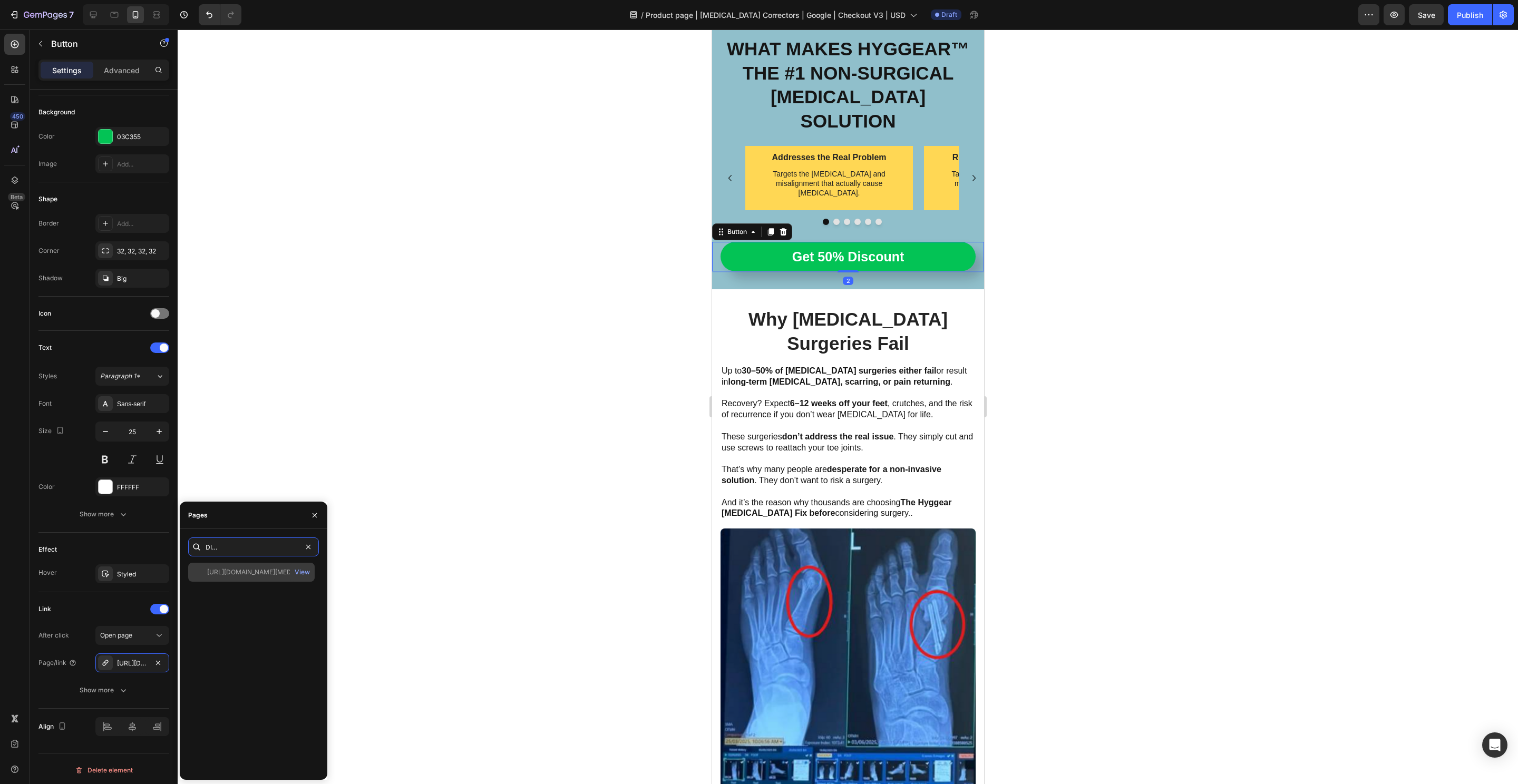
type input "https://hyggear.com/products/hyggear-big-toe-bunion-hallux-valgus-corrector-spe…"
drag, startPoint x: 239, startPoint y: 576, endPoint x: 253, endPoint y: 575, distance: 14.0
click at [239, 576] on div "https://hyggear.com/products/hyggear-big-toe-bunion-hallux-valgus-corrector-spe…" at bounding box center [257, 572] width 101 height 10
click at [303, 571] on div "View" at bounding box center [302, 572] width 15 height 10
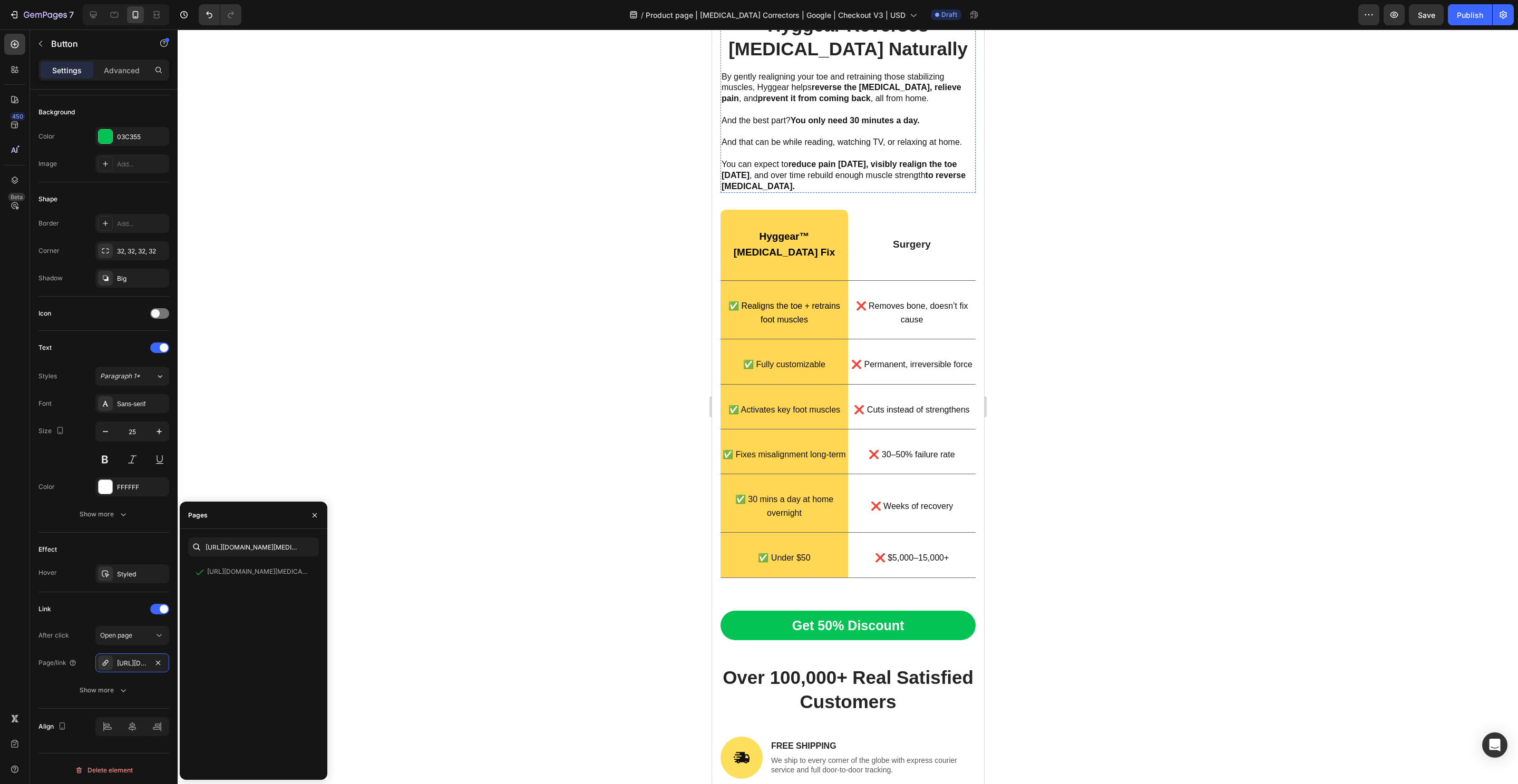
scroll to position [3025, 0]
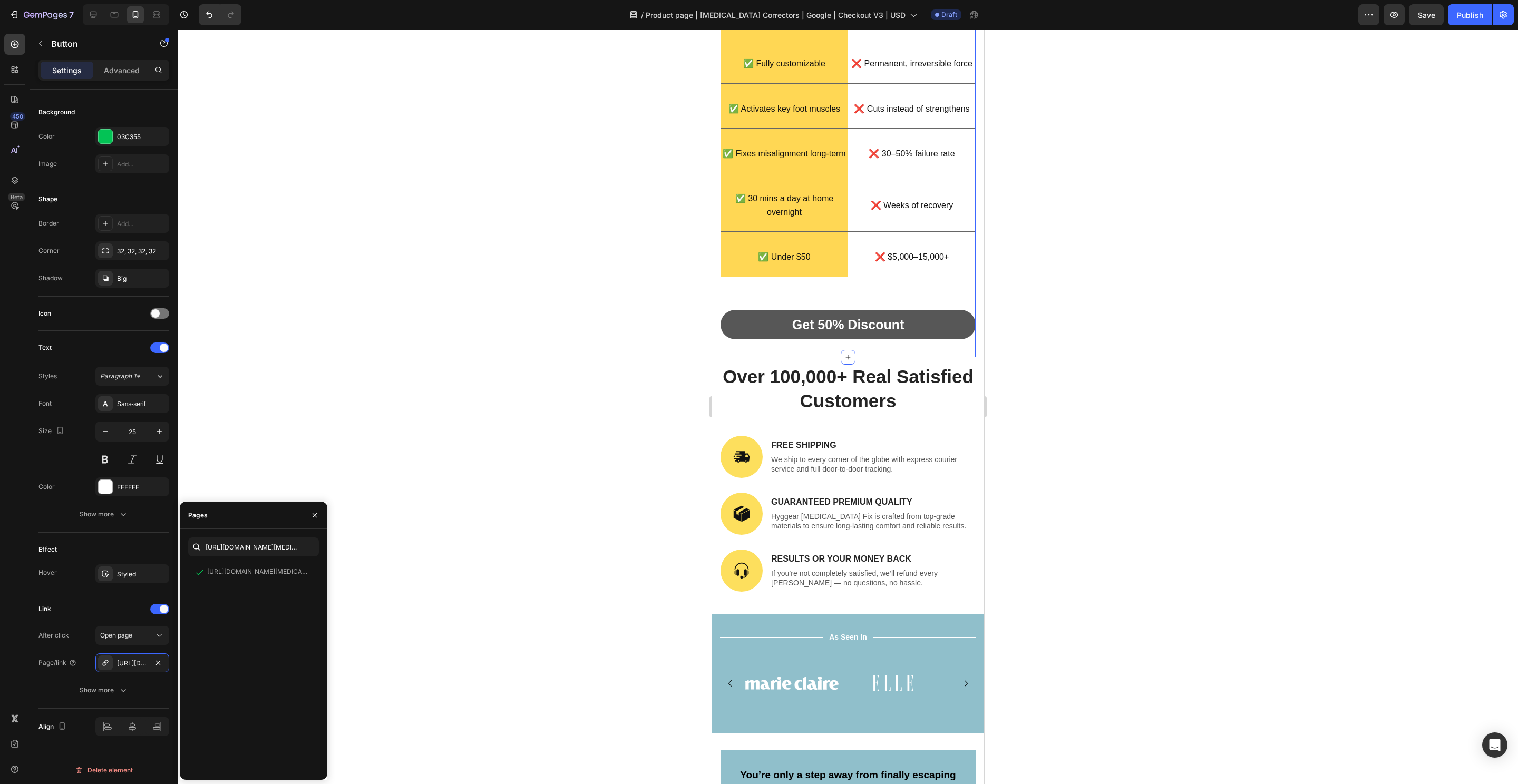
click at [930, 310] on link "Get 50% Discount" at bounding box center [847, 325] width 255 height 30
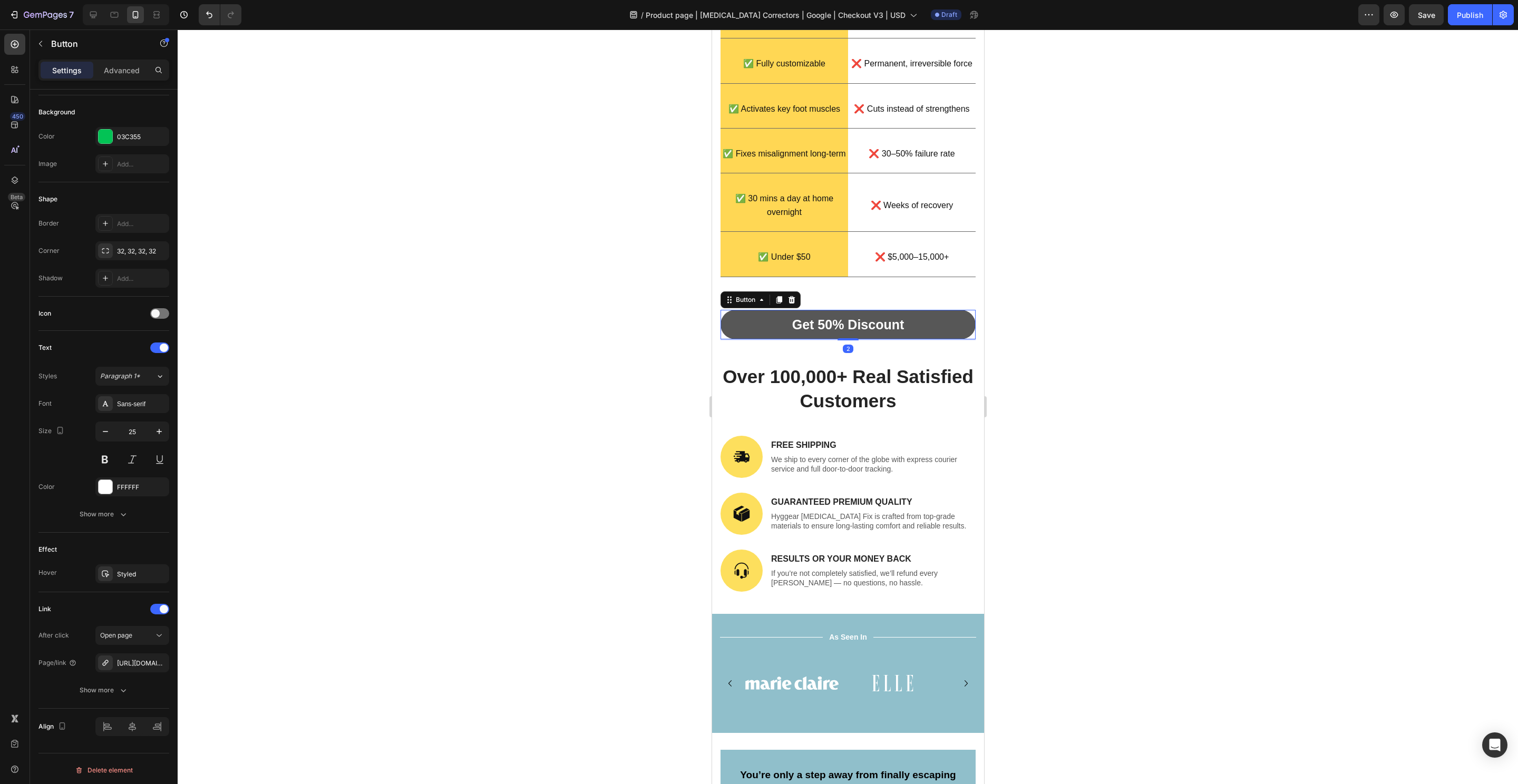
scroll to position [111, 0]
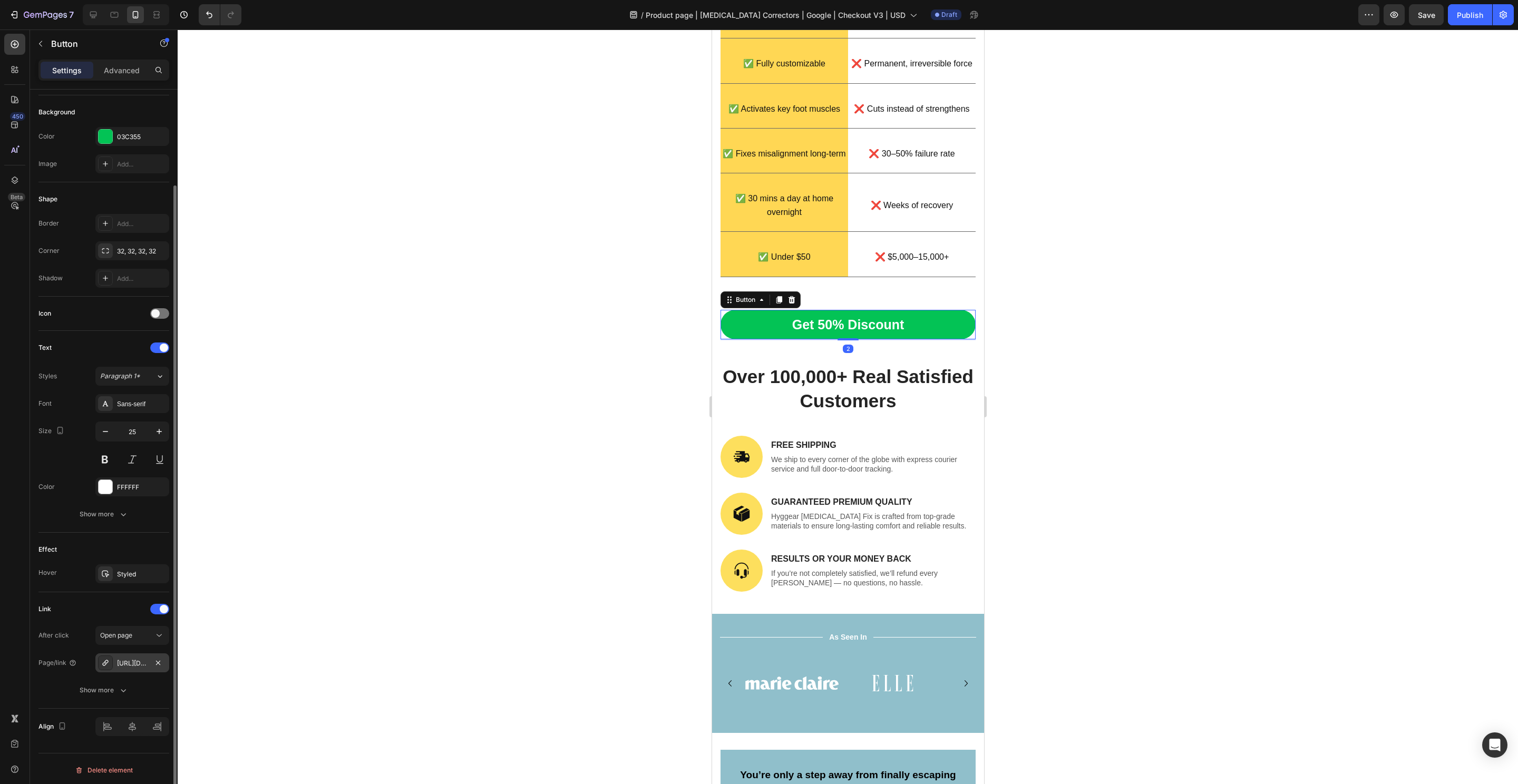
click at [121, 662] on div "https://hyggear.com/hyggear-big-toe-bunion-hallux-valgus-corrector-special-bund…" at bounding box center [132, 663] width 30 height 10
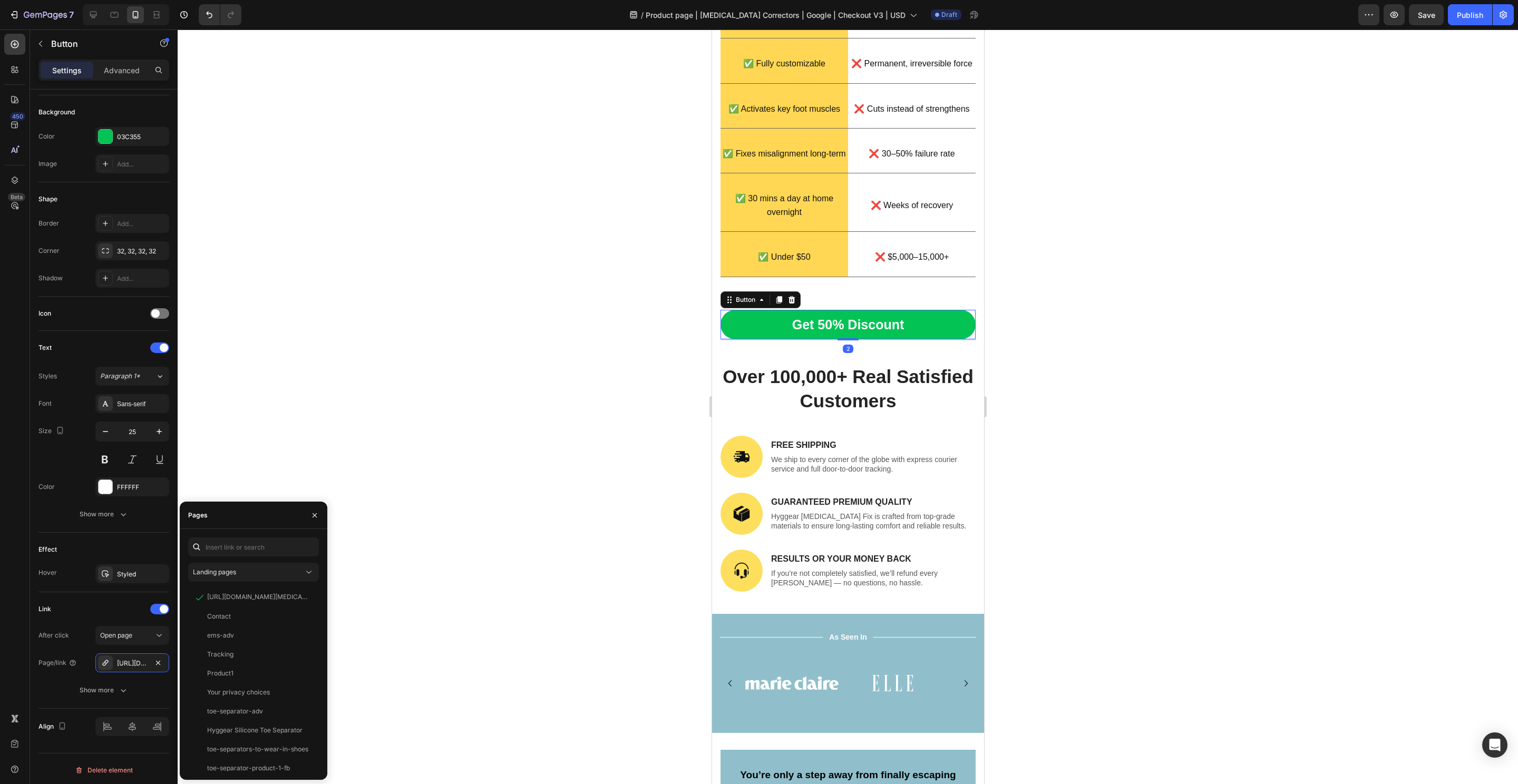
click at [242, 533] on div "Landing pages https://hyggear.com/products/hyggear-big-toe-bunion-hallux-valgus…" at bounding box center [253, 654] width 148 height 251
click at [245, 547] on input "text" at bounding box center [253, 547] width 131 height 19
paste input "https://hyggear.com/products/hyggear-big-toe-bunion-hallux-valgus-corrector-spe…"
type input "https://hyggear.com/products/hyggear-big-toe-bunion-hallux-valgus-corrector-spe…"
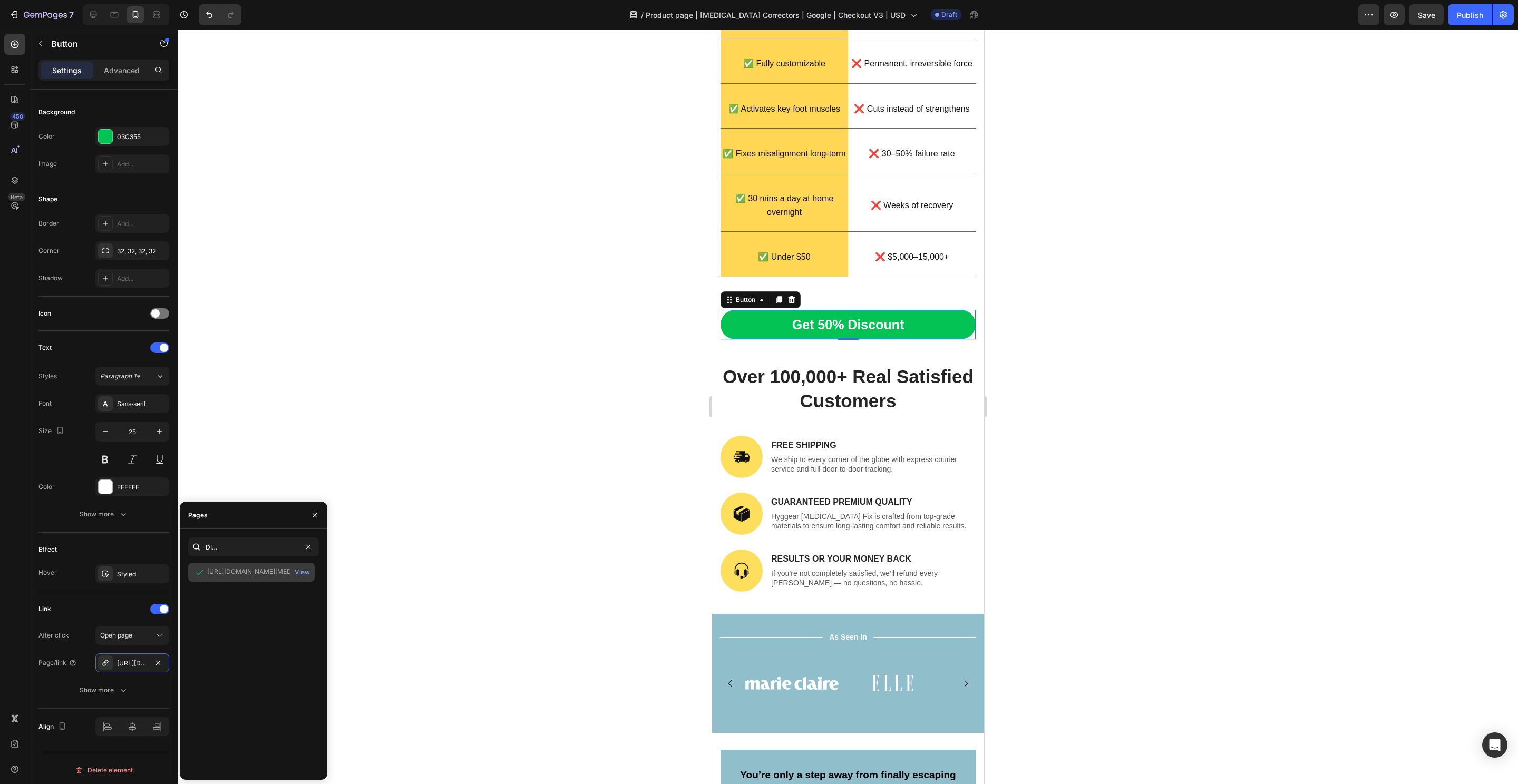
click at [236, 569] on div "https://hyggear.com/products/hyggear-big-toe-bunion-hallux-valgus-corrector-spe…" at bounding box center [257, 572] width 101 height 10
click at [304, 566] on button "View" at bounding box center [303, 572] width 16 height 14
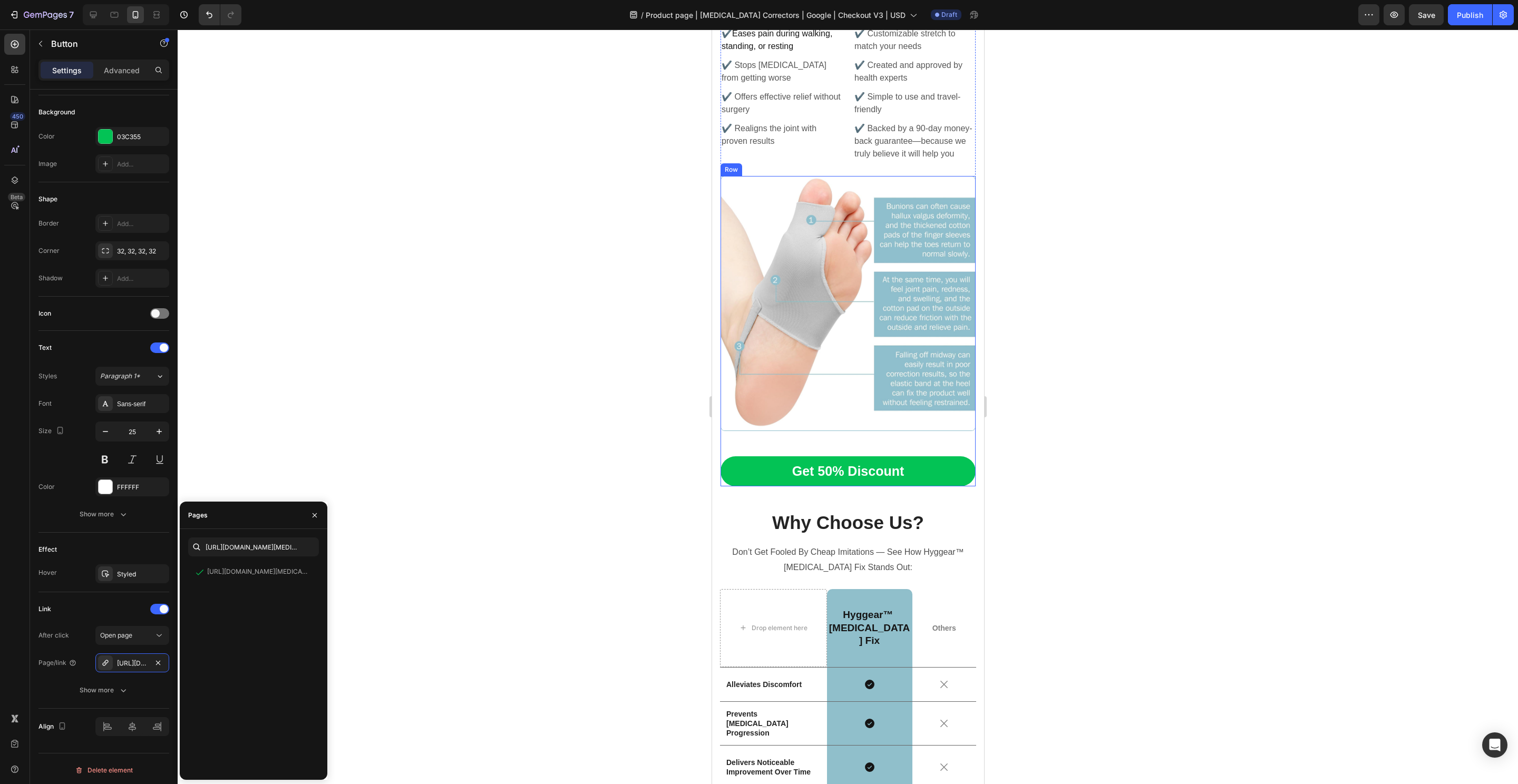
scroll to position [5299, 0]
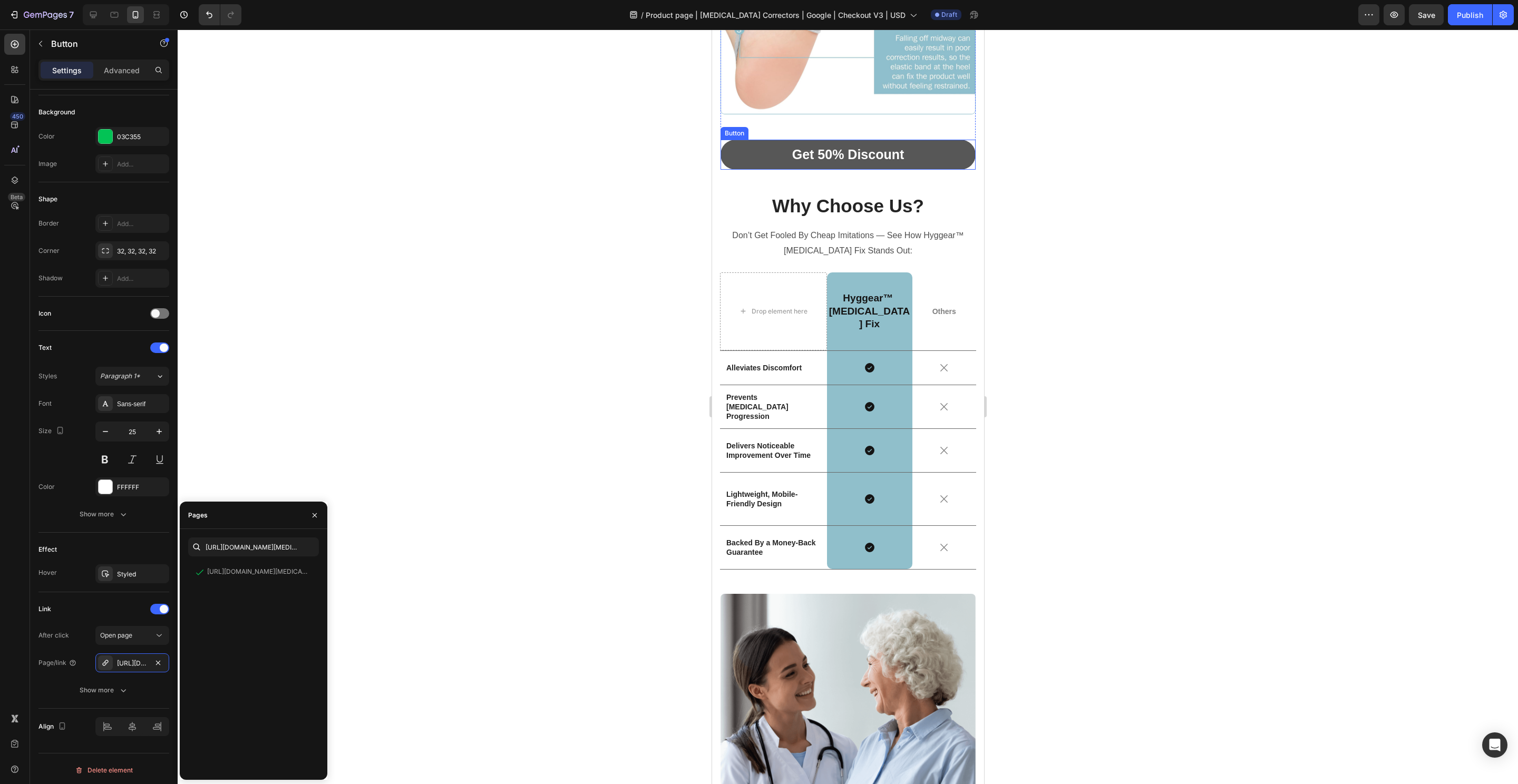
click at [945, 149] on link "Get 50% Discount" at bounding box center [847, 155] width 255 height 30
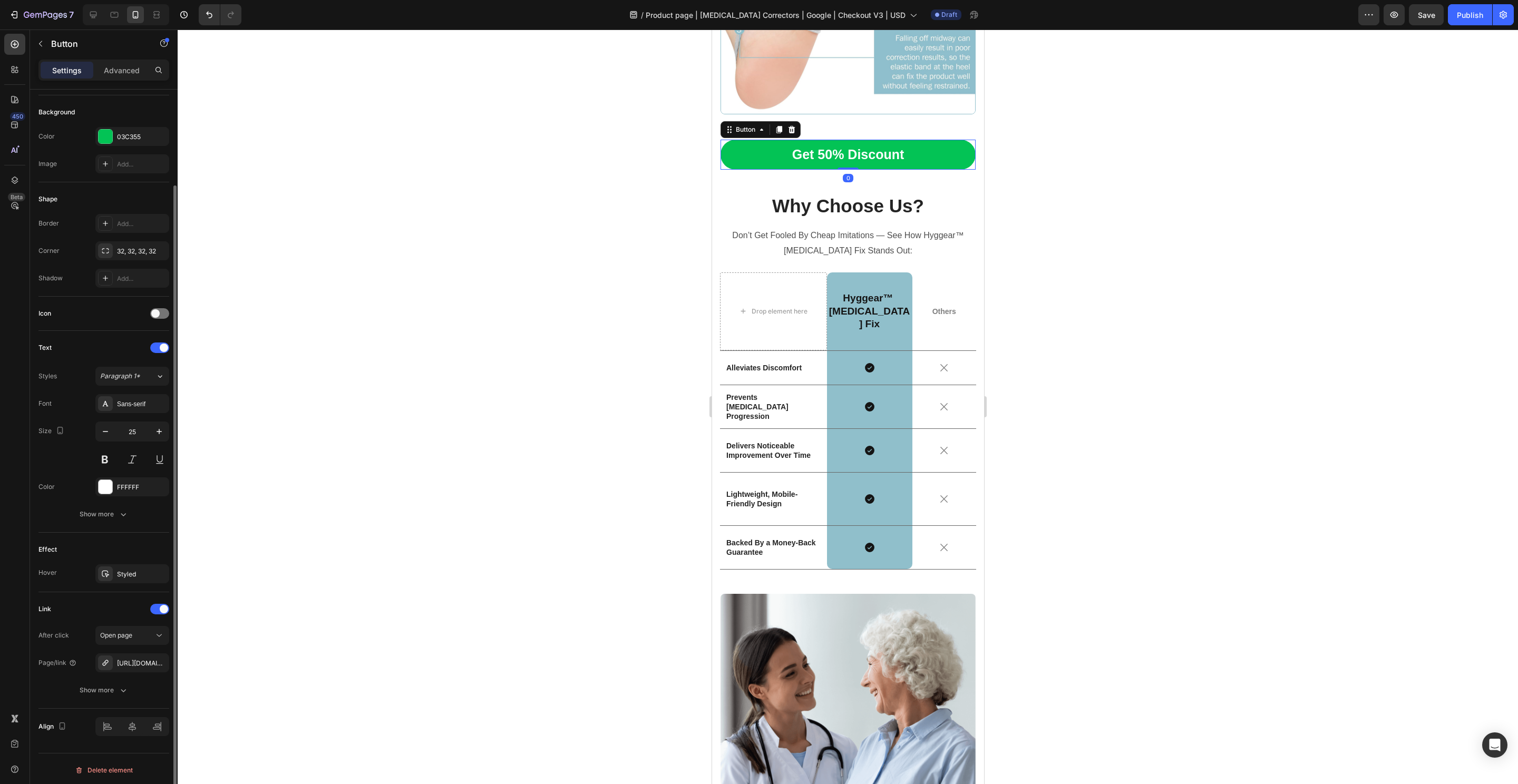
scroll to position [111, 0]
click at [109, 662] on div at bounding box center [106, 662] width 14 height 14
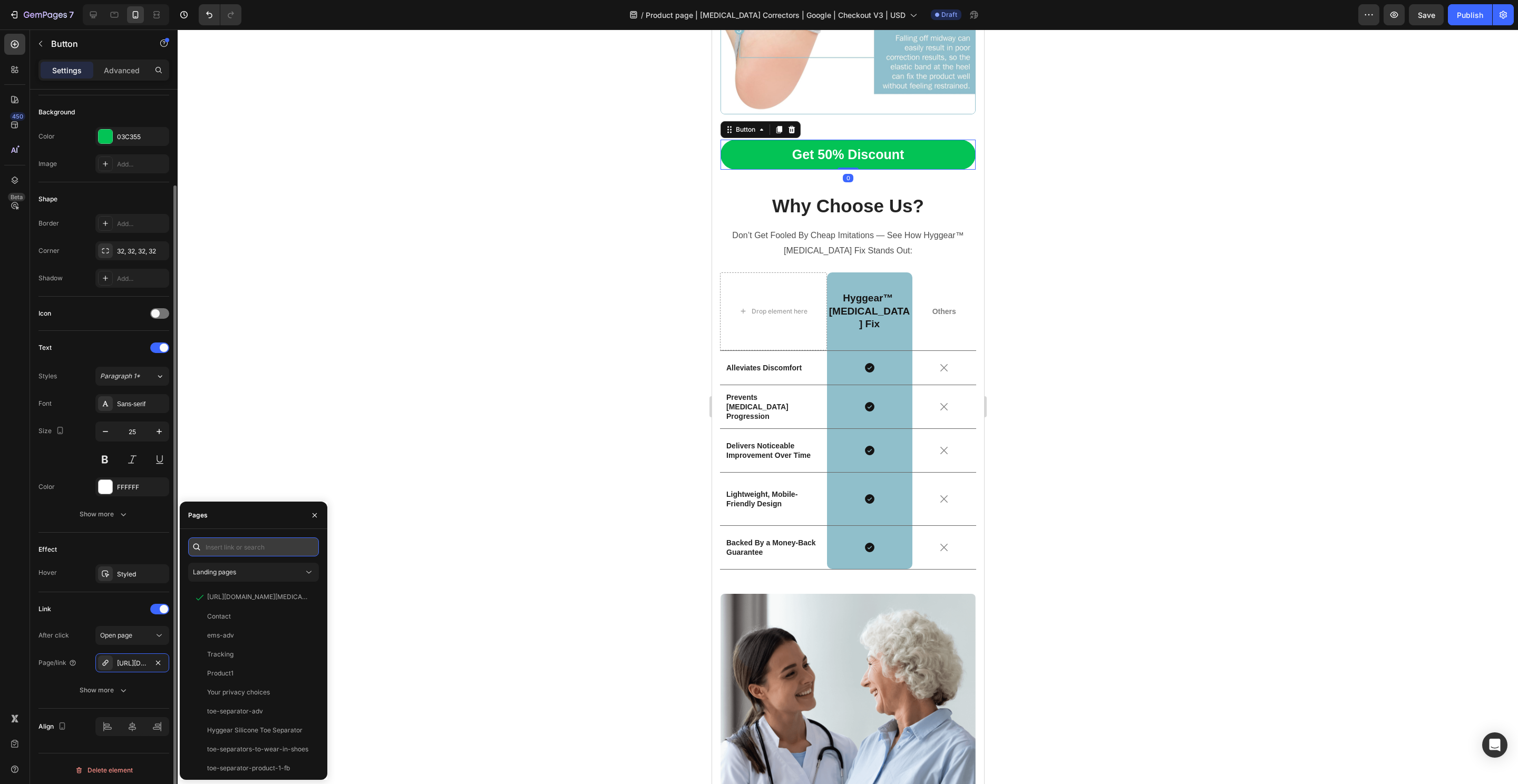
click at [245, 549] on input "text" at bounding box center [253, 547] width 131 height 19
paste input "https://hyggear.com/products/hyggear-big-toe-bunion-hallux-valgus-corrector-spe…"
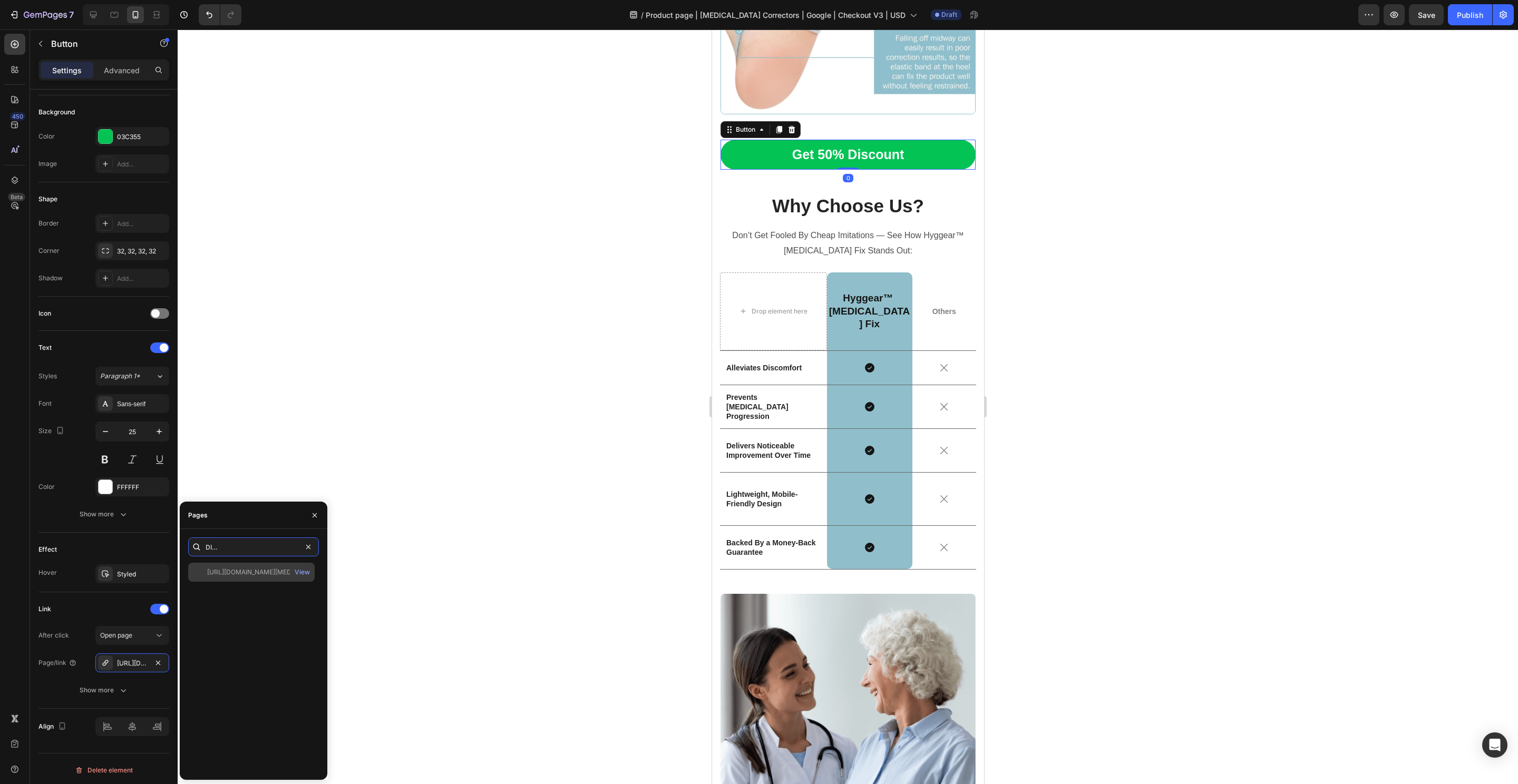
type input "https://hyggear.com/products/hyggear-big-toe-bunion-hallux-valgus-corrector-spe…"
click at [240, 571] on div "https://hyggear.com/products/hyggear-big-toe-bunion-hallux-valgus-corrector-spe…" at bounding box center [257, 572] width 101 height 10
click at [294, 567] on button "View" at bounding box center [303, 572] width 16 height 14
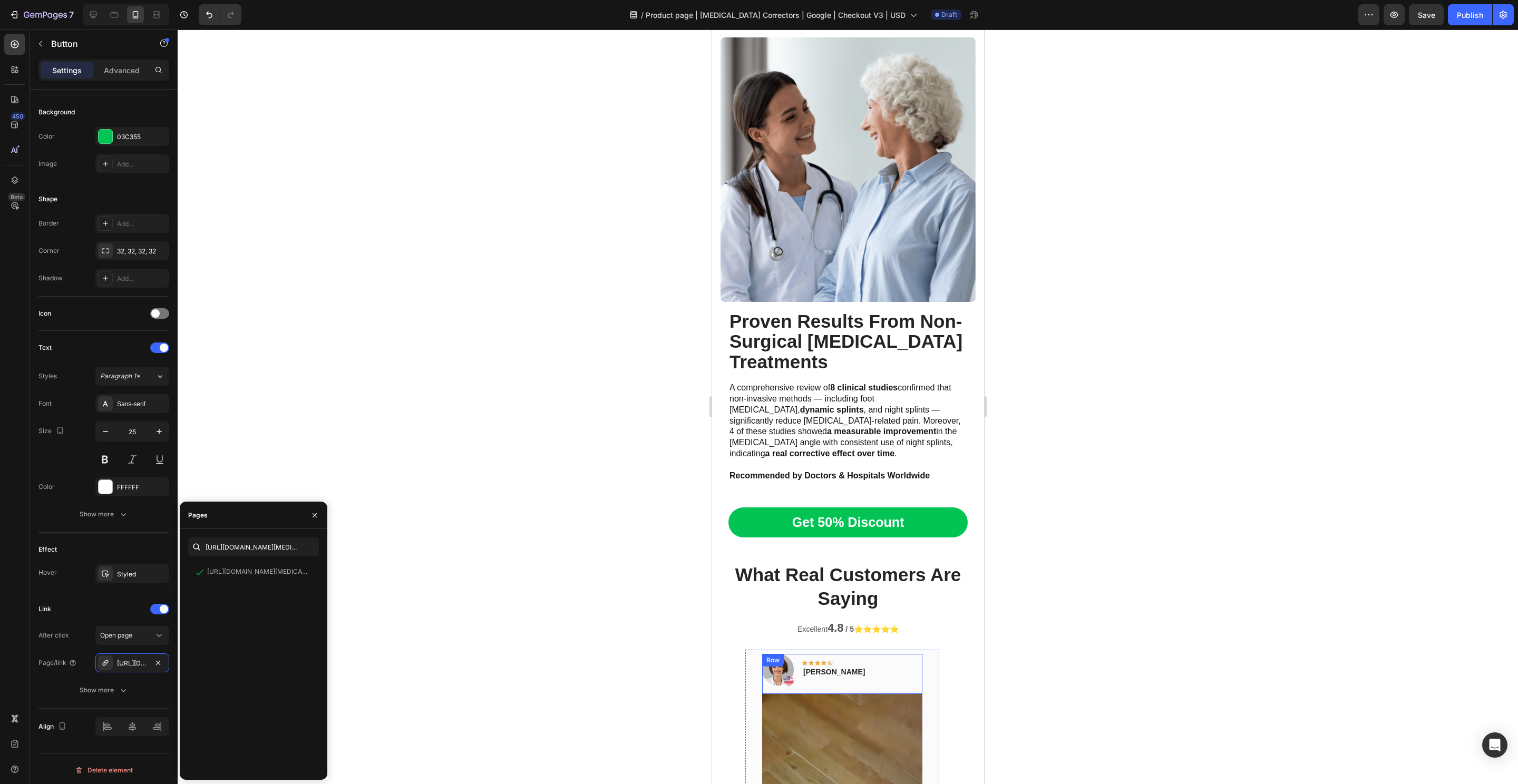
scroll to position [6061, 0]
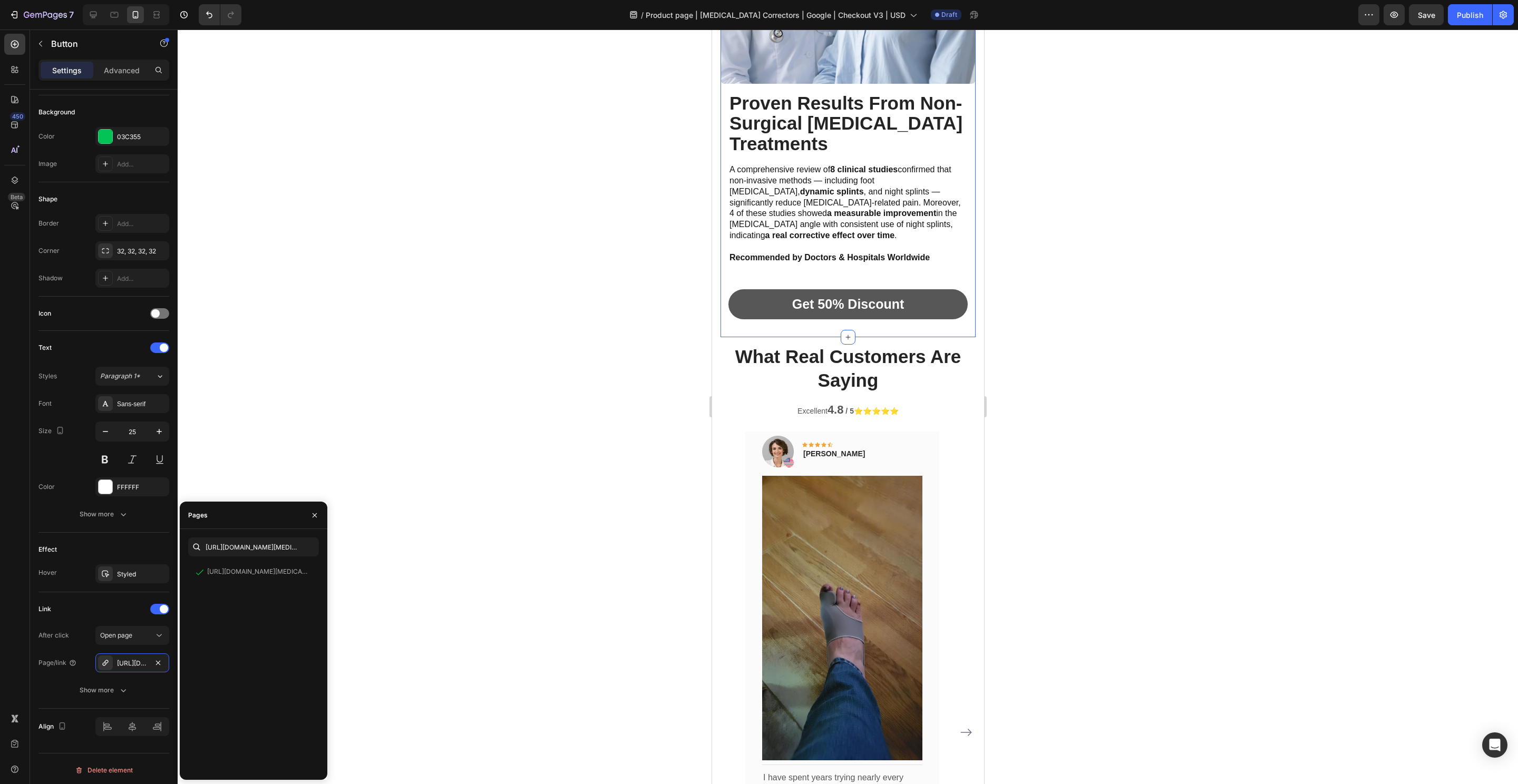
click at [931, 293] on link "Get 50% Discount" at bounding box center [847, 304] width 239 height 30
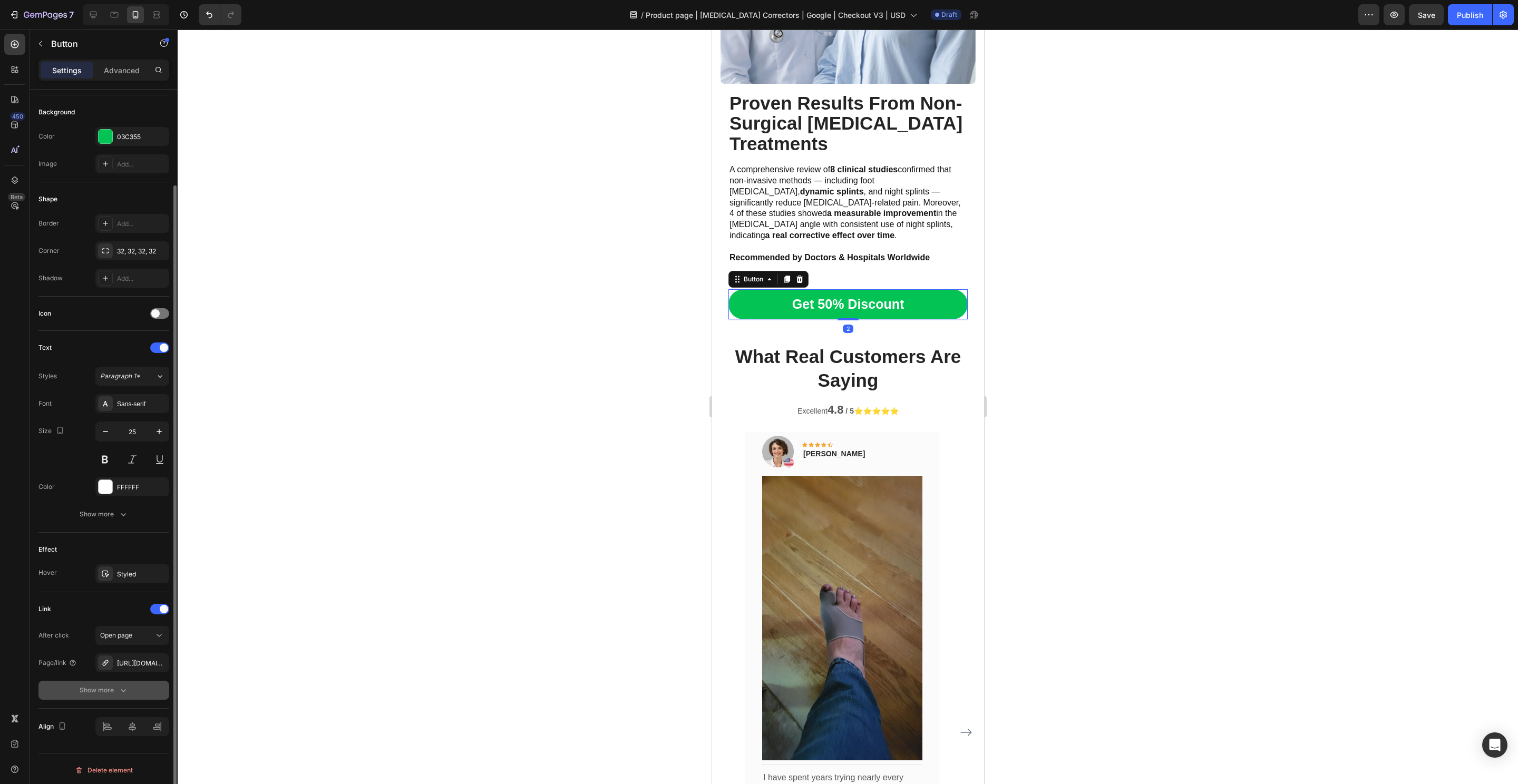
scroll to position [111, 0]
click at [112, 669] on div "https://hyggear.com/hyggear-big-toe-bunion-hallux-valgus-corrector-special-bund…" at bounding box center [132, 662] width 73 height 19
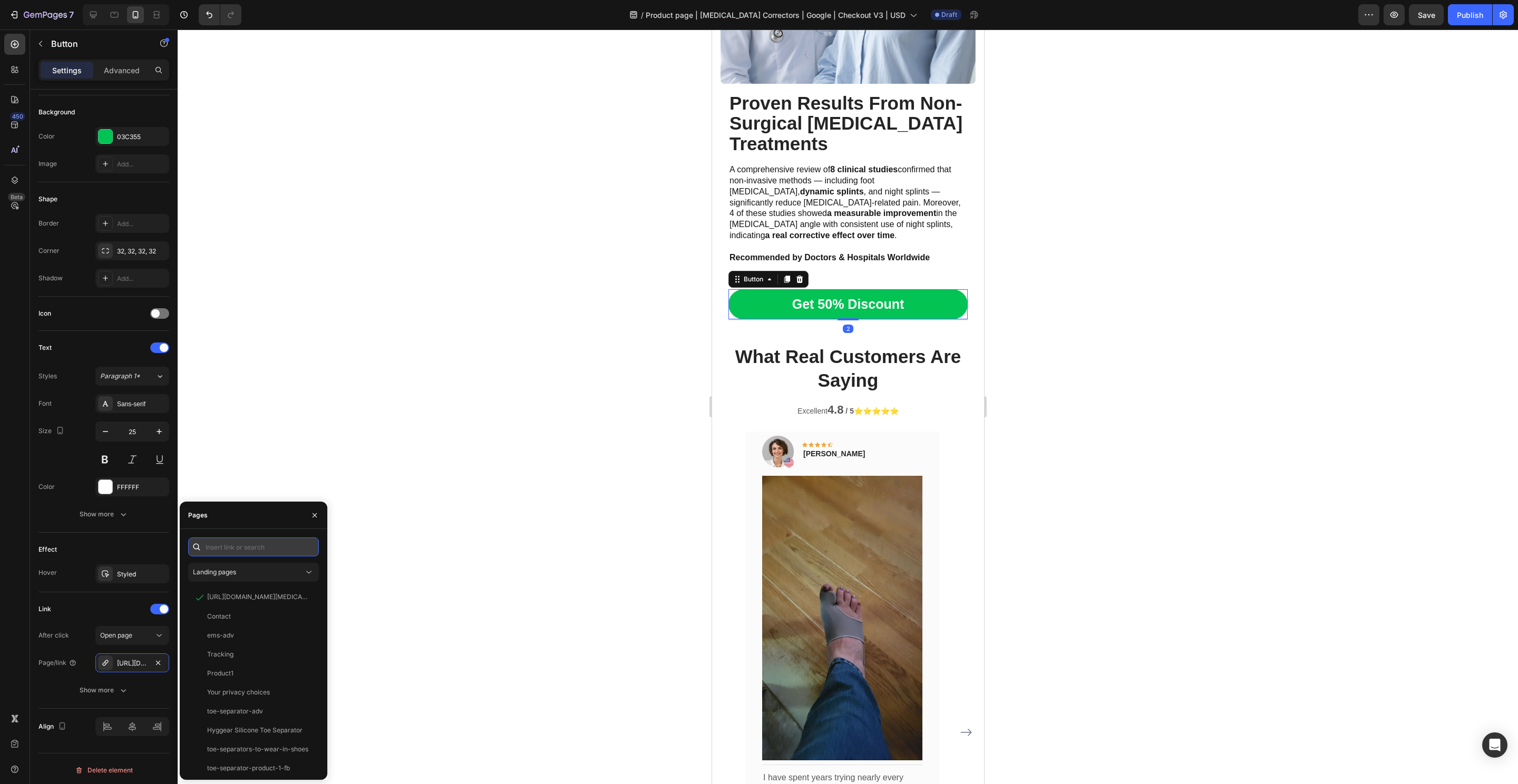
click at [247, 544] on input "text" at bounding box center [253, 547] width 131 height 19
paste input "https://hyggear.com/products/hyggear-big-toe-bunion-hallux-valgus-corrector-spe…"
type input "https://hyggear.com/products/hyggear-big-toe-bunion-hallux-valgus-corrector-spe…"
click at [239, 570] on div "https://hyggear.com/products/hyggear-big-toe-bunion-hallux-valgus-corrector-spe…" at bounding box center [257, 572] width 101 height 10
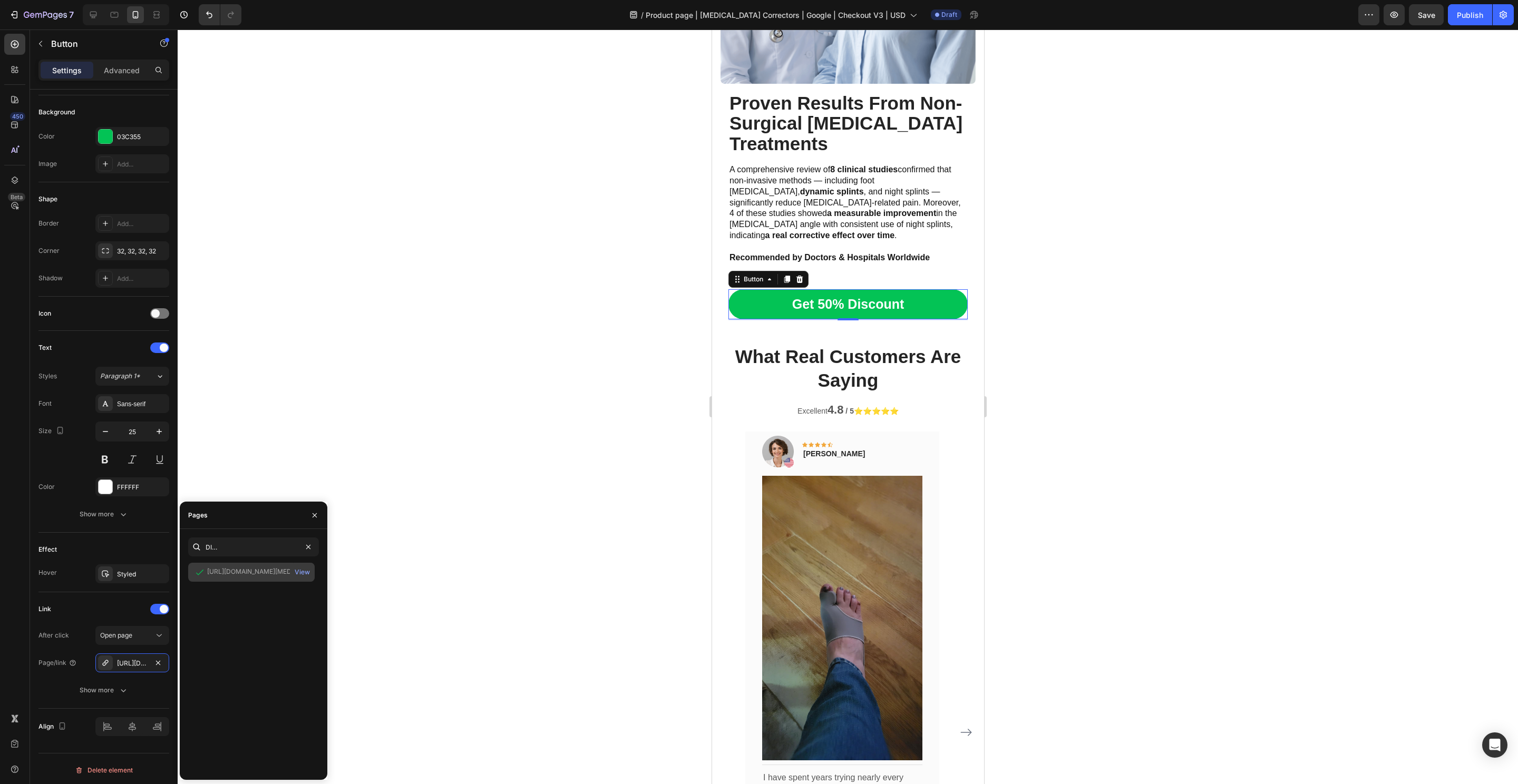
scroll to position [0, 0]
click at [299, 575] on div "View" at bounding box center [302, 572] width 15 height 10
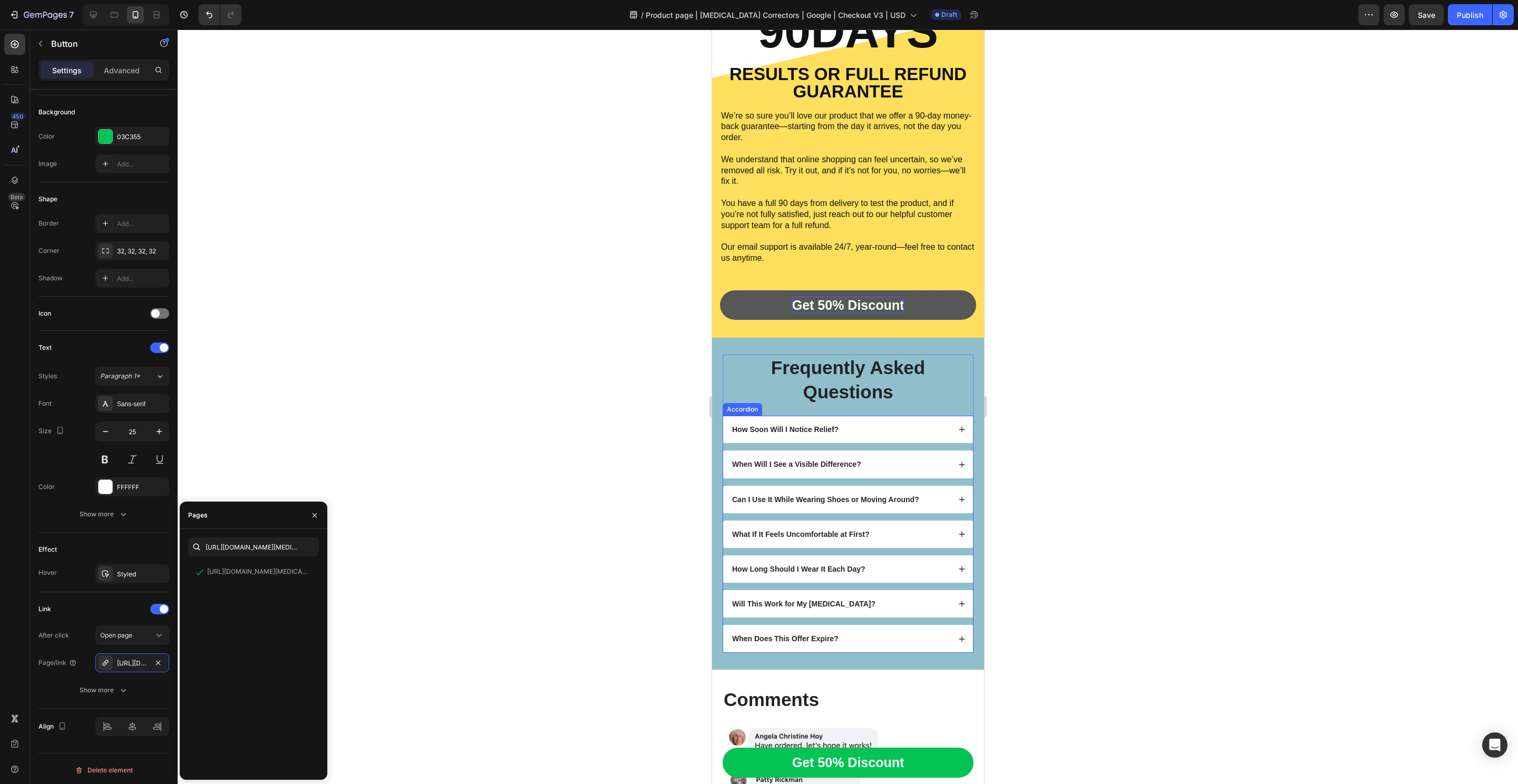
scroll to position [7127, 0]
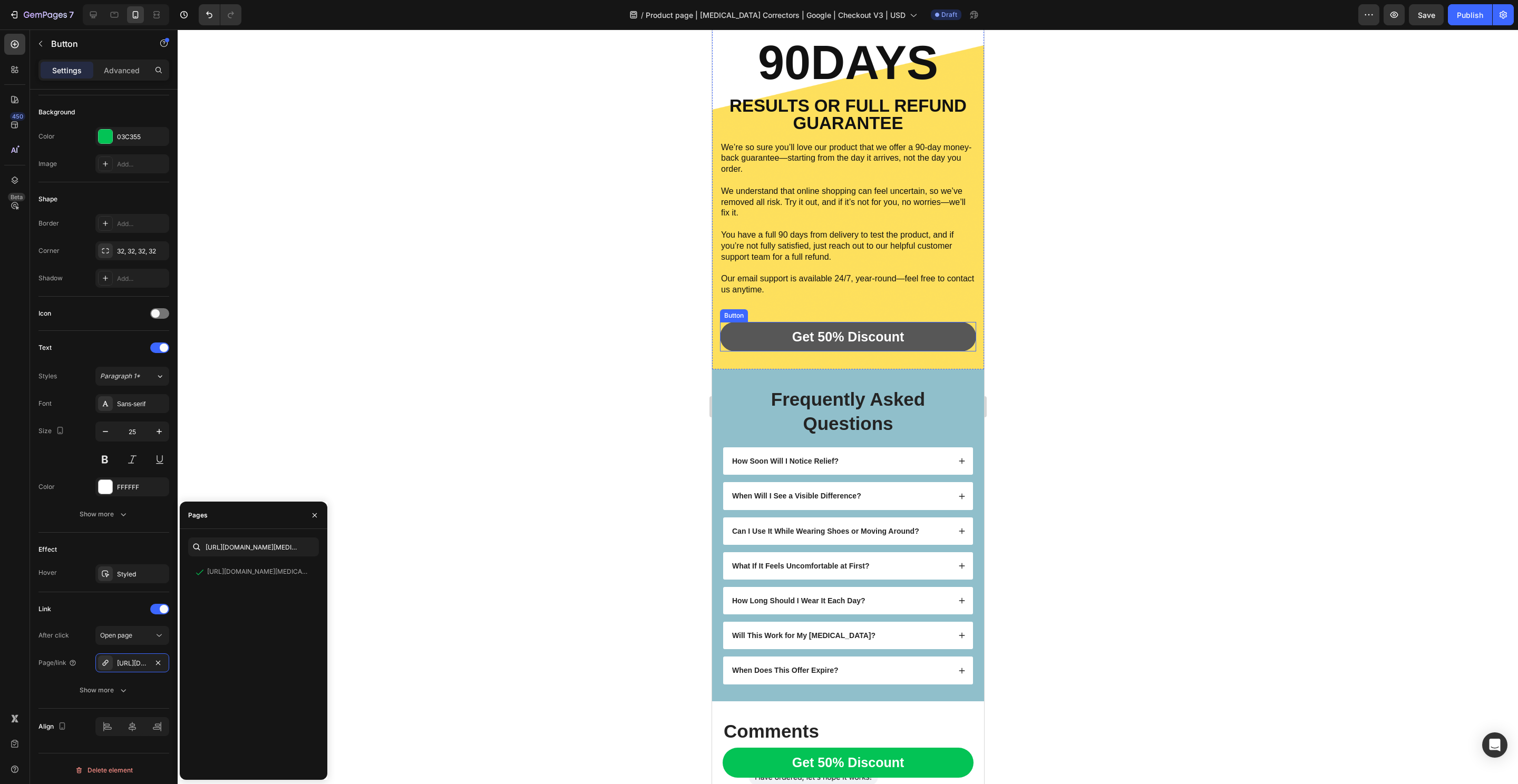
click at [929, 337] on link "Get 50% Discount" at bounding box center [848, 337] width 256 height 30
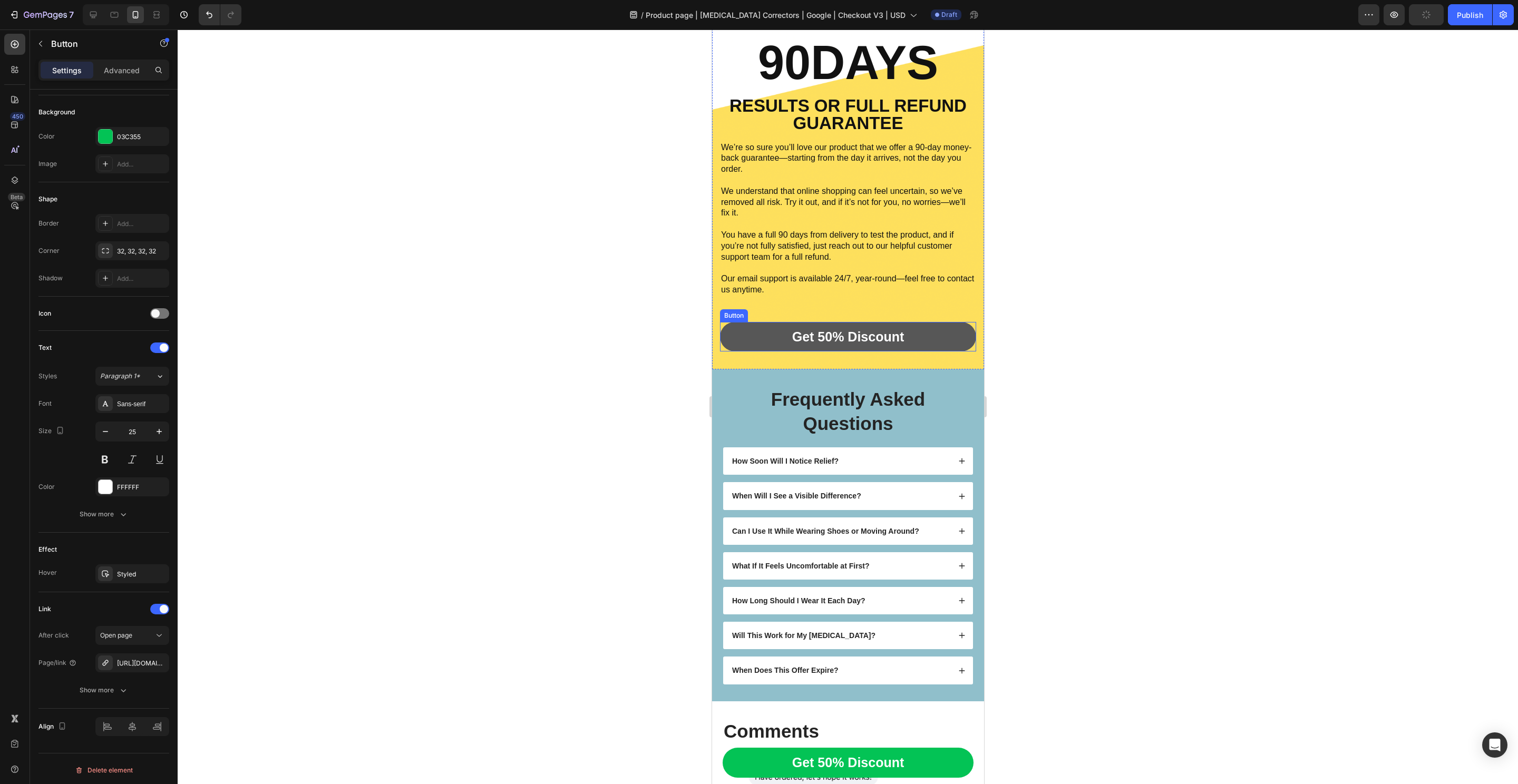
scroll to position [111, 0]
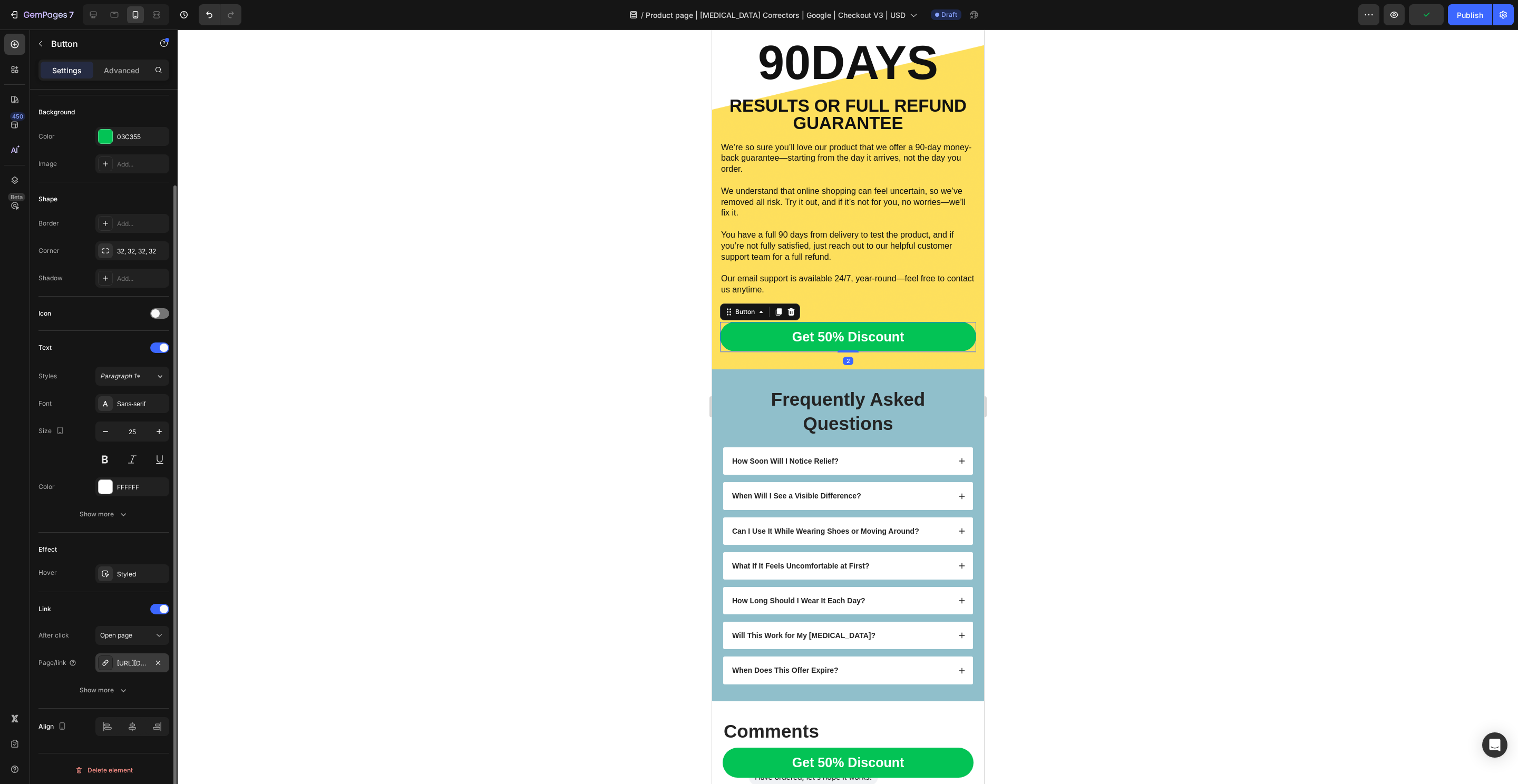
drag, startPoint x: 126, startPoint y: 665, endPoint x: 176, endPoint y: 626, distance: 63.4
click at [126, 665] on div "https://hyggear.com/hyggear-big-toe-bunion-hallux-valgus-corrector-special-bund…" at bounding box center [132, 663] width 30 height 10
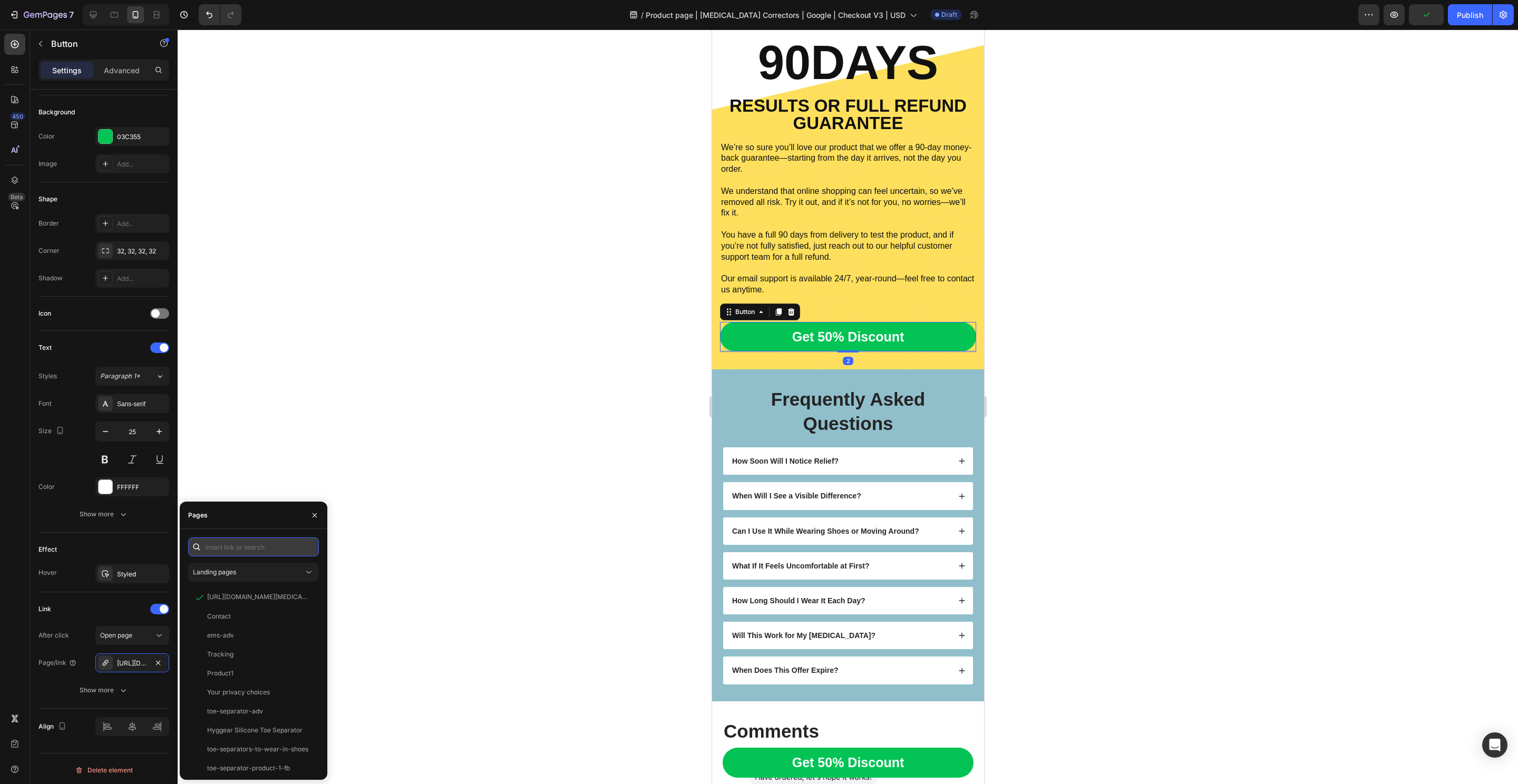
click at [242, 547] on input "text" at bounding box center [253, 547] width 131 height 19
paste input "https://hyggear.com/products/hyggear-big-toe-bunion-hallux-valgus-corrector-spe…"
type input "https://hyggear.com/products/hyggear-big-toe-bunion-hallux-valgus-corrector-spe…"
drag, startPoint x: 230, startPoint y: 571, endPoint x: 238, endPoint y: 571, distance: 8.0
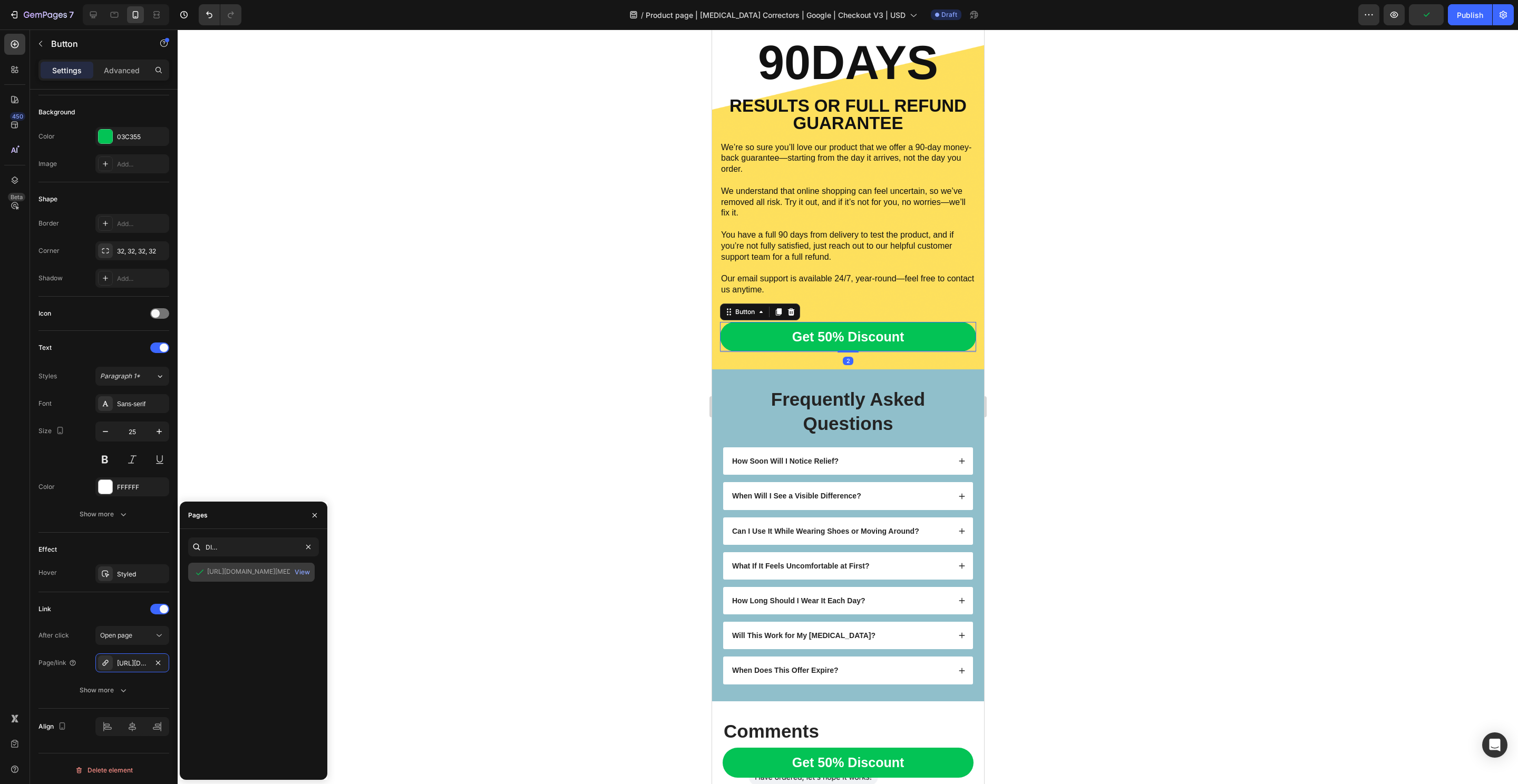
click at [230, 571] on div "https://hyggear.com/products/hyggear-big-toe-bunion-hallux-valgus-corrector-spe…" at bounding box center [257, 572] width 101 height 10
click at [306, 571] on div "View" at bounding box center [302, 572] width 15 height 10
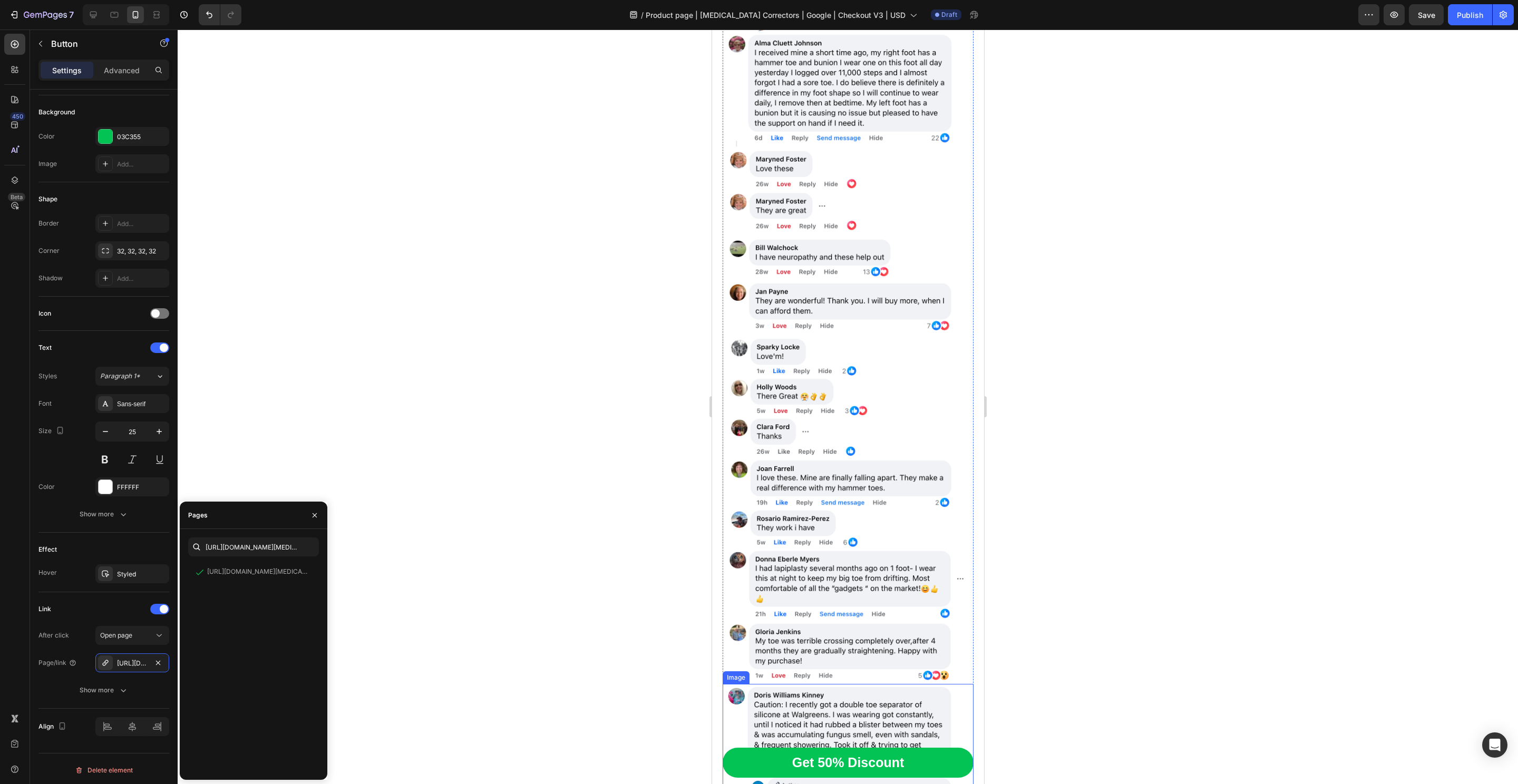
scroll to position [8408, 0]
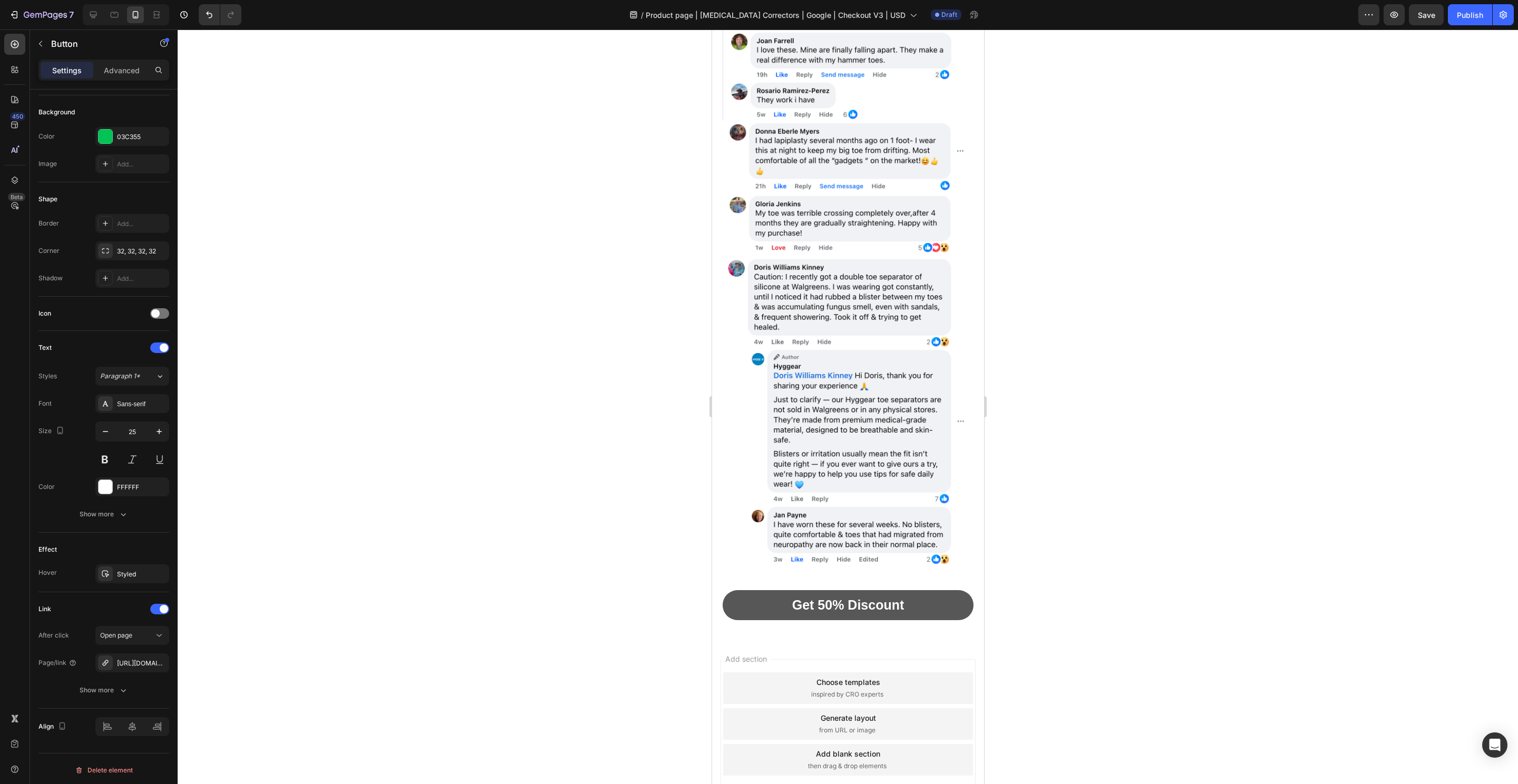
click at [936, 590] on link "Get 50% Discount" at bounding box center [848, 605] width 251 height 30
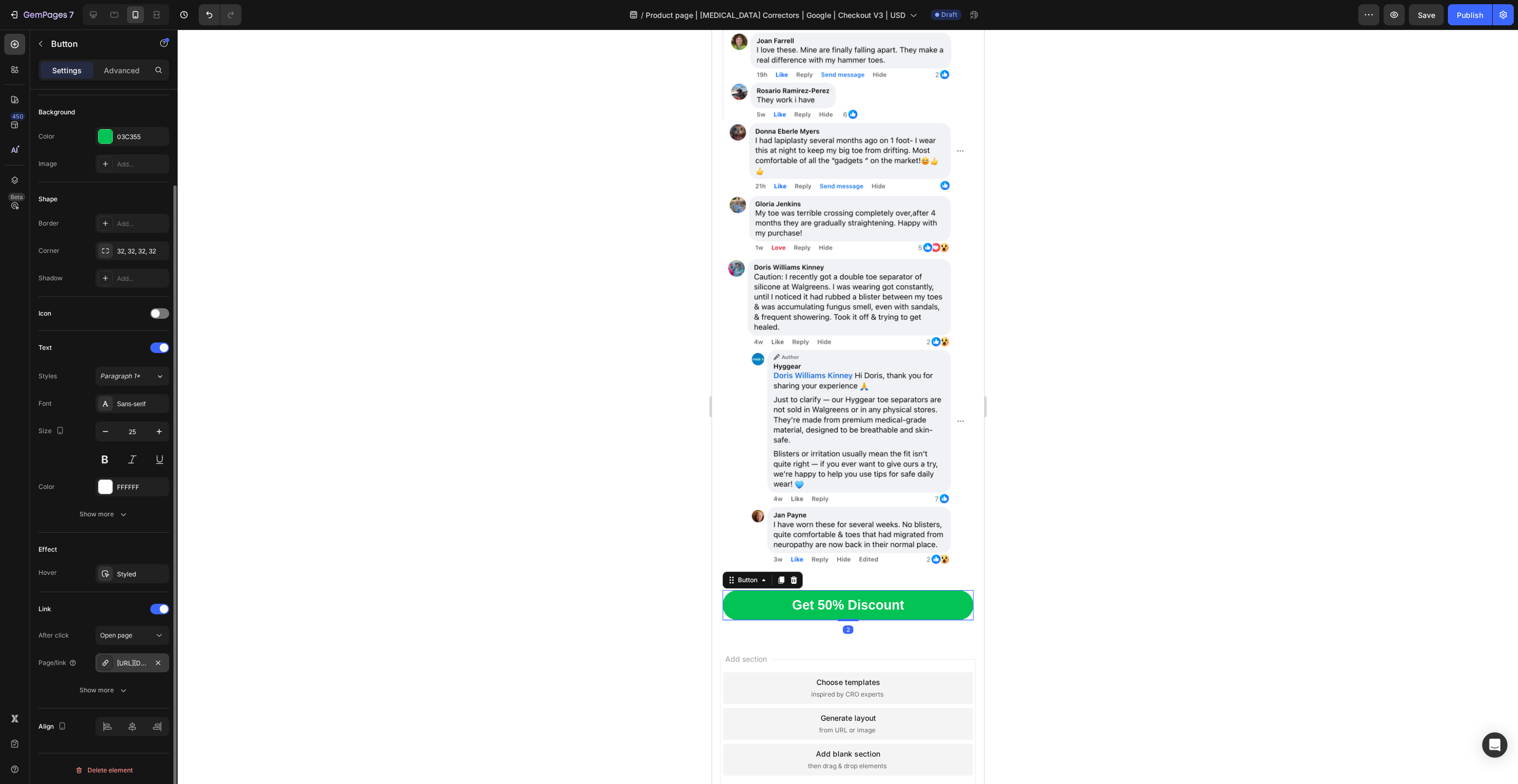
click at [138, 660] on div "https://hyggear.com/hyggear-big-toe-bunion-hallux-valgus-corrector-special-bund…" at bounding box center [132, 663] width 30 height 10
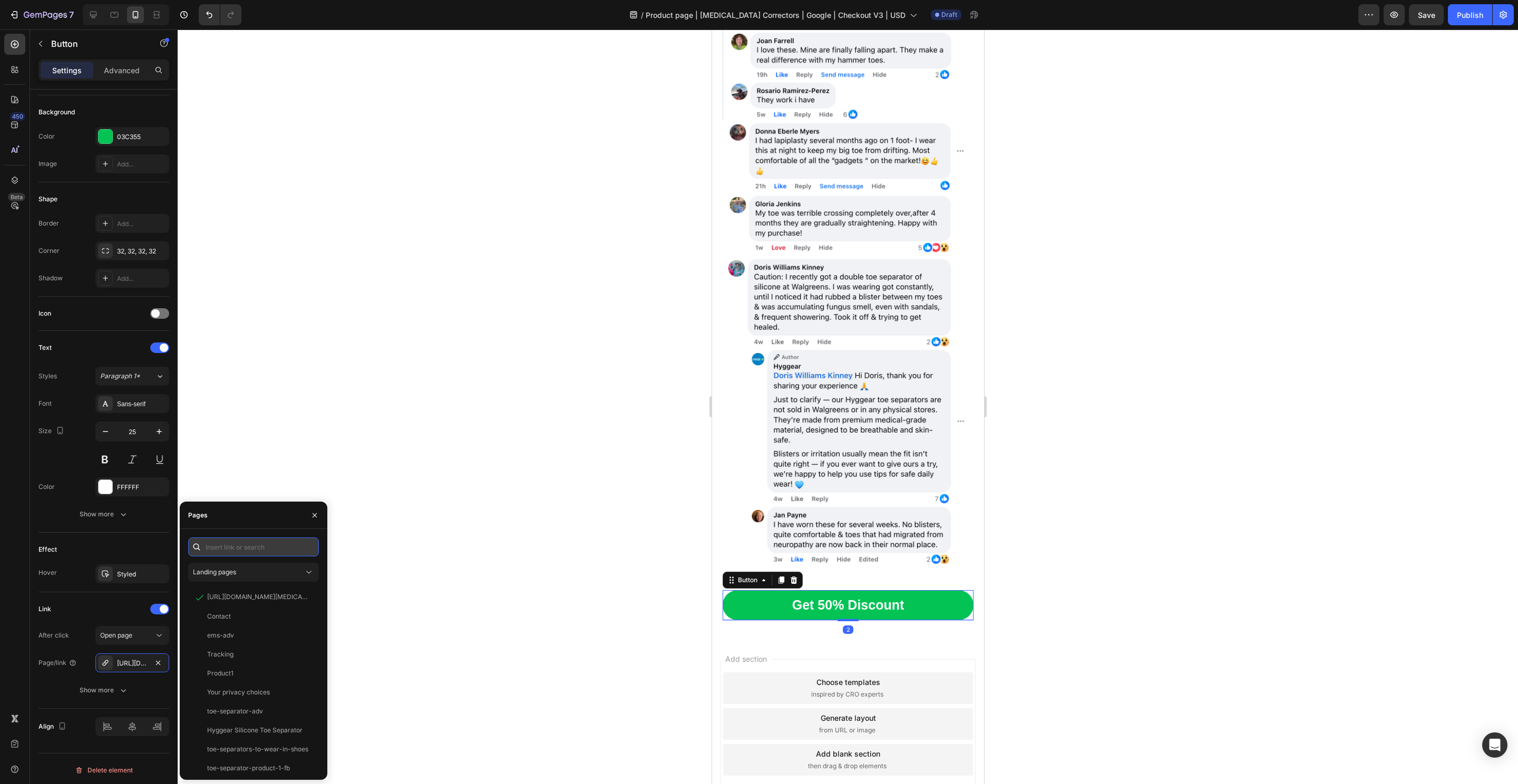
click at [284, 538] on input "text" at bounding box center [253, 547] width 131 height 19
paste input "https://hyggear.com/products/hyggear-big-toe-bunion-hallux-valgus-corrector-spe…"
type input "https://hyggear.com/products/hyggear-big-toe-bunion-hallux-valgus-corrector-spe…"
drag, startPoint x: 240, startPoint y: 578, endPoint x: 287, endPoint y: 579, distance: 47.0
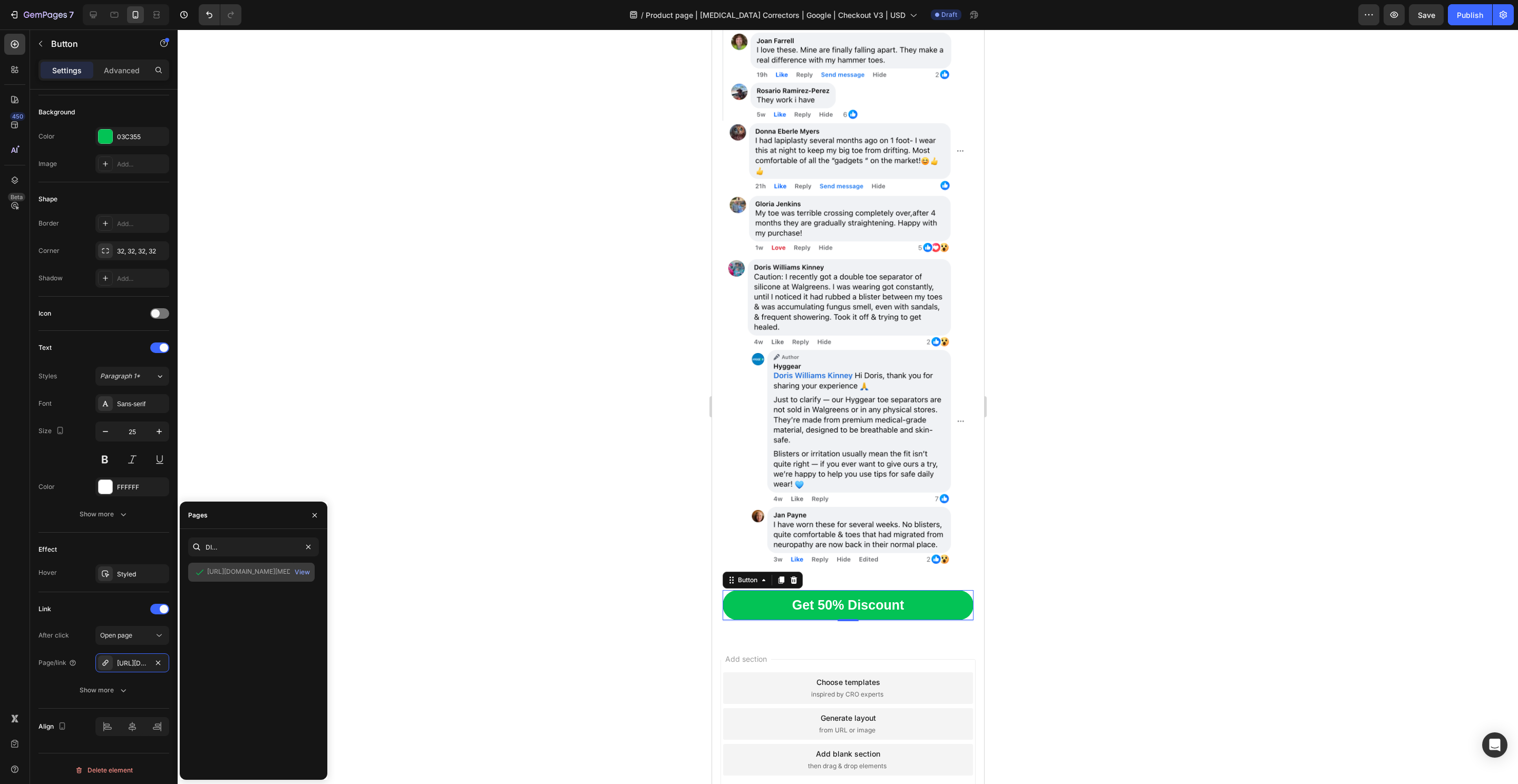
click at [240, 578] on div "https://hyggear.com/products/hyggear-big-toe-bunion-hallux-valgus-corrector-spe…" at bounding box center [251, 572] width 126 height 19
click at [301, 571] on div "View" at bounding box center [302, 572] width 15 height 10
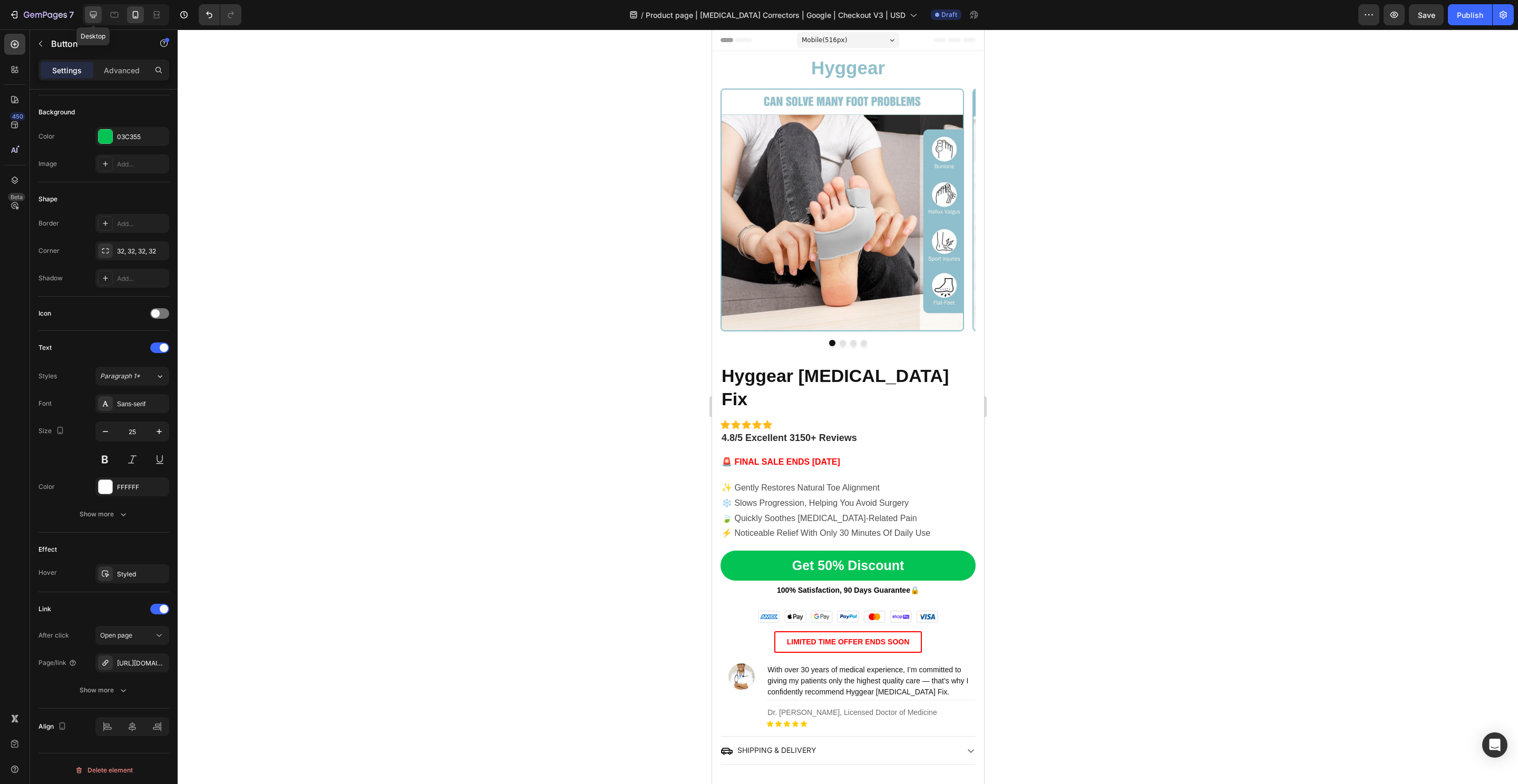
click at [96, 13] on icon at bounding box center [94, 15] width 7 height 7
type input "370"
type input "28"
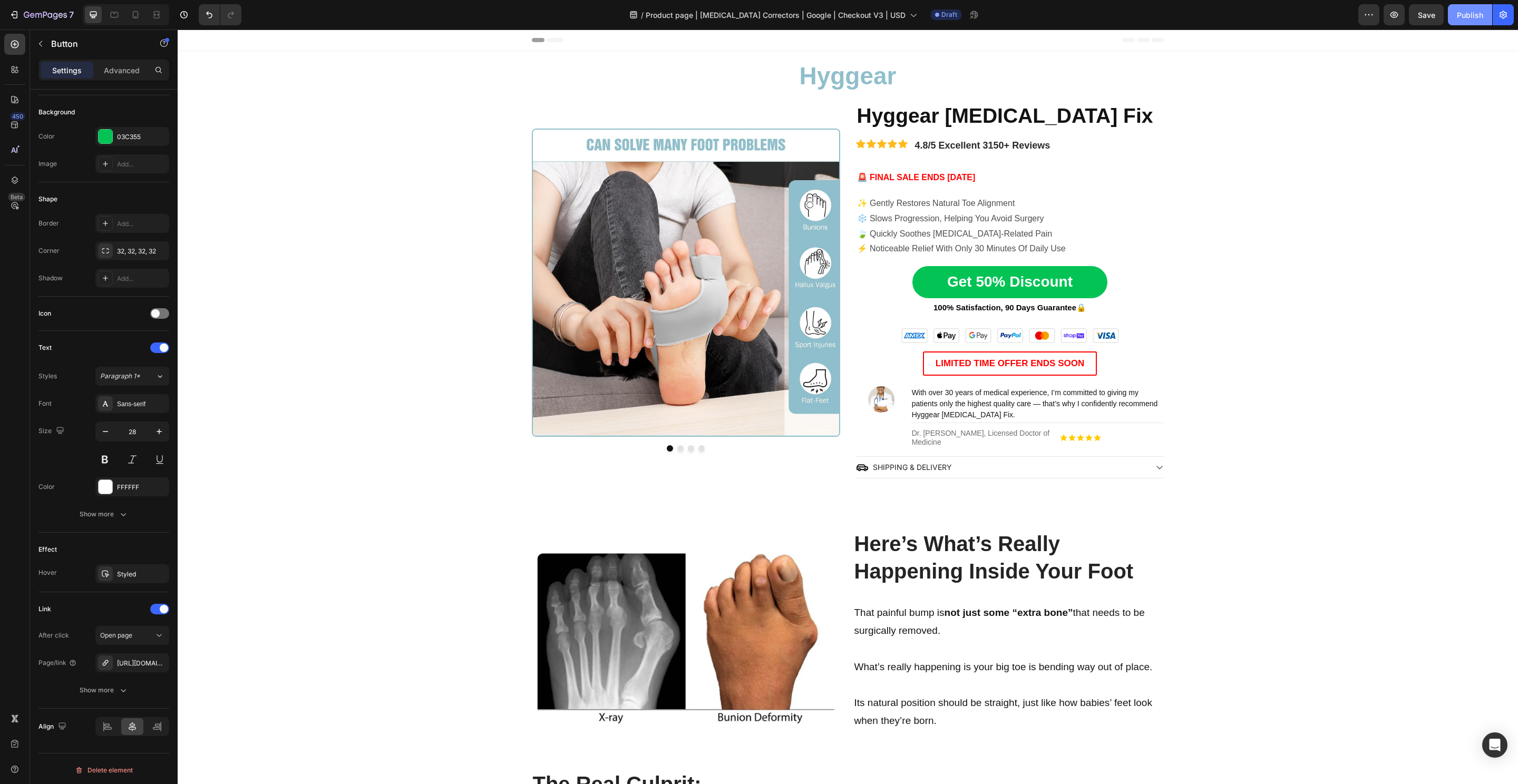
click at [1463, 21] on button "Publish" at bounding box center [1469, 15] width 44 height 21
click at [55, 14] on icon "button" at bounding box center [45, 15] width 43 height 9
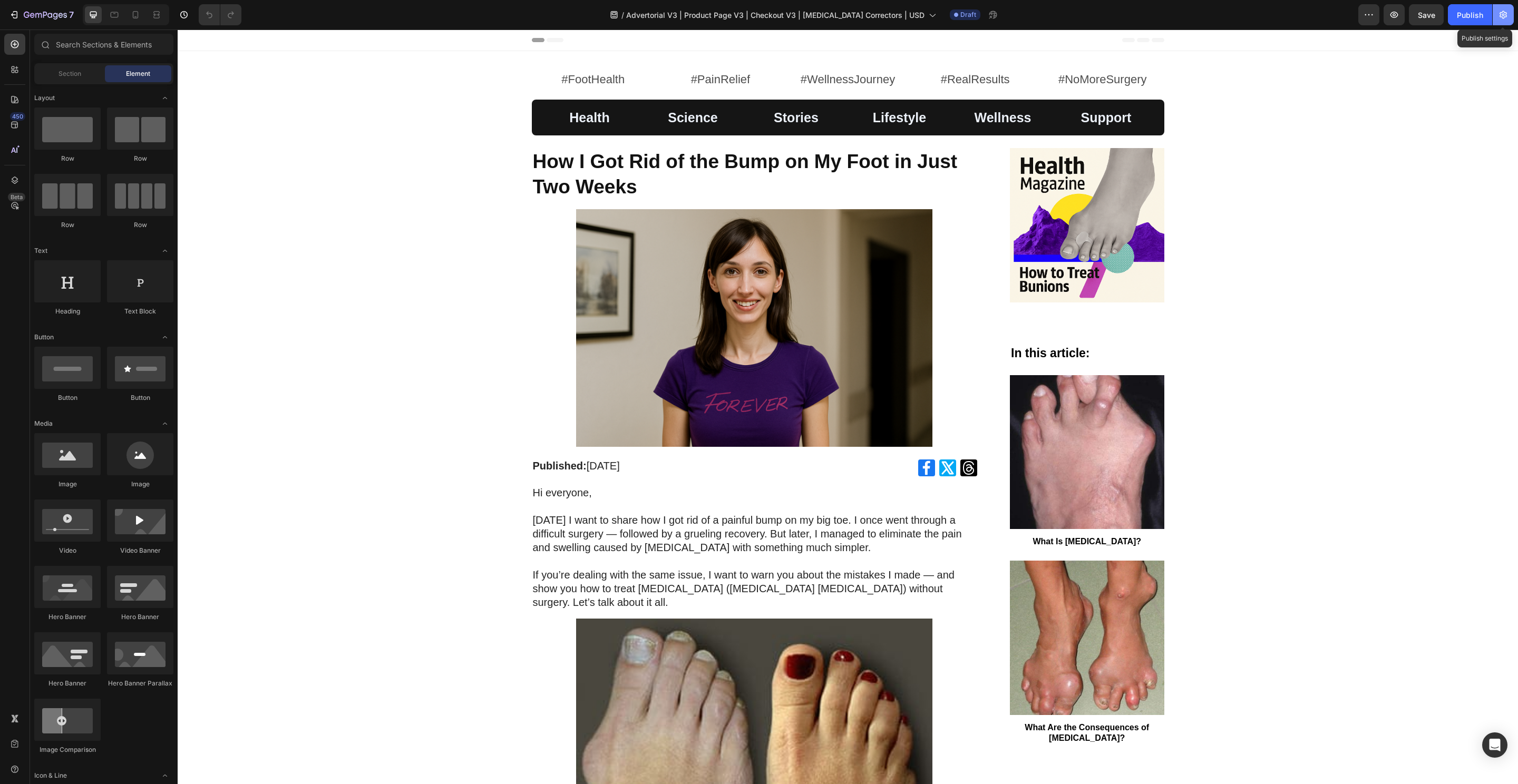
click at [1497, 14] on button "button" at bounding box center [1503, 15] width 21 height 21
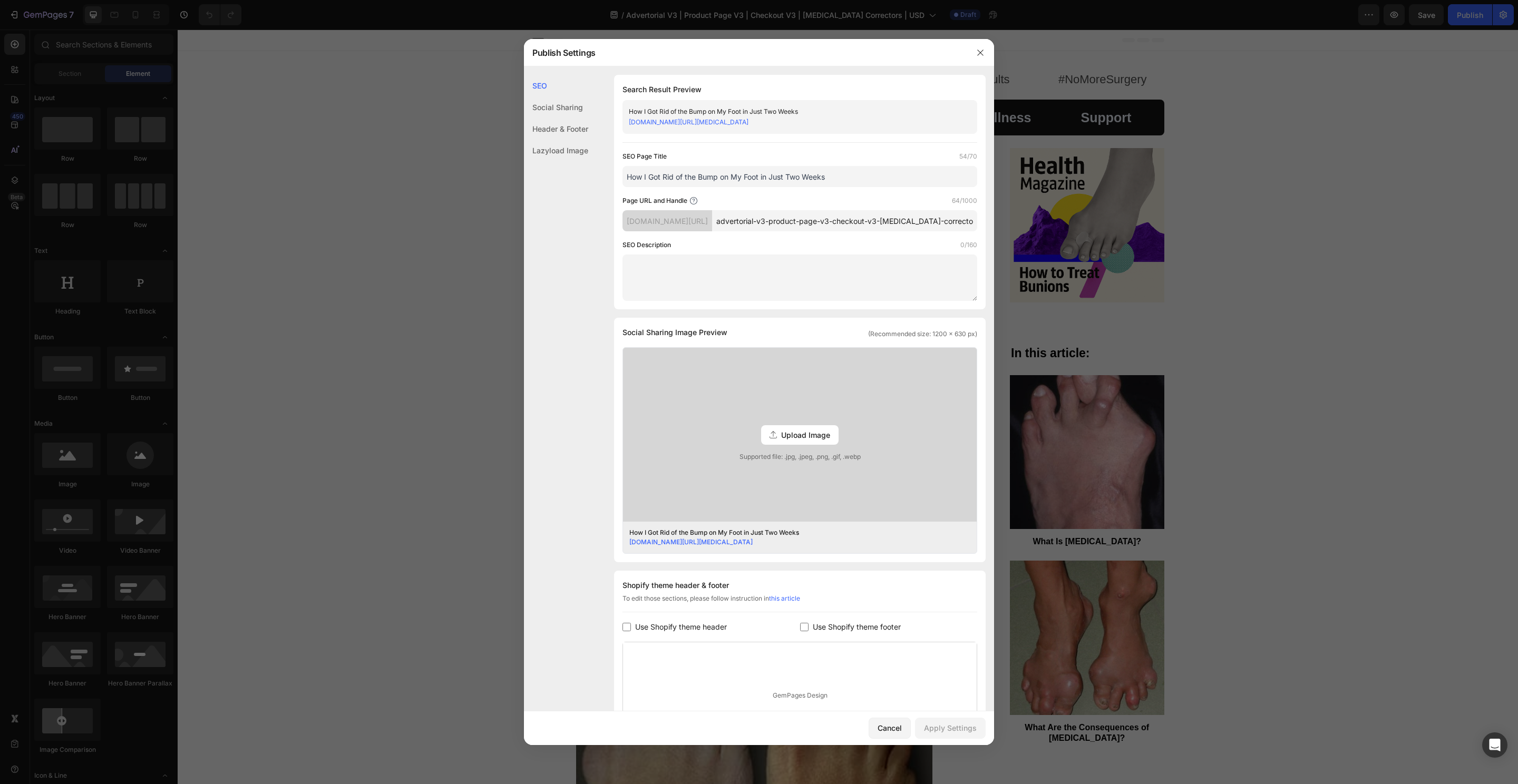
drag, startPoint x: 869, startPoint y: 177, endPoint x: 595, endPoint y: 179, distance: 274.0
click at [595, 179] on div "SEO Search Result Preview How I Got Rid of the Bump on My Foot in Just Two Week…" at bounding box center [758, 451] width 470 height 752
click at [814, 220] on input "advertorial-v3-product-page-v3-checkout-v3-[MEDICAL_DATA]-correctors-usd" at bounding box center [844, 221] width 265 height 21
paste input "How I Got Rid of the Bump on My Foot in Just Two Weeks"
click at [795, 236] on div "SEO Page Title 54/70 How I Got Rid of the Bump on My Foot in Just Two Weeks Pag…" at bounding box center [799, 226] width 354 height 149
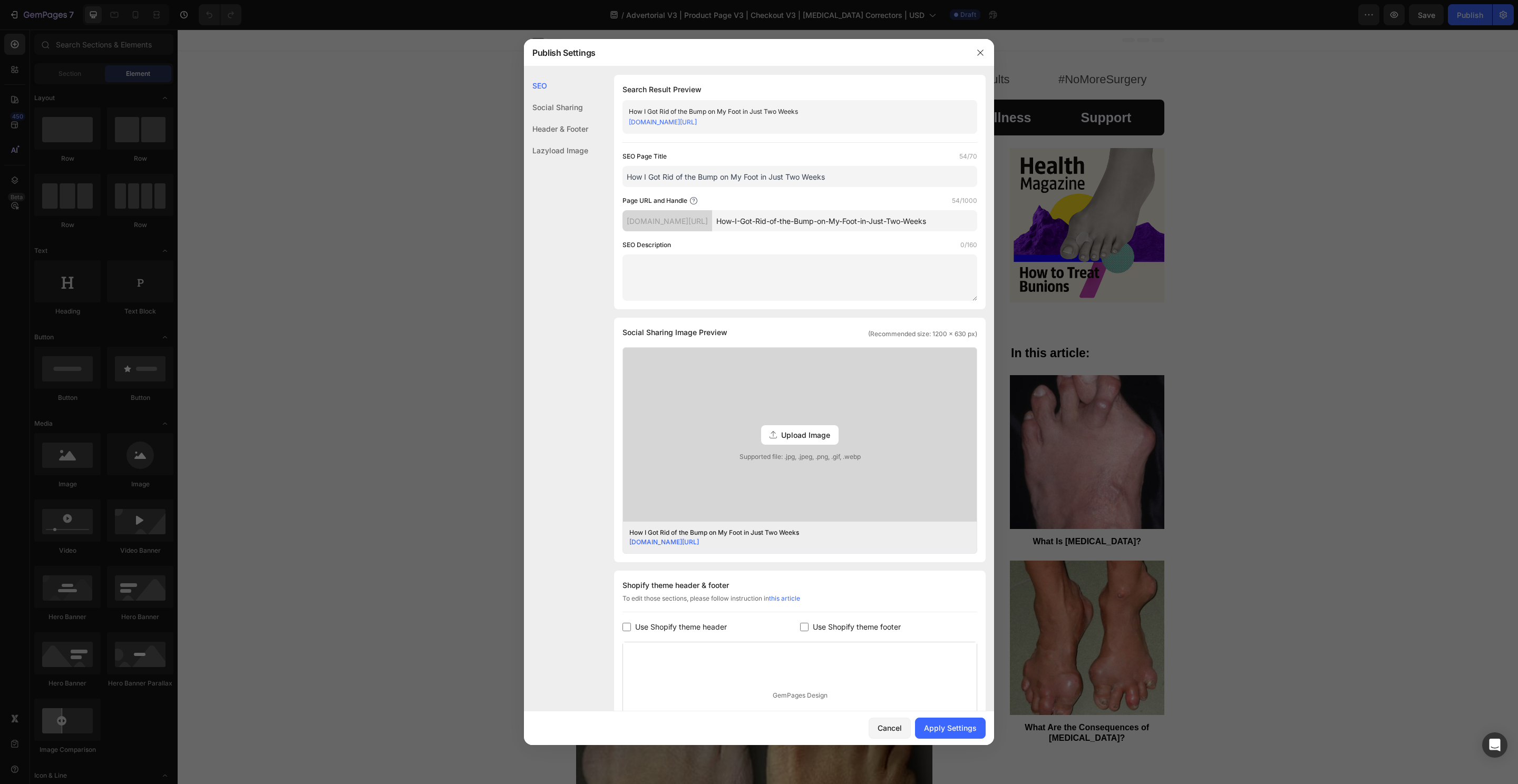
drag, startPoint x: 763, startPoint y: 221, endPoint x: 747, endPoint y: 220, distance: 16.0
click at [747, 220] on div "[DOMAIN_NAME][URL] How-I-Got-Rid-of-the-Bump-on-My-Foot-in-Just-Two-Weeks" at bounding box center [799, 221] width 354 height 21
drag, startPoint x: 573, startPoint y: 268, endPoint x: 578, endPoint y: 268, distance: 5.0
click at [573, 268] on div "SEO Social Sharing Header & Footer Lazyload Image" at bounding box center [556, 428] width 64 height 705
click at [959, 224] on input "how-i-got-rid-of-the-bump-on-my-foot-in-just-two-weeks" at bounding box center [844, 221] width 265 height 21
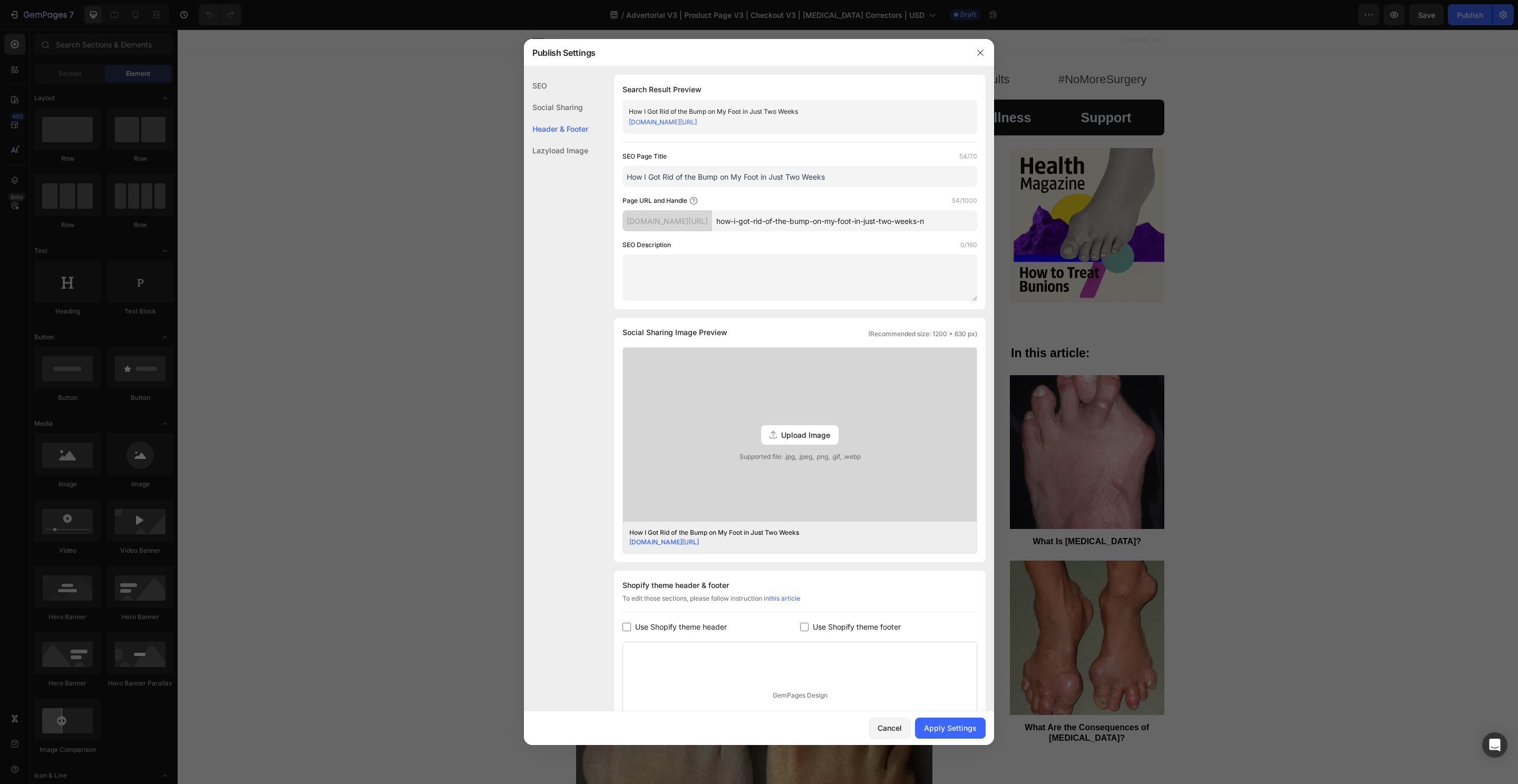
scroll to position [0, 4]
type input "how-i-got-rid-of-the-bump-on-my-foot-in-just-two-weeks-n"
click at [946, 719] on button "Apply Settings" at bounding box center [950, 729] width 71 height 21
click at [981, 52] on icon "button" at bounding box center [979, 52] width 8 height 8
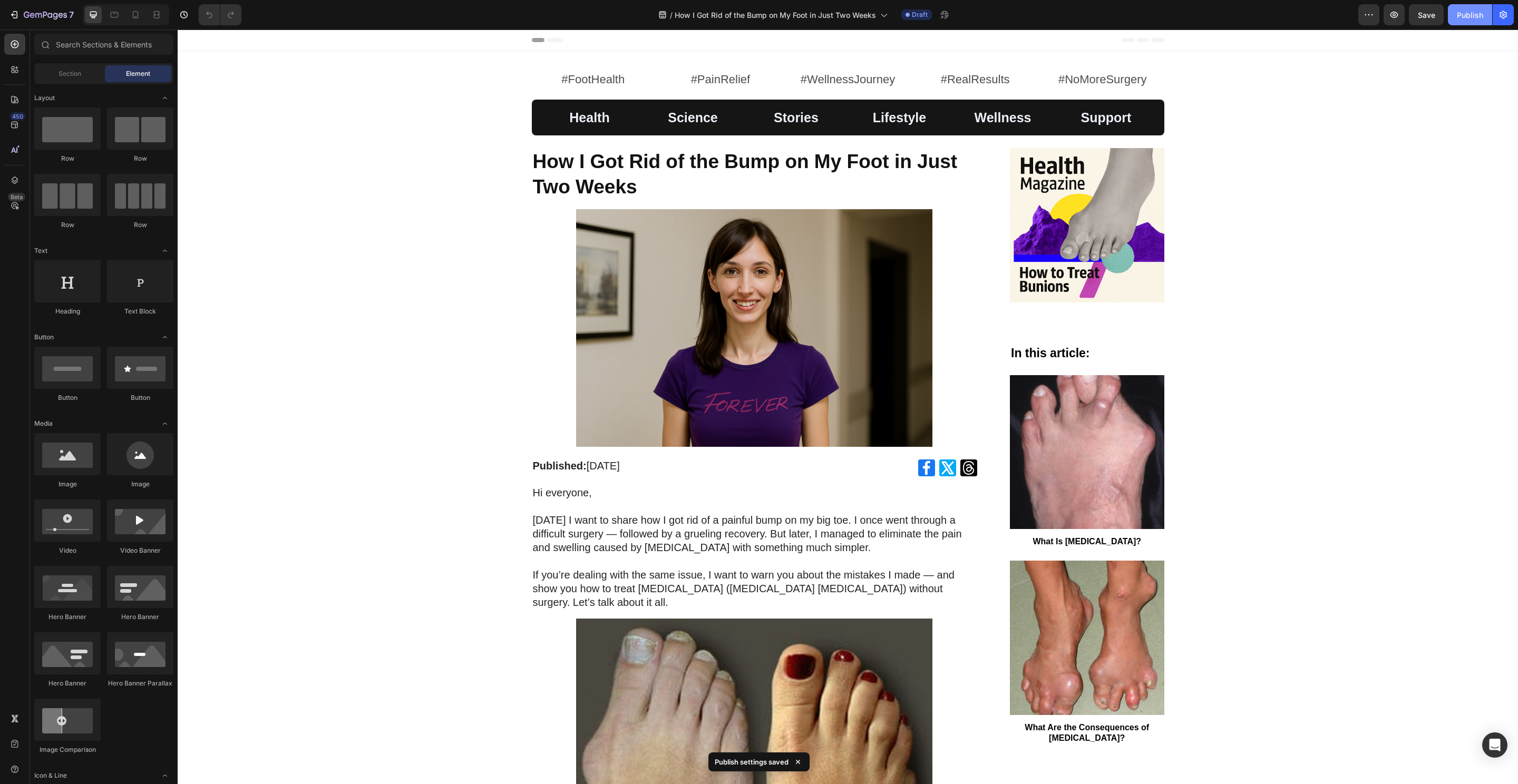
click at [1454, 19] on button "Publish" at bounding box center [1469, 15] width 44 height 21
click at [72, 20] on p "7" at bounding box center [71, 14] width 4 height 13
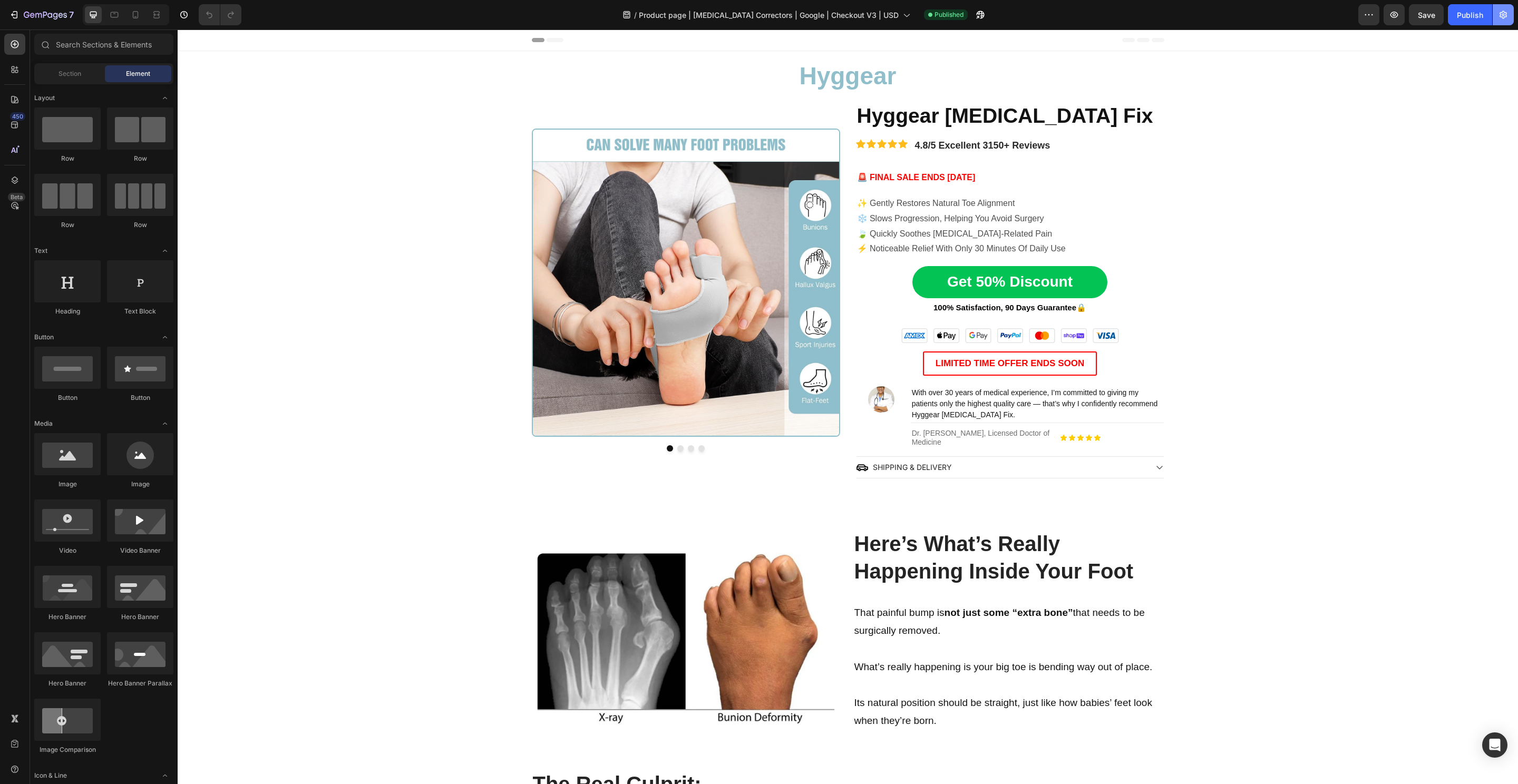
click at [1503, 21] on button "button" at bounding box center [1503, 15] width 21 height 21
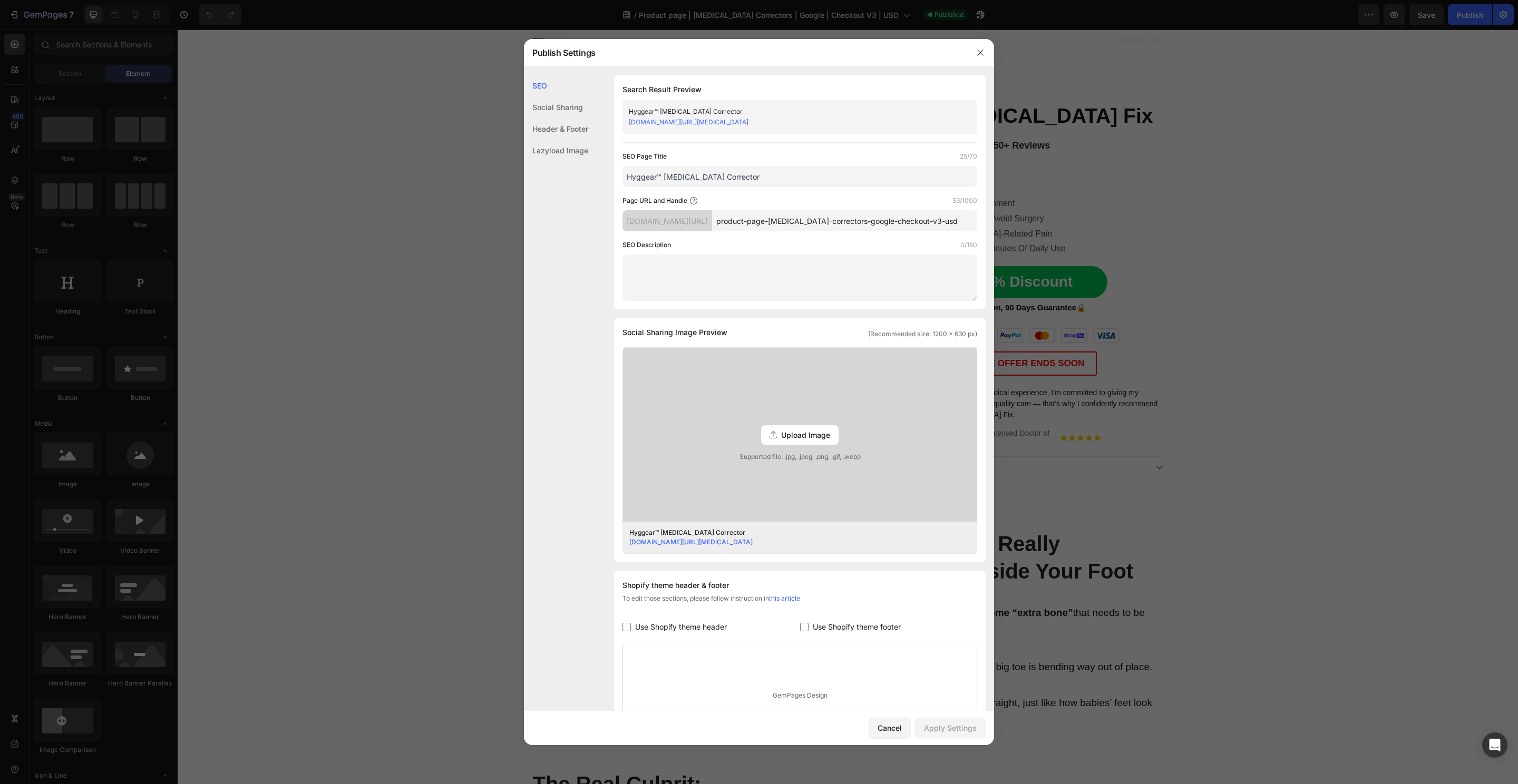
click at [795, 219] on input "product-page-[MEDICAL_DATA]-correctors-google-checkout-v3-usd" at bounding box center [844, 221] width 265 height 21
click at [851, 233] on div "SEO Page Title 25/70 Hyggear™ [MEDICAL_DATA] Corrector Page URL and Handle 53/1…" at bounding box center [799, 226] width 354 height 149
drag, startPoint x: 806, startPoint y: 221, endPoint x: 1017, endPoint y: 220, distance: 211.0
click at [1017, 220] on div "Publish Settings SEO Social Sharing Header & Footer Lazyload Image SEO Search R…" at bounding box center [759, 392] width 1518 height 784
click at [909, 248] on div "SEO Description 0/160" at bounding box center [799, 245] width 354 height 11
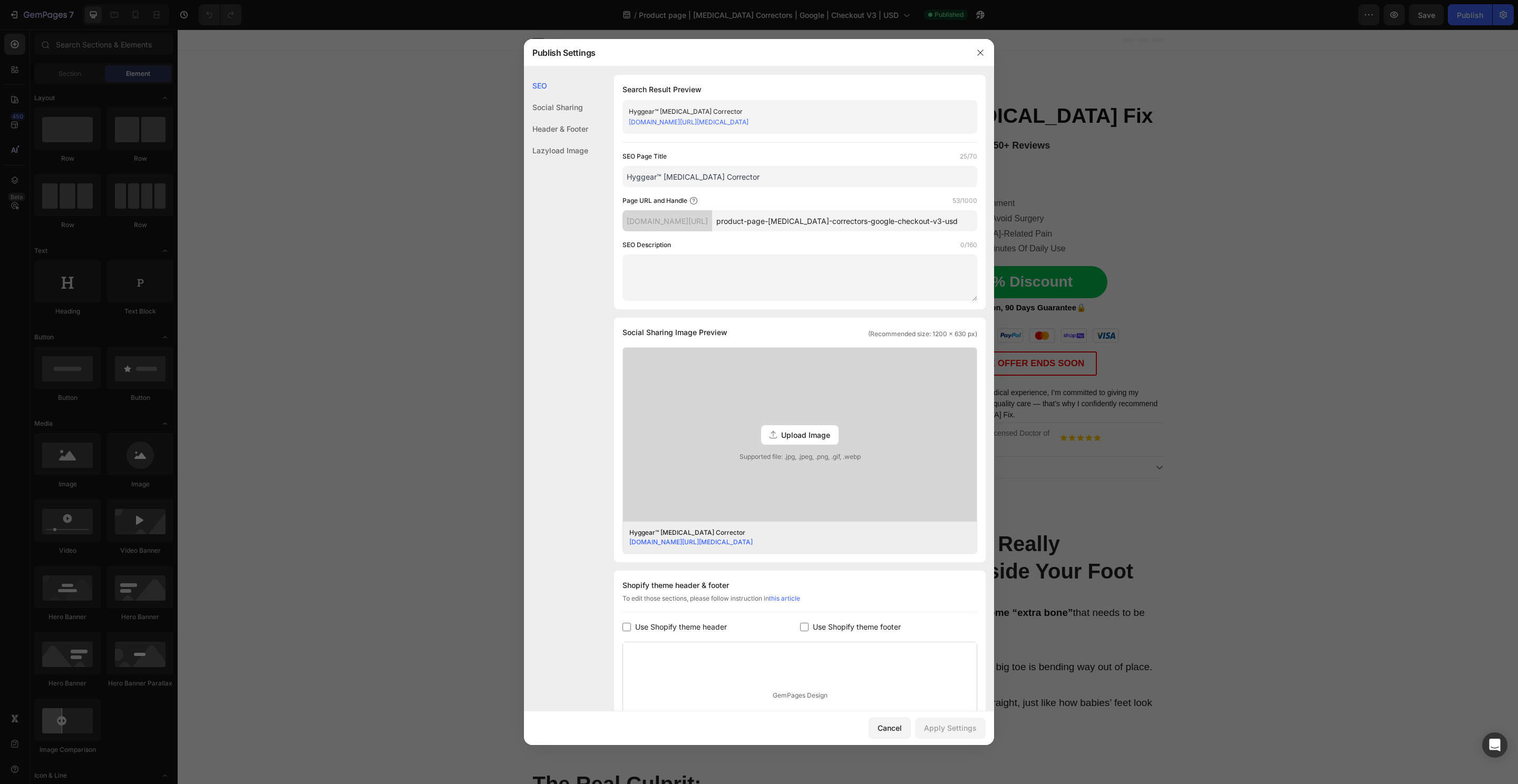
drag, startPoint x: 804, startPoint y: 220, endPoint x: 680, endPoint y: 222, distance: 124.0
click at [680, 222] on div "[DOMAIN_NAME][URL] product-page-[MEDICAL_DATA]-correctors-google-checkout-v3-usd" at bounding box center [799, 221] width 354 height 21
click at [554, 241] on div "SEO Social Sharing Header & Footer Lazyload Image" at bounding box center [556, 428] width 64 height 705
click at [889, 727] on div "Cancel" at bounding box center [889, 728] width 24 height 11
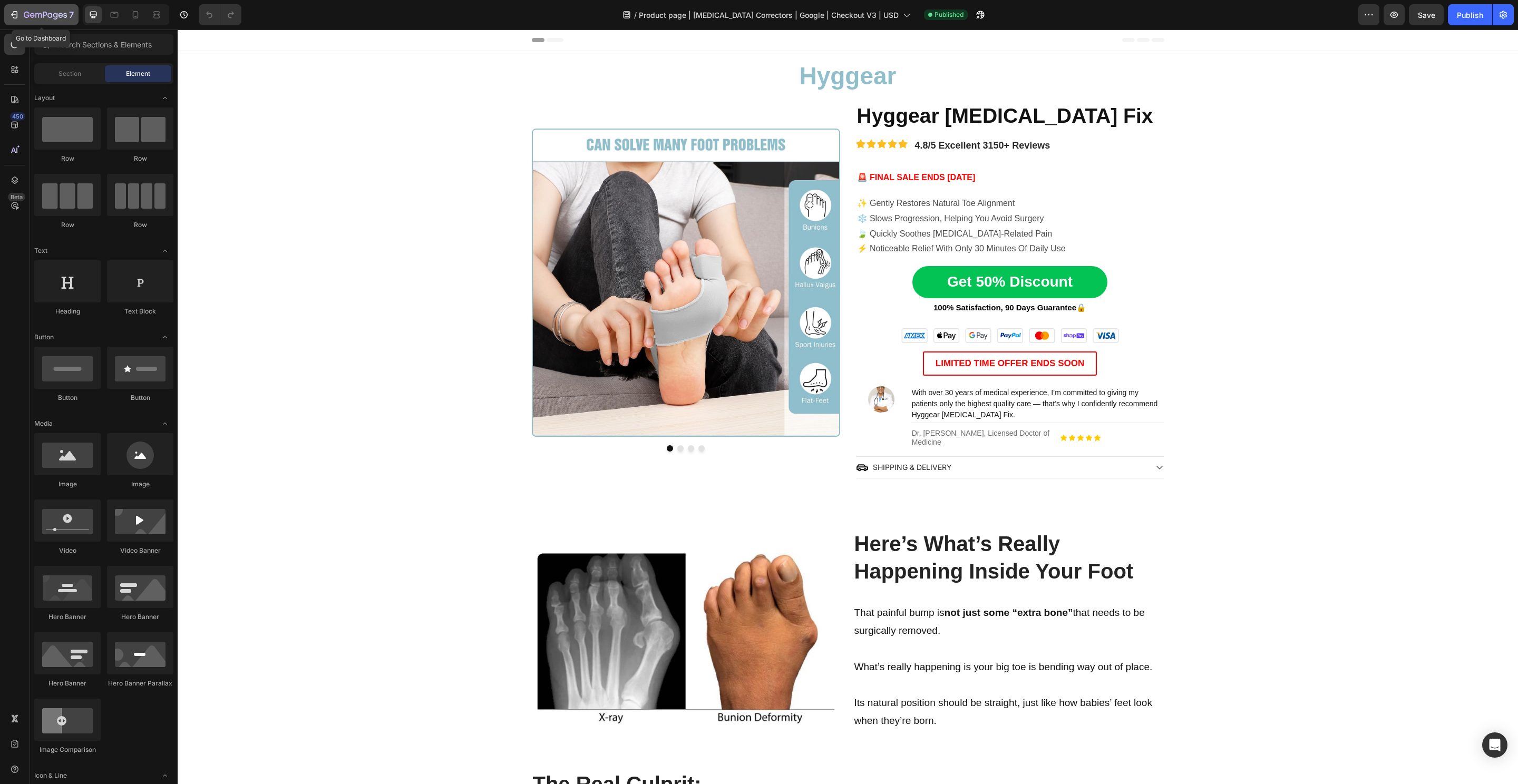
click at [40, 19] on icon "button" at bounding box center [45, 15] width 43 height 9
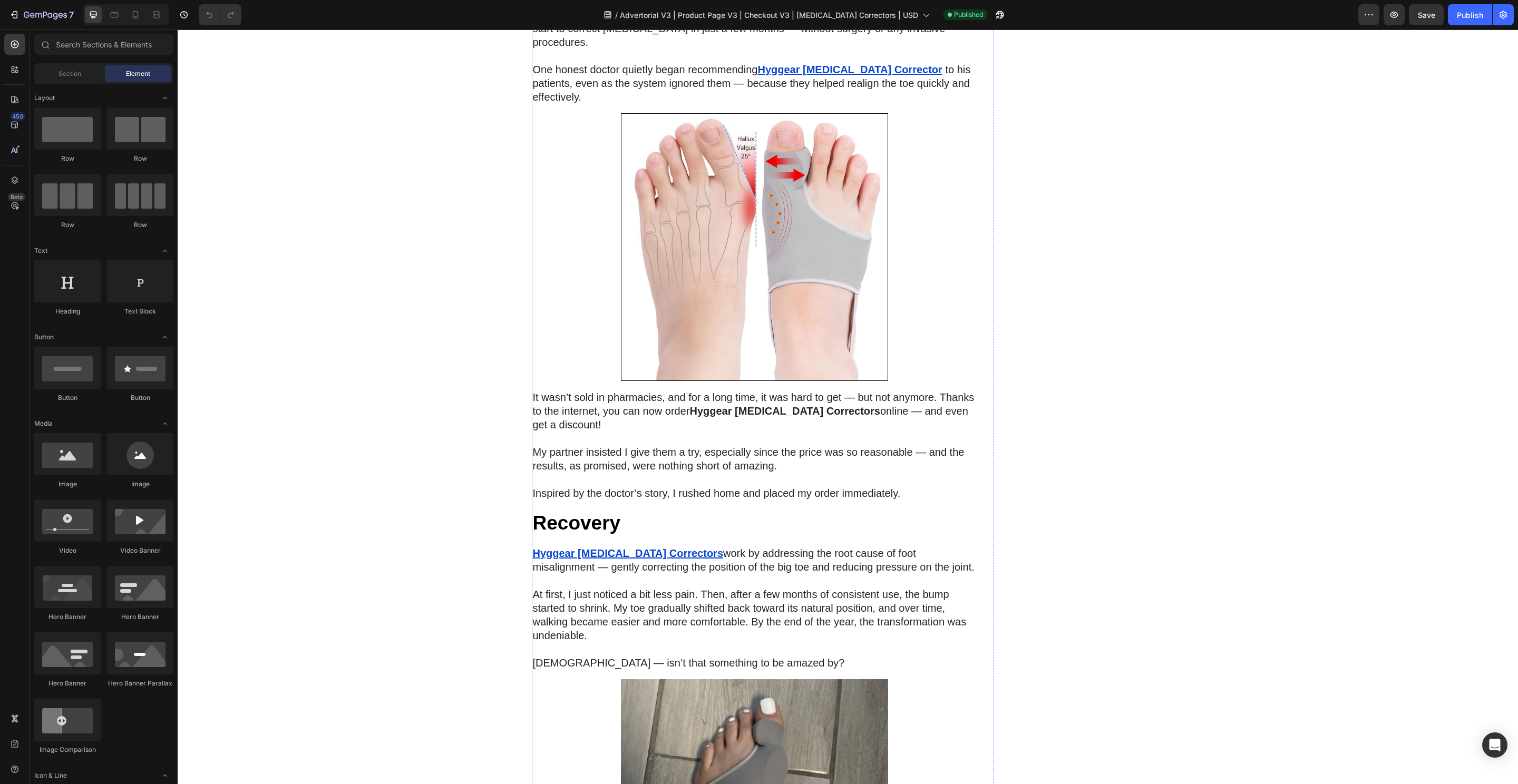
scroll to position [4999, 0]
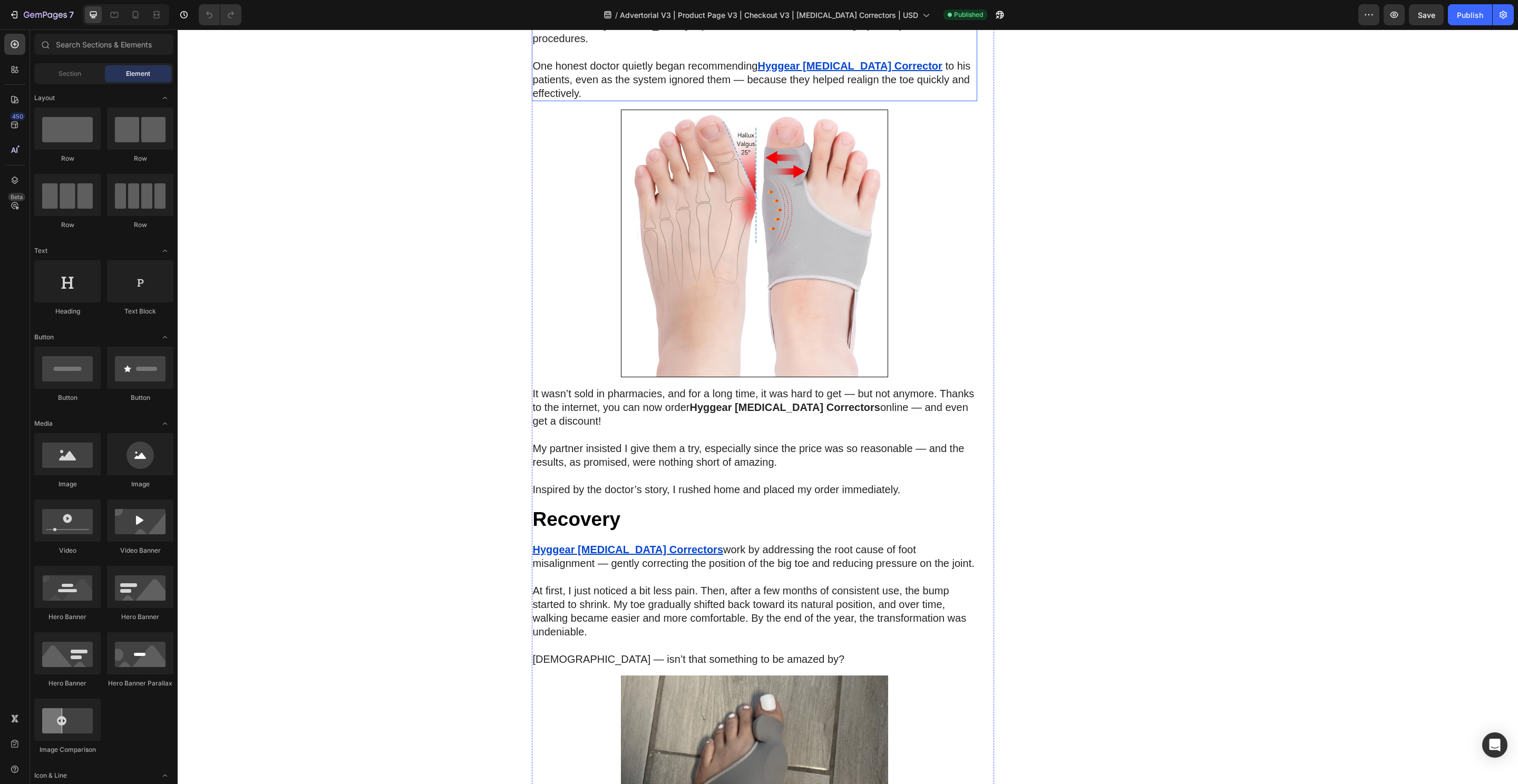
click at [804, 72] on u "Hyggear [MEDICAL_DATA] Corrector" at bounding box center [849, 65] width 184 height 12
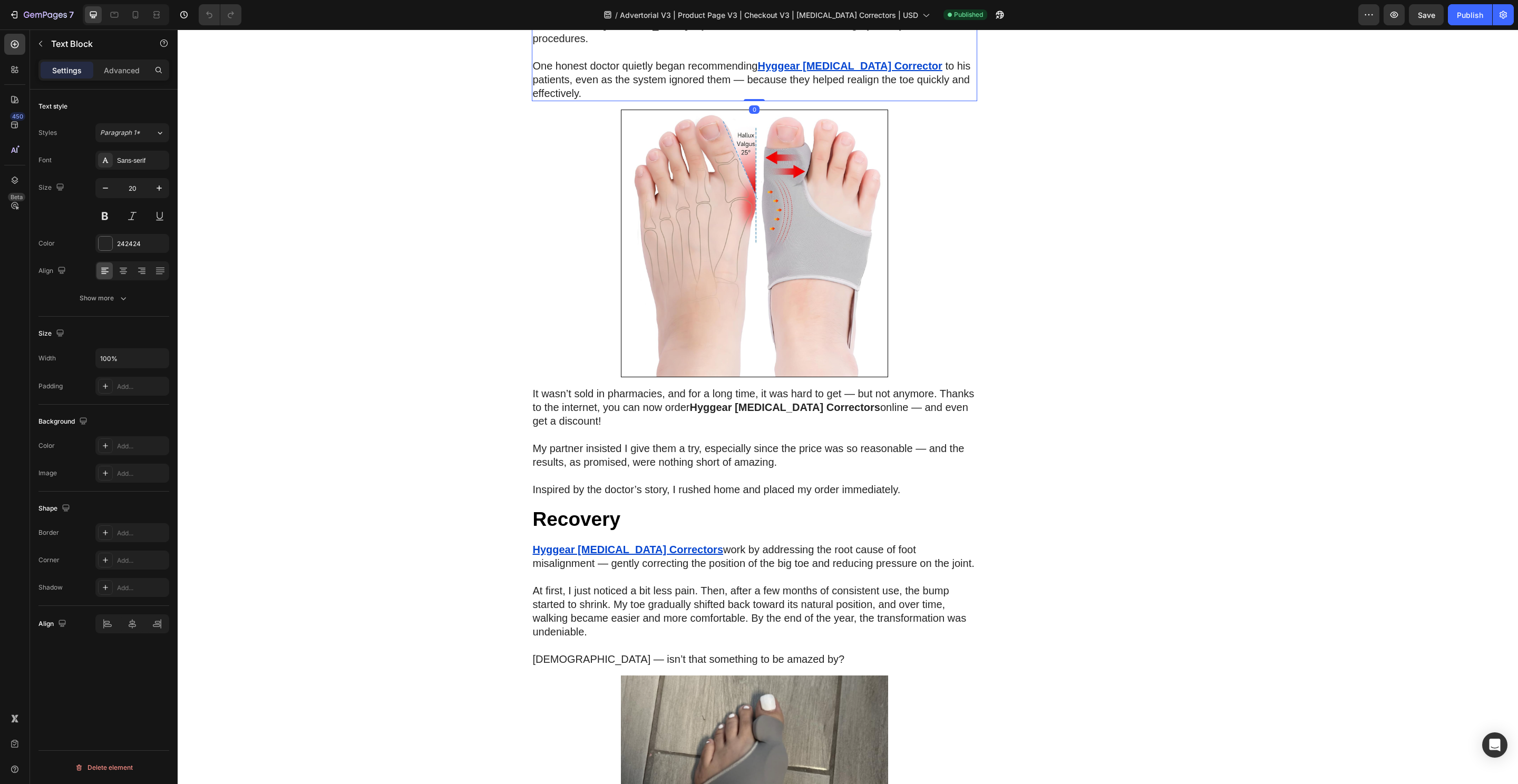
click at [820, 72] on u "Hyggear [MEDICAL_DATA] Corrector" at bounding box center [849, 65] width 184 height 12
click at [782, 268] on input "https://hyggear.com/pages/product-page-bunion-correctors-google" at bounding box center [820, 266] width 172 height 17
paste input "-checkout-v3-usd"
type input "[URL][DOMAIN_NAME][MEDICAL_DATA]"
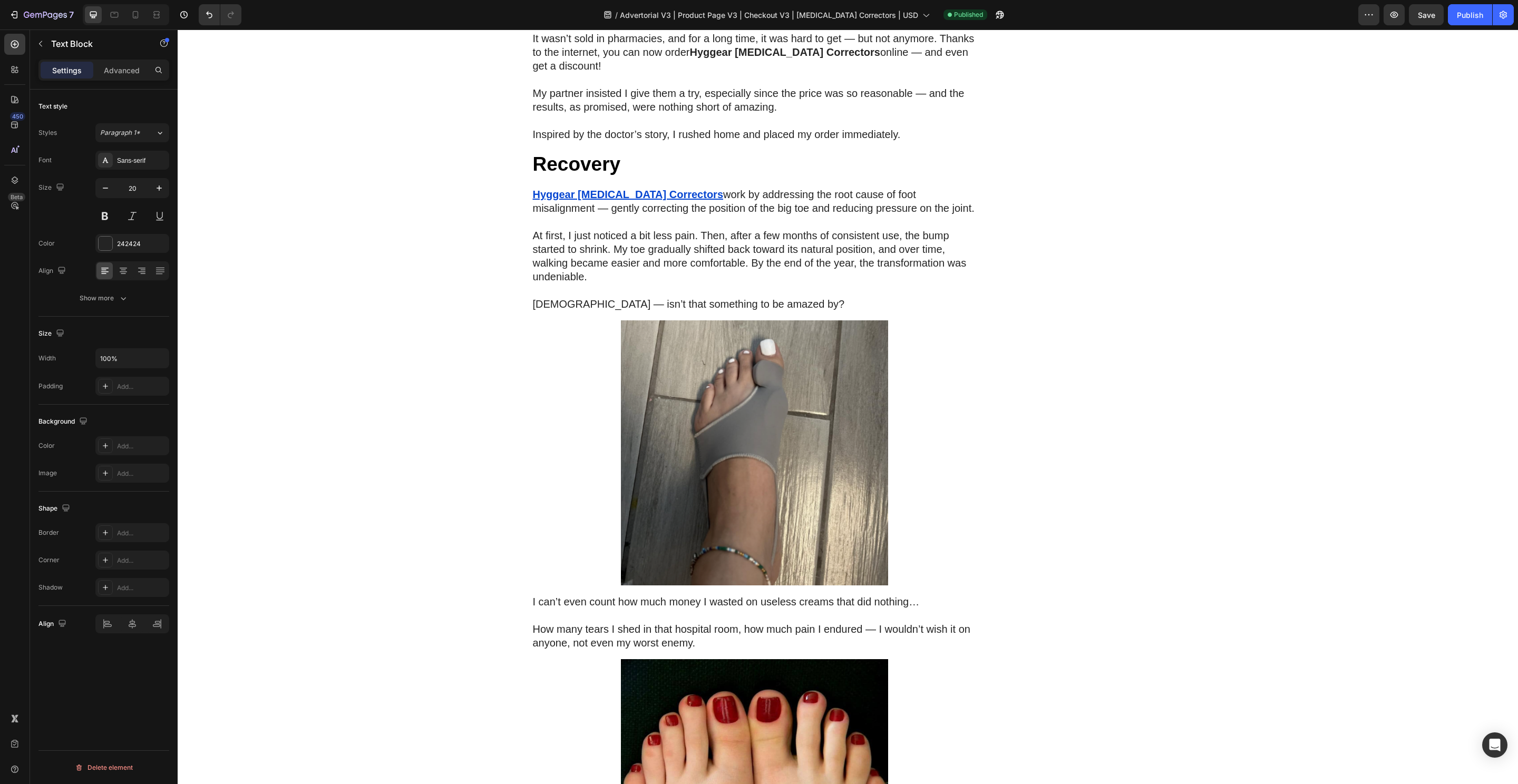
scroll to position [5475, 0]
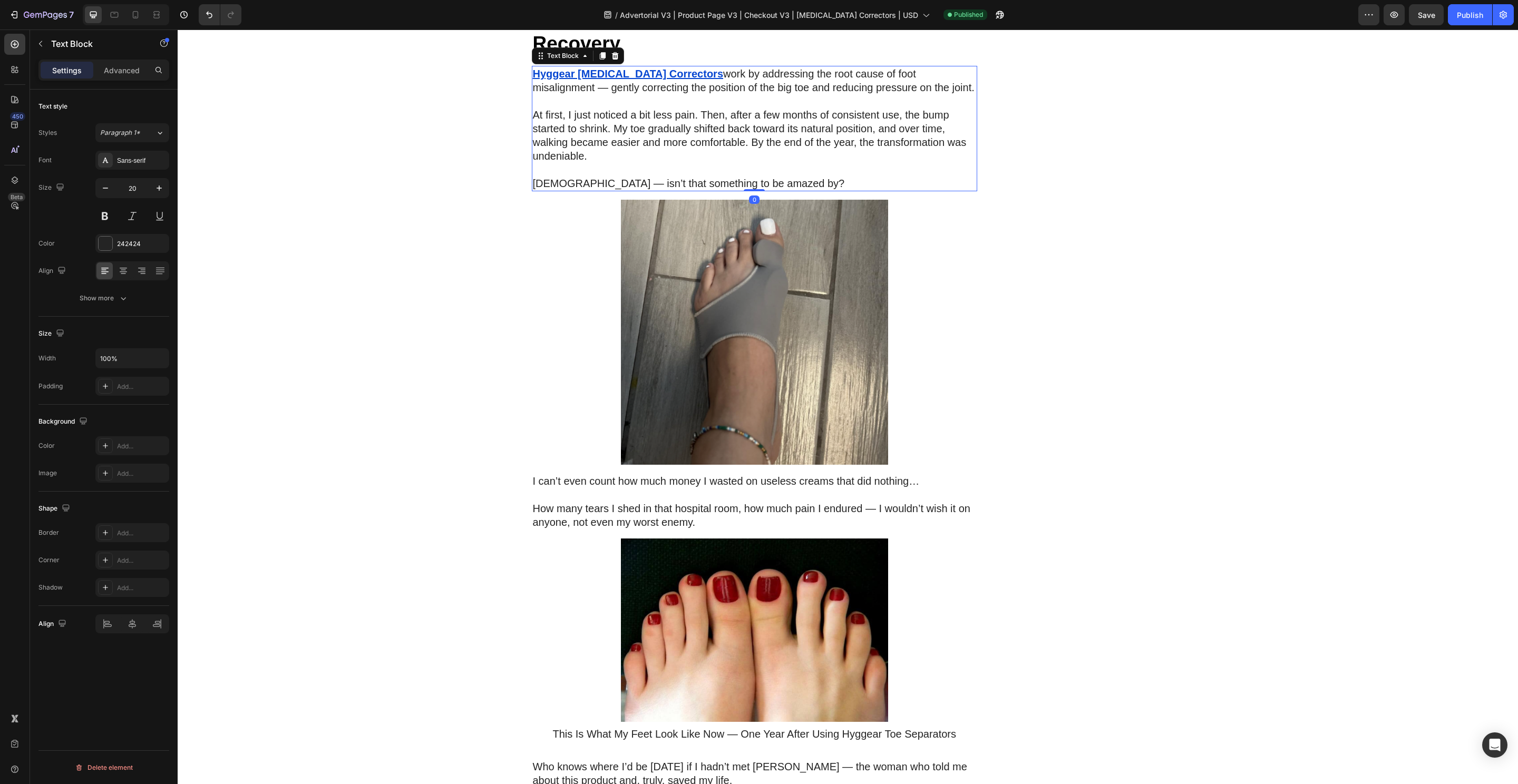
click at [597, 80] on u "Hyggear [MEDICAL_DATA] Correctors" at bounding box center [627, 73] width 191 height 12
click at [615, 80] on u "Hyggear [MEDICAL_DATA] Correctors" at bounding box center [627, 73] width 191 height 12
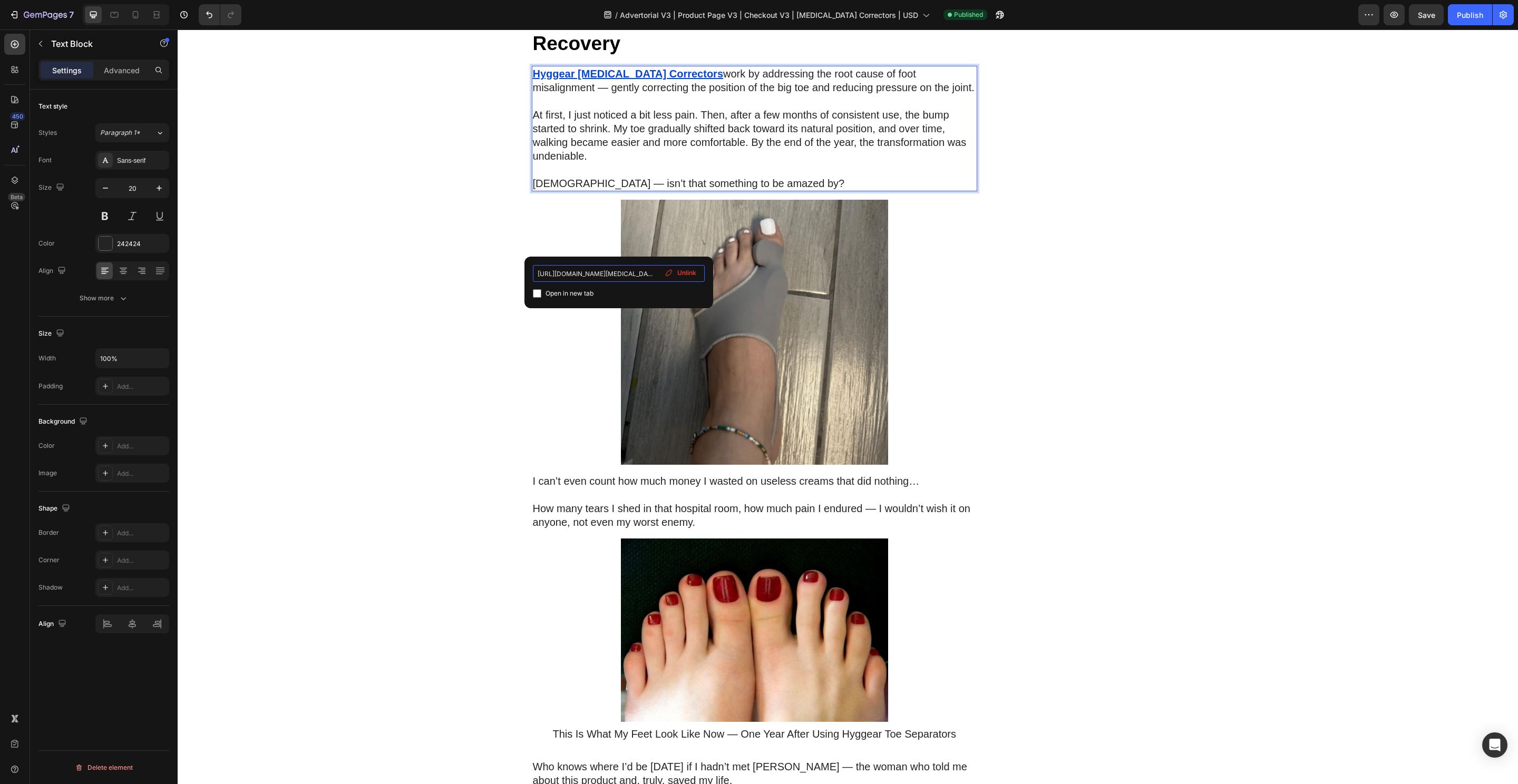
click at [603, 281] on input "https://hyggear.com/pages/product-page-bunion-correctors-google" at bounding box center [618, 273] width 172 height 17
type input "[URL][DOMAIN_NAME][MEDICAL_DATA]"
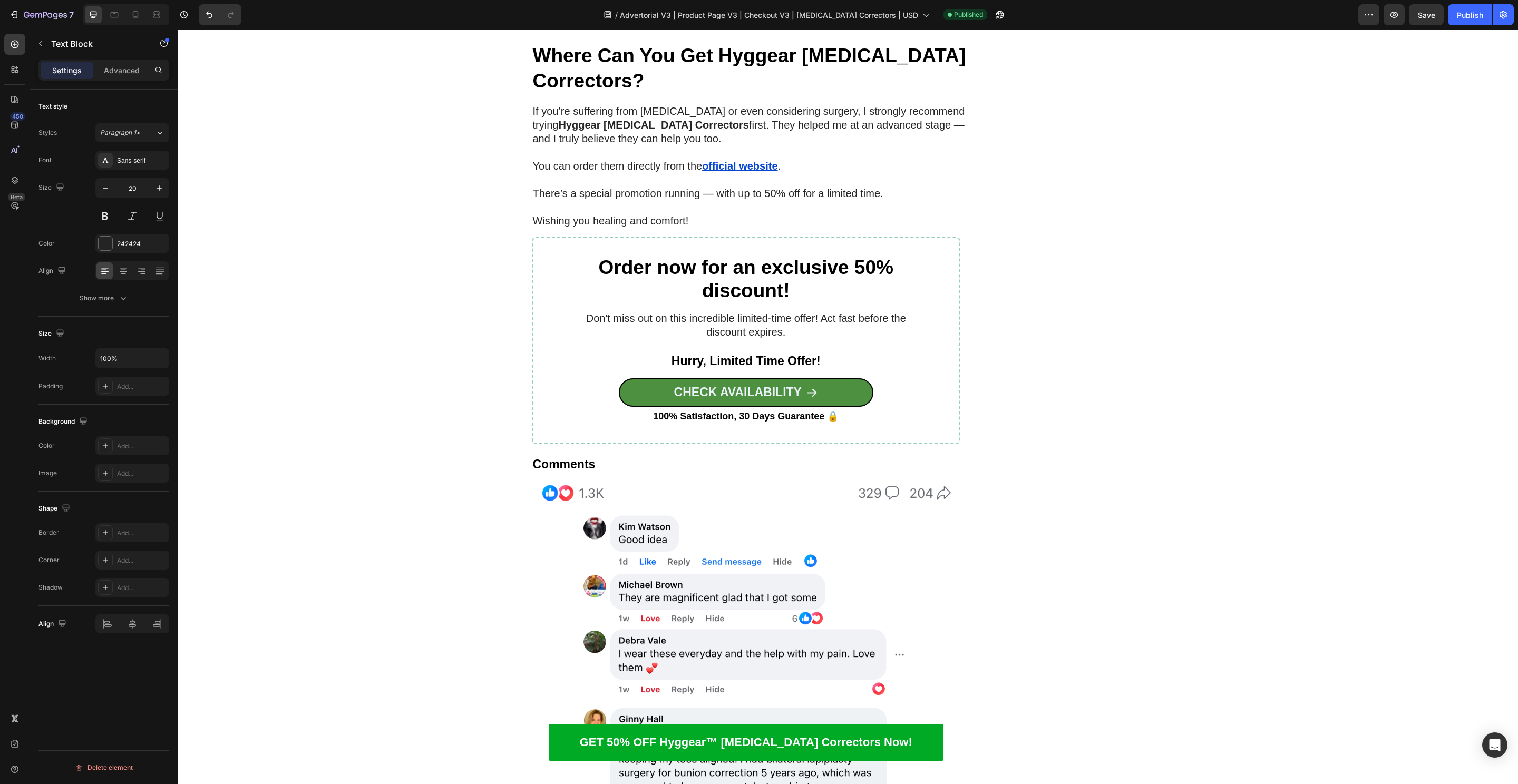
scroll to position [6562, 0]
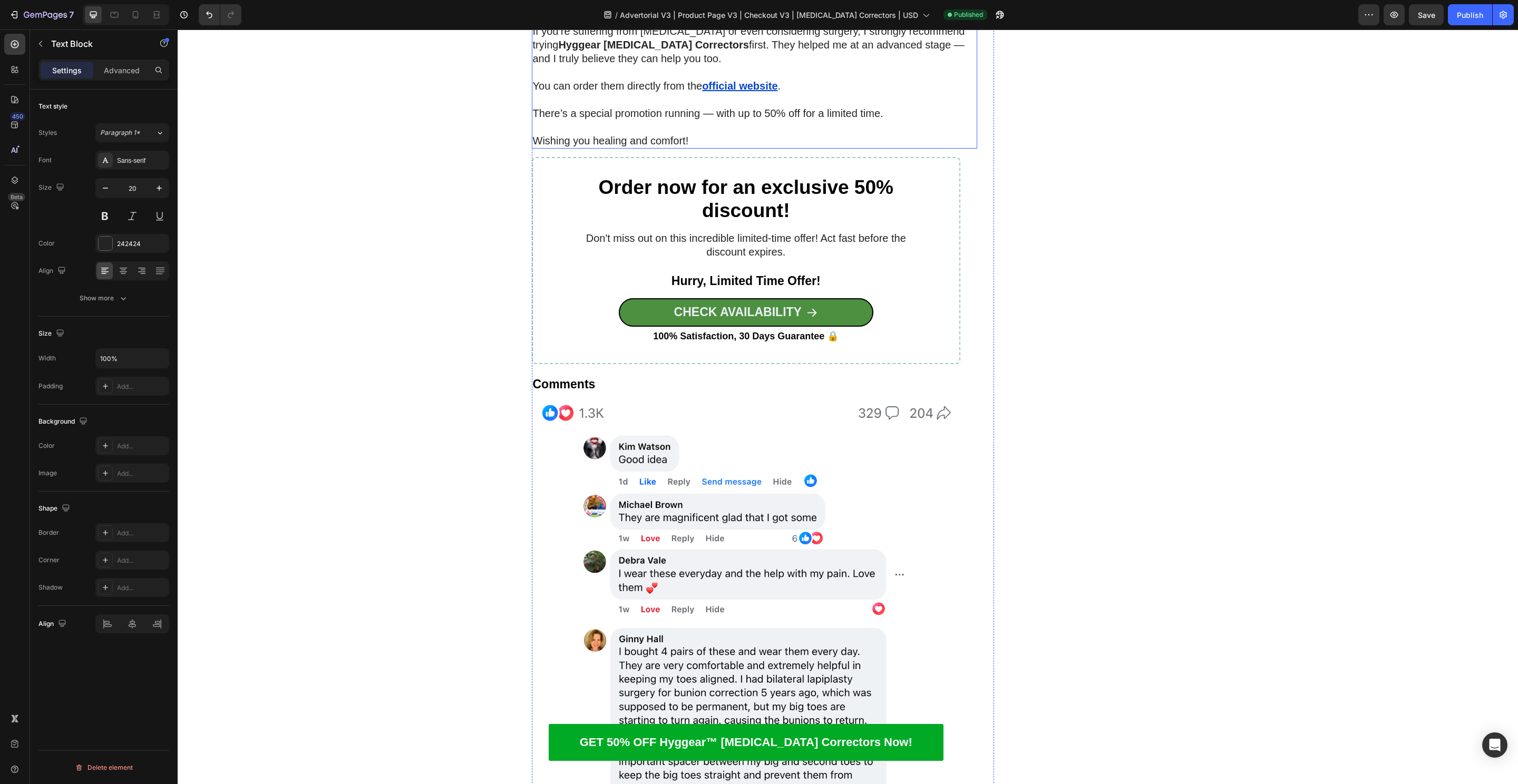
click at [732, 91] on u "official website" at bounding box center [739, 85] width 75 height 12
click at [729, 91] on u "official website" at bounding box center [739, 85] width 75 height 12
click at [717, 283] on input "https://hyggear.com/pages/product-page-bunion-correctors-google" at bounding box center [729, 285] width 172 height 17
type input "[URL][DOMAIN_NAME][MEDICAL_DATA]"
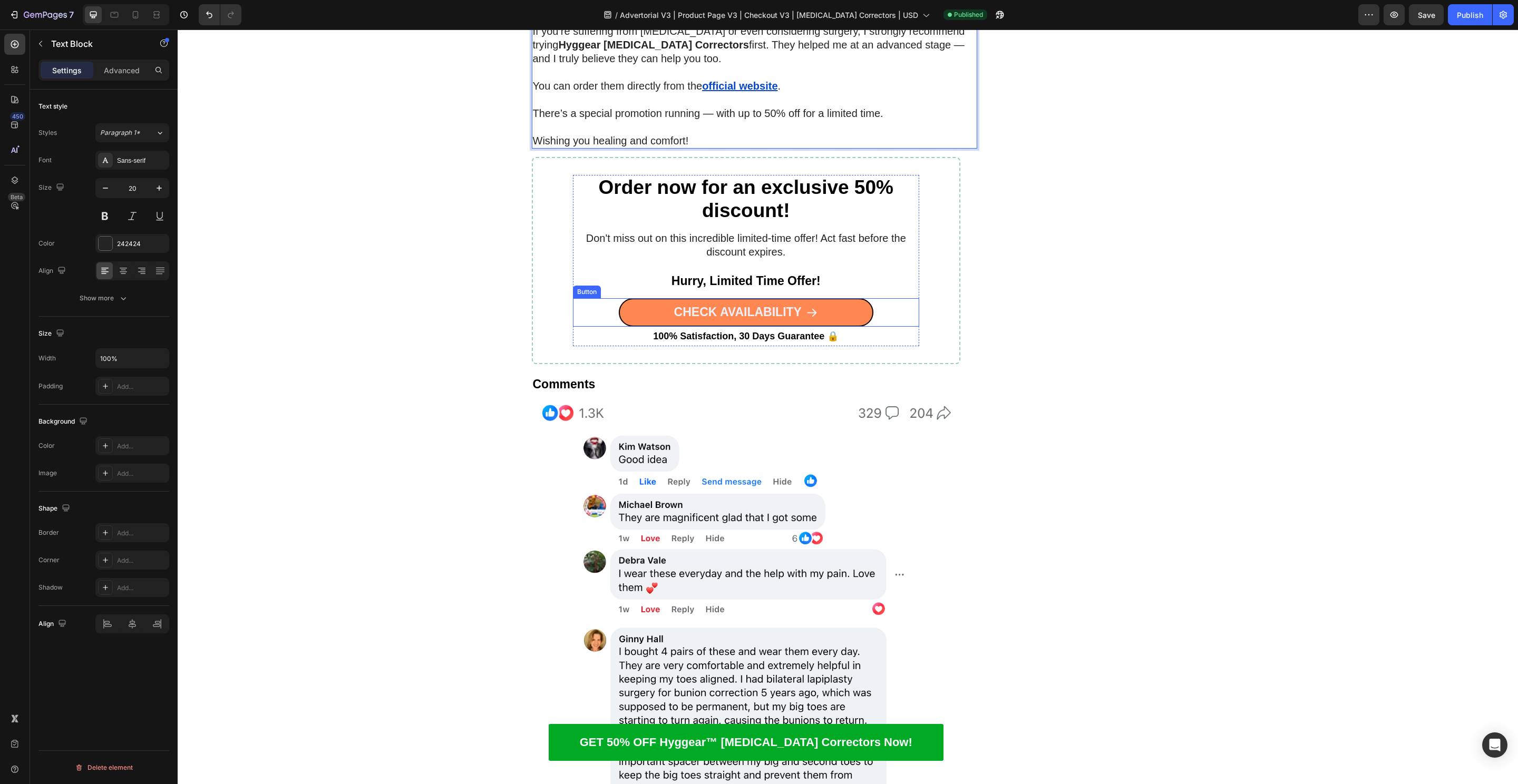
click at [626, 327] on link "CHECK AVAILABILITY" at bounding box center [746, 312] width 254 height 29
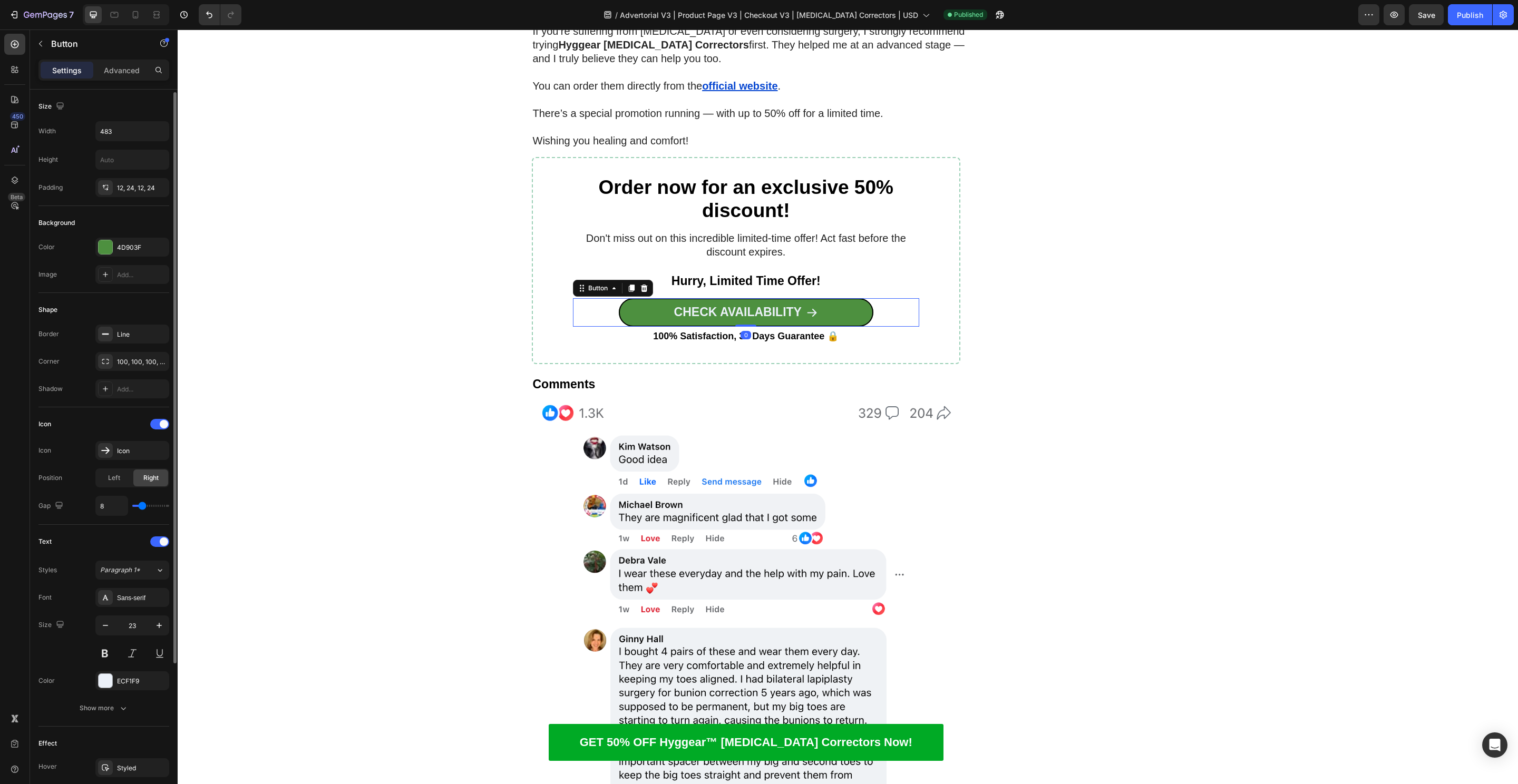
scroll to position [194, 0]
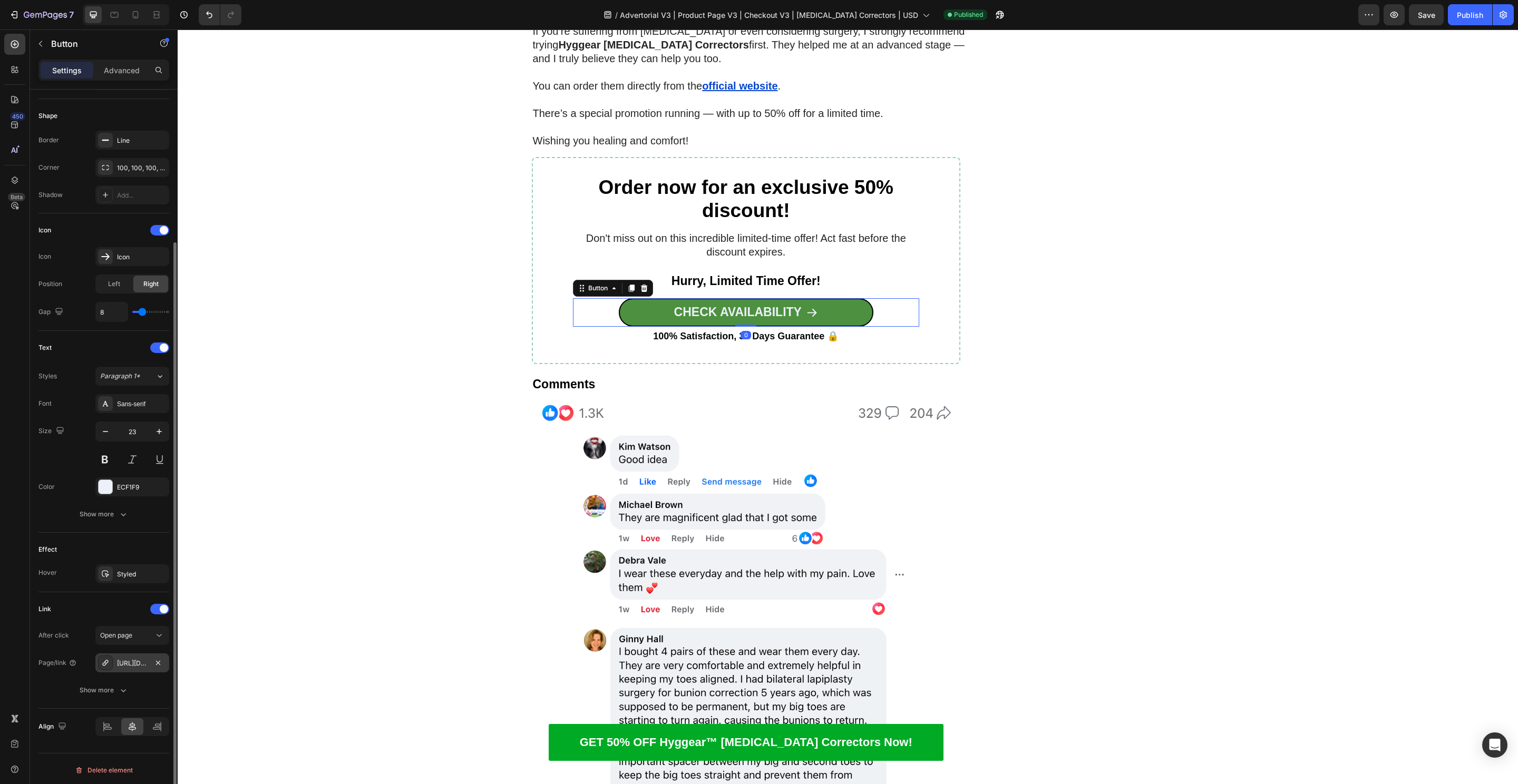
click at [121, 665] on div "https://hyggear.com/product-page-bunion-correctors-google" at bounding box center [132, 663] width 30 height 10
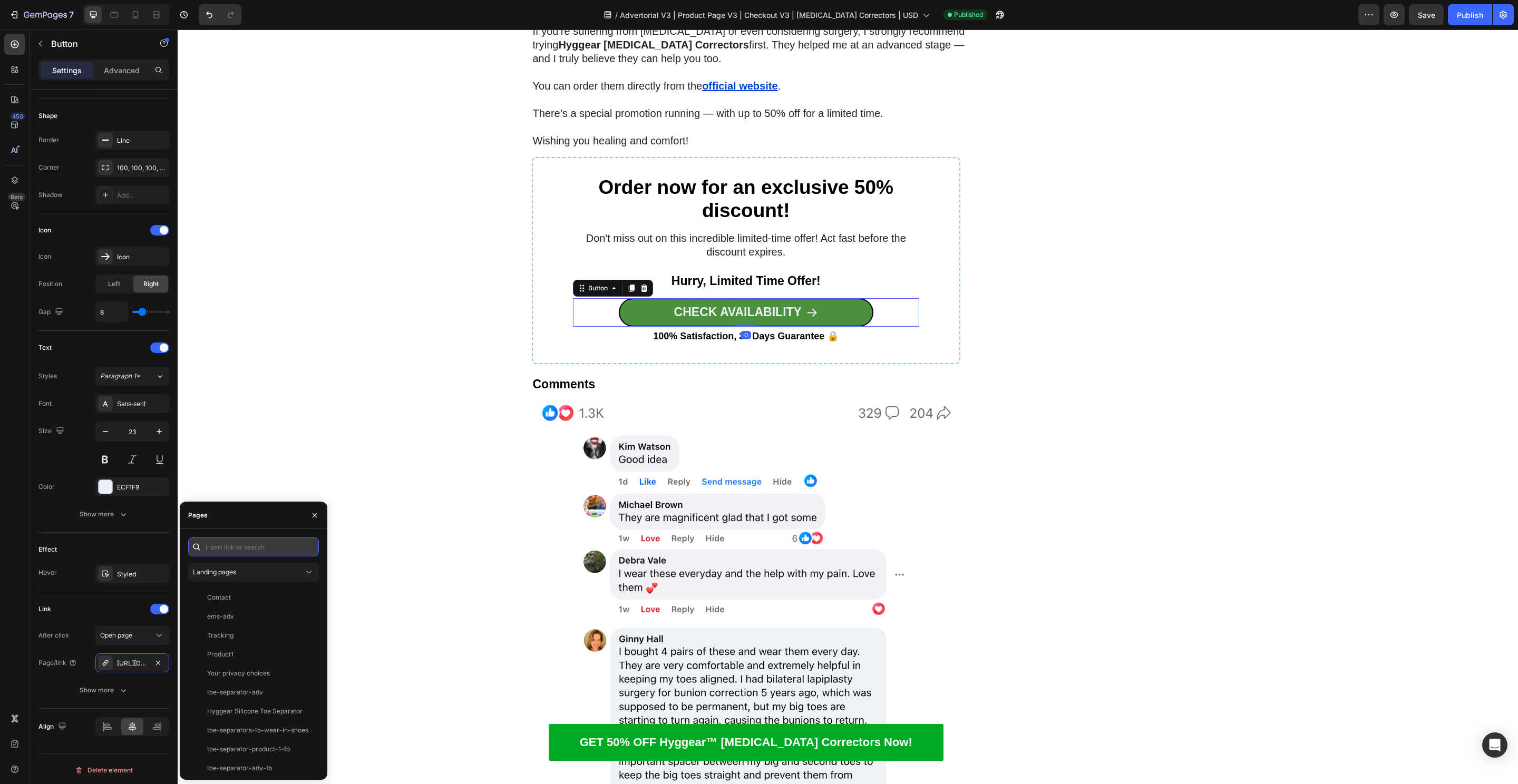
click at [245, 539] on input "text" at bounding box center [253, 547] width 131 height 19
paste input "[URL][DOMAIN_NAME][MEDICAL_DATA]"
type input "[URL][DOMAIN_NAME][MEDICAL_DATA]"
click at [233, 577] on div at bounding box center [251, 576] width 126 height 28
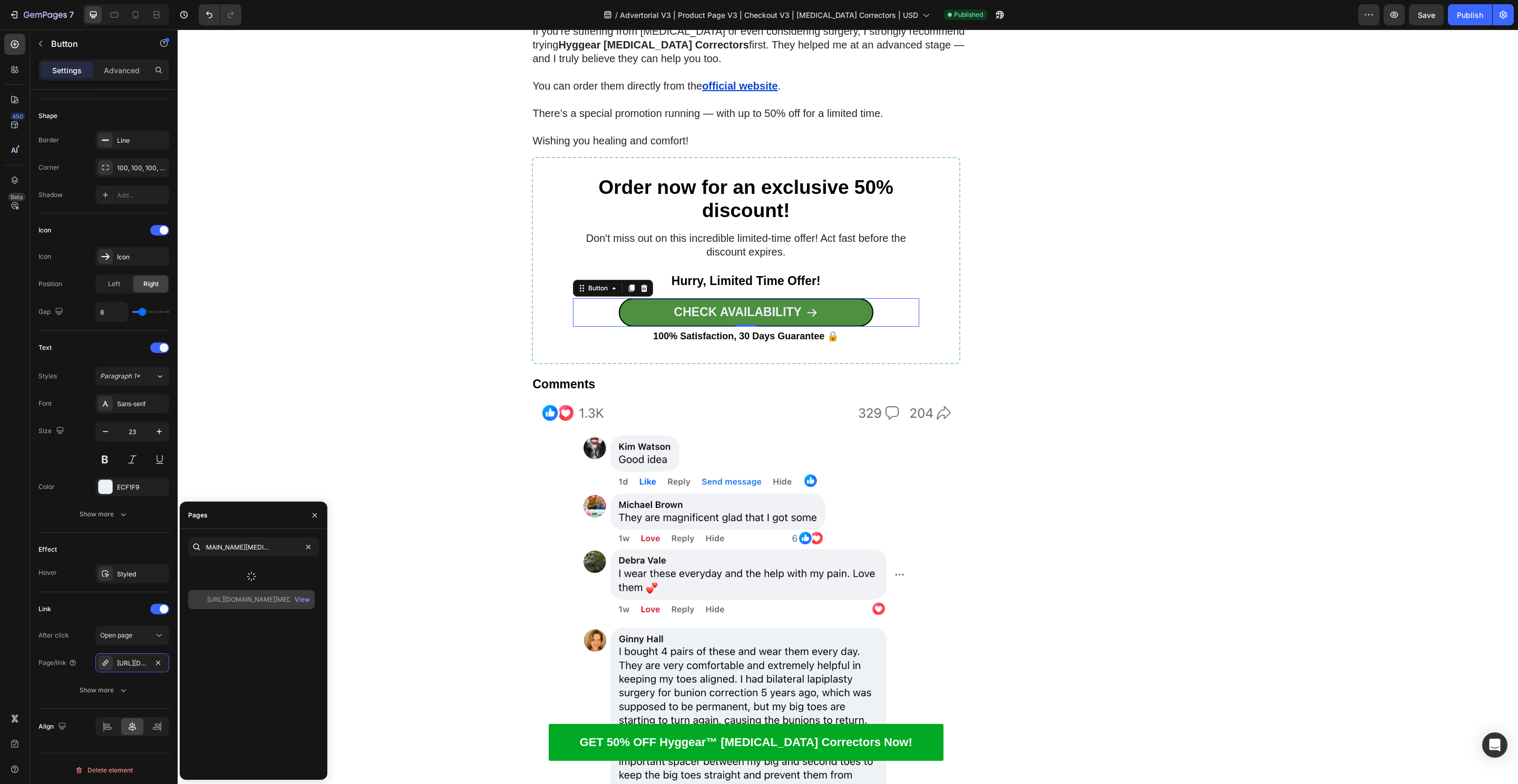
scroll to position [0, 0]
click at [242, 581] on div "https://hyggear.com/pages/product-page-bunion-correctors-google-checkout-v3-usd…" at bounding box center [251, 572] width 126 height 19
click at [305, 571] on div "View" at bounding box center [302, 572] width 15 height 10
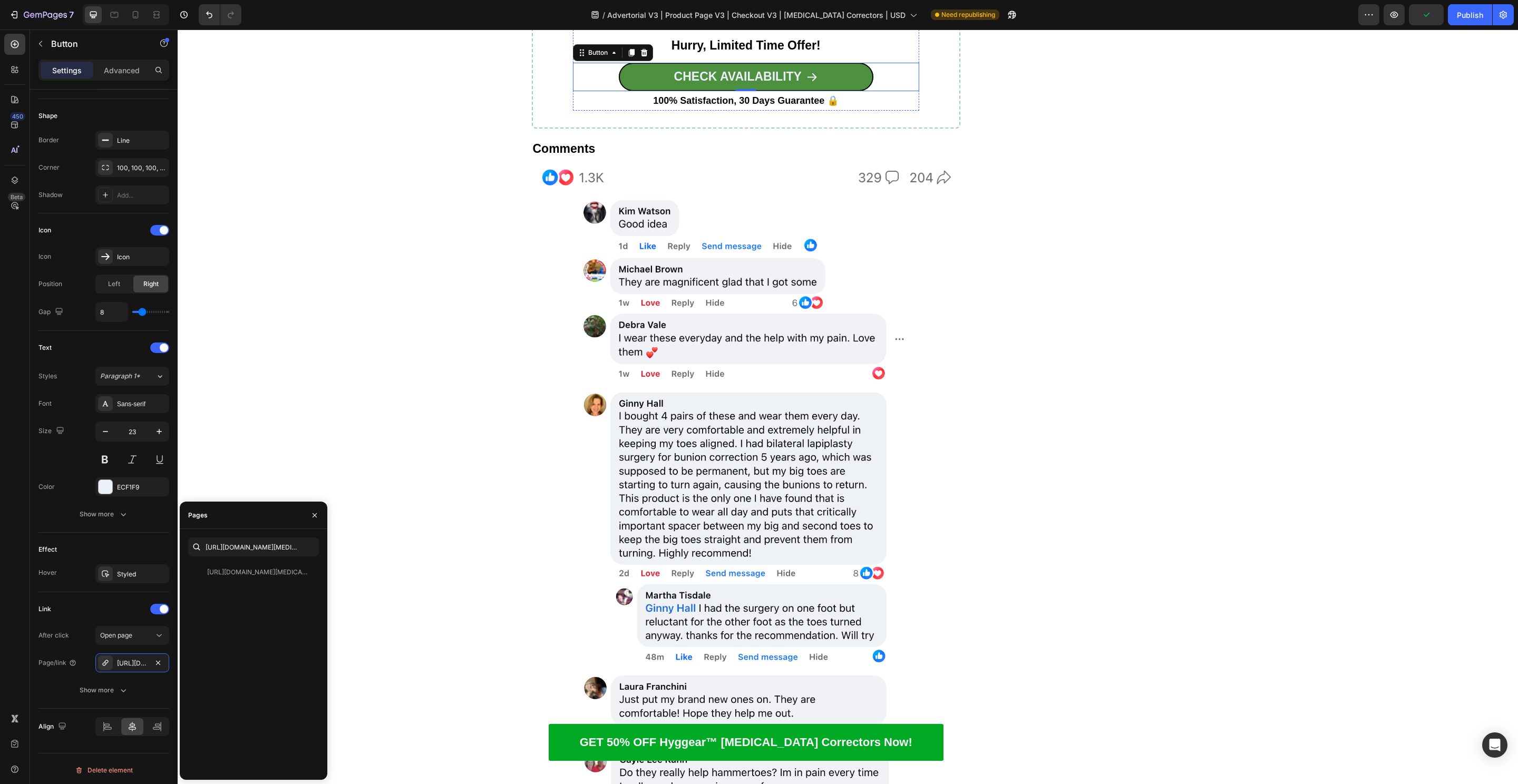
scroll to position [7174, 0]
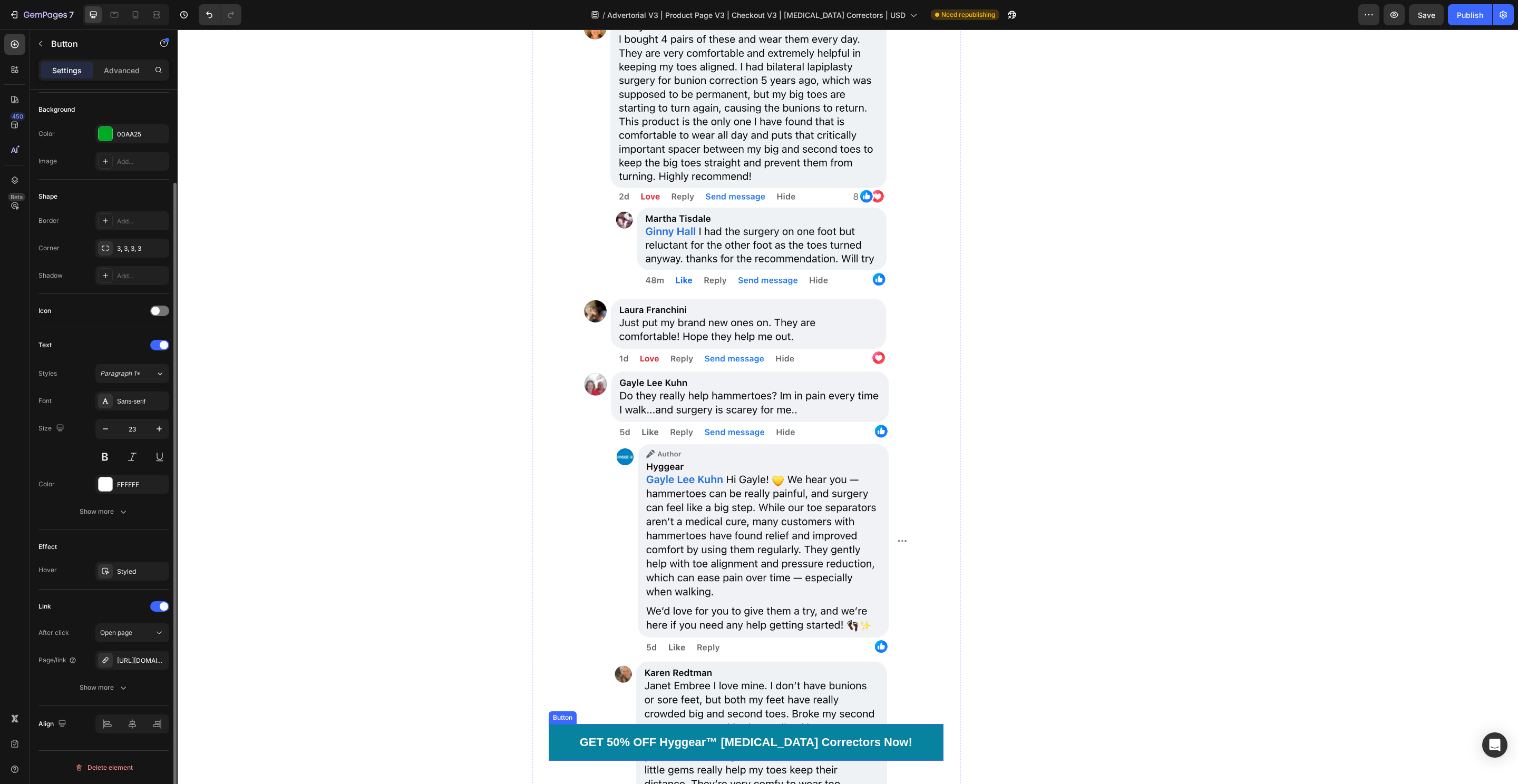
click at [567, 746] on link "GET 50% OFF Hyggear™ [MEDICAL_DATA] Correctors Now!" at bounding box center [746, 742] width 396 height 37
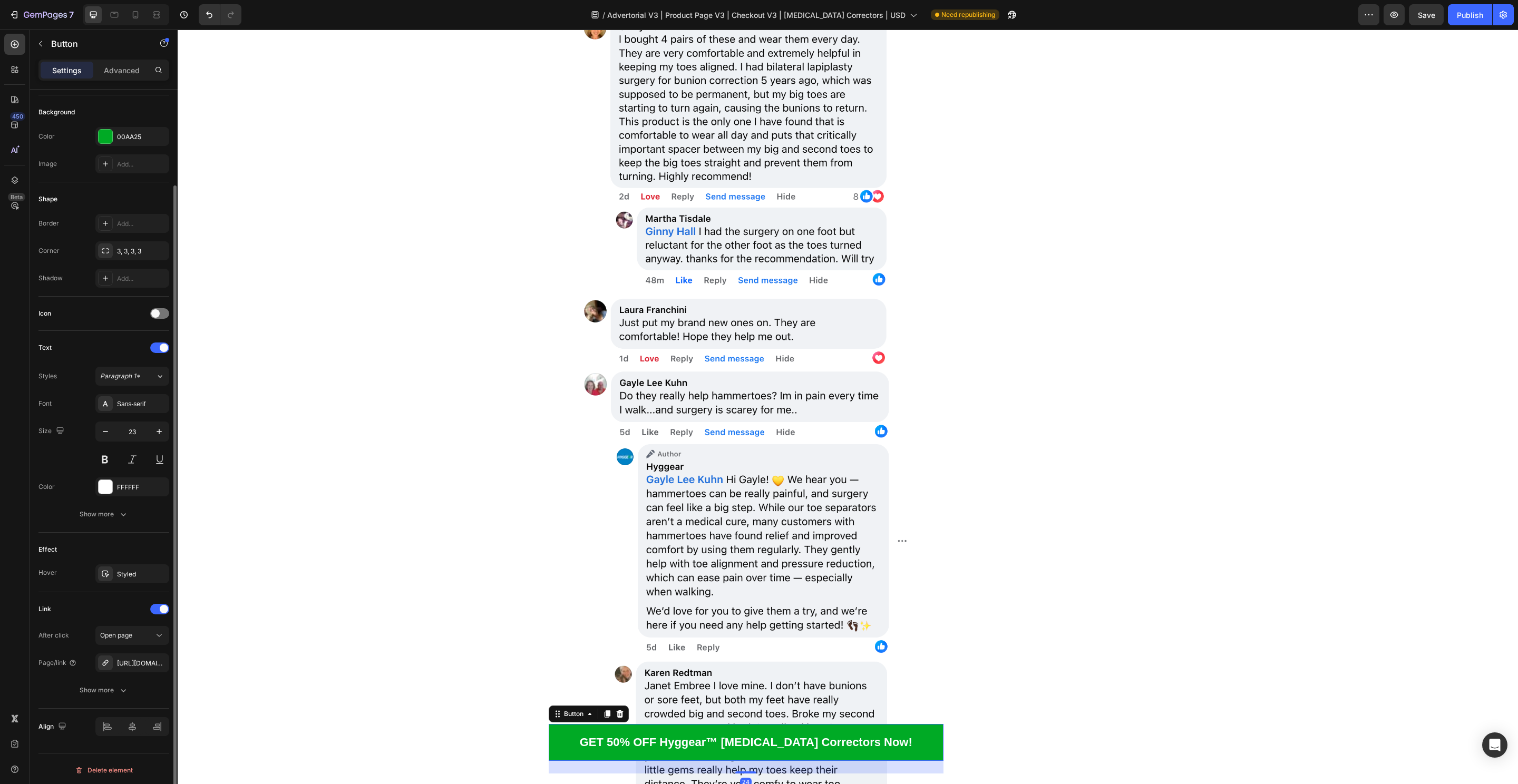
click at [119, 674] on div "After click Open page Page/link https://hyggear.com/product-page-bunion-correct…" at bounding box center [104, 662] width 131 height 73
click at [124, 663] on div "https://hyggear.com/product-page-bunion-correctors-google" at bounding box center [132, 663] width 30 height 10
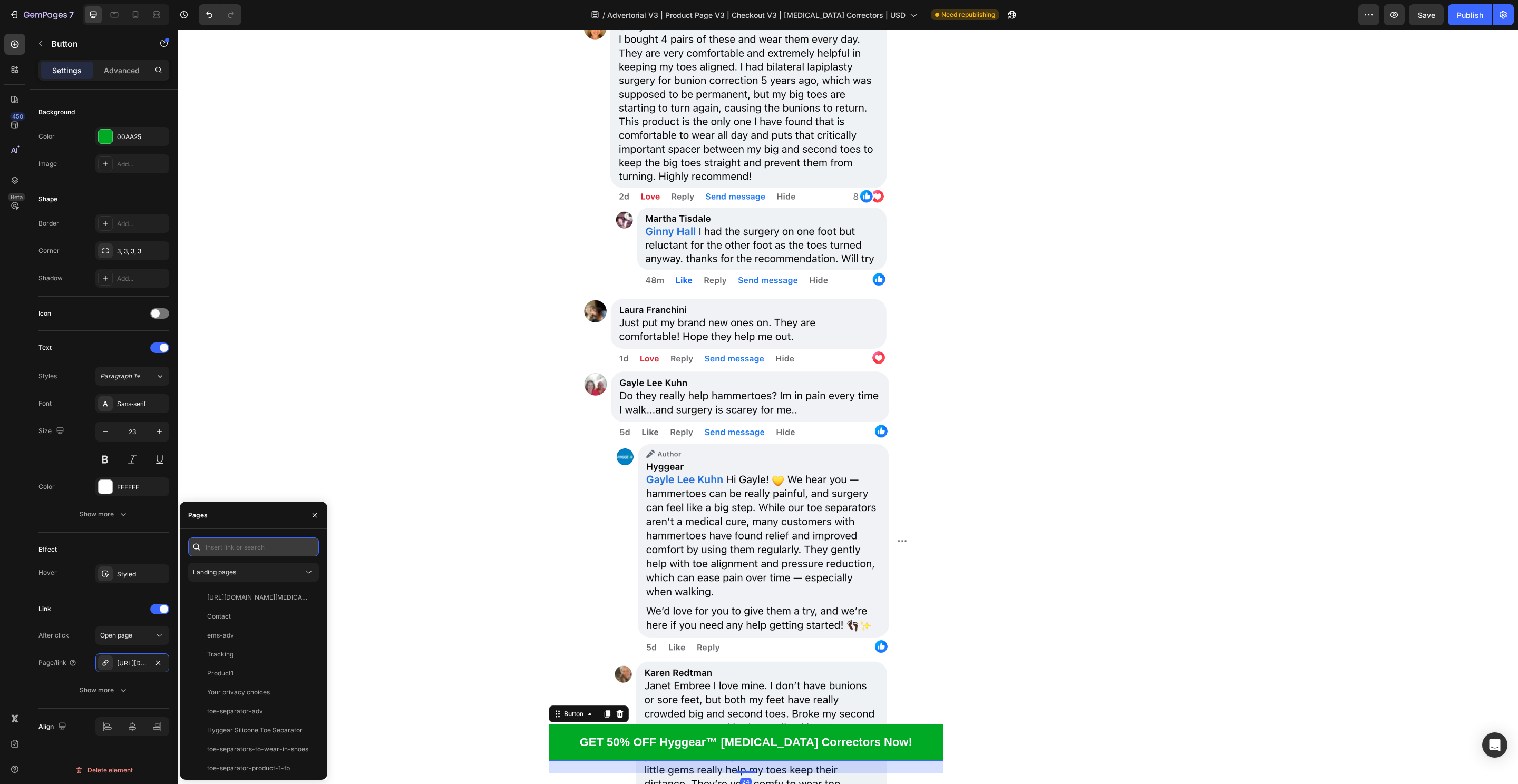
click at [231, 541] on input "text" at bounding box center [253, 547] width 131 height 19
paste input "[URL][DOMAIN_NAME][MEDICAL_DATA]"
type input "[URL][DOMAIN_NAME][MEDICAL_DATA]"
click at [227, 576] on div "[URL][DOMAIN_NAME][MEDICAL_DATA]" at bounding box center [257, 572] width 101 height 10
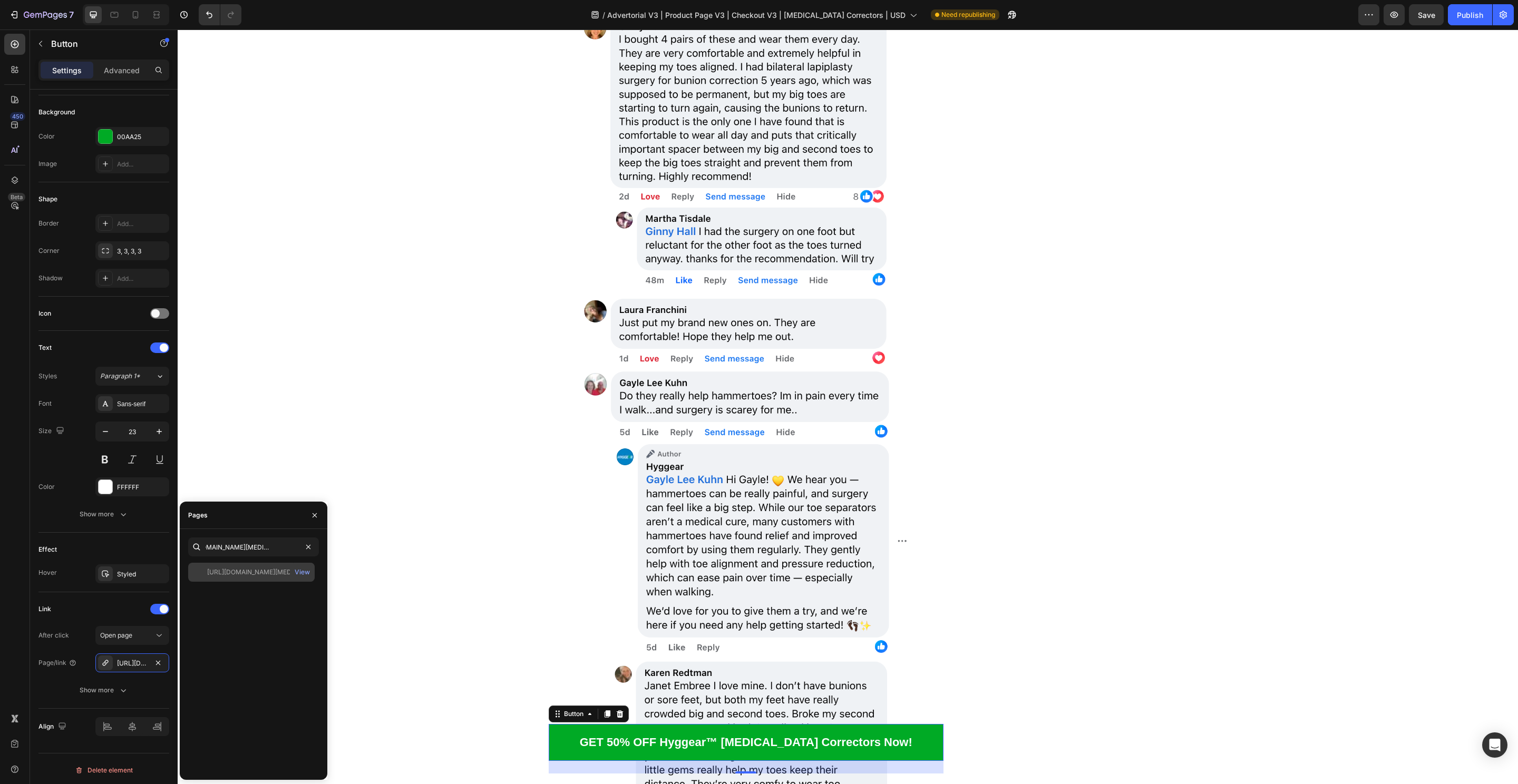
scroll to position [0, 0]
click at [300, 576] on div "View" at bounding box center [302, 572] width 15 height 10
click at [108, 10] on div at bounding box center [114, 14] width 17 height 17
type input "20"
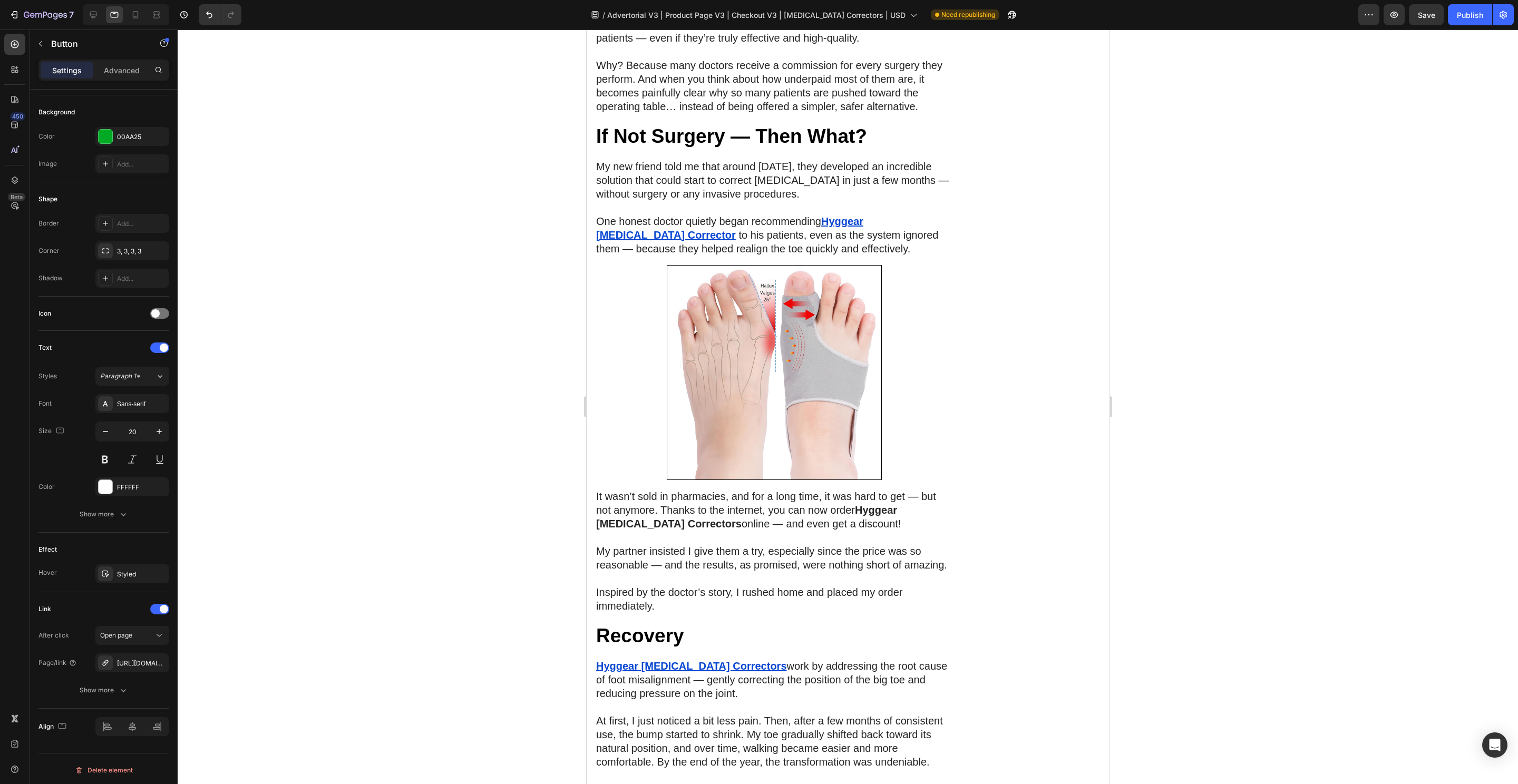
scroll to position [4866, 0]
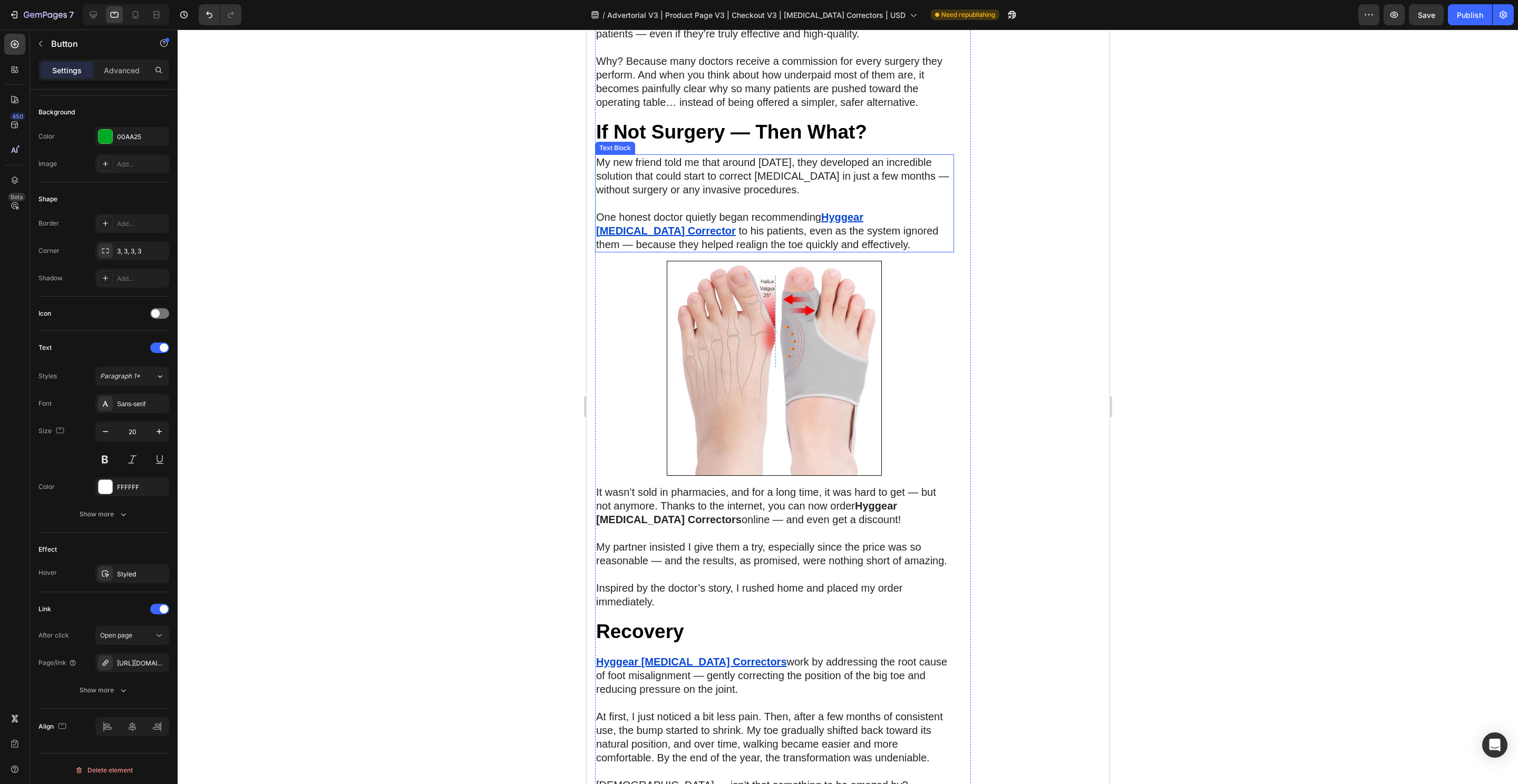
click at [833, 251] on p "One honest doctor quietly began recommending Hyggear Bunion Corrector ⁠⁠⁠⁠⁠⁠⁠ t…" at bounding box center [773, 231] width 357 height 41
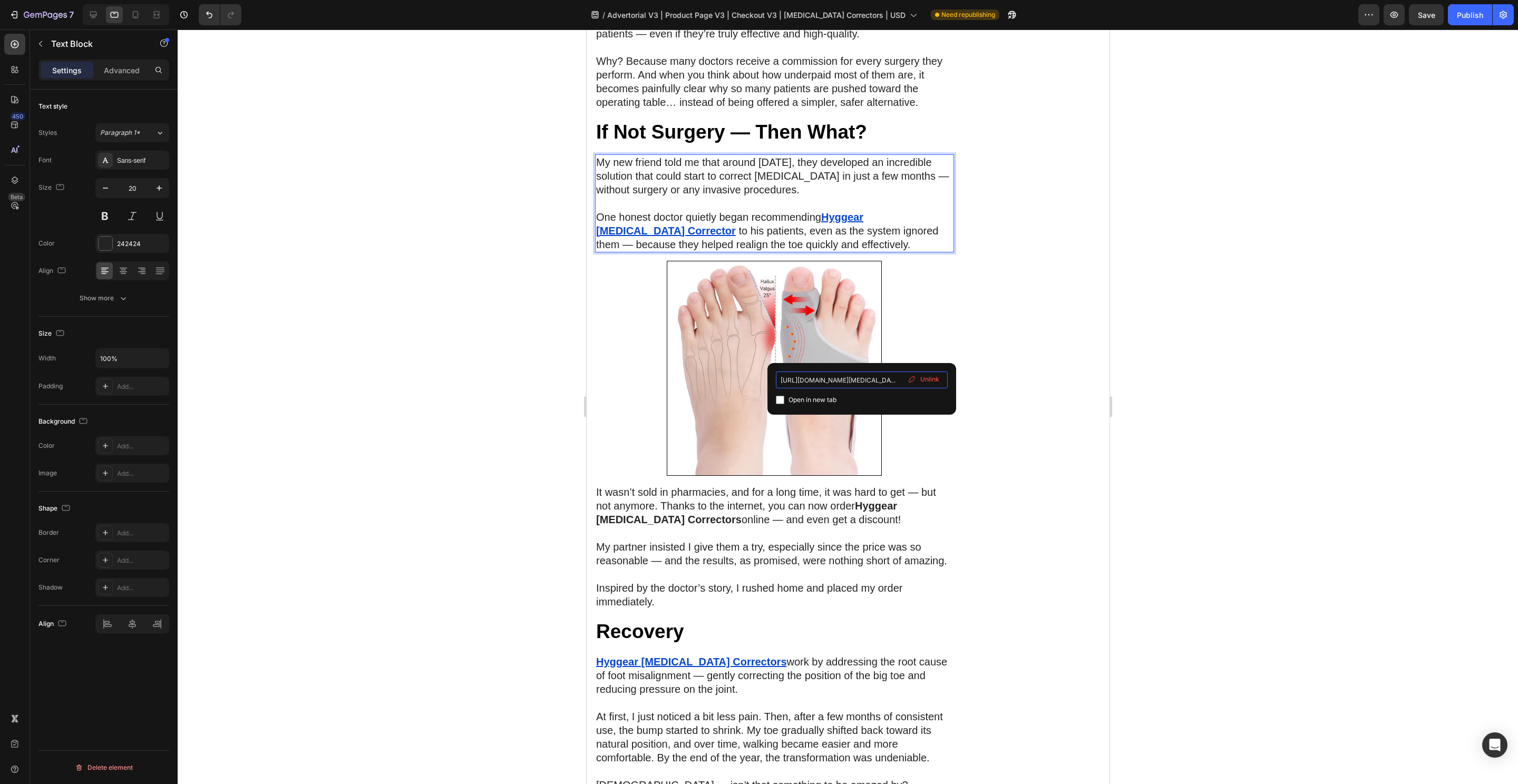
click at [838, 387] on input "[URL][DOMAIN_NAME][MEDICAL_DATA]" at bounding box center [862, 379] width 172 height 17
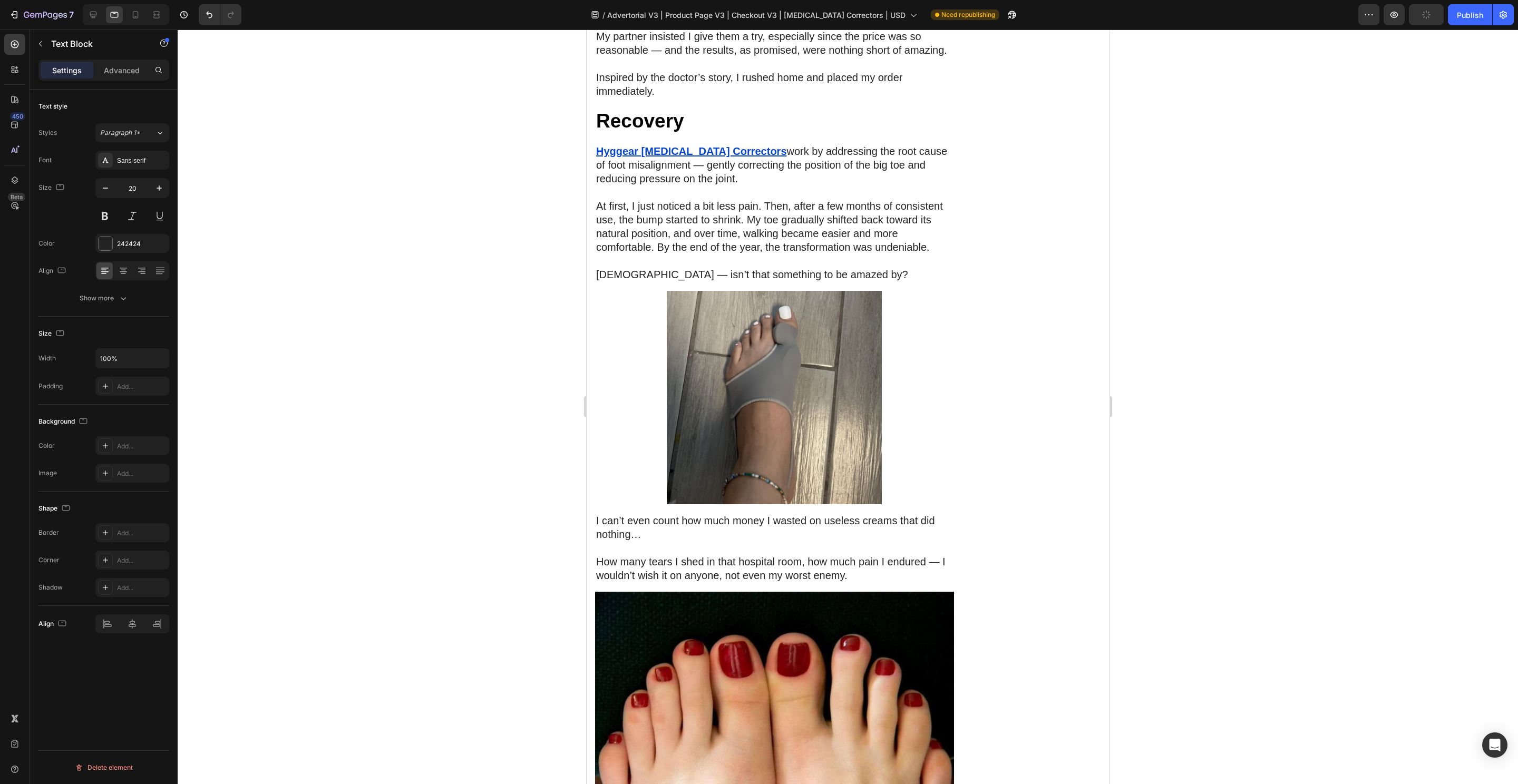
scroll to position [5388, 0]
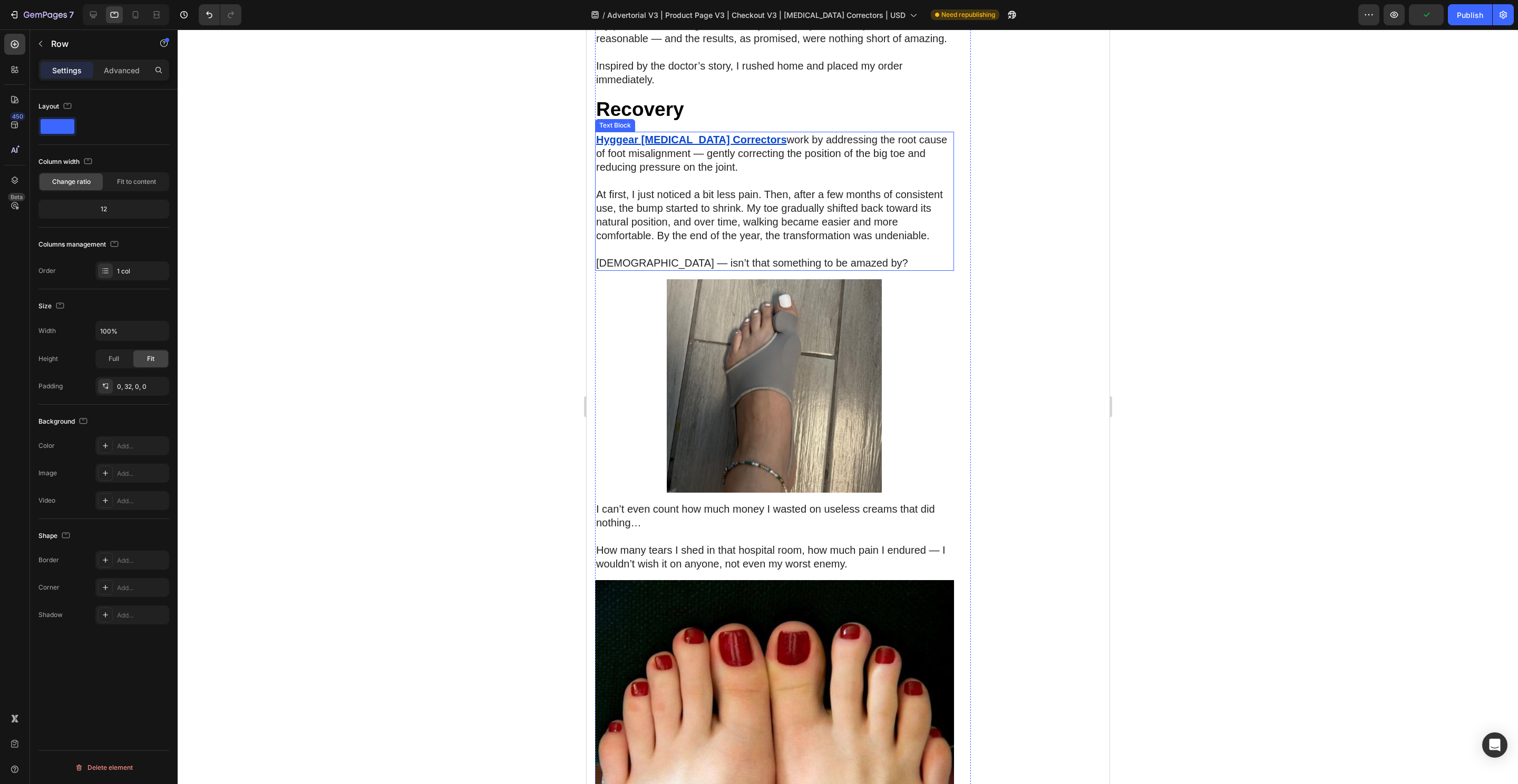
click at [668, 146] on u "Hyggear [MEDICAL_DATA] Correctors" at bounding box center [690, 140] width 191 height 12
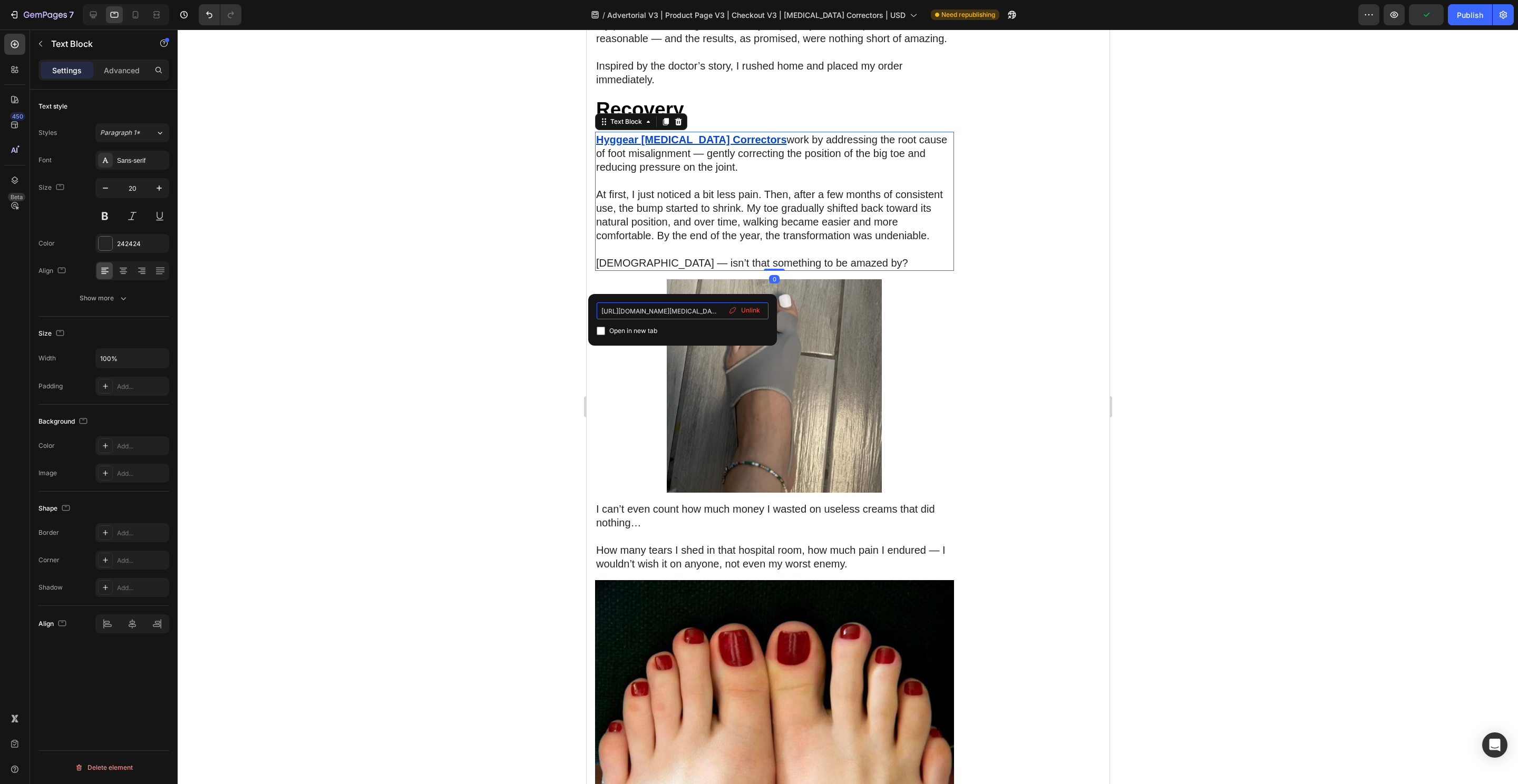
click at [653, 307] on input "[URL][DOMAIN_NAME][MEDICAL_DATA]" at bounding box center [683, 311] width 172 height 17
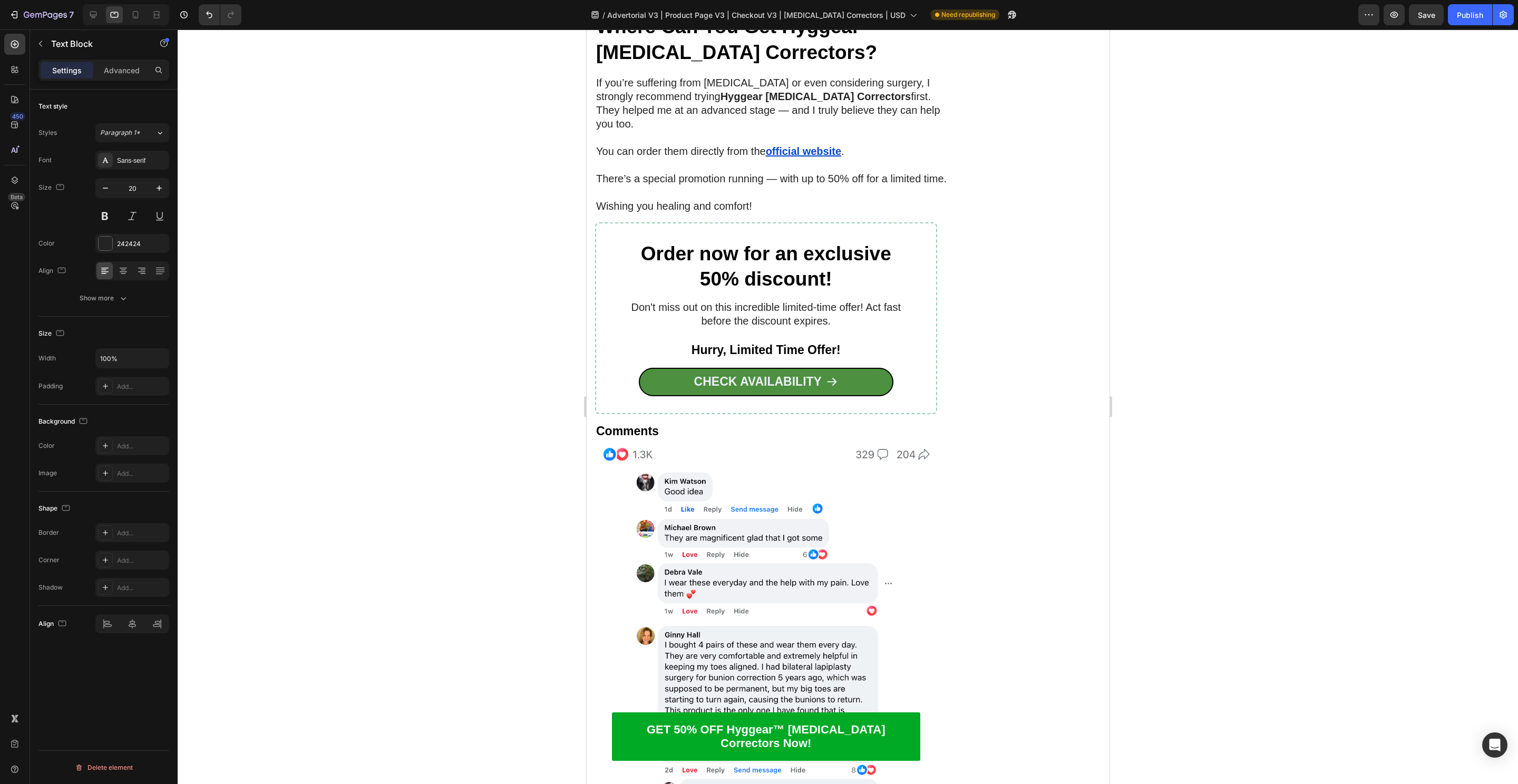
scroll to position [6621, 0]
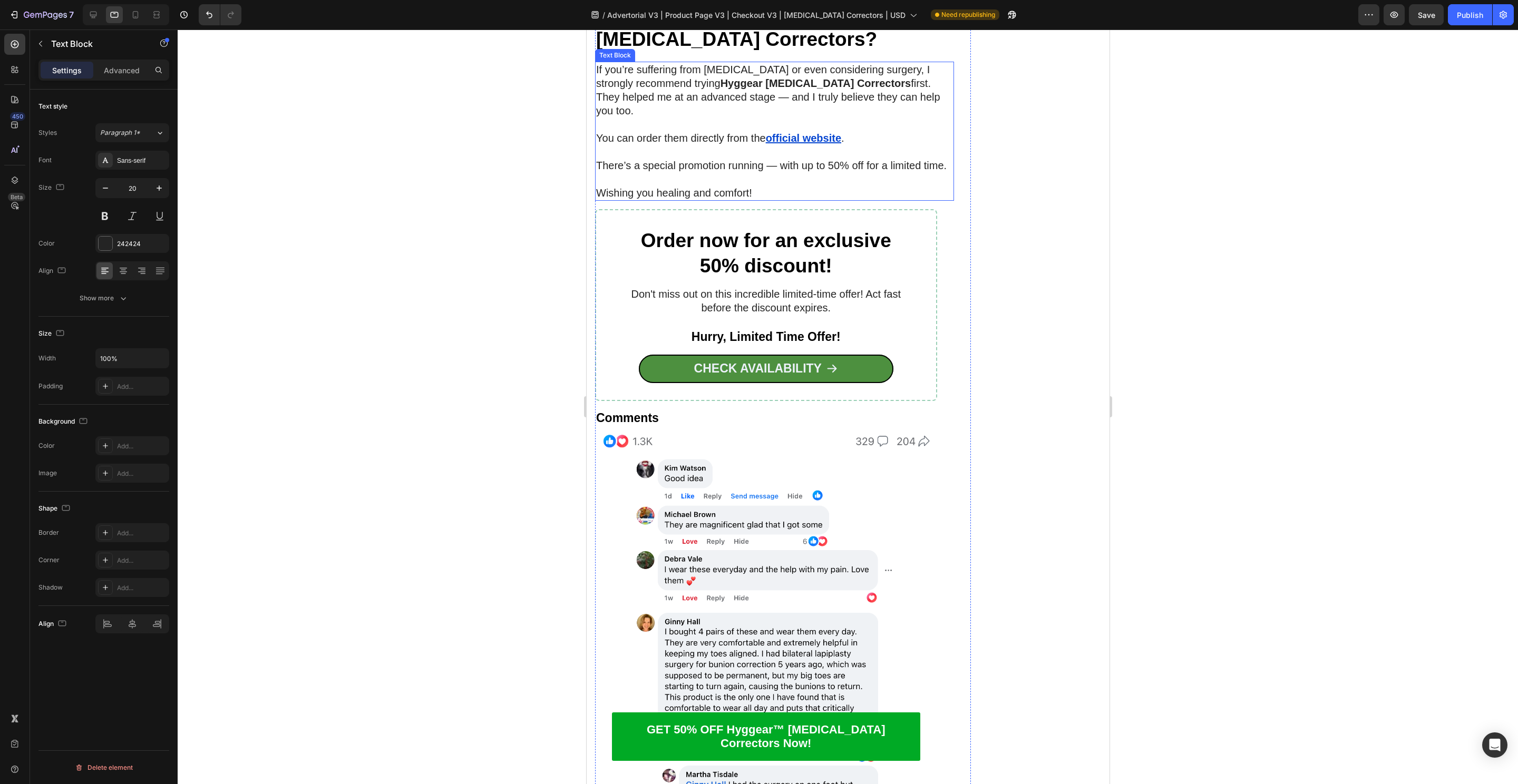
click at [789, 132] on p "Rich Text Editor. Editing area: main" at bounding box center [773, 124] width 357 height 13
click at [797, 144] on u "official website" at bounding box center [803, 138] width 75 height 12
click at [789, 290] on input "[URL][DOMAIN_NAME][MEDICAL_DATA]" at bounding box center [799, 292] width 172 height 17
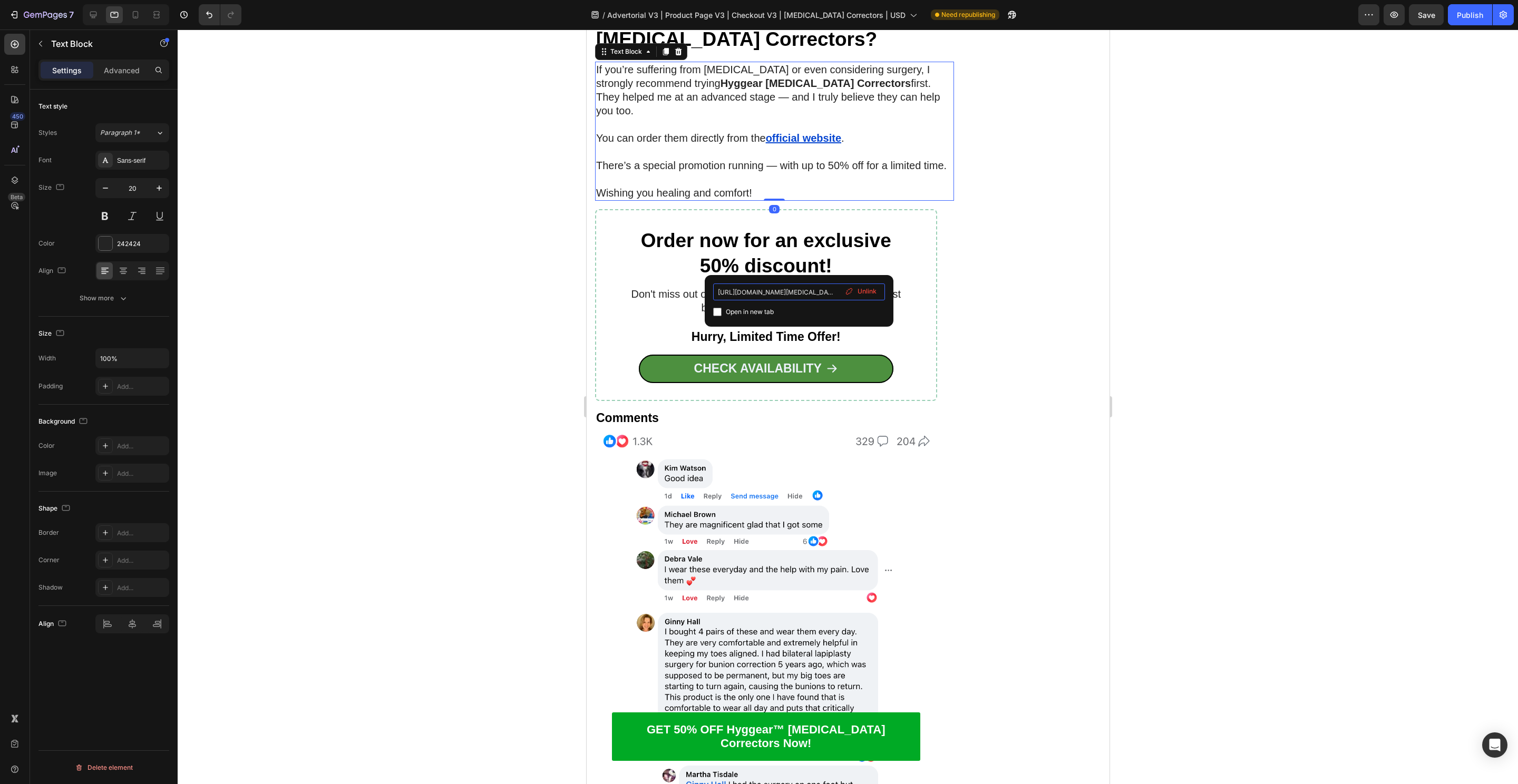
scroll to position [0, 141]
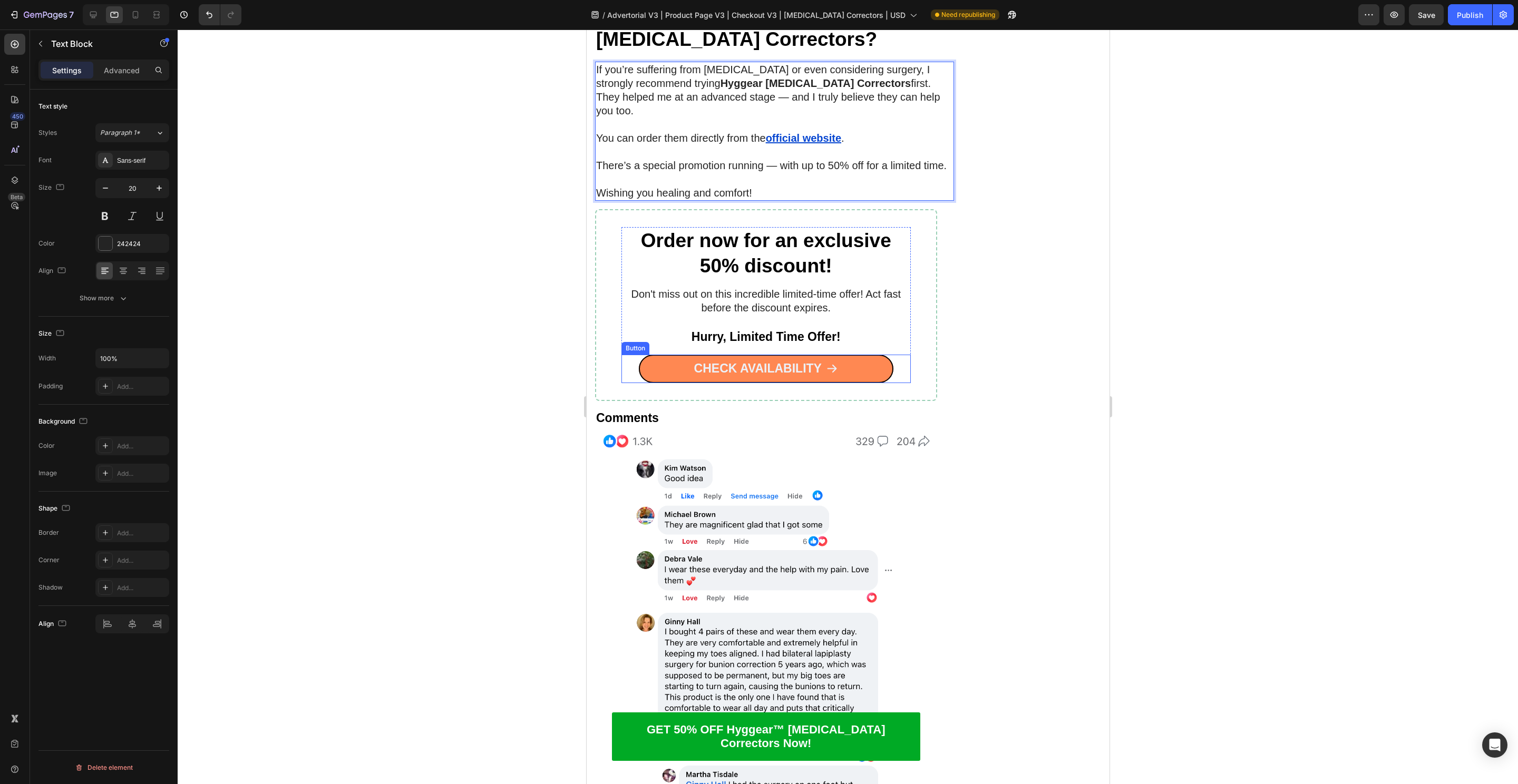
click at [648, 383] on link "CHECK AVAILABILITY" at bounding box center [765, 369] width 254 height 29
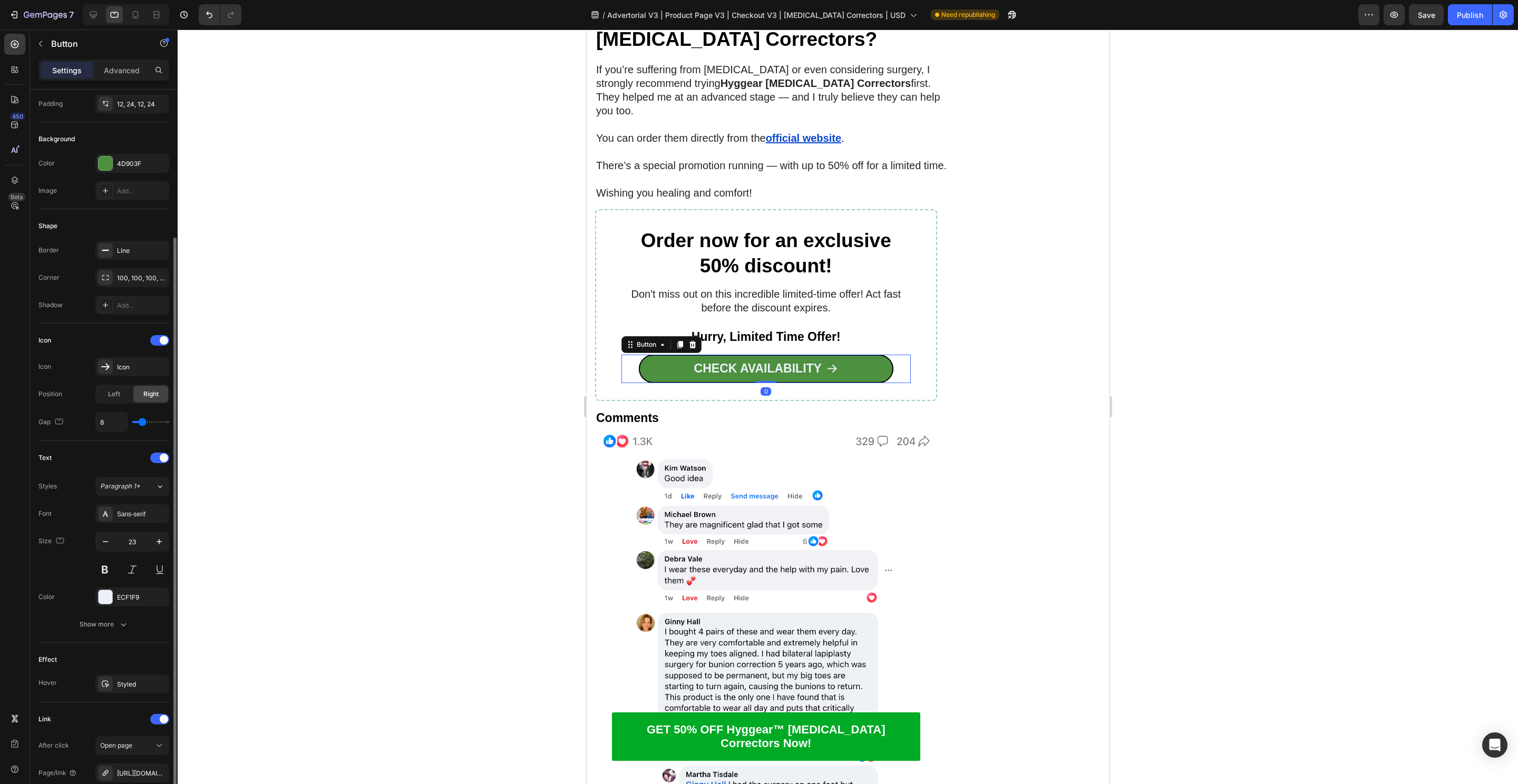
scroll to position [194, 0]
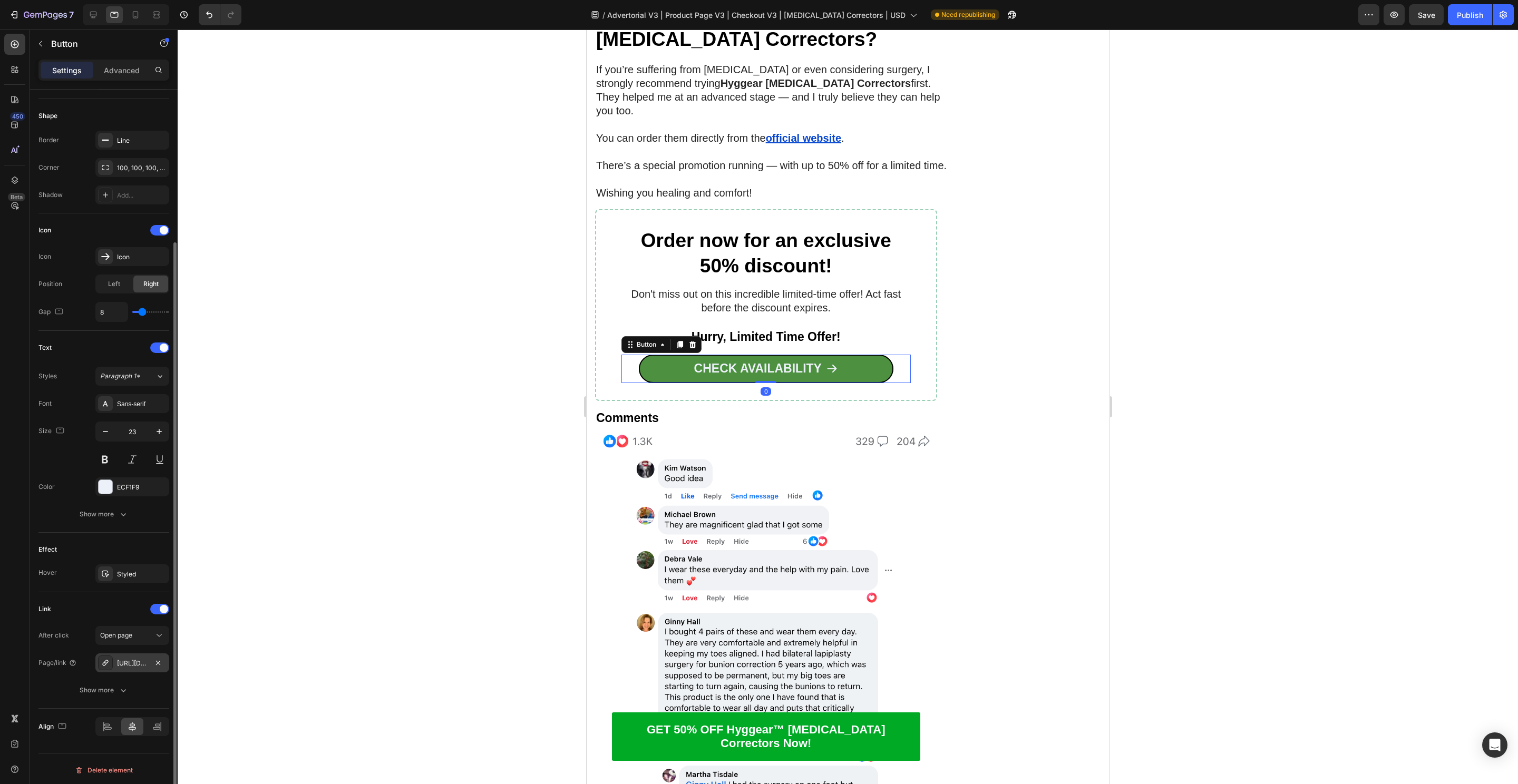
click at [121, 660] on div "https://hyggear.com/product-page-bunion-correctors-google-checkout-v3-usd" at bounding box center [132, 663] width 30 height 10
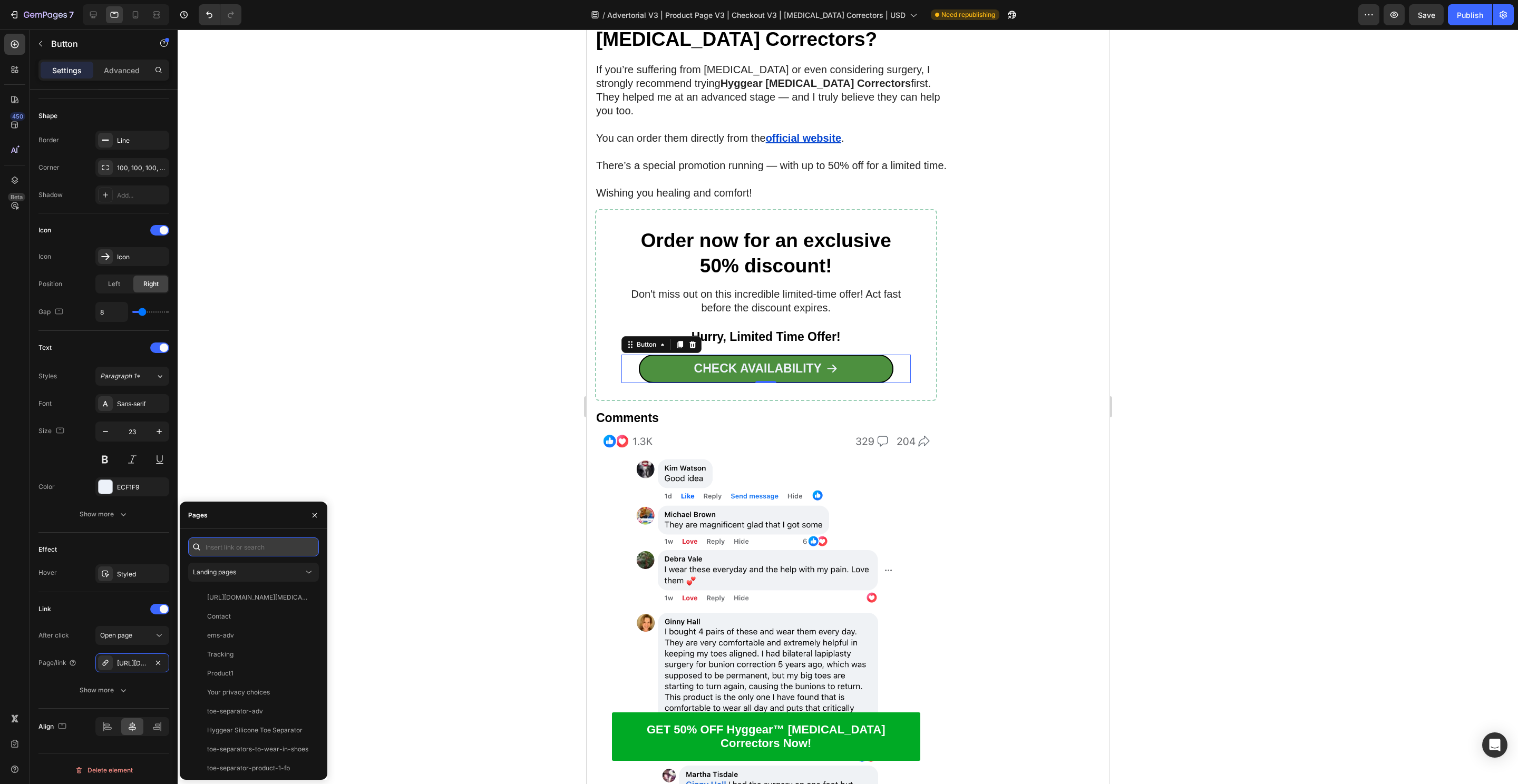
click at [239, 545] on input "text" at bounding box center [253, 547] width 131 height 19
paste input "[URL][DOMAIN_NAME][MEDICAL_DATA]"
type input "[URL][DOMAIN_NAME][MEDICAL_DATA]"
click at [231, 586] on div "https://hyggear.com/pages/product-page-bunion-correctors-google-checkout-v3-usd…" at bounding box center [253, 667] width 131 height 209
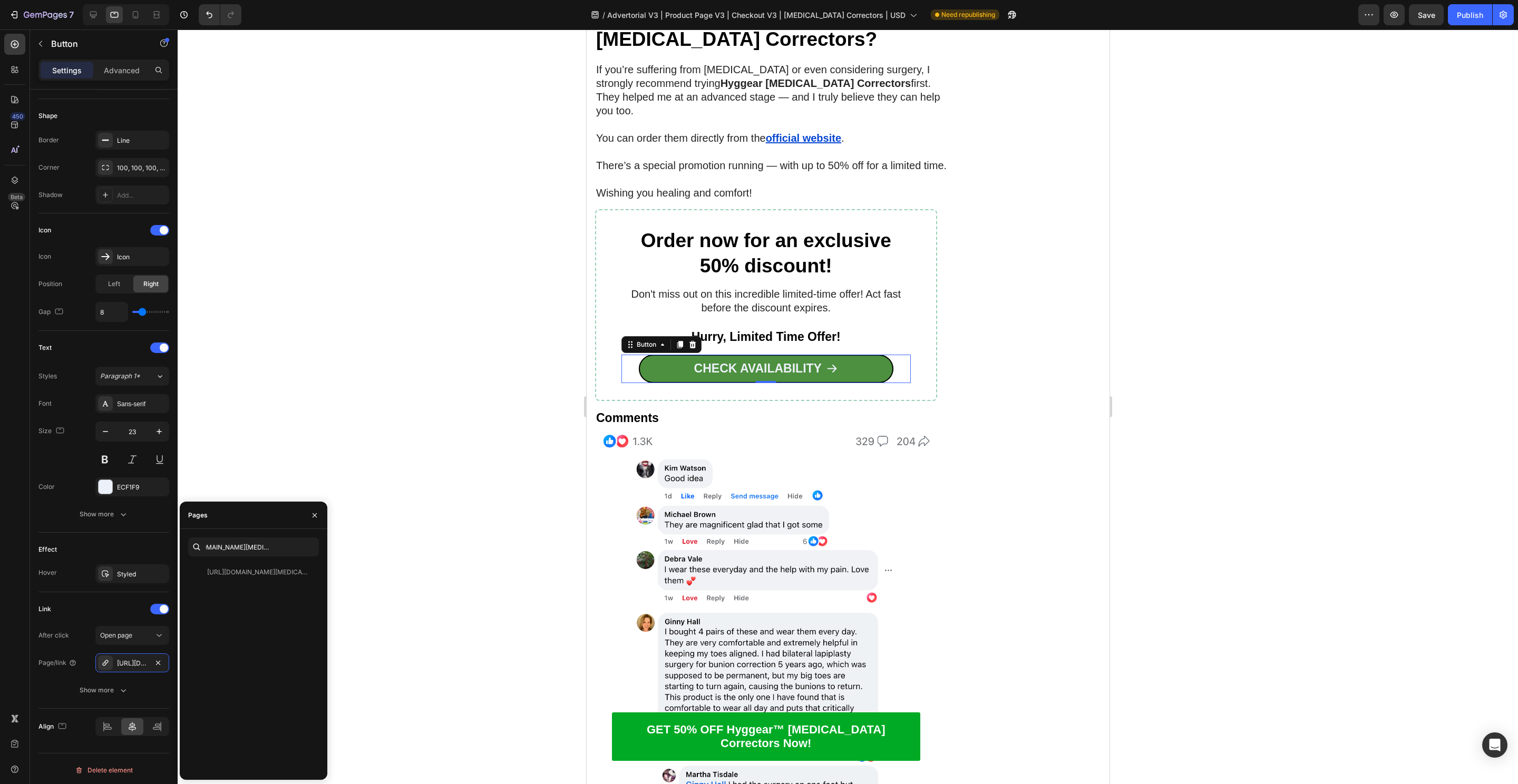
scroll to position [0, 0]
click at [240, 575] on div "[URL][DOMAIN_NAME][MEDICAL_DATA]" at bounding box center [257, 572] width 101 height 10
click at [302, 574] on div "View" at bounding box center [302, 572] width 15 height 10
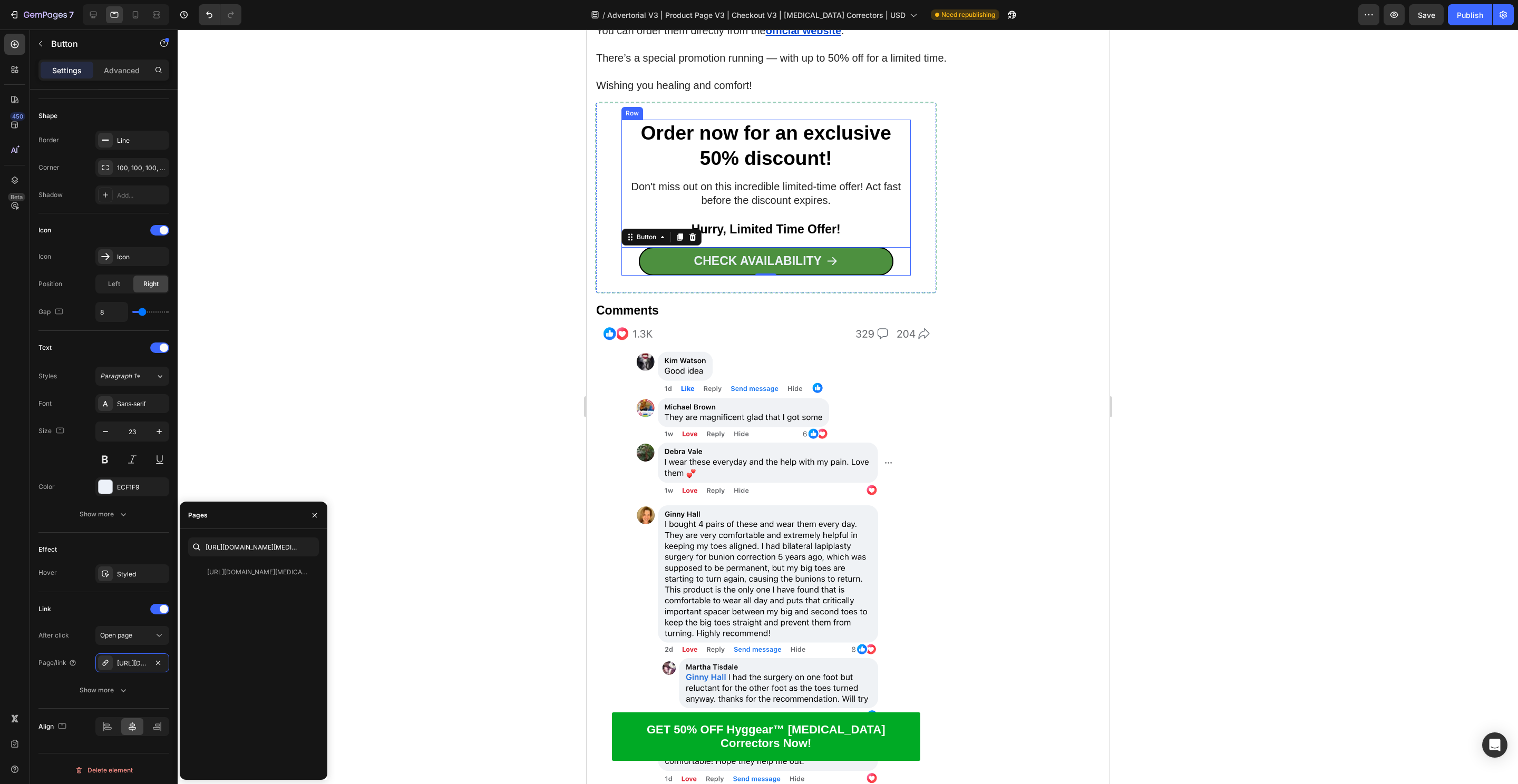
scroll to position [6741, 0]
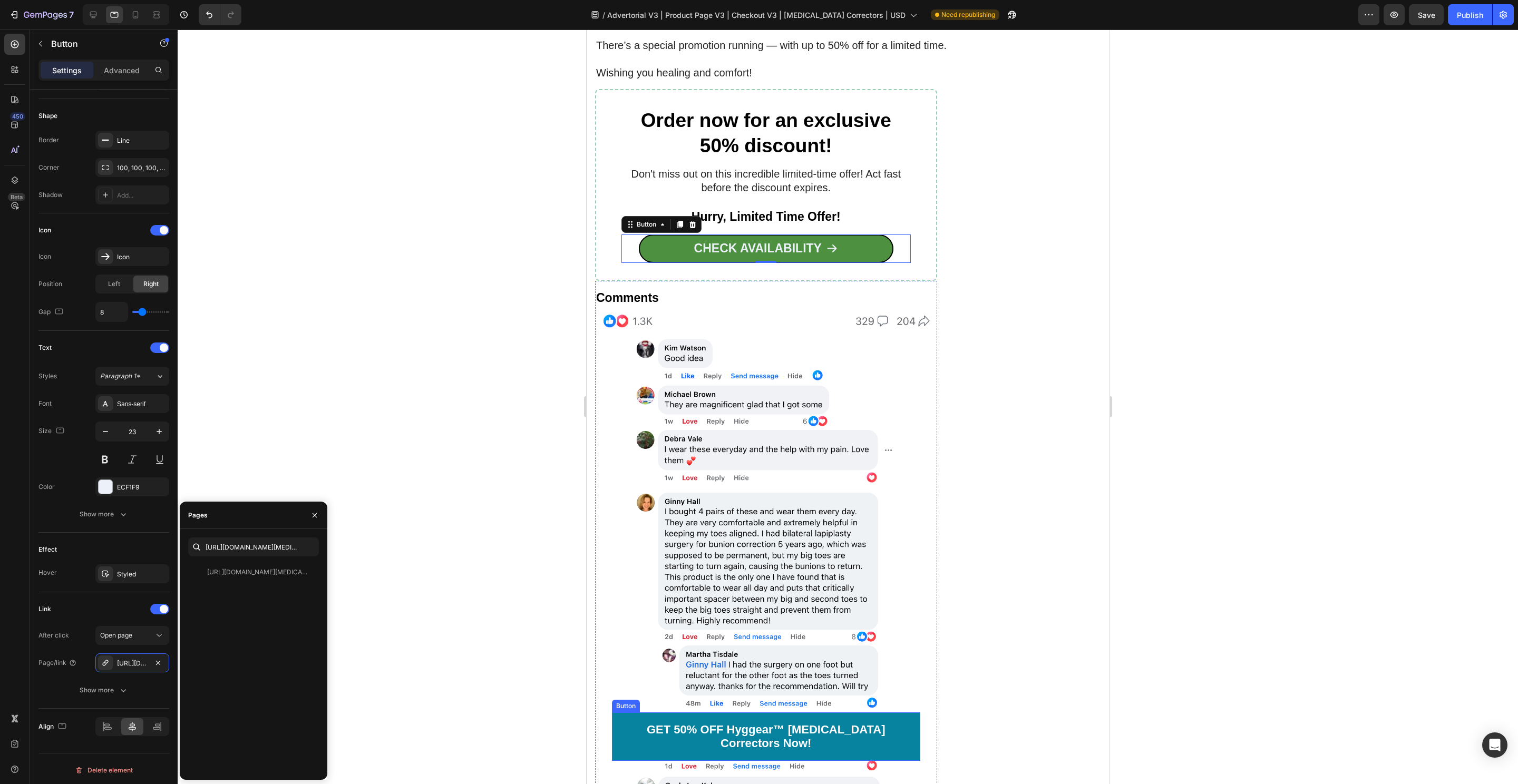
click at [611, 753] on link "GET 50% OFF Hyggear™ [MEDICAL_DATA] Correctors Now!" at bounding box center [765, 737] width 308 height 48
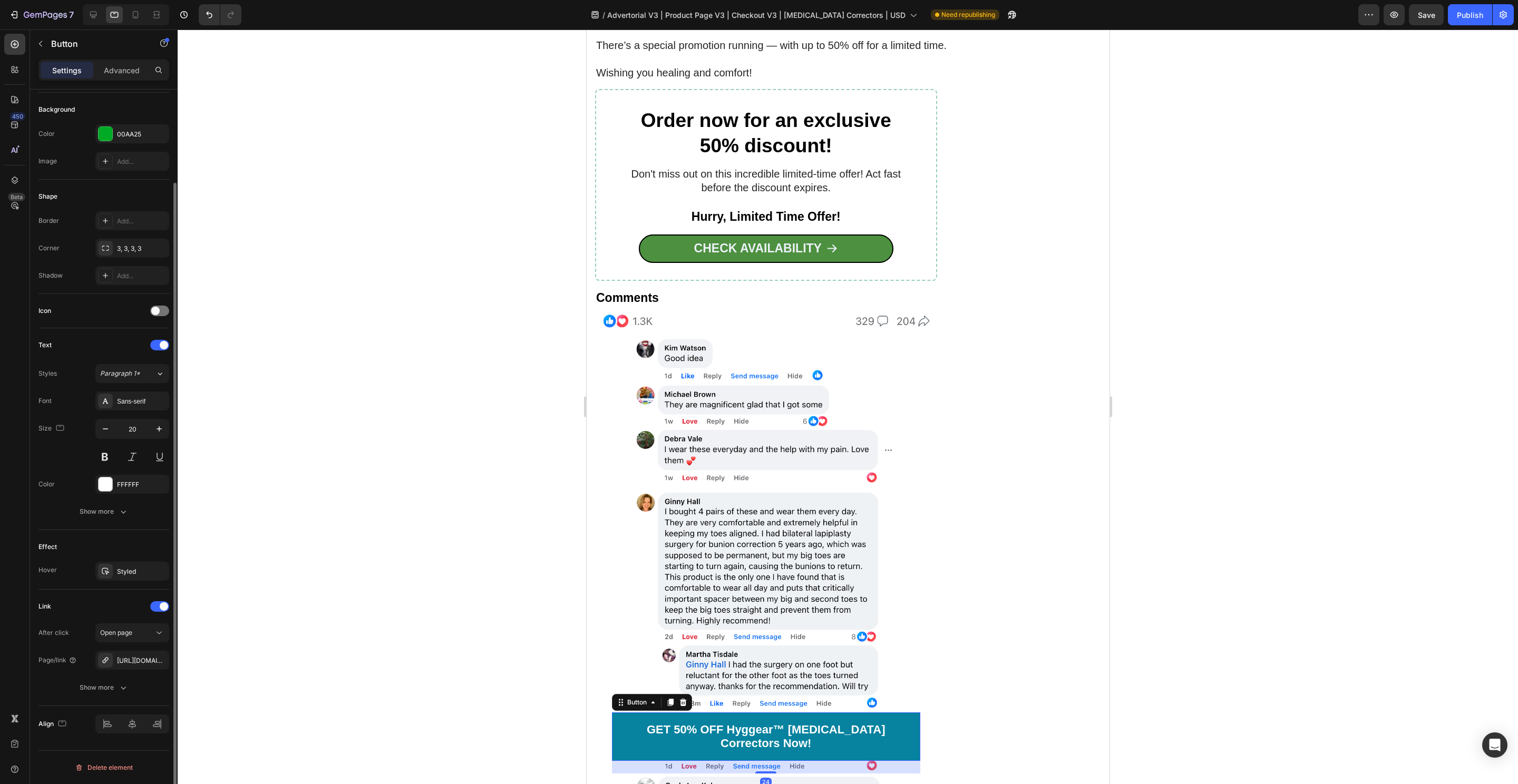
scroll to position [0, 0]
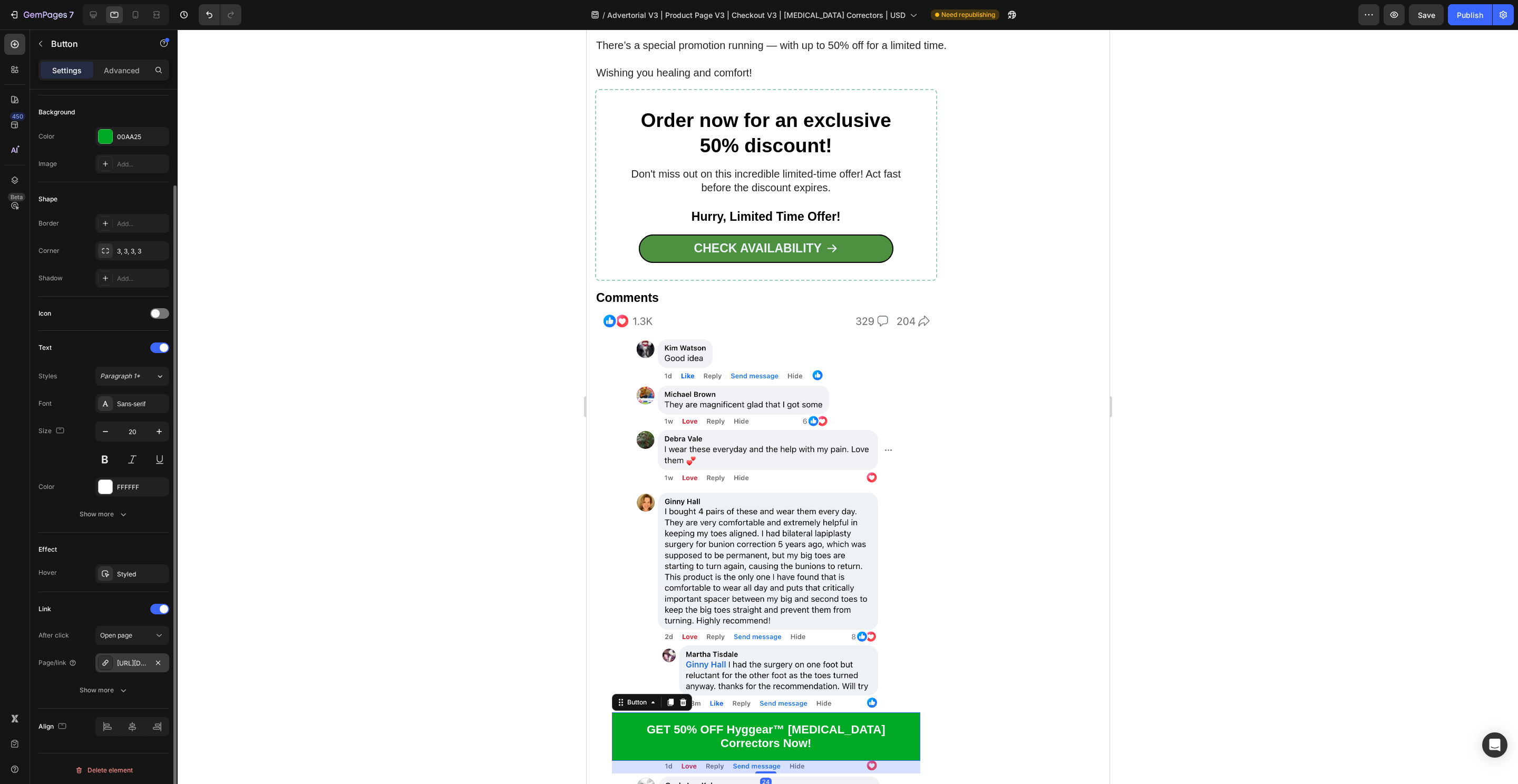
click at [125, 655] on div "https://hyggear.com/product-page-bunion-correctors-google-checkout-v3-usd" at bounding box center [132, 662] width 73 height 19
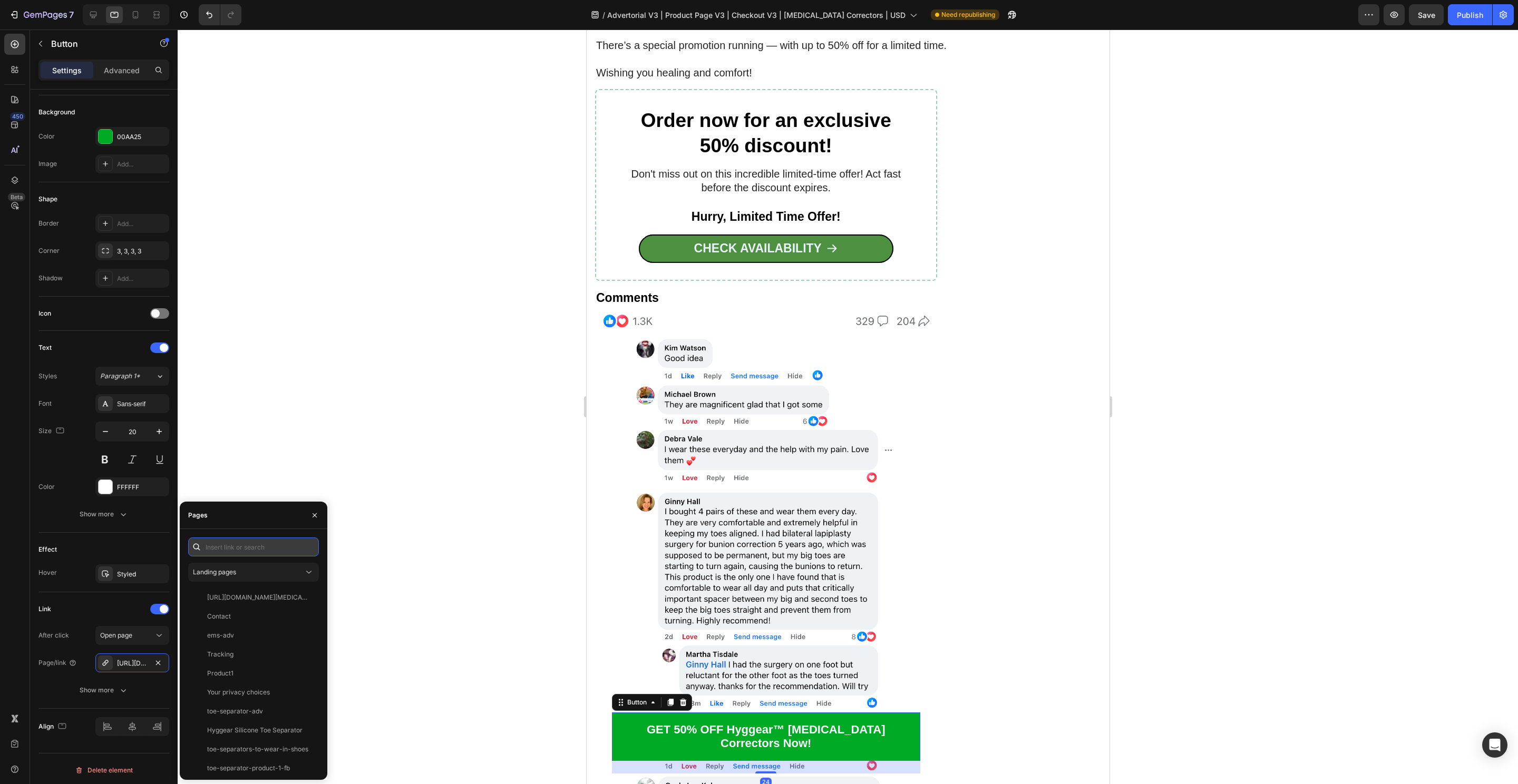
click at [241, 548] on input "text" at bounding box center [253, 547] width 131 height 19
paste input "[URL][DOMAIN_NAME][MEDICAL_DATA]"
type input "[URL][DOMAIN_NAME][MEDICAL_DATA]"
click at [233, 576] on div "[URL][DOMAIN_NAME][MEDICAL_DATA]" at bounding box center [257, 572] width 101 height 10
click at [295, 574] on div "View" at bounding box center [302, 572] width 15 height 10
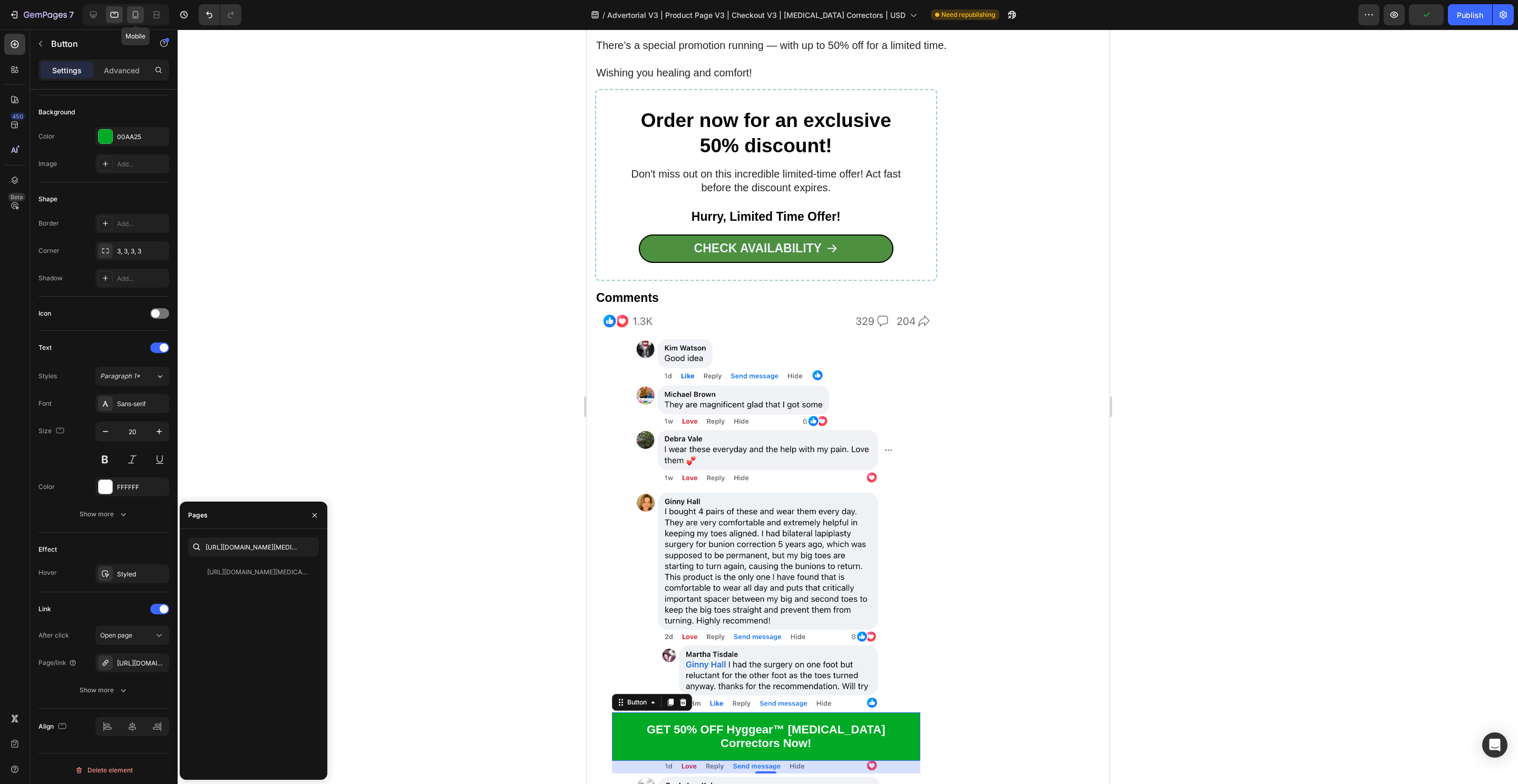
click at [137, 13] on icon at bounding box center [135, 14] width 5 height 7
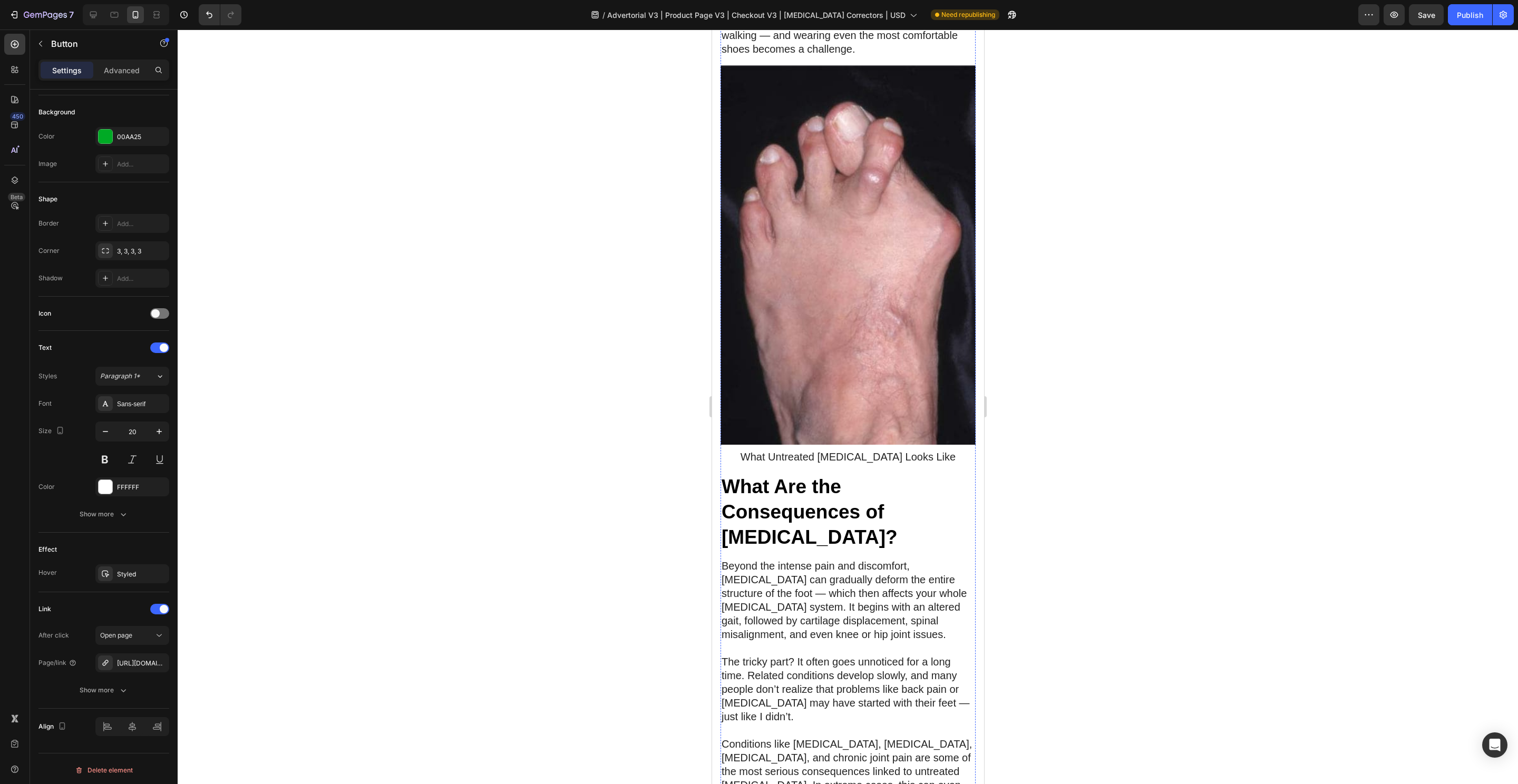
scroll to position [155, 0]
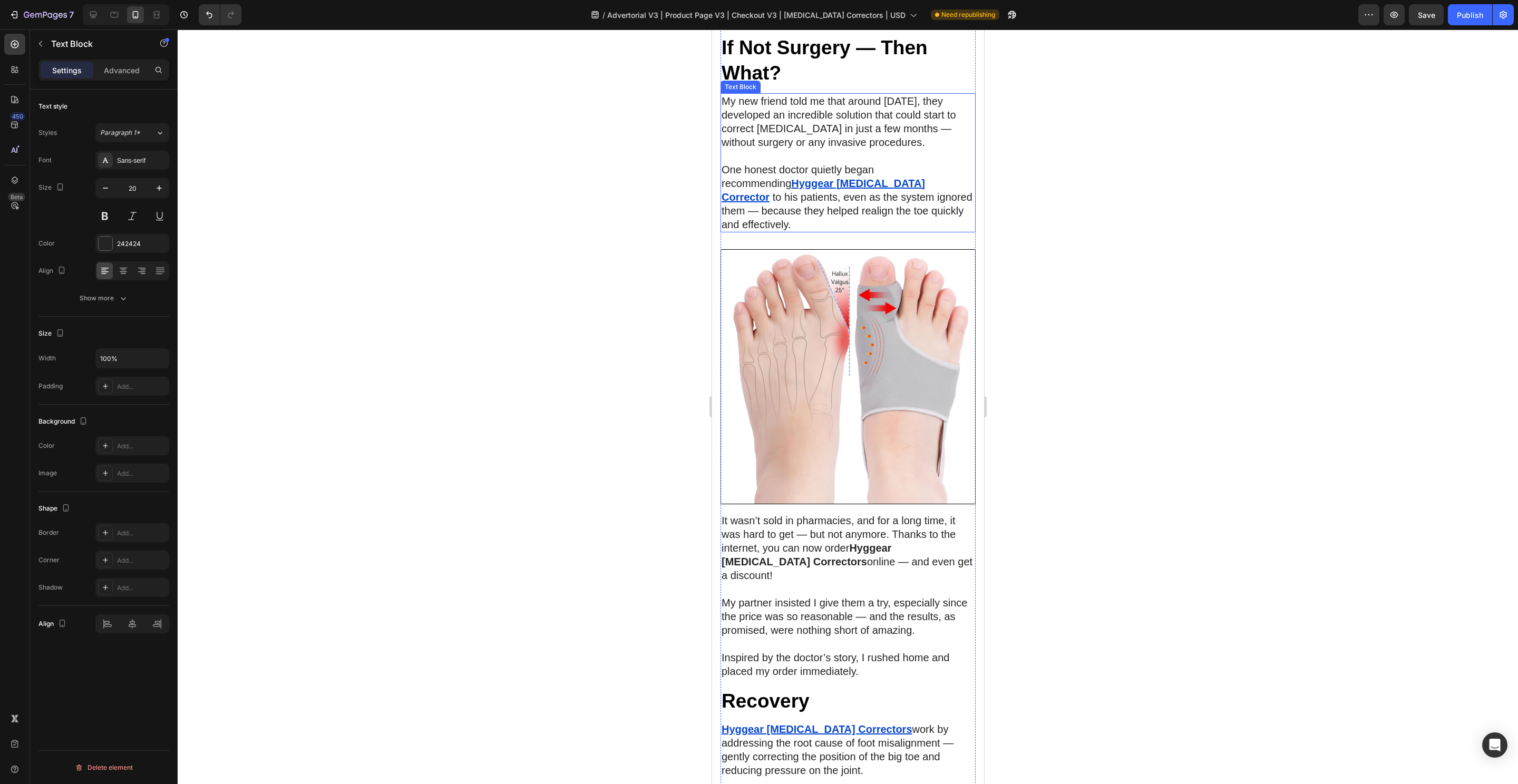
click at [776, 231] on p "One honest doctor quietly began recommending Hyggear Bunion Corrector ⁠⁠⁠⁠⁠⁠⁠ t…" at bounding box center [847, 197] width 253 height 69
click at [784, 203] on u "Hyggear [MEDICAL_DATA] Corrector" at bounding box center [822, 190] width 203 height 25
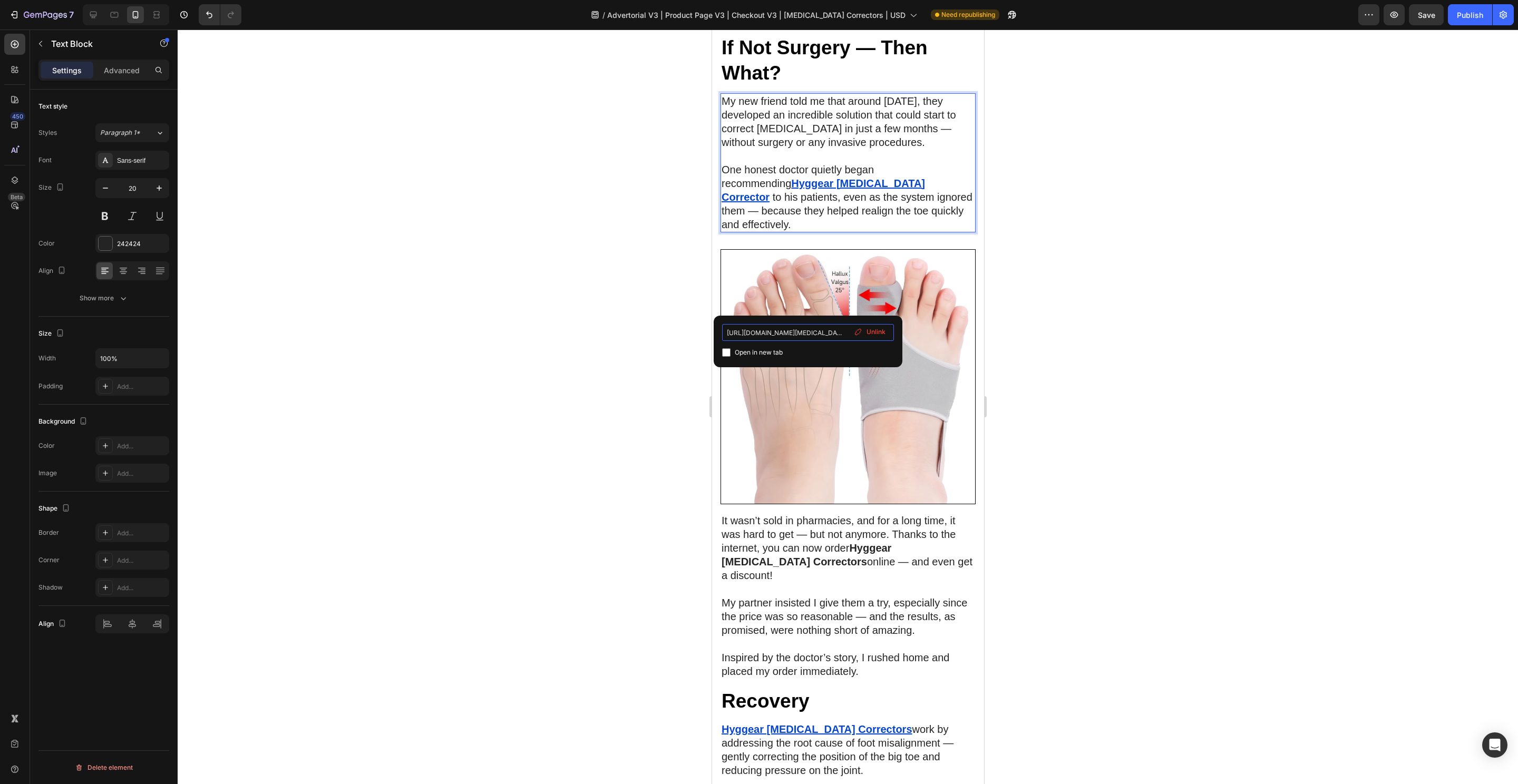
click at [777, 326] on input "[URL][DOMAIN_NAME][MEDICAL_DATA]" at bounding box center [808, 332] width 172 height 17
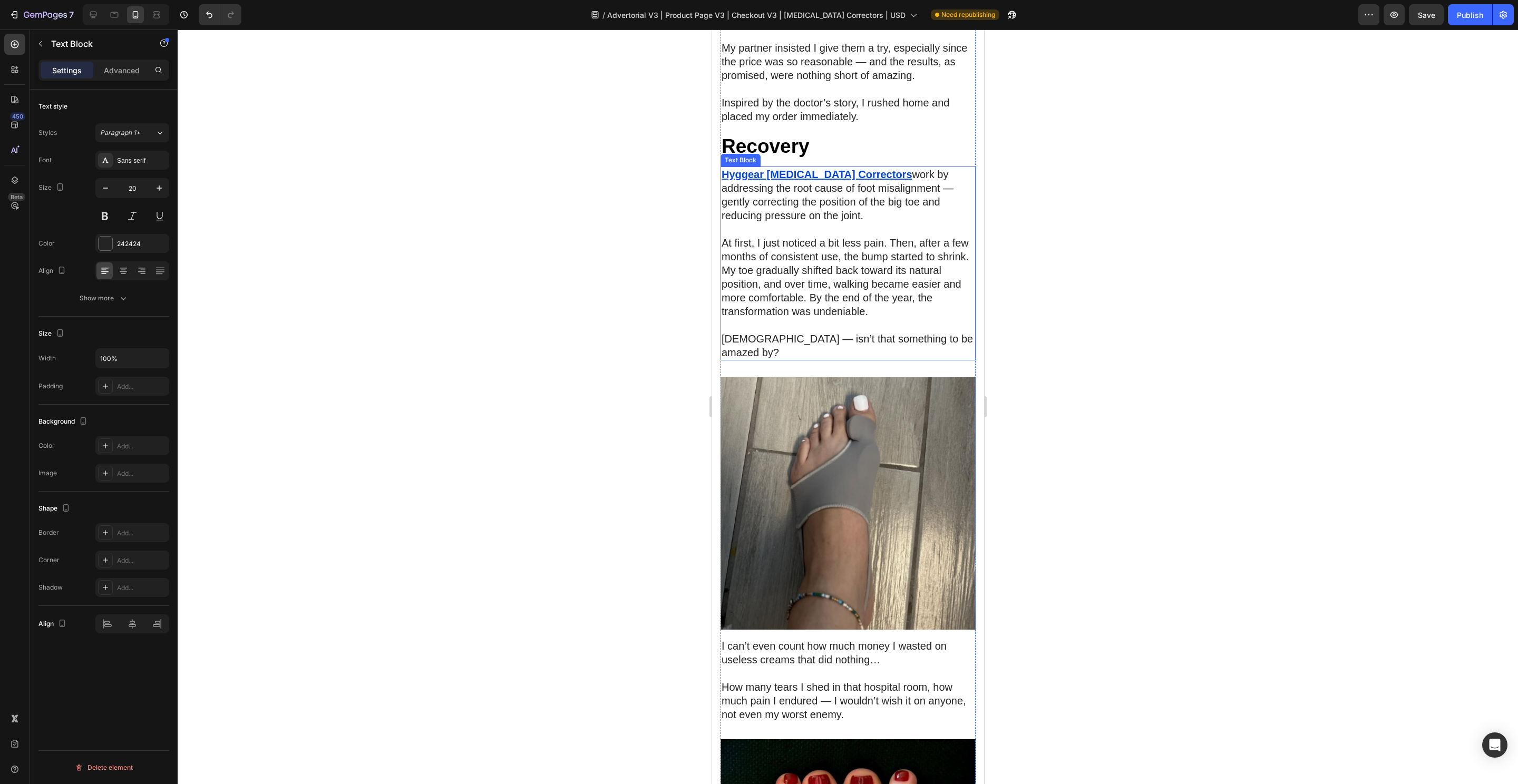
click at [762, 222] on p "Hyggear Bunion Correctors ⁠⁠⁠⁠⁠⁠⁠ work by addressing the root cause of foot mis…" at bounding box center [847, 194] width 253 height 55
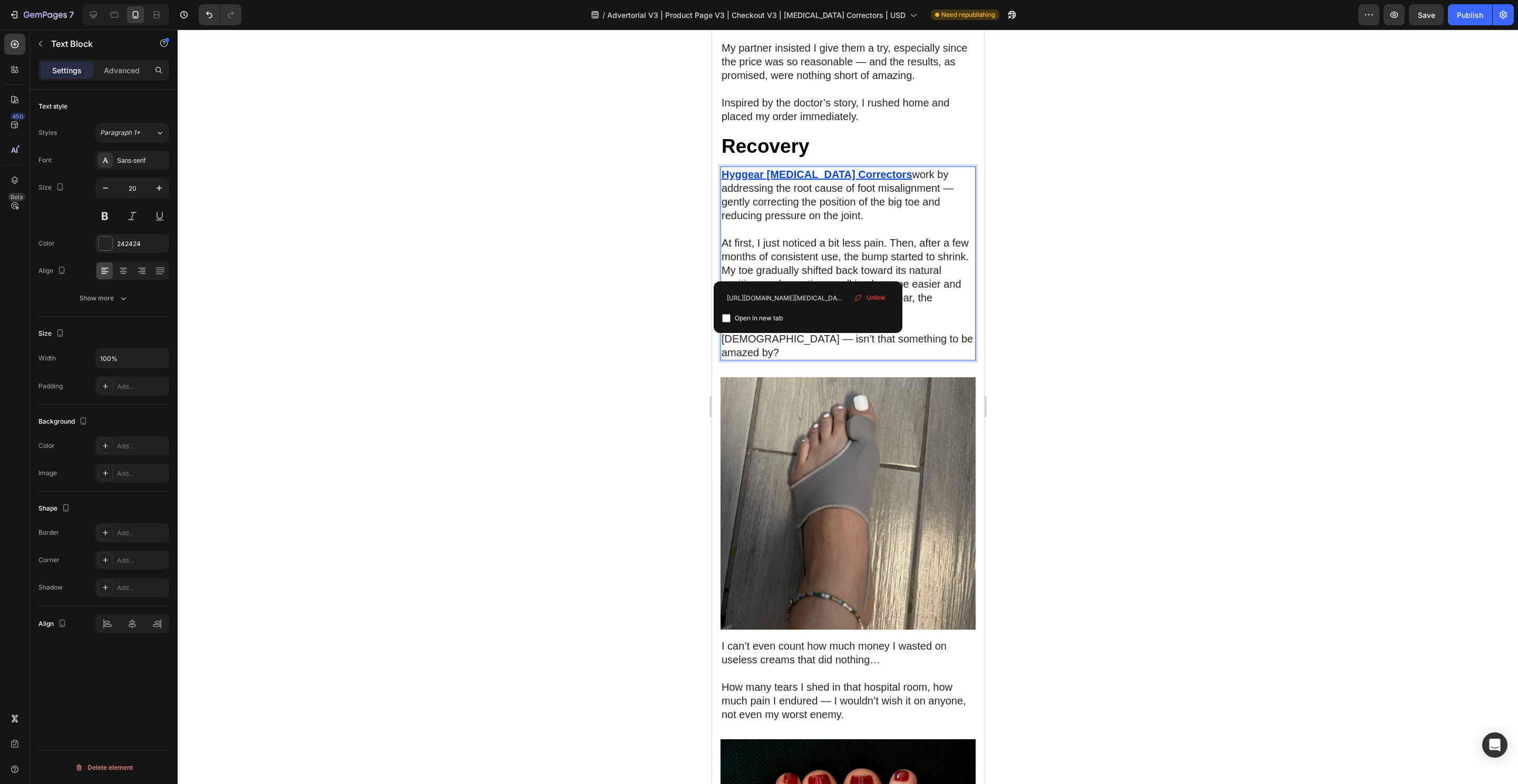
click at [786, 180] on u "Hyggear [MEDICAL_DATA] Correctors" at bounding box center [815, 174] width 191 height 12
click at [779, 290] on input "[URL][DOMAIN_NAME][MEDICAL_DATA]" at bounding box center [808, 298] width 172 height 17
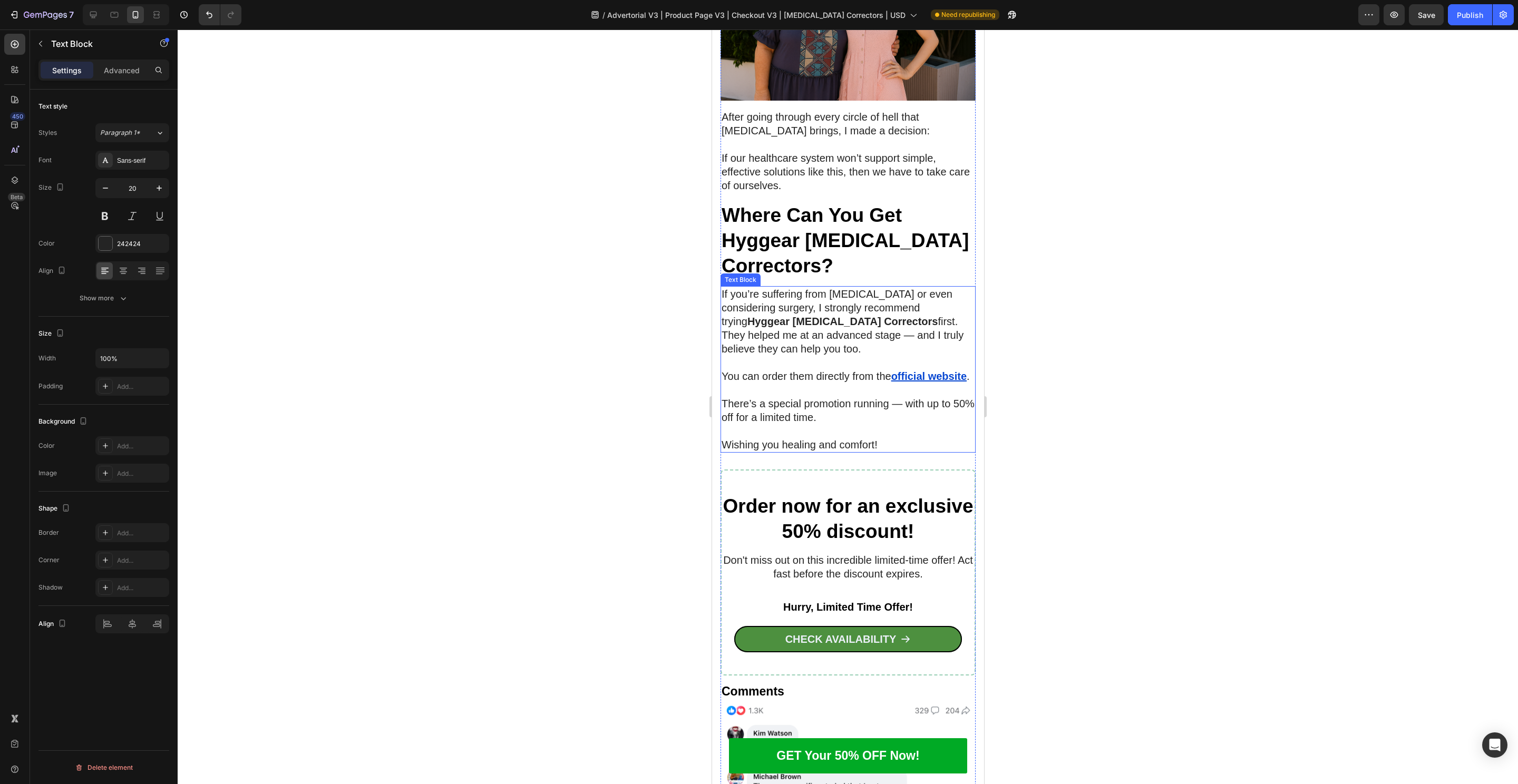
click at [891, 382] on u "official website" at bounding box center [928, 376] width 75 height 12
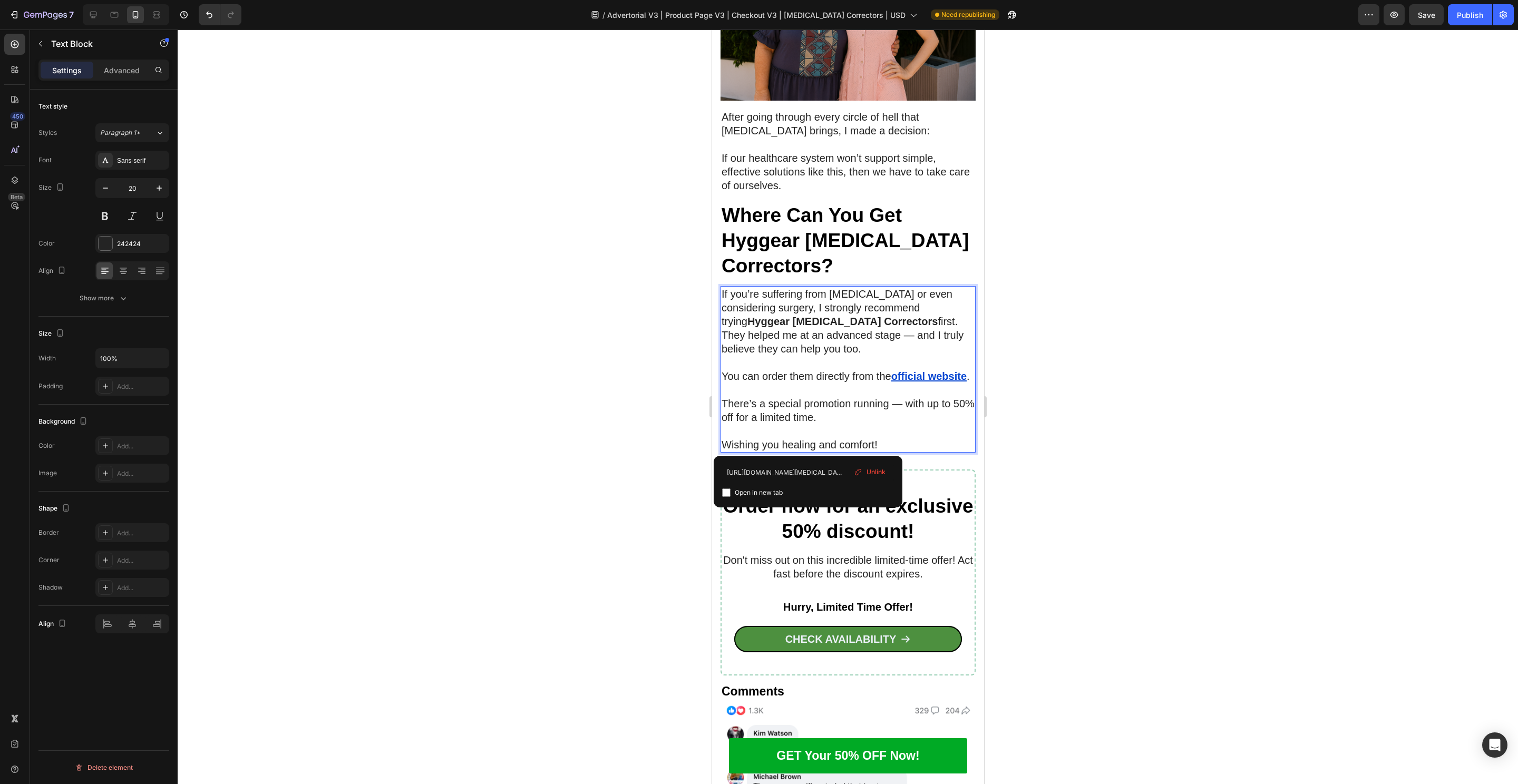
click at [891, 382] on u "official website" at bounding box center [928, 376] width 75 height 12
click at [740, 468] on input "[URL][DOMAIN_NAME][MEDICAL_DATA]" at bounding box center [808, 473] width 172 height 17
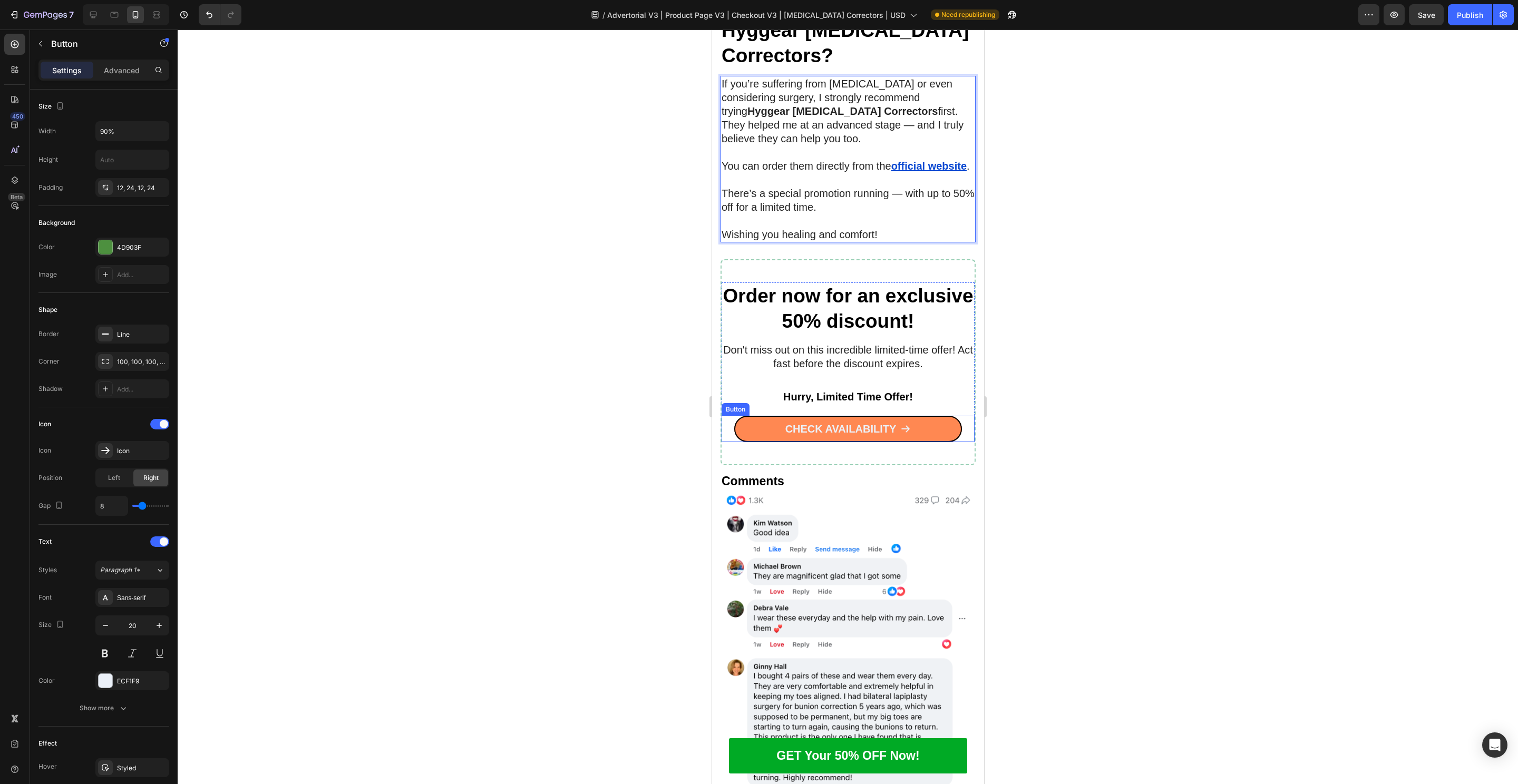
click at [746, 442] on link "CHECK AVAILABILITY" at bounding box center [848, 429] width 227 height 26
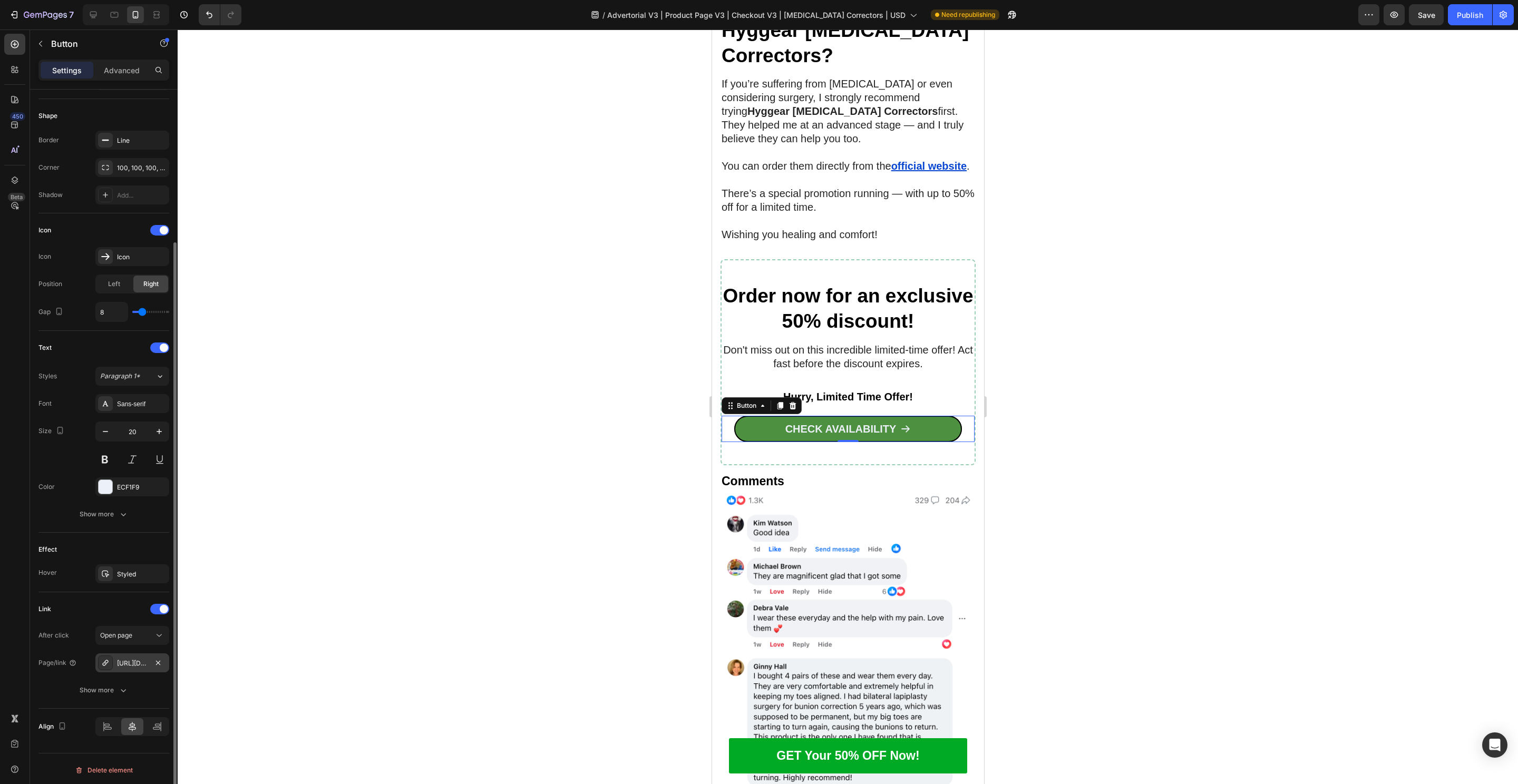
click at [126, 655] on div "https://hyggear.com/product-page-bunion-correctors-google-checkout-v3-usd" at bounding box center [132, 662] width 73 height 19
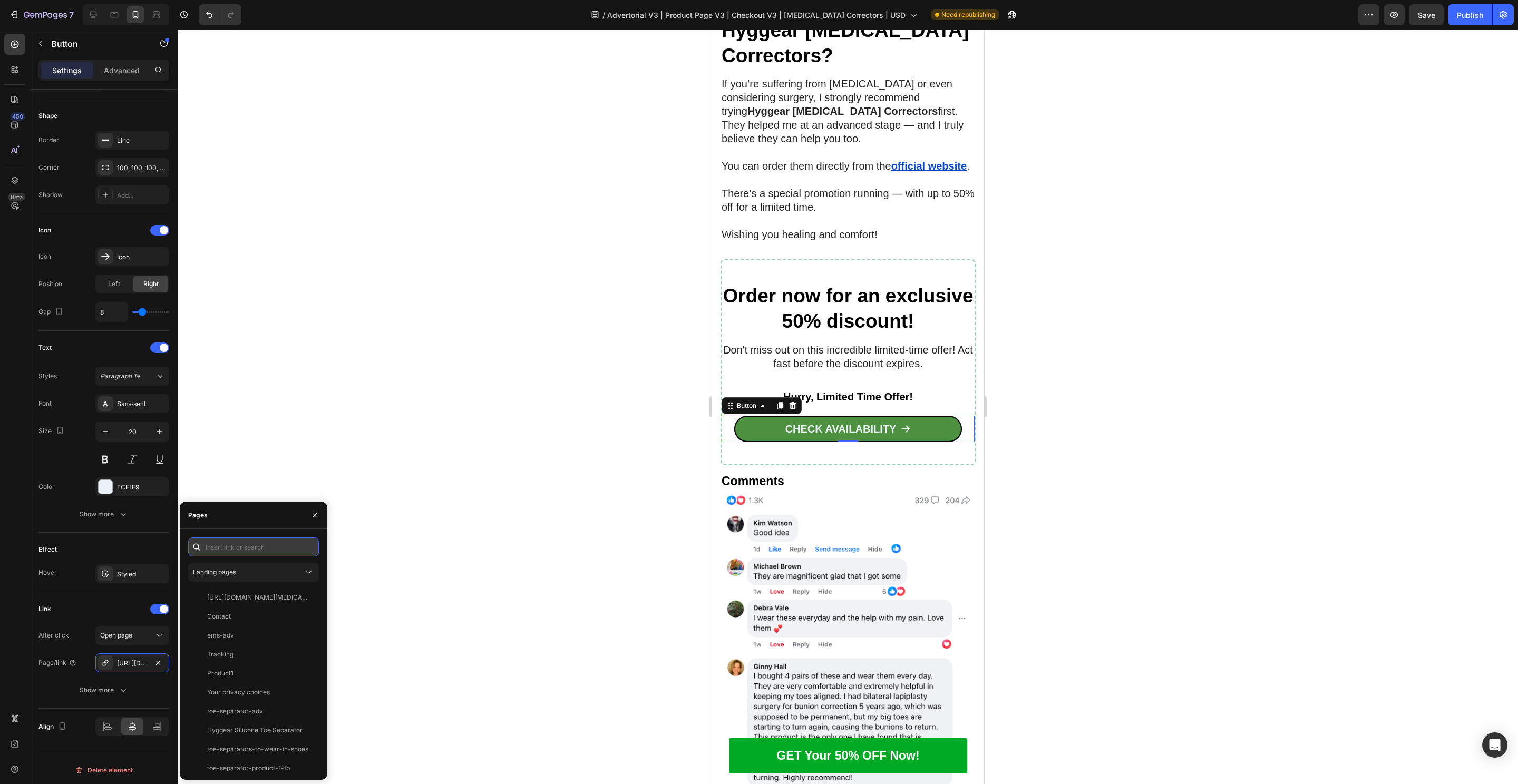
click at [260, 550] on input "text" at bounding box center [253, 547] width 131 height 19
paste input "[URL][DOMAIN_NAME][MEDICAL_DATA]"
type input "[URL][DOMAIN_NAME][MEDICAL_DATA]"
click at [235, 576] on div "[URL][DOMAIN_NAME][MEDICAL_DATA]" at bounding box center [257, 572] width 101 height 10
click at [294, 571] on div "View" at bounding box center [303, 572] width 25 height 19
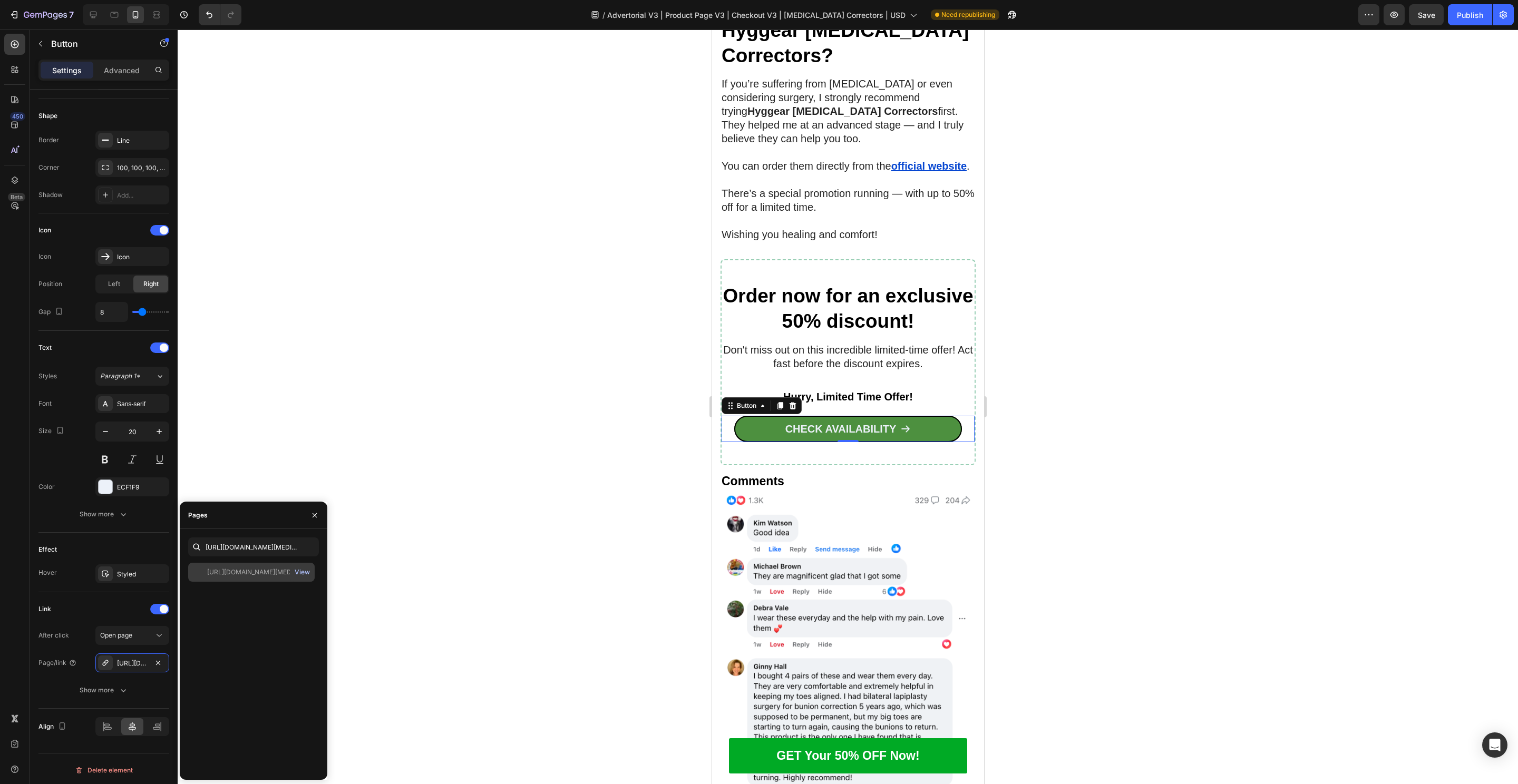
click at [304, 575] on div "View" at bounding box center [302, 572] width 15 height 10
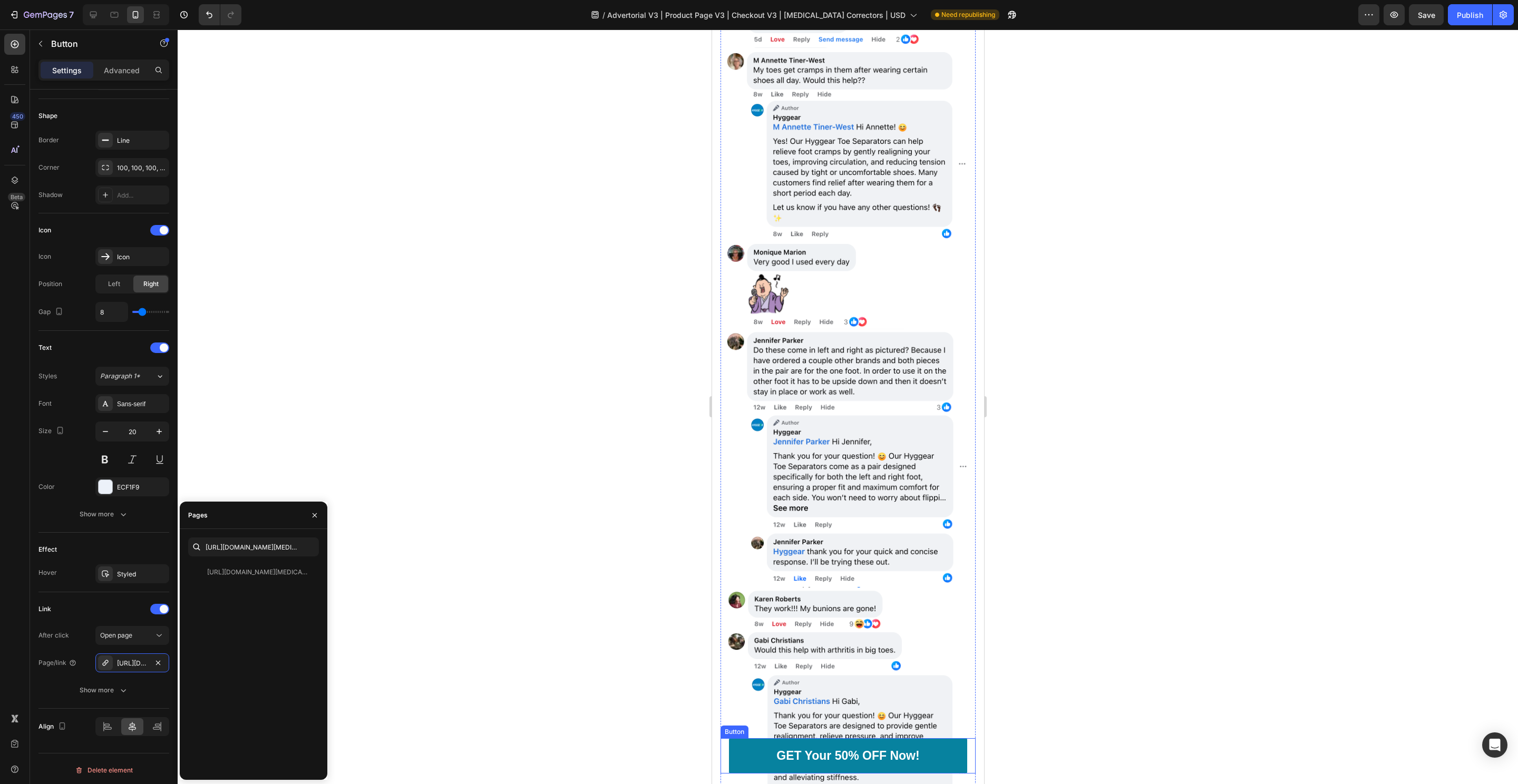
click at [738, 761] on link "GET Your 50% OFF Now!" at bounding box center [848, 755] width 238 height 35
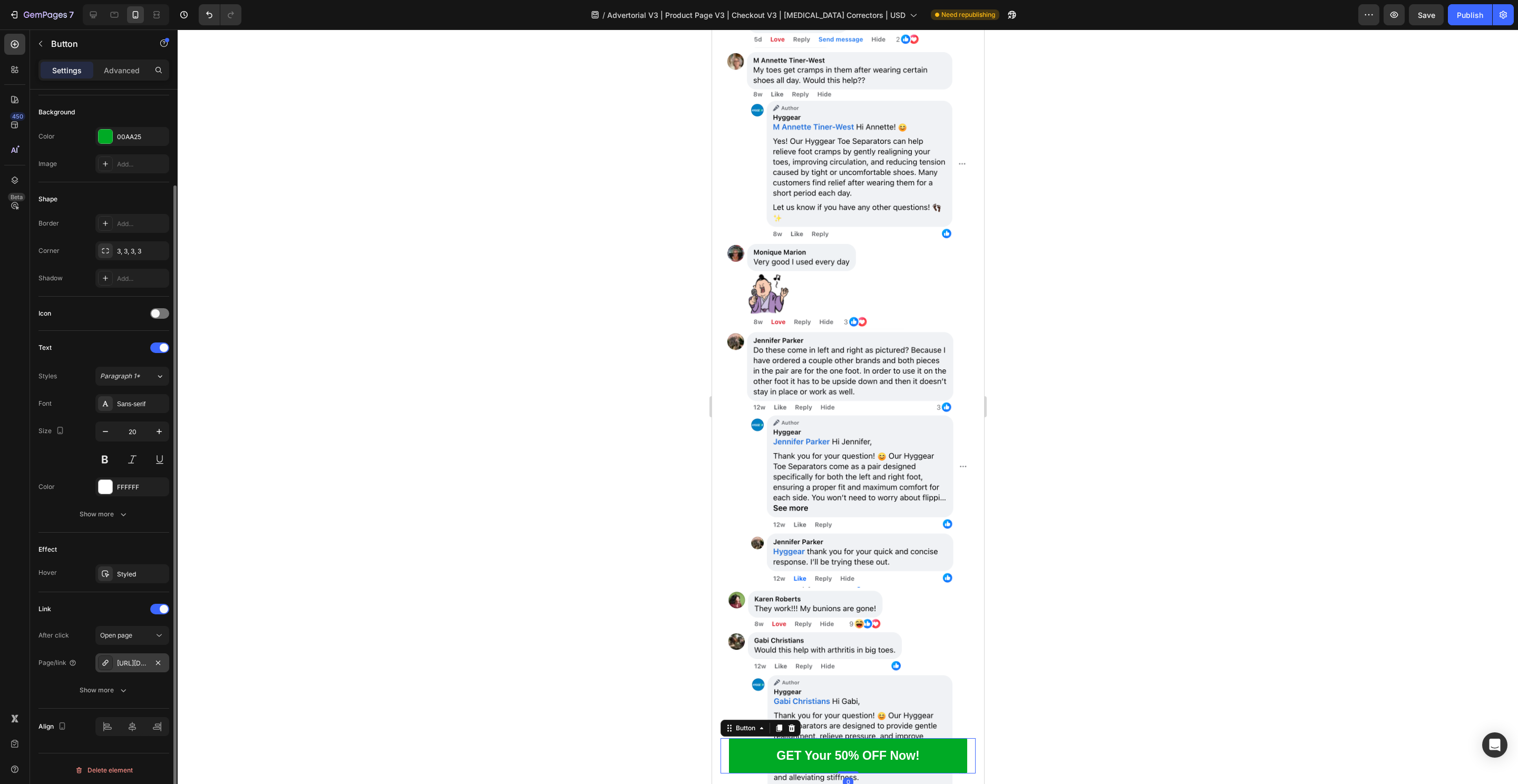
click at [128, 662] on div "https://hyggear.com/product-page-bunion-correctors-google" at bounding box center [132, 663] width 30 height 10
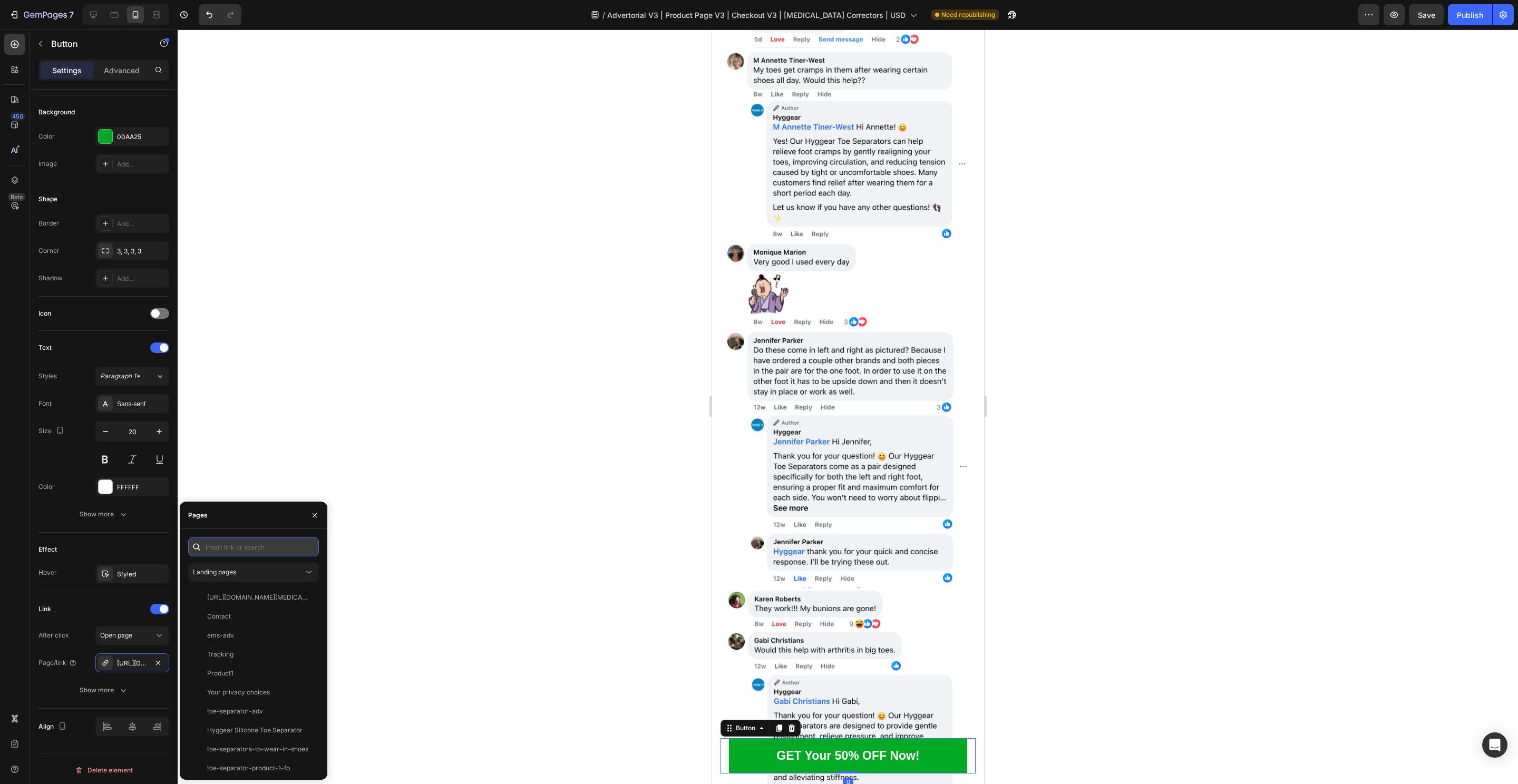
click at [260, 545] on input "text" at bounding box center [253, 547] width 131 height 19
paste input "[URL][DOMAIN_NAME][MEDICAL_DATA]"
type input "[URL][DOMAIN_NAME][MEDICAL_DATA]"
click at [240, 574] on div "[URL][DOMAIN_NAME][MEDICAL_DATA]" at bounding box center [257, 572] width 101 height 10
click at [307, 574] on div "View" at bounding box center [302, 572] width 15 height 10
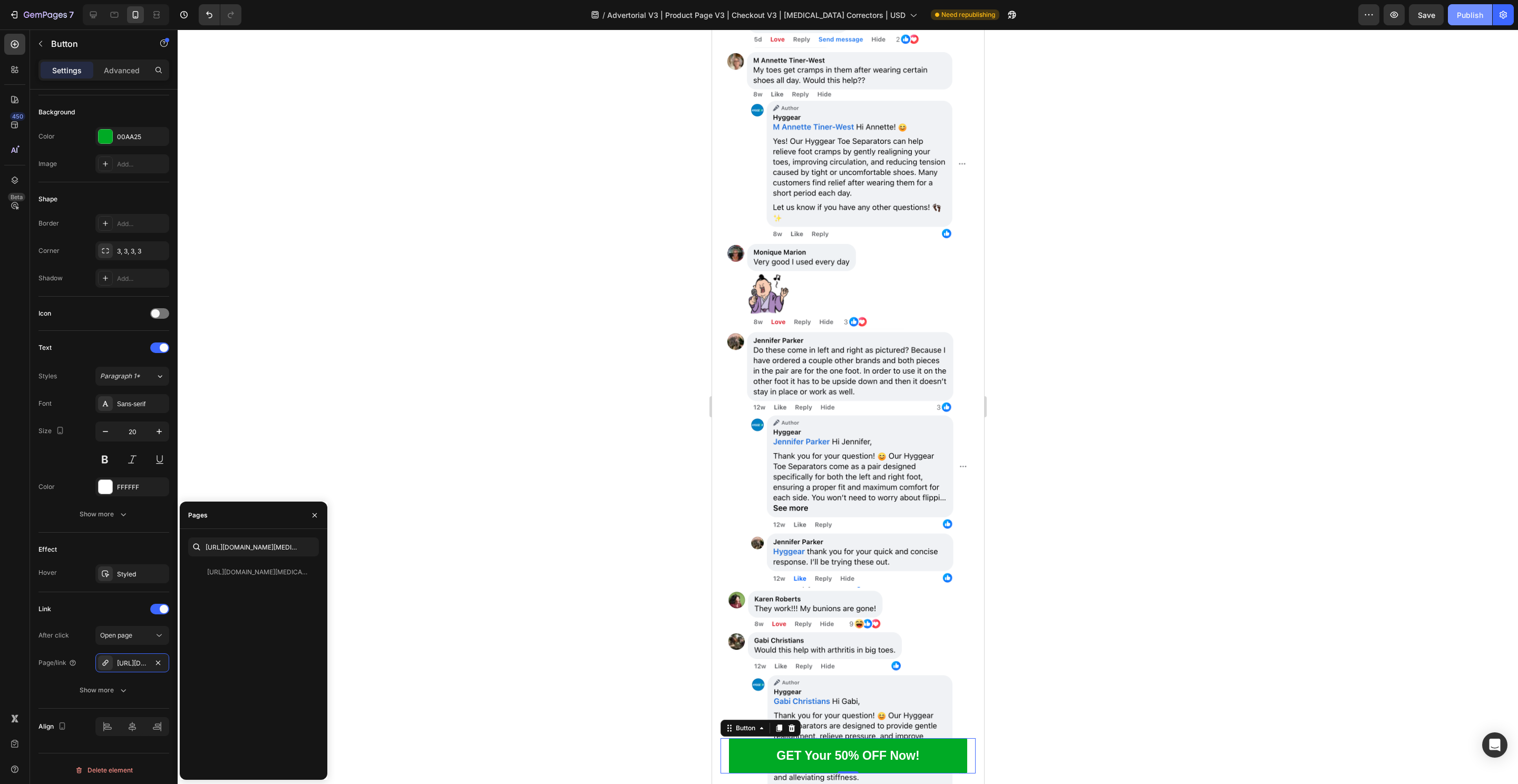
click at [1469, 11] on div "Publish" at bounding box center [1469, 15] width 26 height 11
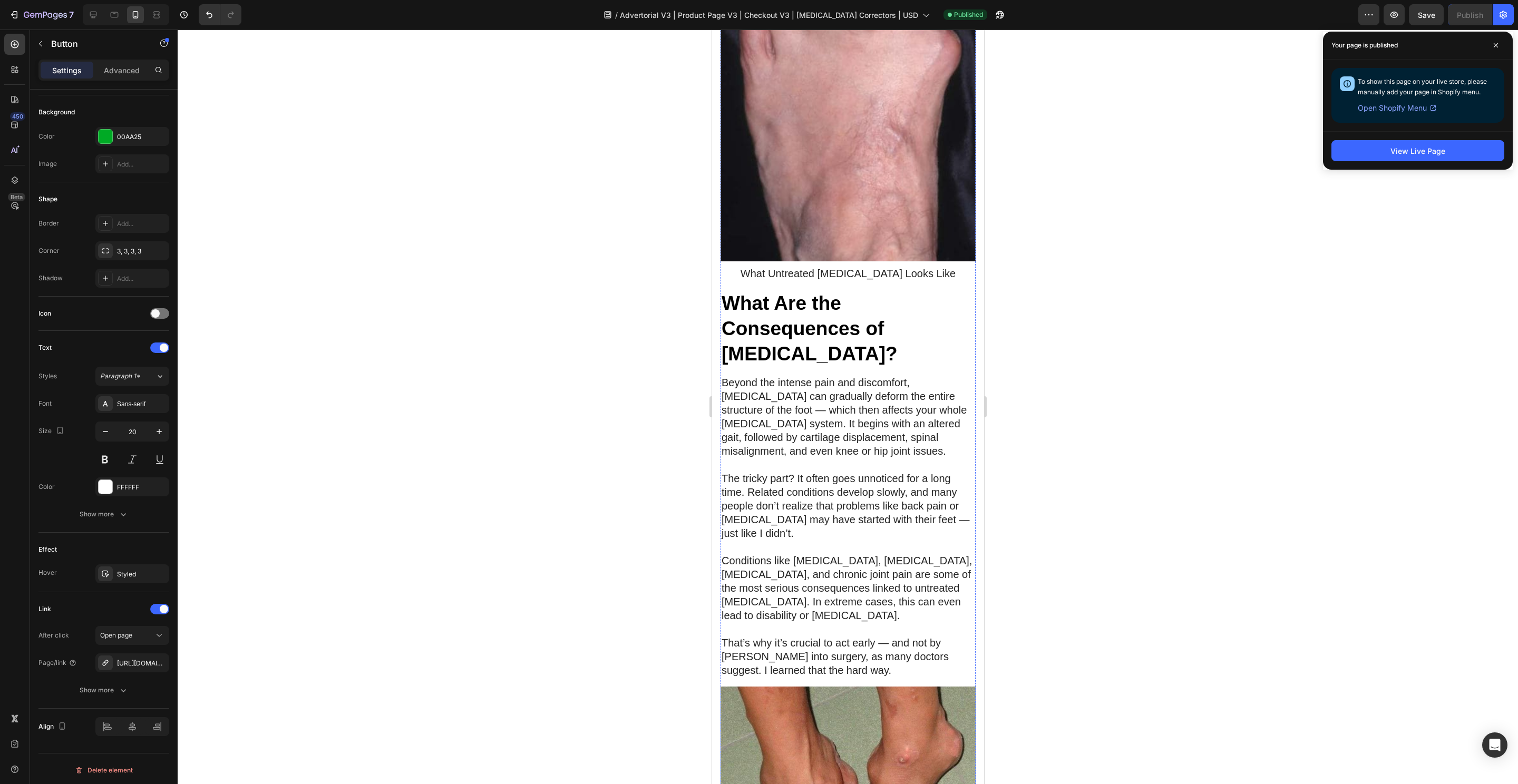
scroll to position [0, 0]
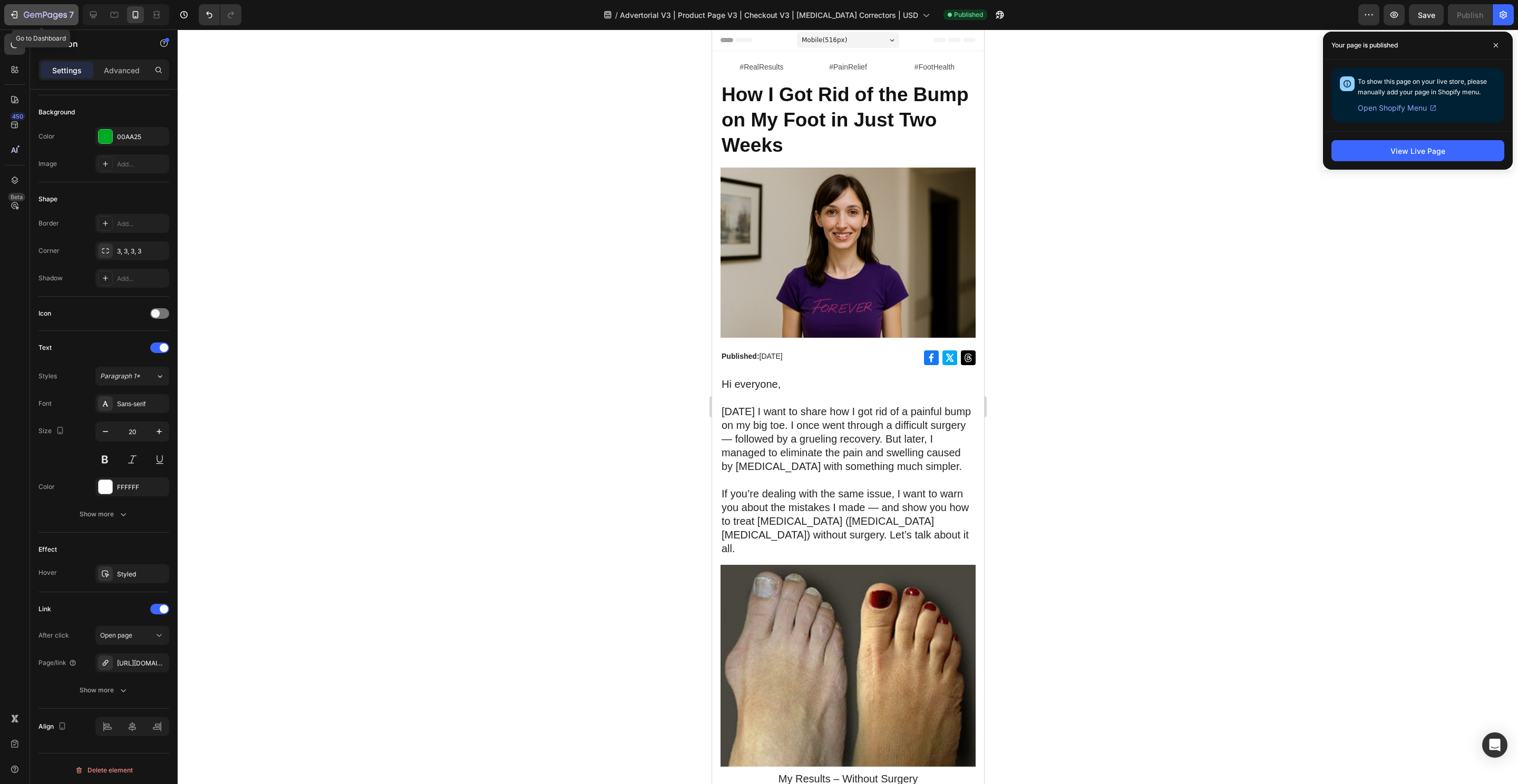
click at [42, 17] on icon "button" at bounding box center [45, 15] width 43 height 9
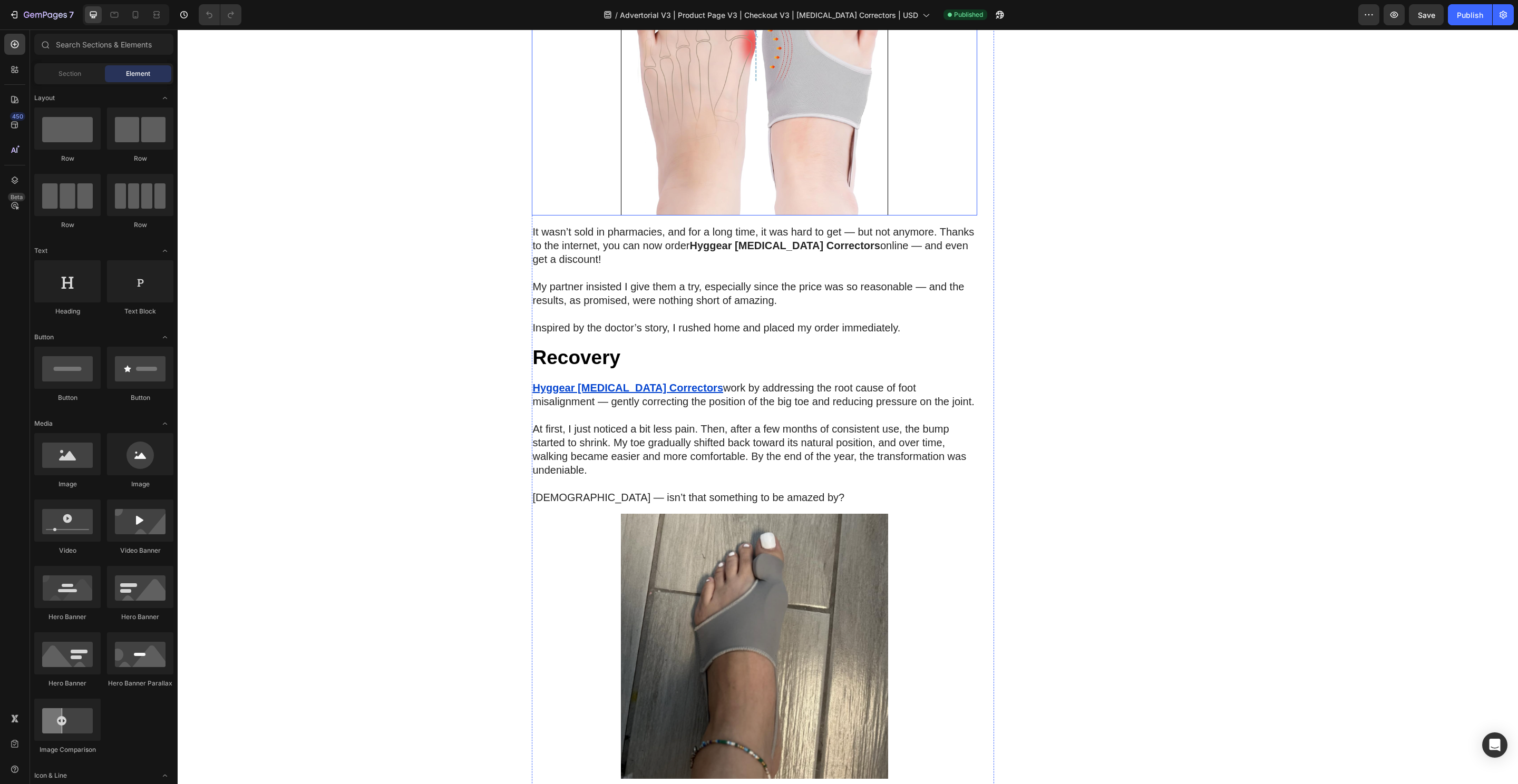
scroll to position [5083, 0]
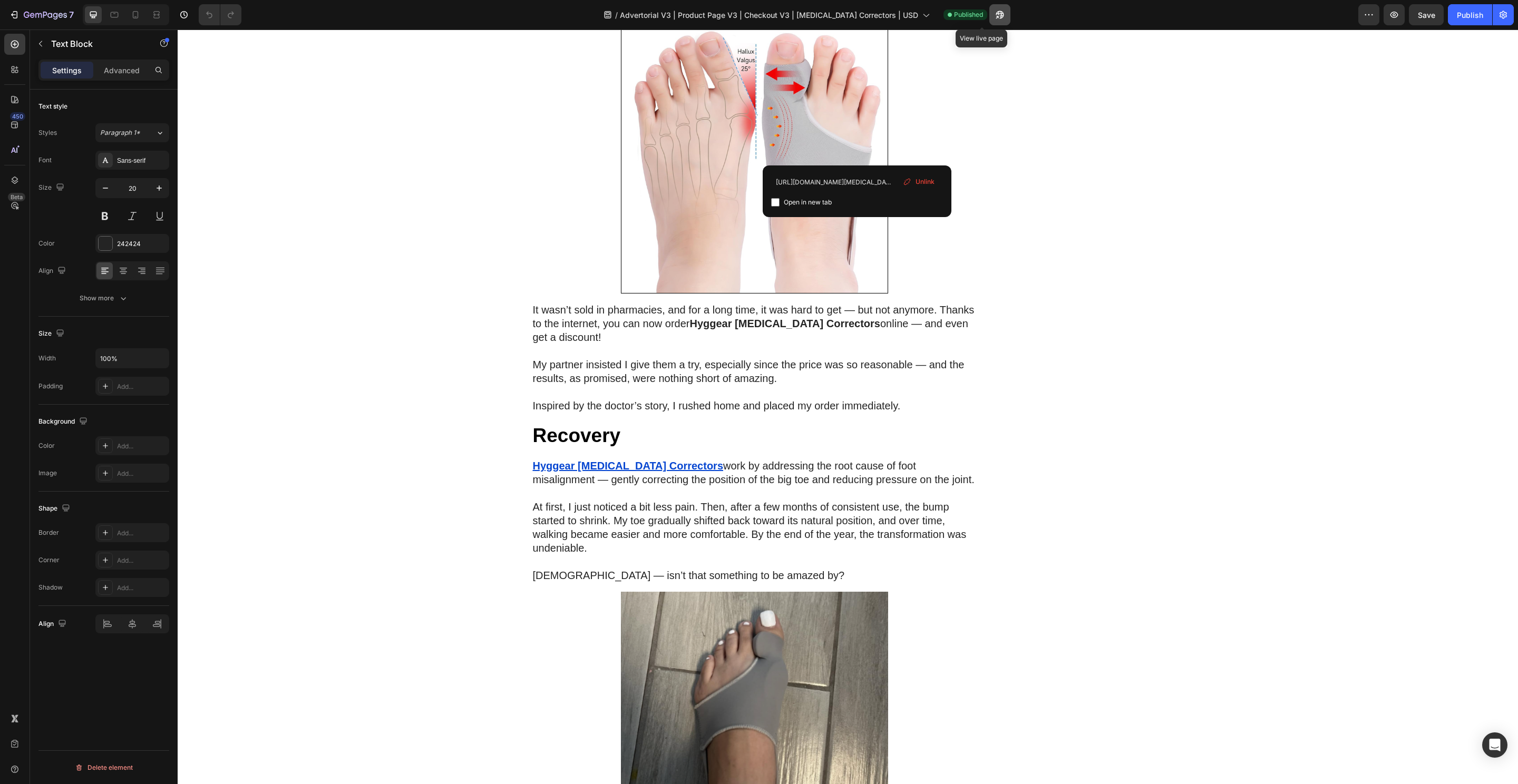
click at [995, 16] on icon "button" at bounding box center [996, 17] width 3 height 3
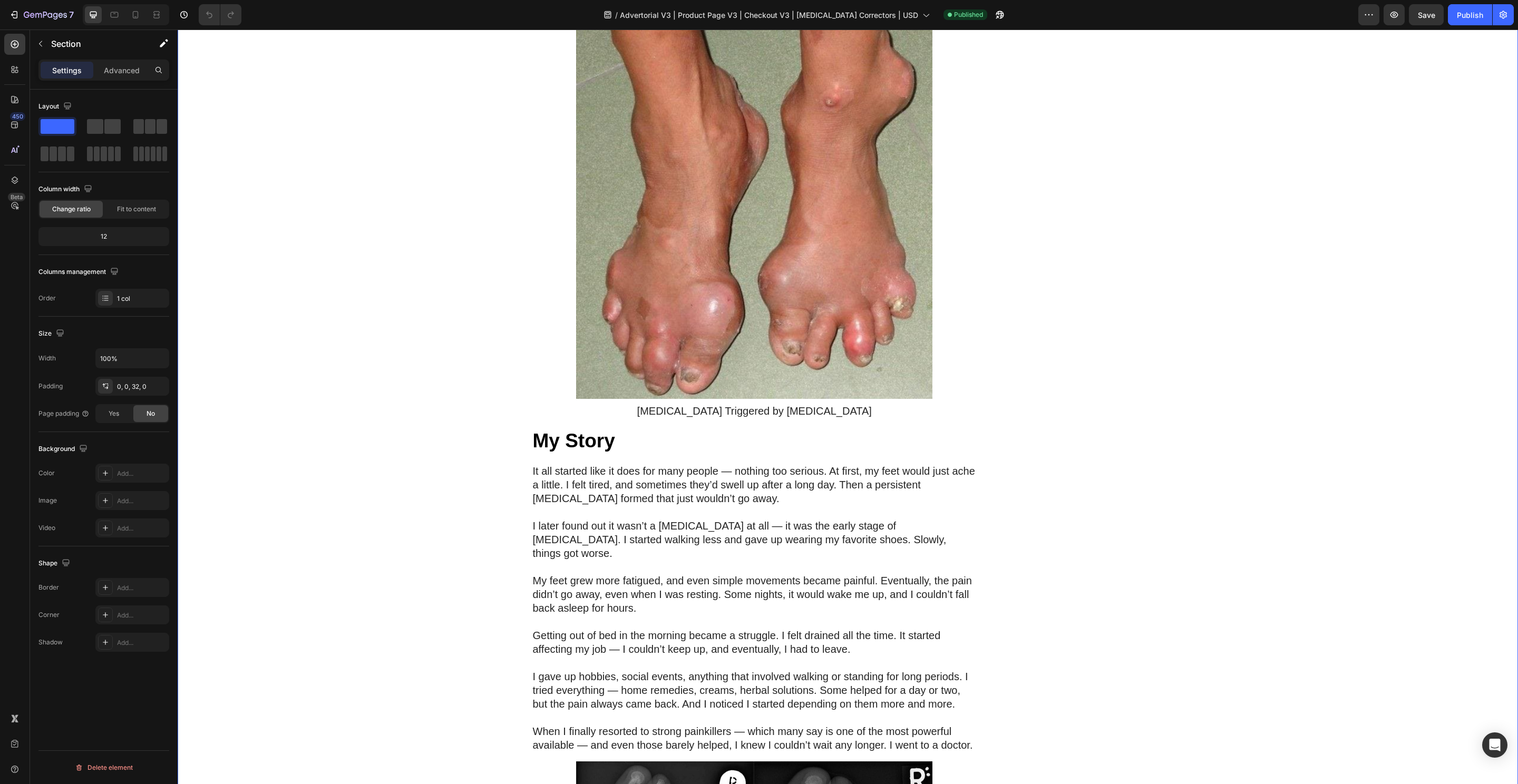
scroll to position [0, 0]
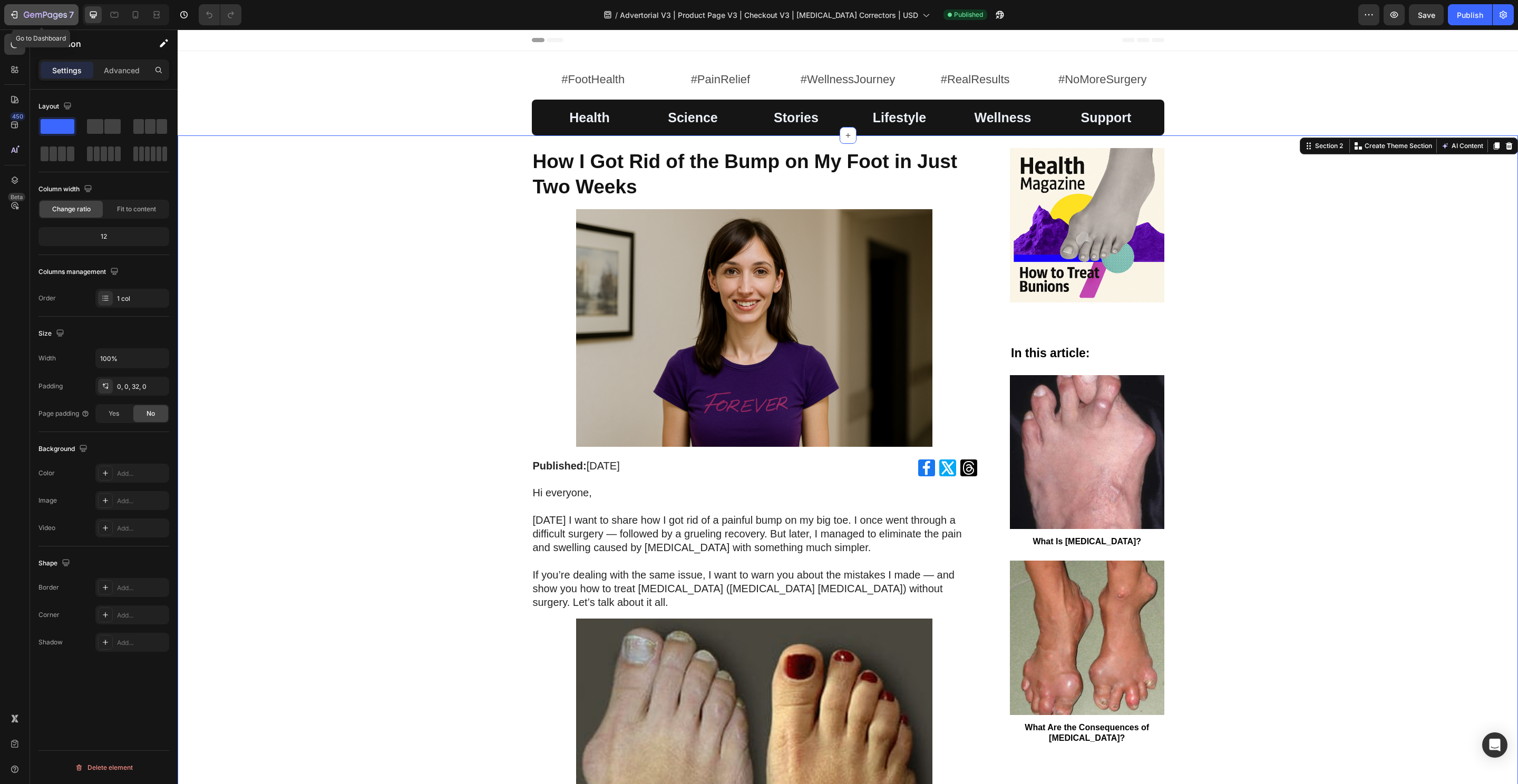
click at [43, 9] on div "7" at bounding box center [48, 14] width 50 height 13
